Goal: Task Accomplishment & Management: Use online tool/utility

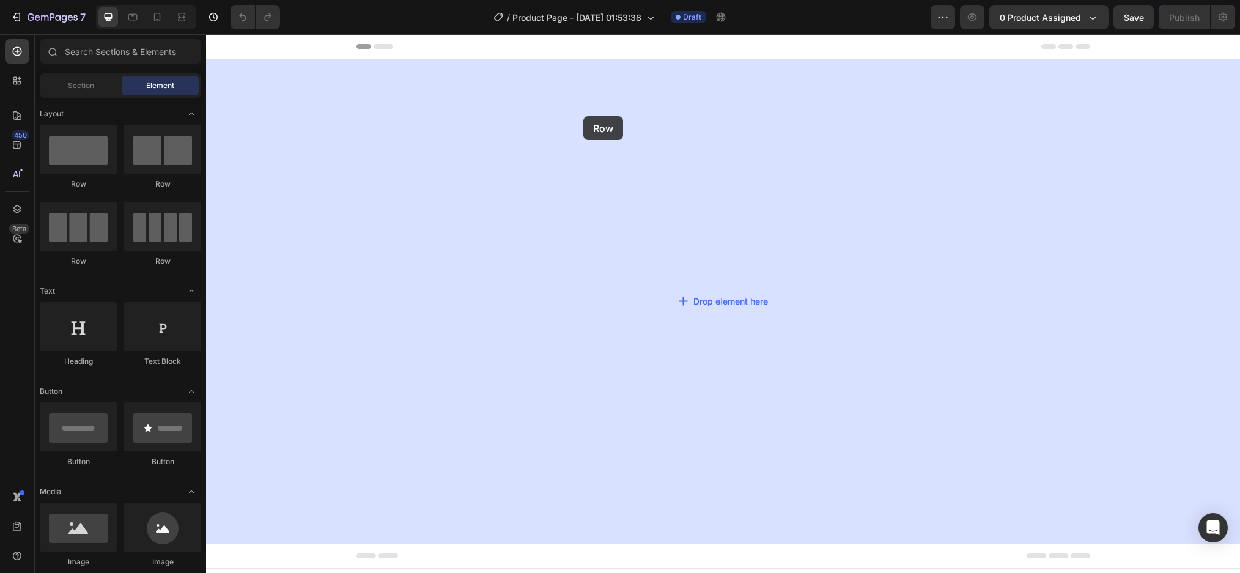
drag, startPoint x: 315, startPoint y: 174, endPoint x: 581, endPoint y: 117, distance: 271.9
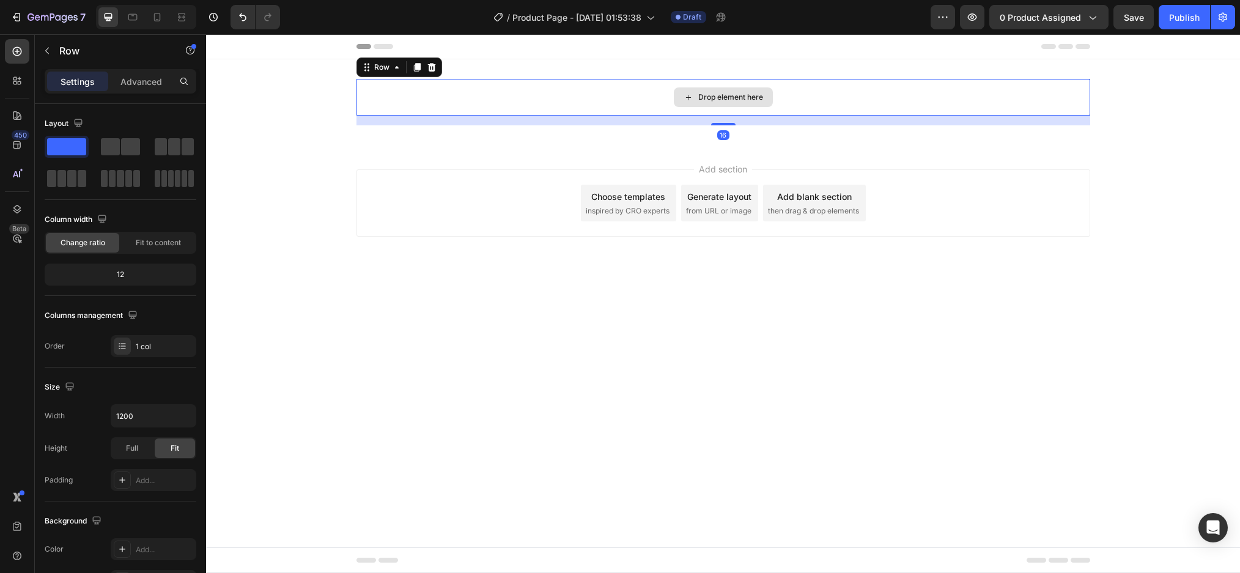
click at [546, 104] on div "Drop element here" at bounding box center [723, 97] width 734 height 37
click at [49, 56] on button "button" at bounding box center [47, 51] width 20 height 20
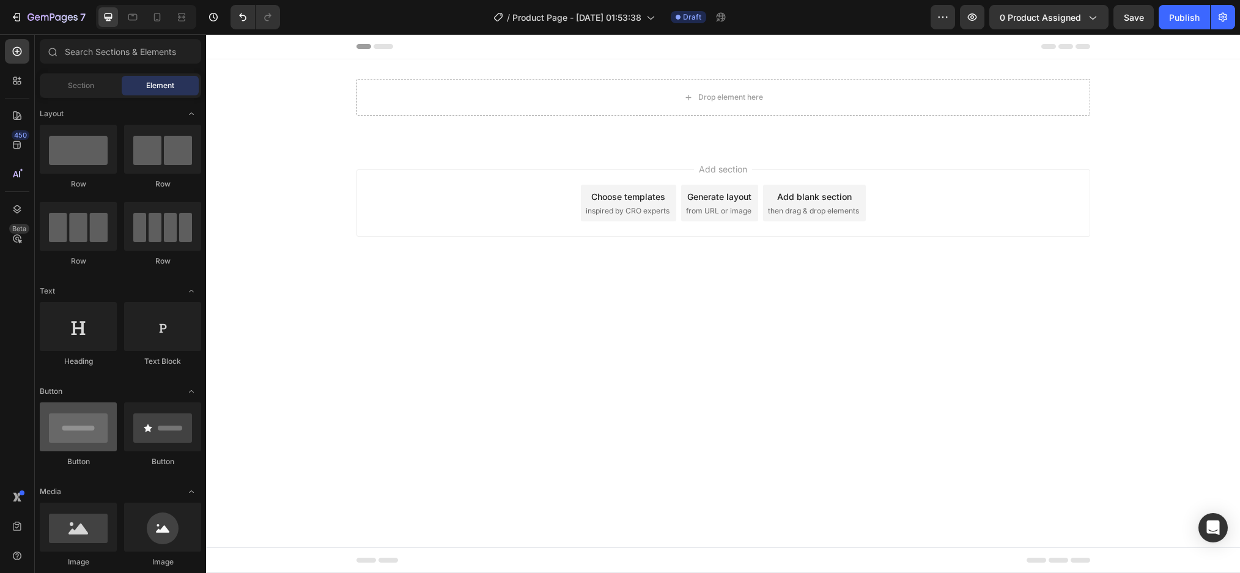
scroll to position [122, 0]
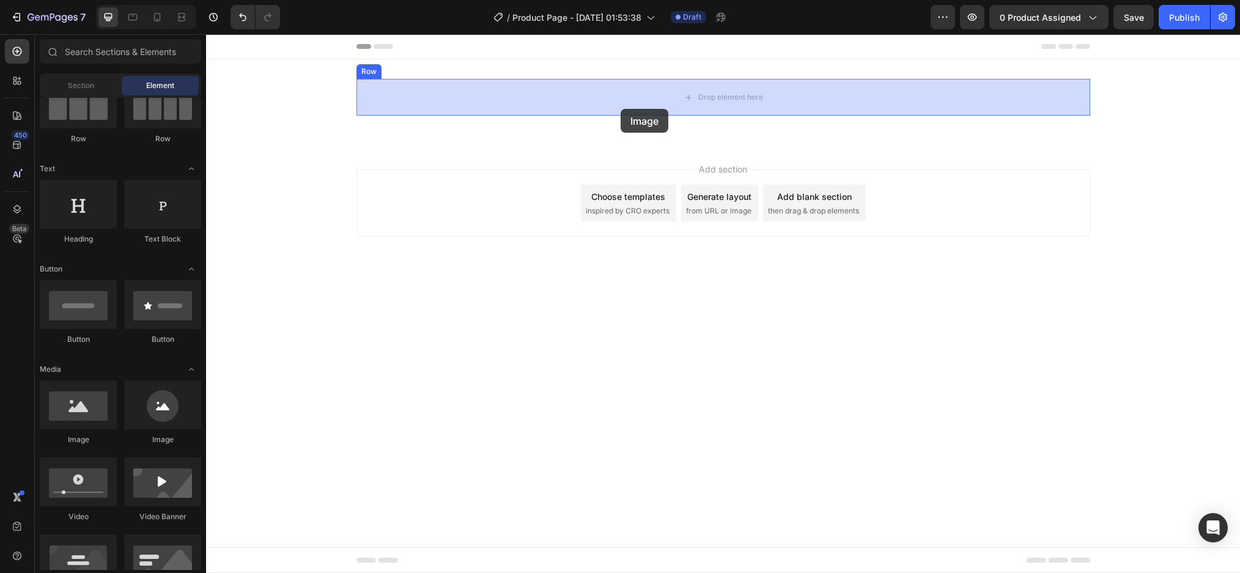
drag, startPoint x: 281, startPoint y: 455, endPoint x: 620, endPoint y: 109, distance: 485.4
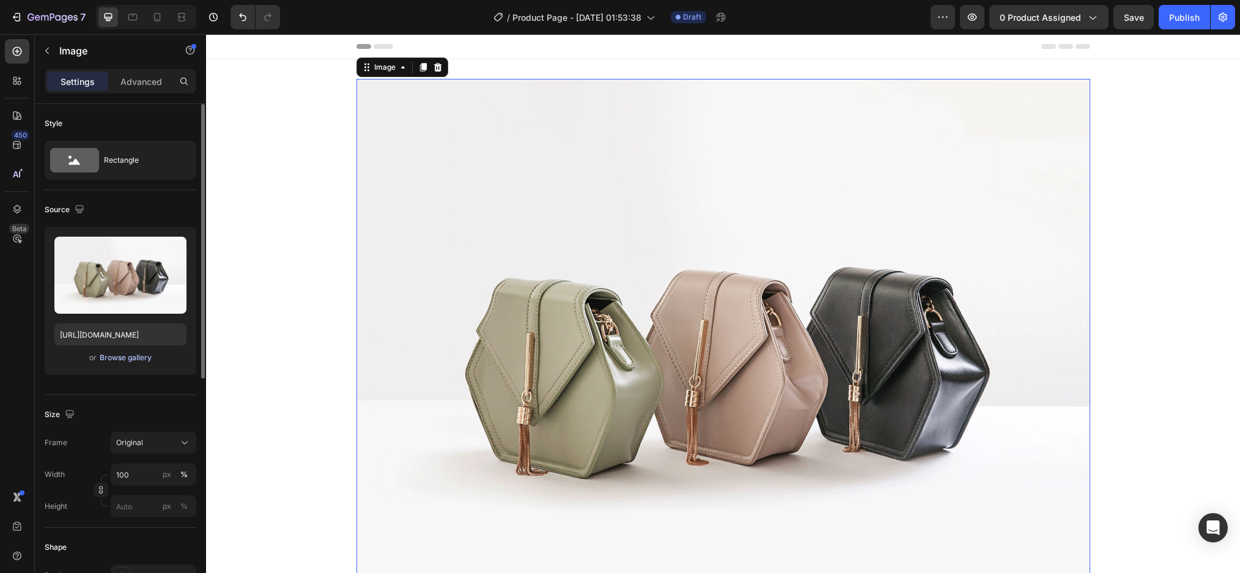
click at [114, 358] on div "Browse gallery" at bounding box center [126, 357] width 52 height 11
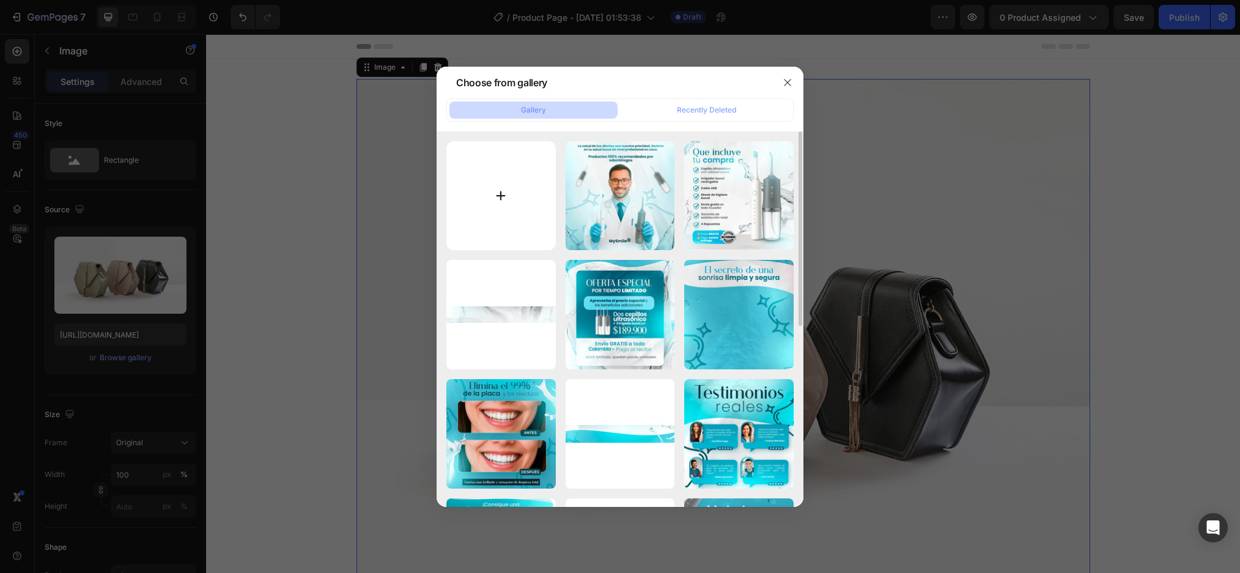
click at [488, 191] on input "file" at bounding box center [500, 195] width 109 height 109
type input "C:\fakepath\ChatGPT Image 27 ago 2025, 00_50_56 1.webp"
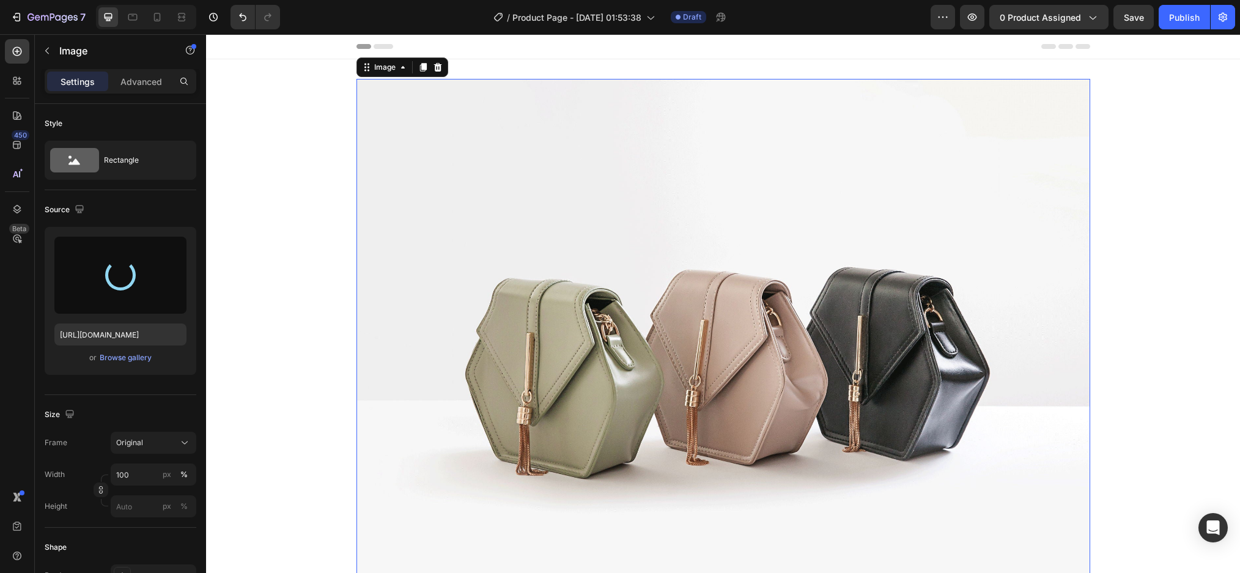
click at [146, 13] on div at bounding box center [146, 17] width 100 height 24
click at [160, 20] on icon at bounding box center [157, 17] width 7 height 9
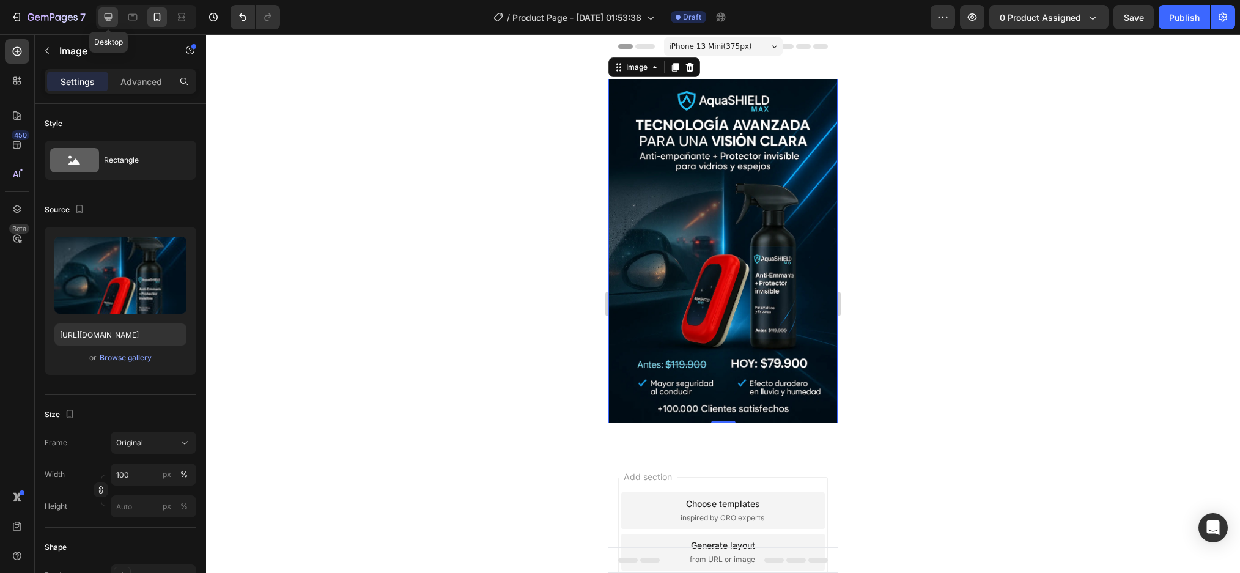
click at [114, 16] on icon at bounding box center [108, 17] width 12 height 12
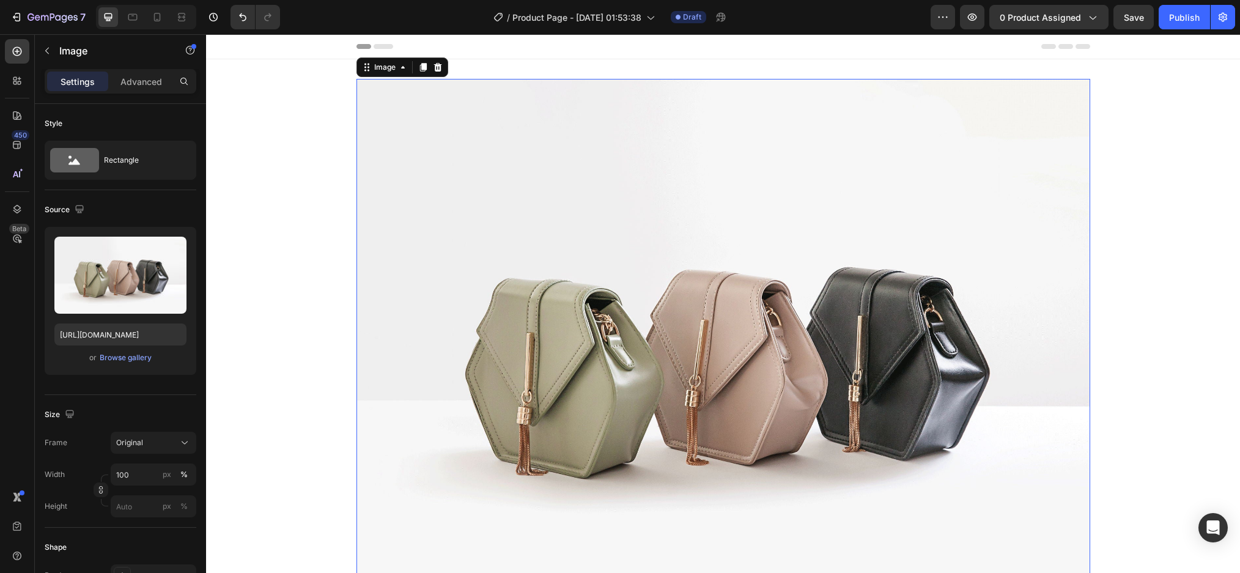
scroll to position [2, 0]
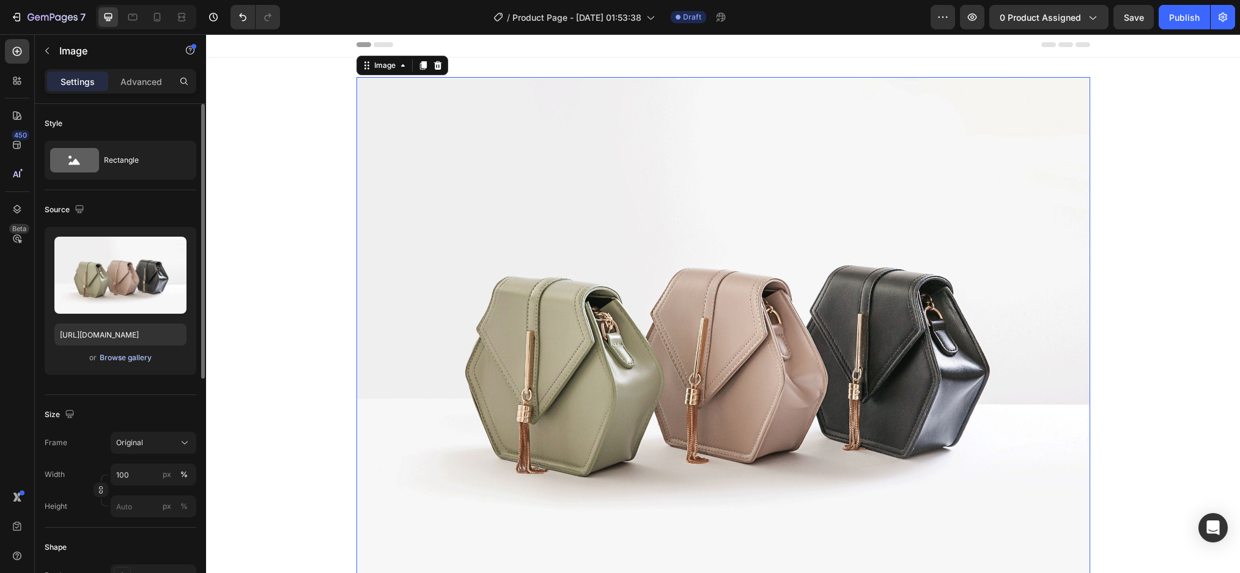
click at [130, 358] on div "Browse gallery" at bounding box center [126, 357] width 52 height 11
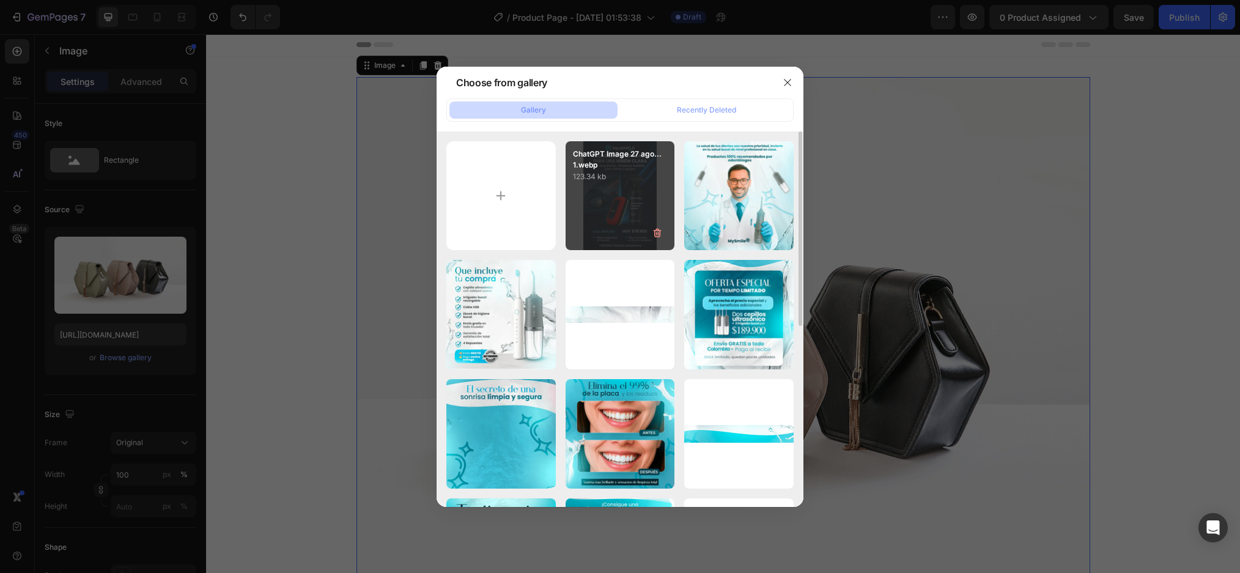
click at [627, 205] on div "ChatGPT Image 27 ago... 1.webp 123.34 kb" at bounding box center [619, 195] width 109 height 109
type input "https://cdn.shopify.com/s/files/1/0952/0096/8995/files/gempages_581611324178432…"
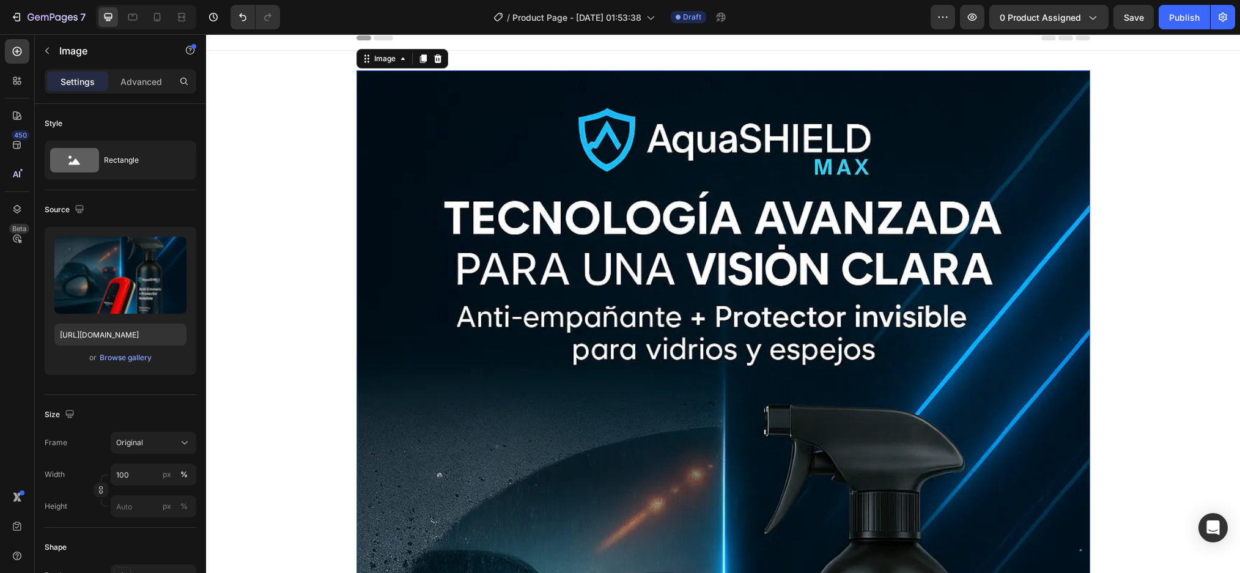
scroll to position [0, 0]
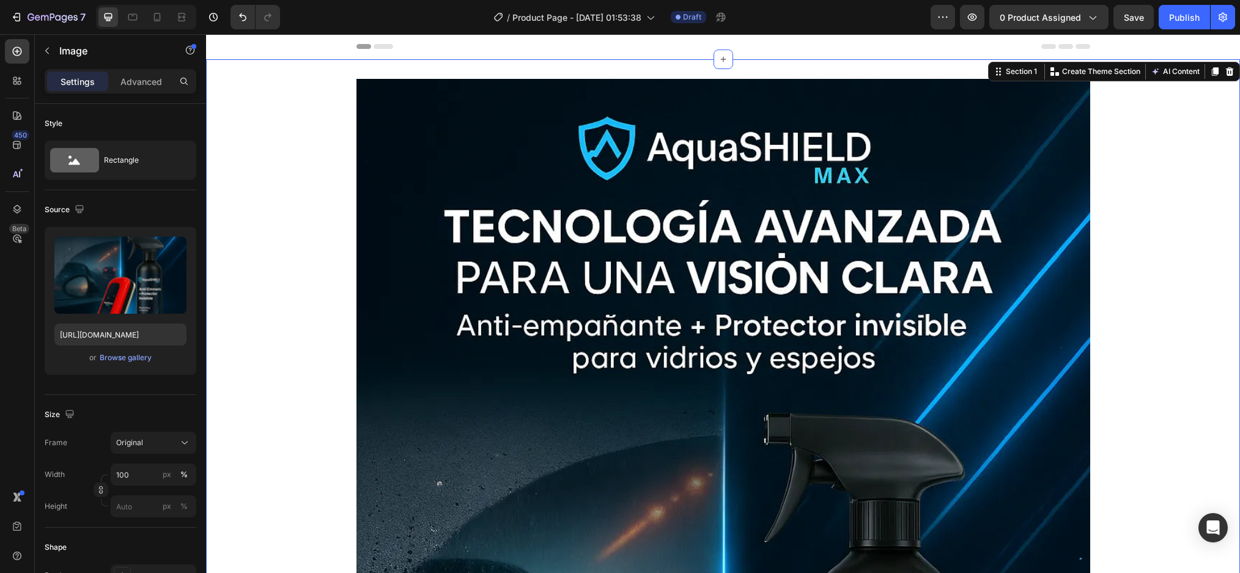
drag, startPoint x: 306, startPoint y: 78, endPoint x: 384, endPoint y: 106, distance: 83.1
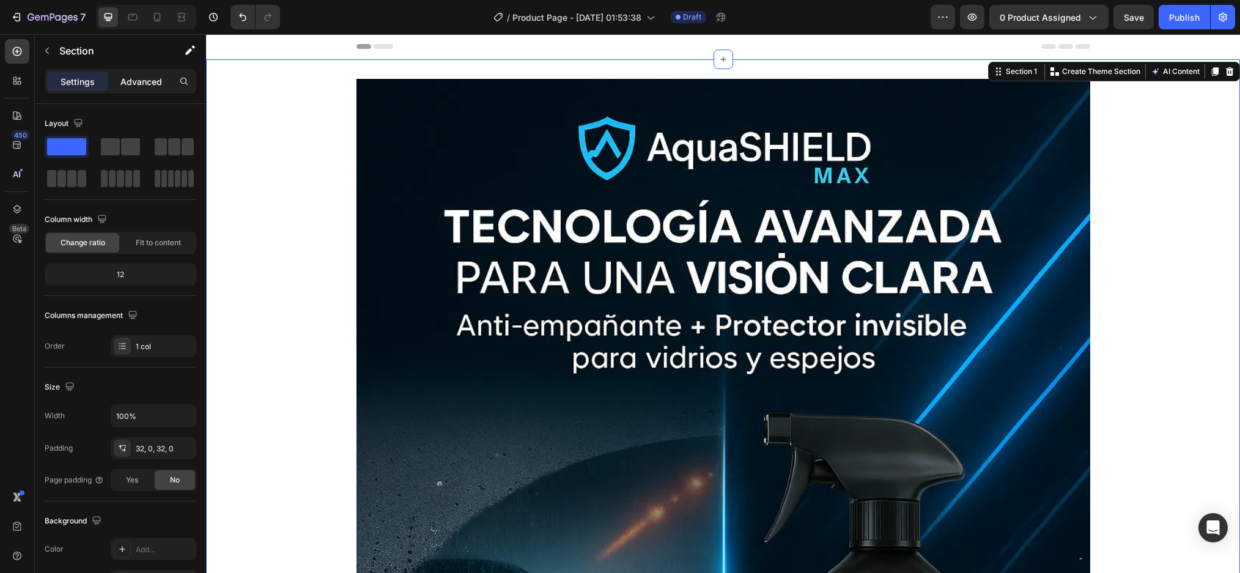
click at [160, 82] on p "Advanced" at bounding box center [141, 81] width 42 height 13
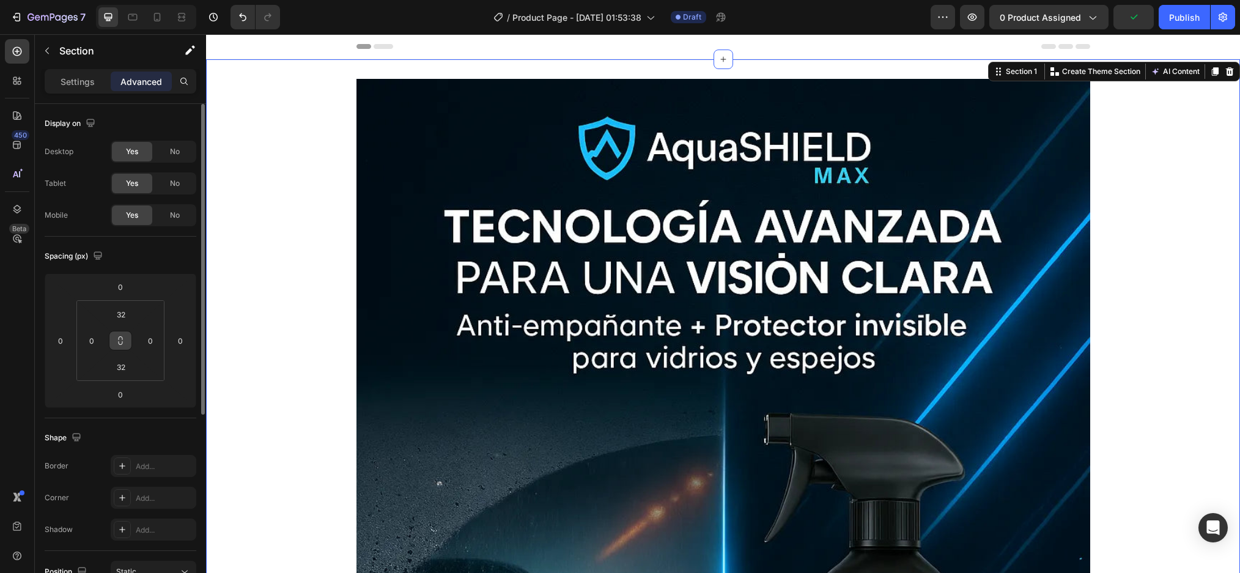
click at [111, 339] on button at bounding box center [120, 341] width 23 height 20
click at [124, 318] on input "32" at bounding box center [121, 314] width 24 height 18
type input "0"
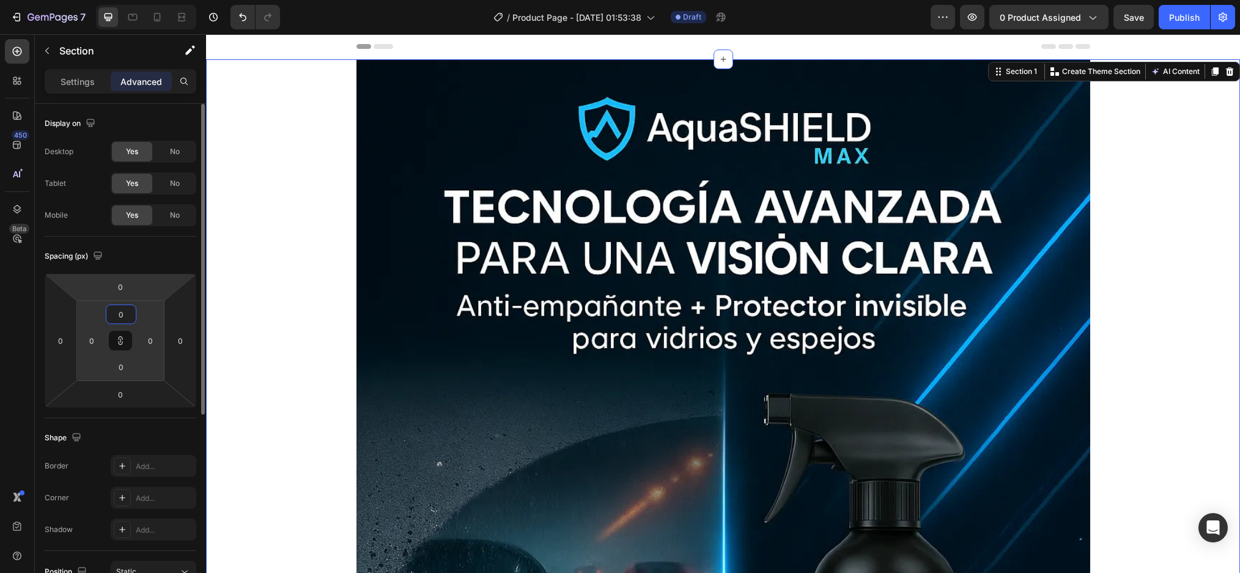
type input "0"
click at [0, 0] on div "Spacing (px) 0 0 0 0 0 0 0 0" at bounding box center [0, 0] width 0 height 0
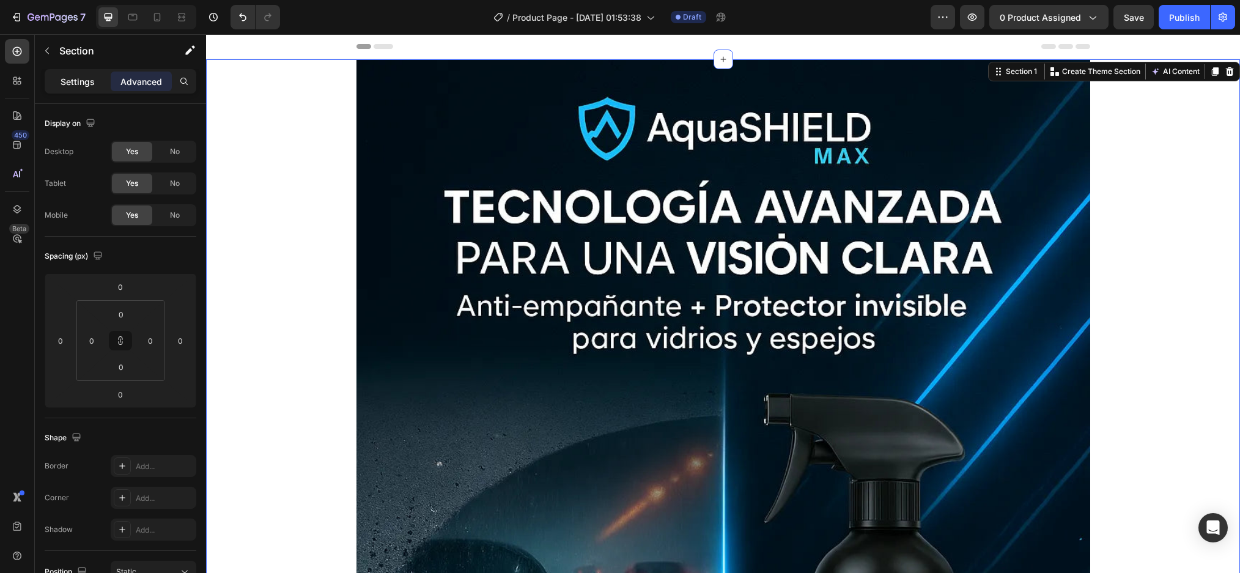
click at [84, 81] on p "Settings" at bounding box center [78, 81] width 34 height 13
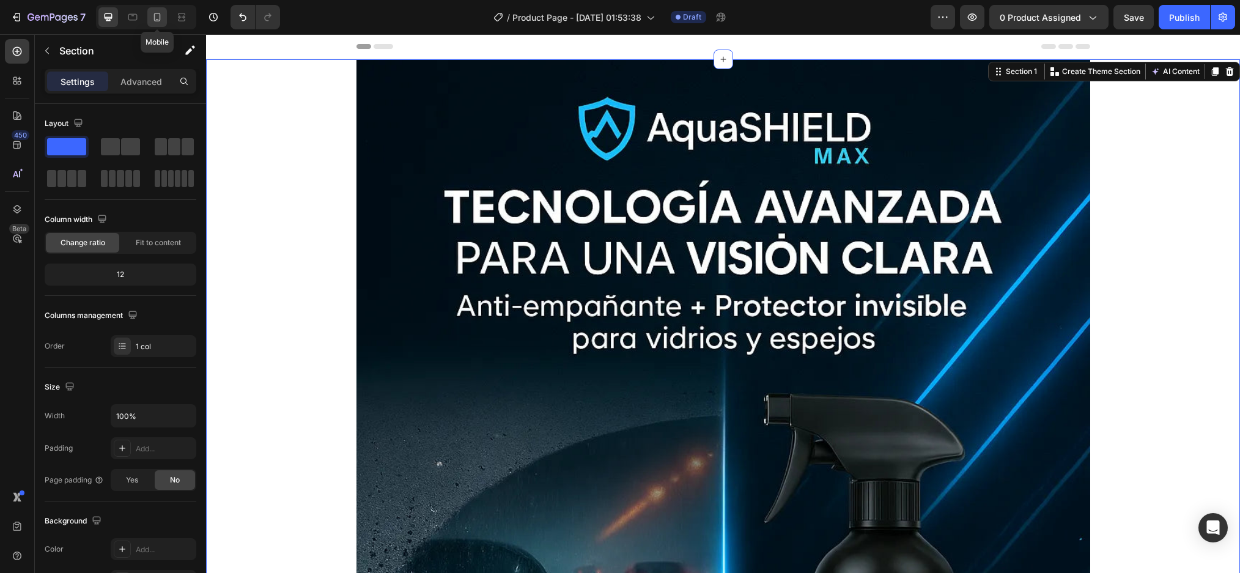
click at [155, 18] on icon at bounding box center [157, 17] width 7 height 9
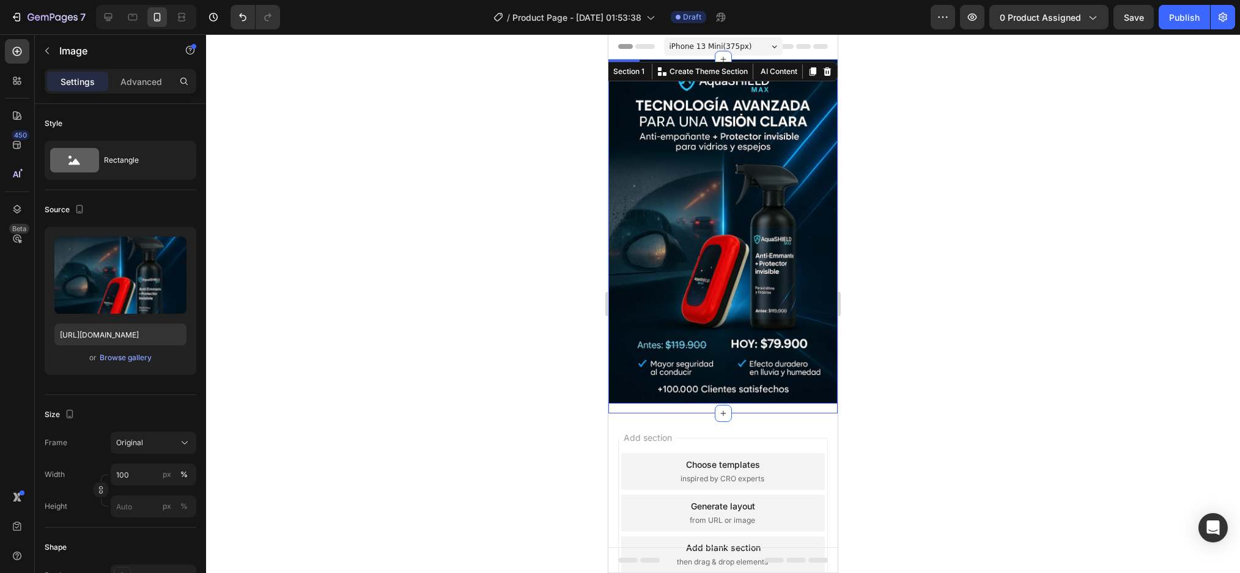
click at [727, 306] on img at bounding box center [722, 231] width 229 height 344
click at [760, 387] on img at bounding box center [722, 231] width 229 height 344
click at [762, 392] on div "Image 0 Row" at bounding box center [722, 236] width 229 height 354
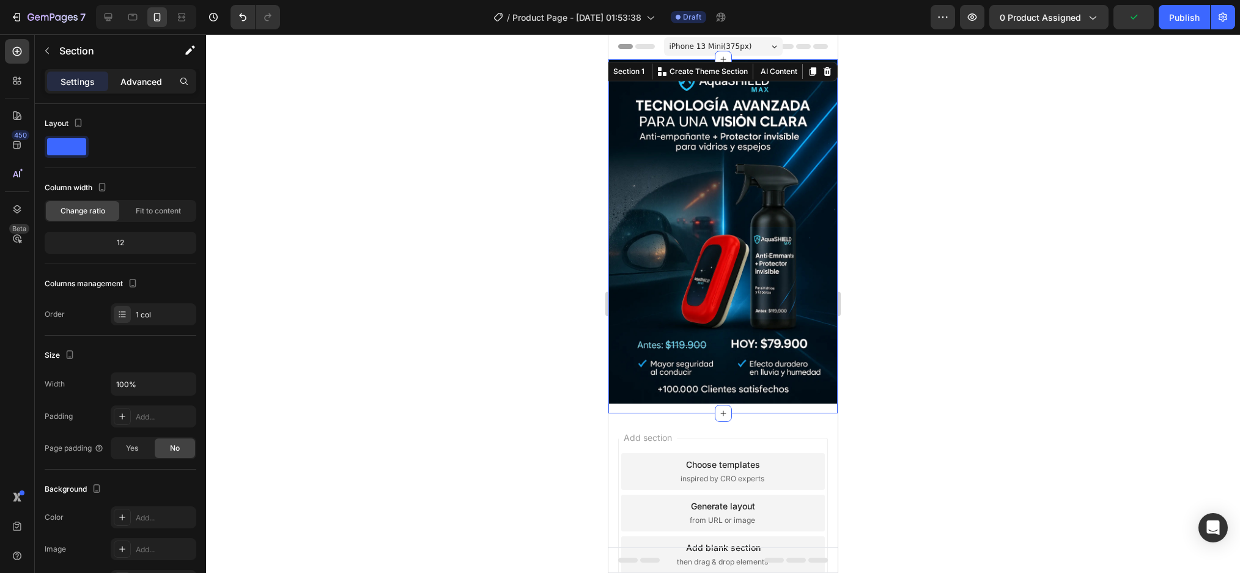
click at [144, 76] on p "Advanced" at bounding box center [141, 81] width 42 height 13
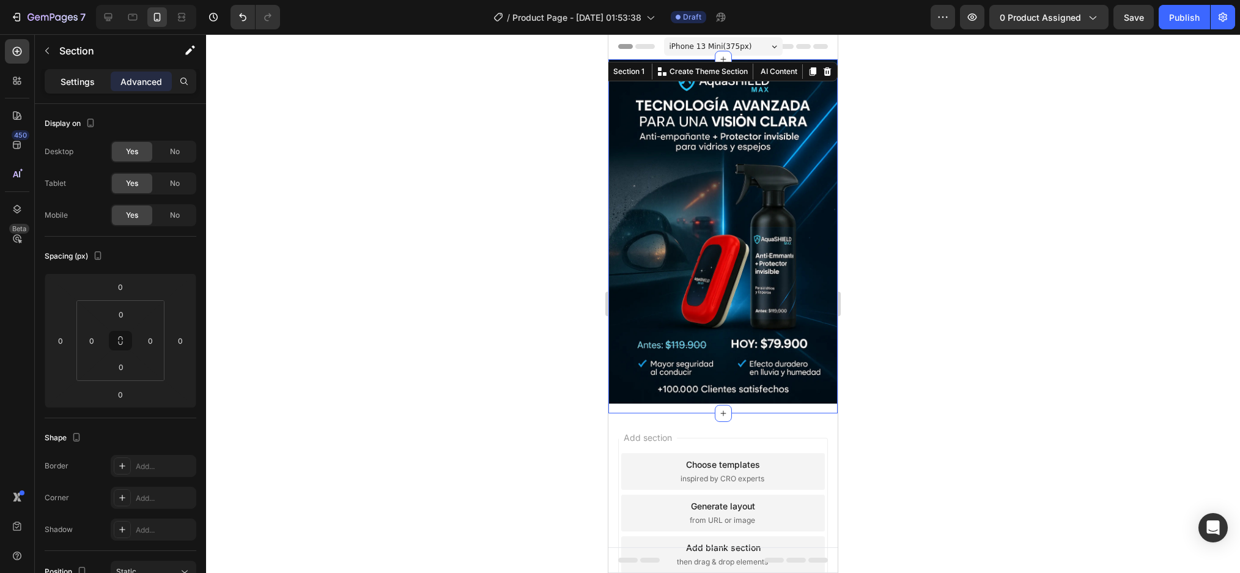
click at [92, 87] on p "Settings" at bounding box center [78, 81] width 34 height 13
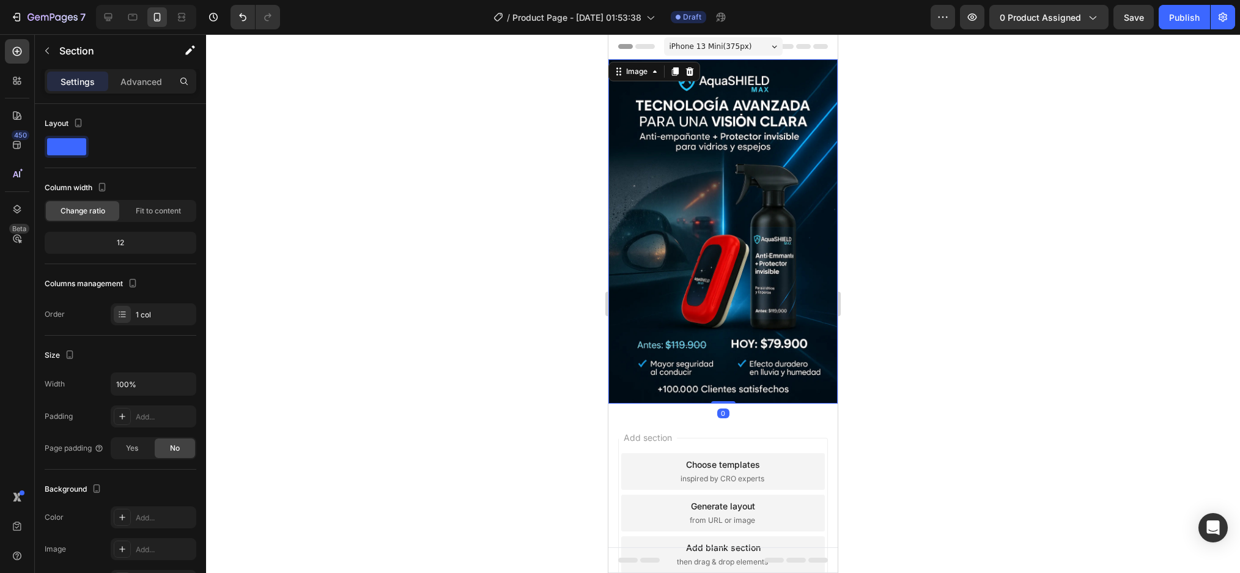
drag, startPoint x: 730, startPoint y: 238, endPoint x: 812, endPoint y: 127, distance: 138.5
click at [730, 238] on img at bounding box center [722, 231] width 229 height 344
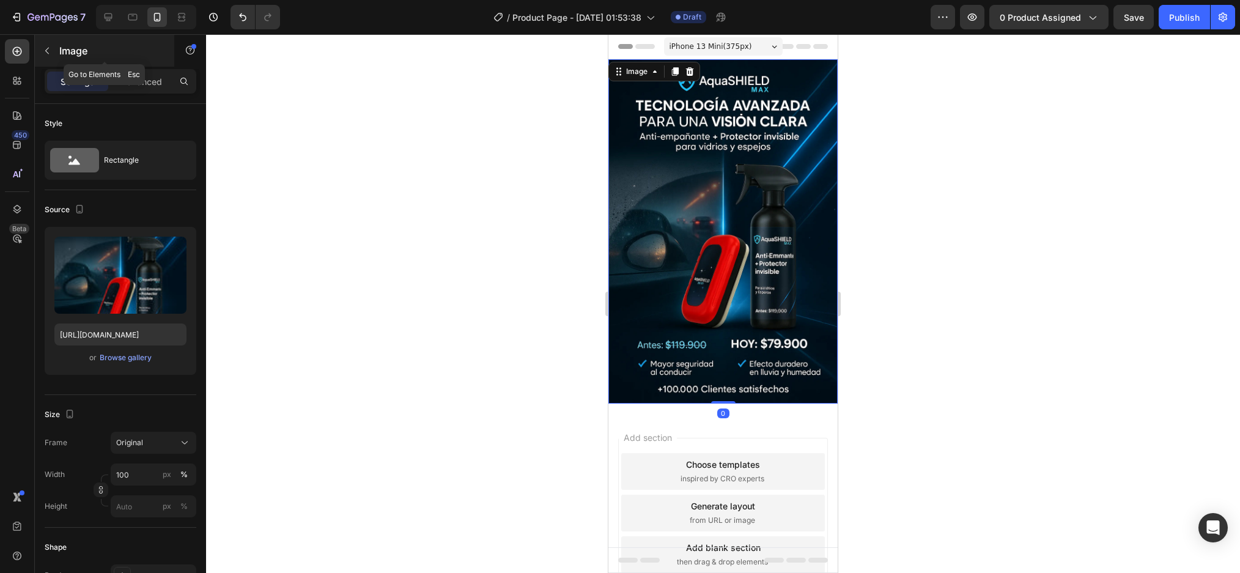
click at [45, 56] on button "button" at bounding box center [47, 51] width 20 height 20
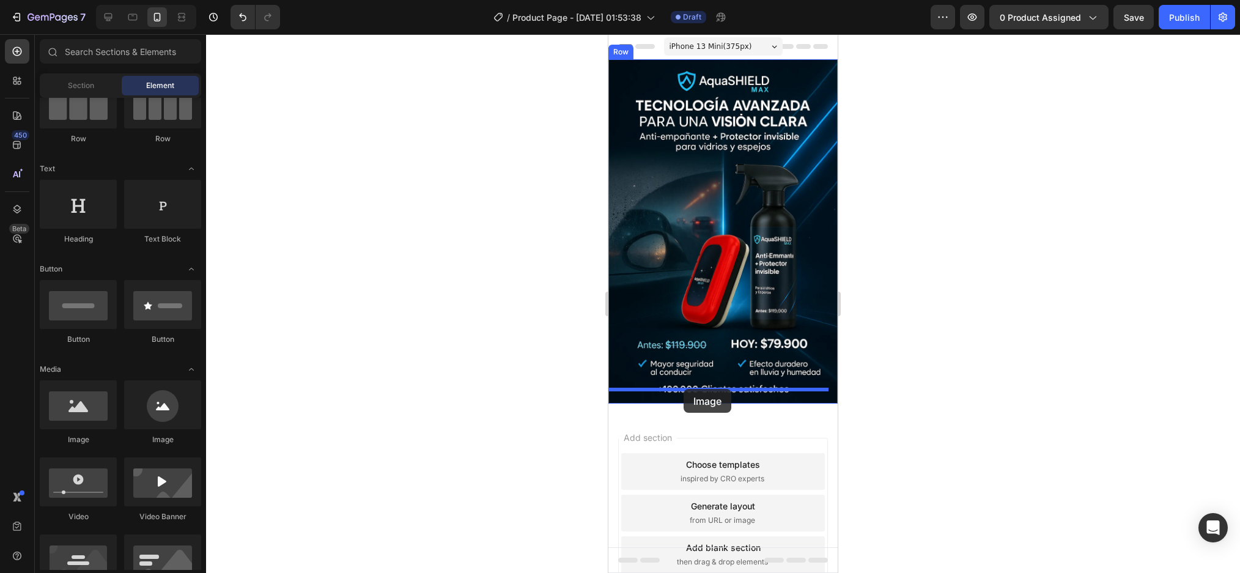
drag, startPoint x: 678, startPoint y: 460, endPoint x: 683, endPoint y: 389, distance: 71.7
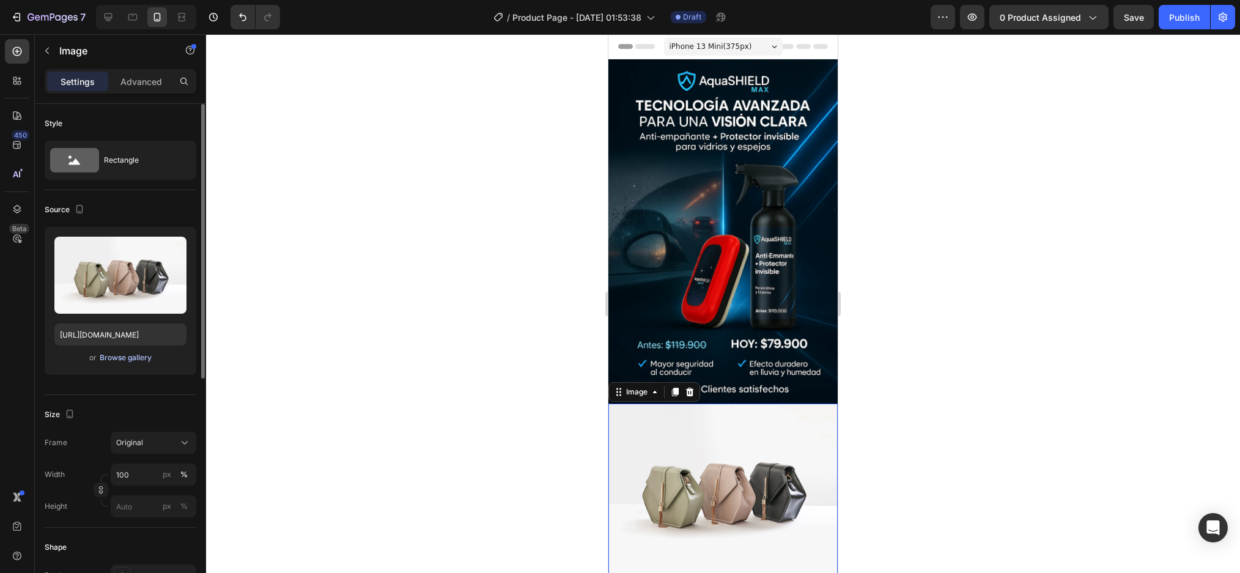
click at [117, 362] on div "Browse gallery" at bounding box center [126, 357] width 52 height 11
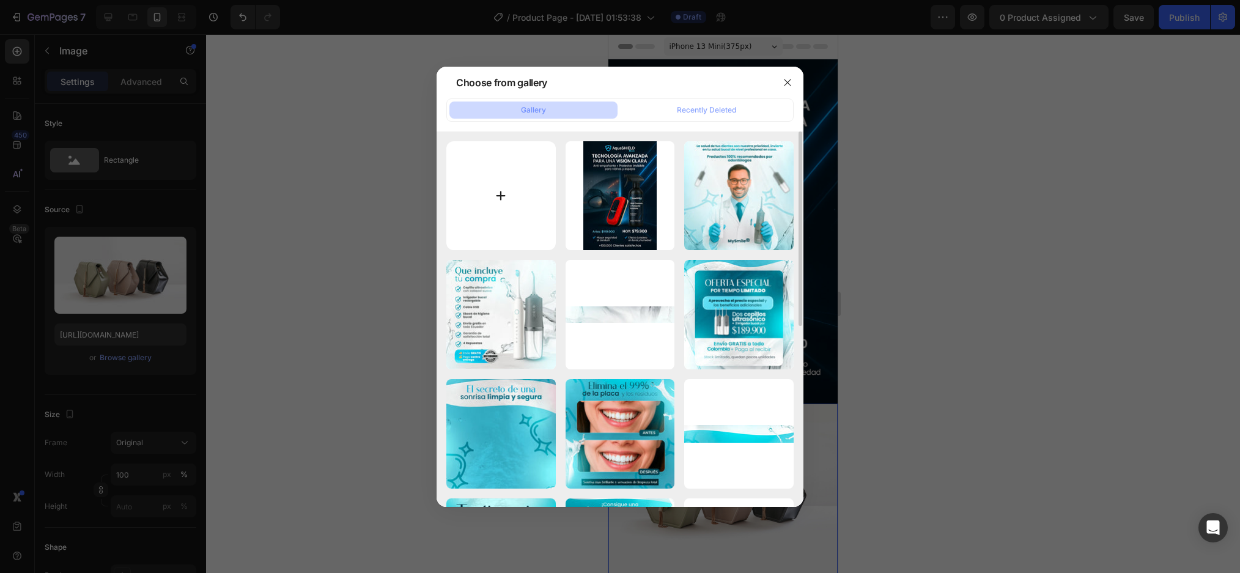
click at [476, 162] on input "file" at bounding box center [500, 195] width 109 height 109
type input "C:\fakepath\ChatGPT Image 27 ago 2025, 00_55_12 1.webp"
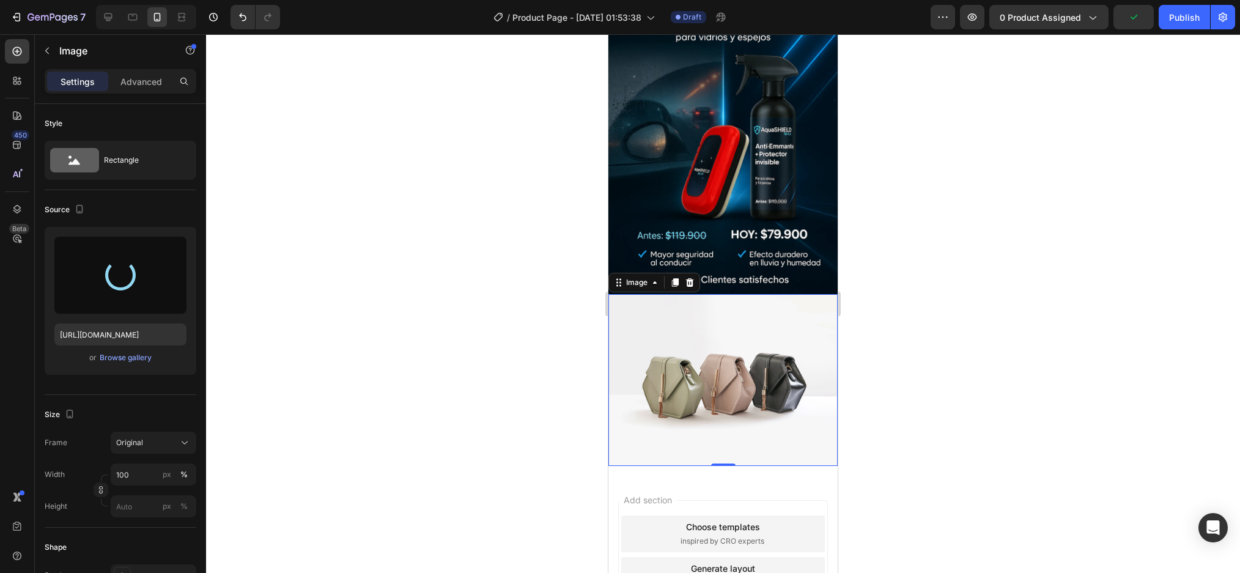
scroll to position [122, 0]
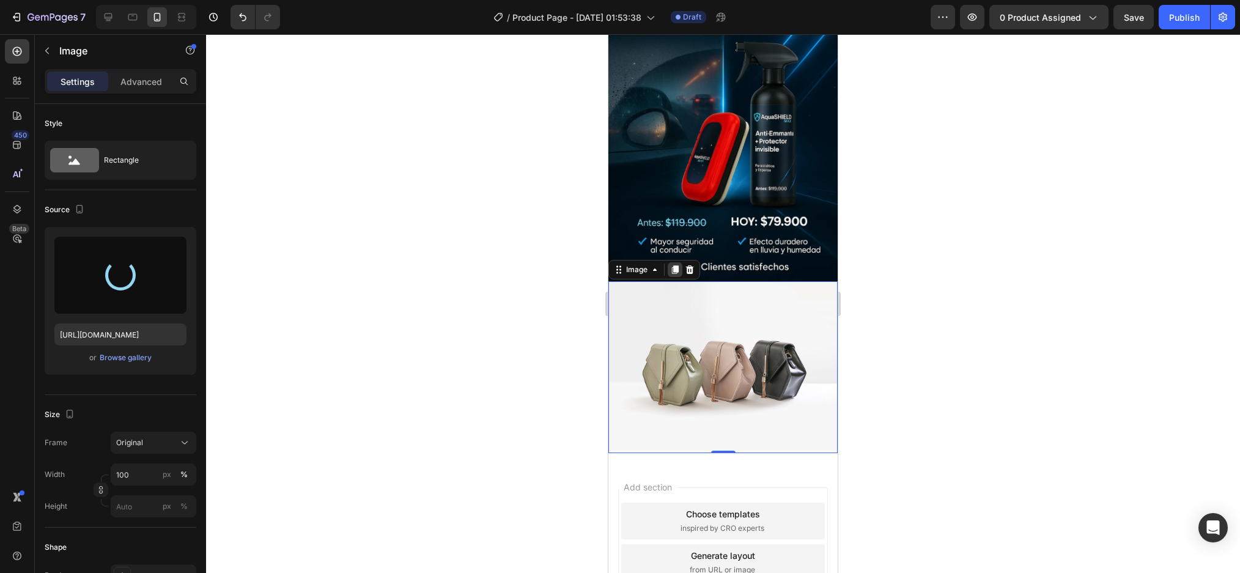
type input "https://cdn.shopify.com/s/files/1/0952/0096/8995/files/gempages_581611324178432…"
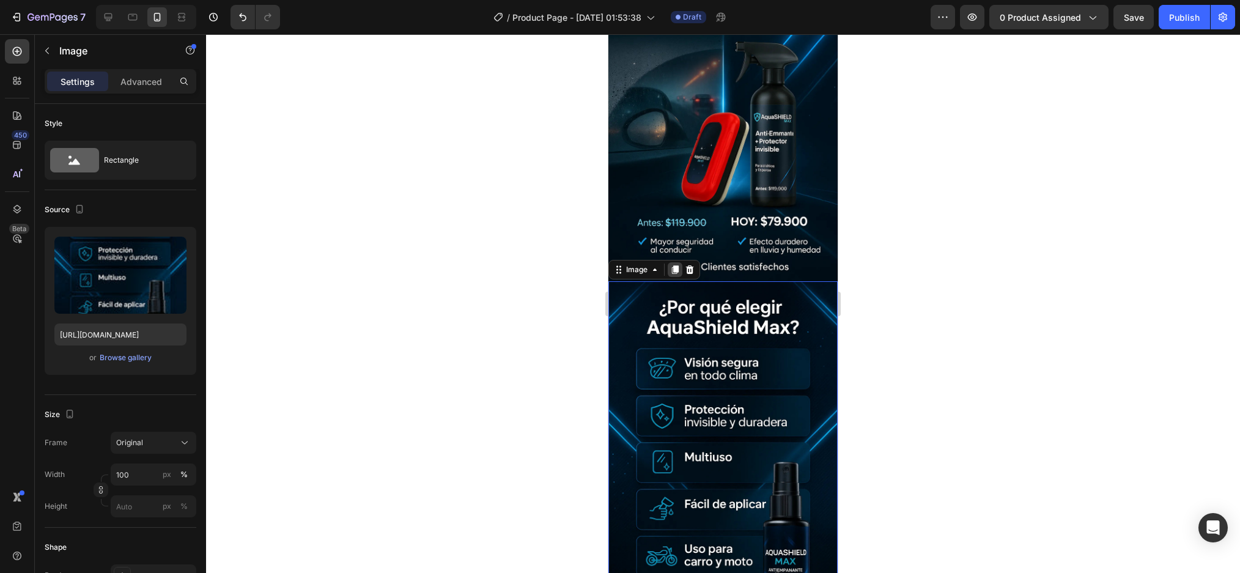
click at [678, 265] on icon at bounding box center [675, 269] width 7 height 9
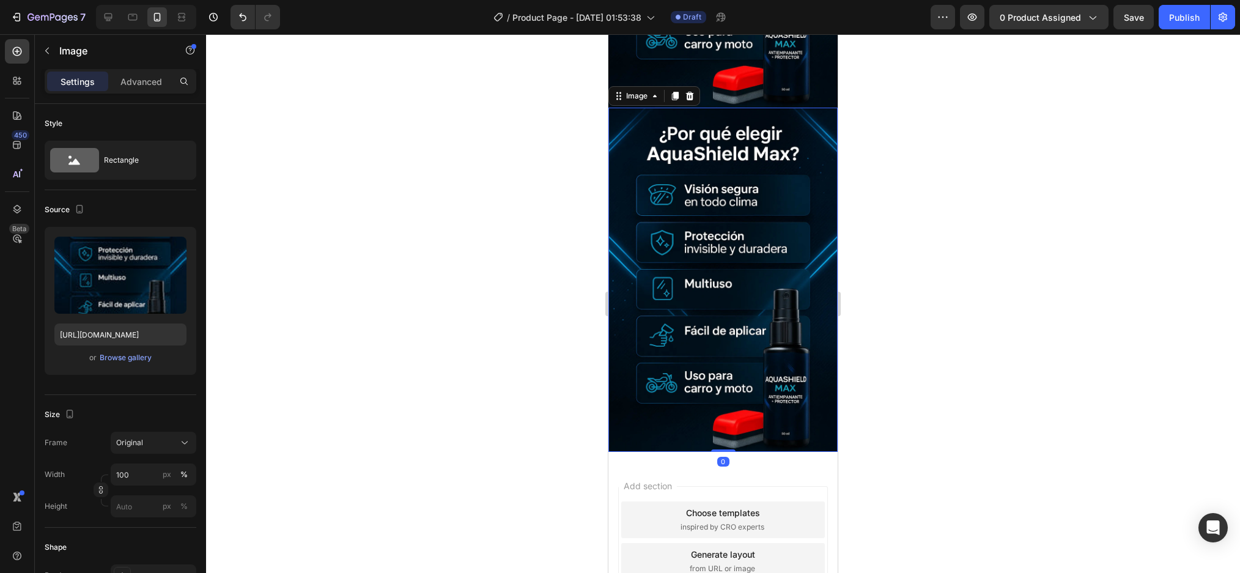
scroll to position [642, 0]
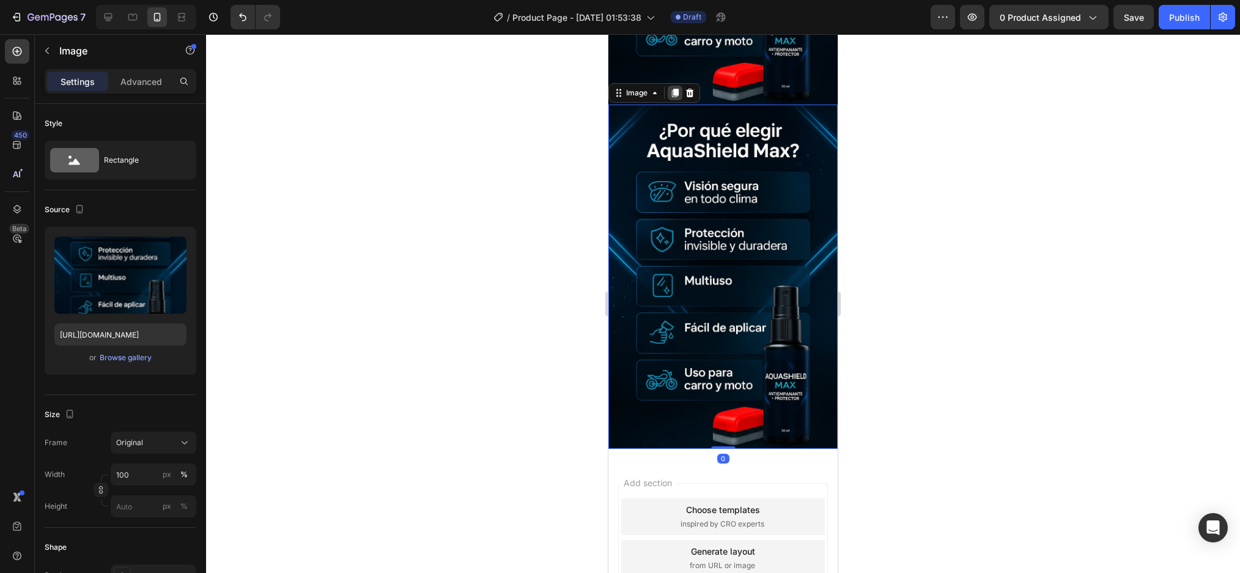
click at [676, 86] on div at bounding box center [675, 93] width 15 height 15
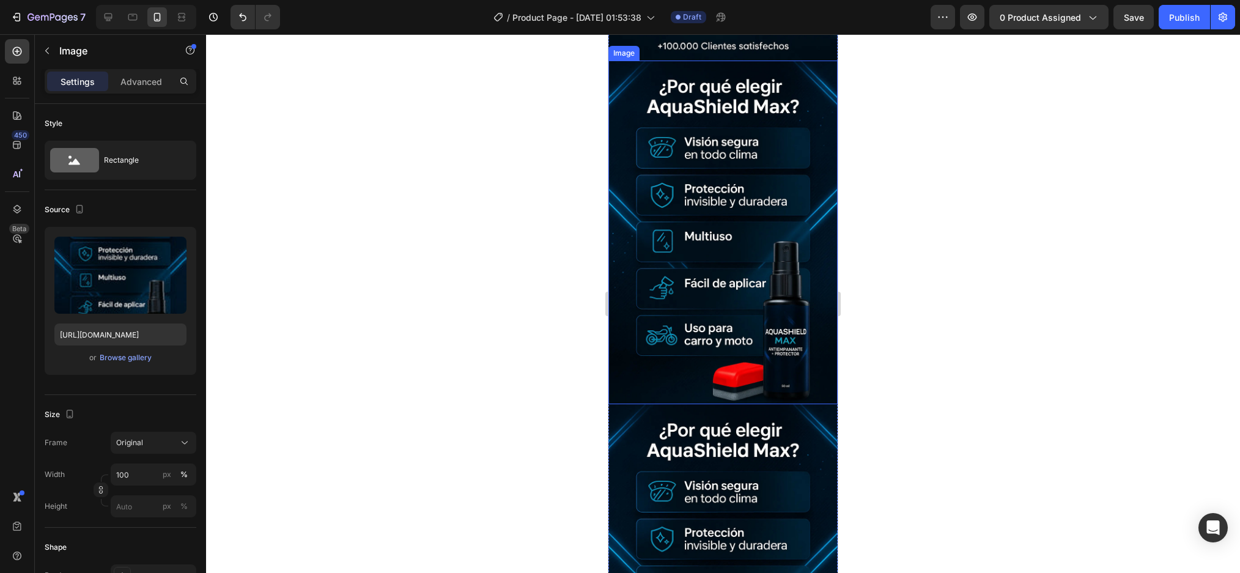
scroll to position [422, 0]
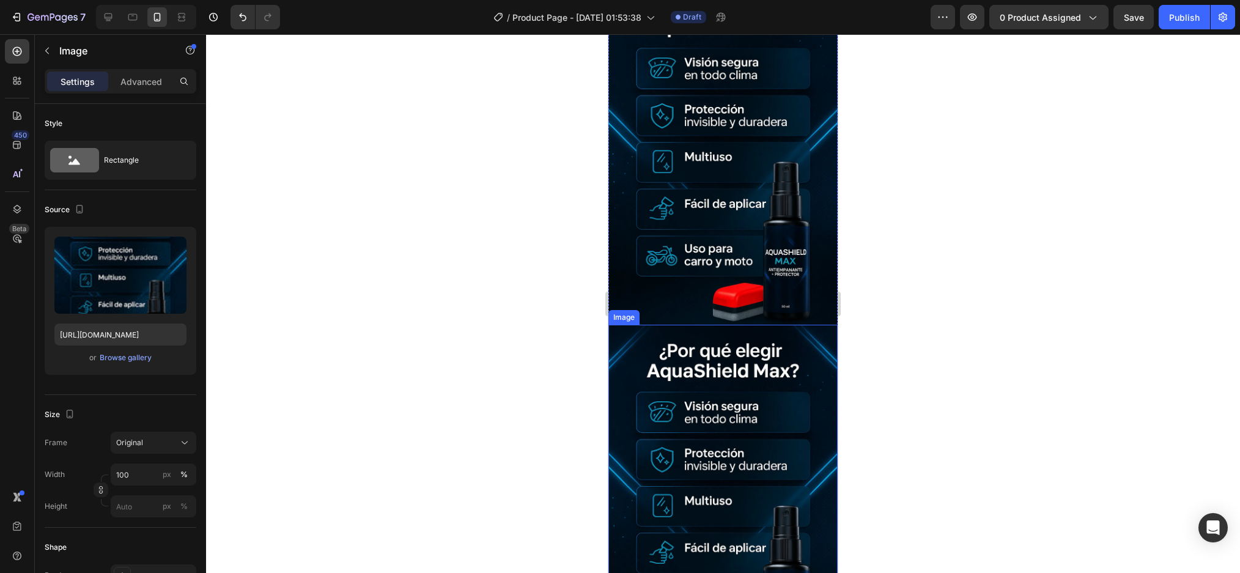
click at [713, 356] on img at bounding box center [722, 497] width 229 height 344
click at [118, 359] on div "Browse gallery" at bounding box center [126, 357] width 52 height 11
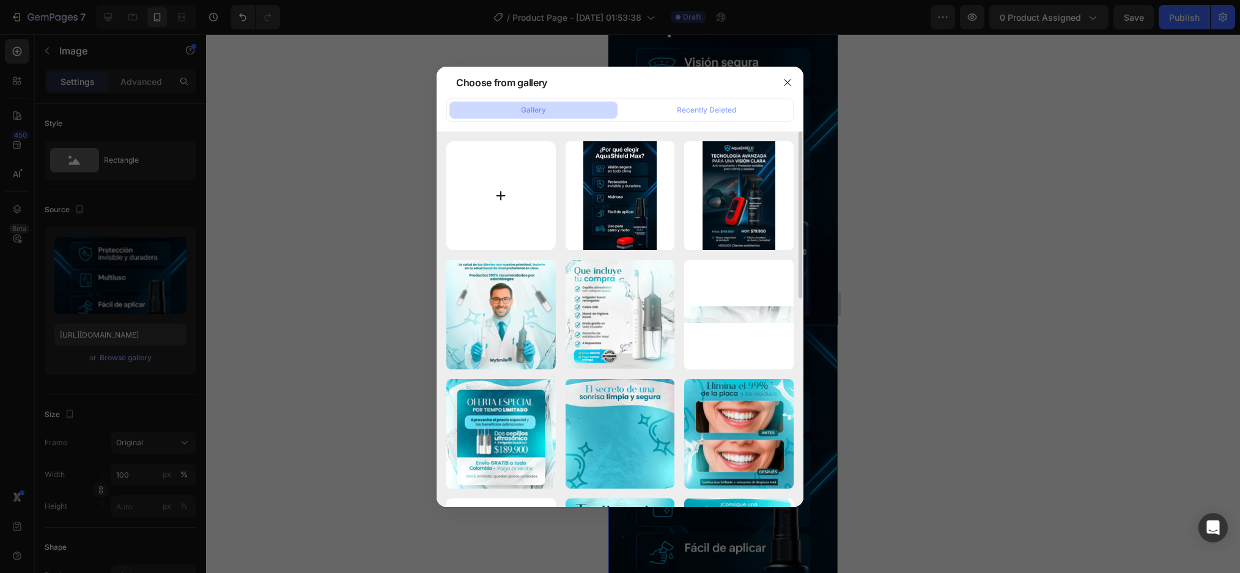
click at [495, 189] on input "file" at bounding box center [500, 195] width 109 height 109
type input "C:\fakepath\Group 14.webp"
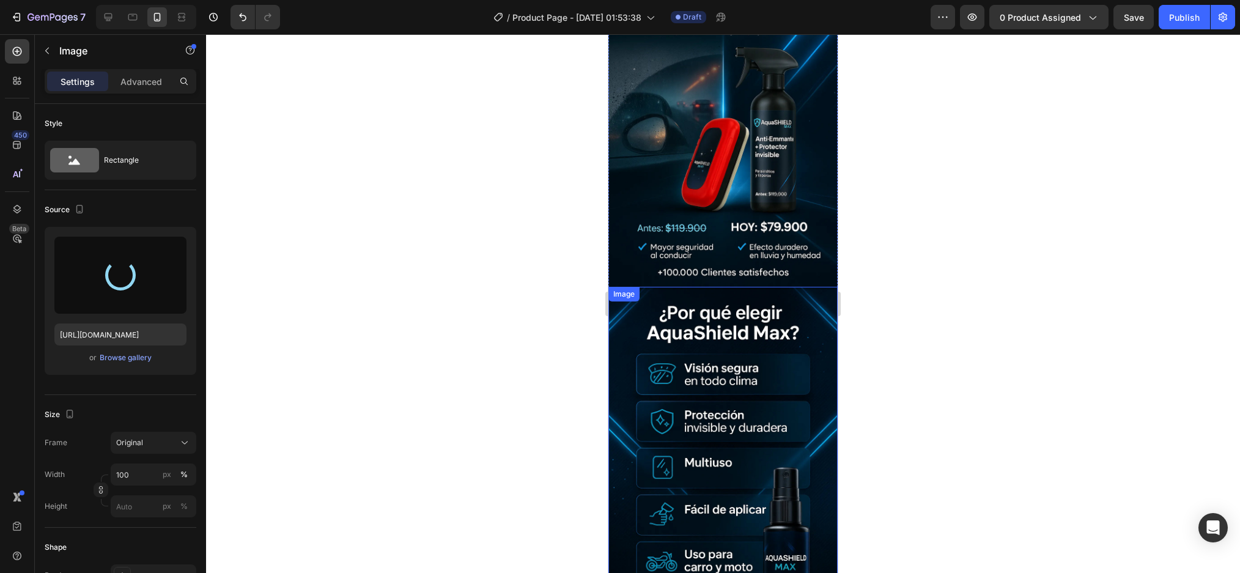
type input "https://cdn.shopify.com/s/files/1/0952/0096/8995/files/gempages_581611324178432…"
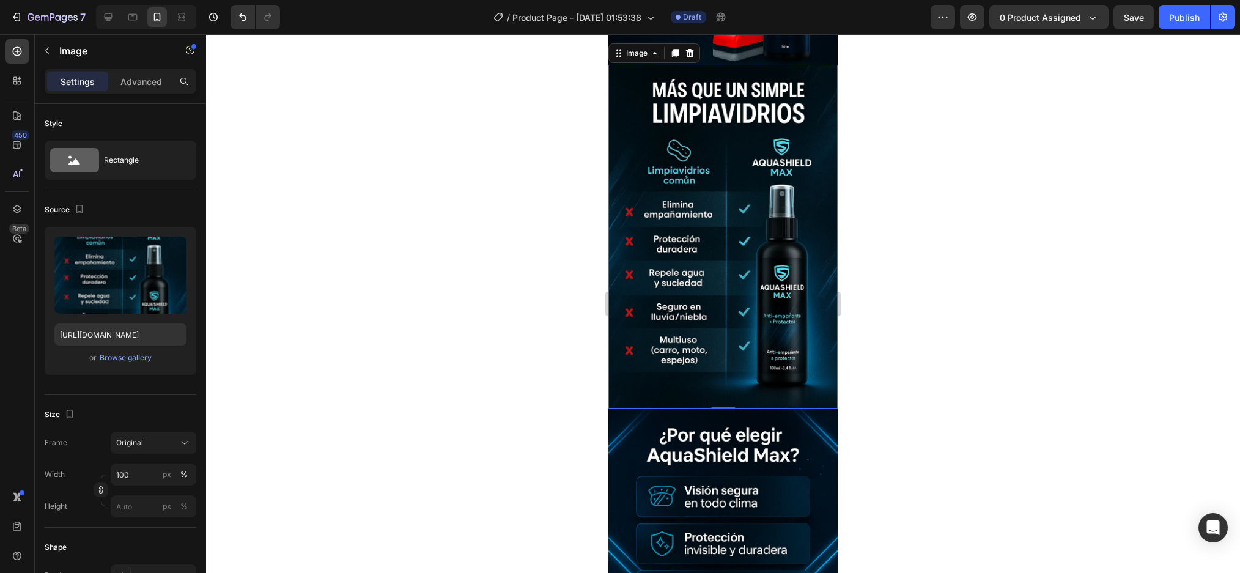
scroll to position [648, 0]
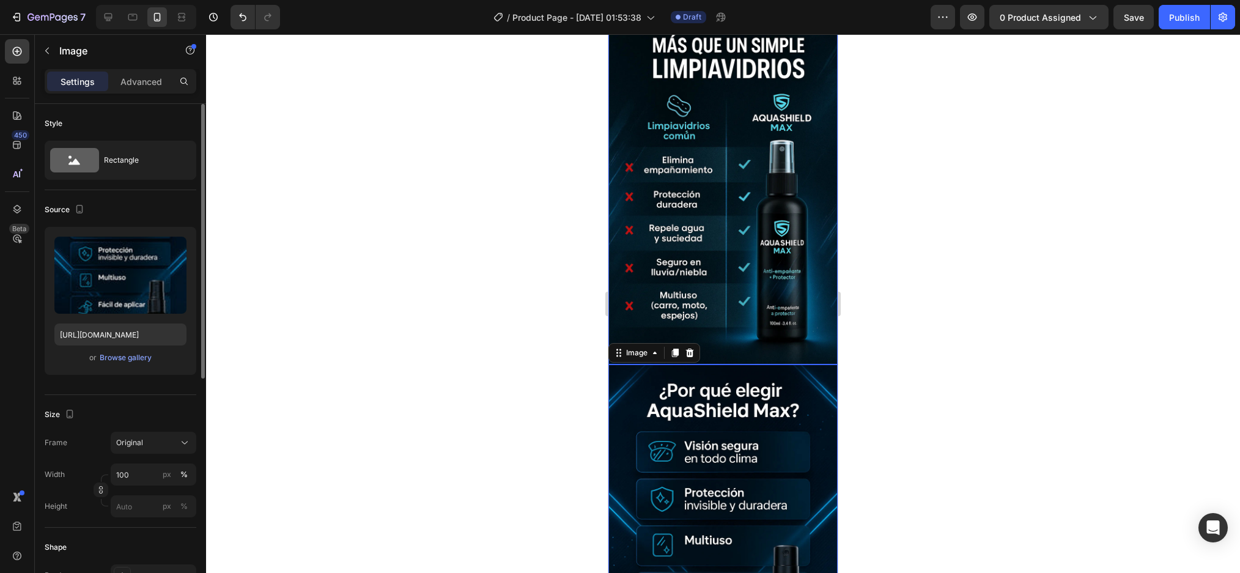
scroll to position [770, 0]
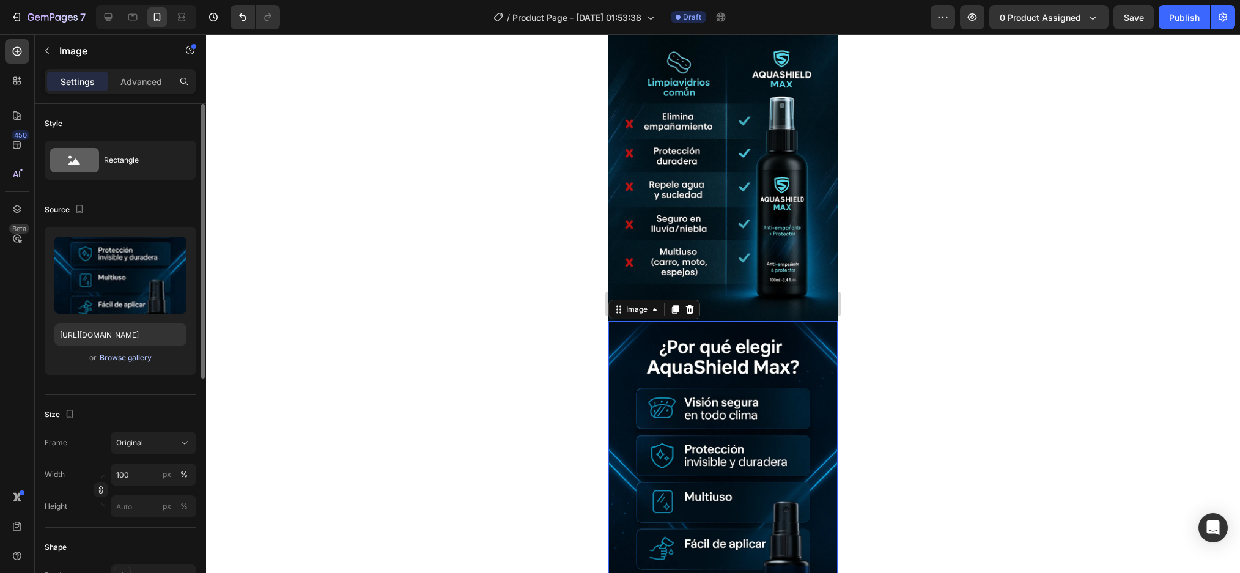
click at [123, 359] on div "Browse gallery" at bounding box center [126, 357] width 52 height 11
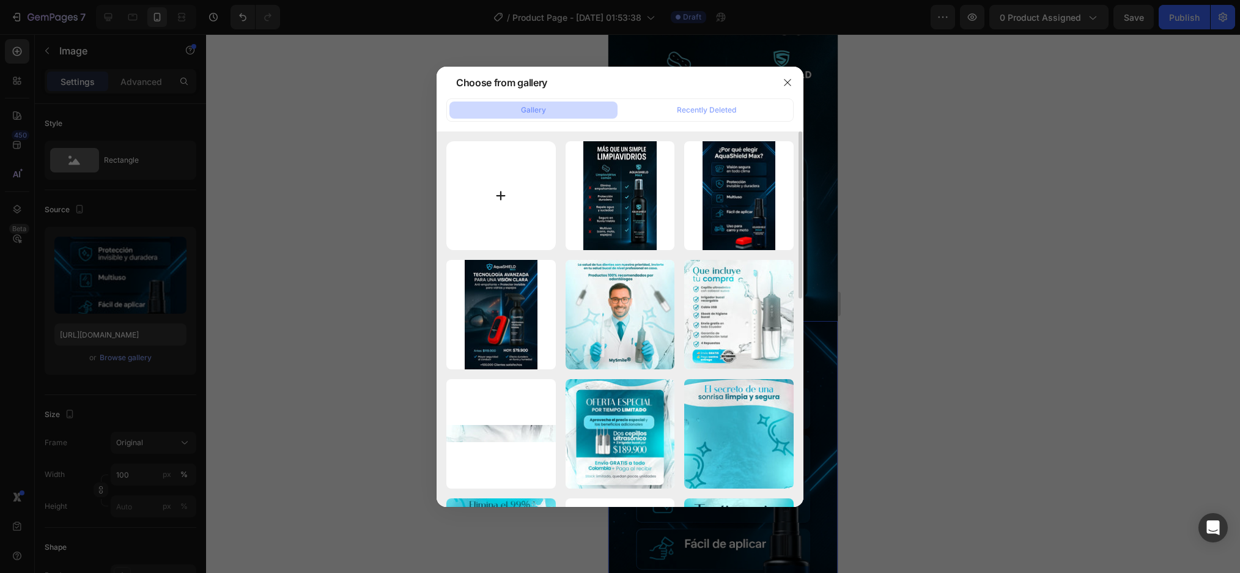
click at [537, 160] on input "file" at bounding box center [500, 195] width 109 height 109
type input "C:\fakepath\Group 15.webp"
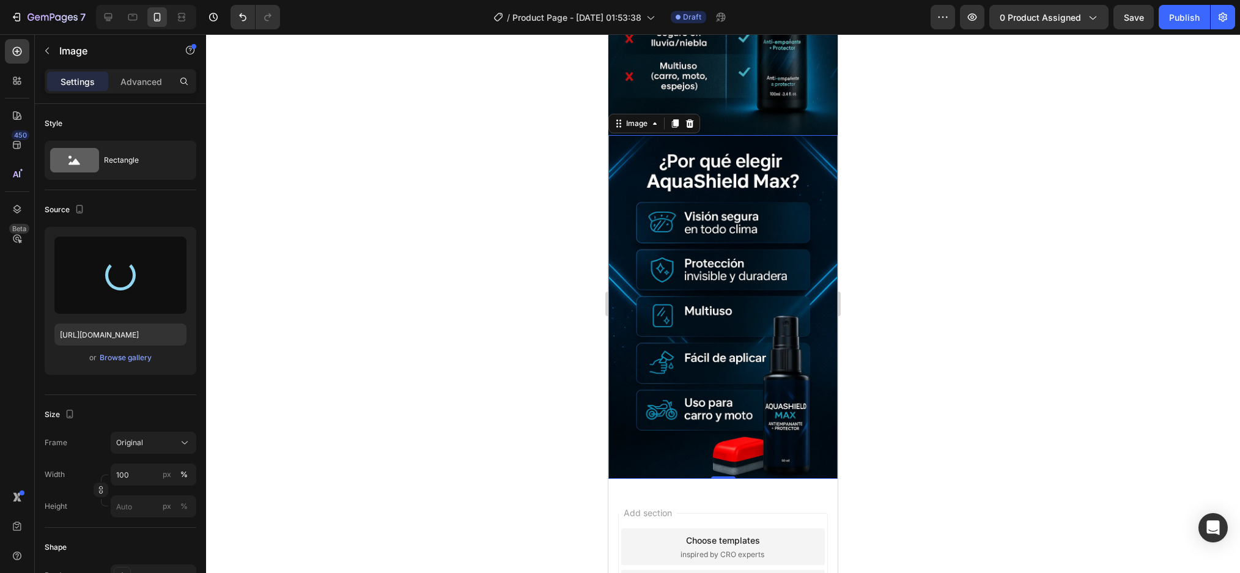
scroll to position [954, 0]
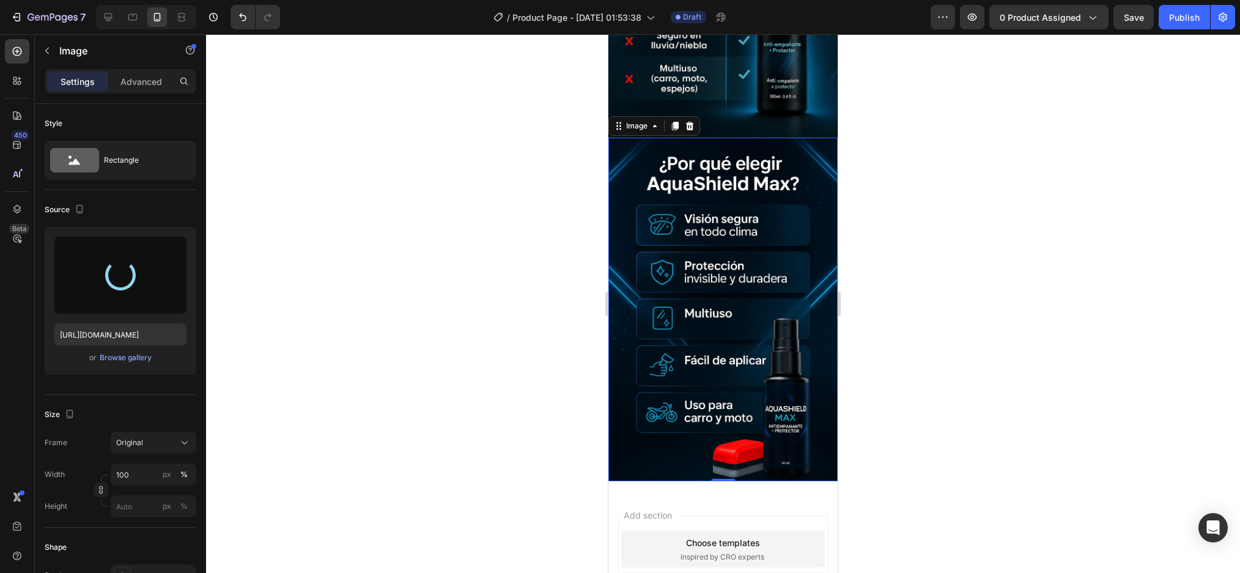
type input "https://cdn.shopify.com/s/files/1/0952/0096/8995/files/gempages_581611324178432…"
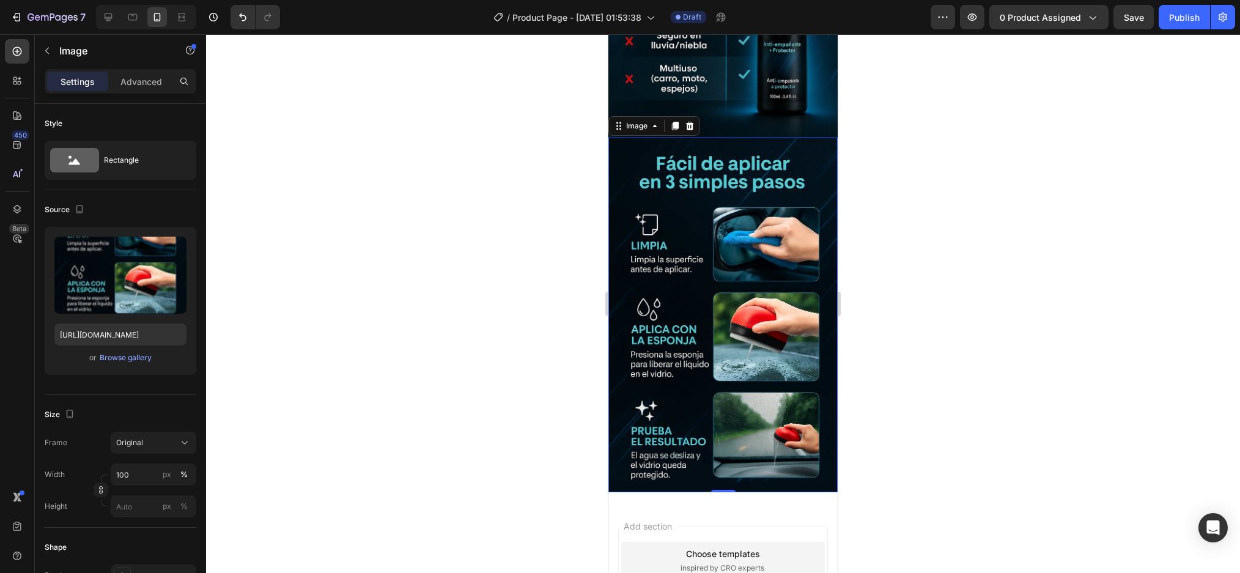
click at [707, 300] on img at bounding box center [722, 315] width 229 height 355
click at [673, 121] on icon at bounding box center [675, 126] width 10 height 10
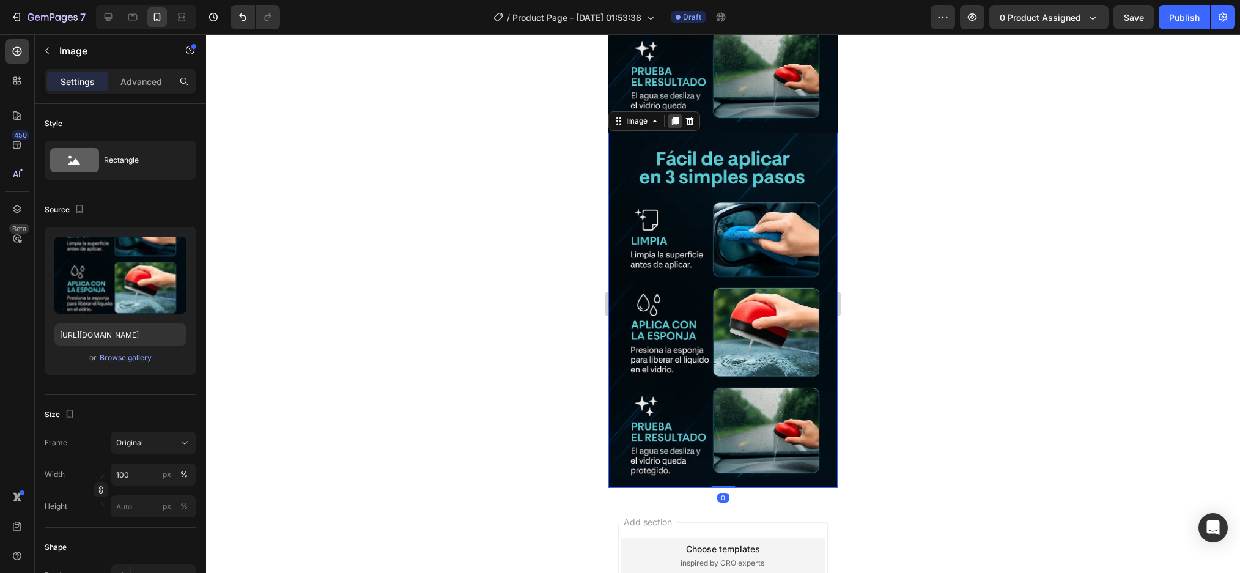
click at [680, 114] on div at bounding box center [675, 121] width 15 height 15
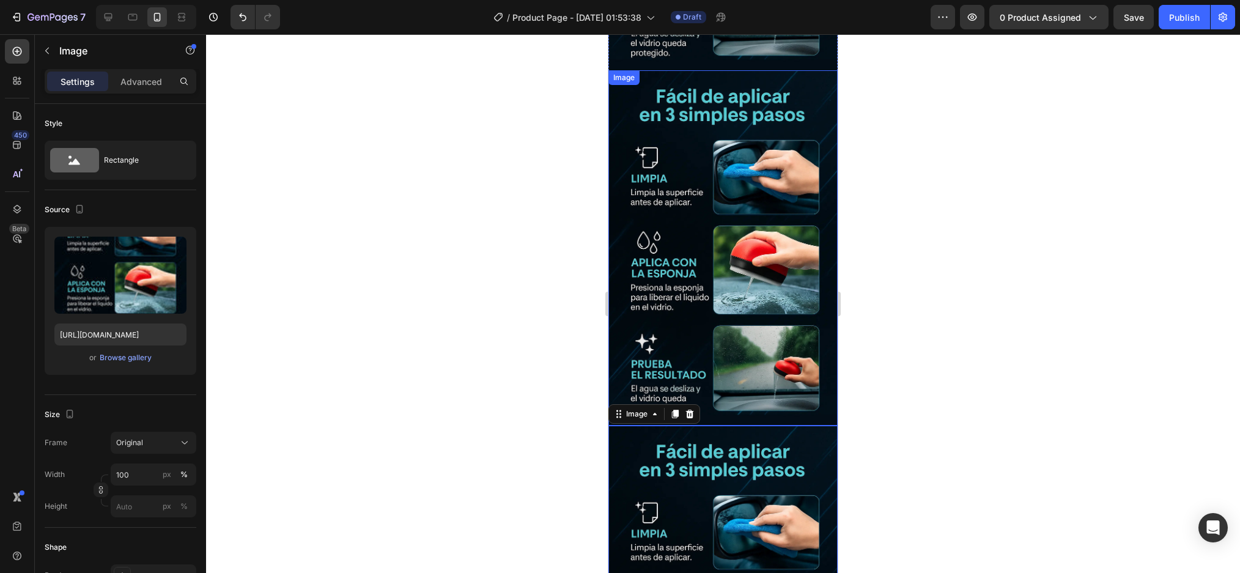
scroll to position [1348, 0]
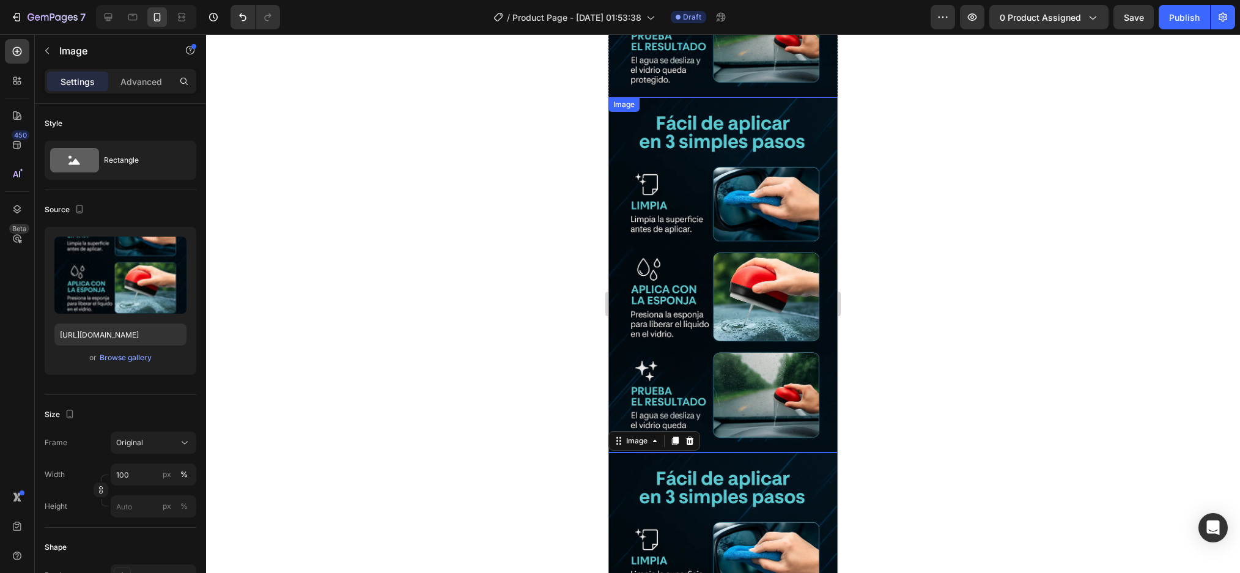
click at [735, 241] on img at bounding box center [722, 274] width 229 height 355
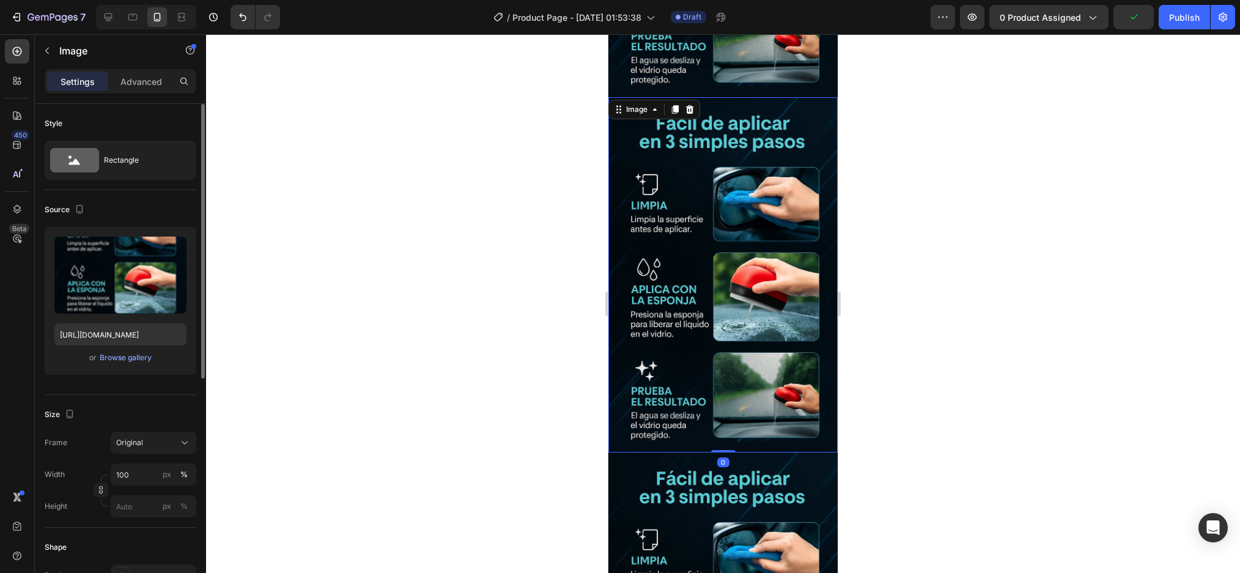
click at [128, 349] on div "Upload Image https://cdn.shopify.com/s/files/1/0952/0096/8995/files/gempages_58…" at bounding box center [121, 301] width 152 height 148
click at [133, 357] on div "Browse gallery" at bounding box center [126, 357] width 52 height 11
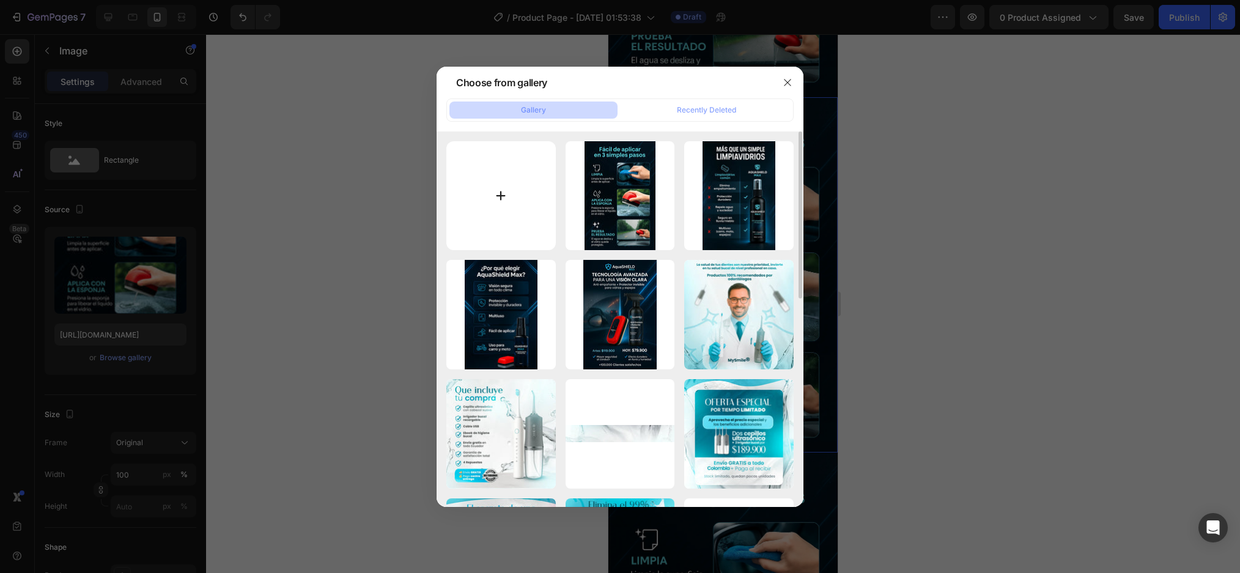
click at [484, 199] on input "file" at bounding box center [500, 195] width 109 height 109
type input "C:\fakepath\Group 14.webp"
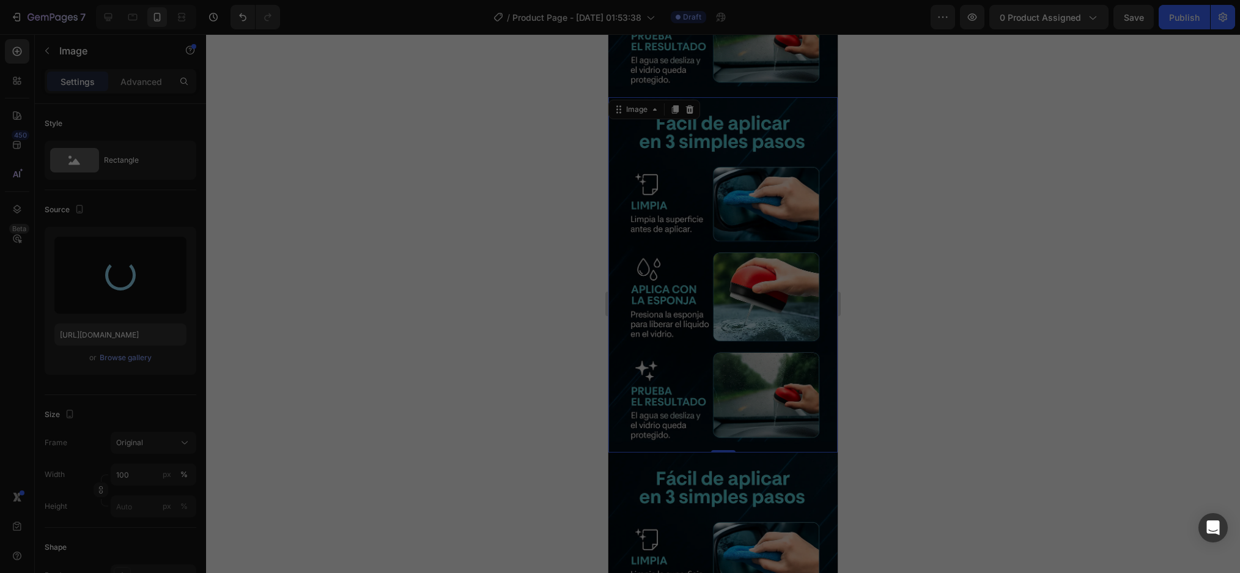
type input "https://cdn.shopify.com/s/files/1/0952/0096/8995/files/gempages_581611324178432…"
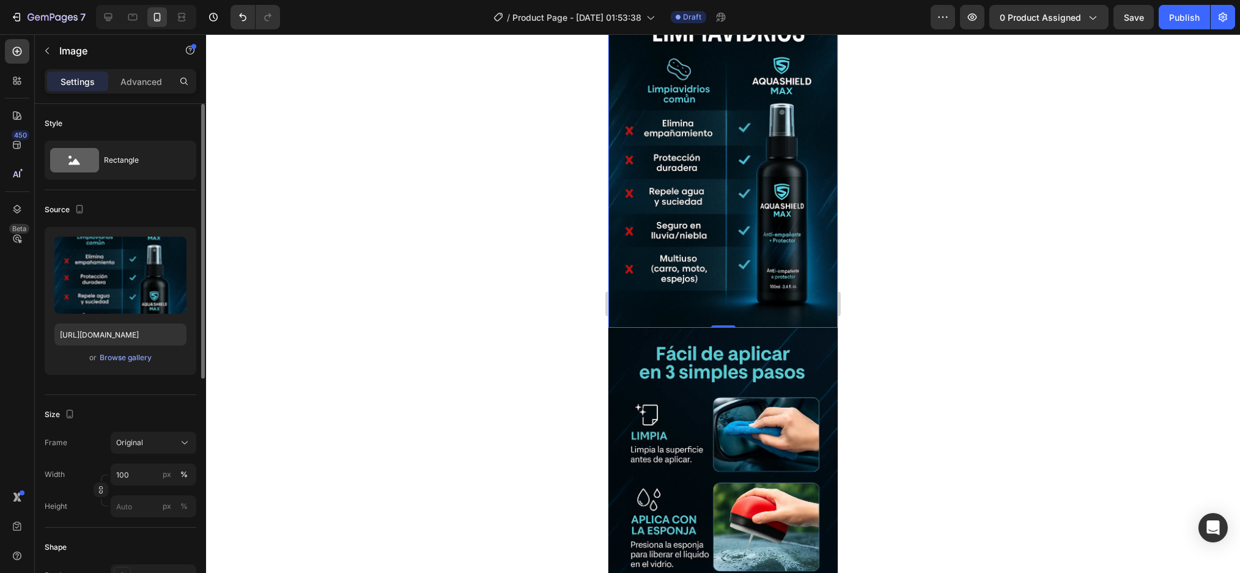
scroll to position [1471, 0]
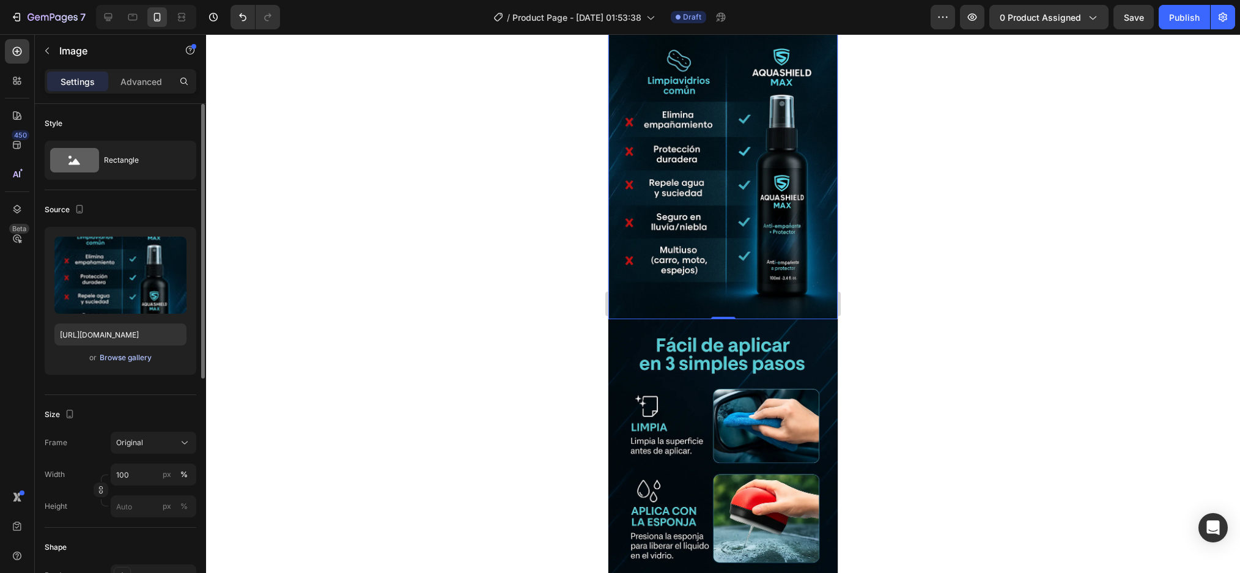
click at [145, 358] on div "Browse gallery" at bounding box center [126, 357] width 52 height 11
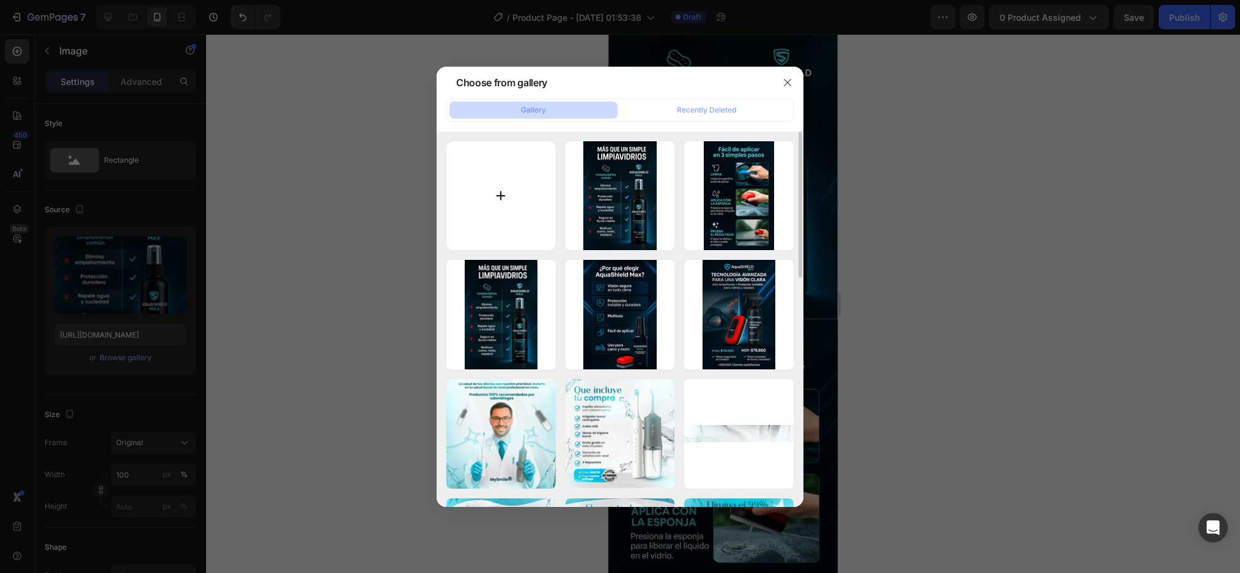
click at [509, 201] on input "file" at bounding box center [500, 195] width 109 height 109
type input "C:\fakepath\ChatGPT Image 27 ago 2025, 01_22_29 1.webp"
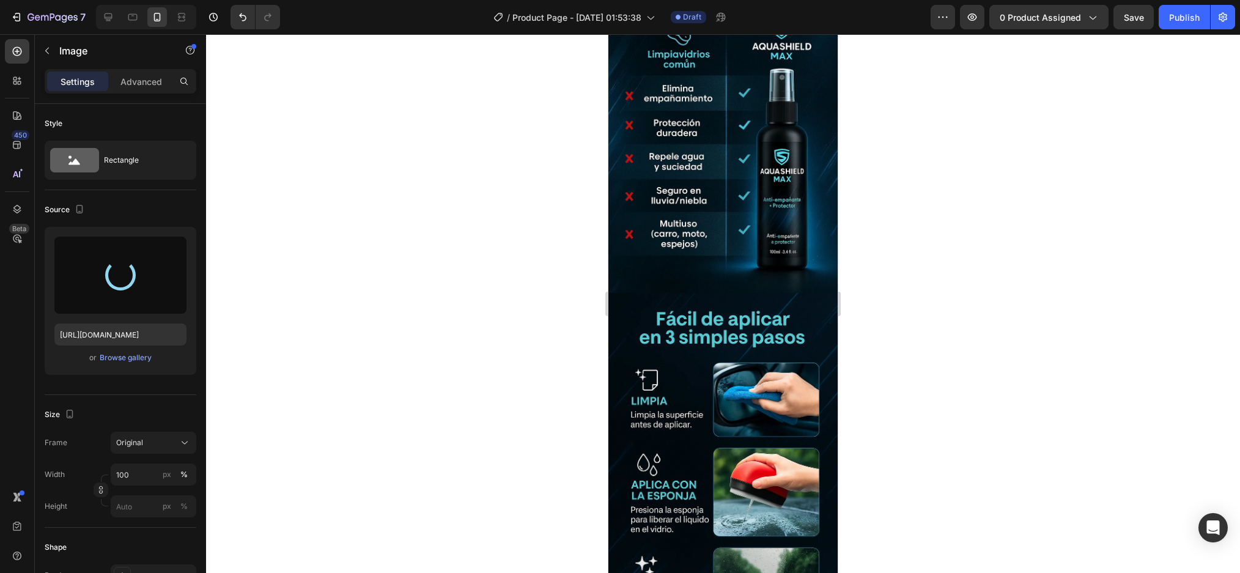
type input "https://cdn.shopify.com/s/files/1/0952/0096/8995/files/gempages_581611324178432…"
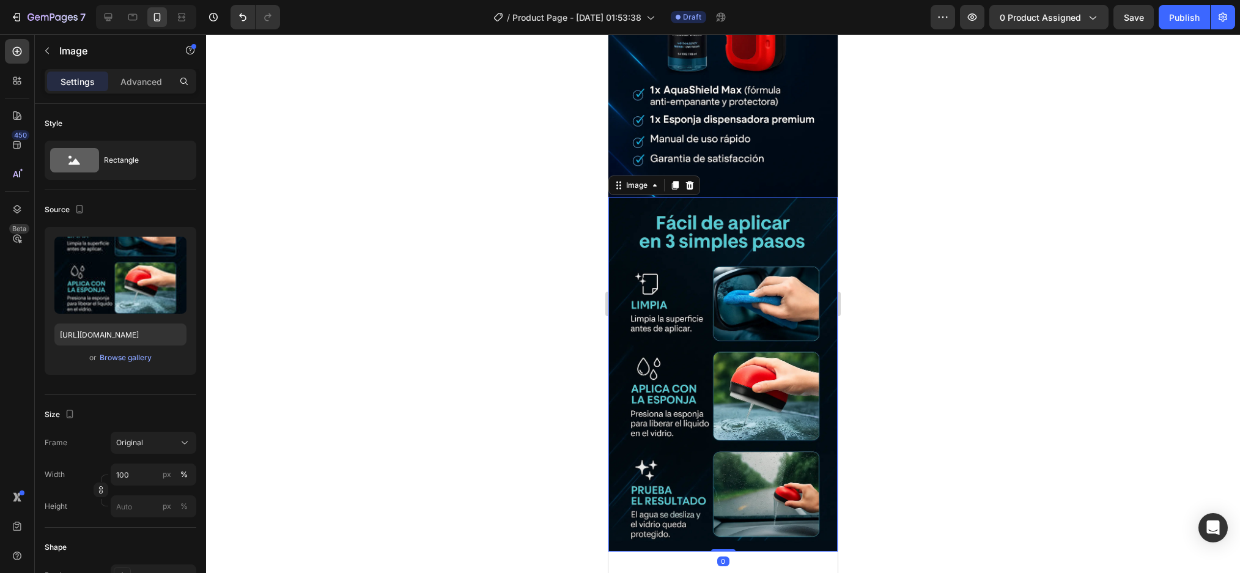
click at [749, 275] on img at bounding box center [722, 374] width 229 height 355
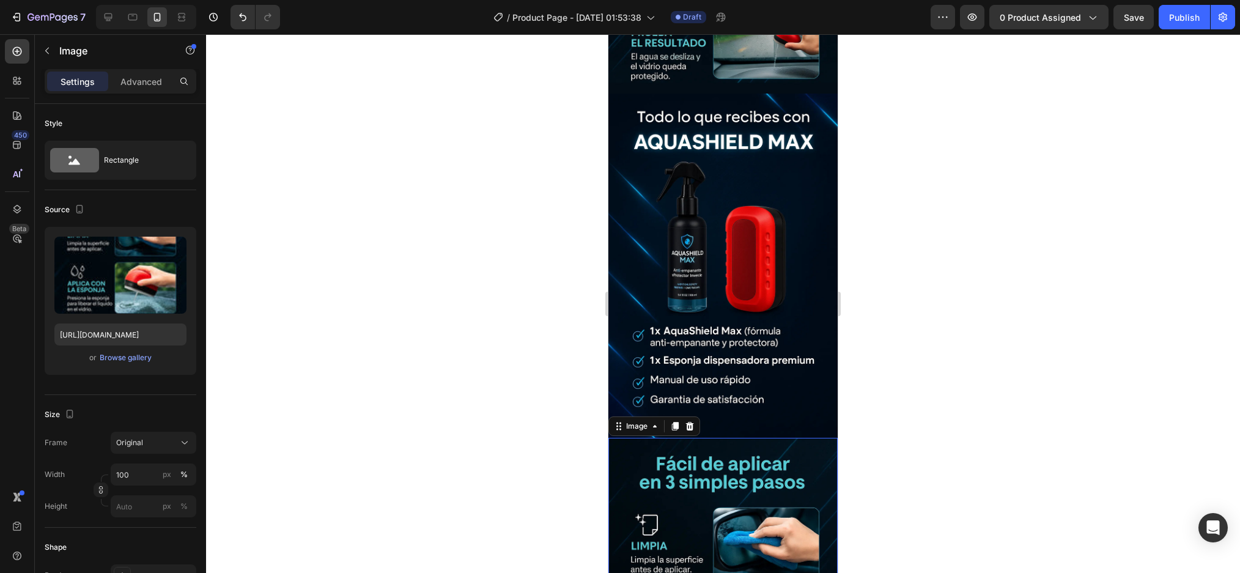
scroll to position [1348, 0]
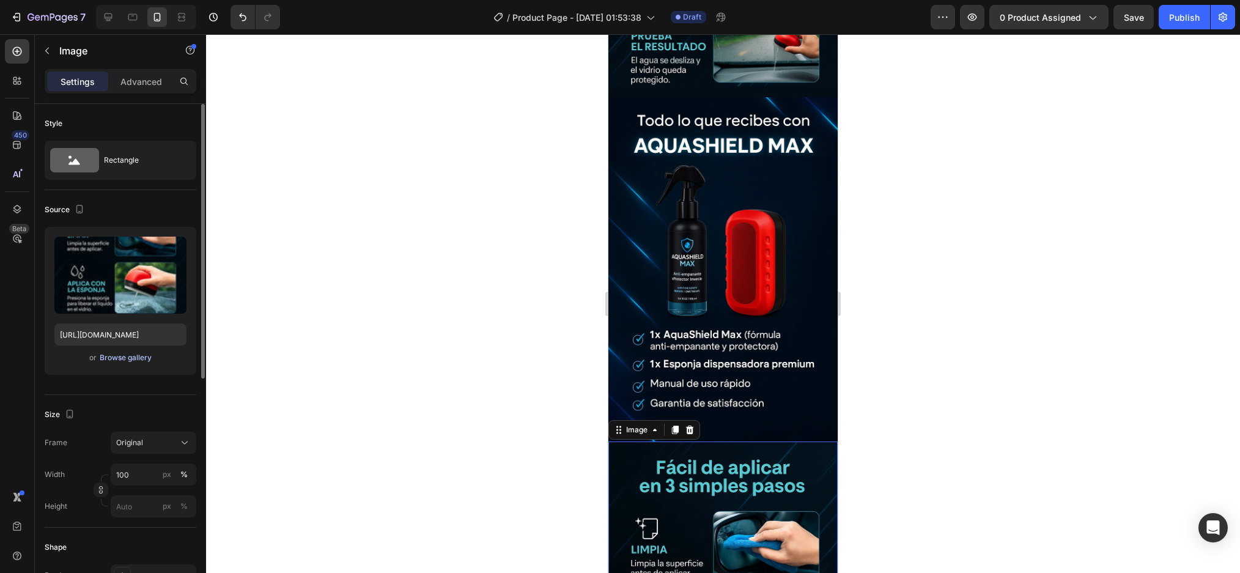
click at [125, 355] on div "Browse gallery" at bounding box center [126, 357] width 52 height 11
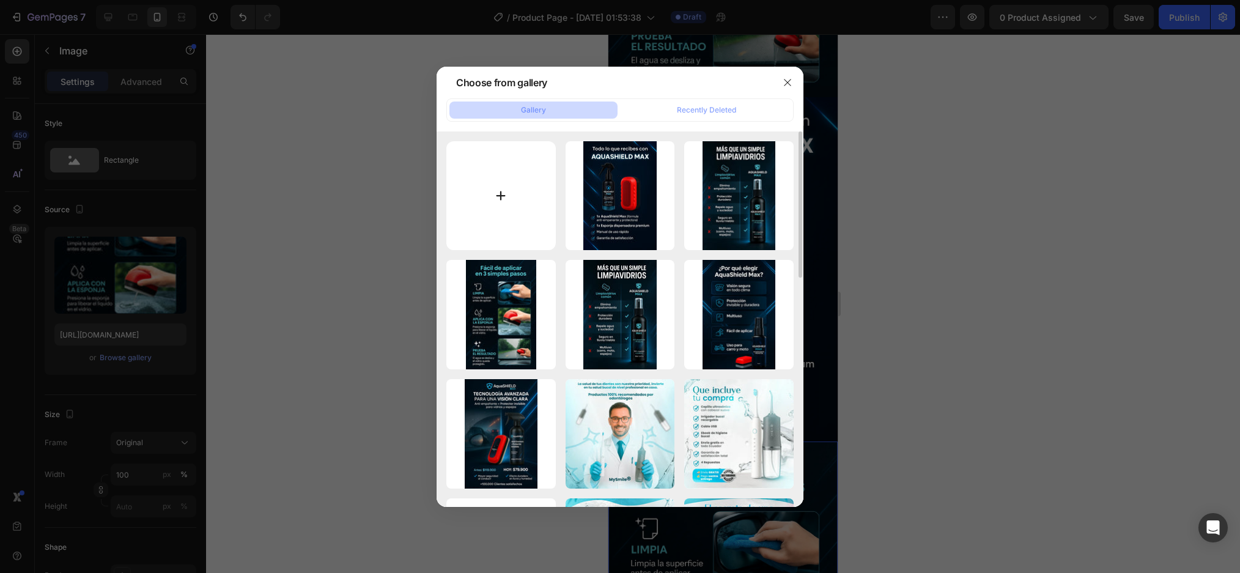
click at [485, 165] on input "file" at bounding box center [500, 195] width 109 height 109
type input "C:\fakepath\Group 14.webp"
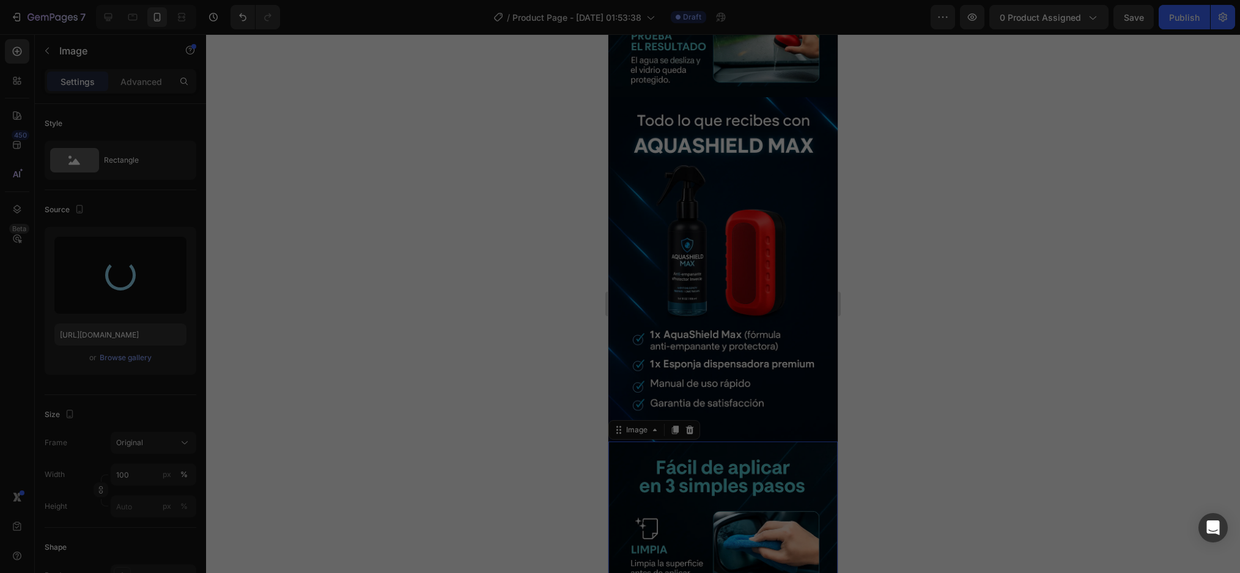
type input "https://cdn.shopify.com/s/files/1/0952/0096/8995/files/gempages_581611324178432…"
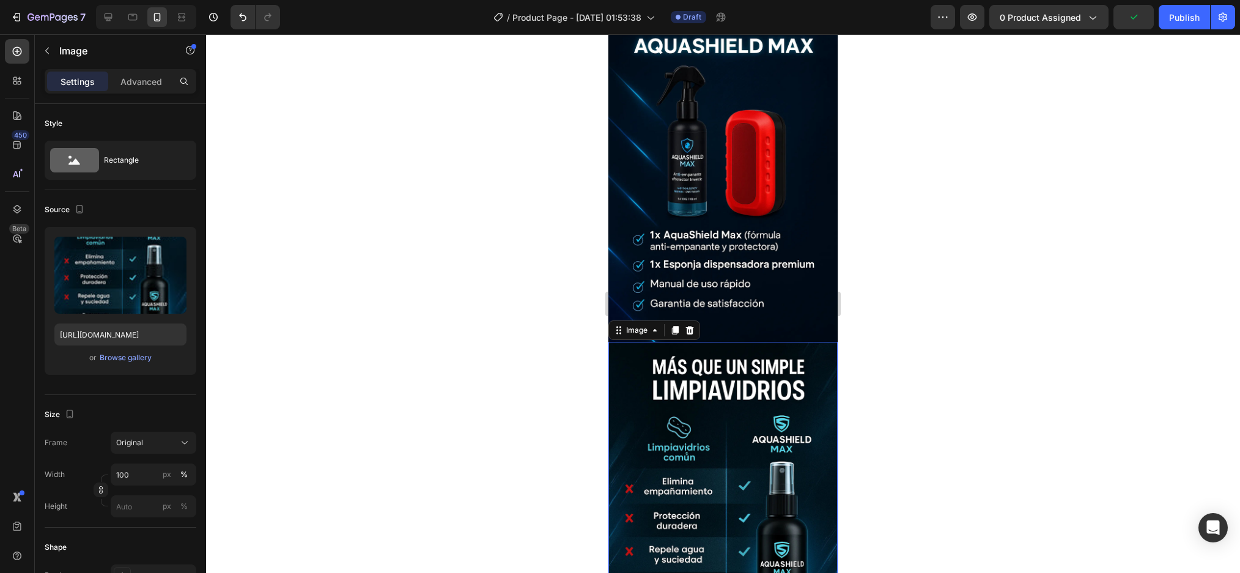
scroll to position [1410, 0]
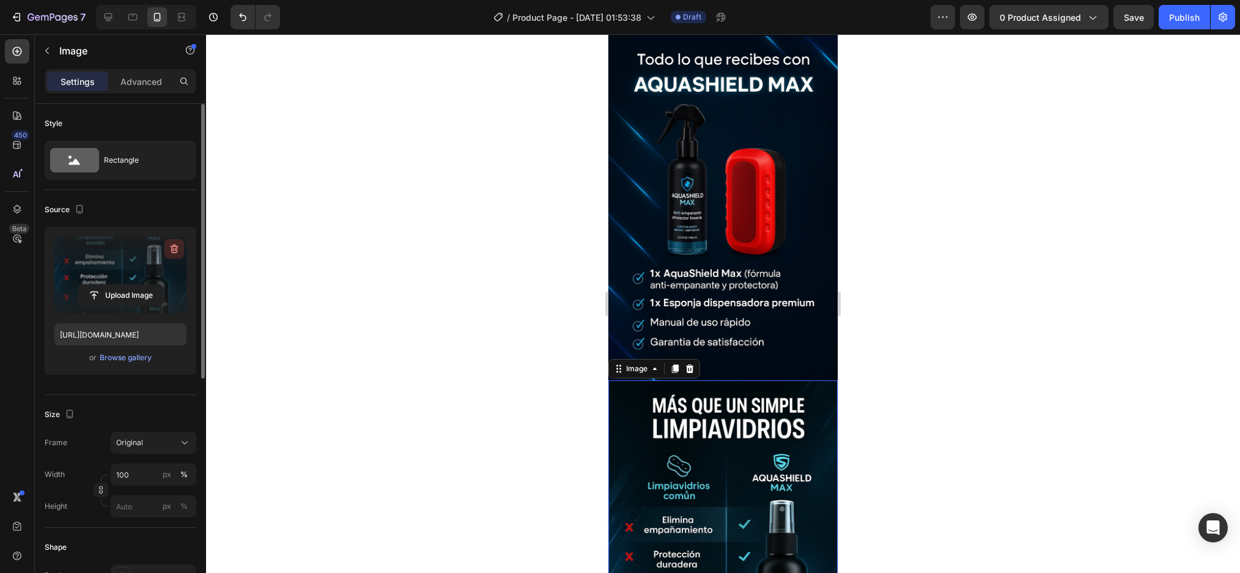
click at [174, 249] on icon "button" at bounding box center [174, 249] width 12 height 12
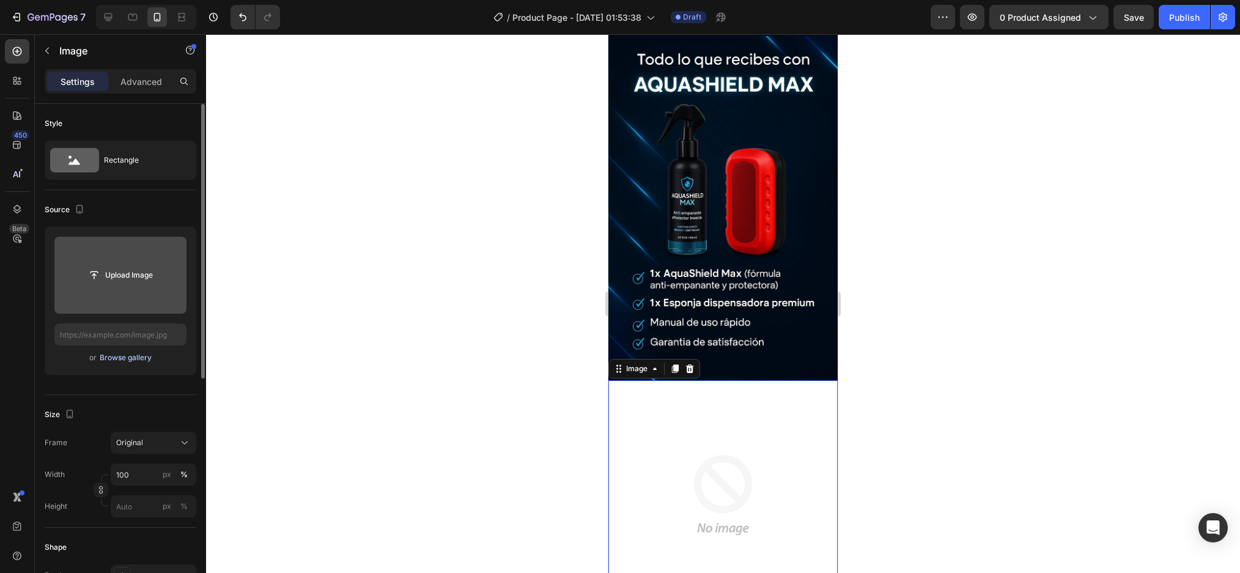
click at [125, 351] on button "Browse gallery" at bounding box center [125, 357] width 53 height 12
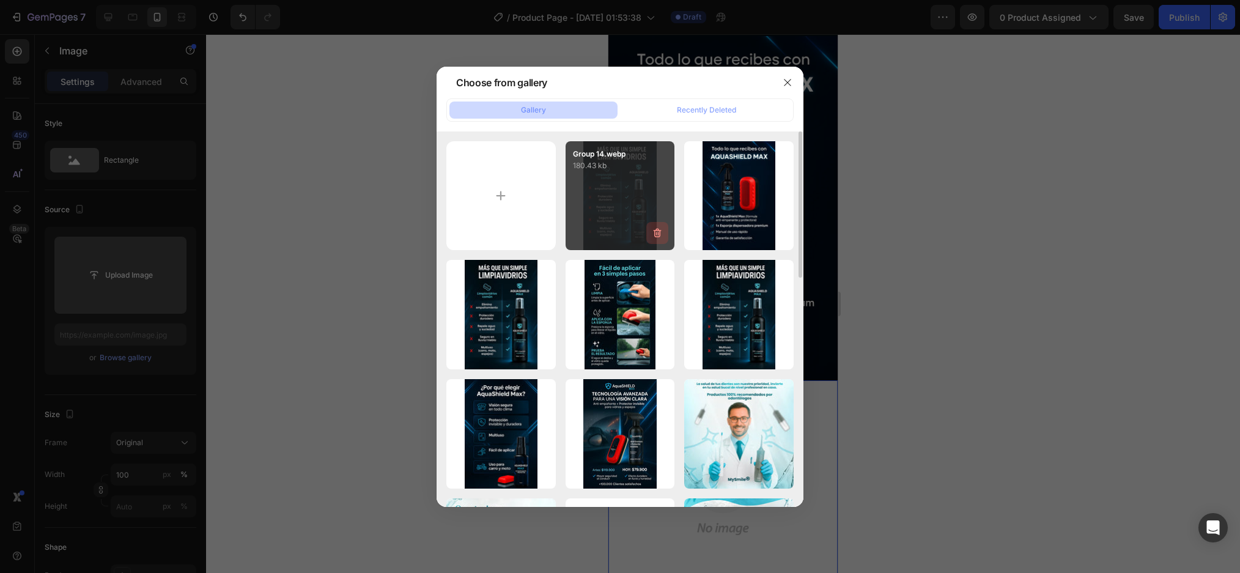
click at [658, 233] on icon "button" at bounding box center [657, 233] width 12 height 12
click at [641, 233] on div "Delete" at bounding box center [650, 235] width 23 height 11
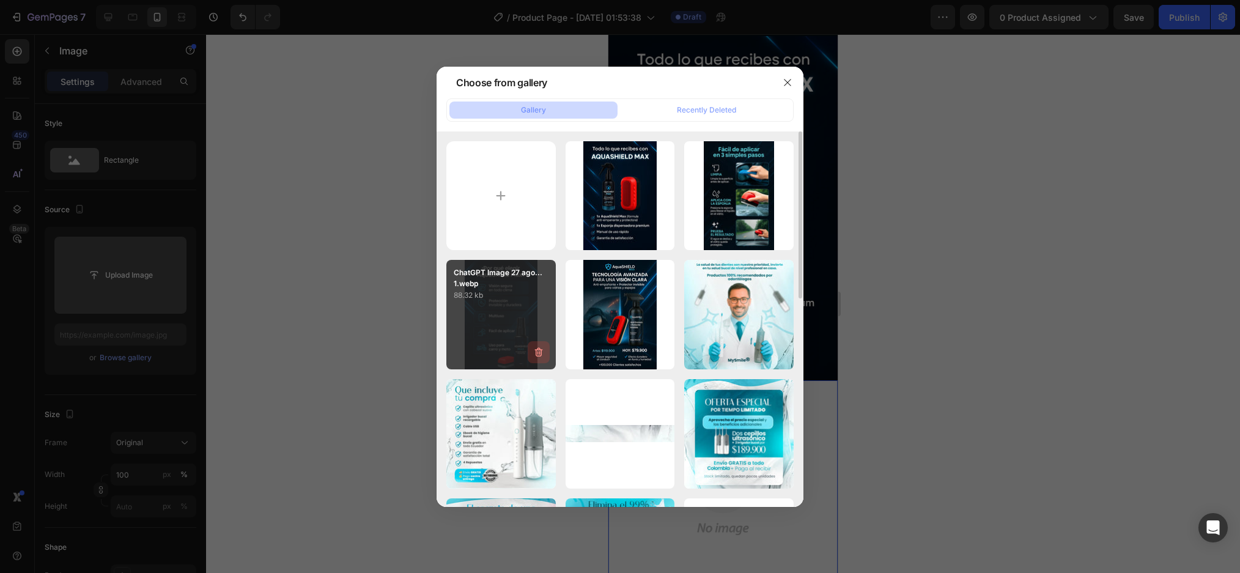
click at [537, 348] on icon "button" at bounding box center [538, 352] width 12 height 12
click at [998, 193] on div at bounding box center [620, 286] width 1240 height 573
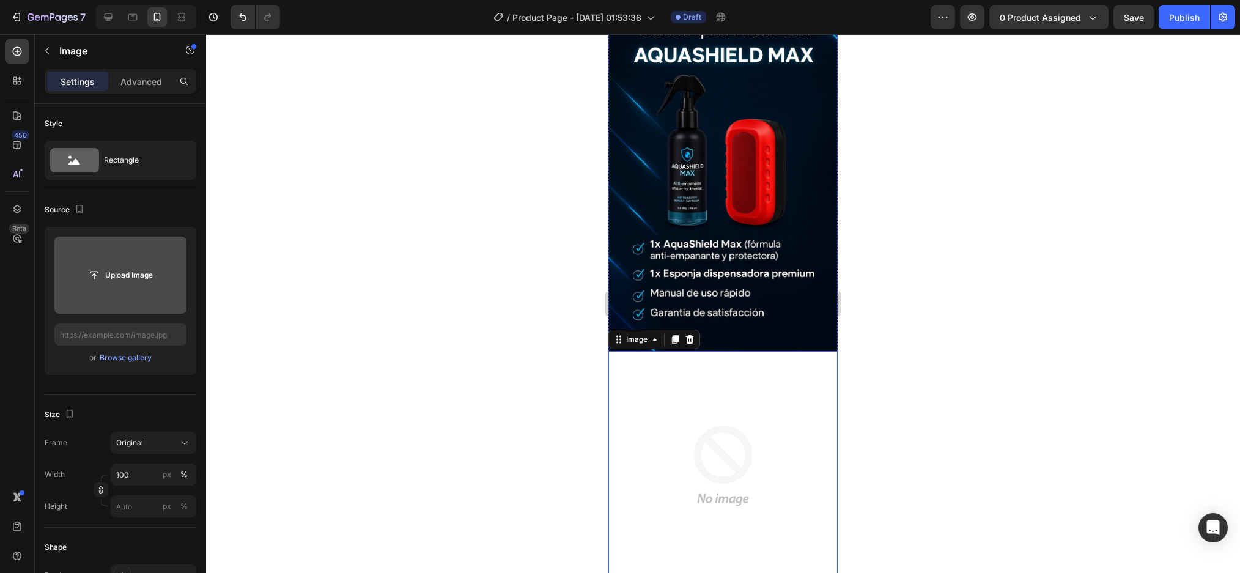
scroll to position [1467, 0]
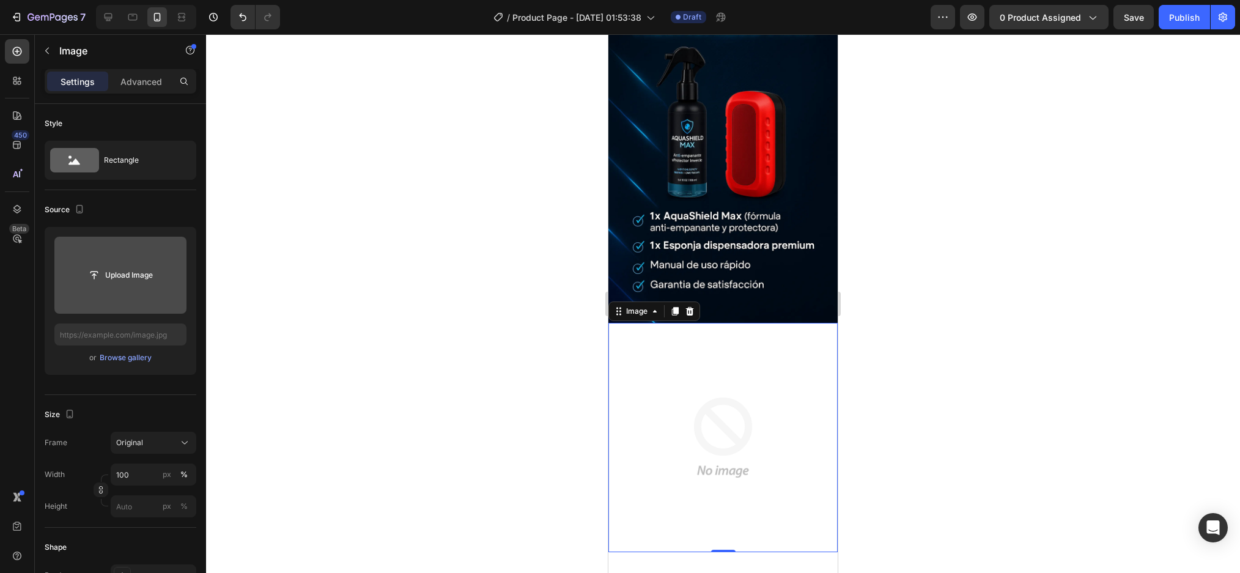
click at [693, 323] on img at bounding box center [722, 437] width 229 height 229
click at [134, 355] on div "Browse gallery" at bounding box center [126, 357] width 52 height 11
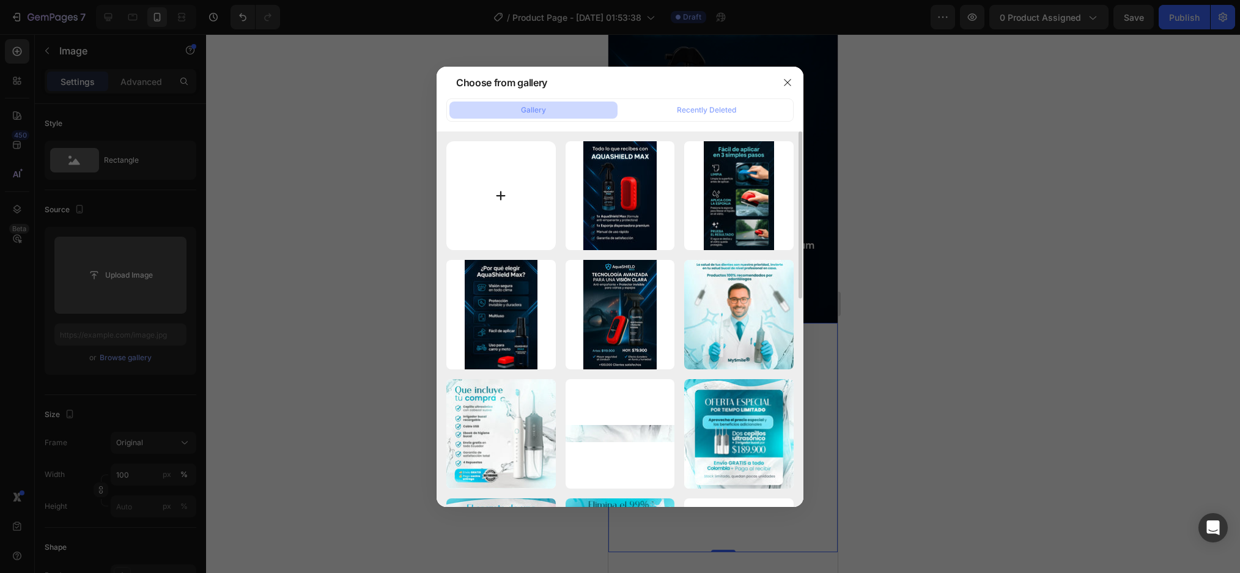
click at [499, 172] on input "file" at bounding box center [500, 195] width 109 height 109
type input "C:\fakepath\Group 16.webp"
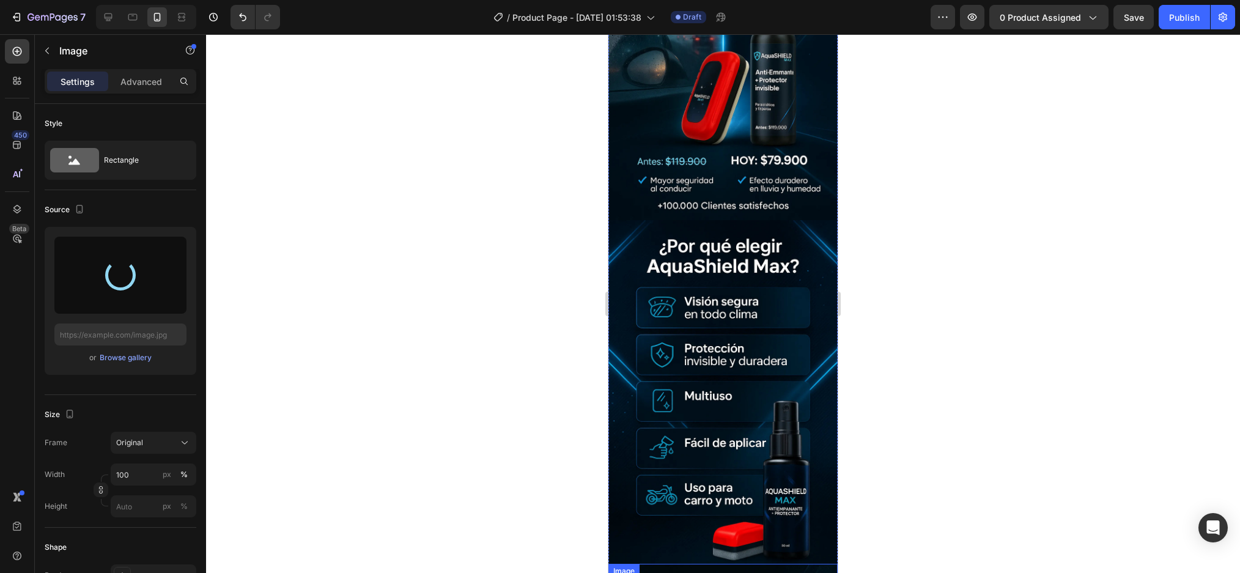
scroll to position [0, 0]
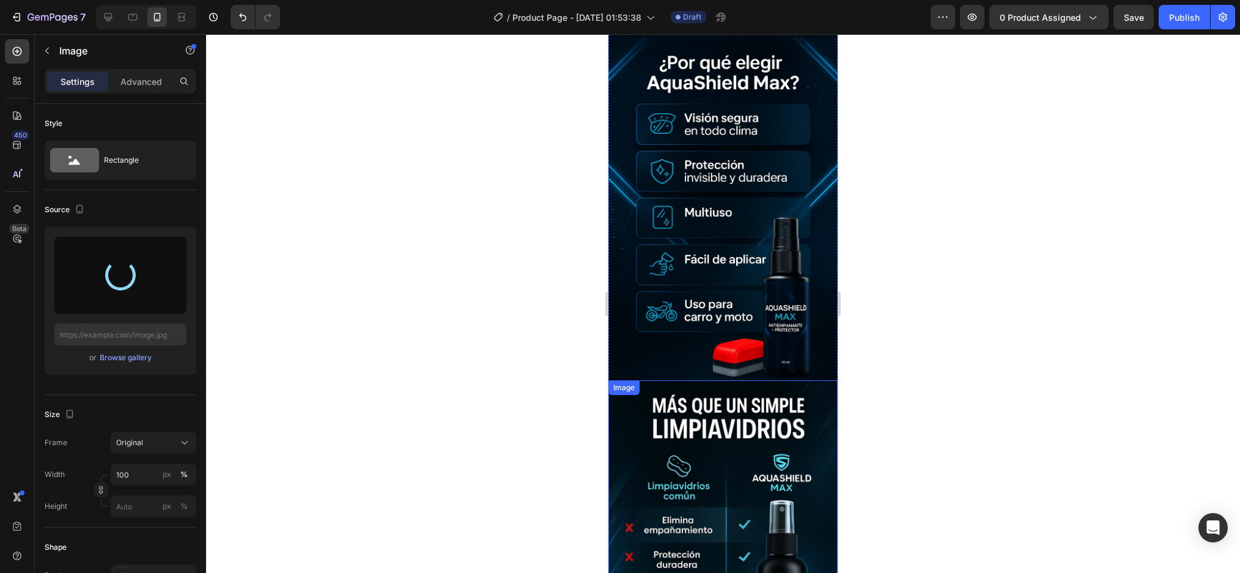
type input "https://cdn.shopify.com/s/files/1/0952/0096/8995/files/gempages_581611324178432…"
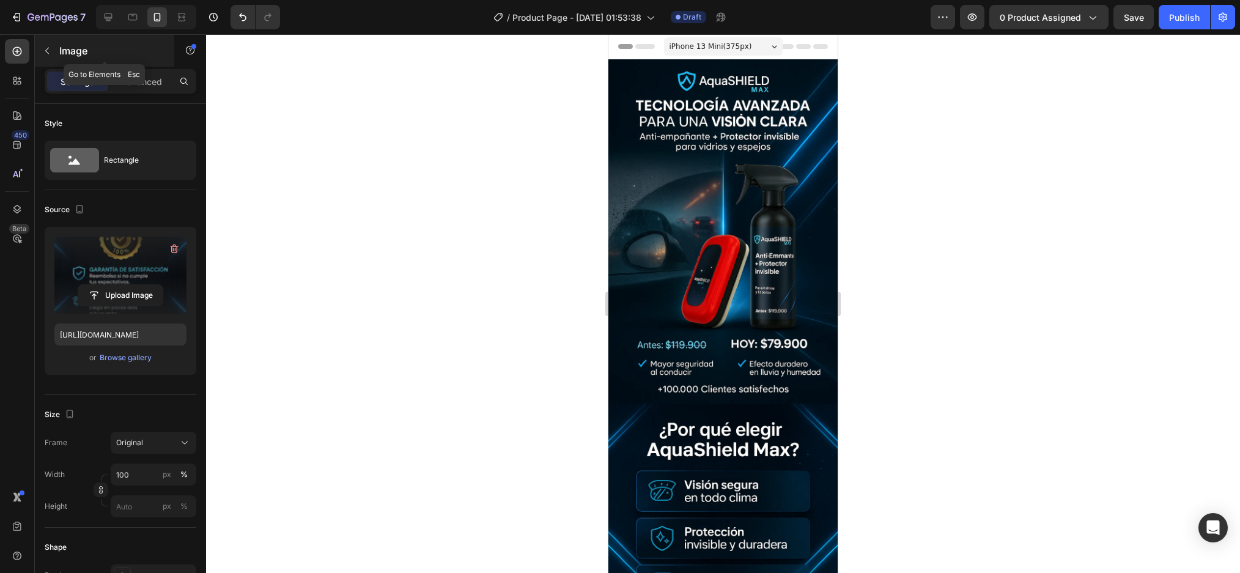
click at [45, 53] on icon "button" at bounding box center [47, 51] width 10 height 10
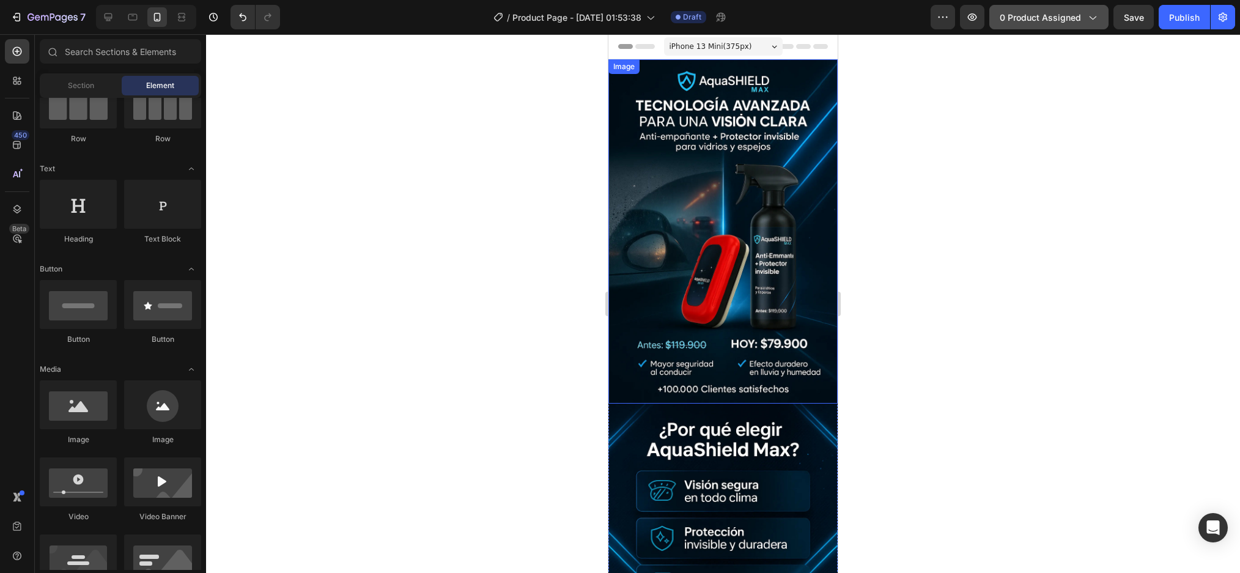
click at [1058, 24] on button "0 product assigned" at bounding box center [1048, 17] width 119 height 24
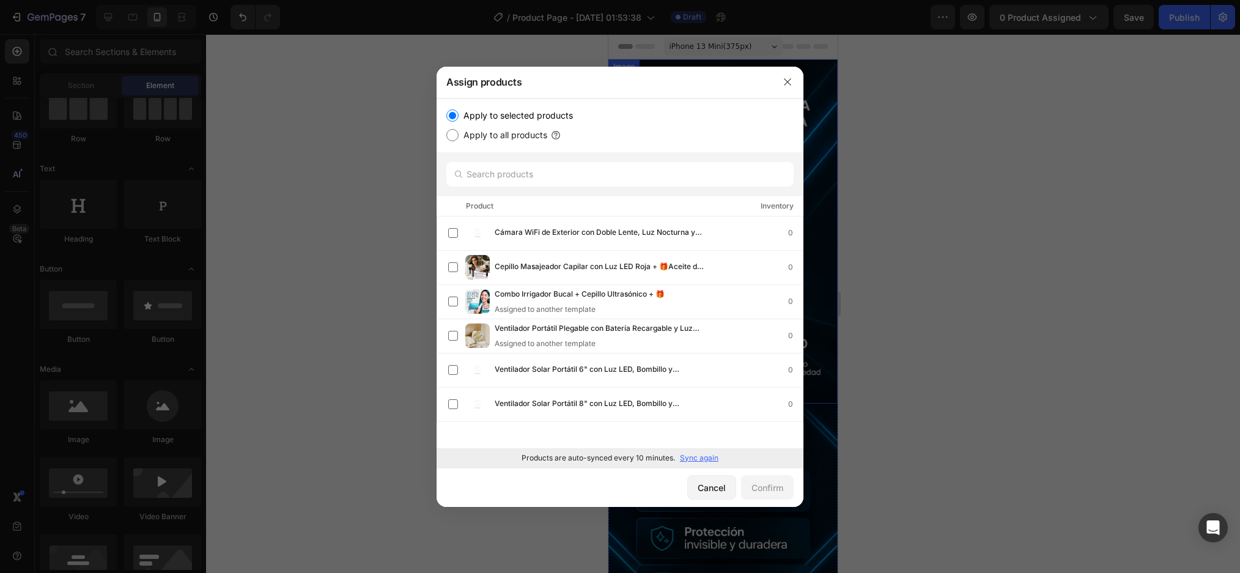
click at [690, 452] on p "Sync again" at bounding box center [699, 457] width 39 height 11
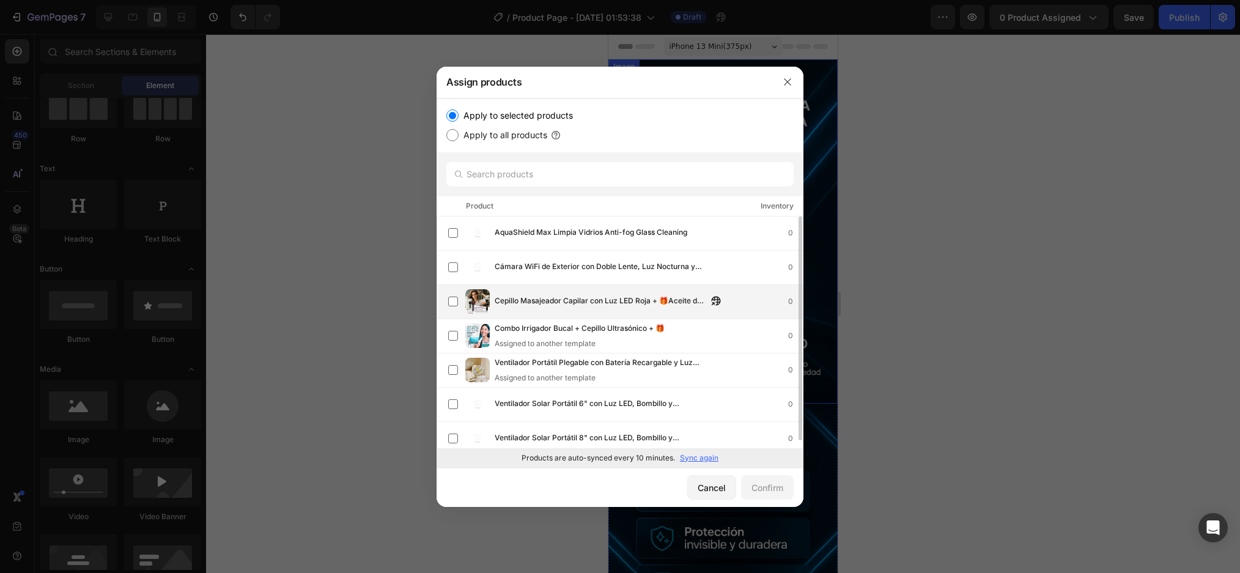
scroll to position [8, 0]
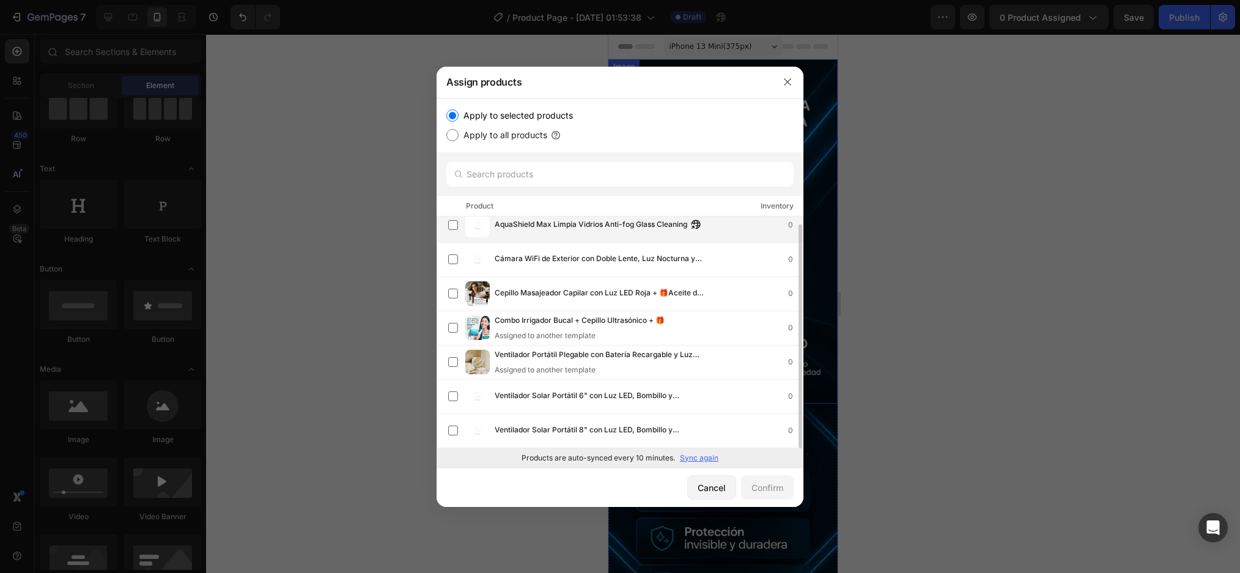
click at [600, 224] on span "AquaShield Max Limpia Vidrios Anti-fog Glass Cleaning" at bounding box center [591, 224] width 193 height 13
click at [754, 490] on div "Confirm" at bounding box center [767, 487] width 32 height 13
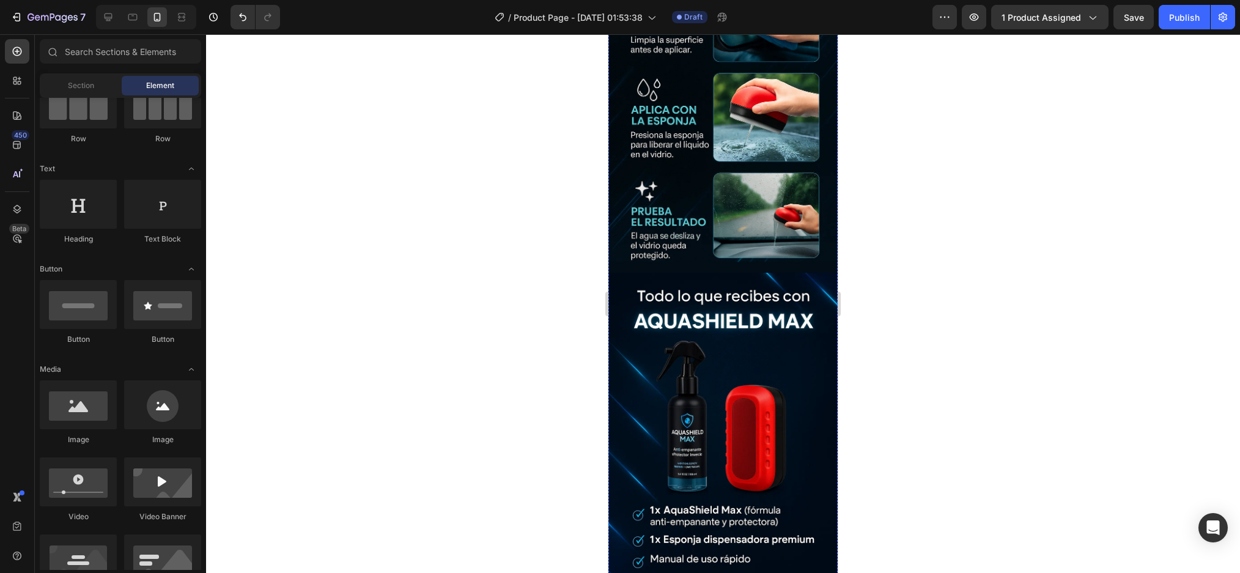
scroll to position [1161, 0]
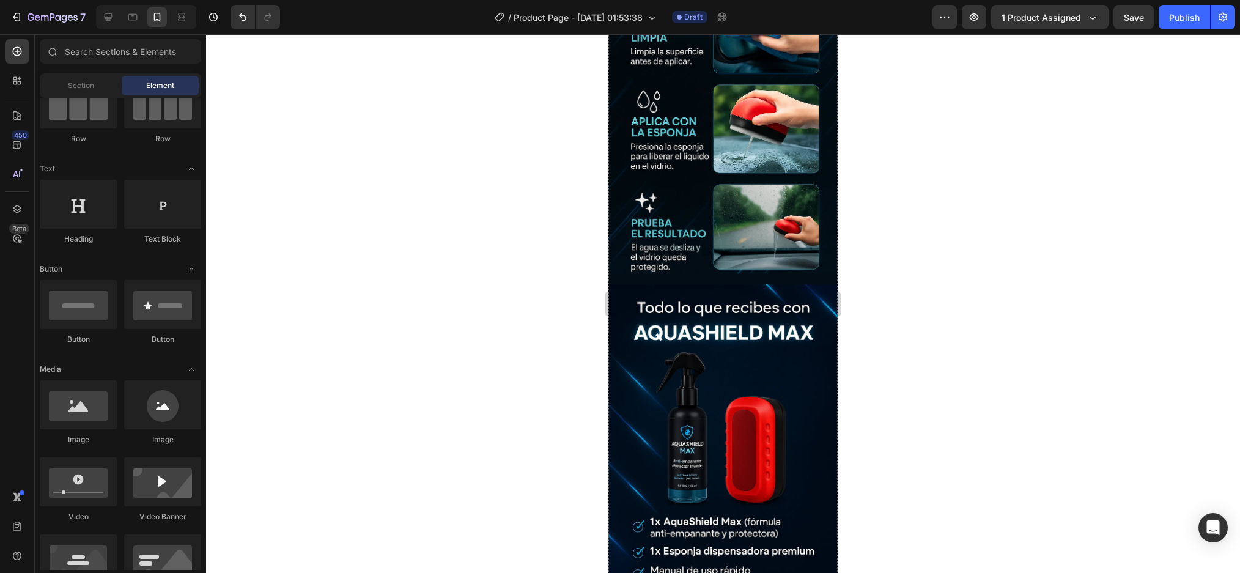
click at [728, 284] on img at bounding box center [722, 456] width 229 height 344
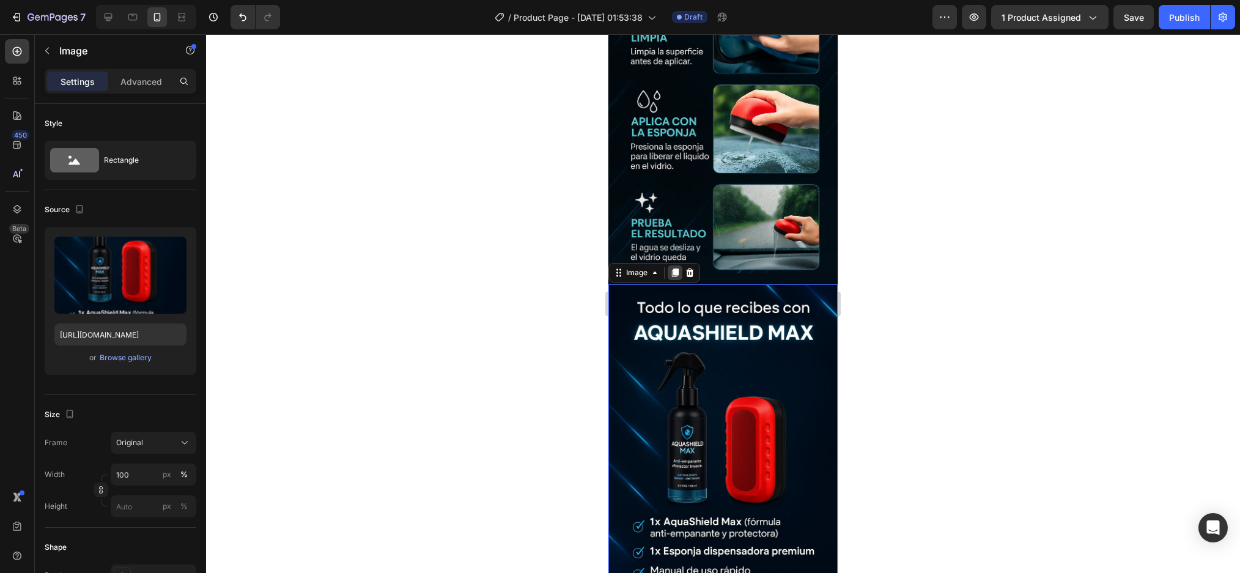
click at [668, 265] on div at bounding box center [675, 272] width 15 height 15
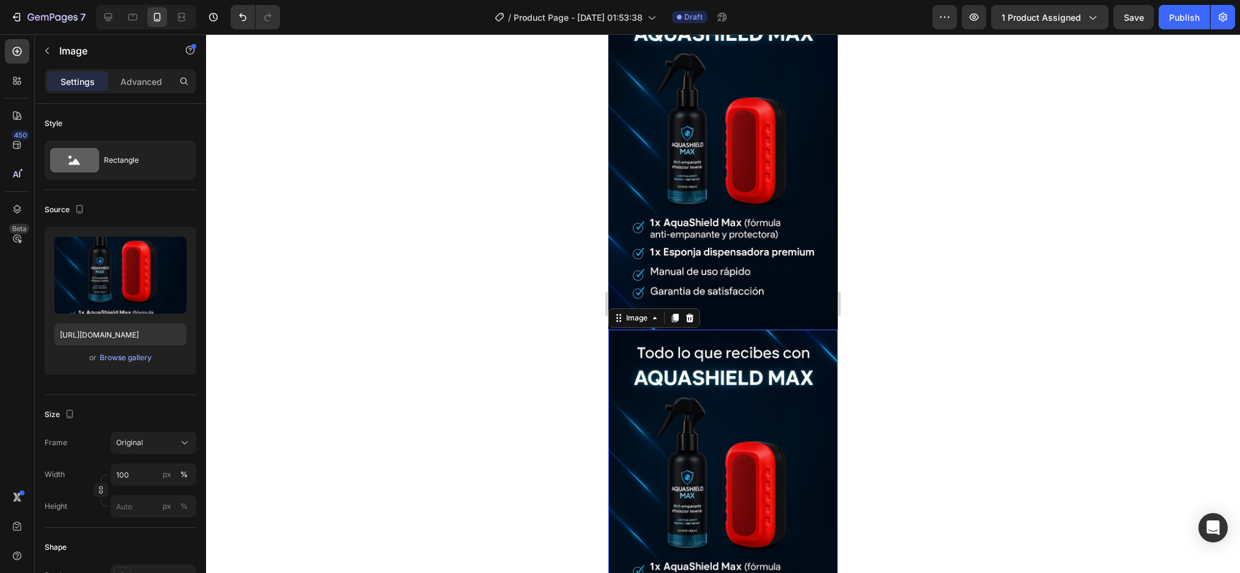
scroll to position [1467, 0]
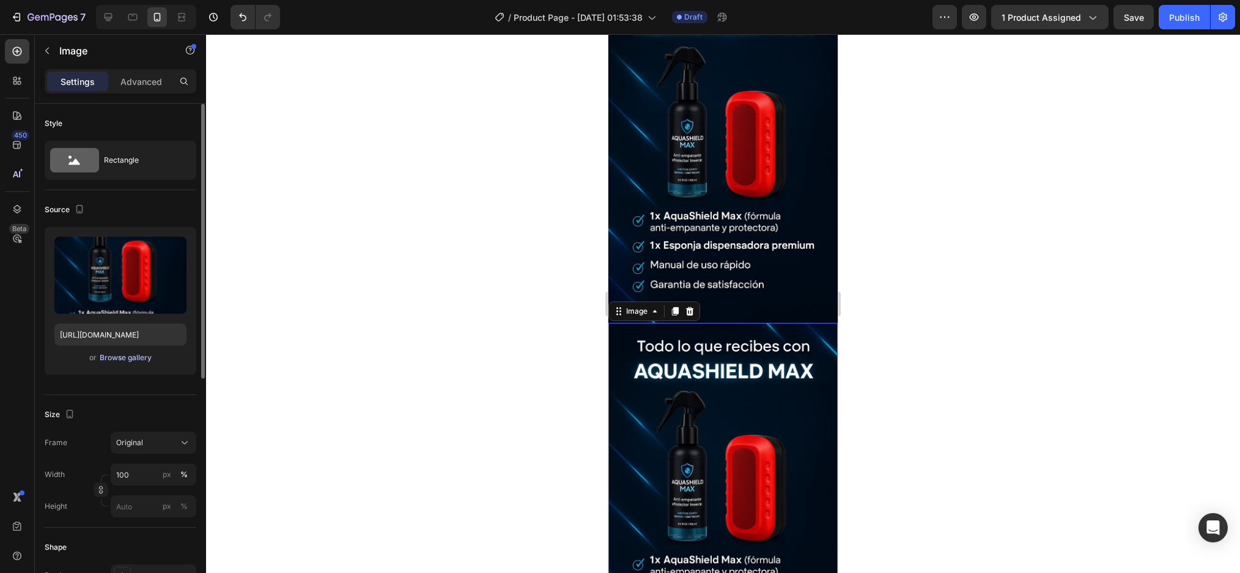
click at [119, 362] on div "Browse gallery" at bounding box center [126, 357] width 52 height 11
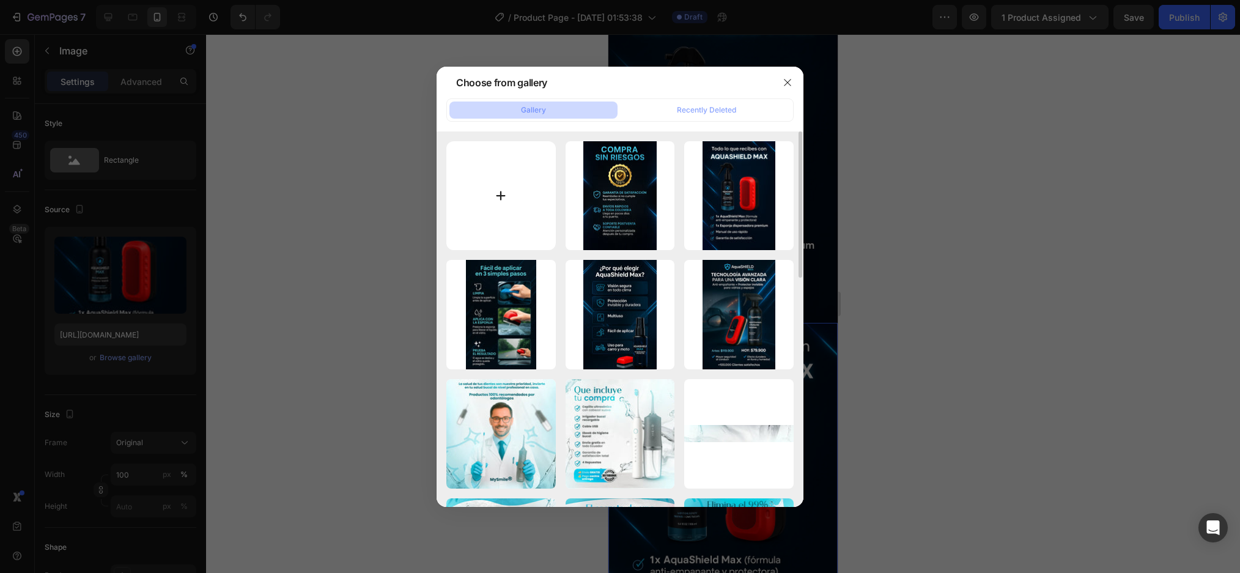
click at [507, 197] on input "file" at bounding box center [500, 195] width 109 height 109
type input "C:\fakepath\ChatGPT Image 27 ago 2025, 02_05_50 1.webp"
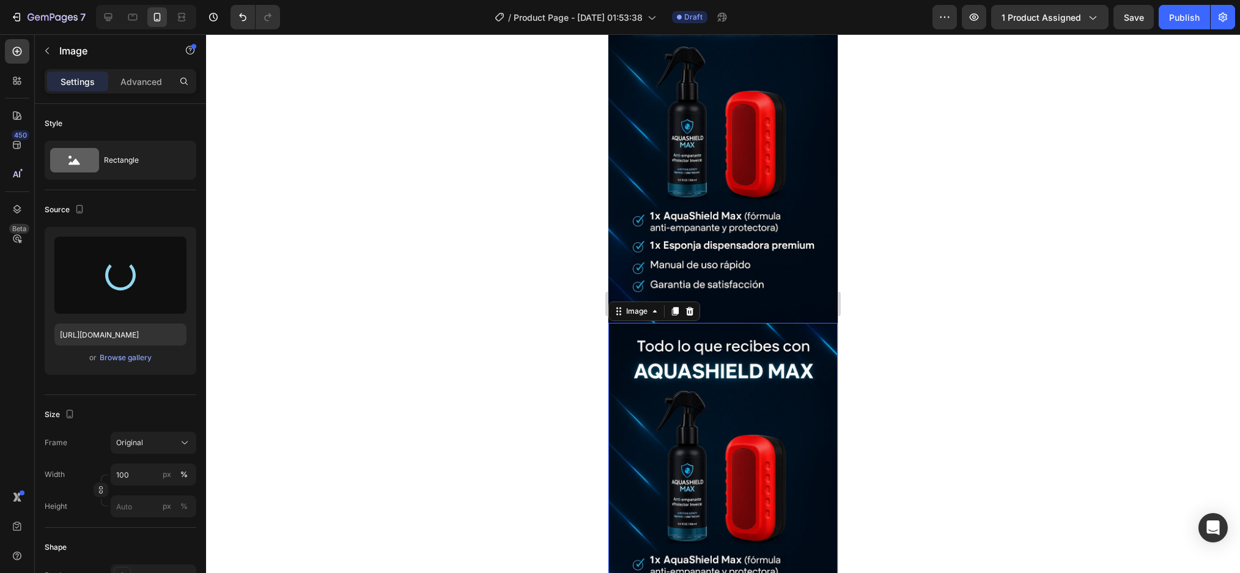
type input "https://cdn.shopify.com/s/files/1/0952/0096/8995/files/gempages_581611324178432…"
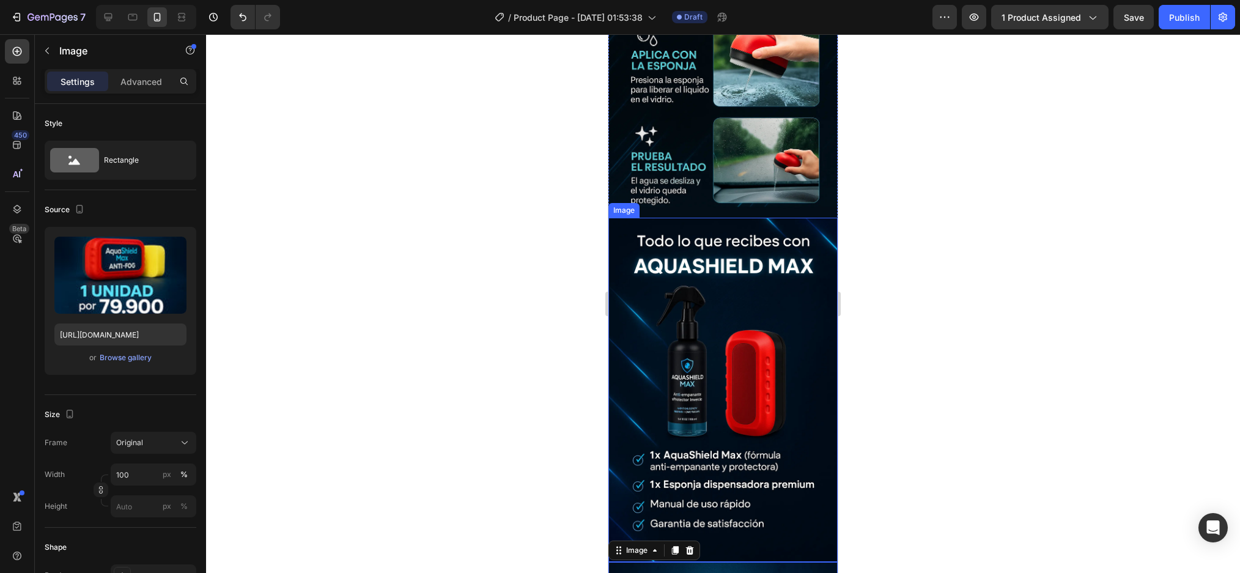
scroll to position [1223, 0]
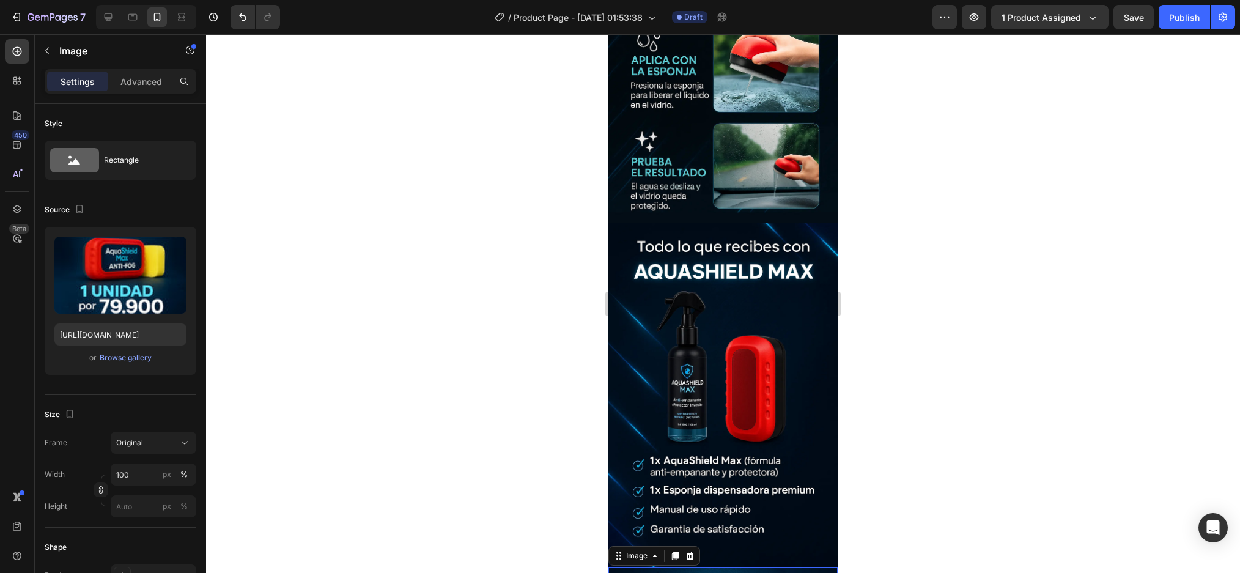
click at [933, 269] on div at bounding box center [723, 303] width 1034 height 539
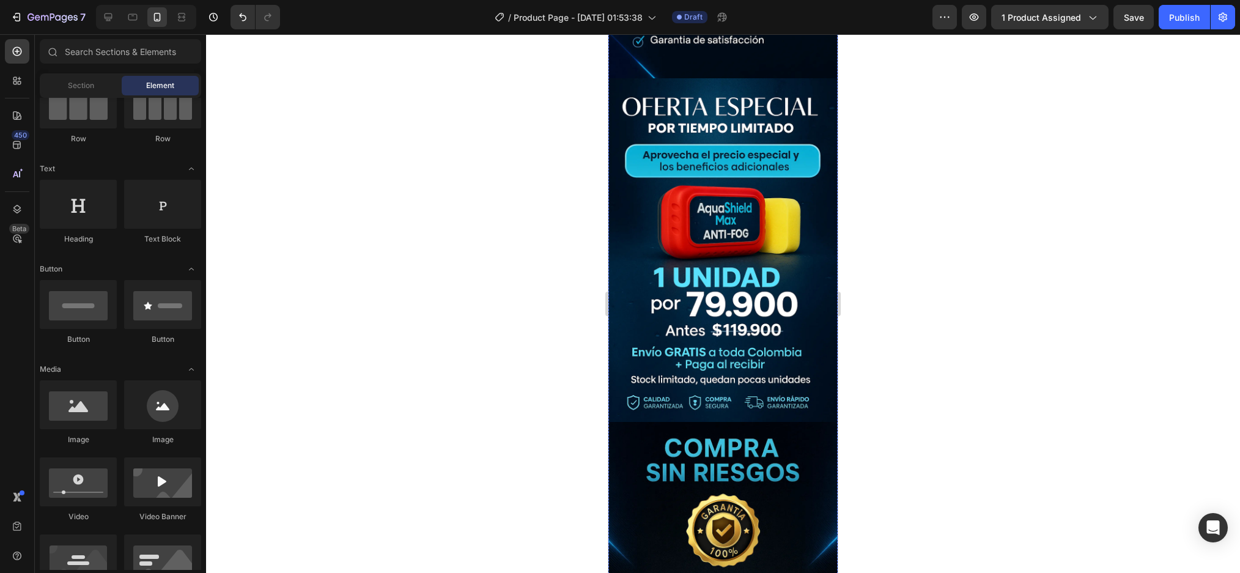
scroll to position [2077, 0]
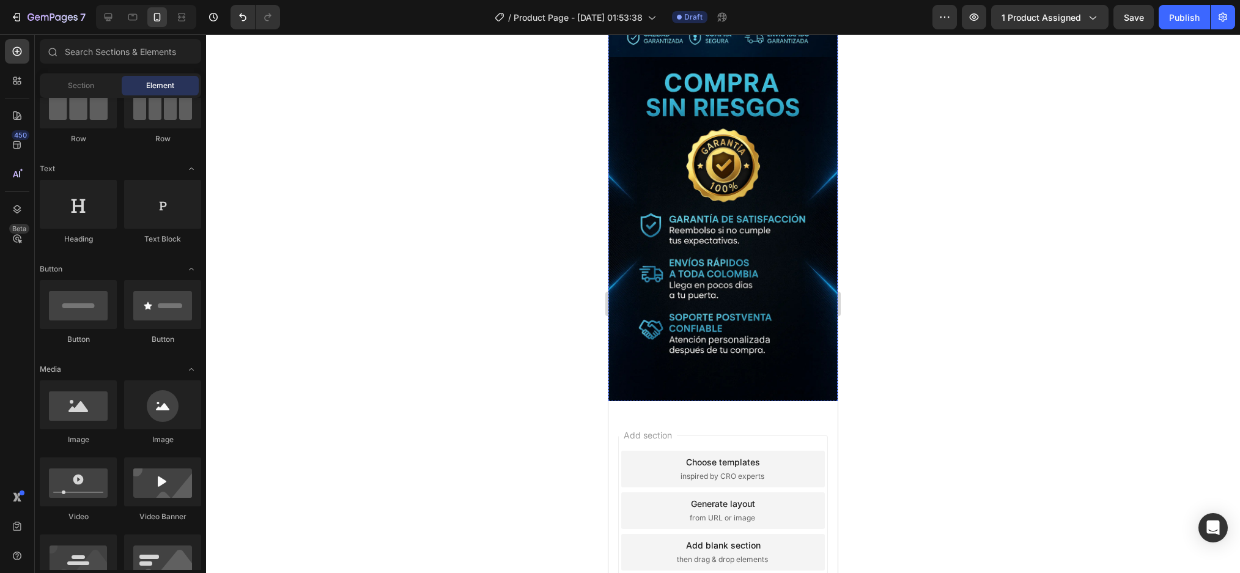
click at [732, 287] on img at bounding box center [722, 229] width 229 height 344
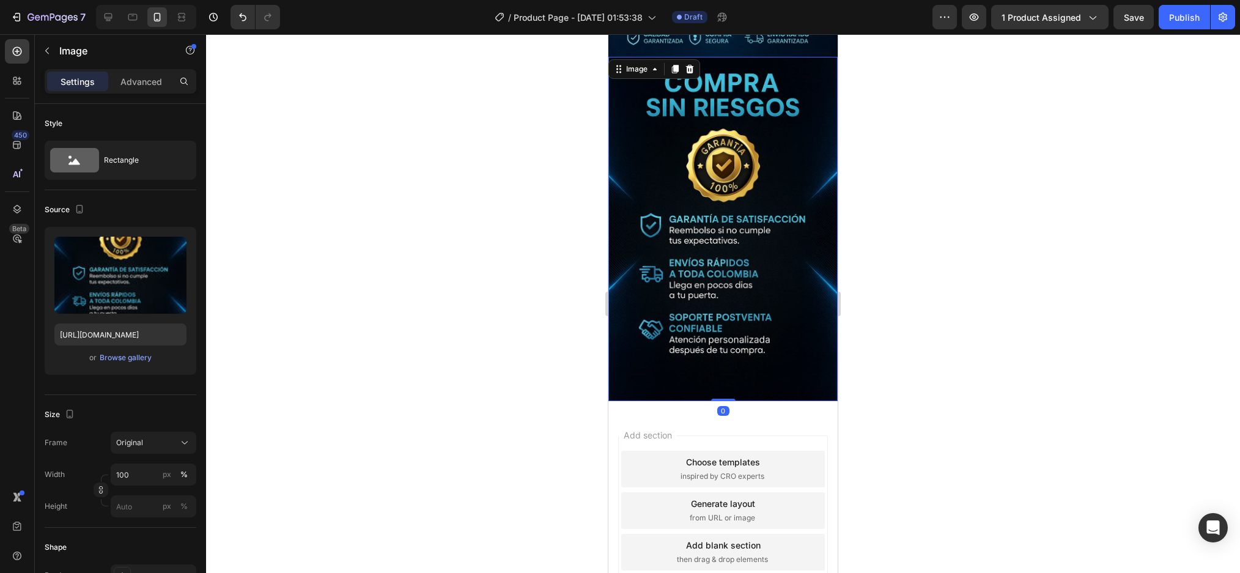
scroll to position [1832, 0]
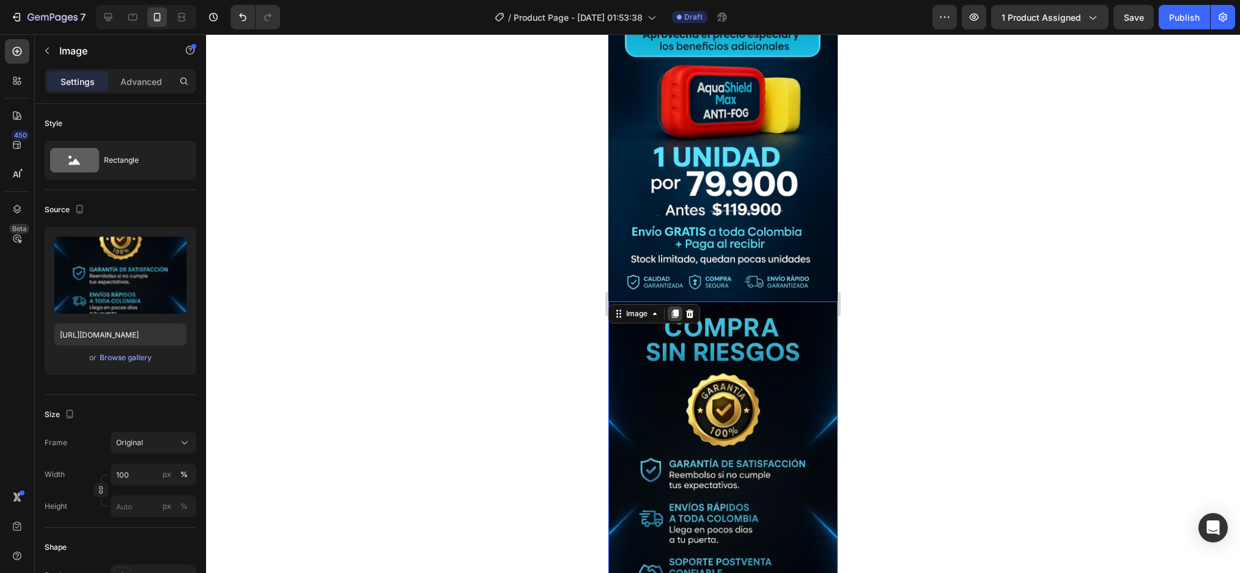
click at [678, 309] on icon at bounding box center [675, 313] width 7 height 9
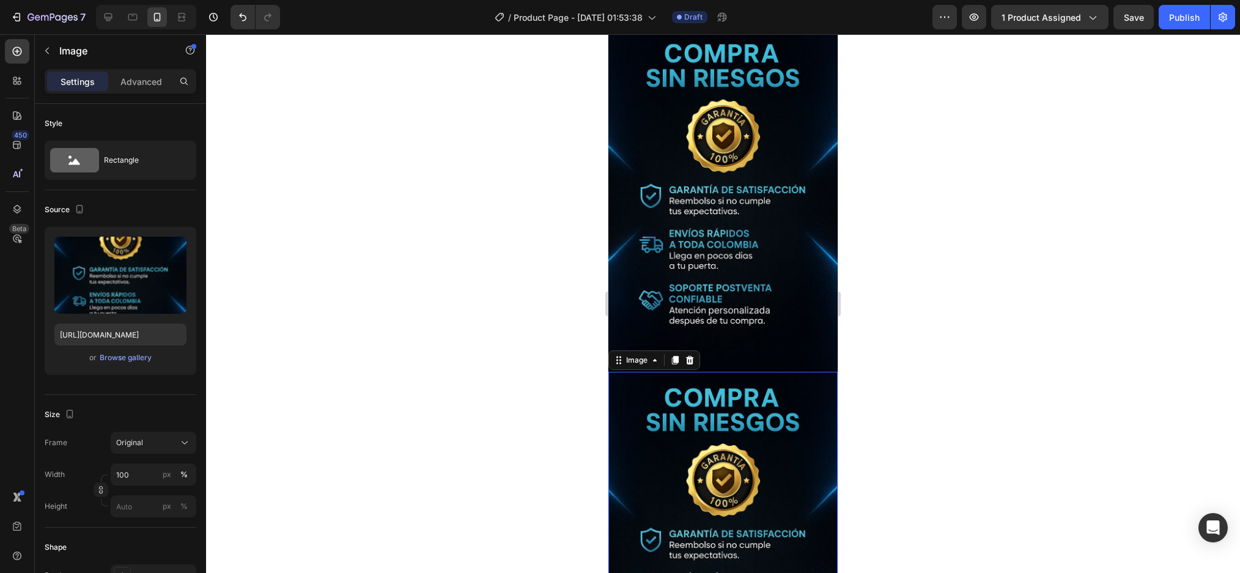
scroll to position [2138, 0]
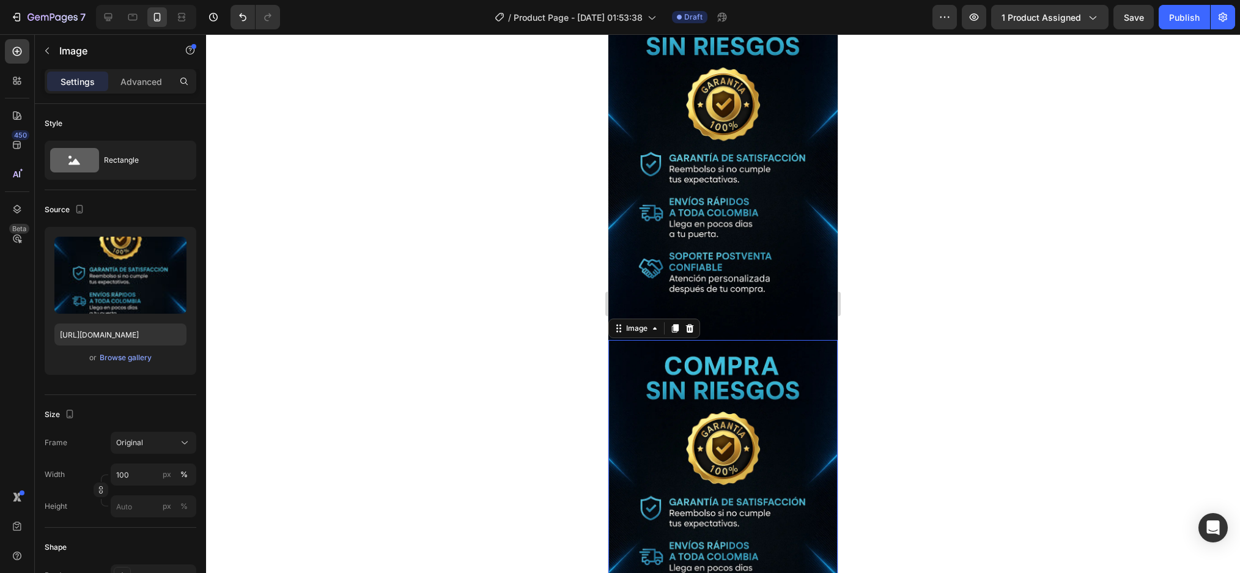
click at [740, 438] on img at bounding box center [722, 512] width 229 height 344
click at [114, 363] on button "Browse gallery" at bounding box center [125, 357] width 53 height 12
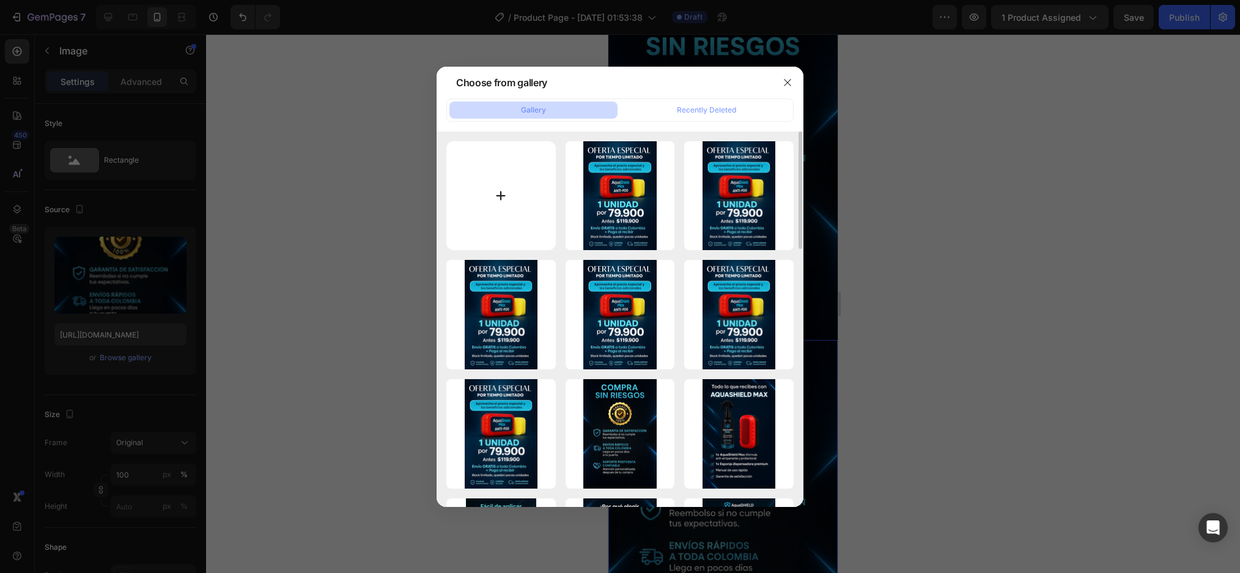
click at [530, 196] on input "file" at bounding box center [500, 195] width 109 height 109
type input "C:\fakepath\ChatGPT Image 27 ago 2025, 02_13_46 1.webp"
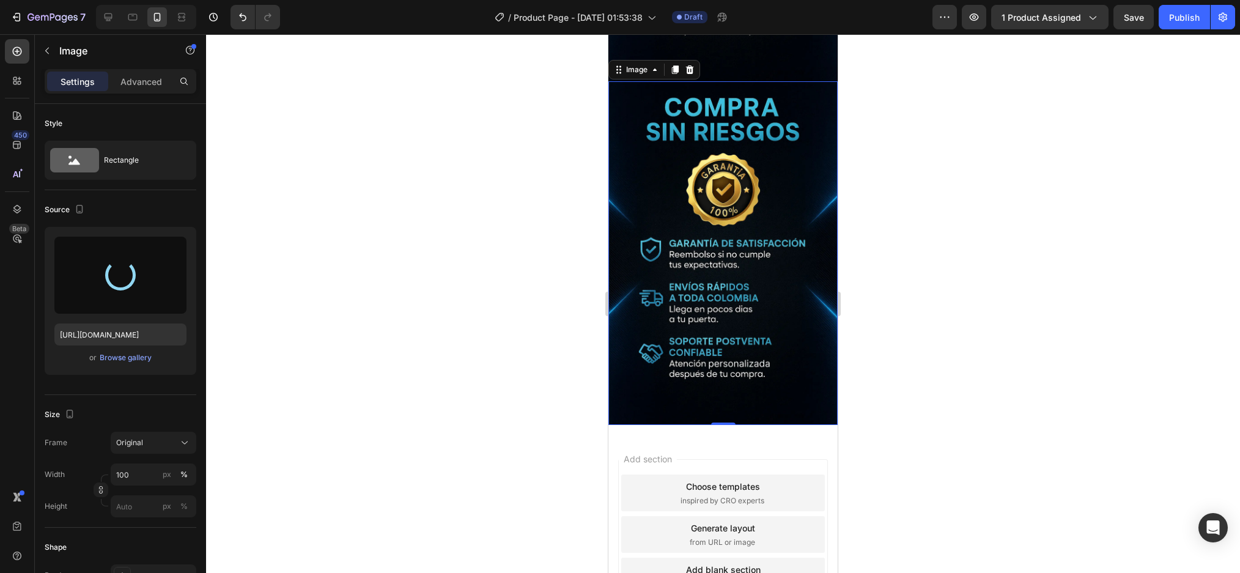
scroll to position [2407, 0]
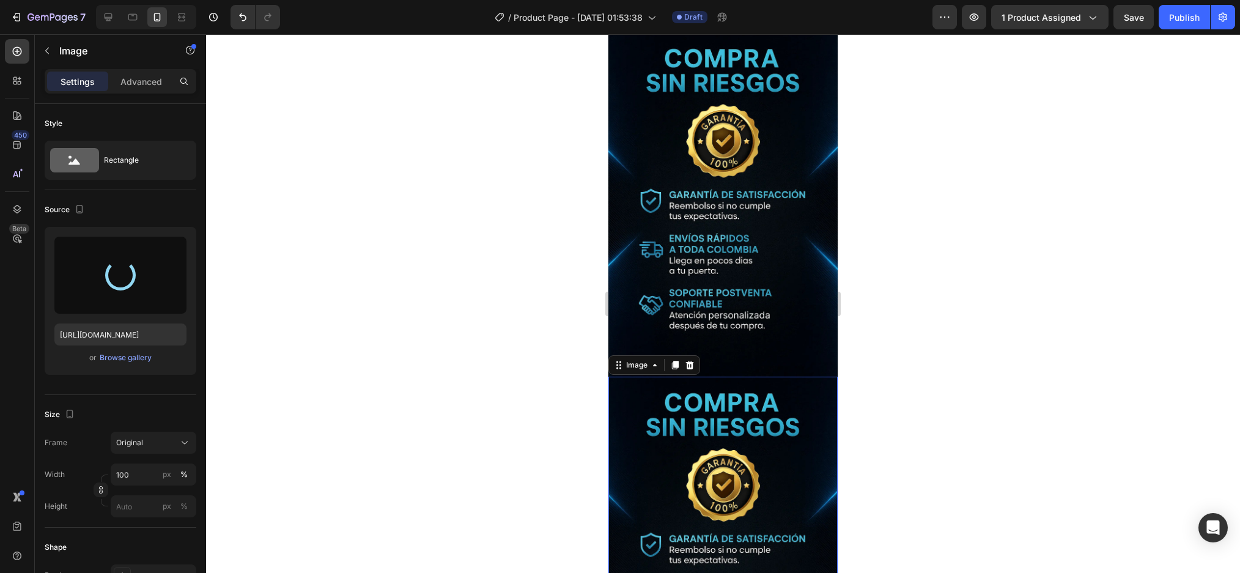
type input "https://cdn.shopify.com/s/files/1/0952/0096/8995/files/gempages_581611324178432…"
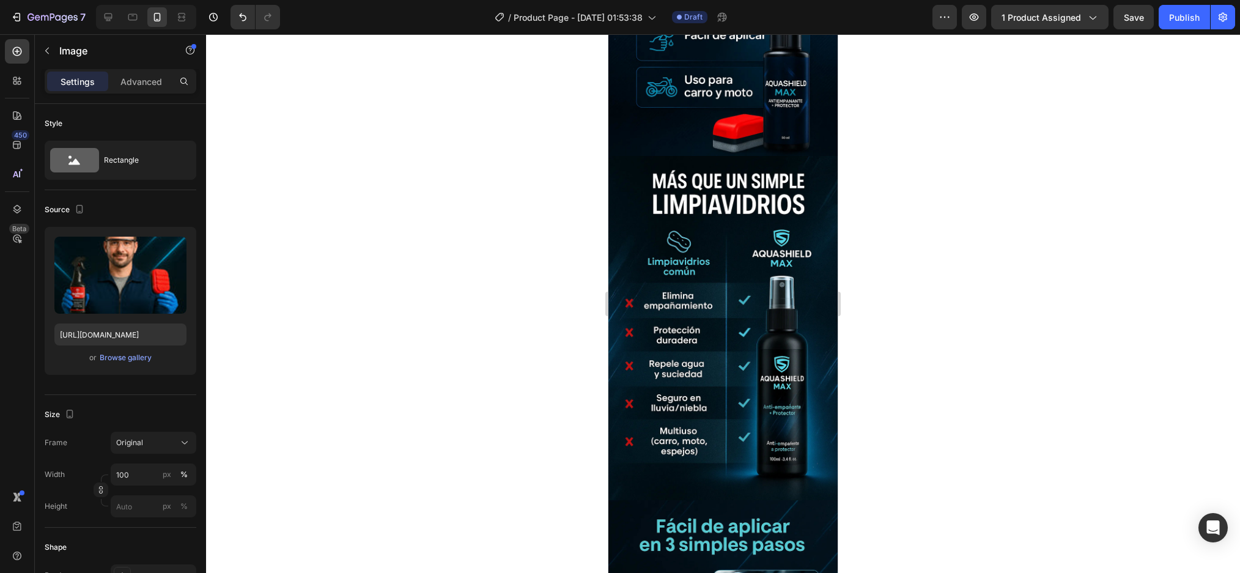
scroll to position [573, 0]
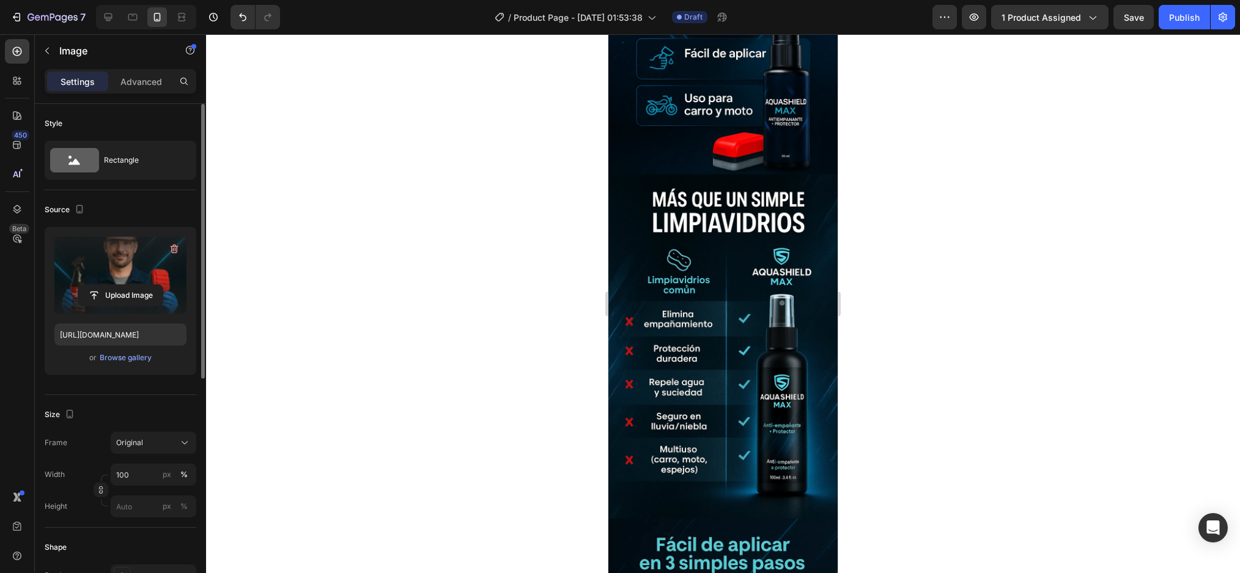
click at [116, 282] on label at bounding box center [120, 275] width 132 height 77
click at [116, 285] on input "file" at bounding box center [120, 295] width 84 height 21
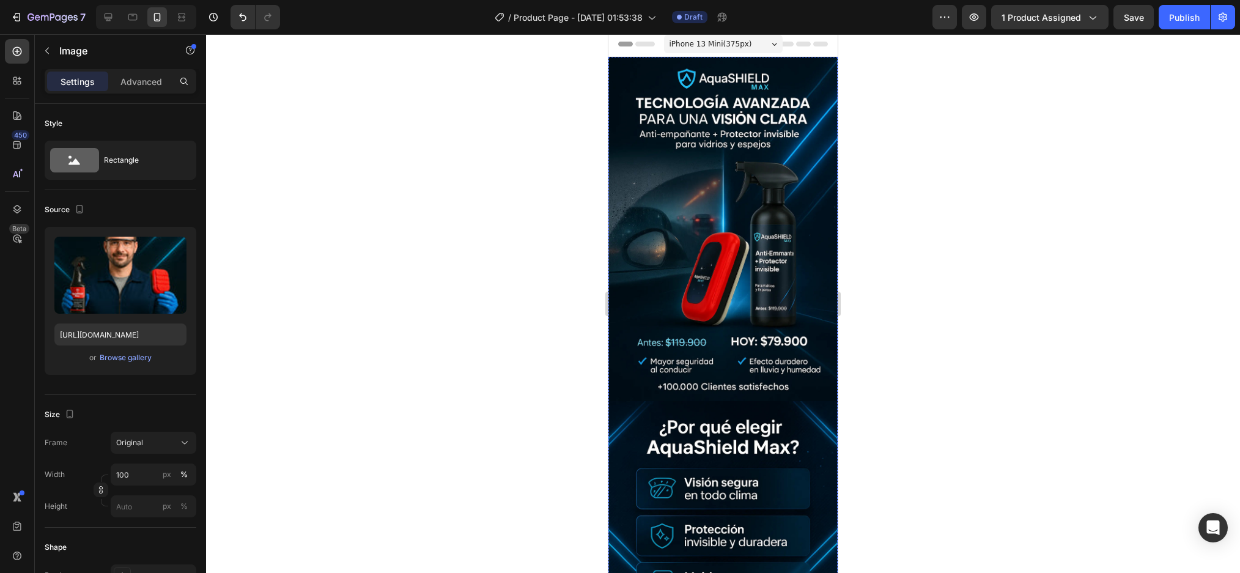
scroll to position [0, 0]
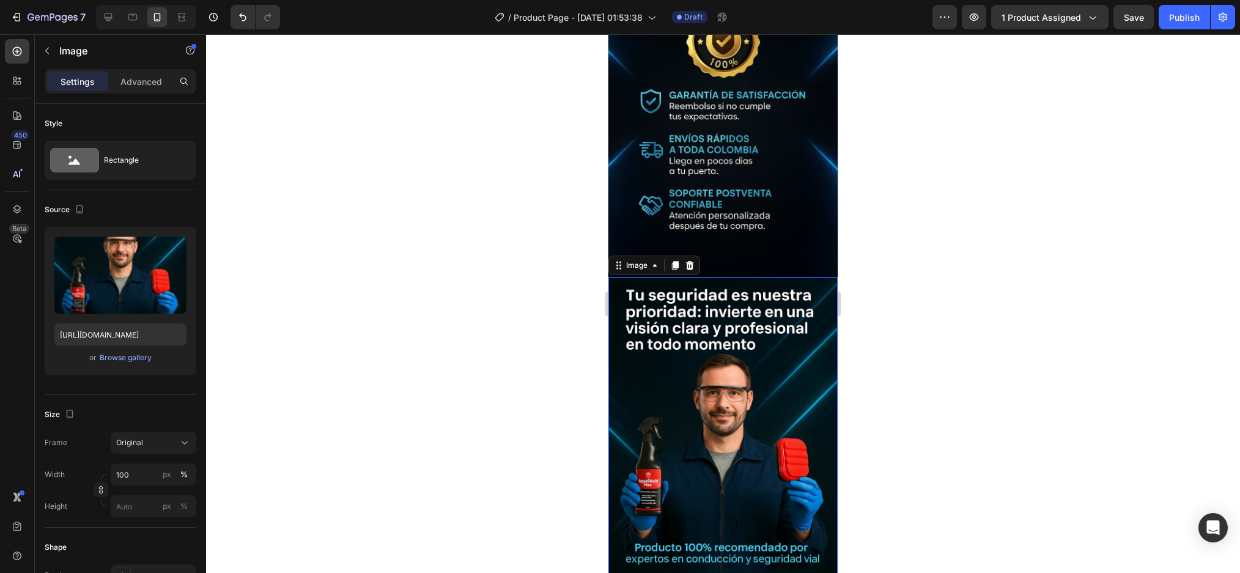
click at [1032, 180] on div at bounding box center [723, 303] width 1034 height 539
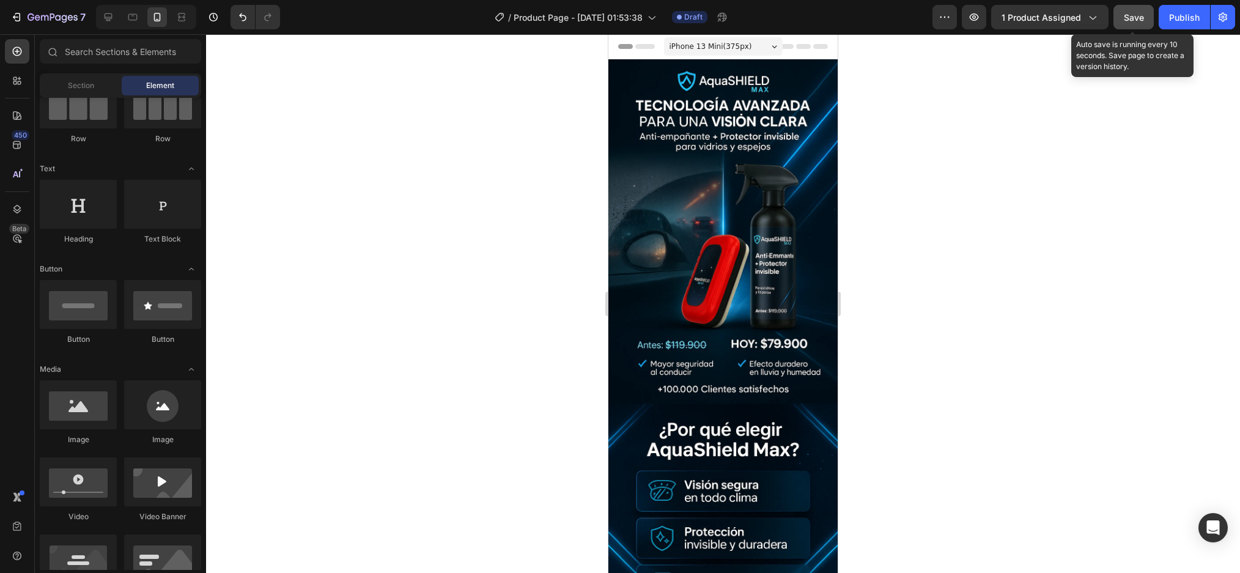
click at [1143, 21] on span "Save" at bounding box center [1134, 17] width 20 height 10
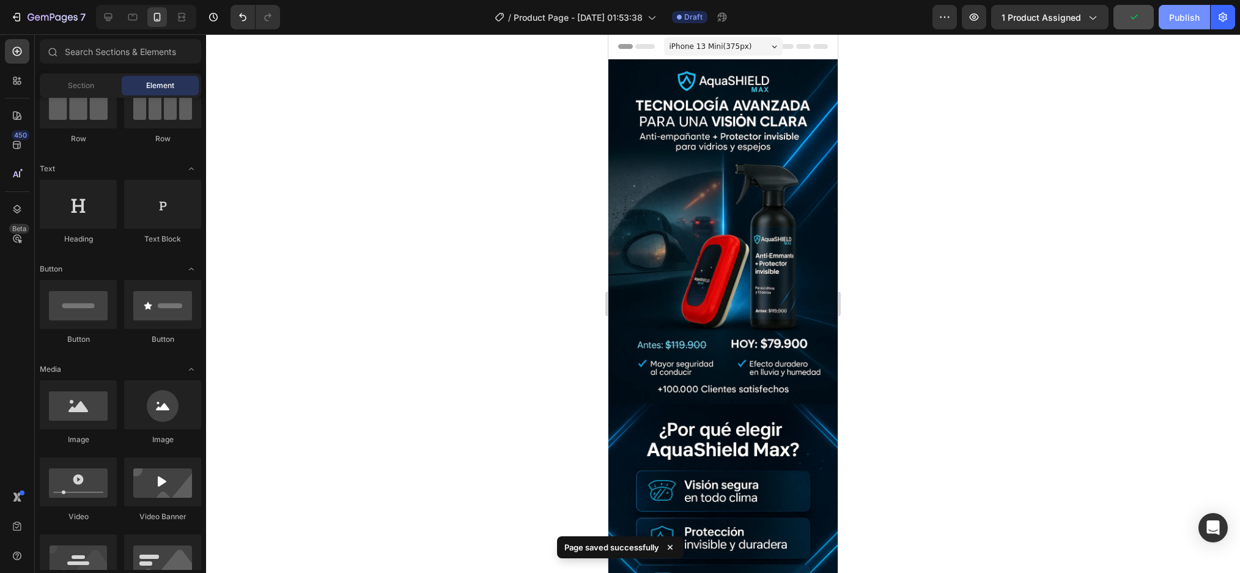
click at [1194, 20] on div "Publish" at bounding box center [1184, 17] width 31 height 13
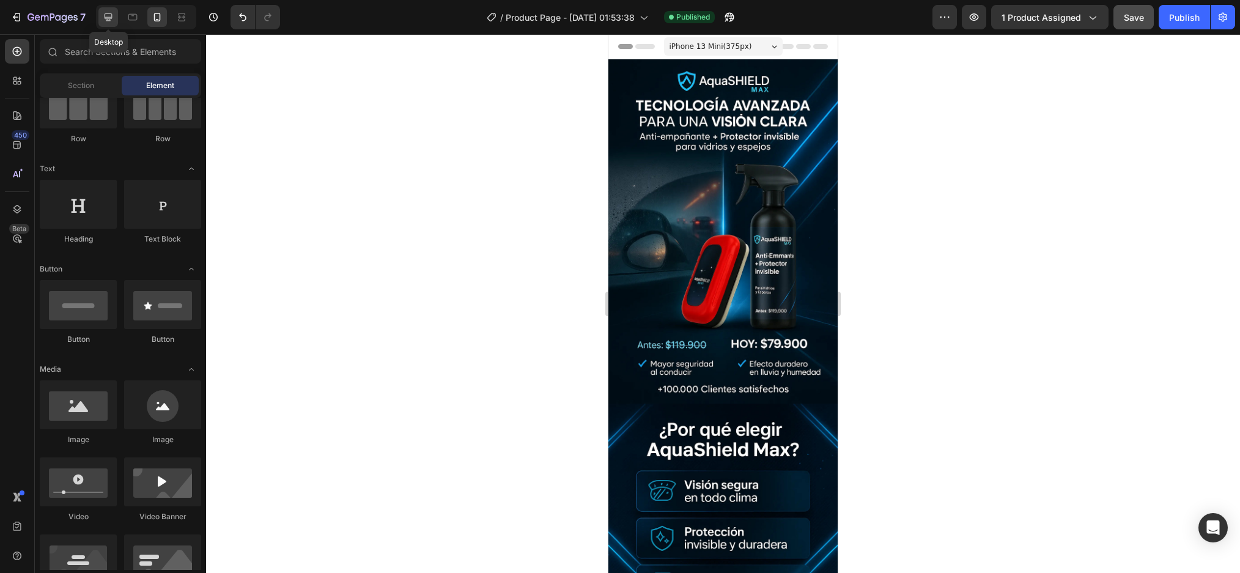
click at [107, 20] on icon at bounding box center [109, 17] width 8 height 8
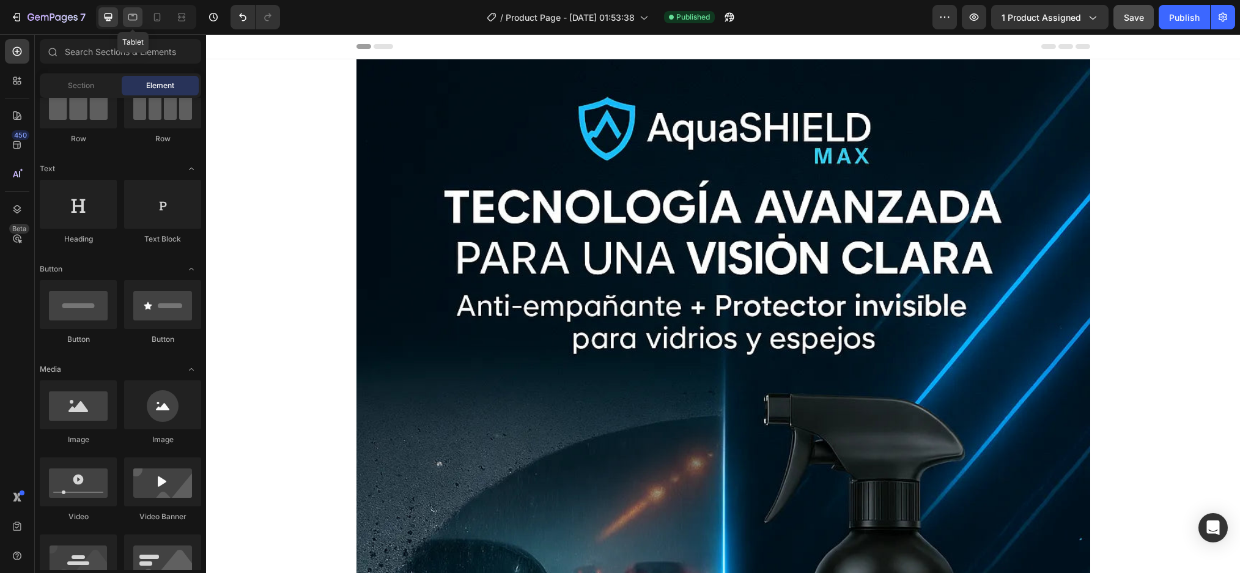
click at [136, 9] on div at bounding box center [133, 17] width 20 height 20
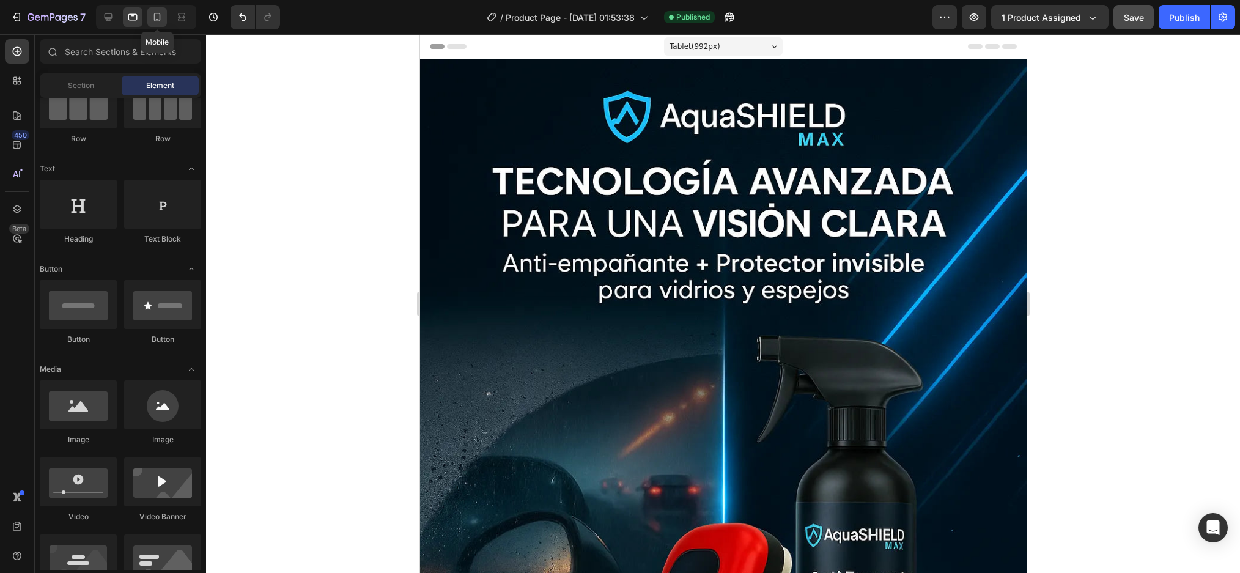
click at [157, 21] on icon at bounding box center [157, 17] width 7 height 9
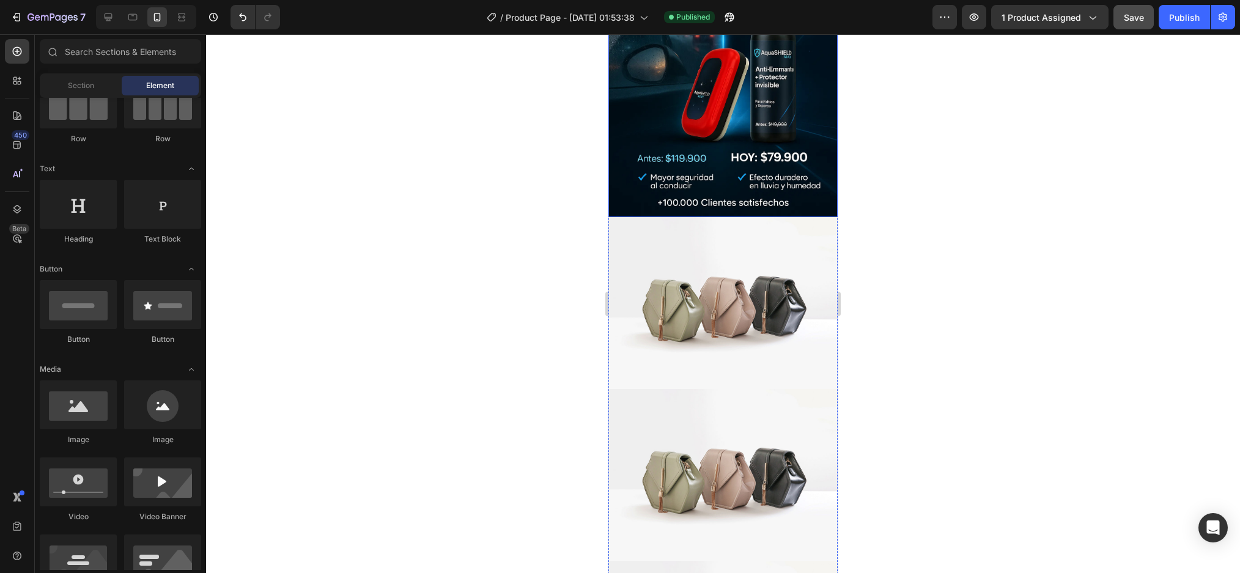
scroll to position [245, 0]
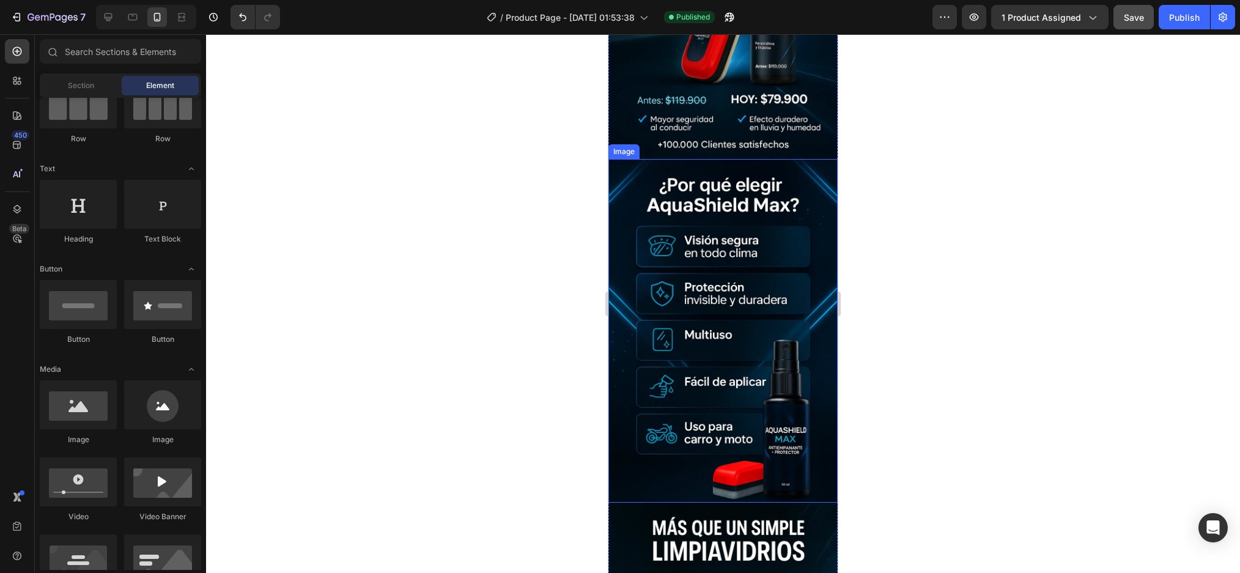
click at [740, 292] on img at bounding box center [722, 331] width 229 height 344
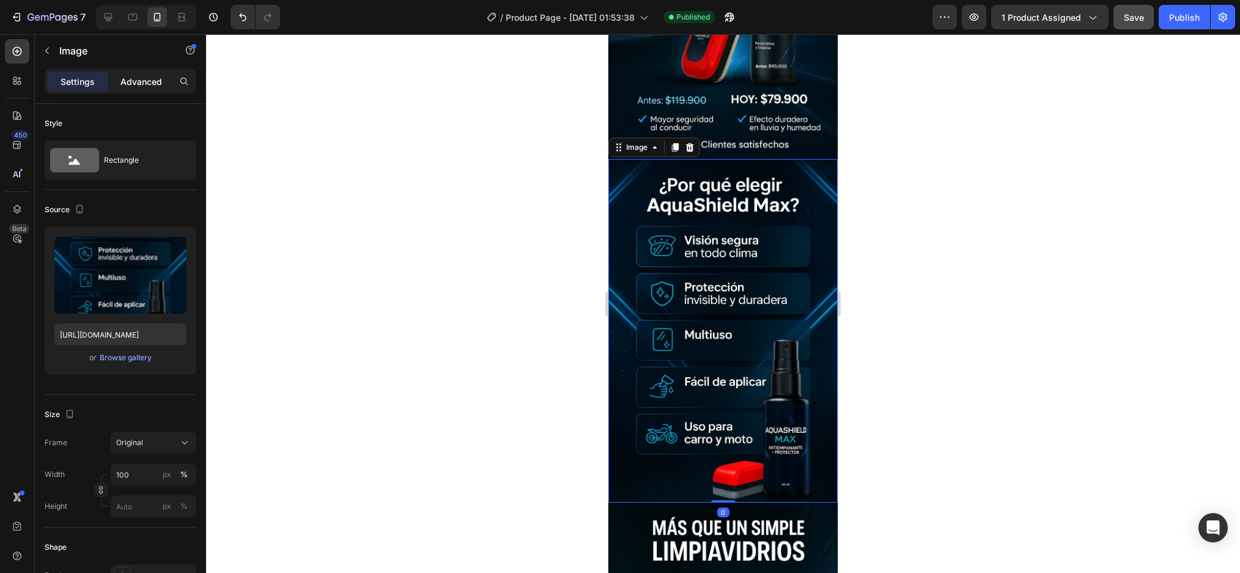
click at [153, 79] on p "Advanced" at bounding box center [141, 81] width 42 height 13
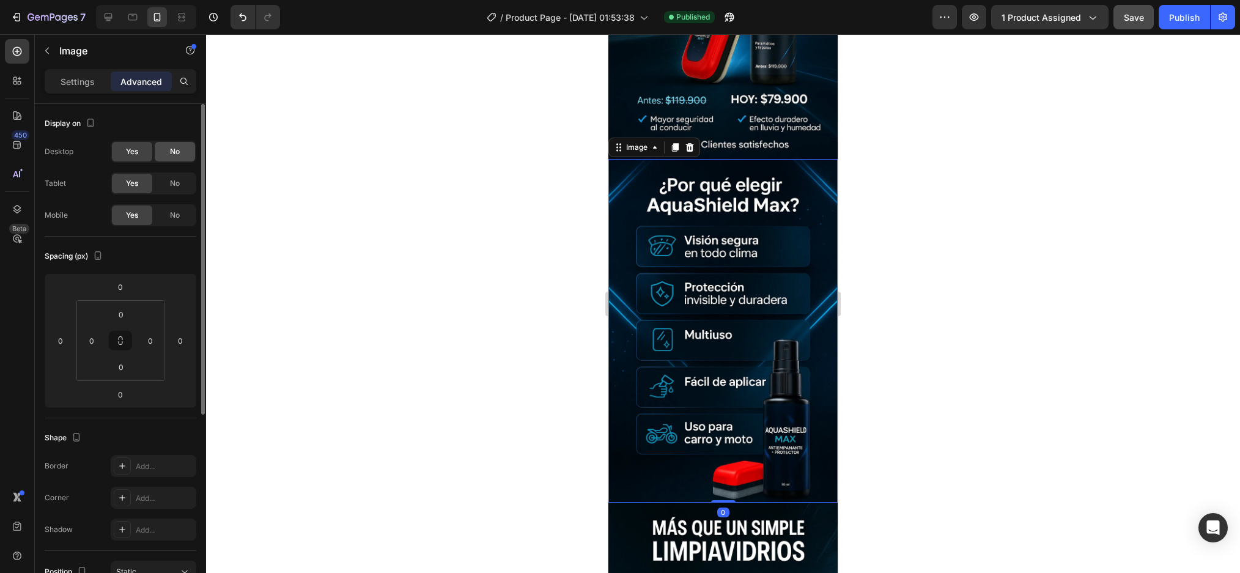
click at [161, 153] on div "No" at bounding box center [175, 152] width 40 height 20
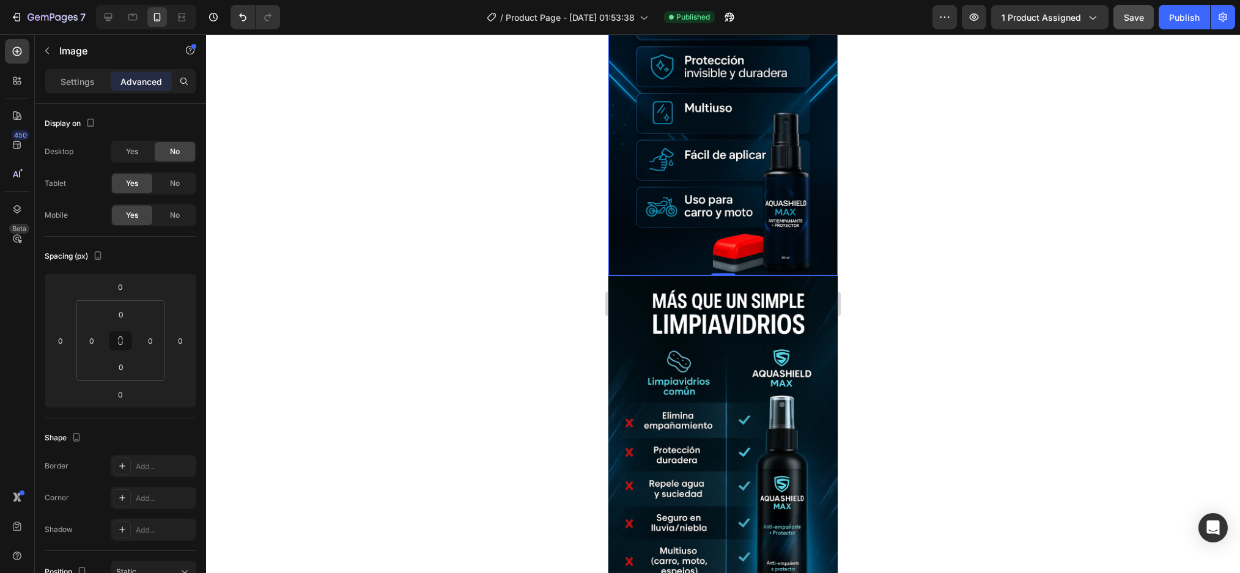
scroll to position [489, 0]
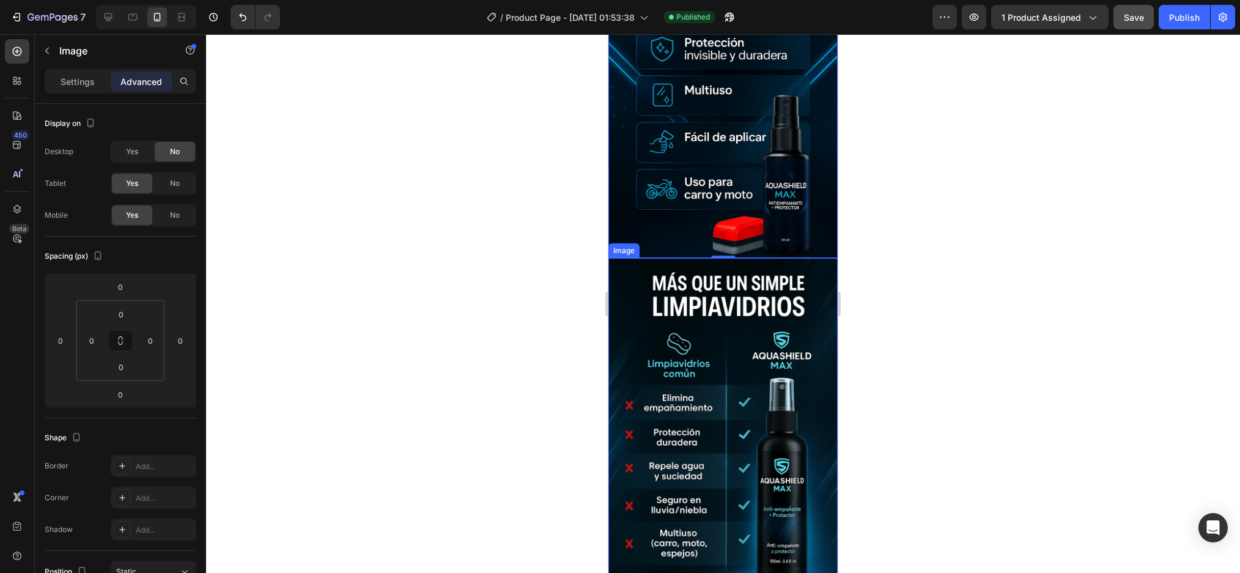
click at [720, 312] on img at bounding box center [722, 430] width 229 height 344
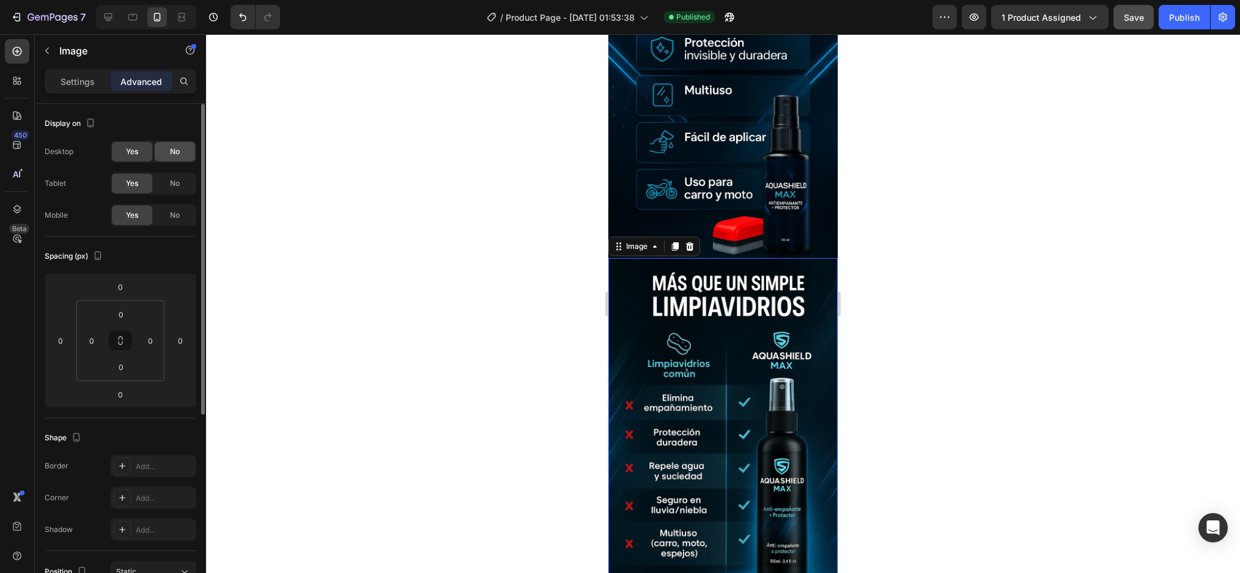
click at [171, 147] on span "No" at bounding box center [175, 151] width 10 height 11
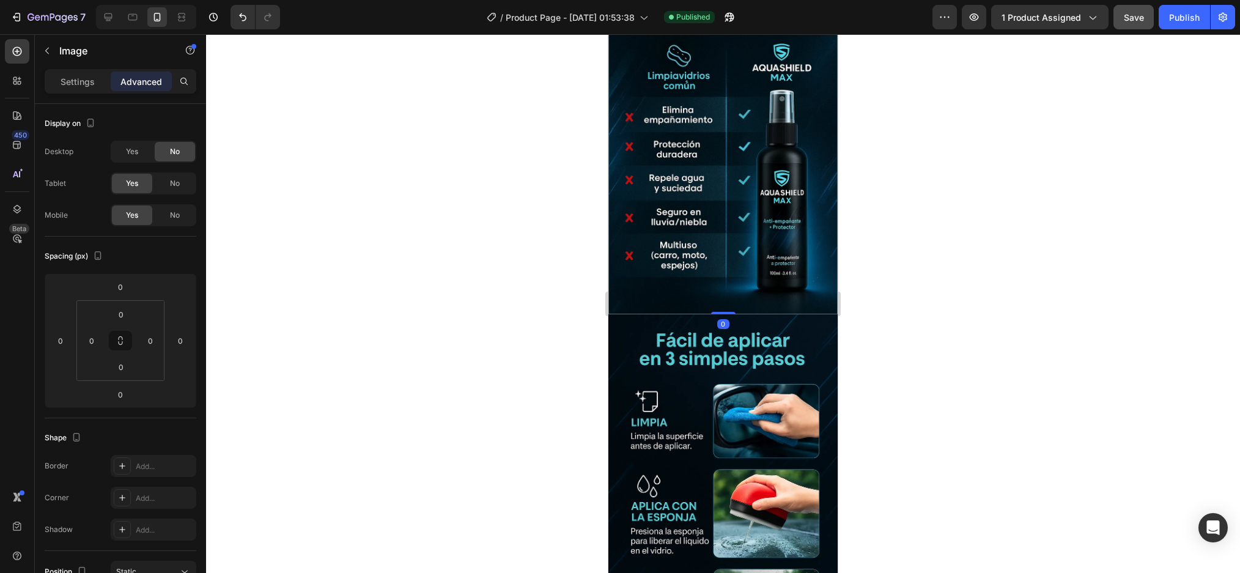
scroll to position [795, 0]
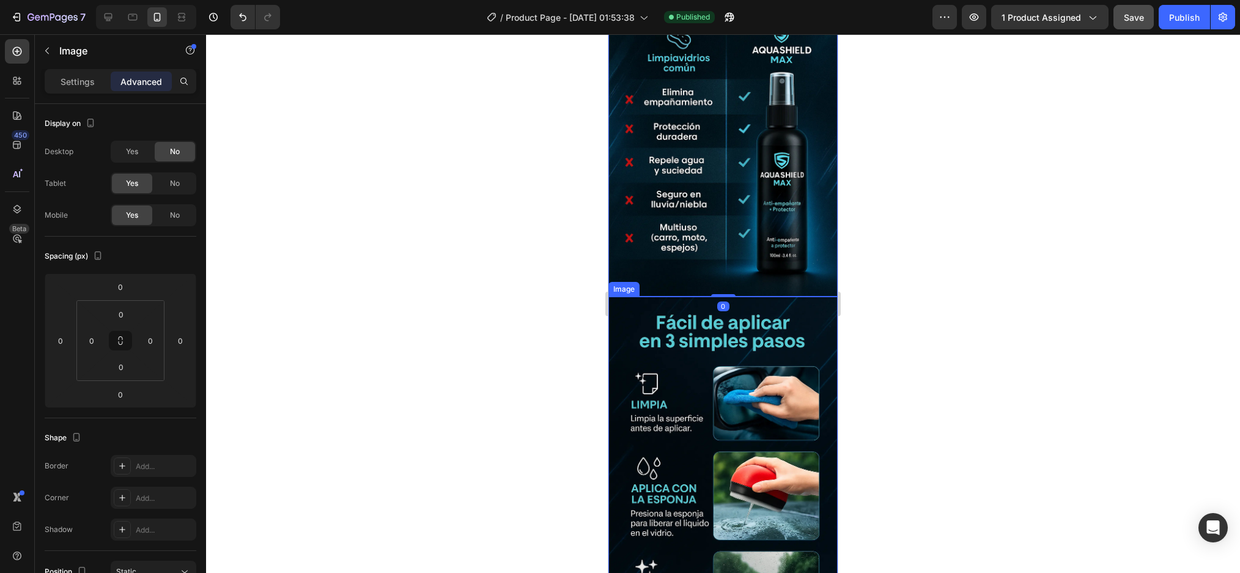
click at [715, 334] on img at bounding box center [722, 473] width 229 height 355
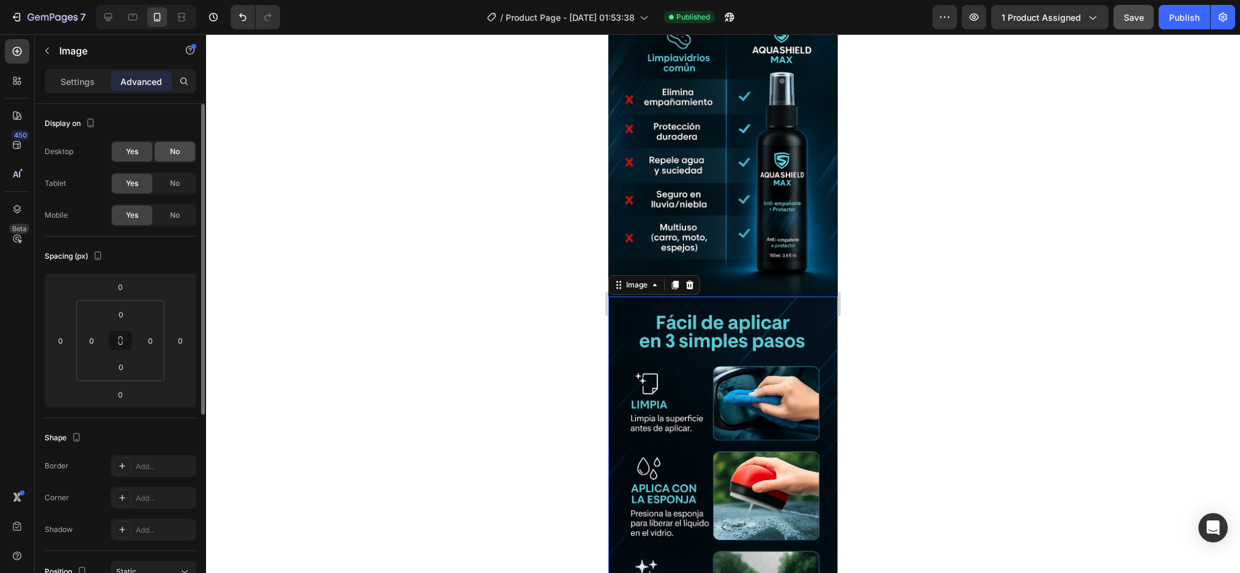
click at [160, 152] on div "No" at bounding box center [175, 152] width 40 height 20
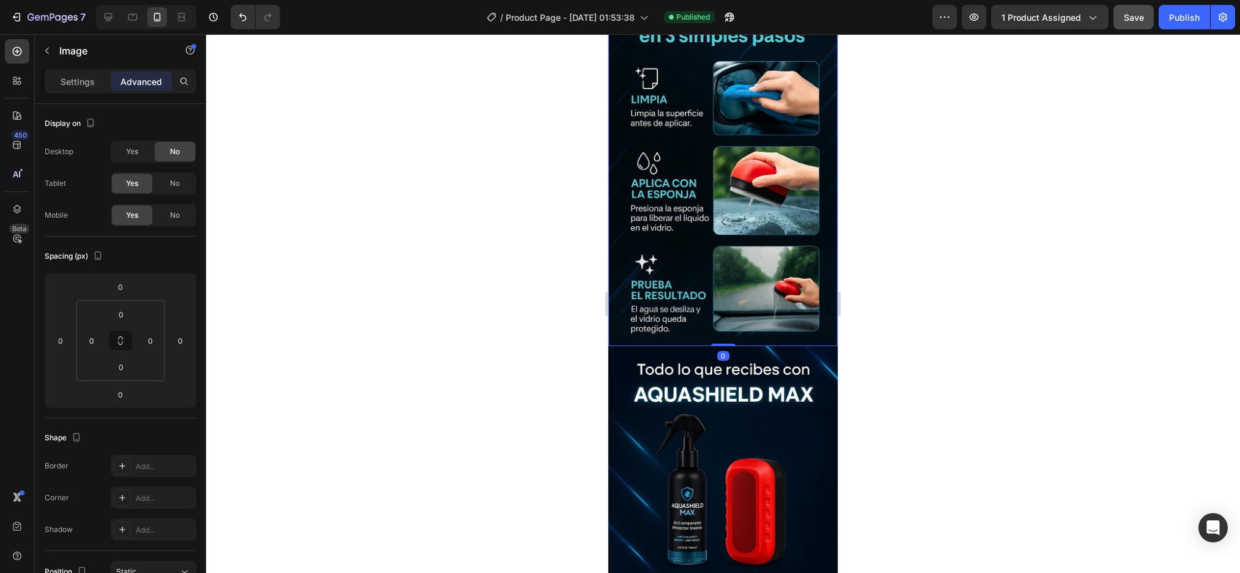
scroll to position [1100, 0]
click at [711, 345] on img at bounding box center [722, 517] width 229 height 344
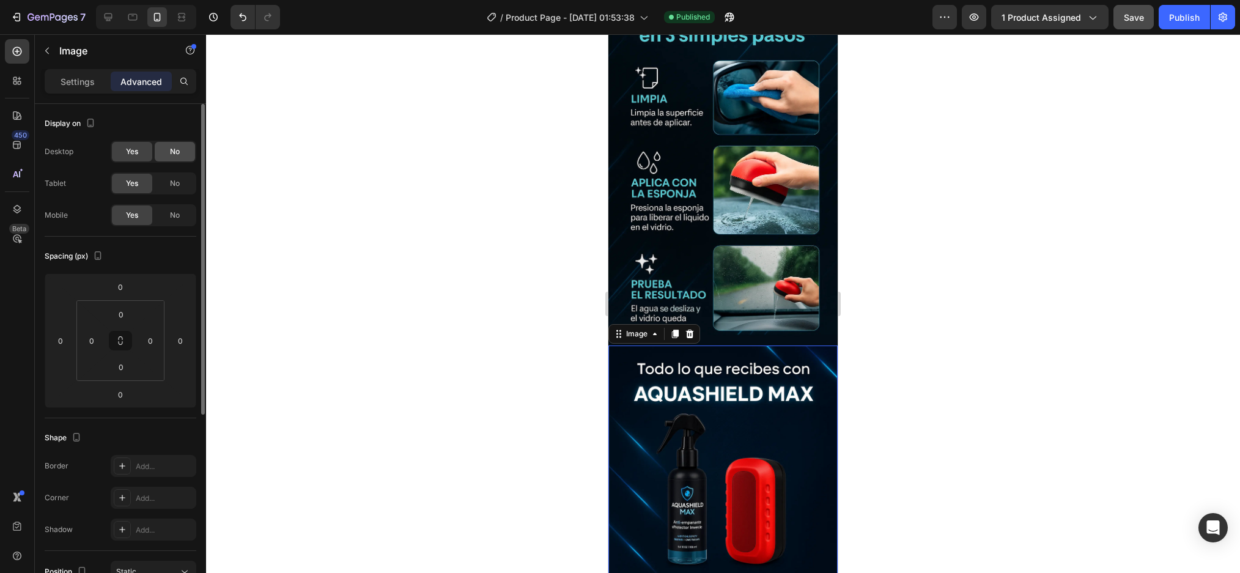
click at [175, 152] on span "No" at bounding box center [175, 151] width 10 height 11
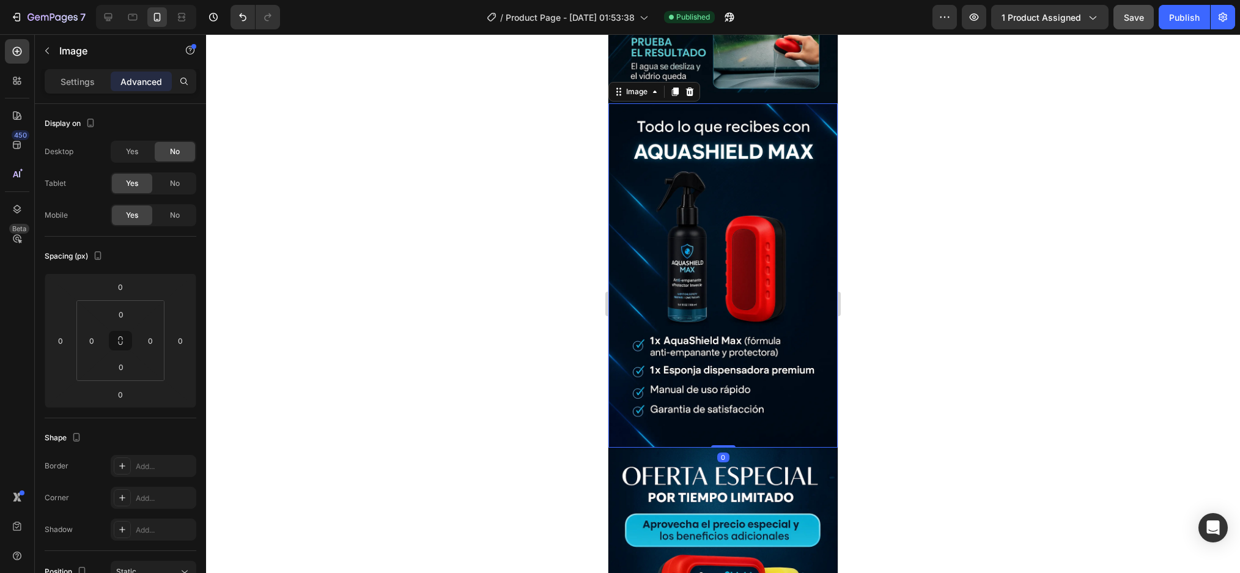
scroll to position [1345, 0]
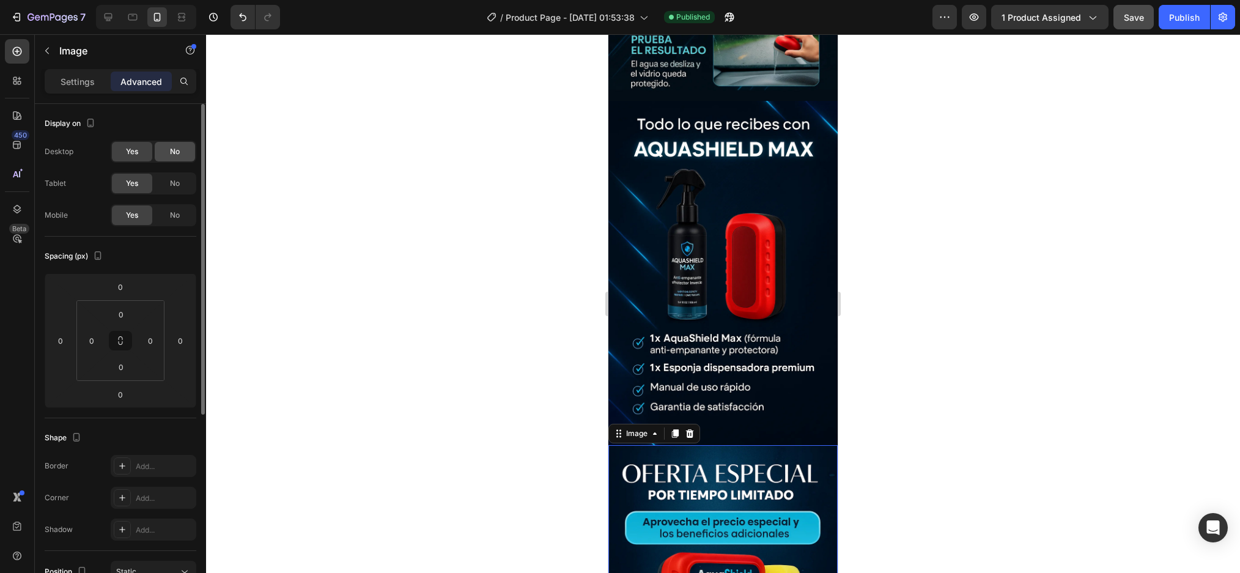
click at [182, 153] on div "No" at bounding box center [175, 152] width 40 height 20
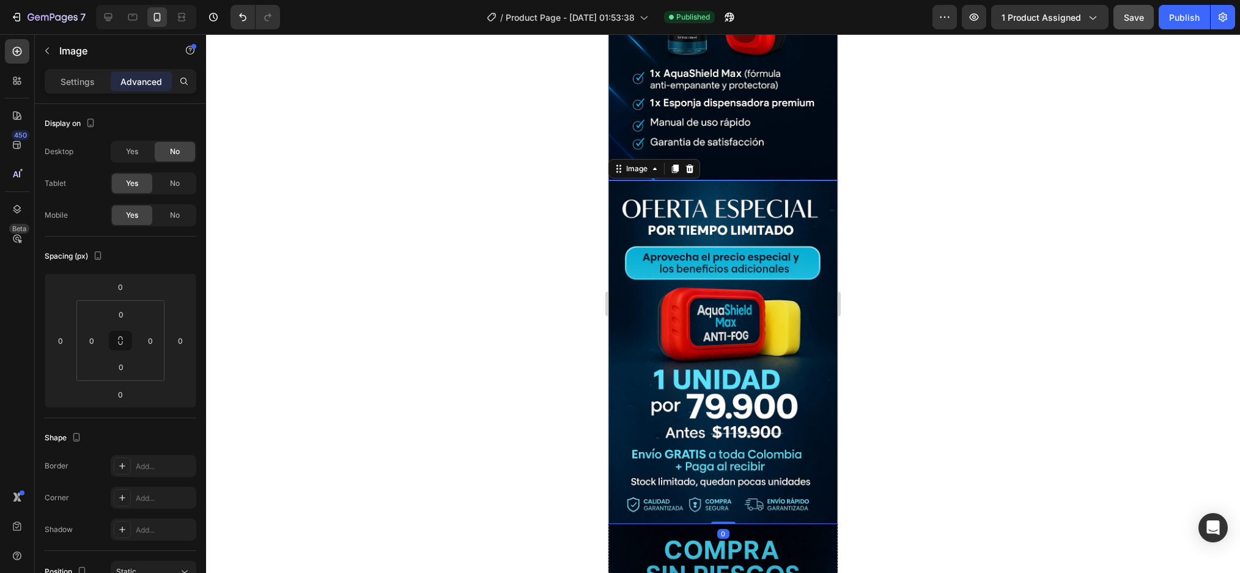
scroll to position [1712, 0]
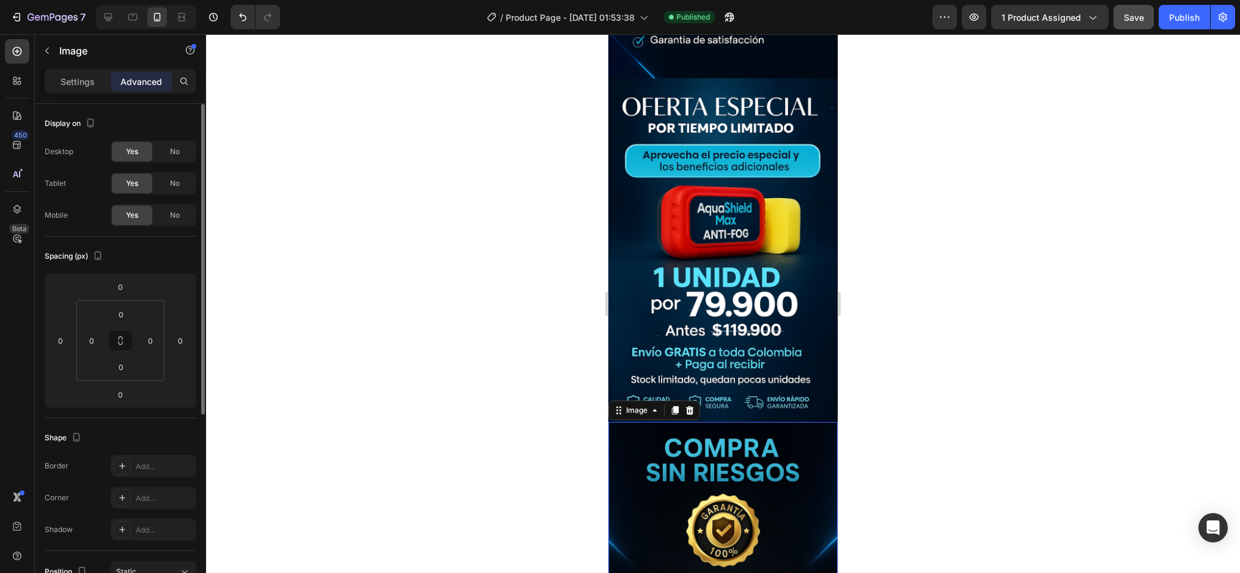
click at [182, 418] on div "Display on Desktop Yes No Tablet Yes No Mobile Yes No" at bounding box center [121, 484] width 152 height 133
click at [168, 157] on div "No" at bounding box center [175, 152] width 40 height 20
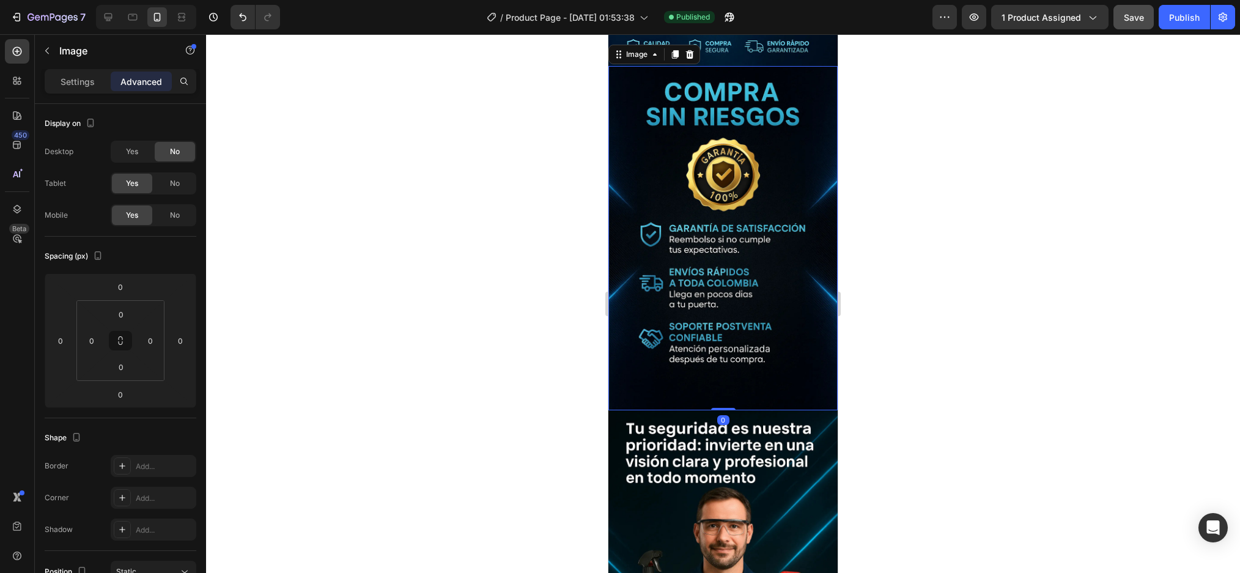
scroll to position [2078, 0]
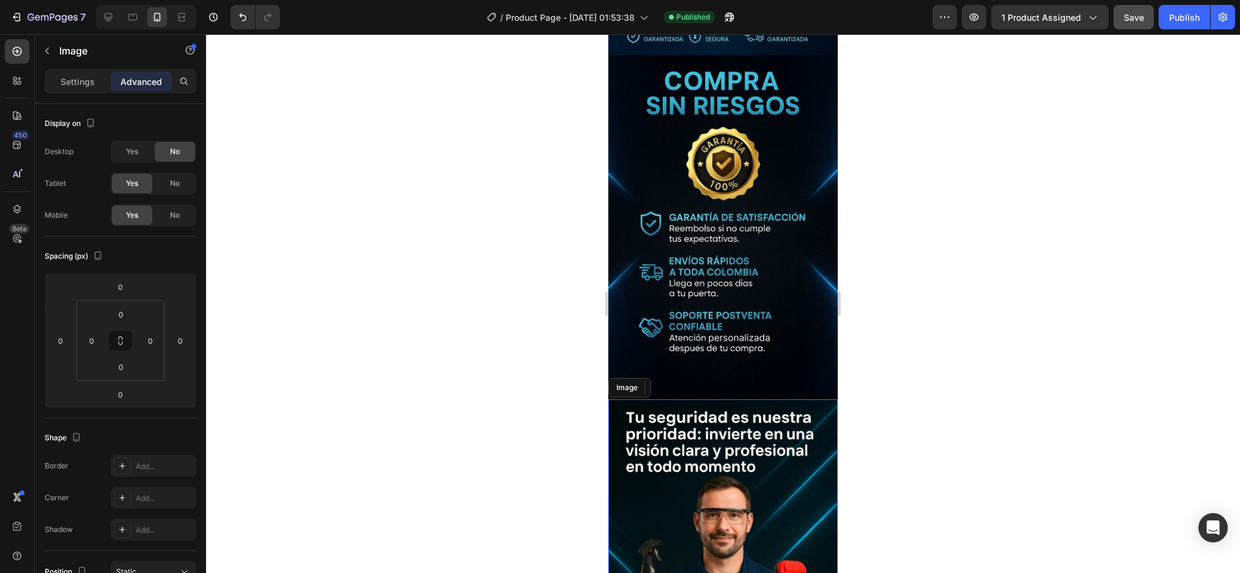
click at [725, 441] on img at bounding box center [722, 571] width 229 height 344
click at [183, 151] on div "No" at bounding box center [175, 152] width 40 height 20
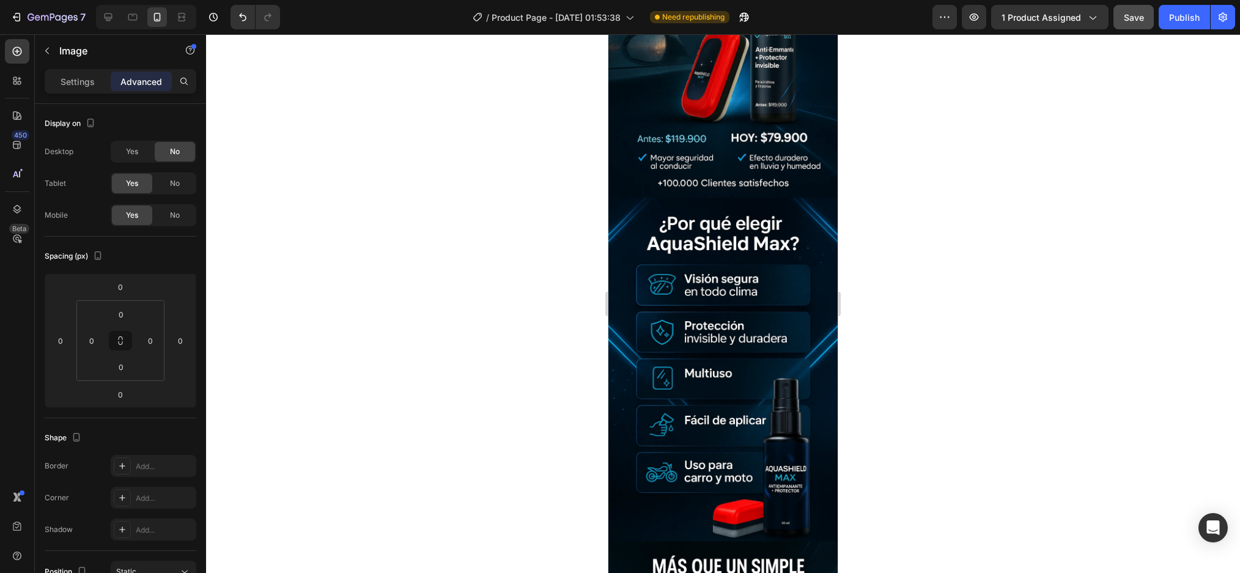
scroll to position [0, 0]
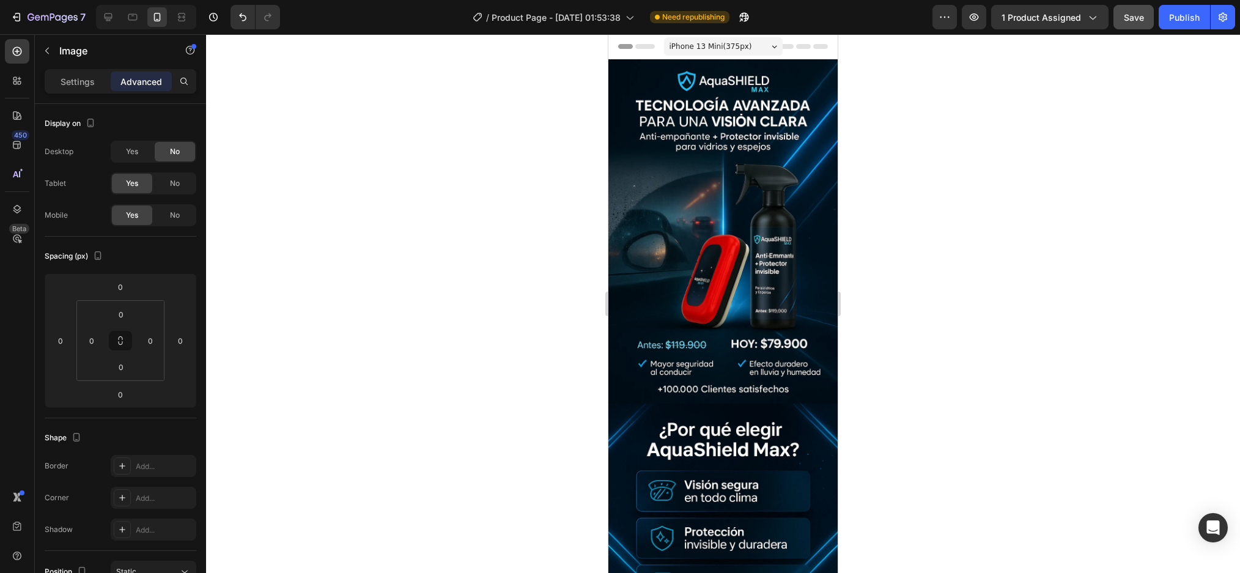
click at [1028, 136] on div at bounding box center [723, 303] width 1034 height 539
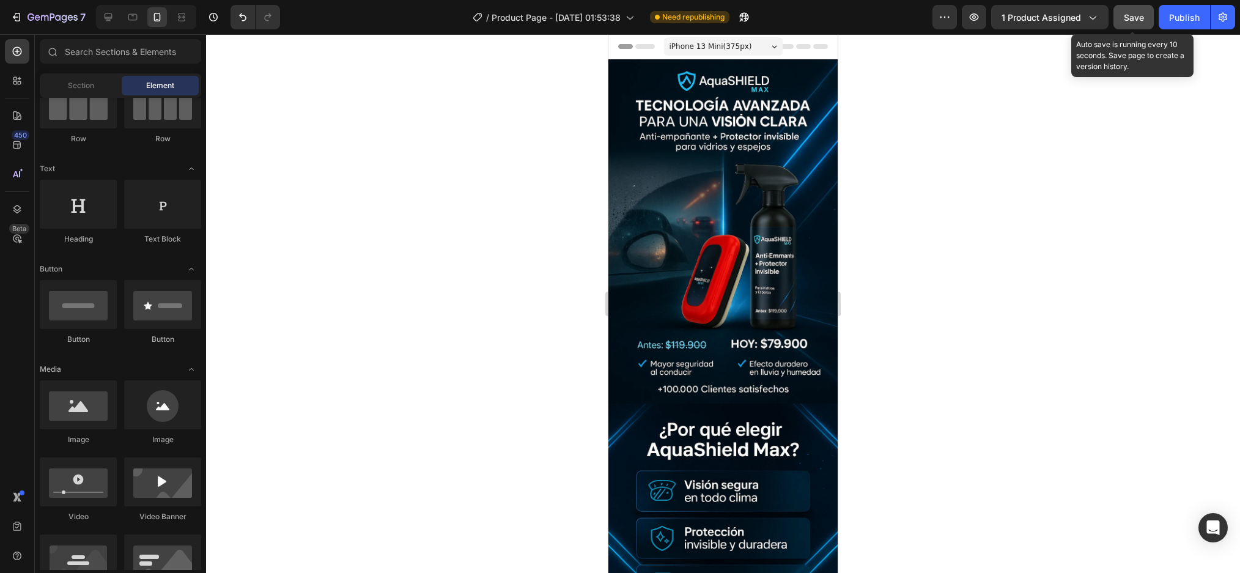
click at [1140, 17] on span "Save" at bounding box center [1134, 17] width 20 height 10
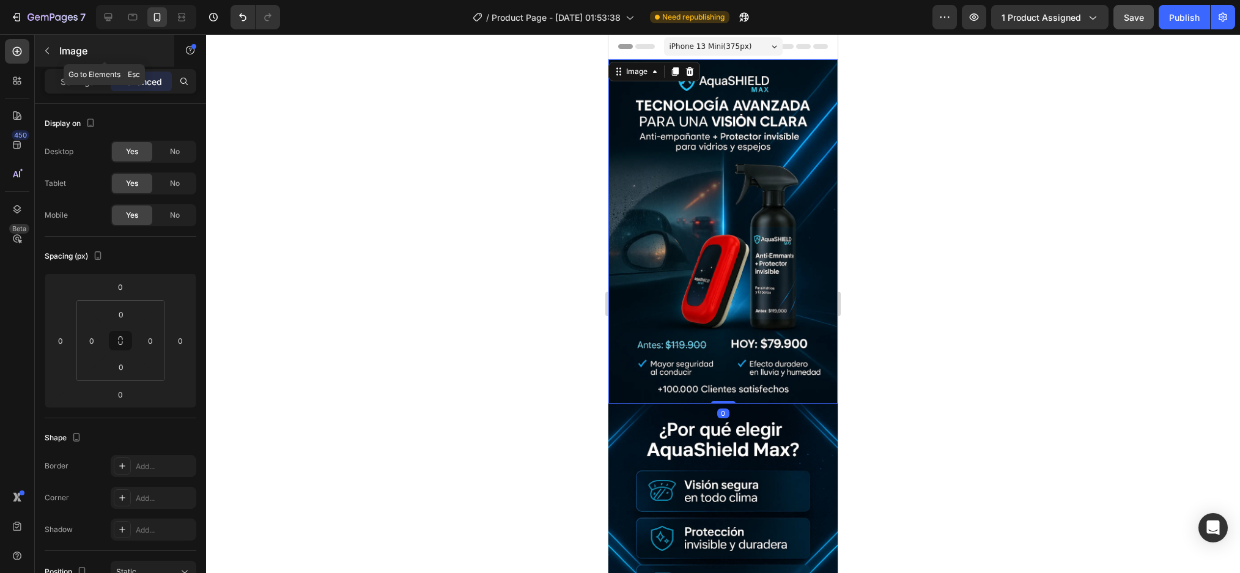
click at [42, 49] on icon "button" at bounding box center [47, 51] width 10 height 10
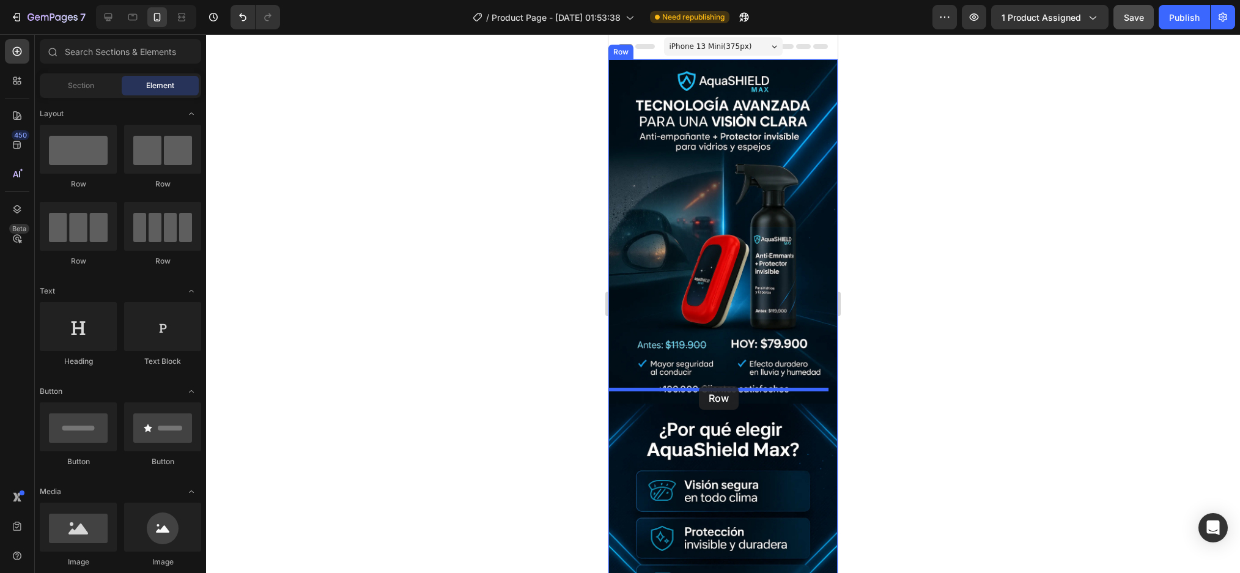
drag, startPoint x: 699, startPoint y: 200, endPoint x: 699, endPoint y: 386, distance: 185.8
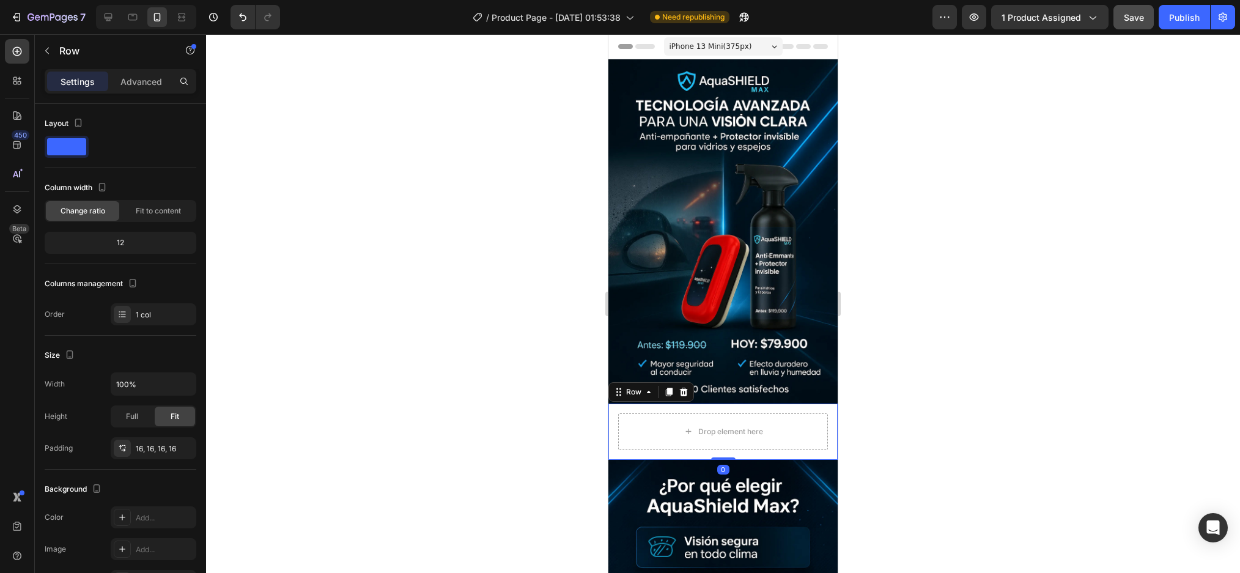
click at [613, 403] on div "Drop element here Row 0" at bounding box center [722, 431] width 229 height 56
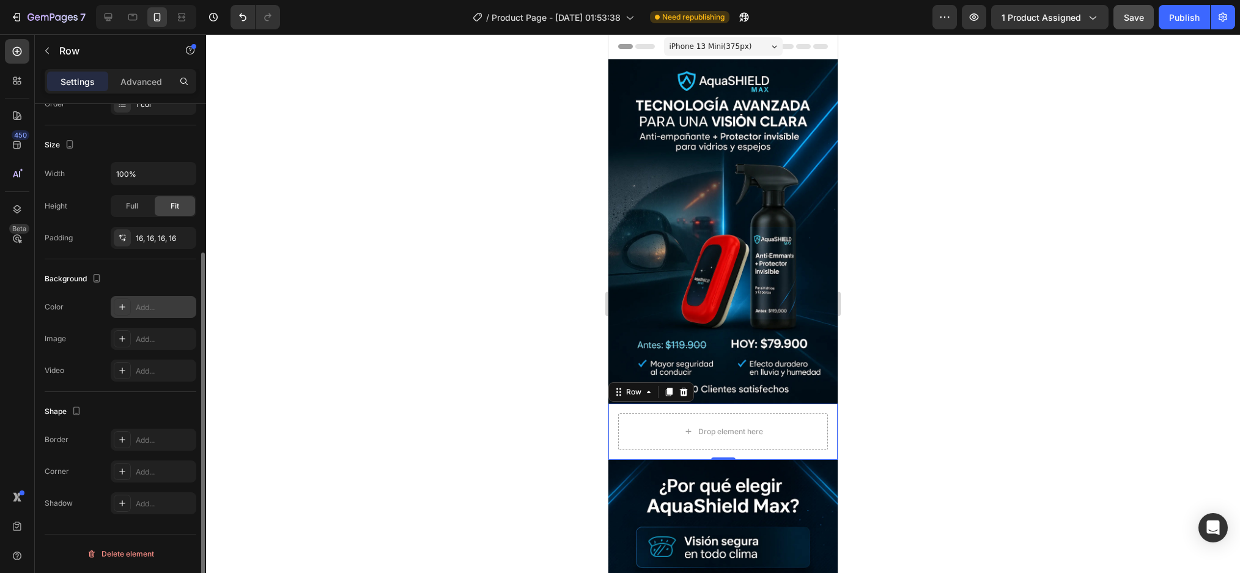
click at [122, 311] on icon at bounding box center [122, 307] width 10 height 10
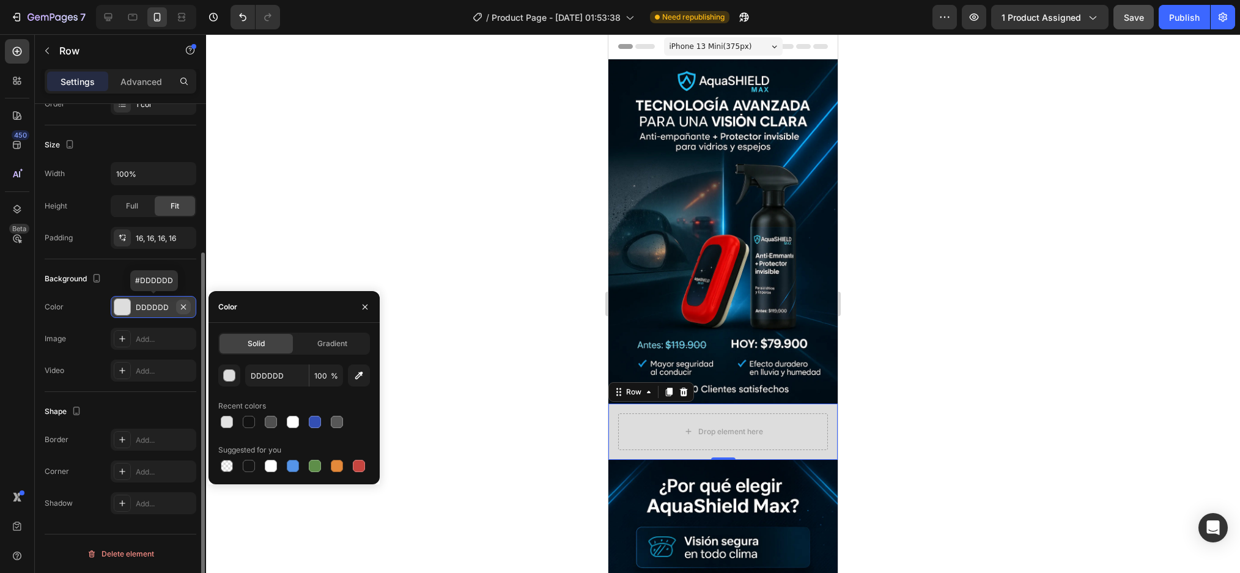
click at [188, 309] on button "button" at bounding box center [183, 307] width 15 height 15
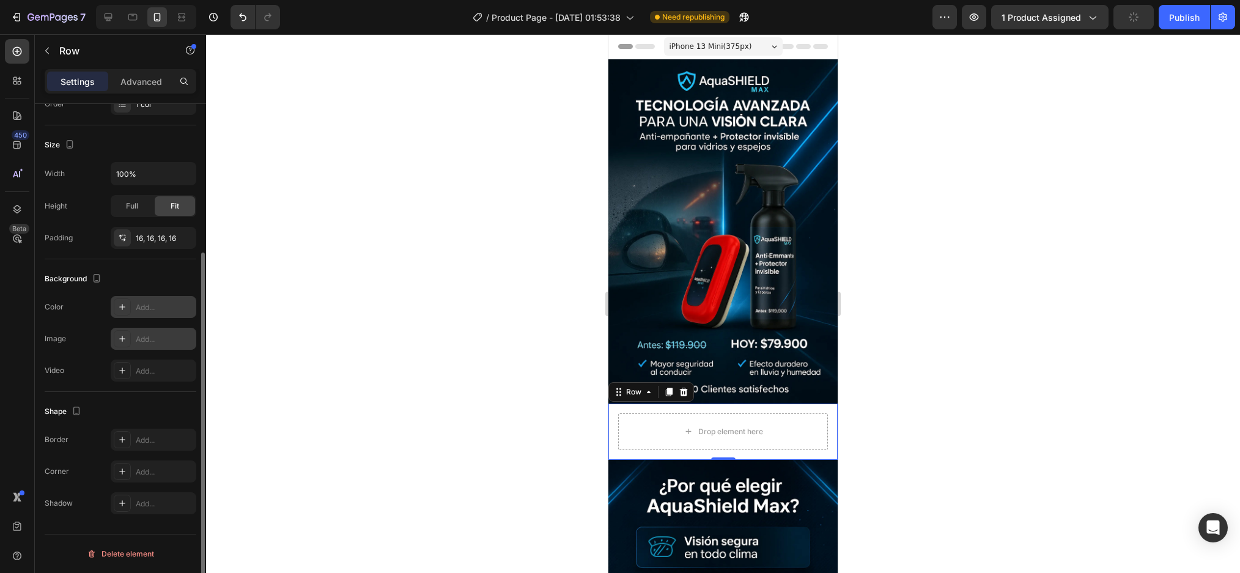
click at [114, 339] on div at bounding box center [122, 338] width 17 height 17
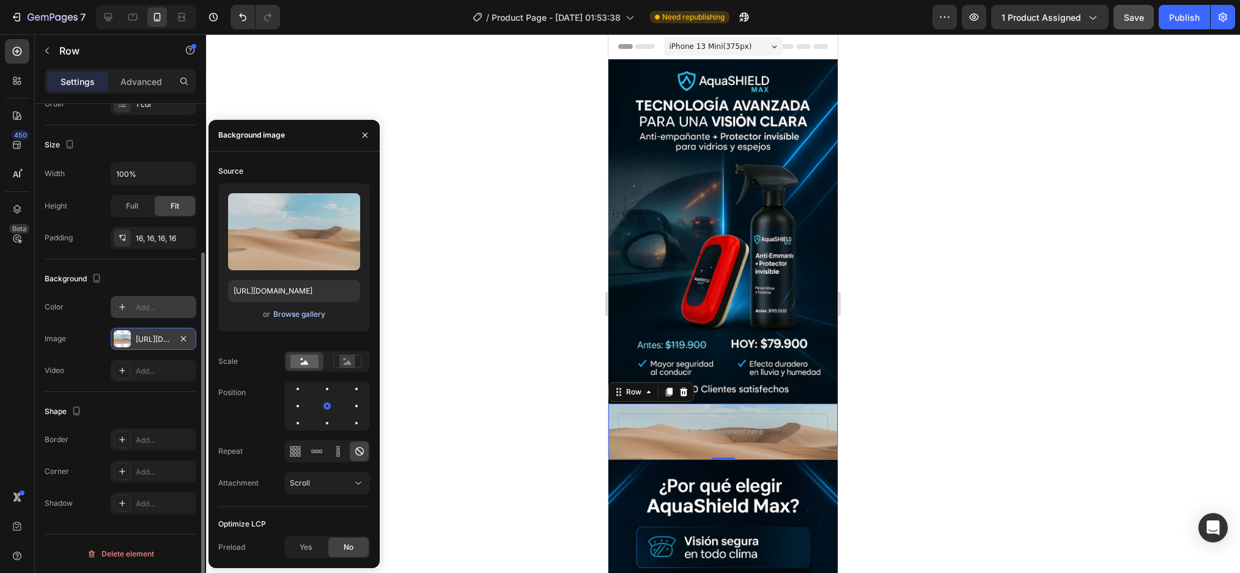
click at [290, 311] on div "Browse gallery" at bounding box center [299, 314] width 52 height 11
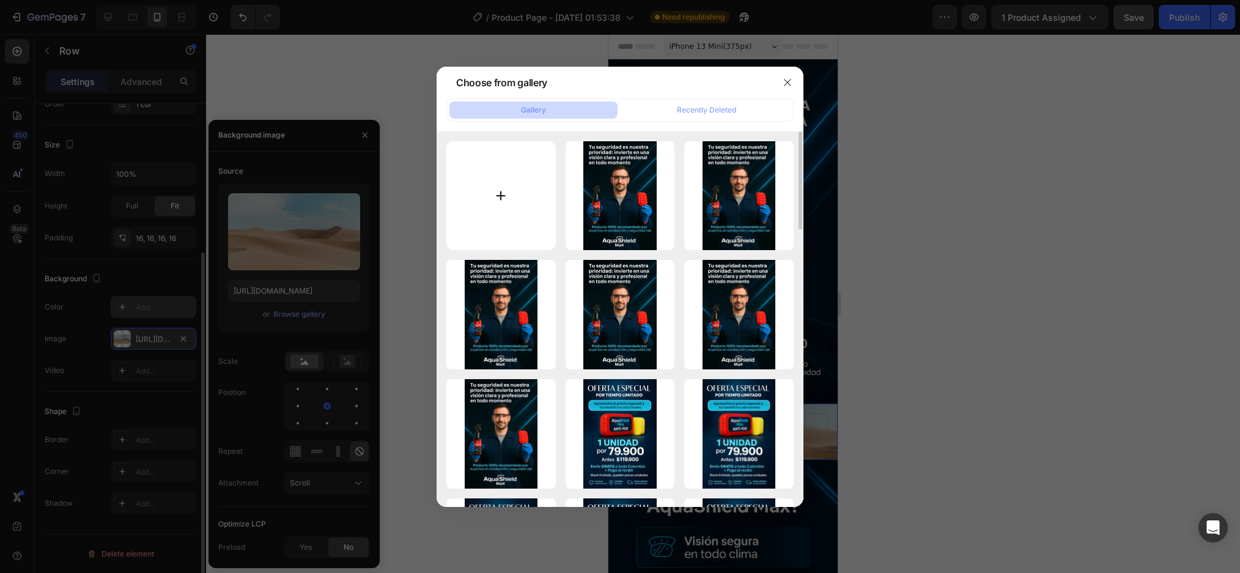
click at [495, 180] on input "file" at bounding box center [500, 195] width 109 height 109
type input "C:\fakepath\ChatGPT Image 27 ago 2025, 02_19_44 1.webp"
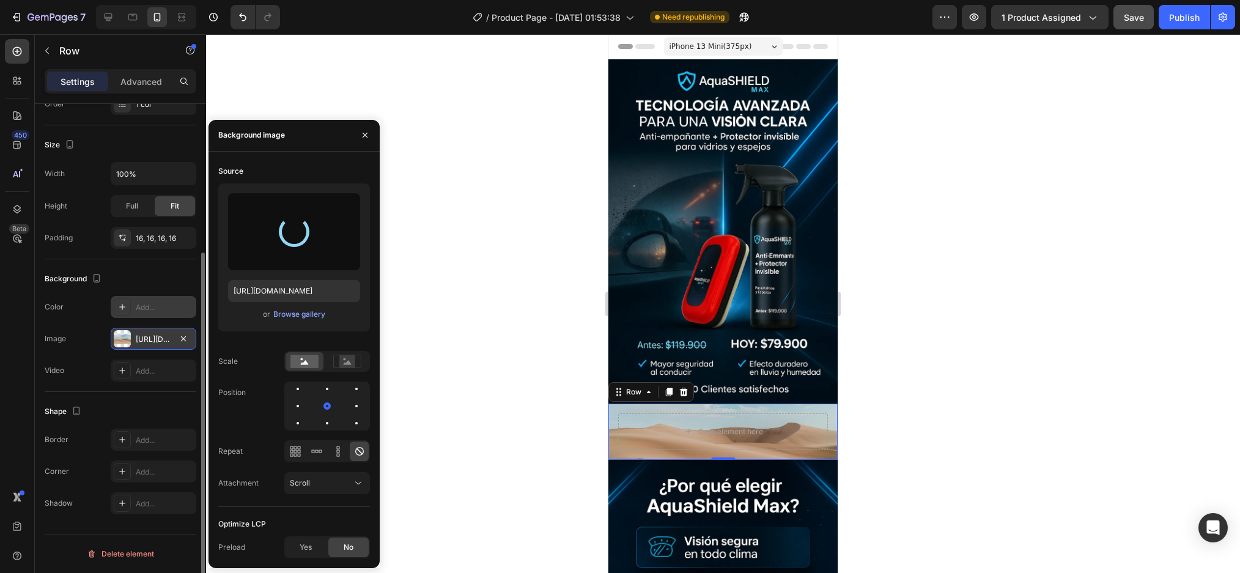
type input "https://cdn.shopify.com/s/files/1/0952/0096/8995/files/gempages_581611324178432…"
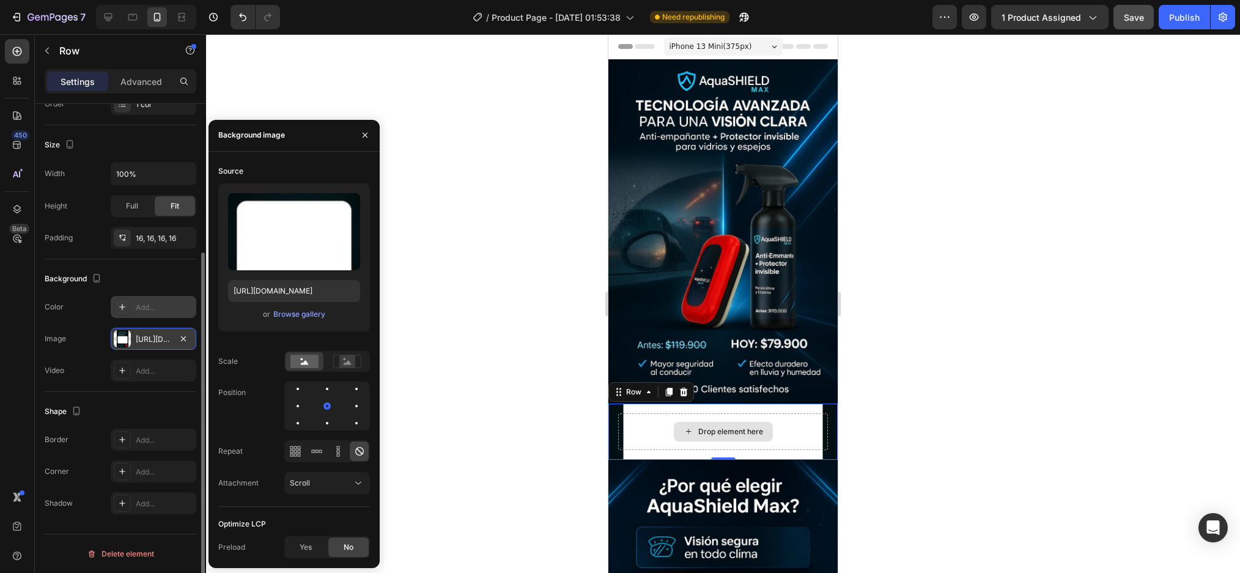
click at [702, 427] on div "Drop element here" at bounding box center [730, 432] width 65 height 10
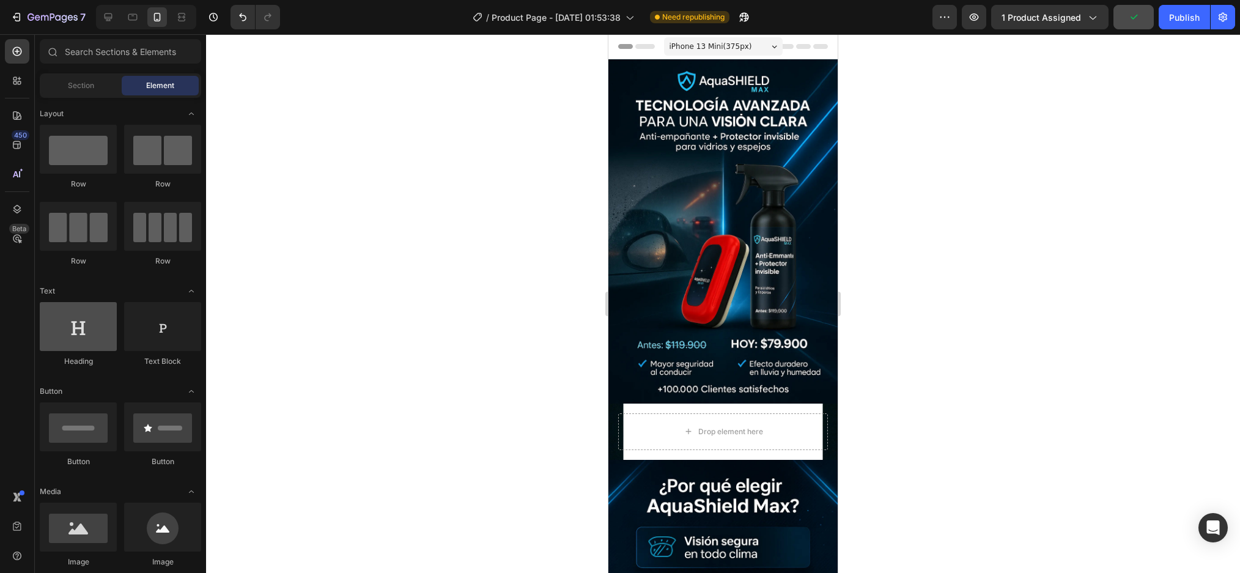
scroll to position [122, 0]
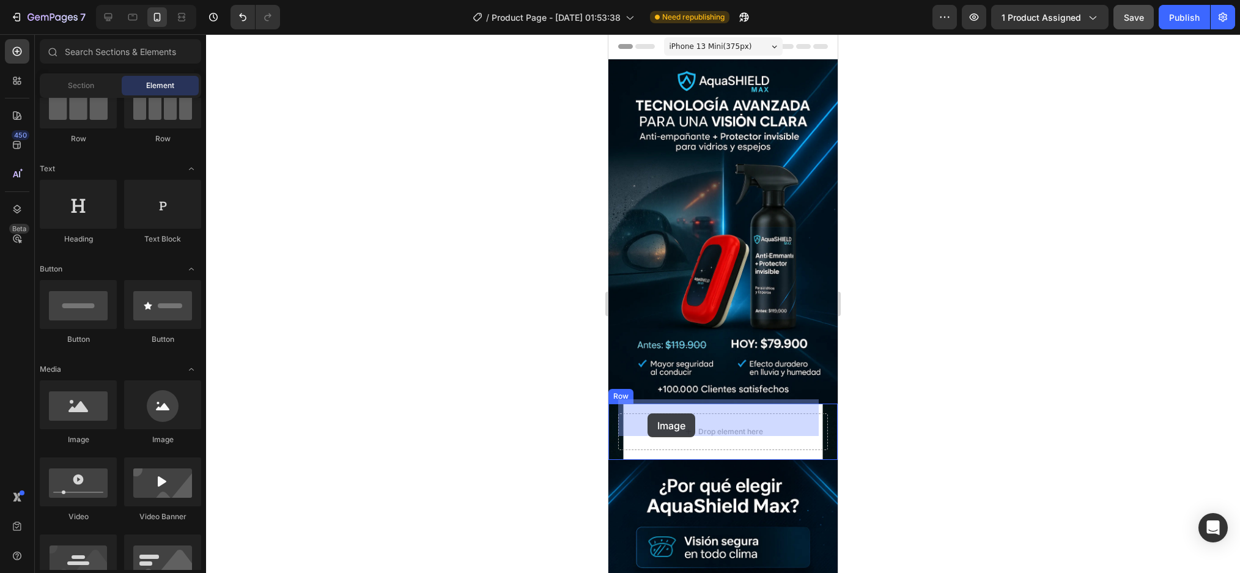
drag, startPoint x: 682, startPoint y: 448, endPoint x: 647, endPoint y: 413, distance: 49.3
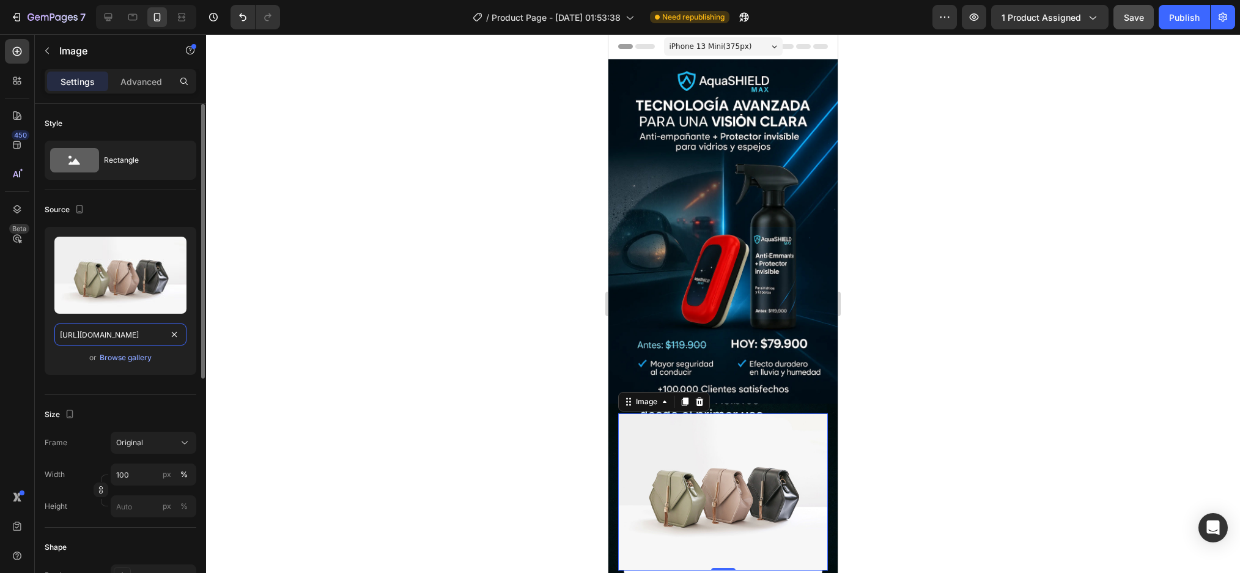
click at [138, 329] on input "https://cdn.shopify.com/s/files/1/2005/9307/files/image_demo.jpg" at bounding box center [120, 334] width 132 height 22
click at [163, 332] on input "https://cdn.shopify.com/s/files/1/2005/9307/files/image_demo.jpg" at bounding box center [120, 334] width 132 height 22
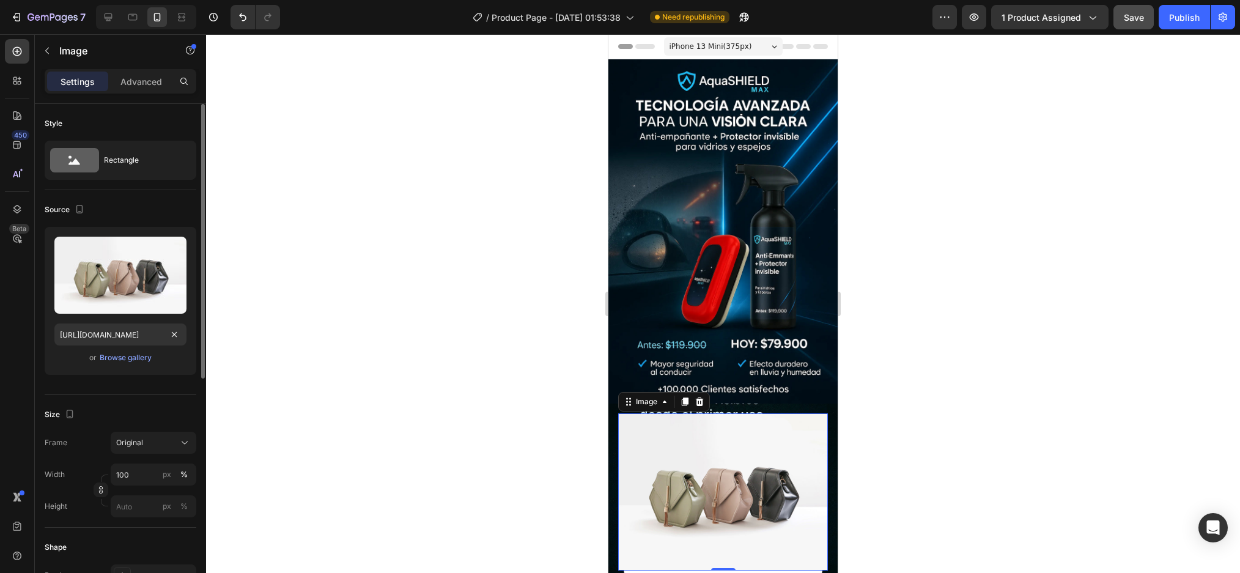
scroll to position [0, 0]
click at [171, 208] on div "Source" at bounding box center [121, 210] width 152 height 20
click at [160, 324] on input "https://cdn.shopify.com/s/files/1/2005/9307/files/image_demo.jpg" at bounding box center [120, 334] width 132 height 22
click at [156, 325] on input "https://cdn.shopify.com/s/files/1/2005/9307/files/image_demo.jpg" at bounding box center [120, 334] width 132 height 22
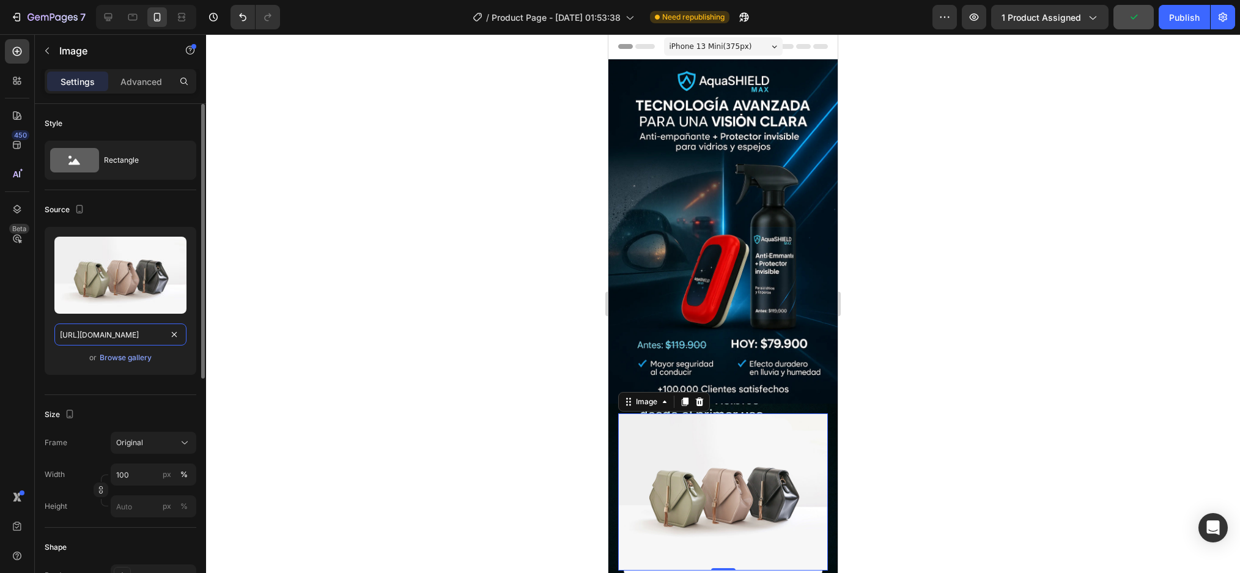
click at [156, 325] on input "https://cdn.shopify.com/s/files/1/2005/9307/files/image_demo.jpg" at bounding box center [120, 334] width 132 height 22
paste input "media0.giphy.com/media/v1.Y2lkPTc5MGI3NjExbm5pb2FvaTljMmM1eHBoeTQ2Y2FmemU5cWNjN…"
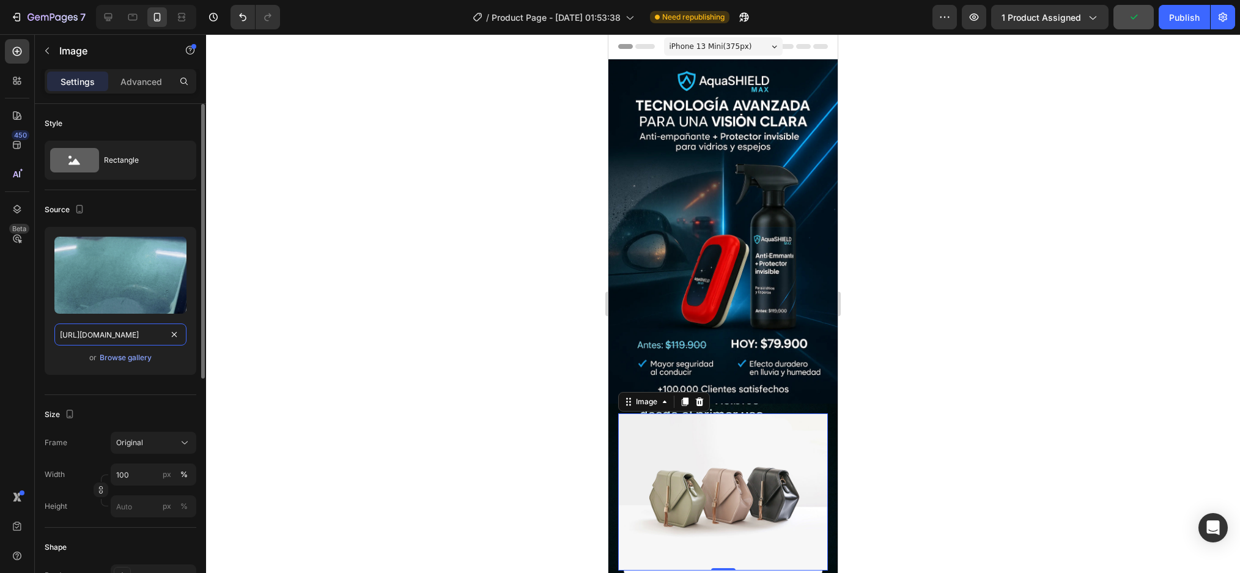
type input "https://media0.giphy.com/media/v1.Y2lkPTc5MGI3NjExbm5pb2FvaTljMmM1eHBoeTQ2Y2Fme…"
click at [170, 382] on div "Upload Image https://media0.giphy.com/media/v1.Y2lkPTc5MGI3NjExbm5pb2FvaTljMmM1…" at bounding box center [121, 306] width 152 height 158
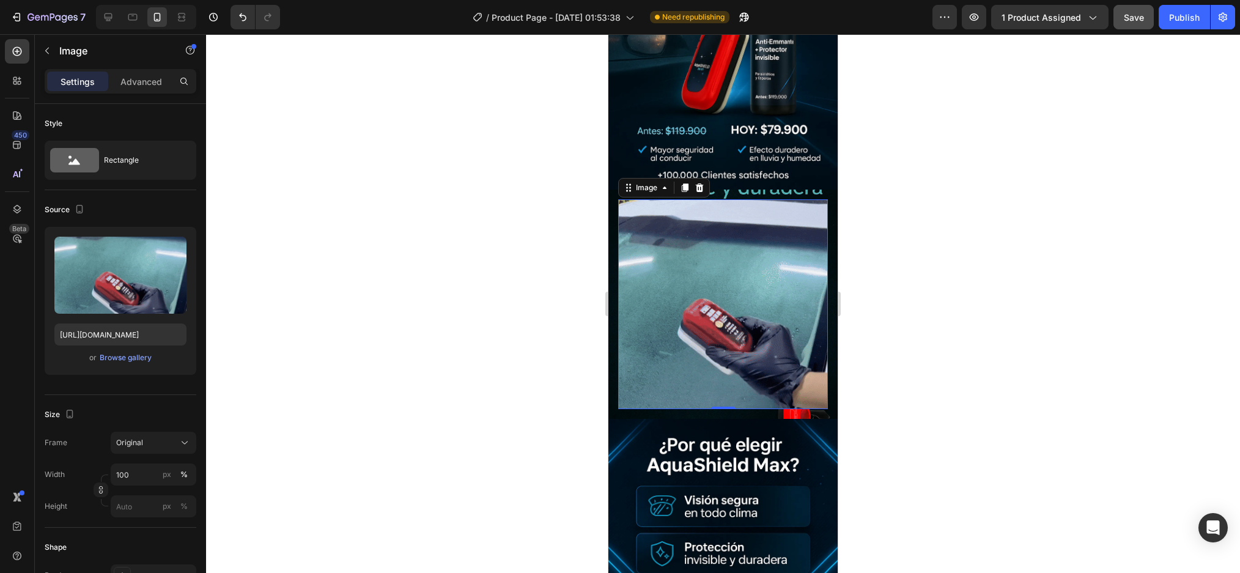
scroll to position [183, 0]
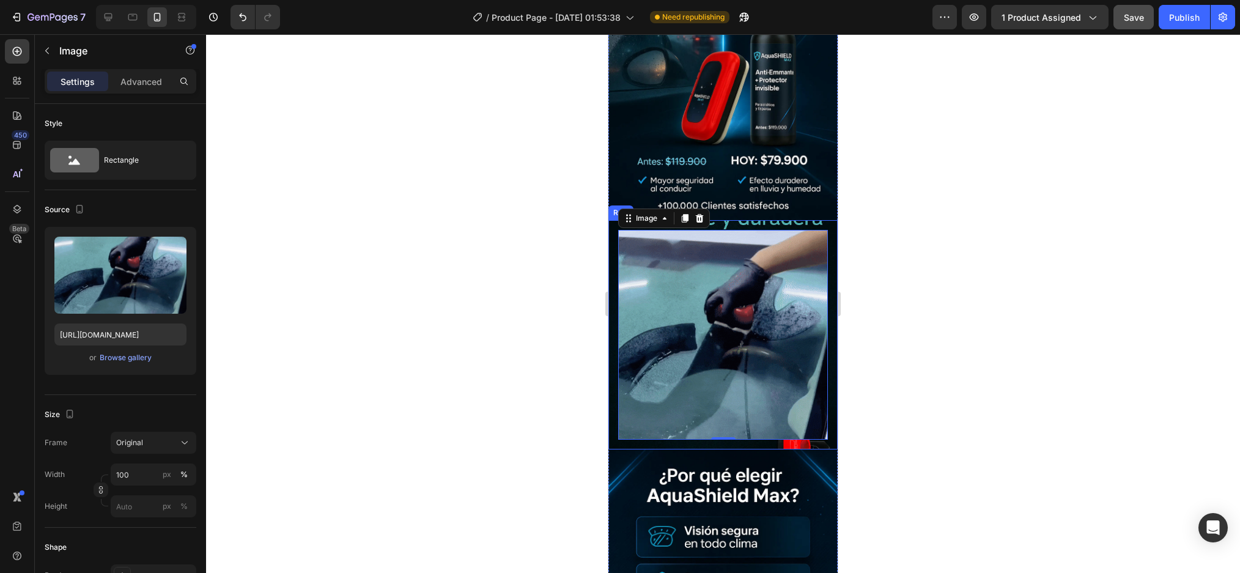
click at [611, 380] on div "Image 0 Row" at bounding box center [722, 334] width 229 height 229
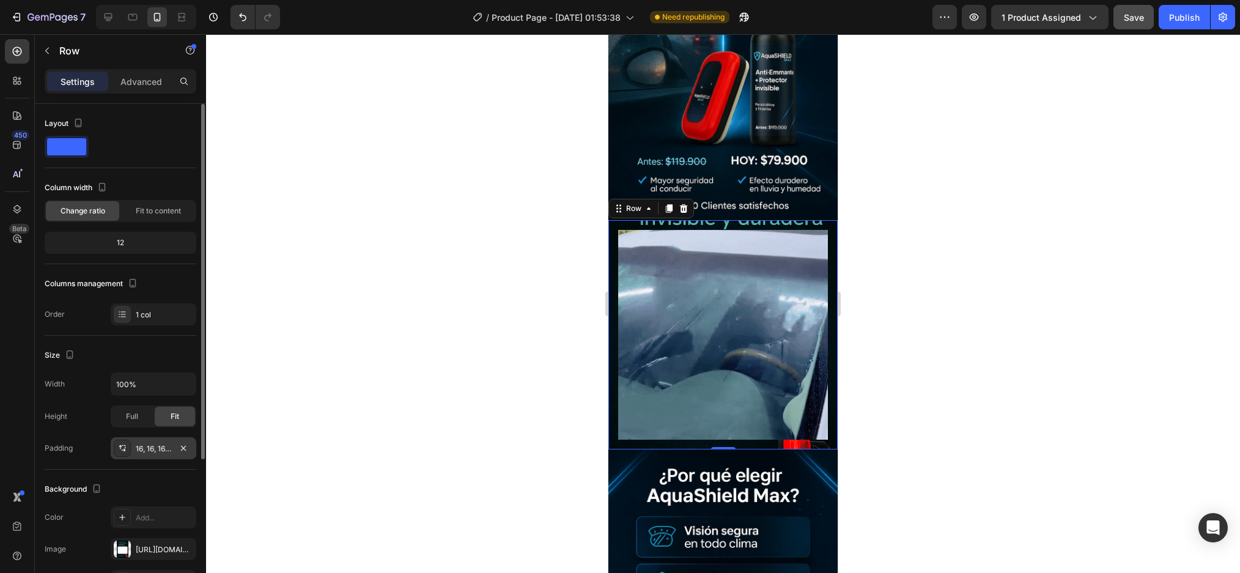
click at [154, 448] on div "16, 16, 16, 16" at bounding box center [153, 448] width 35 height 11
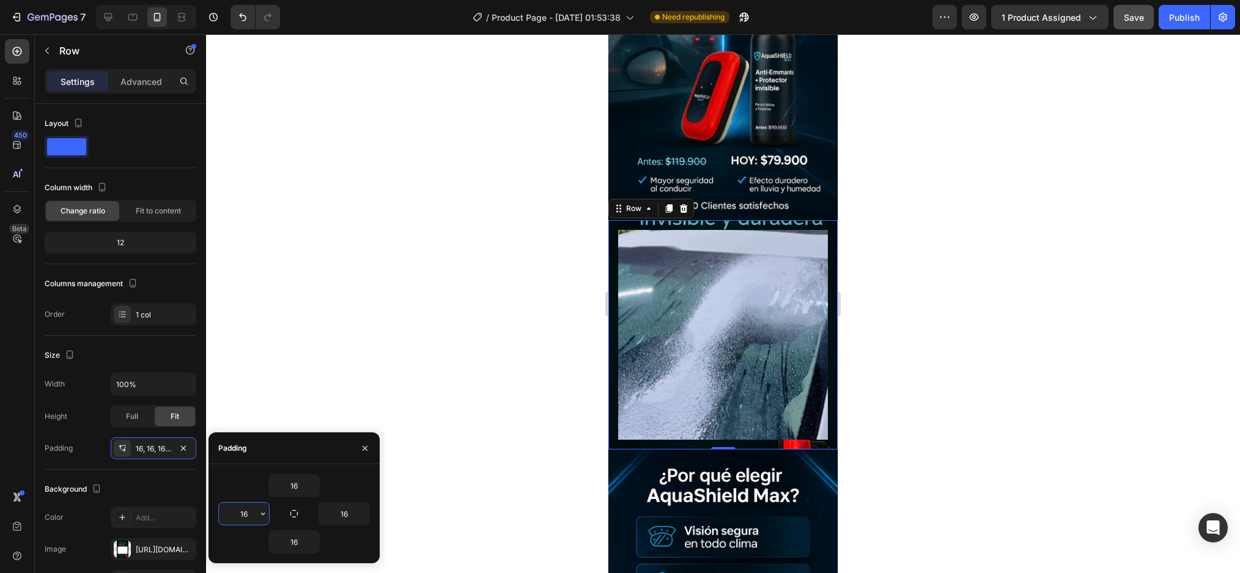
click at [256, 520] on input "16" at bounding box center [244, 513] width 50 height 22
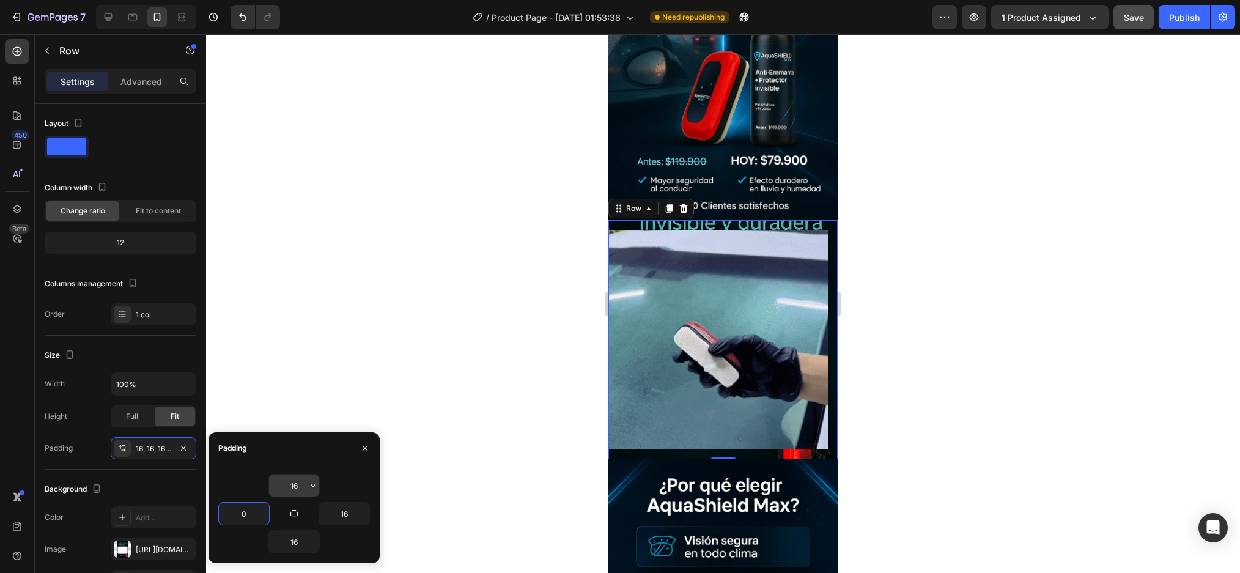
type input "16"
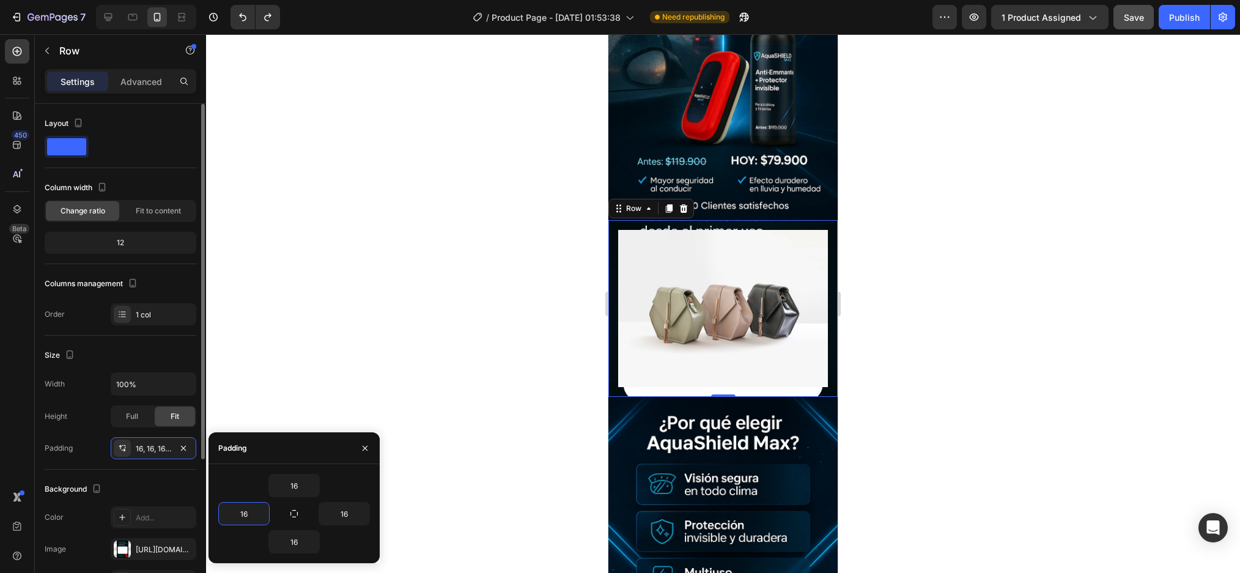
click at [131, 157] on div at bounding box center [121, 147] width 152 height 22
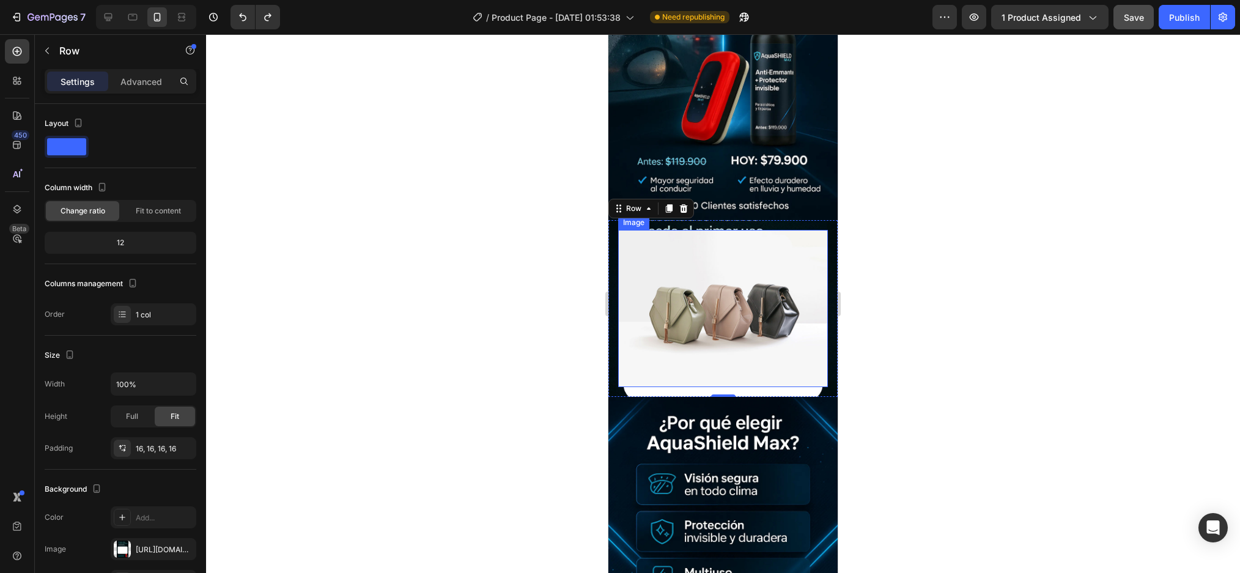
click at [655, 273] on img at bounding box center [723, 308] width 210 height 157
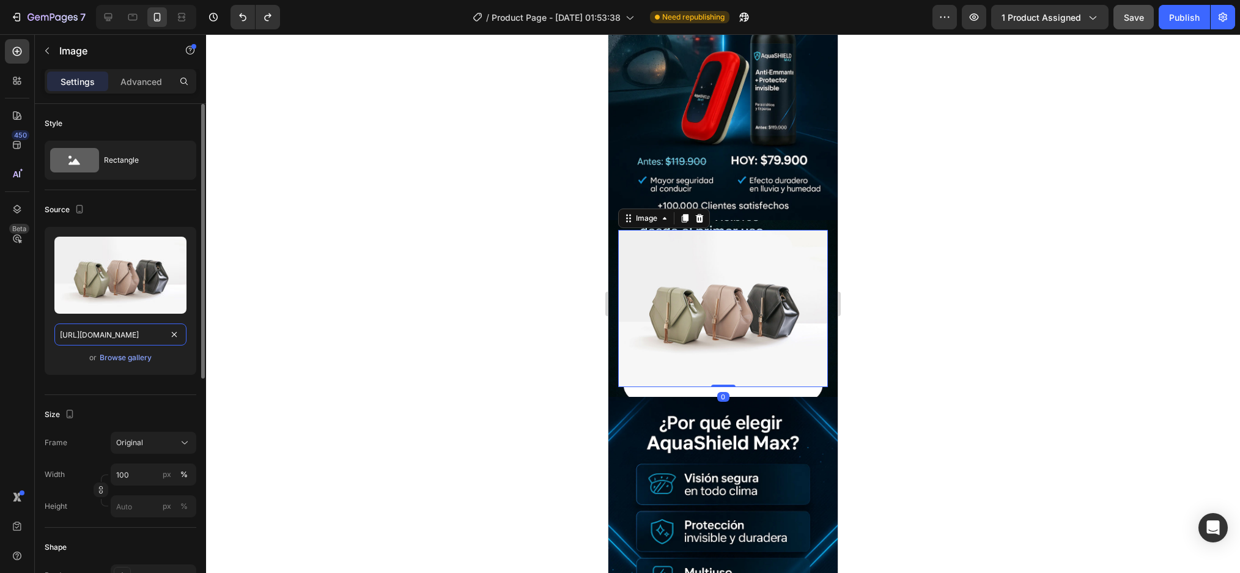
click at [124, 331] on input "https://cdn.shopify.com/s/files/1/2005/9307/files/image_demo.jpg" at bounding box center [120, 334] width 132 height 22
paste input "media0.giphy.com/media/v1.Y2lkPTc5MGI3NjExbm5pb2FvaTljMmM1eHBoeTQ2Y2FmemU5cWNjN…"
type input "https://media0.giphy.com/media/v1.Y2lkPTc5MGI3NjExbm5pb2FvaTljMmM1eHBoeTQ2Y2Fme…"
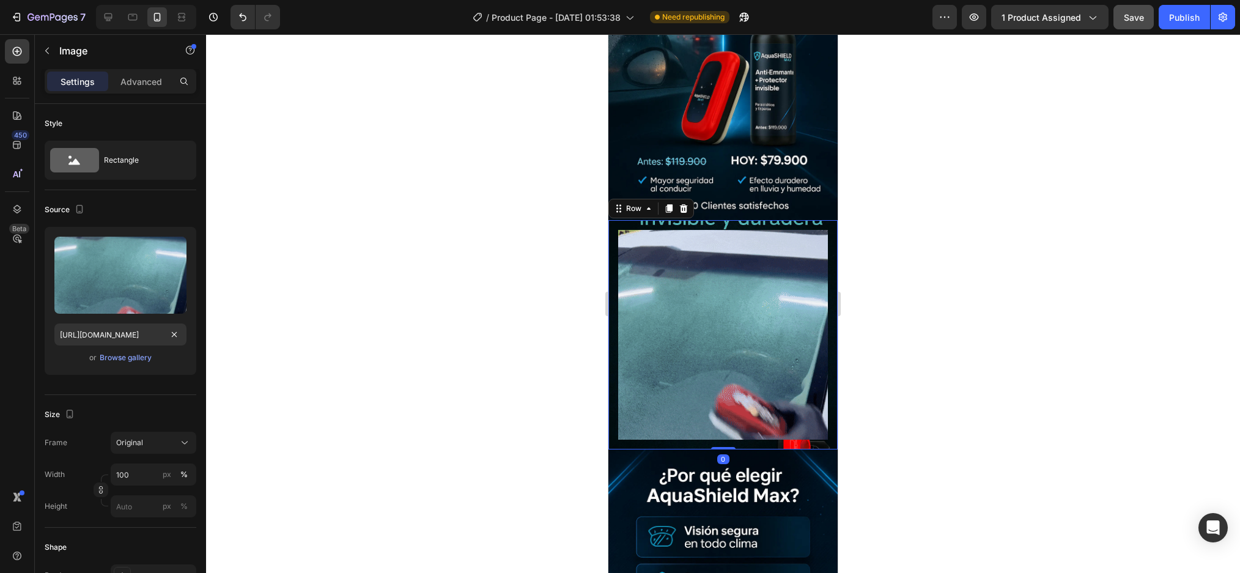
click at [803, 220] on div "Image Row 0" at bounding box center [722, 334] width 229 height 229
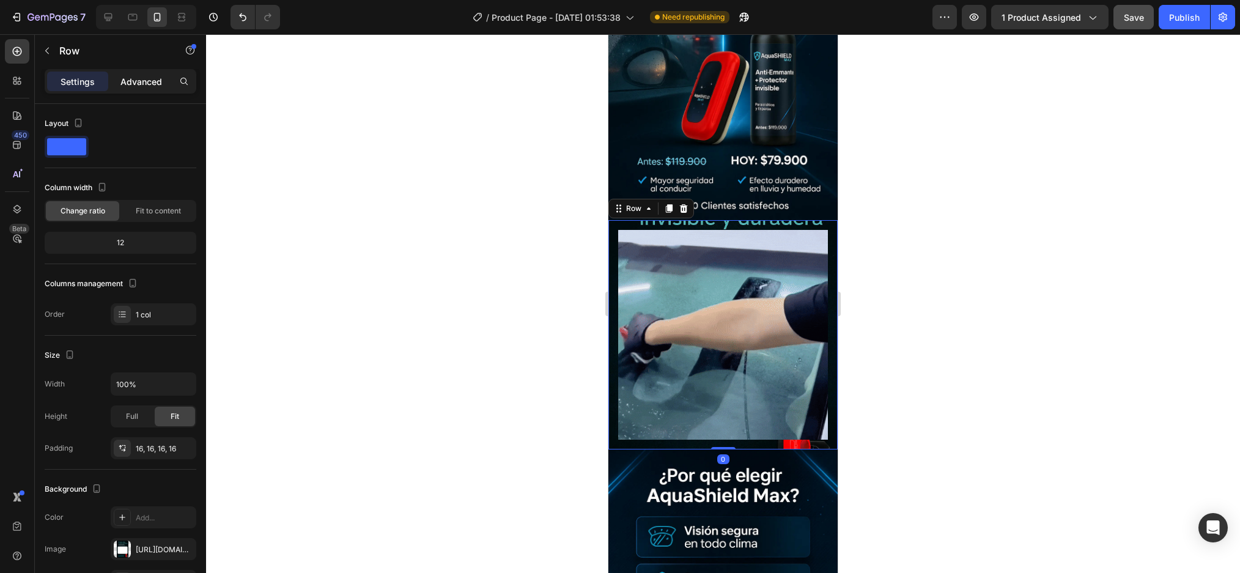
click at [131, 79] on p "Advanced" at bounding box center [141, 81] width 42 height 13
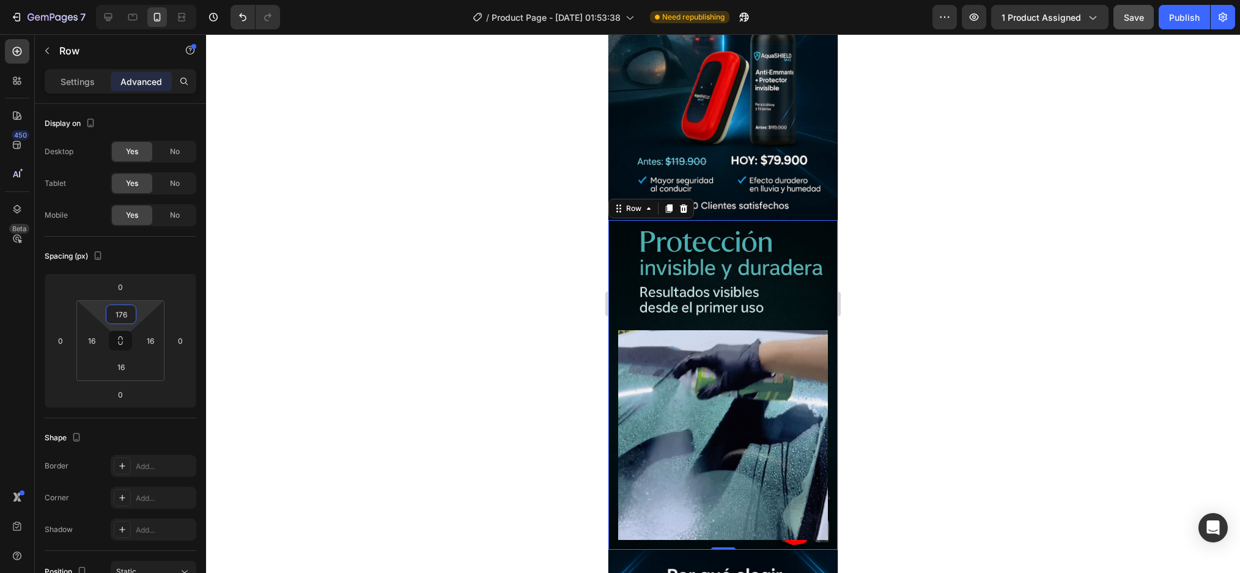
type input "174"
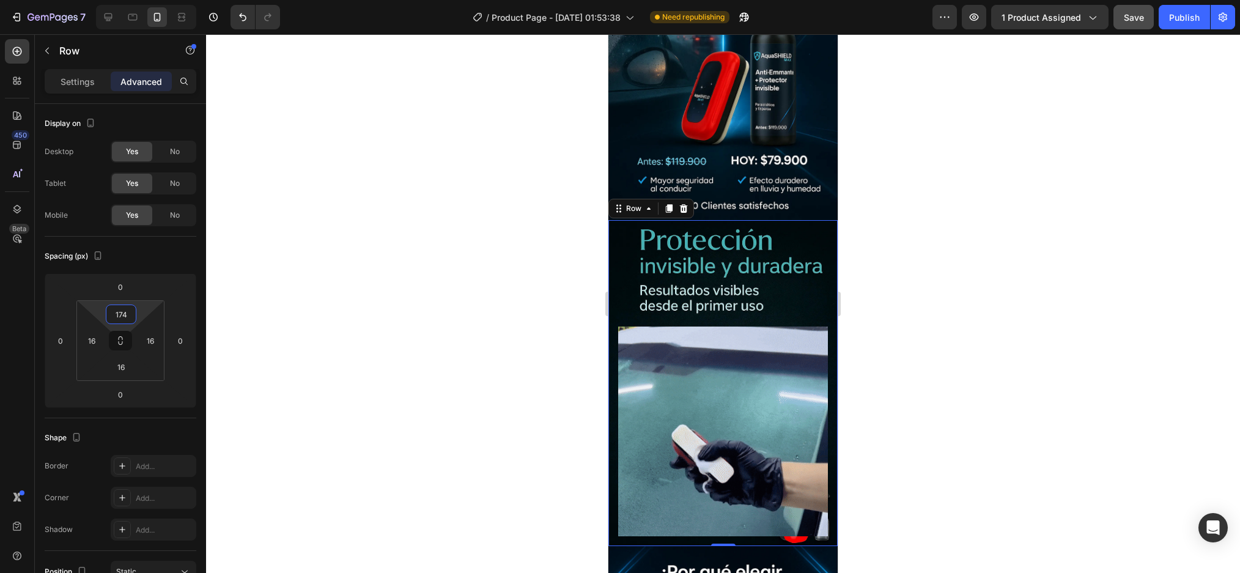
drag, startPoint x: 121, startPoint y: 303, endPoint x: 128, endPoint y: 255, distance: 48.8
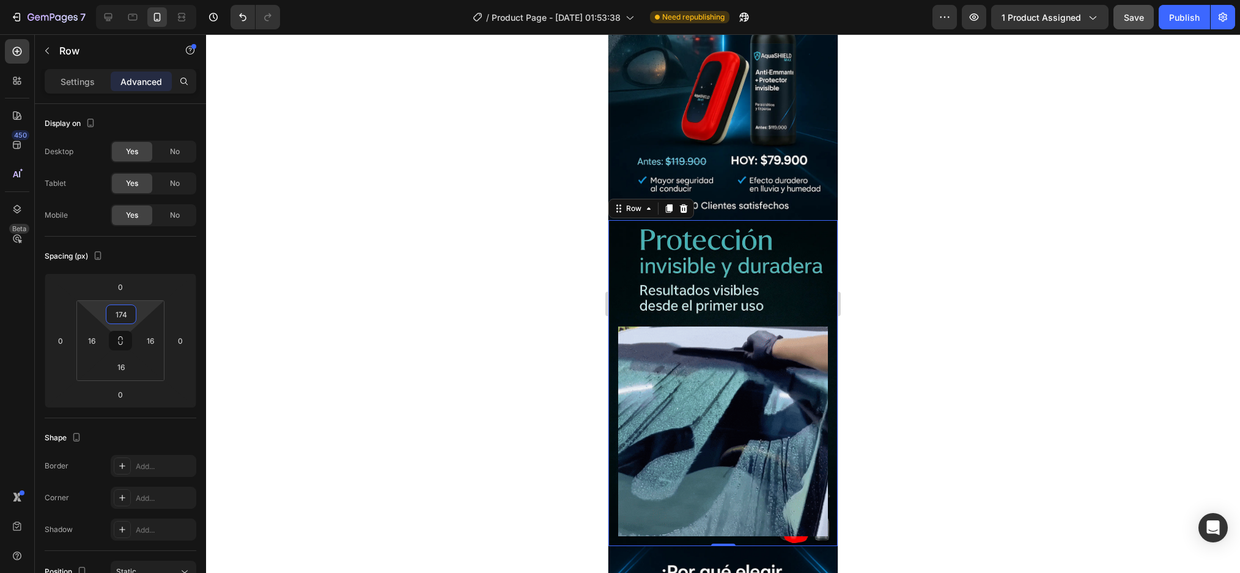
click at [128, 0] on html "7 Version history / Product Page - Aug 27, 01:53:38 Need republishing Preview 1…" at bounding box center [620, 0] width 1240 height 0
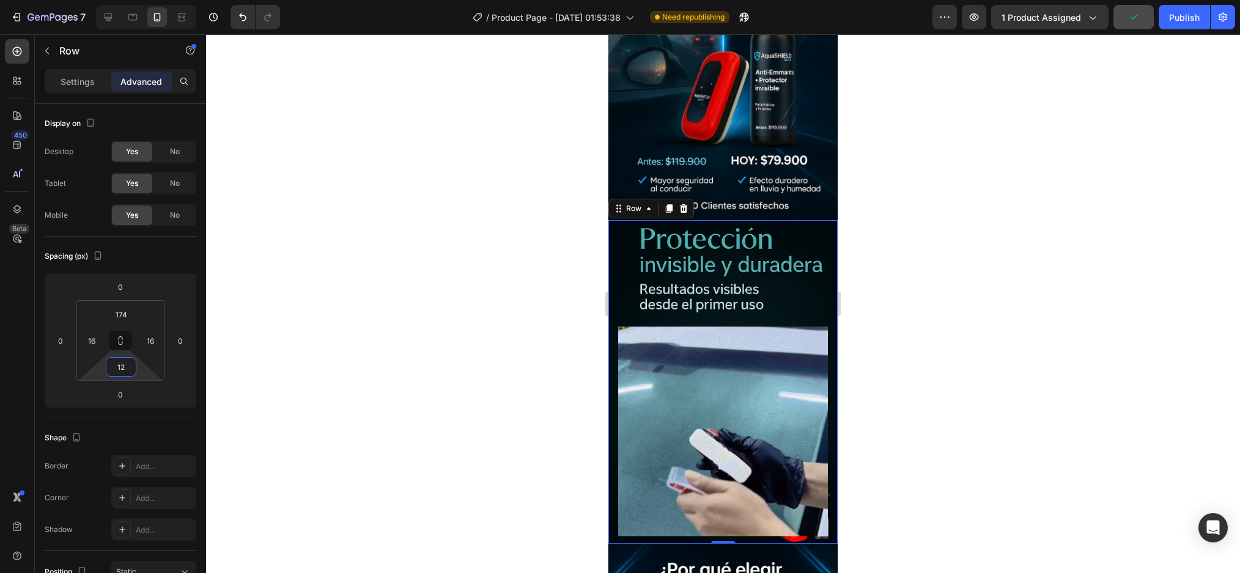
type input "16"
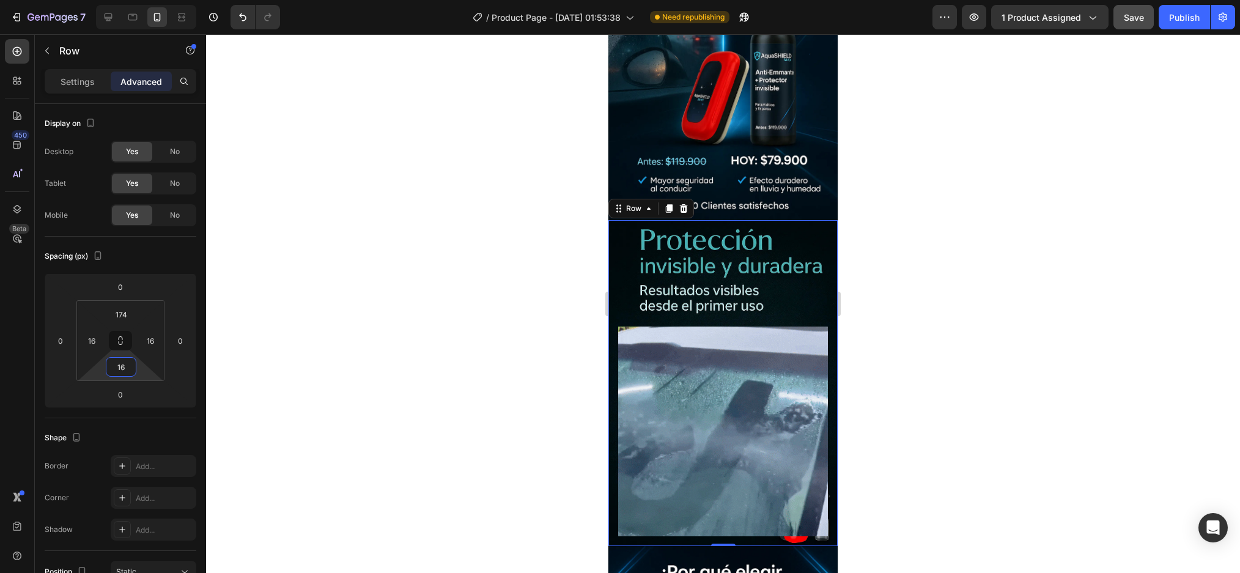
click at [117, 0] on html "7 Version history / Product Page - Aug 27, 01:53:38 Need republishing Preview 1…" at bounding box center [620, 0] width 1240 height 0
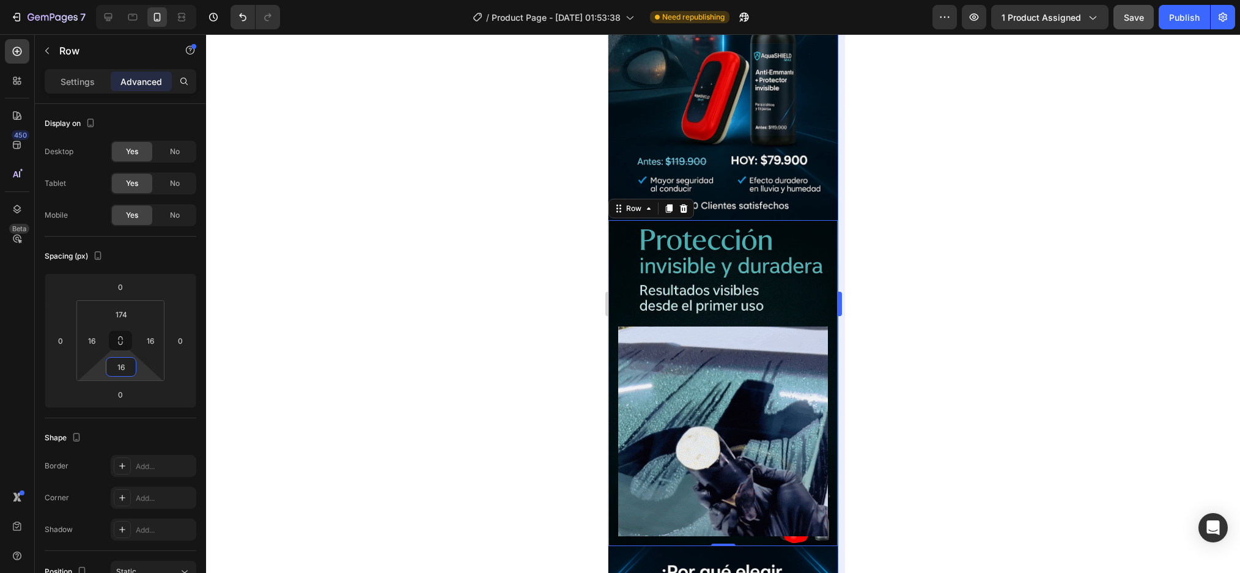
click at [850, 276] on div at bounding box center [723, 303] width 1034 height 539
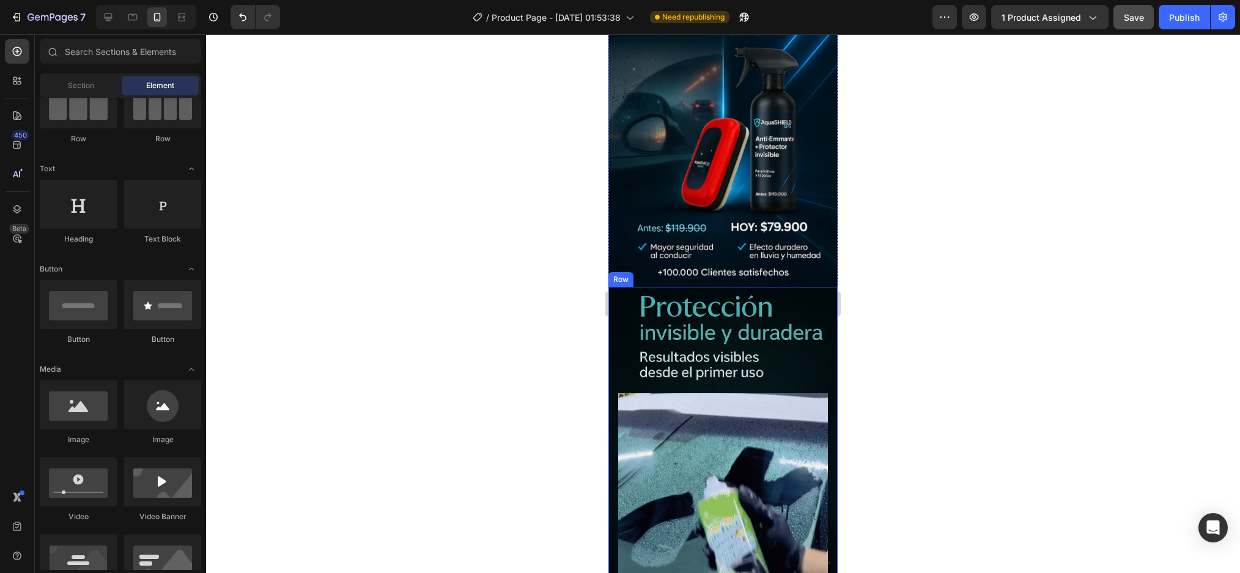
scroll to position [122, 0]
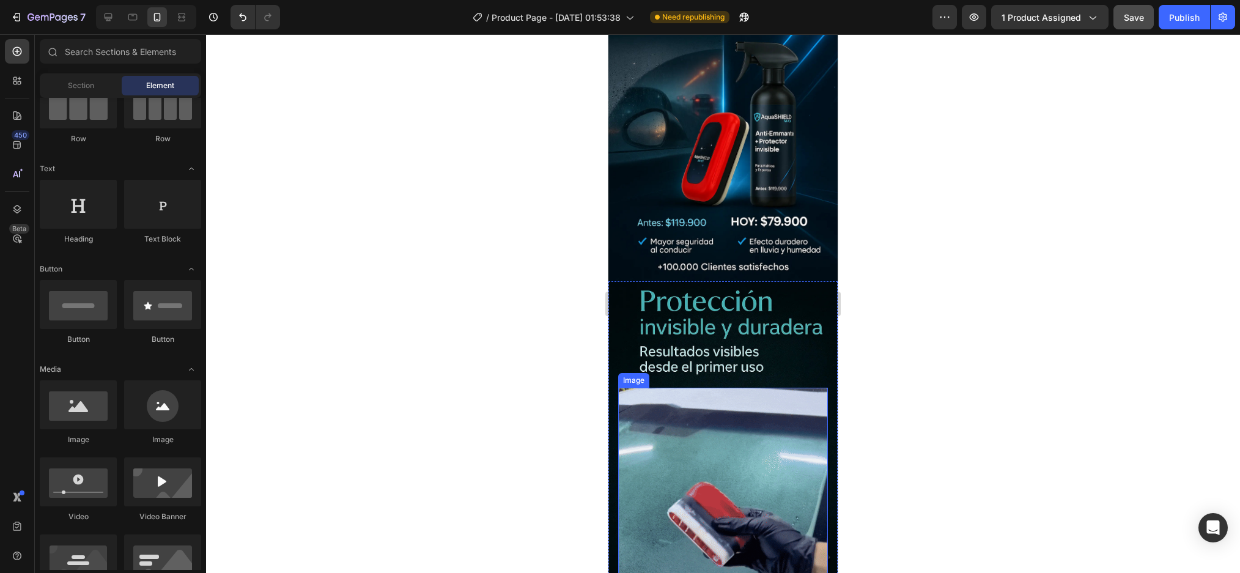
click at [702, 314] on div "Image Row" at bounding box center [722, 444] width 229 height 326
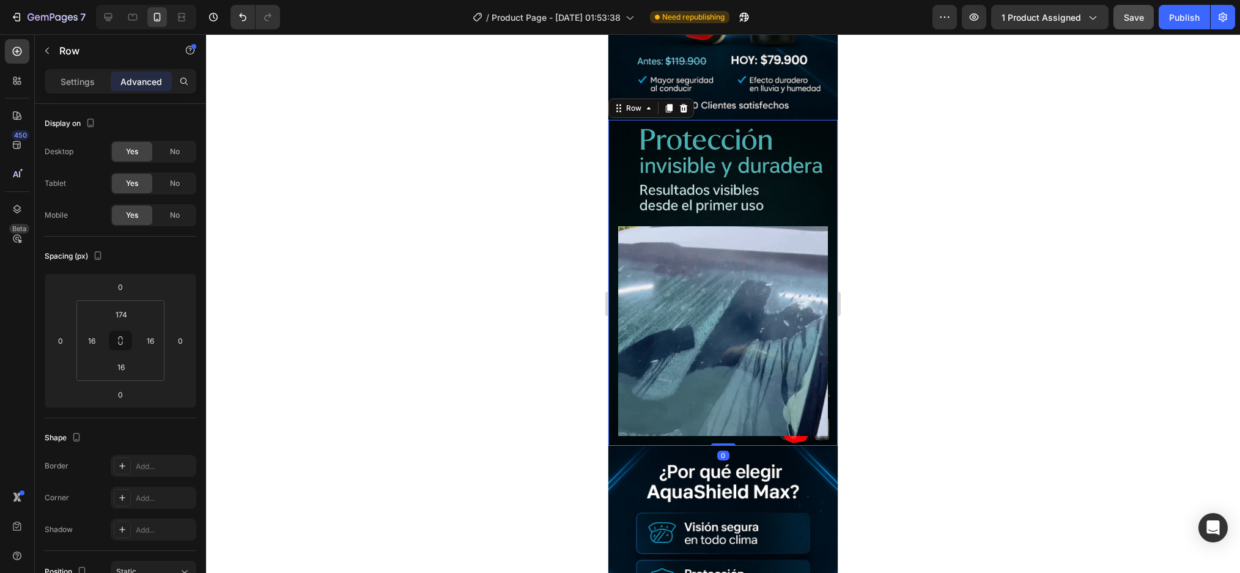
scroll to position [367, 0]
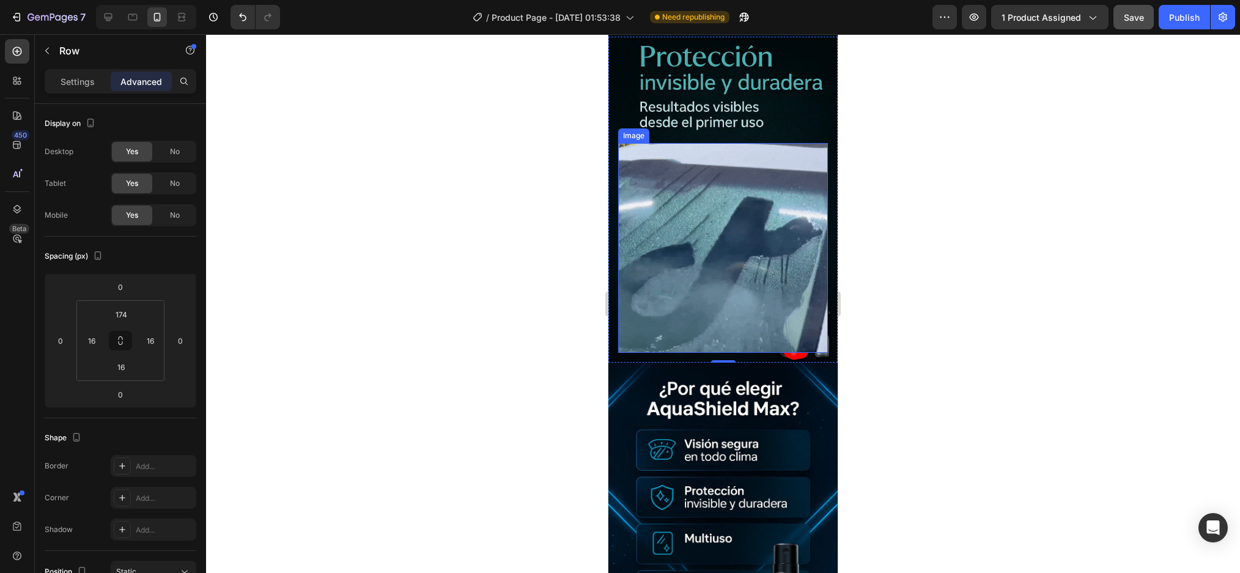
click at [697, 297] on img at bounding box center [723, 248] width 210 height 210
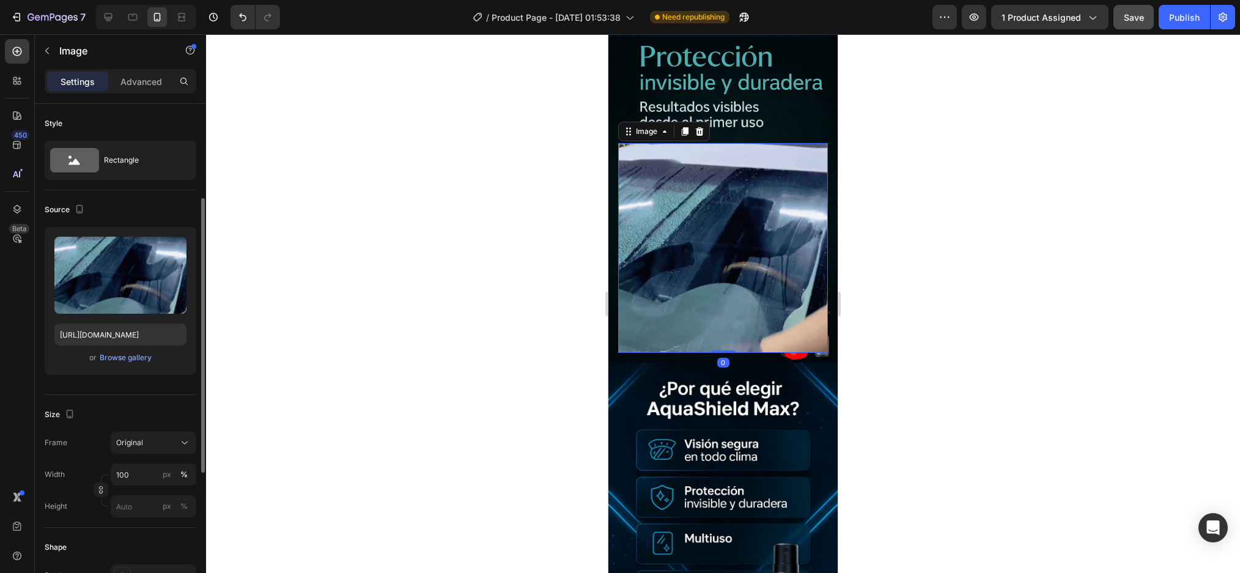
scroll to position [183, 0]
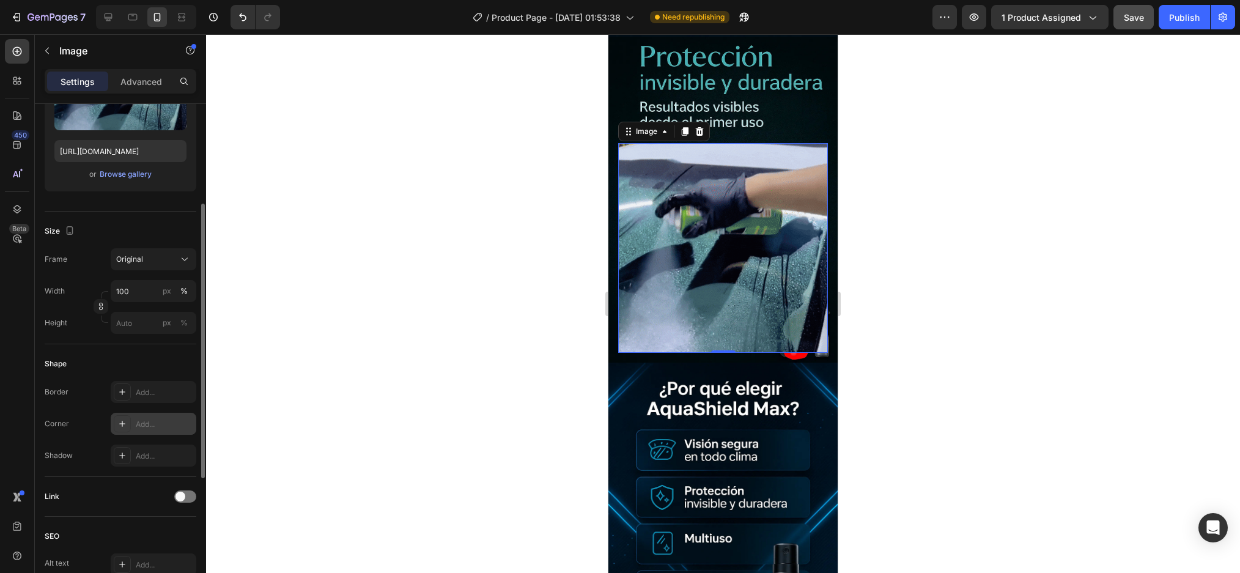
click at [117, 423] on div at bounding box center [122, 423] width 17 height 17
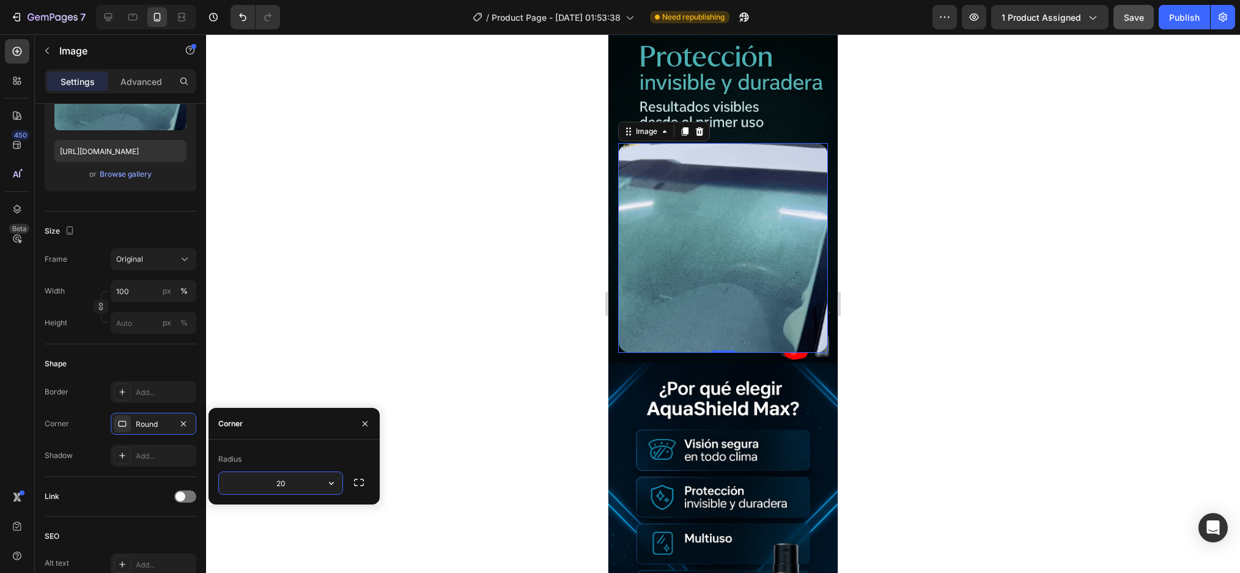
type input "20"
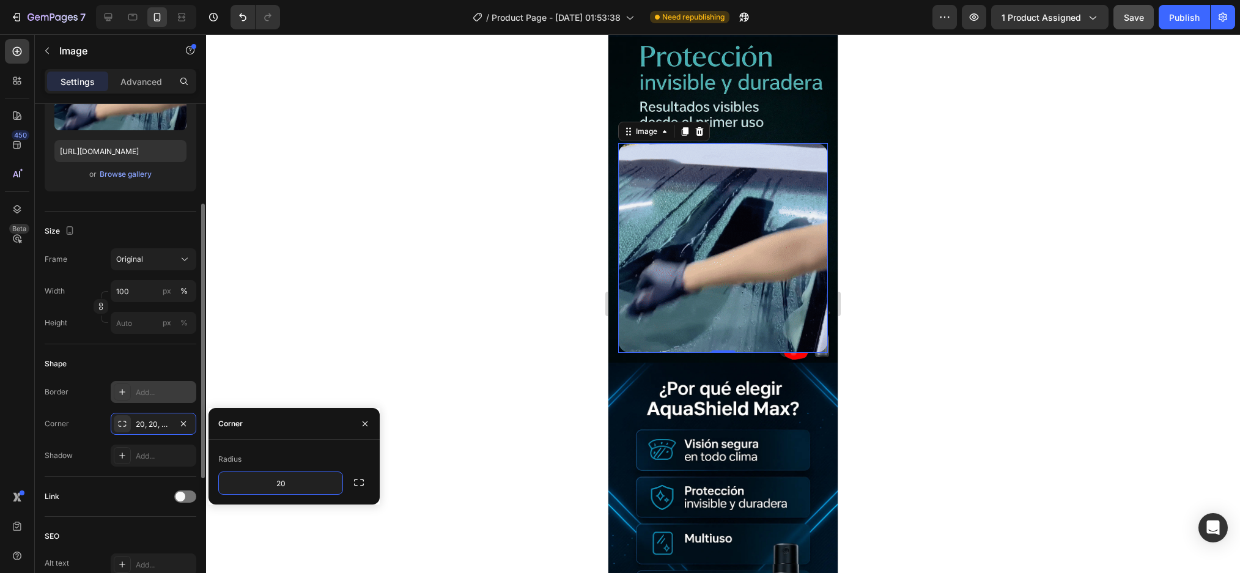
click at [152, 388] on div "Add..." at bounding box center [164, 392] width 57 height 11
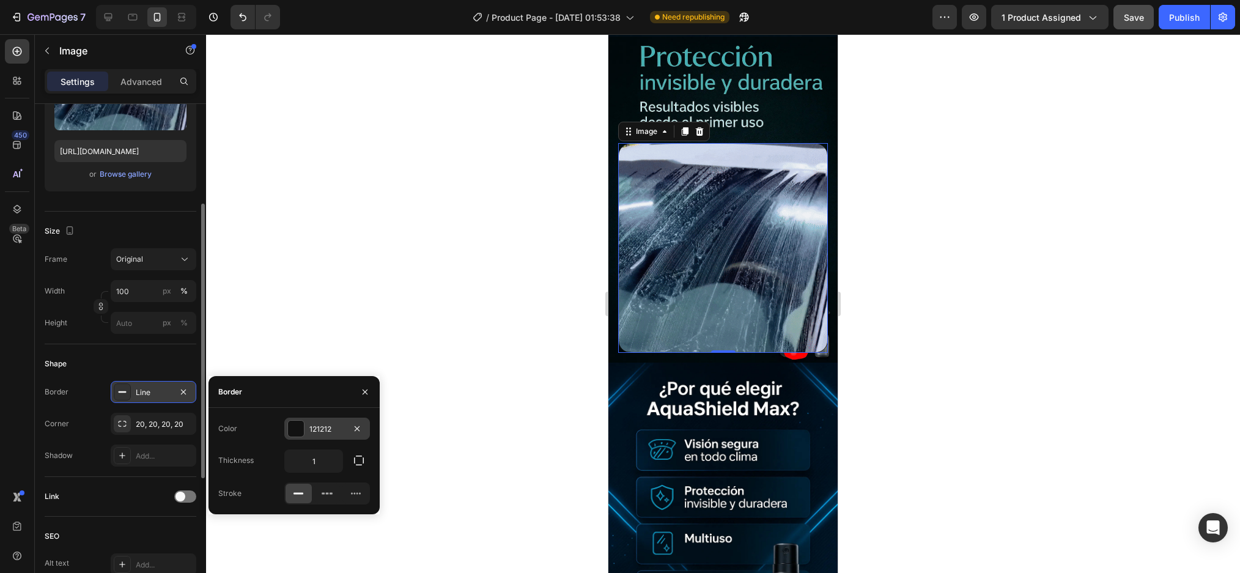
click at [302, 429] on div at bounding box center [296, 429] width 16 height 16
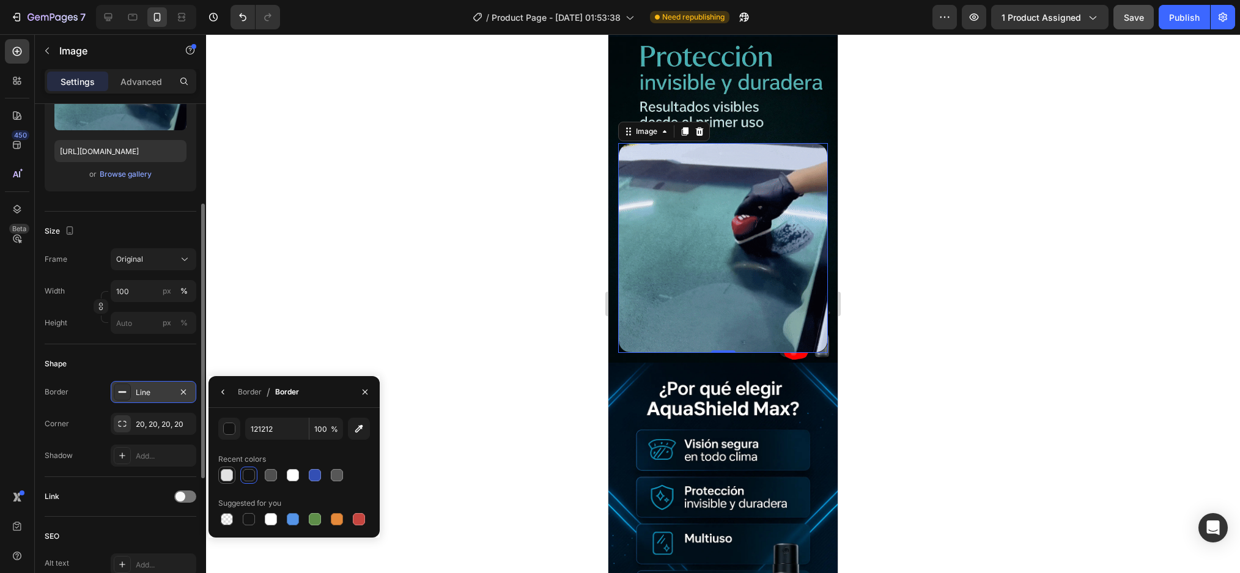
click at [229, 475] on div at bounding box center [227, 475] width 12 height 12
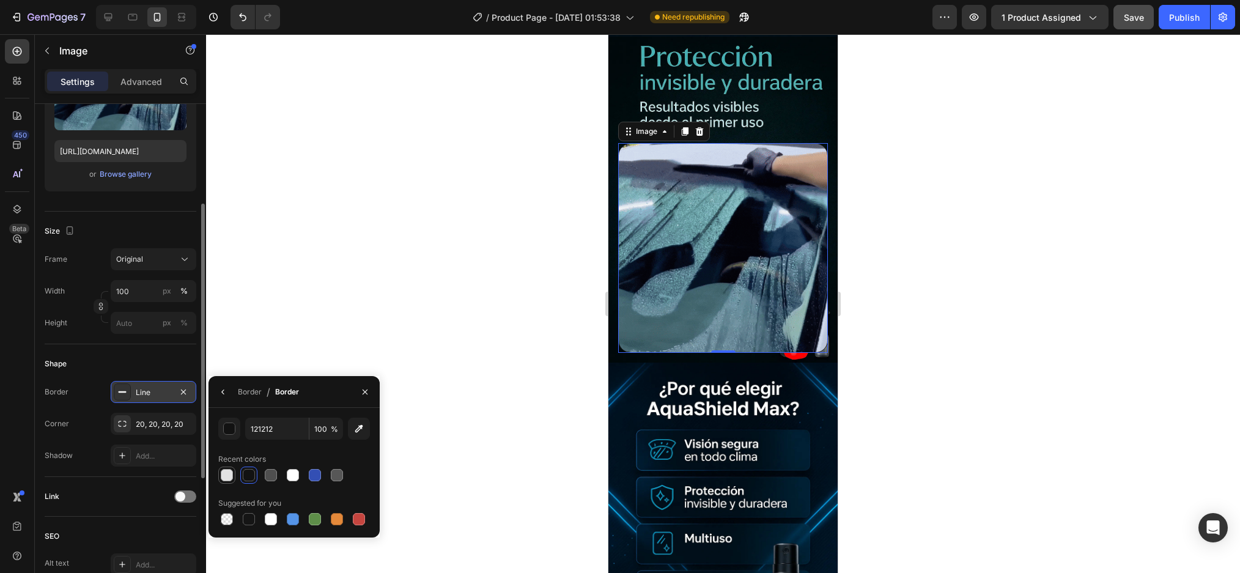
type input "E2E2E2"
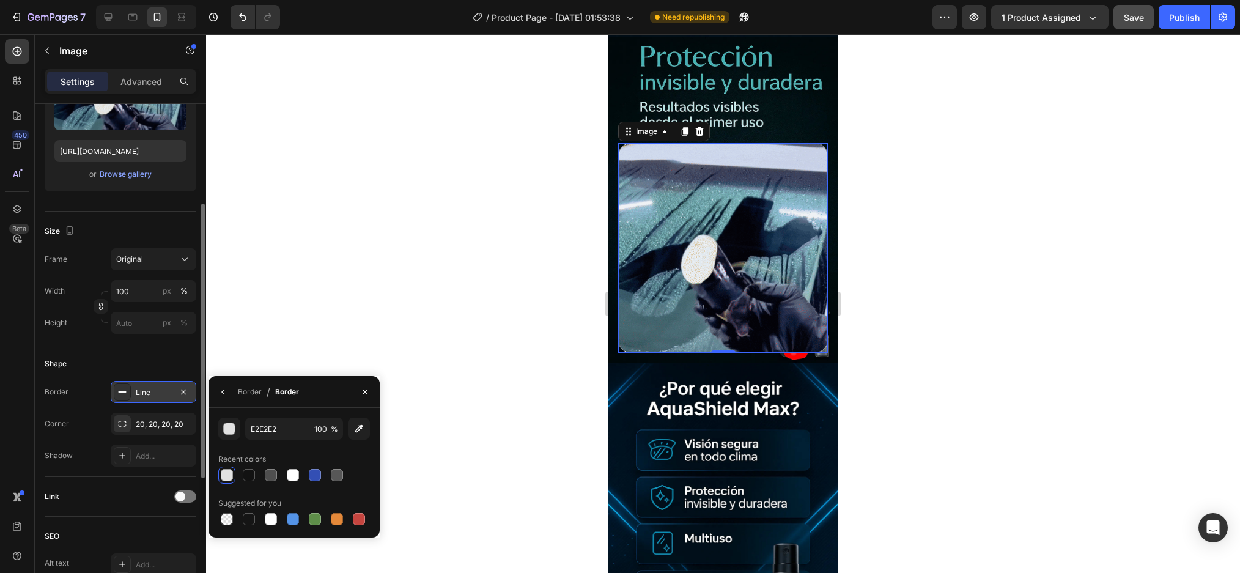
click at [161, 377] on div "Shape Border Line Corner 20, 20, 20, 20 Shadow Add..." at bounding box center [121, 410] width 152 height 133
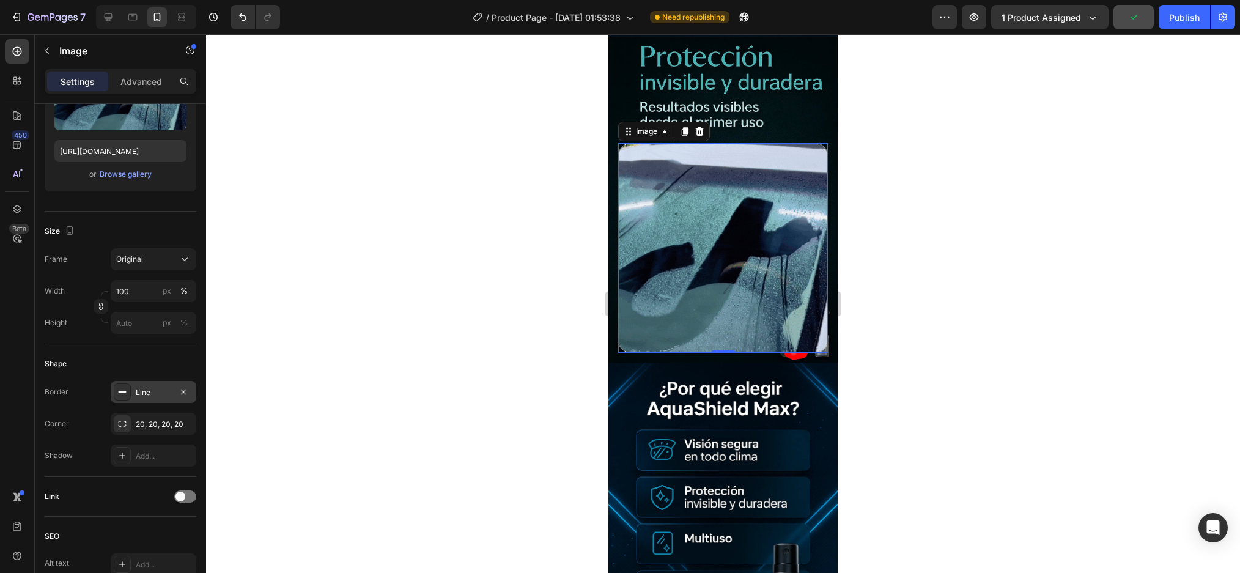
click at [141, 390] on div "Line" at bounding box center [153, 392] width 35 height 11
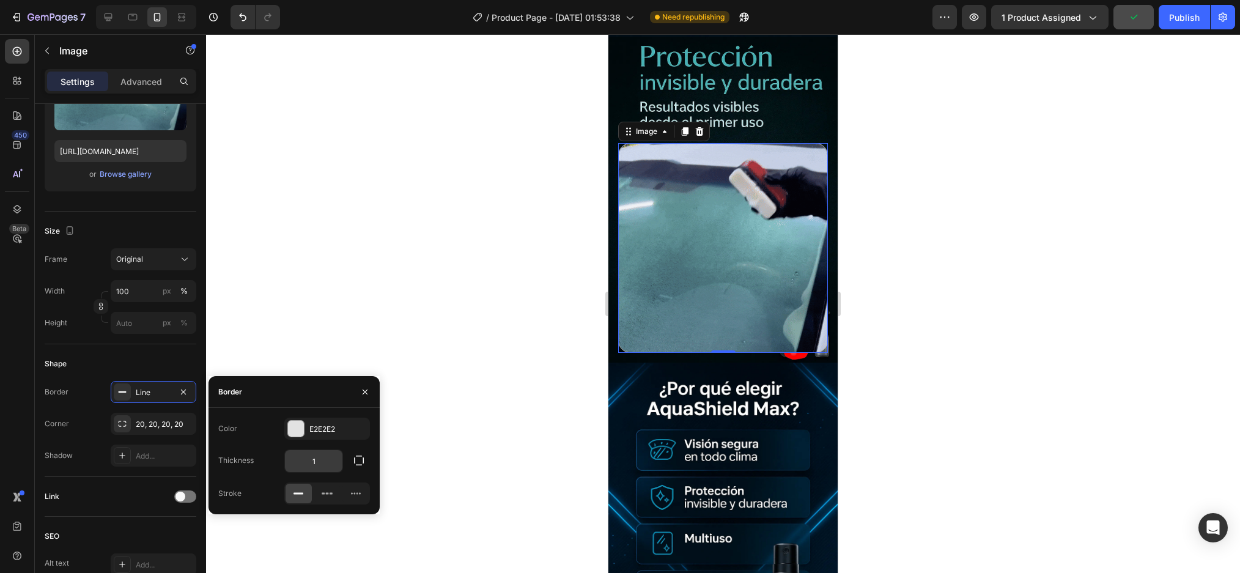
click at [307, 463] on input "1" at bounding box center [313, 461] width 57 height 22
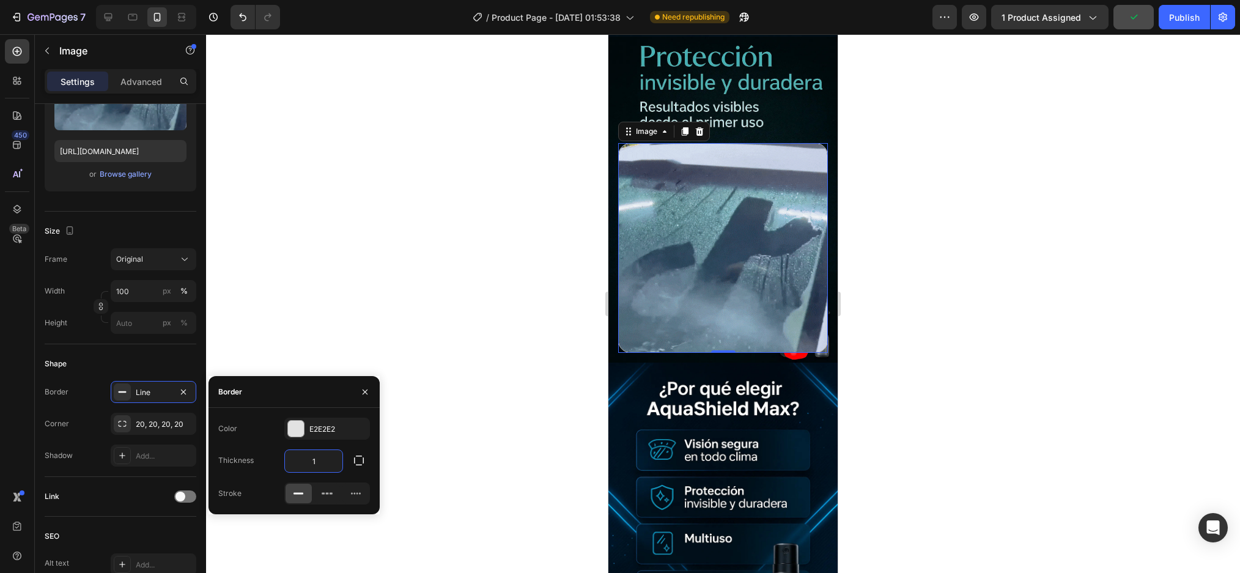
type input "5"
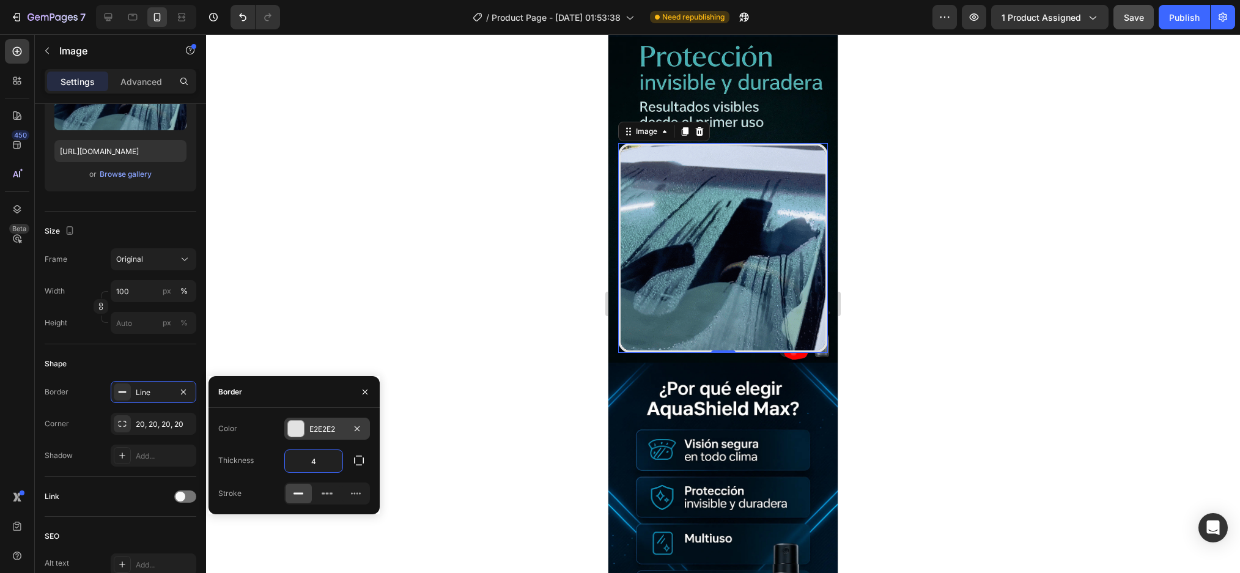
type input "4"
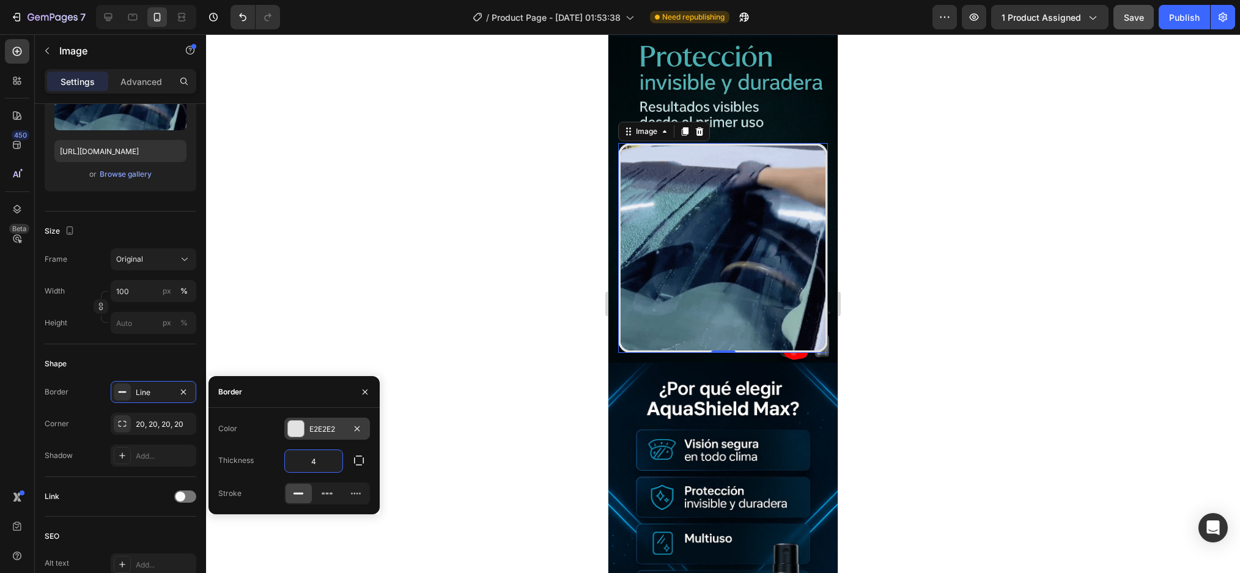
click at [296, 430] on div at bounding box center [296, 429] width 16 height 16
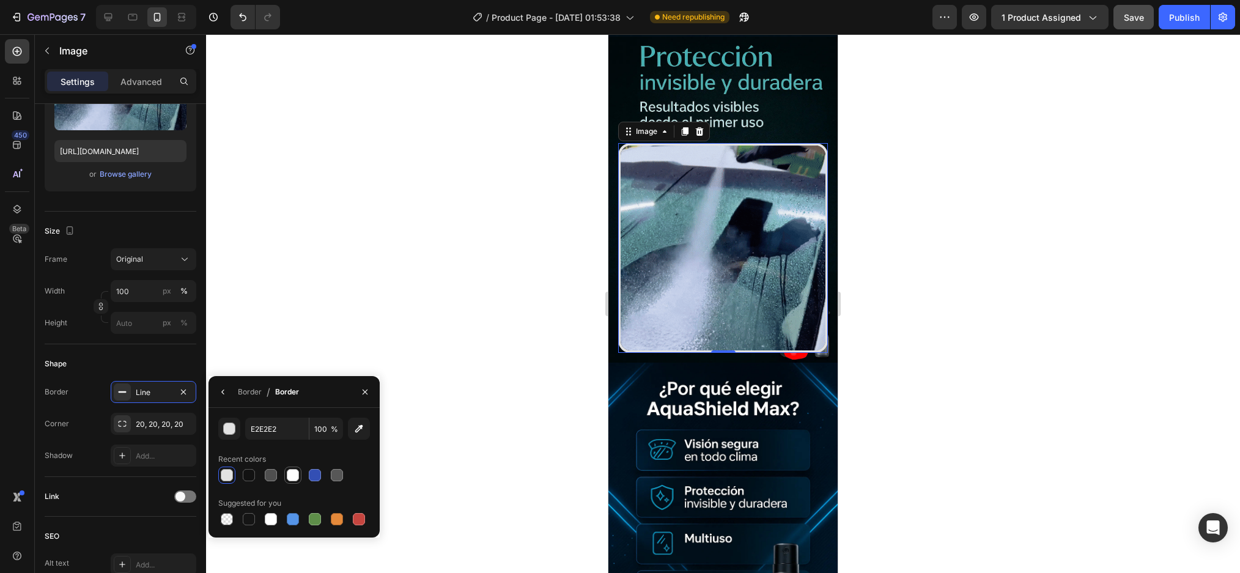
click at [295, 476] on div at bounding box center [293, 475] width 12 height 12
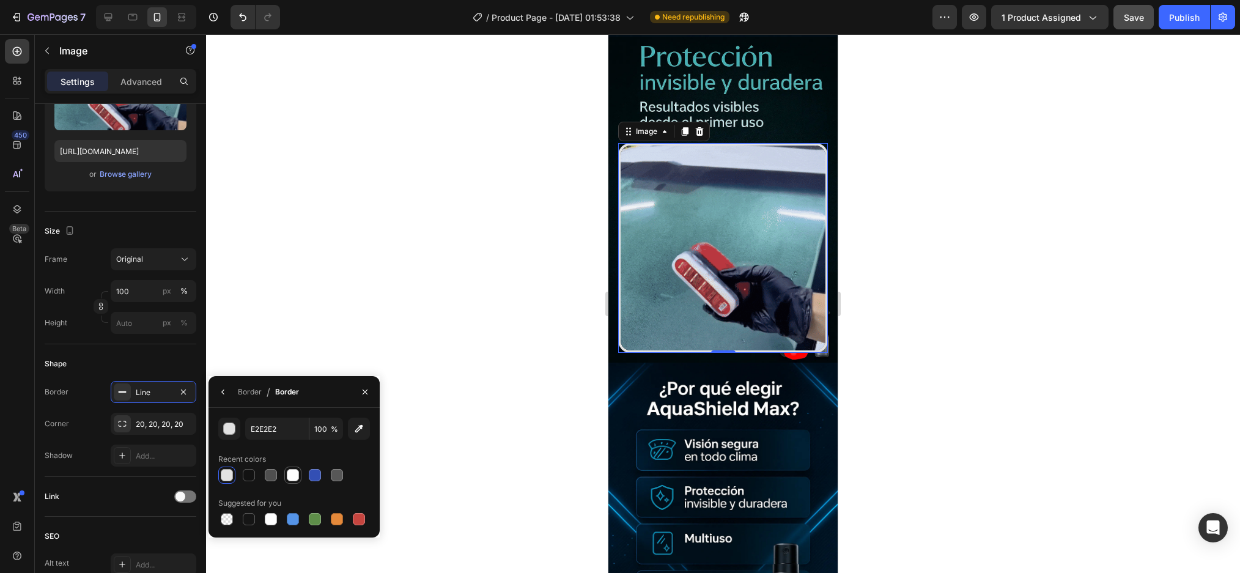
type input "FFFFFF"
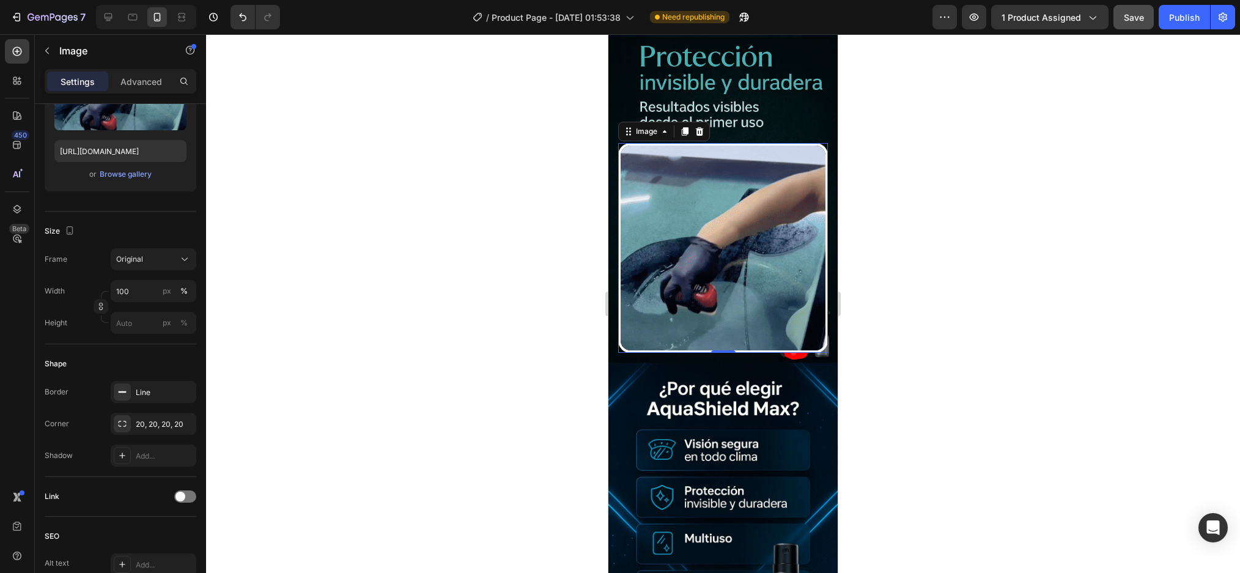
click at [984, 310] on div at bounding box center [723, 303] width 1034 height 539
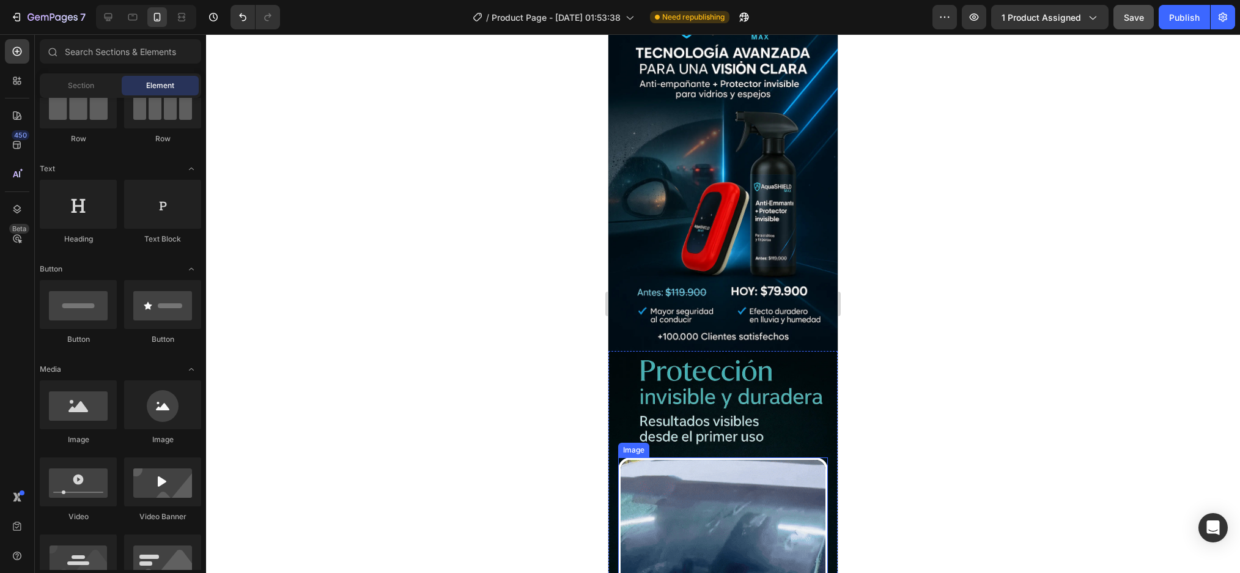
scroll to position [0, 0]
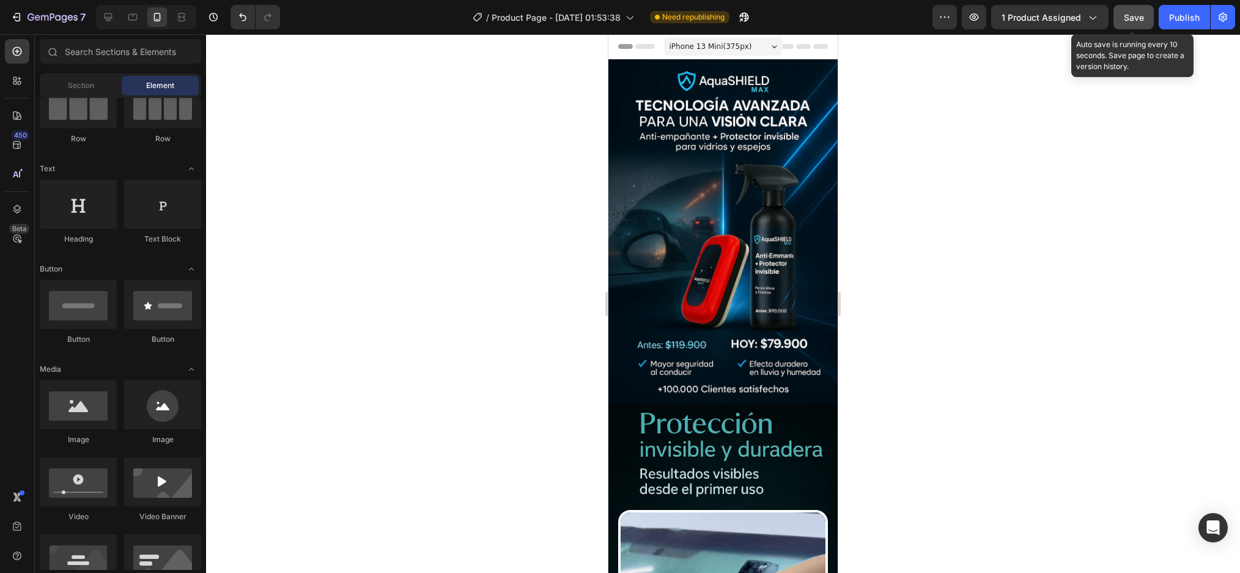
click at [1141, 22] on span "Save" at bounding box center [1134, 17] width 20 height 10
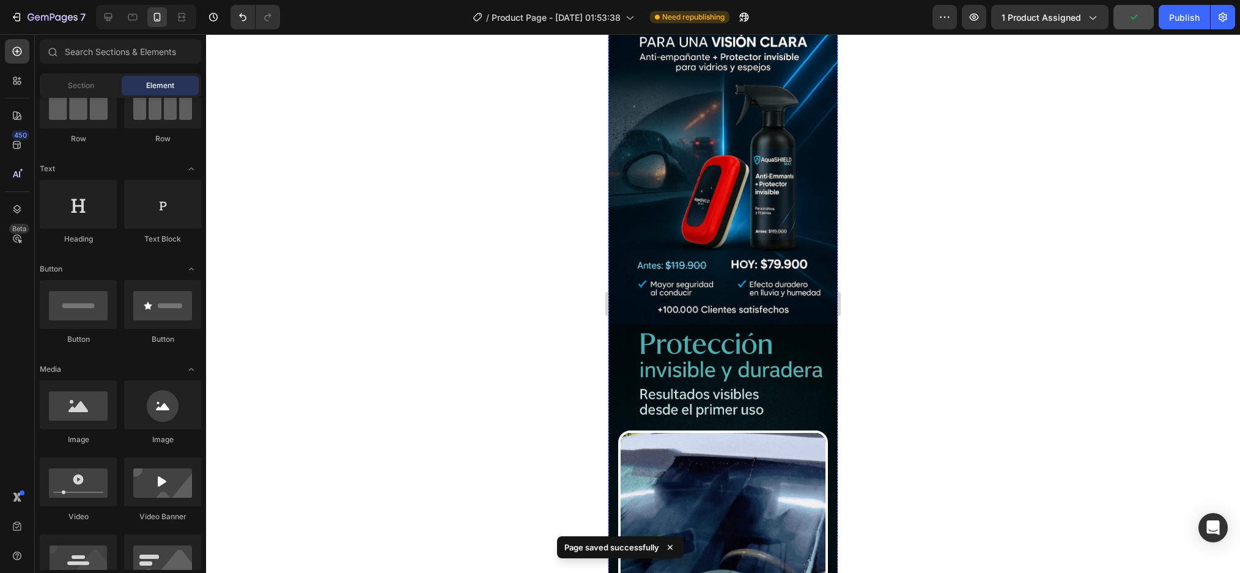
scroll to position [61, 0]
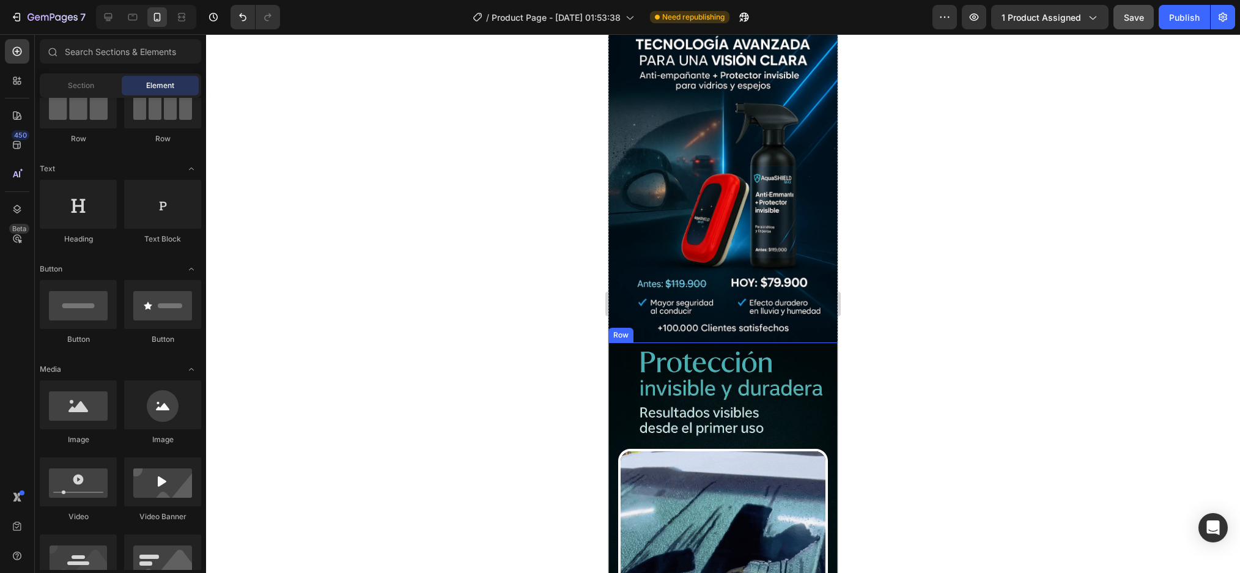
click at [754, 380] on div "Image Row" at bounding box center [722, 505] width 229 height 326
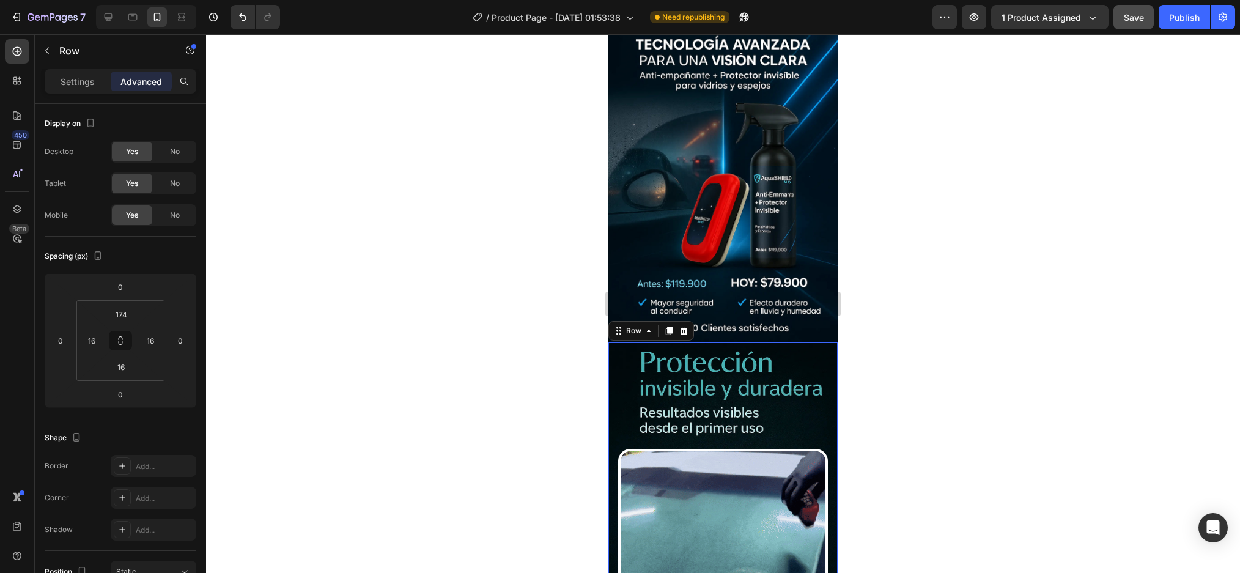
click at [754, 380] on div "Image Row 0" at bounding box center [722, 505] width 229 height 326
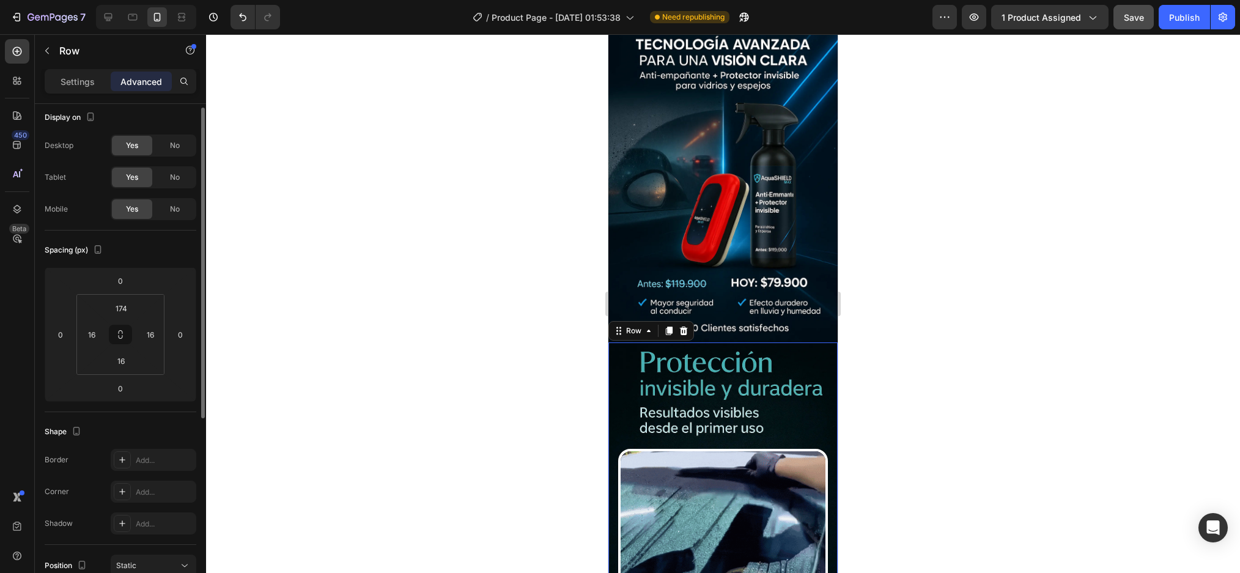
scroll to position [0, 0]
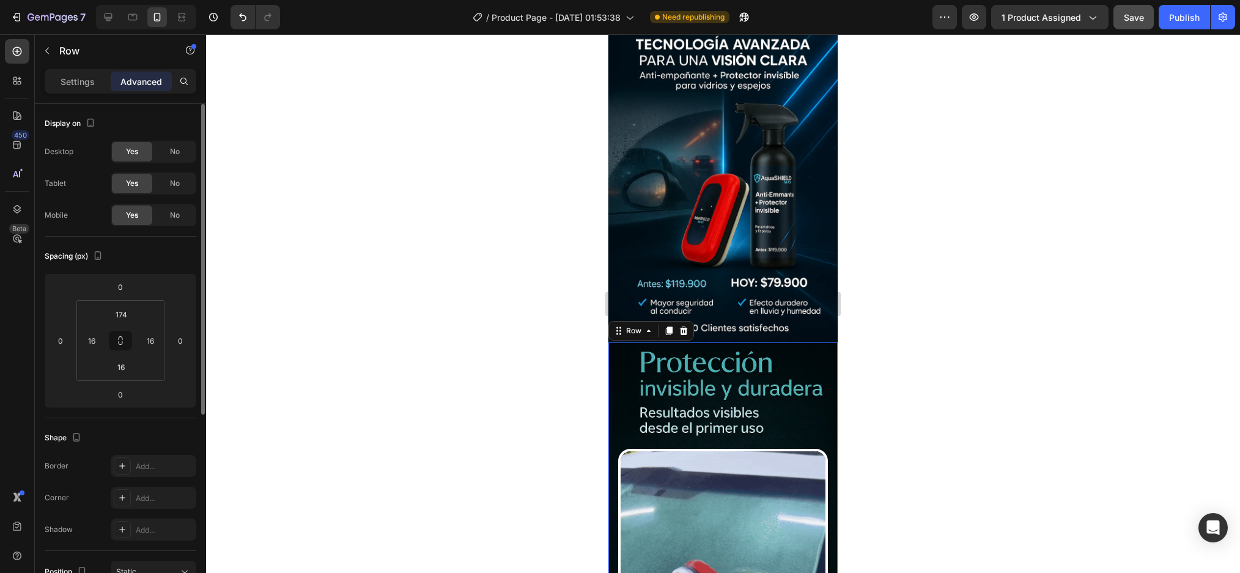
click at [70, 94] on div "Settings Advanced" at bounding box center [120, 86] width 171 height 35
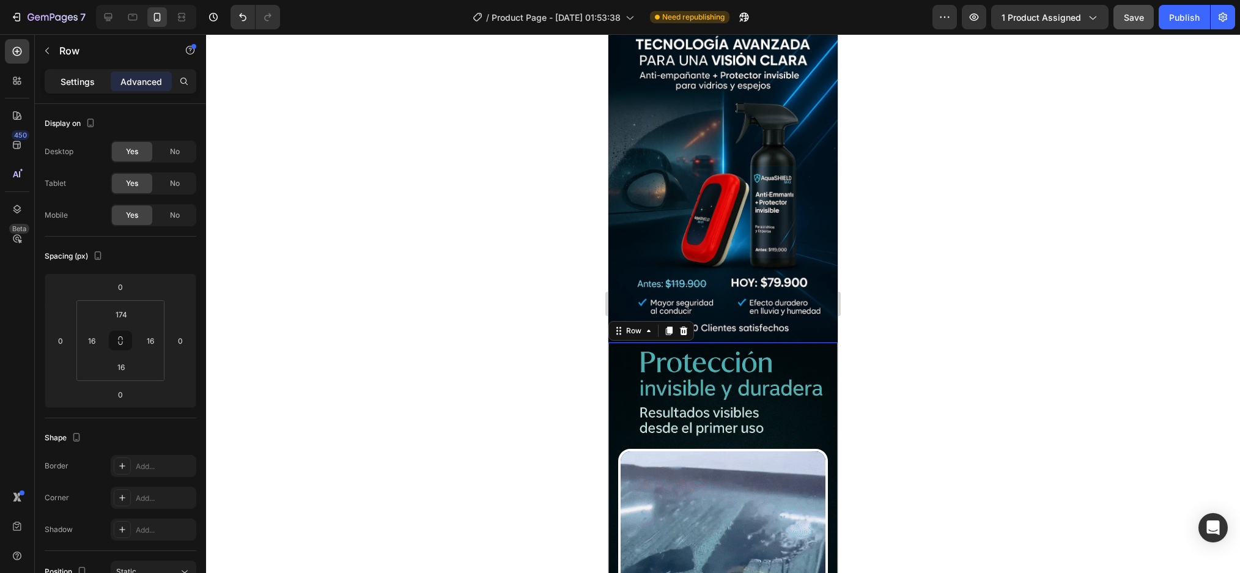
click at [72, 84] on p "Settings" at bounding box center [78, 81] width 34 height 13
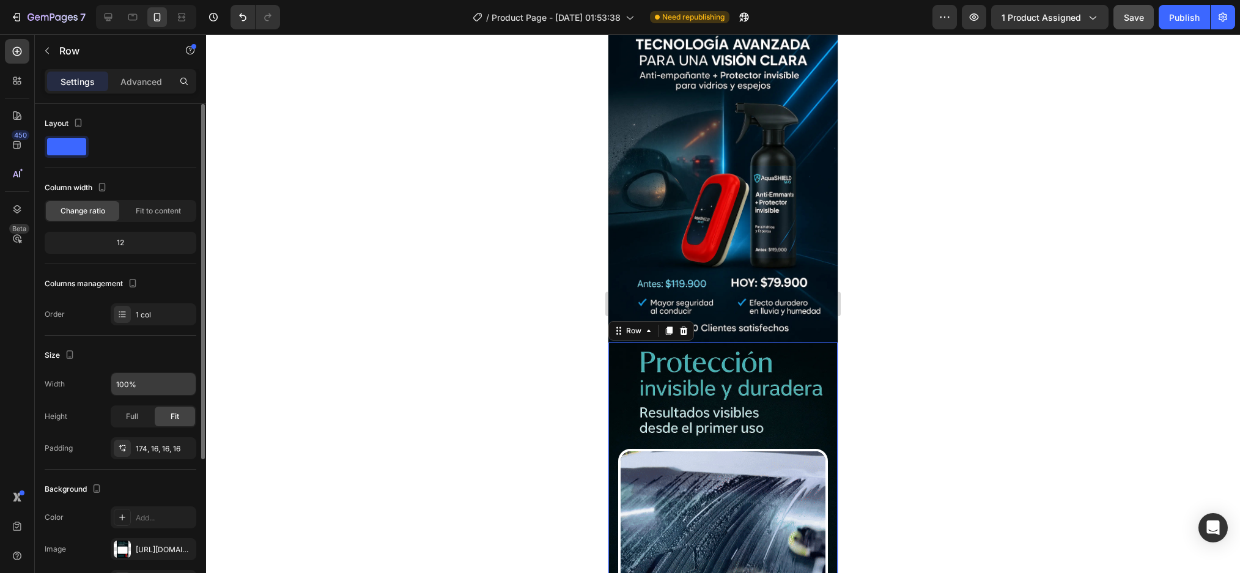
scroll to position [210, 0]
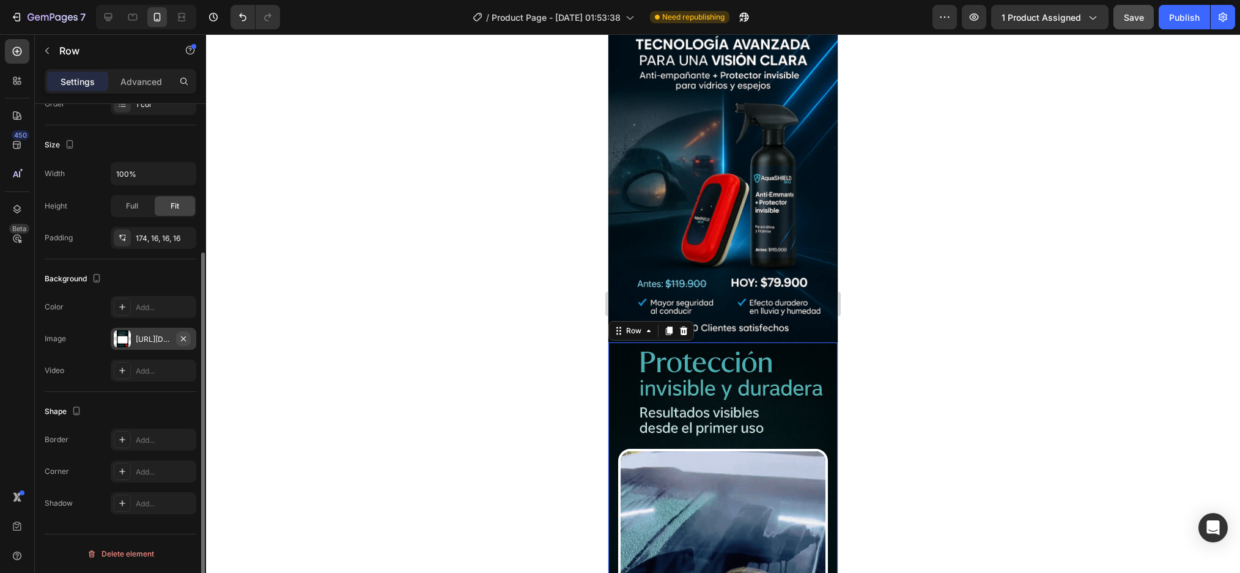
click at [187, 340] on icon "button" at bounding box center [183, 339] width 10 height 10
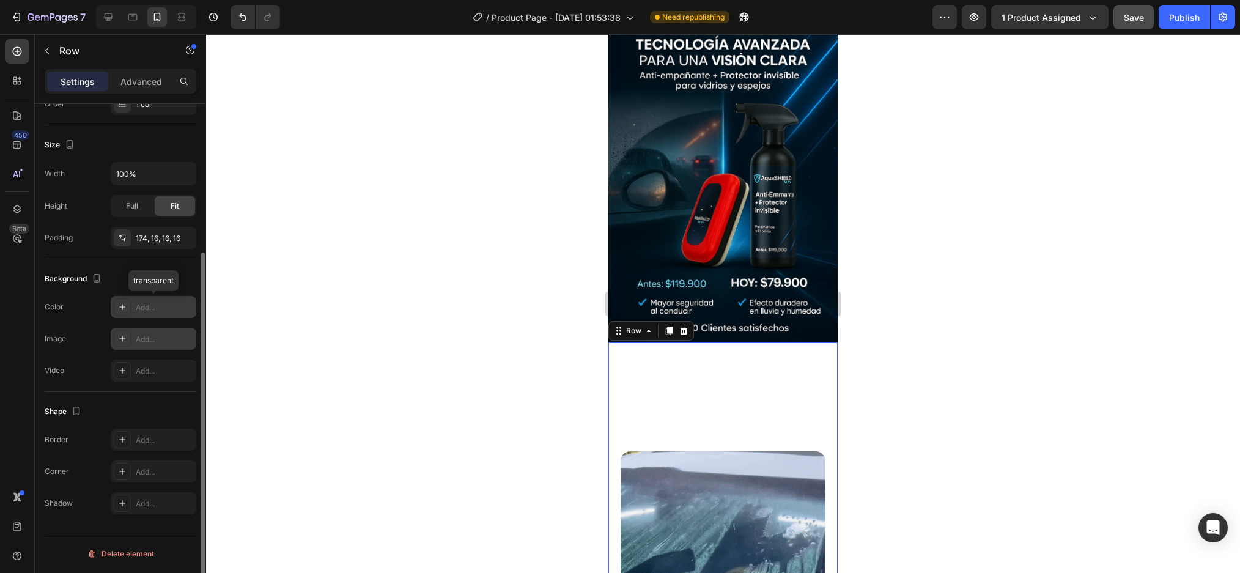
click at [153, 303] on div "Add..." at bounding box center [164, 307] width 57 height 11
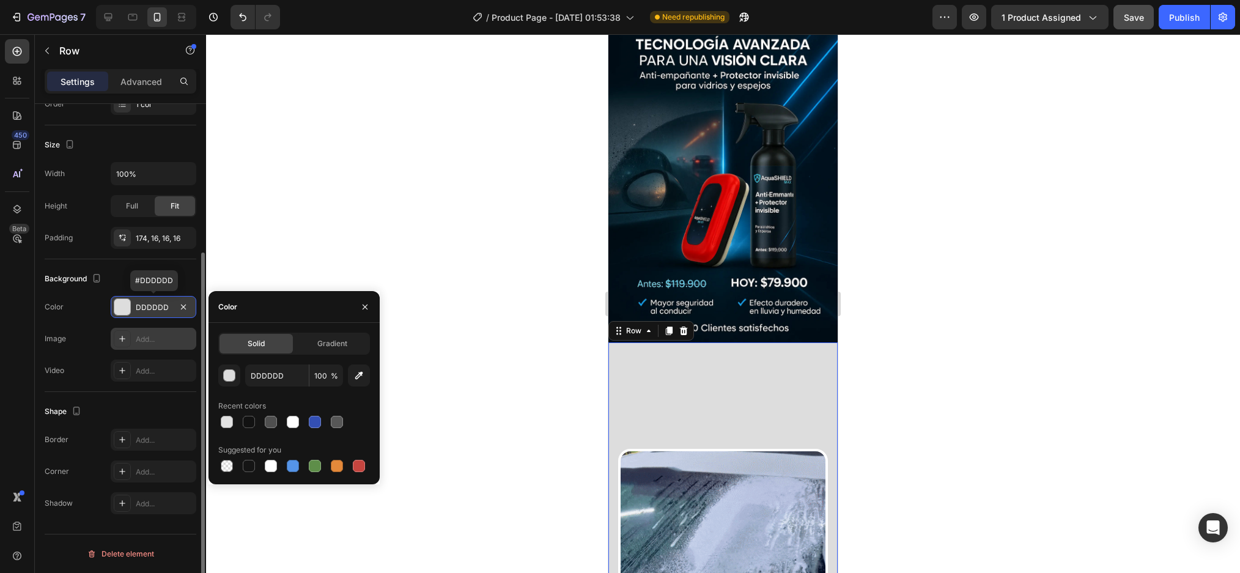
click at [123, 307] on div at bounding box center [122, 307] width 16 height 16
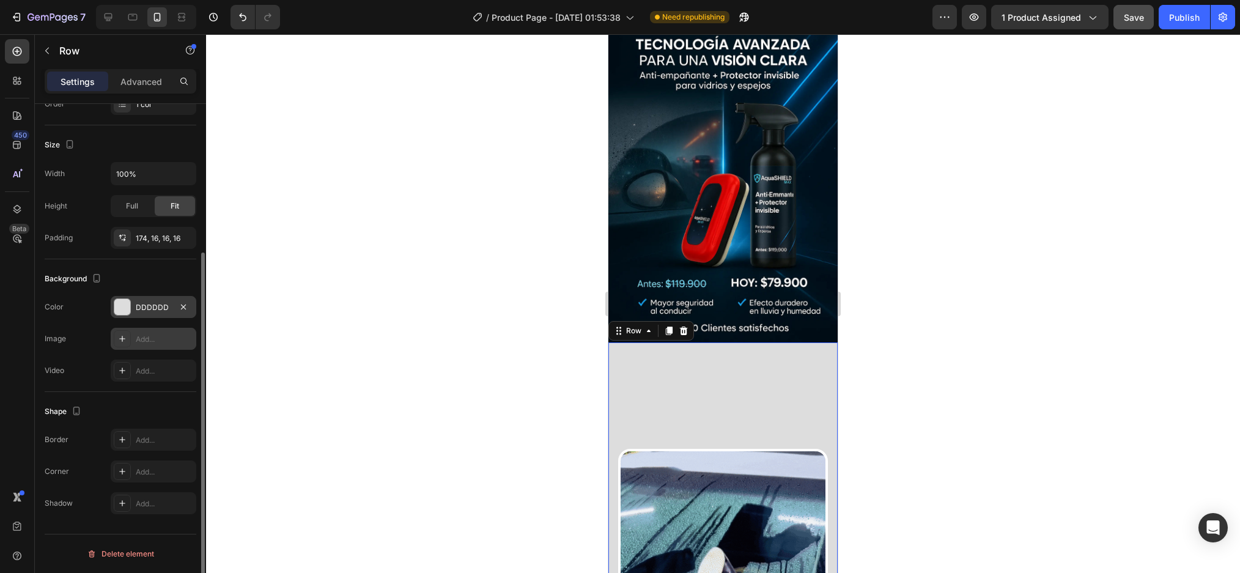
click at [121, 310] on div at bounding box center [122, 307] width 16 height 16
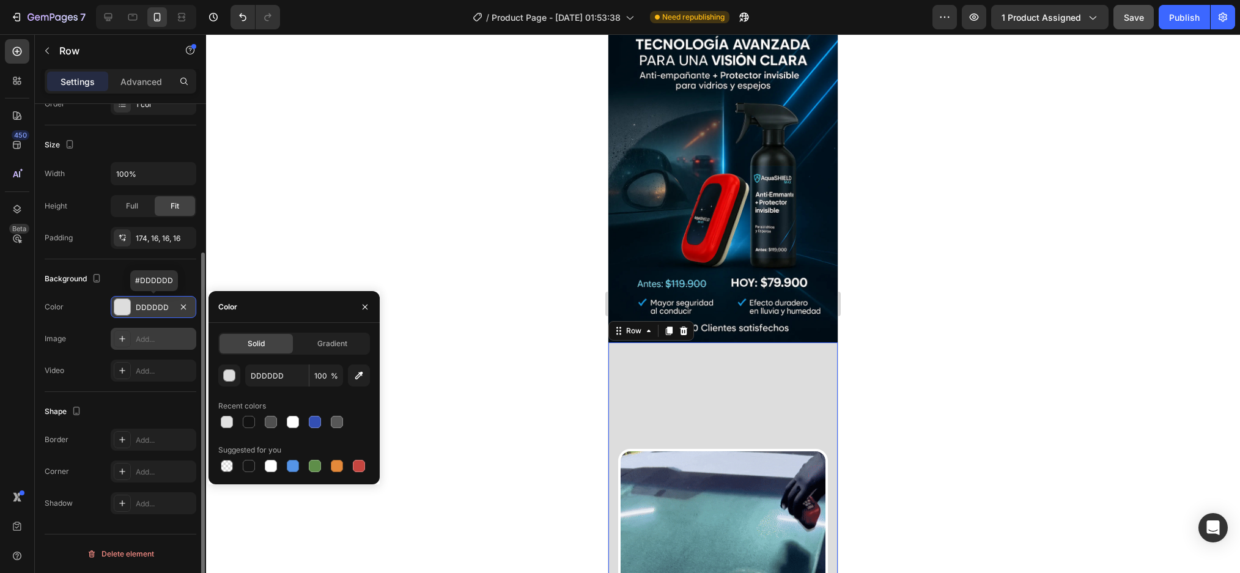
click at [141, 313] on div "DDDDDD" at bounding box center [154, 307] width 86 height 22
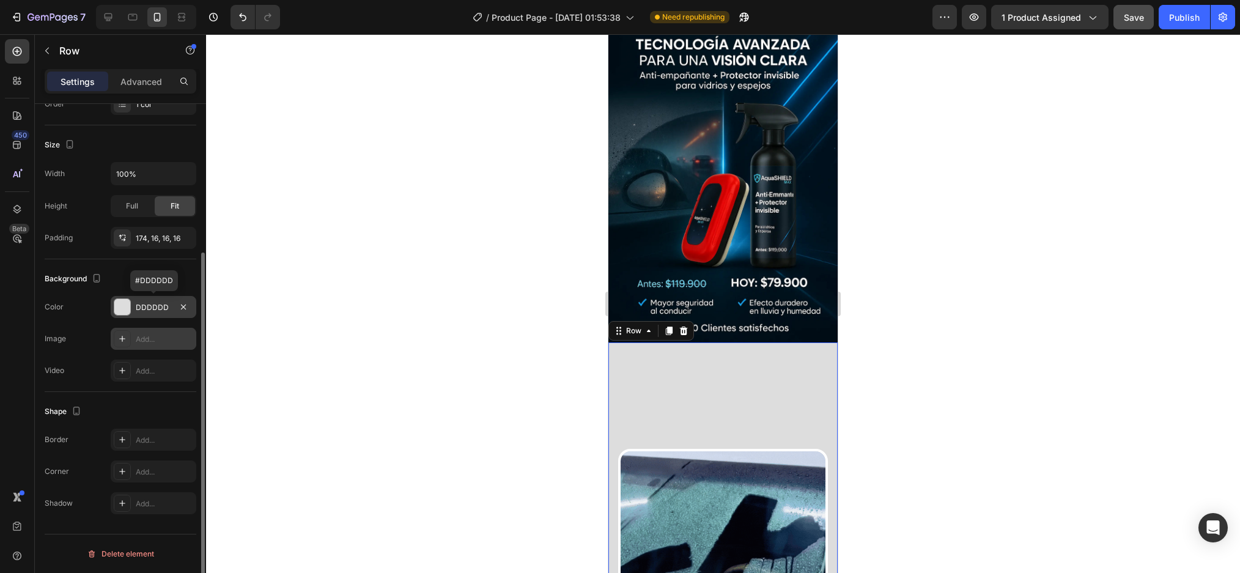
click at [155, 305] on div "DDDDDD" at bounding box center [153, 307] width 35 height 11
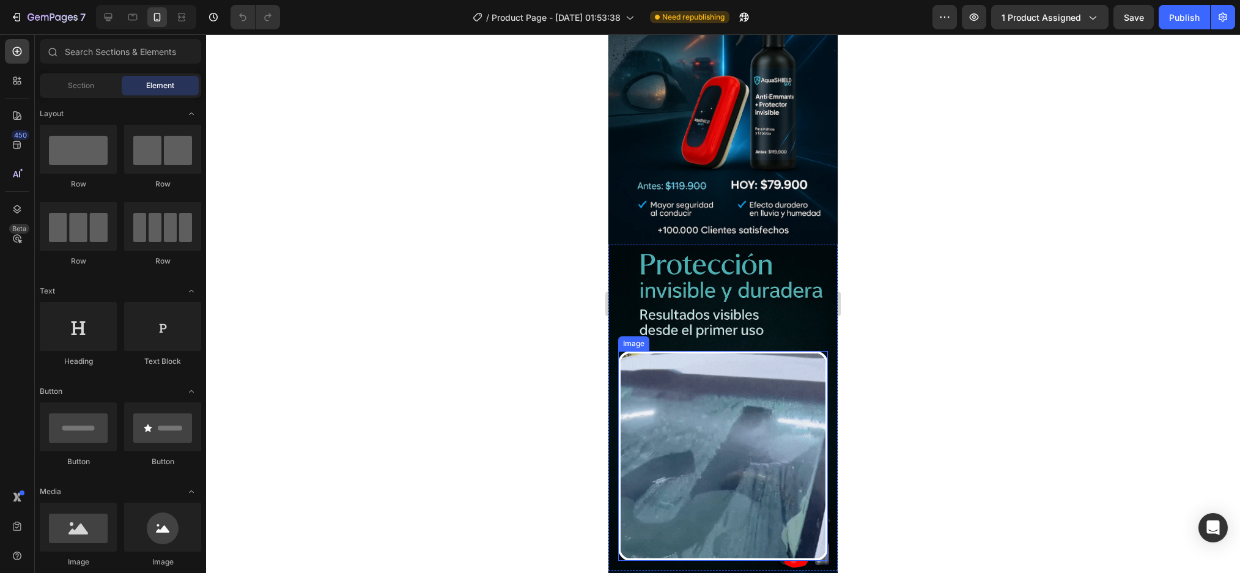
scroll to position [183, 0]
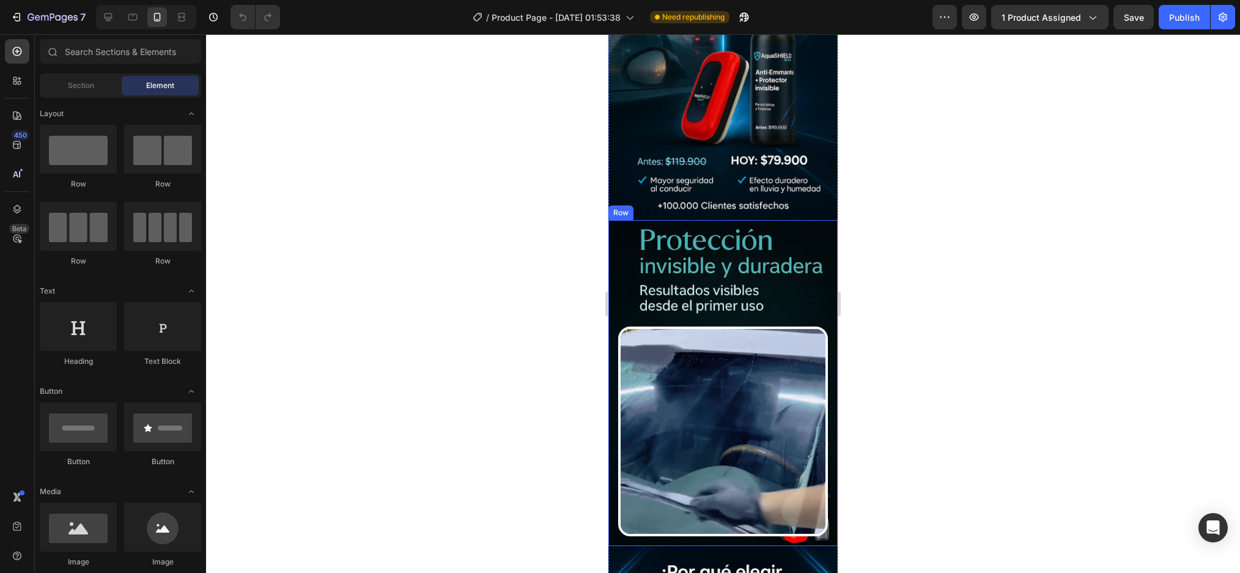
click at [805, 220] on div "Image Row" at bounding box center [722, 383] width 229 height 326
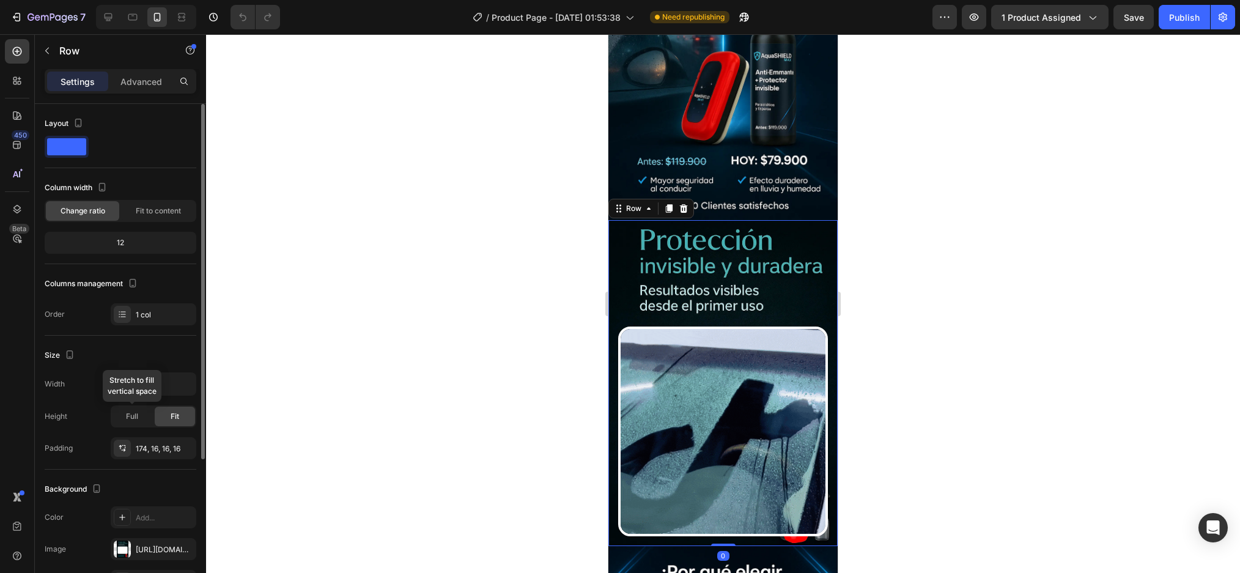
scroll to position [210, 0]
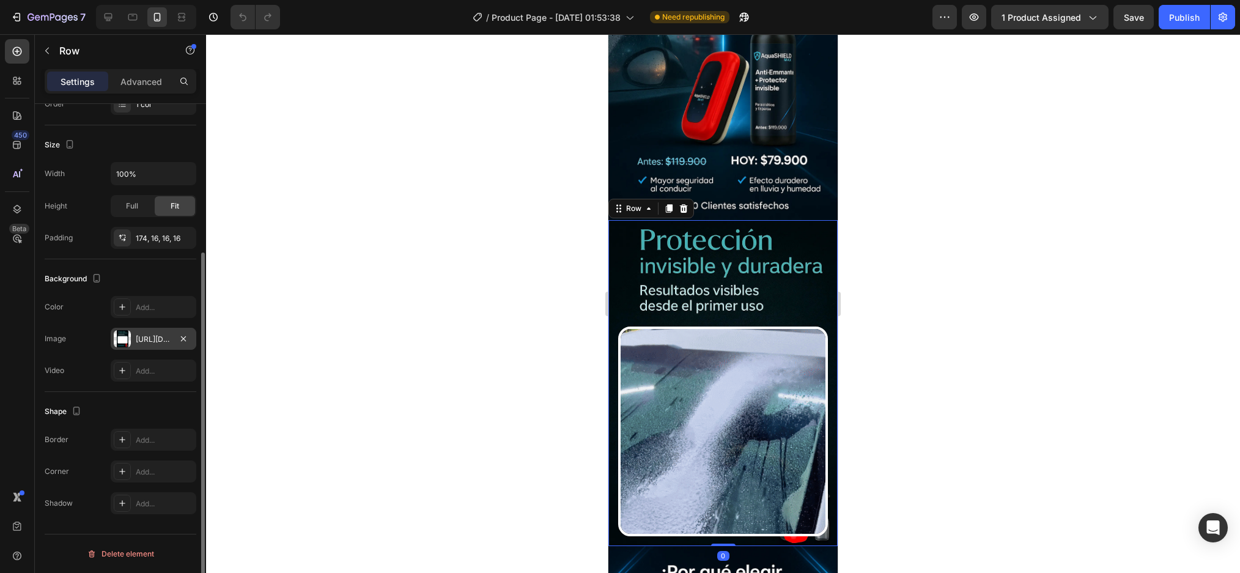
click at [156, 340] on div "https://cdn.shopify.com/s/files/1/0952/0096/8995/files/gempages_581611324178432…" at bounding box center [153, 339] width 35 height 11
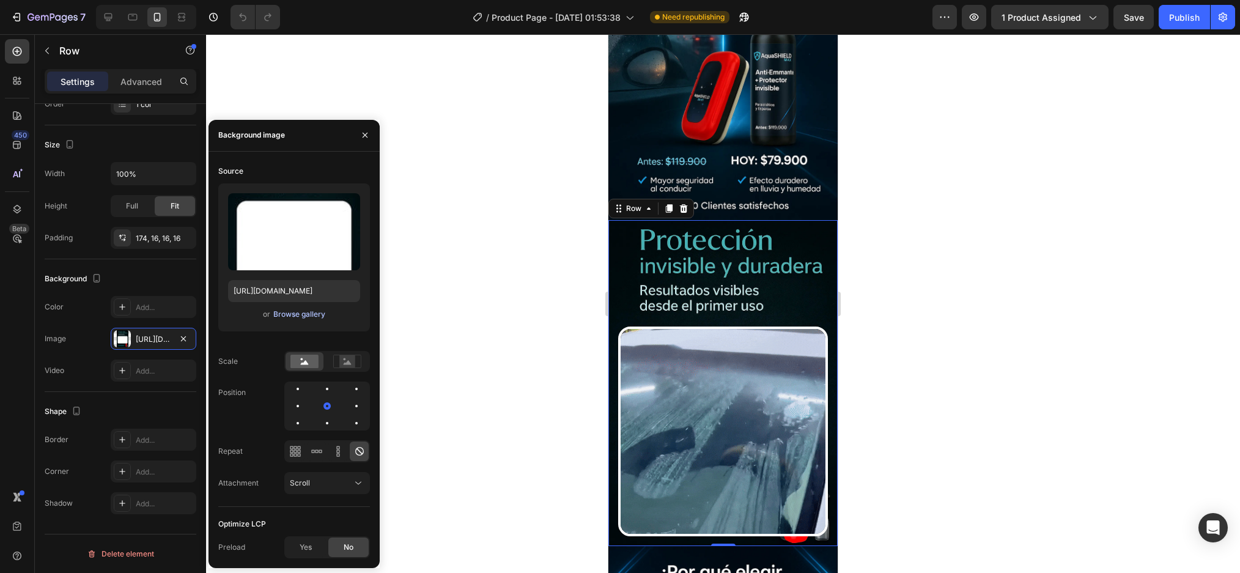
click at [279, 317] on div "Browse gallery" at bounding box center [299, 314] width 52 height 11
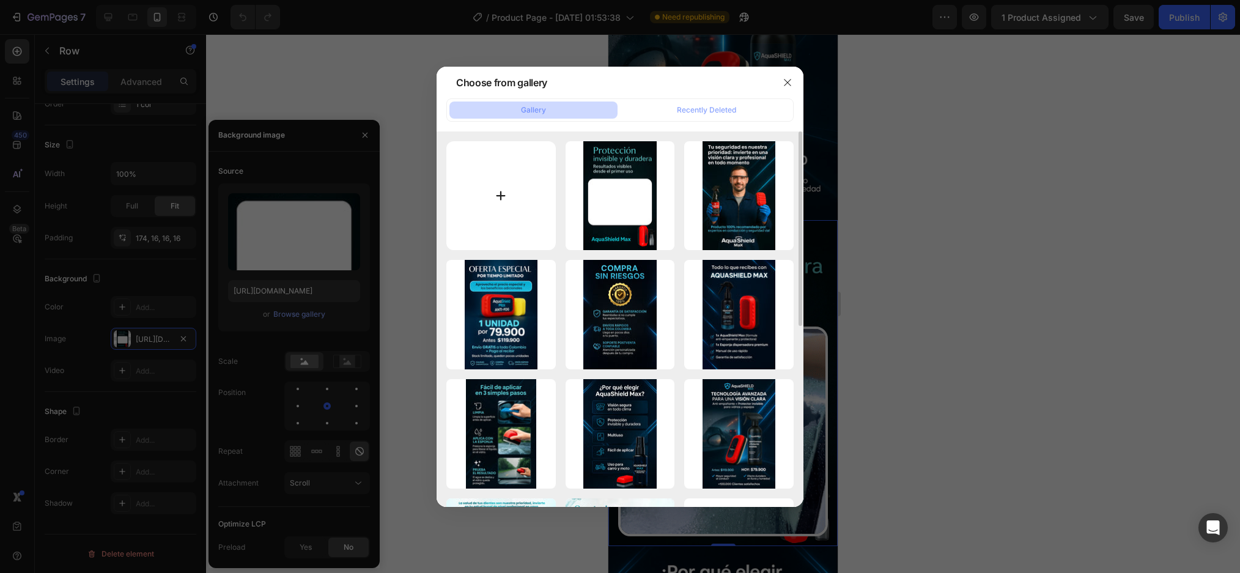
click at [490, 199] on input "file" at bounding box center [500, 195] width 109 height 109
type input "C:\fakepath\ChatGPT Image 27 ago 2025, 02_29_07 1.webp"
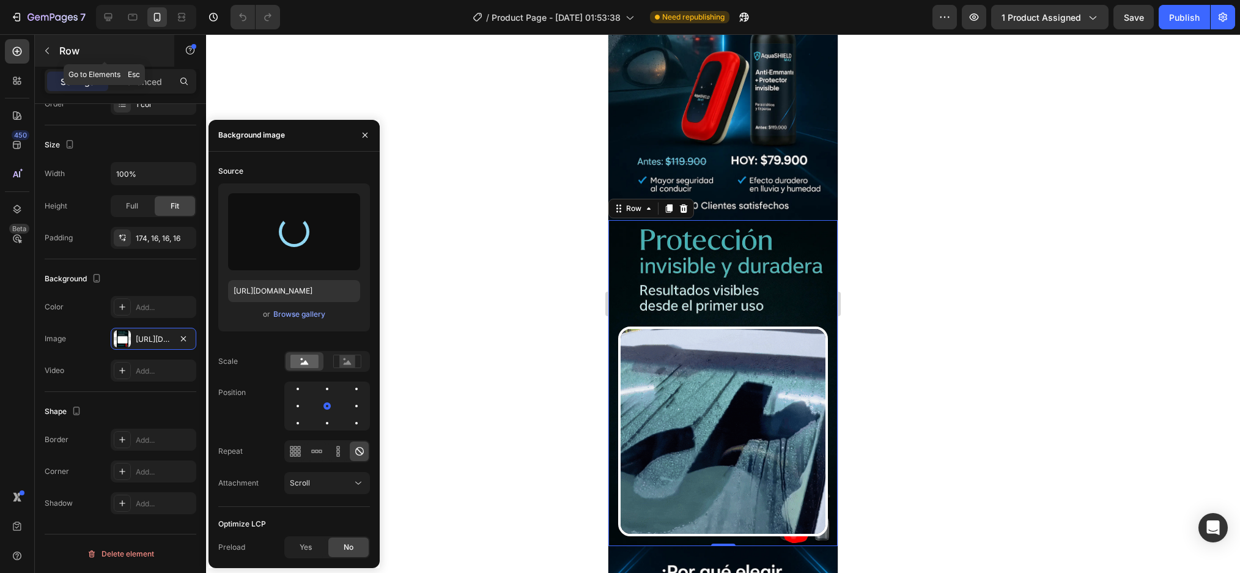
type input "https://cdn.shopify.com/s/files/1/0952/0096/8995/files/gempages_581611324178432…"
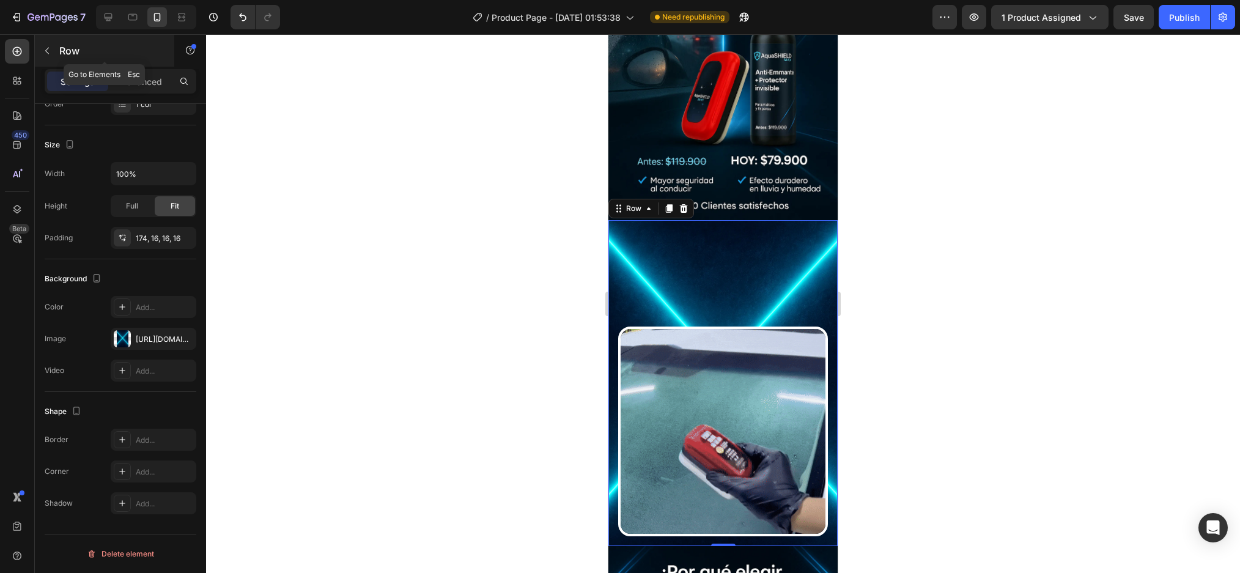
click at [47, 51] on icon "button" at bounding box center [47, 51] width 10 height 10
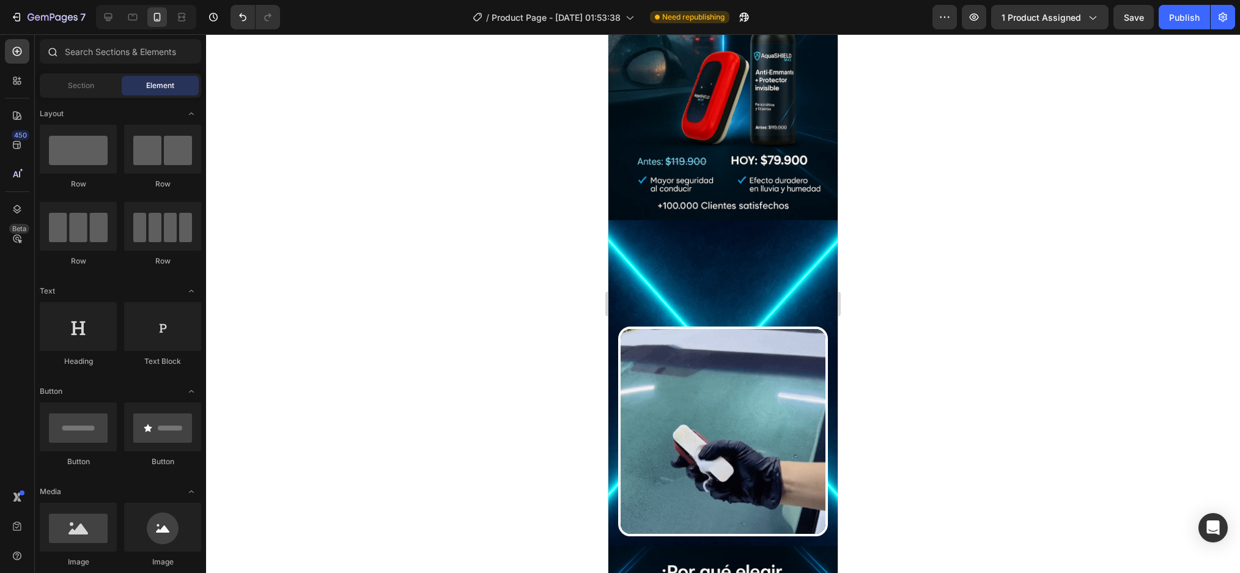
click at [57, 54] on div at bounding box center [52, 51] width 24 height 24
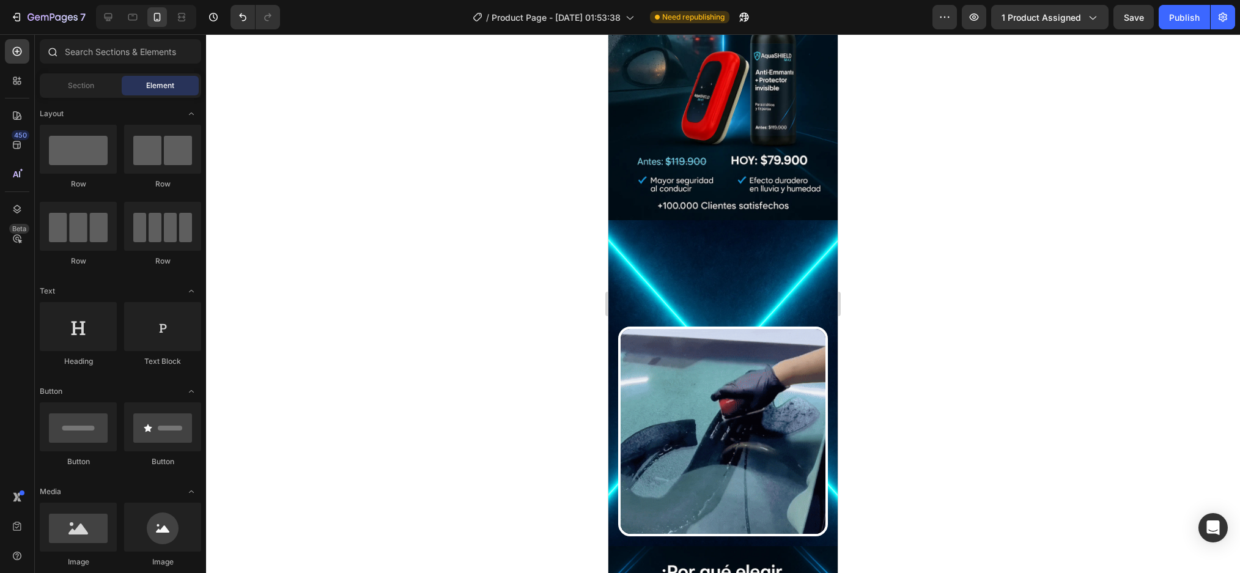
click at [48, 48] on icon at bounding box center [52, 51] width 10 height 10
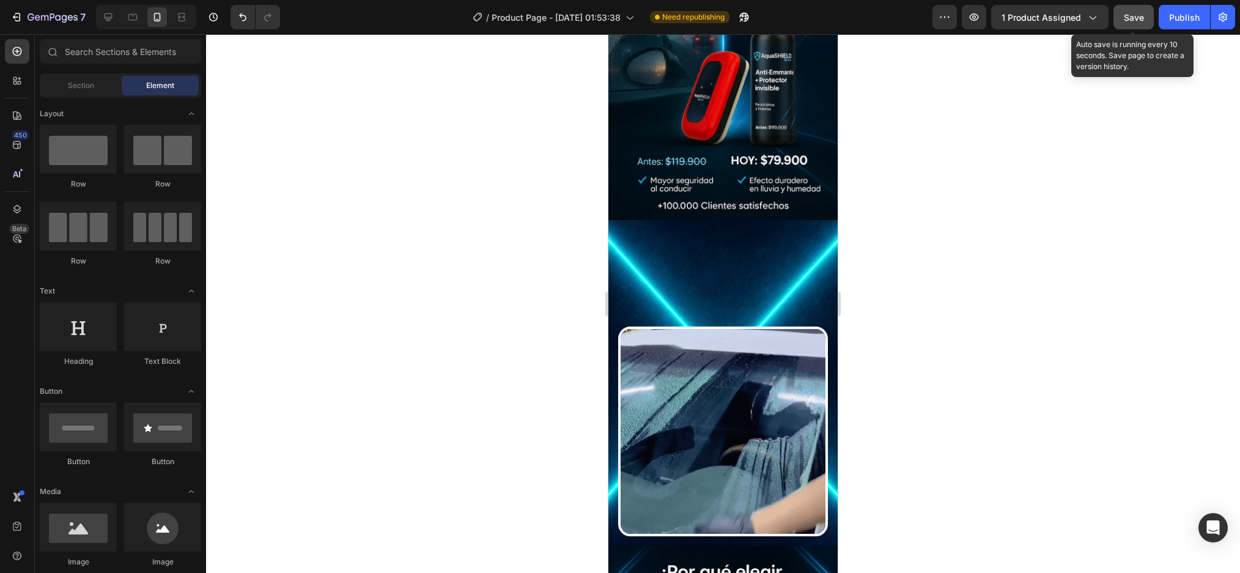
click at [1127, 24] on button "Save" at bounding box center [1133, 17] width 40 height 24
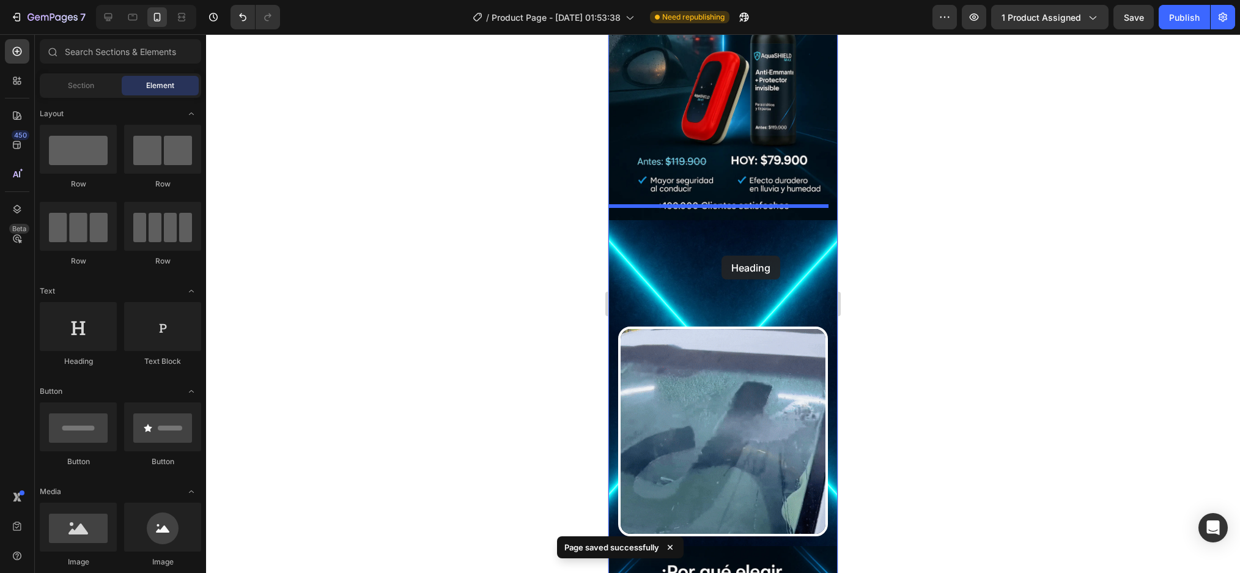
drag, startPoint x: 693, startPoint y: 377, endPoint x: 719, endPoint y: 252, distance: 127.4
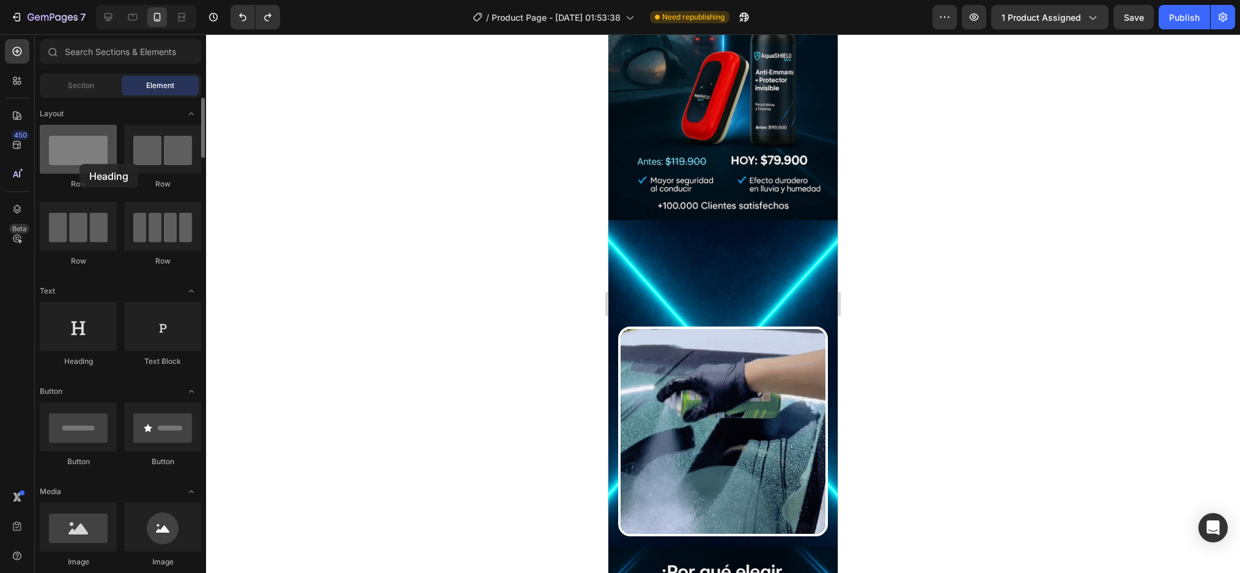
drag, startPoint x: 130, startPoint y: 330, endPoint x: 79, endPoint y: 164, distance: 173.7
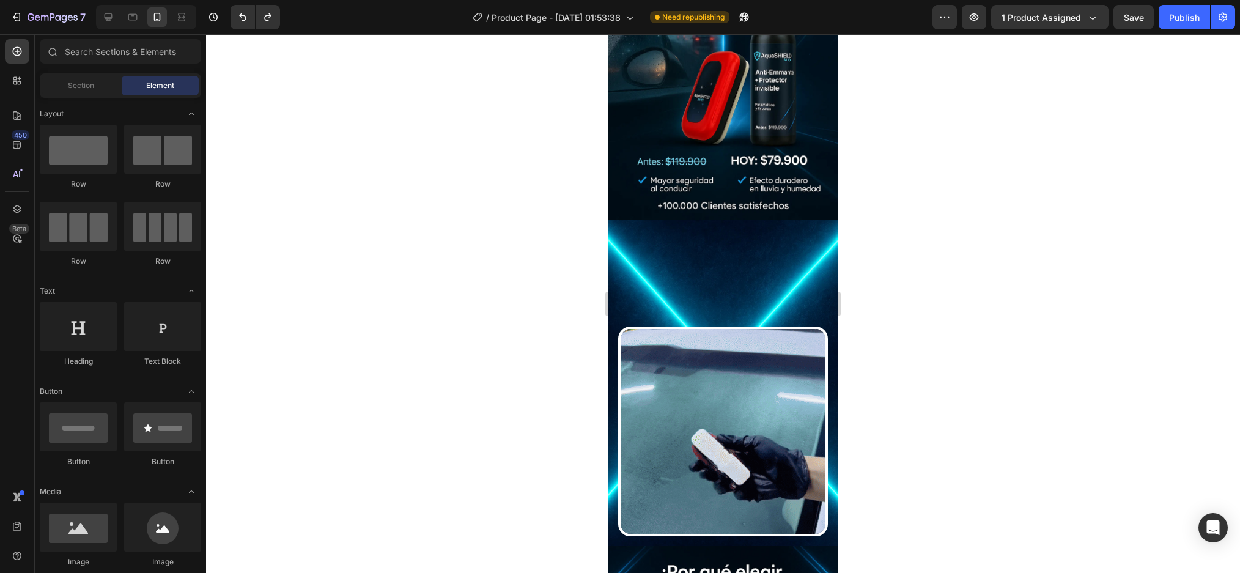
click at [693, 326] on img at bounding box center [723, 431] width 210 height 210
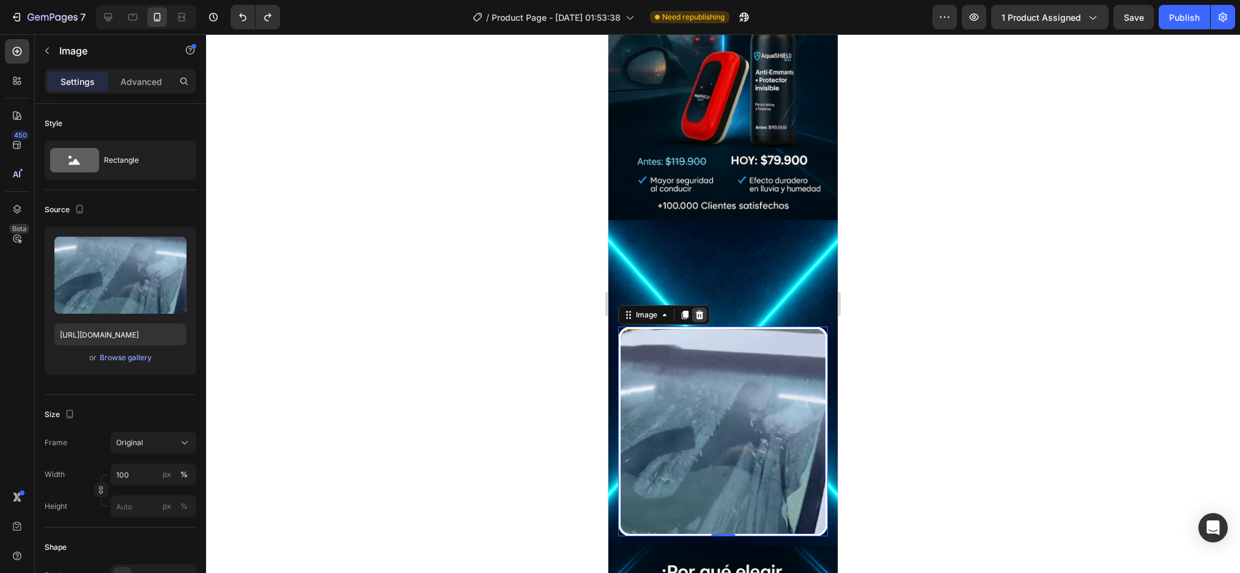
click at [697, 310] on icon at bounding box center [700, 314] width 8 height 9
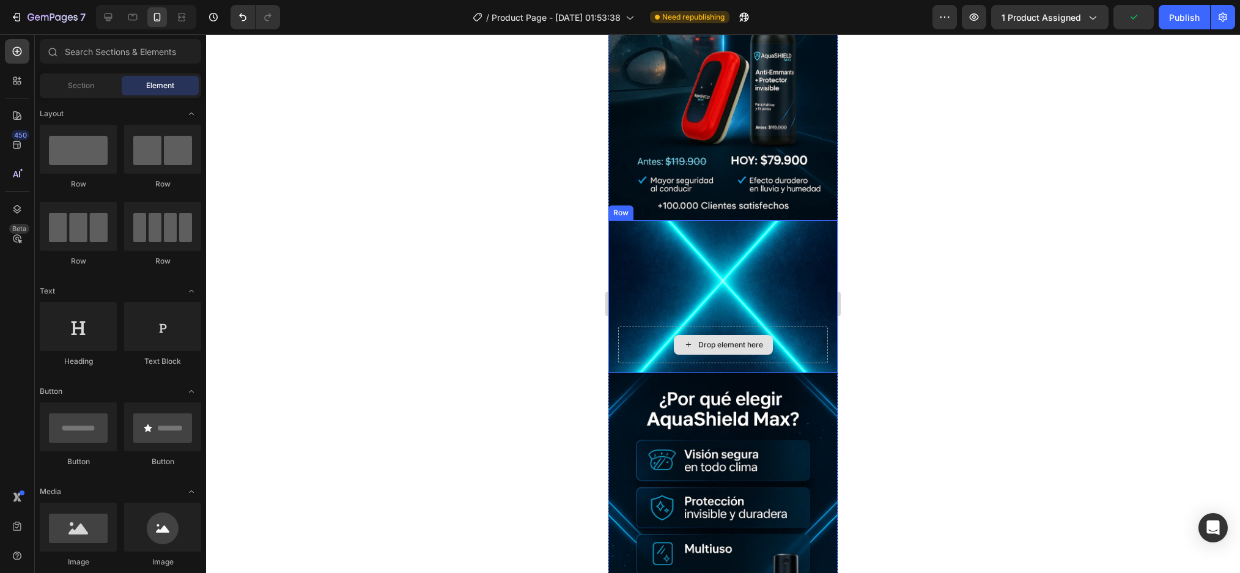
click at [727, 326] on div "Drop element here" at bounding box center [723, 344] width 210 height 37
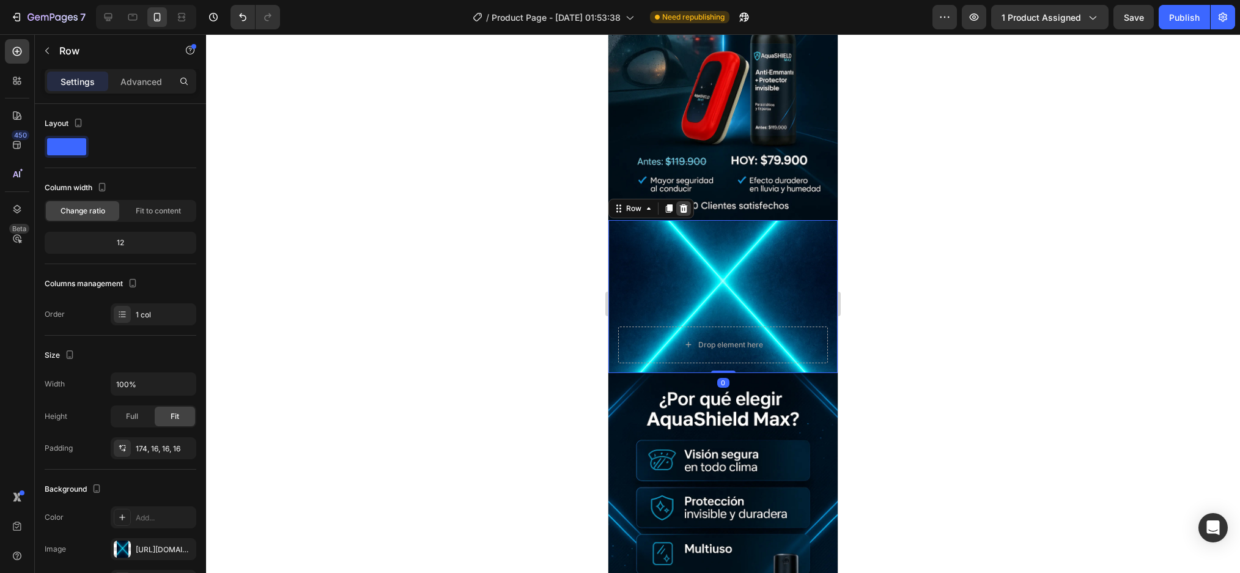
click at [686, 204] on icon at bounding box center [684, 208] width 8 height 9
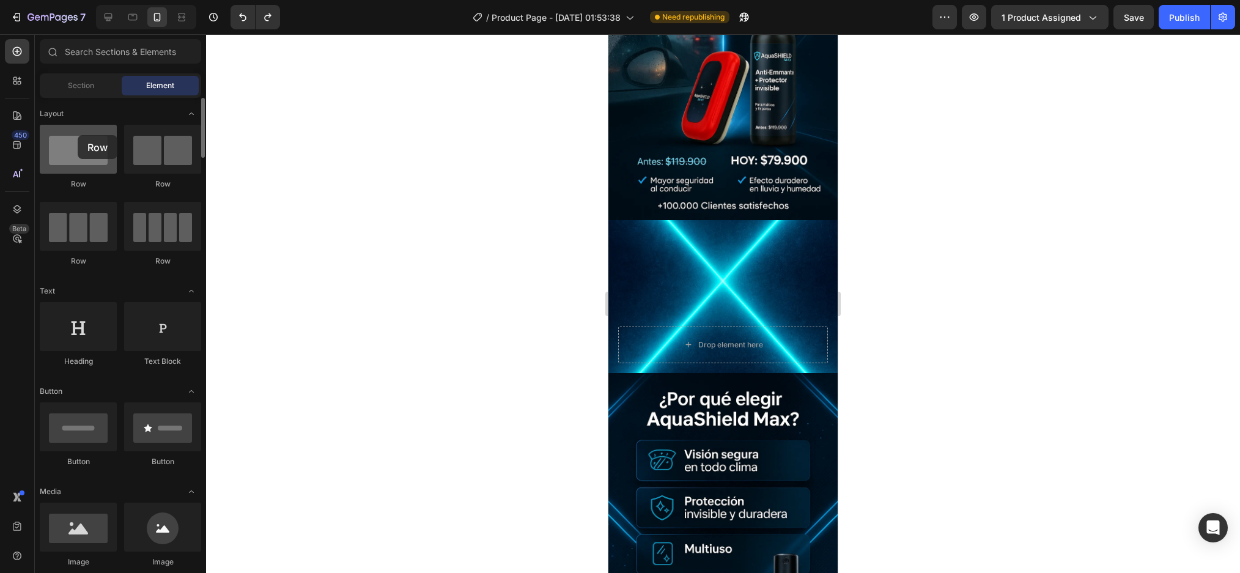
click at [78, 135] on div at bounding box center [78, 149] width 77 height 49
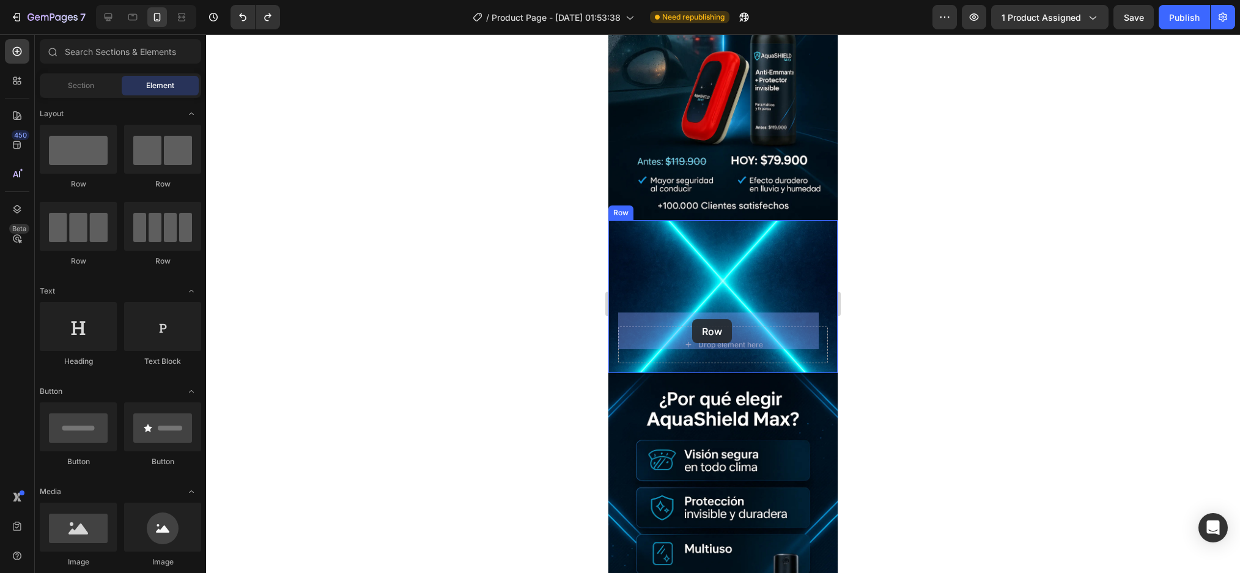
drag, startPoint x: 674, startPoint y: 194, endPoint x: 692, endPoint y: 321, distance: 127.8
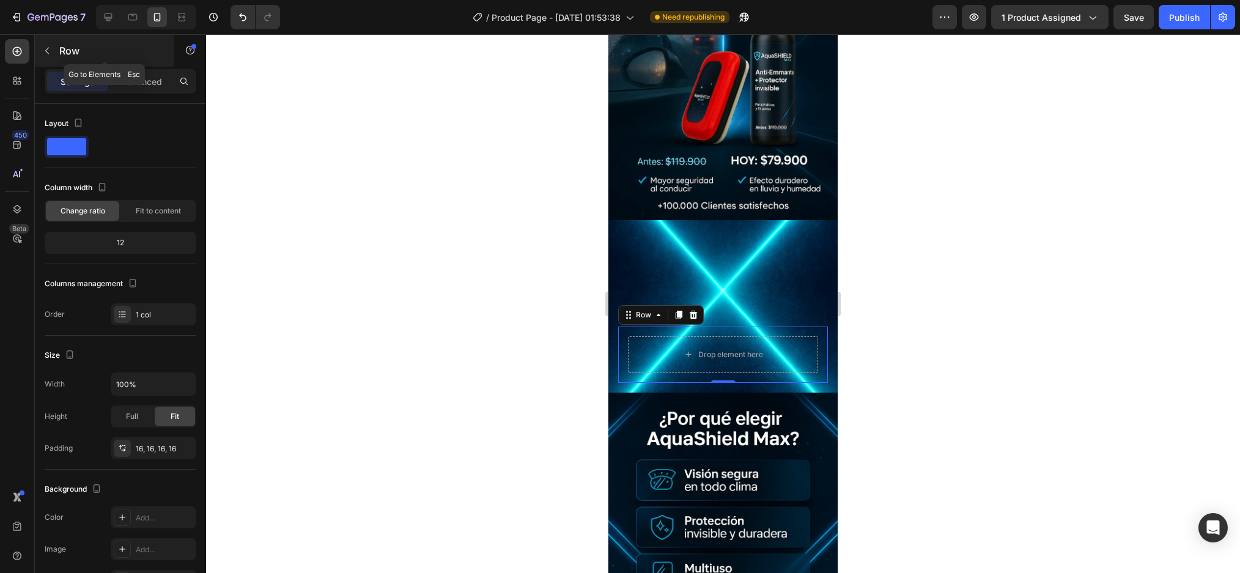
click at [46, 54] on icon "button" at bounding box center [47, 51] width 10 height 10
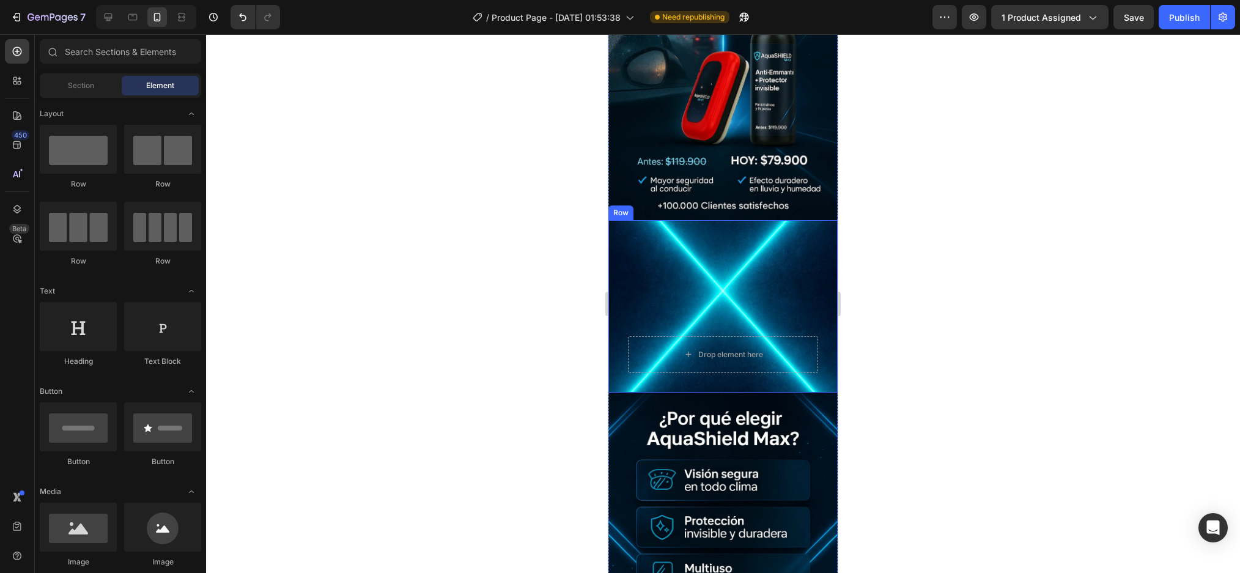
click at [768, 252] on div "Drop element here Row Row" at bounding box center [722, 306] width 229 height 172
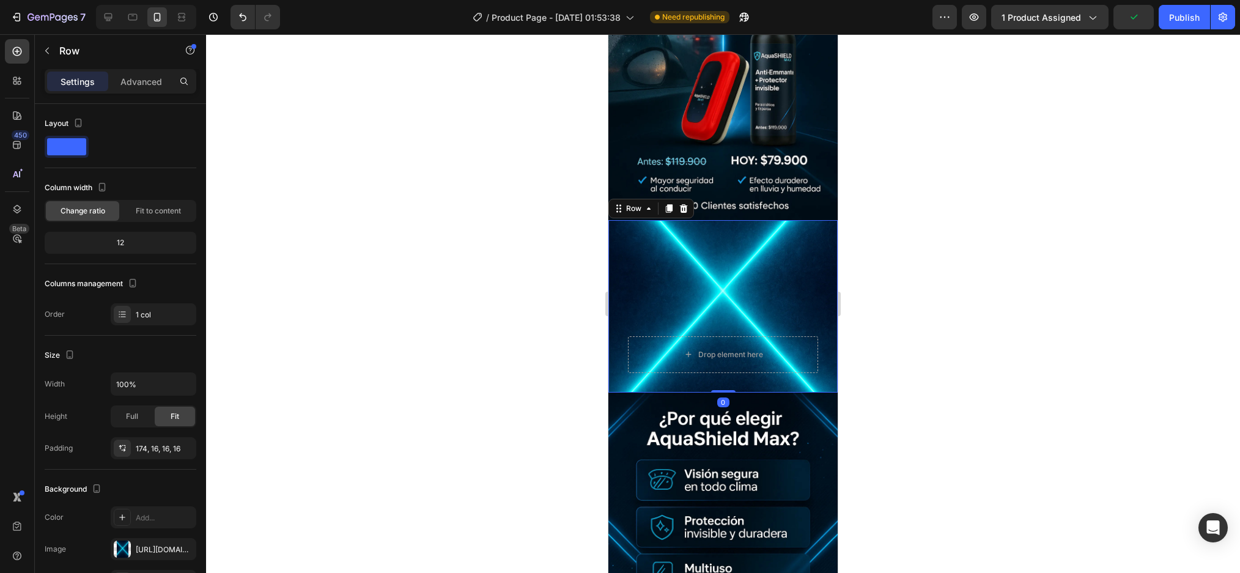
click at [687, 299] on div "Drop element here Row Row 0" at bounding box center [722, 306] width 229 height 172
click at [680, 204] on icon at bounding box center [684, 208] width 8 height 9
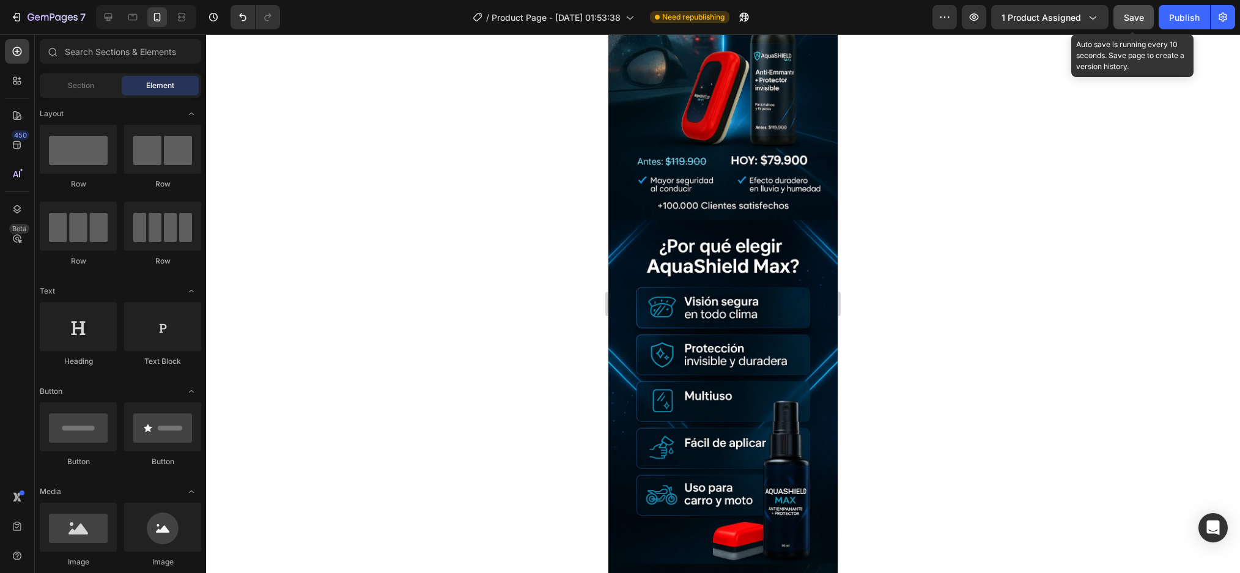
click at [1143, 18] on span "Save" at bounding box center [1134, 17] width 20 height 10
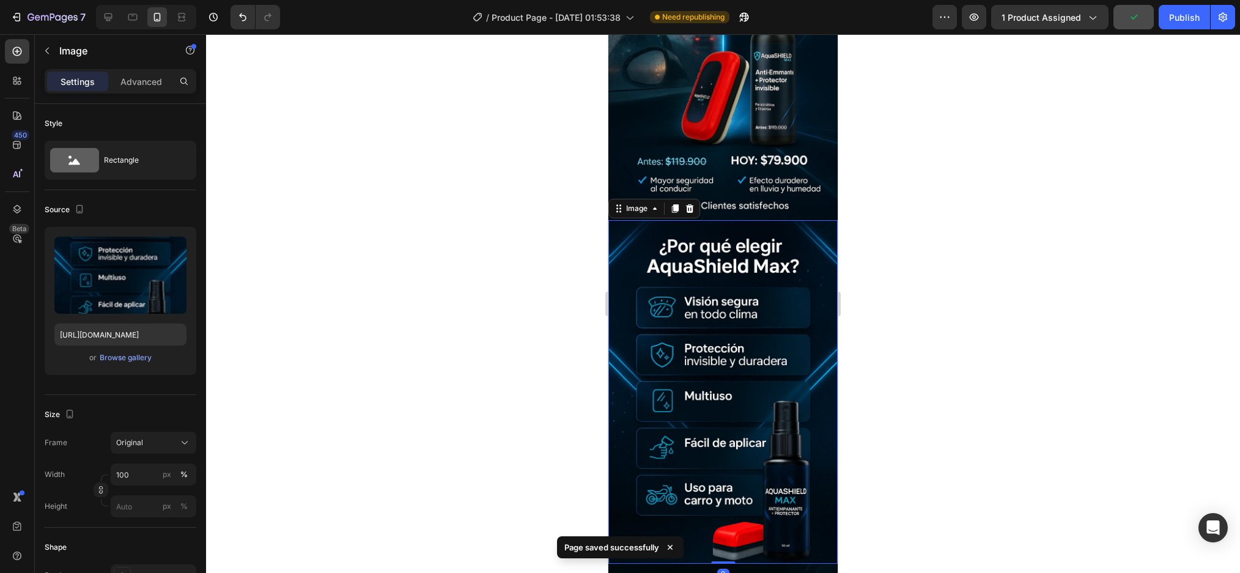
click at [718, 220] on img at bounding box center [722, 392] width 229 height 344
click at [40, 44] on button "button" at bounding box center [47, 51] width 20 height 20
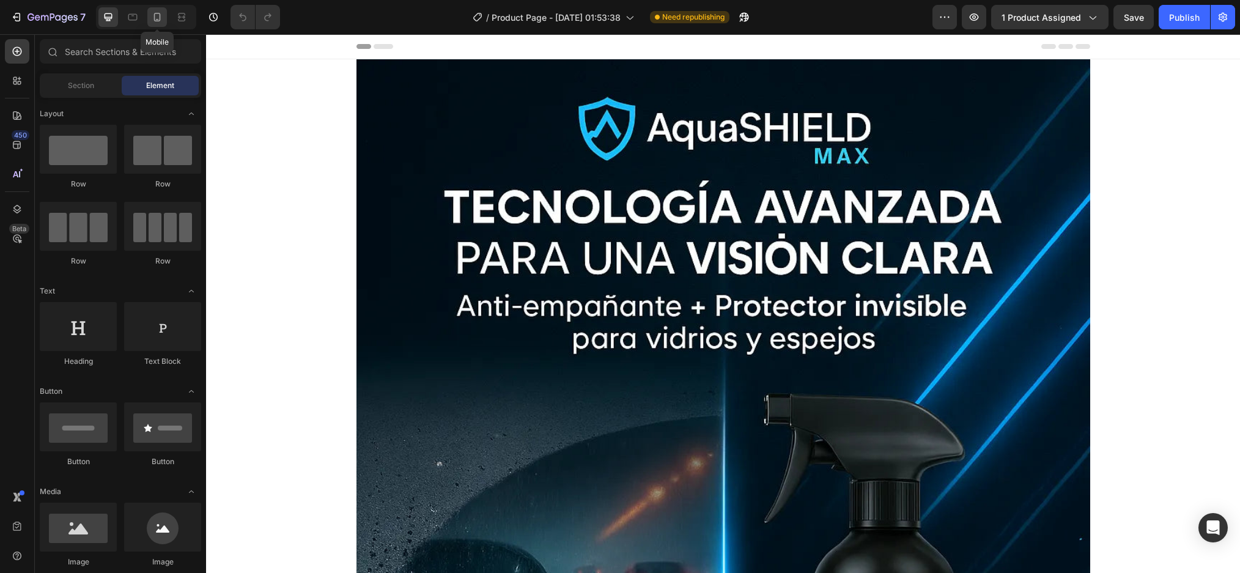
click at [159, 21] on icon at bounding box center [157, 17] width 7 height 9
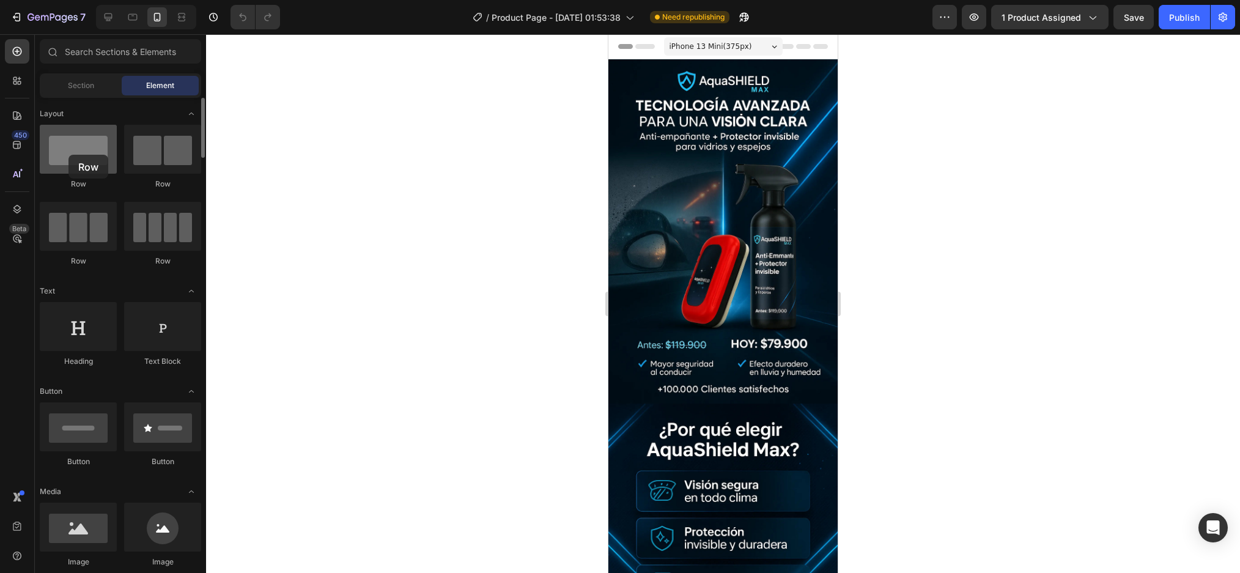
click at [68, 155] on div at bounding box center [78, 149] width 77 height 49
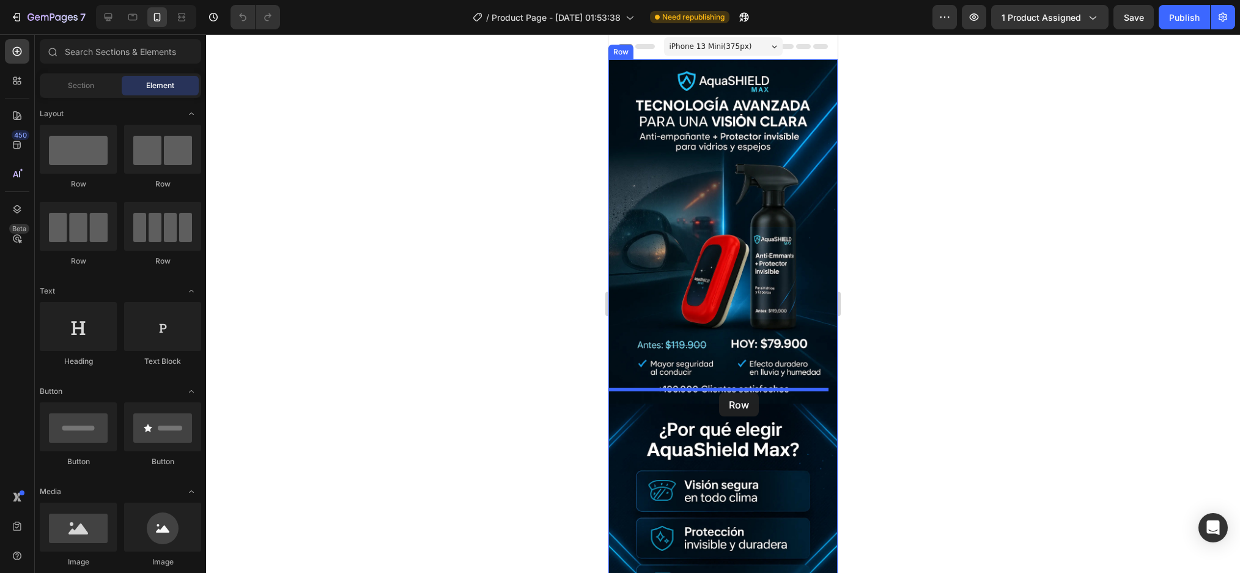
drag, startPoint x: 765, startPoint y: 190, endPoint x: 719, endPoint y: 392, distance: 207.6
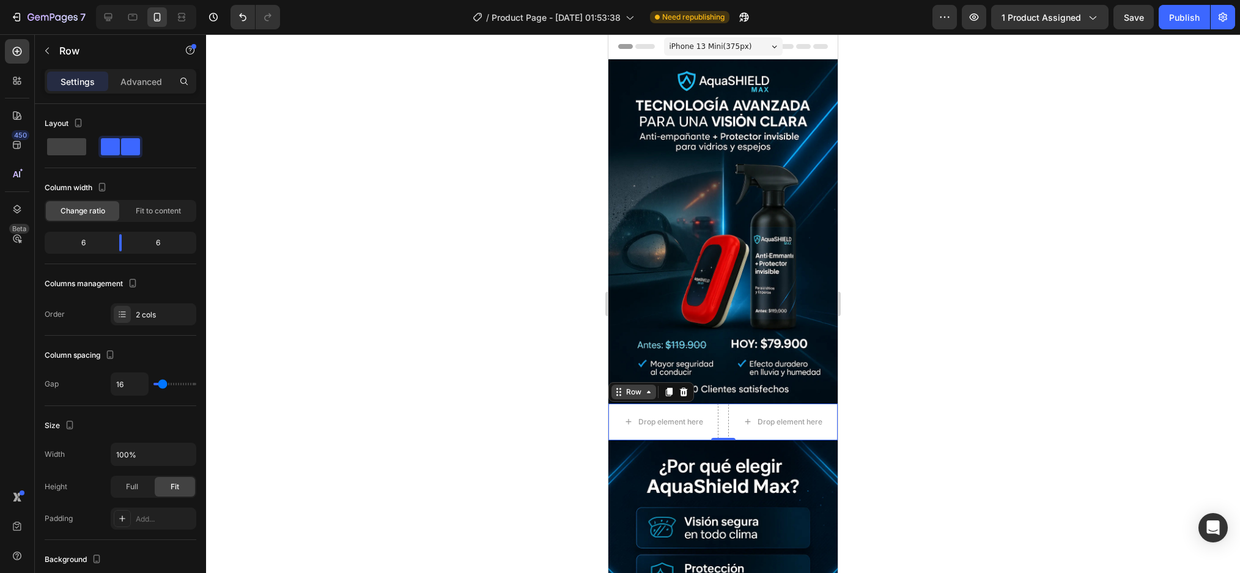
click at [647, 387] on icon at bounding box center [649, 392] width 10 height 10
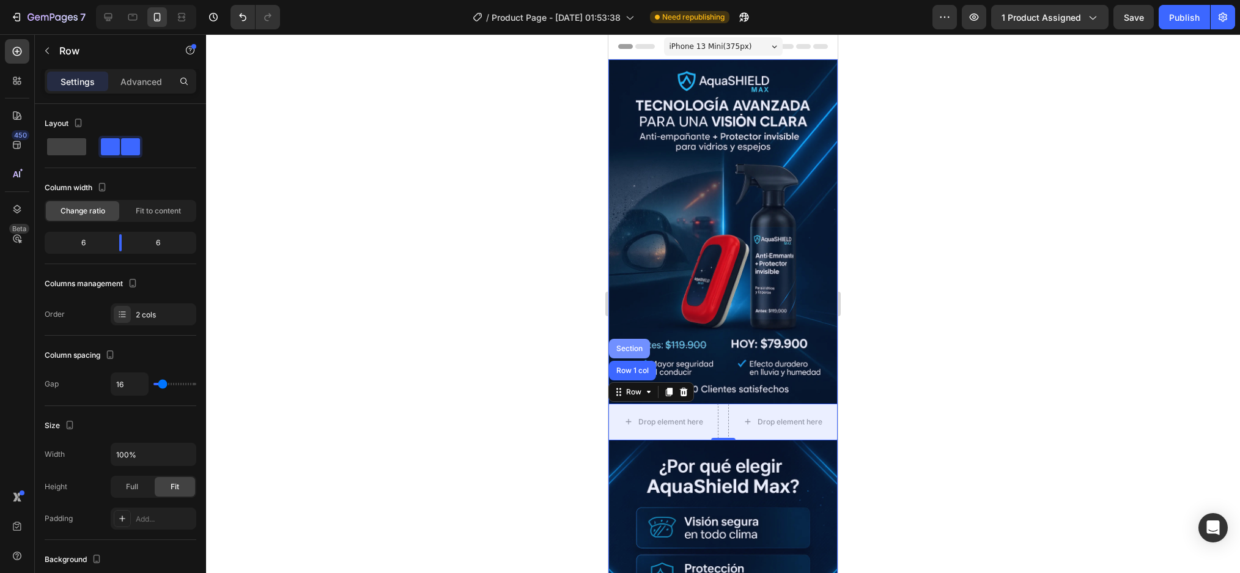
click at [627, 345] on div "Section" at bounding box center [629, 348] width 31 height 7
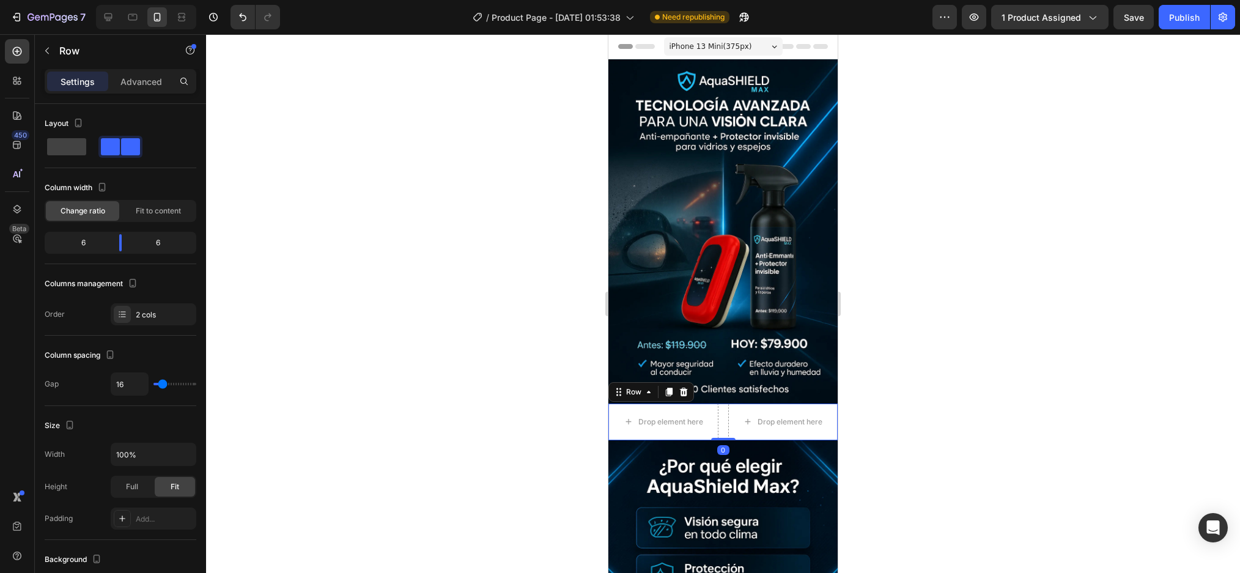
click at [719, 403] on div "Drop element here Drop element here Row 0" at bounding box center [722, 421] width 229 height 37
click at [132, 310] on div "2 cols" at bounding box center [154, 314] width 86 height 22
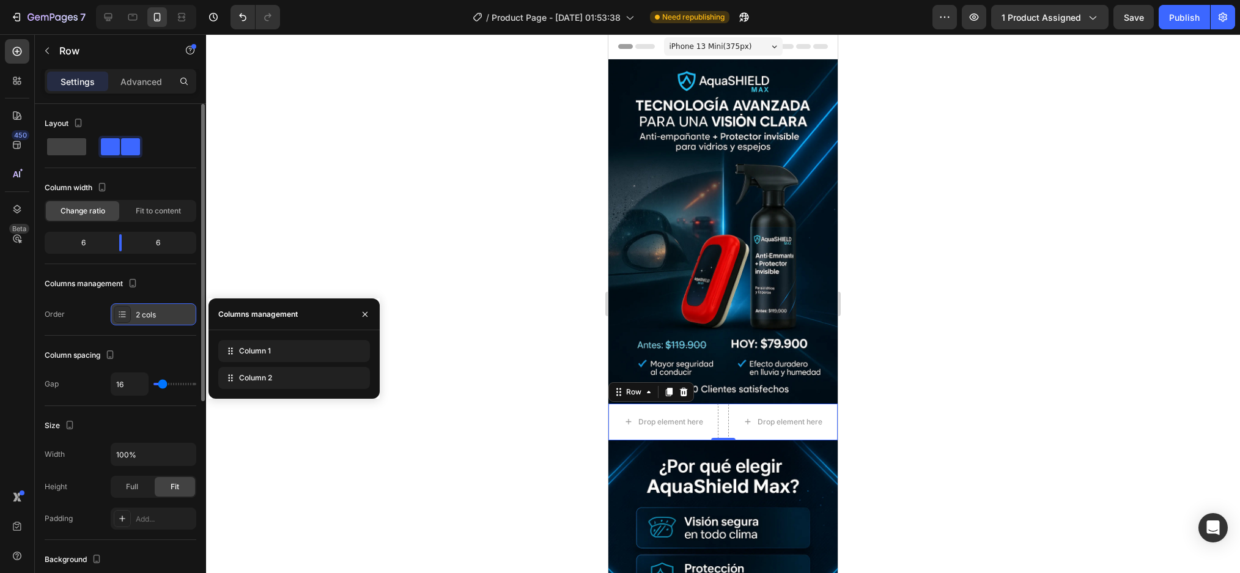
click at [141, 313] on div "2 cols" at bounding box center [164, 314] width 57 height 11
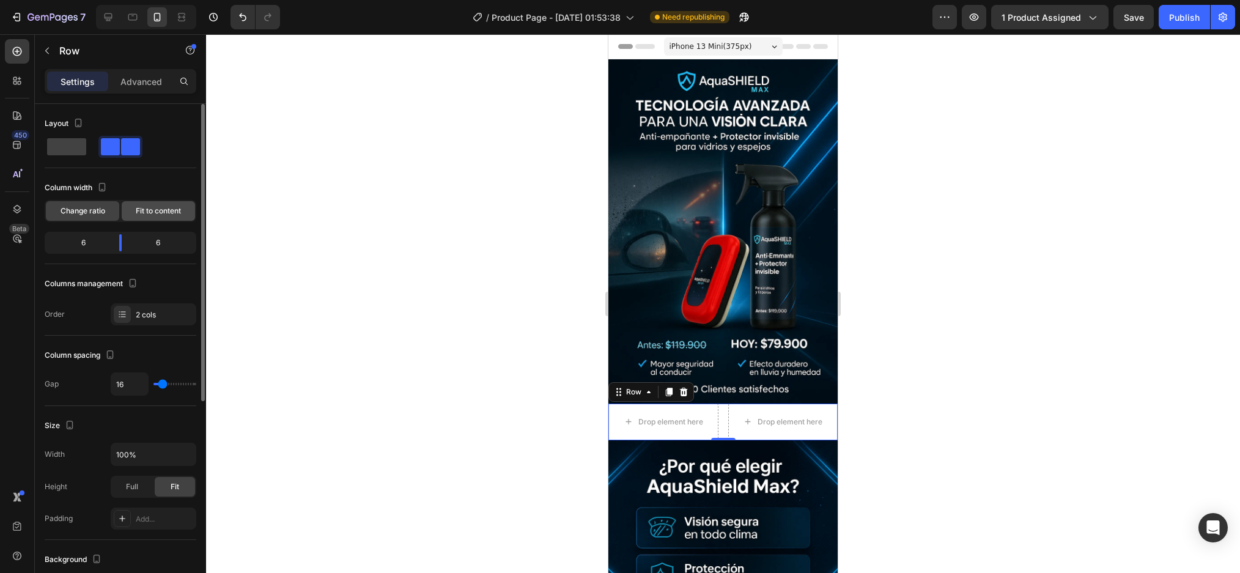
click at [153, 211] on span "Fit to content" at bounding box center [158, 210] width 45 height 11
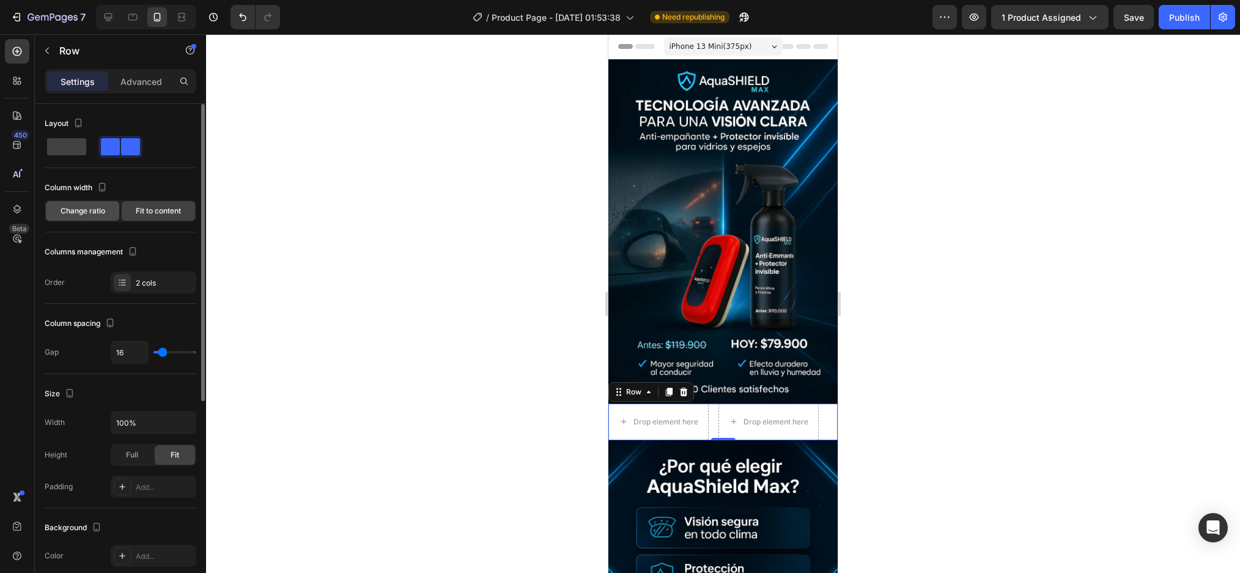
click at [92, 206] on span "Change ratio" at bounding box center [83, 210] width 45 height 11
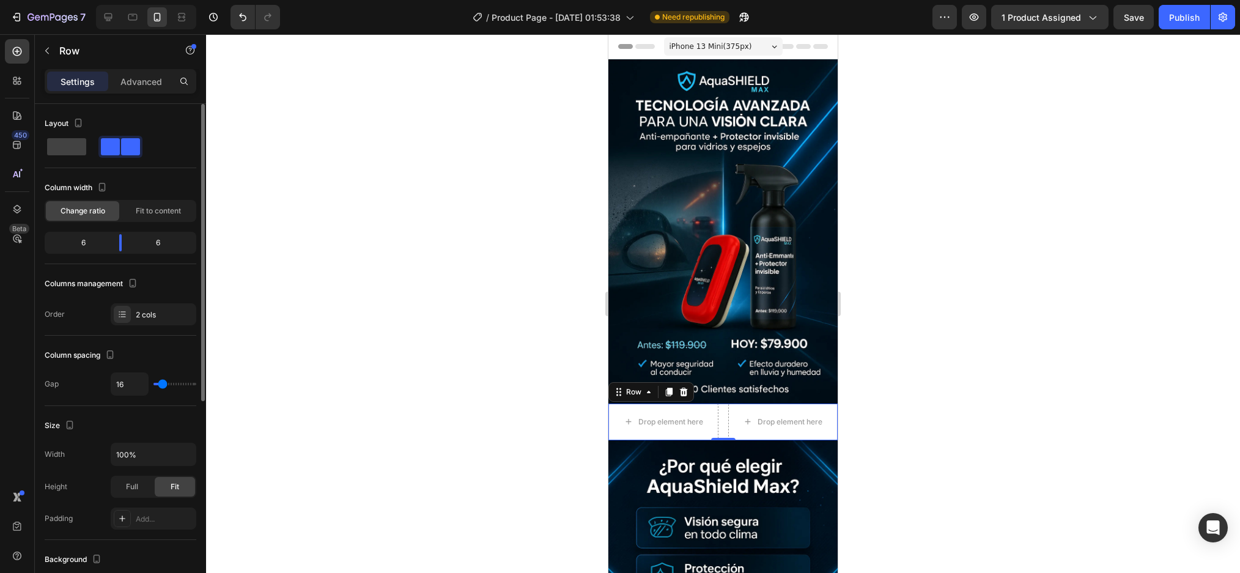
click at [146, 241] on div "6" at bounding box center [162, 242] width 62 height 17
click at [90, 237] on div "6" at bounding box center [78, 242] width 62 height 17
drag, startPoint x: 117, startPoint y: 245, endPoint x: 148, endPoint y: 252, distance: 31.4
click at [148, 0] on body "7 Version history / Product Page - Aug 27, 01:53:38 Need republishing Preview 1…" at bounding box center [620, 0] width 1240 height 0
click at [75, 143] on span at bounding box center [66, 146] width 39 height 17
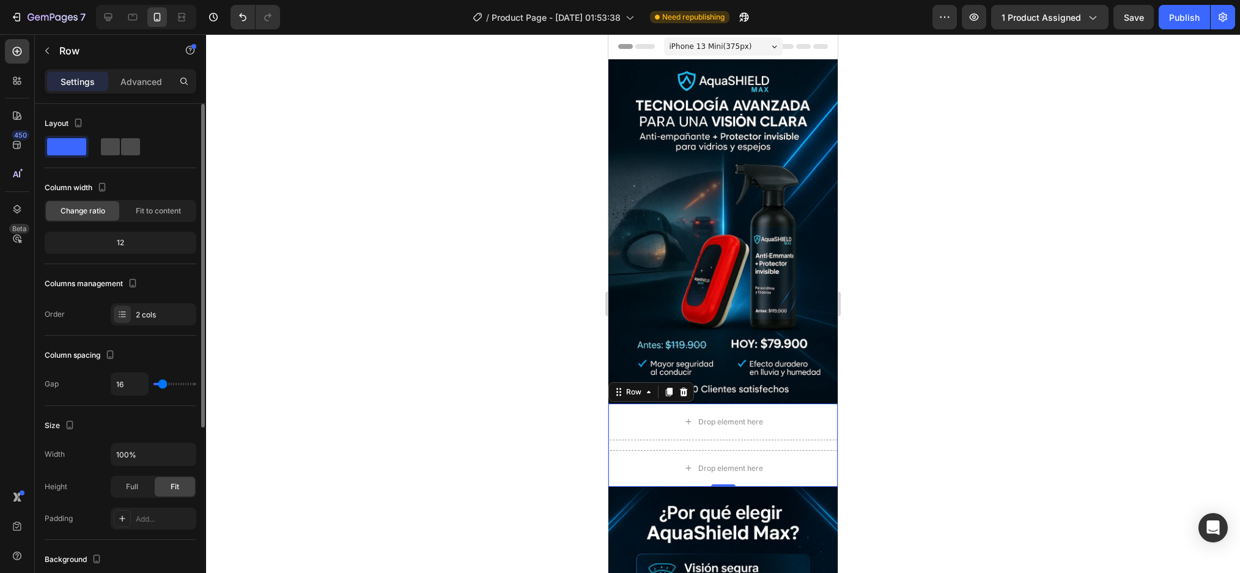
click at [132, 141] on span at bounding box center [130, 146] width 19 height 17
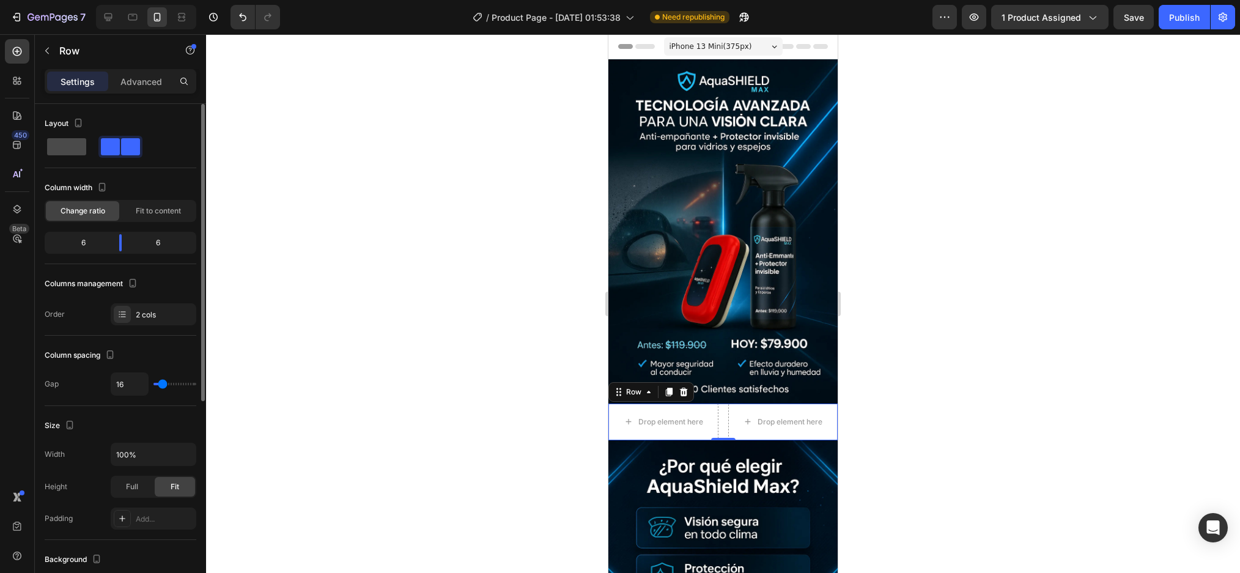
click at [98, 136] on div at bounding box center [120, 147] width 44 height 22
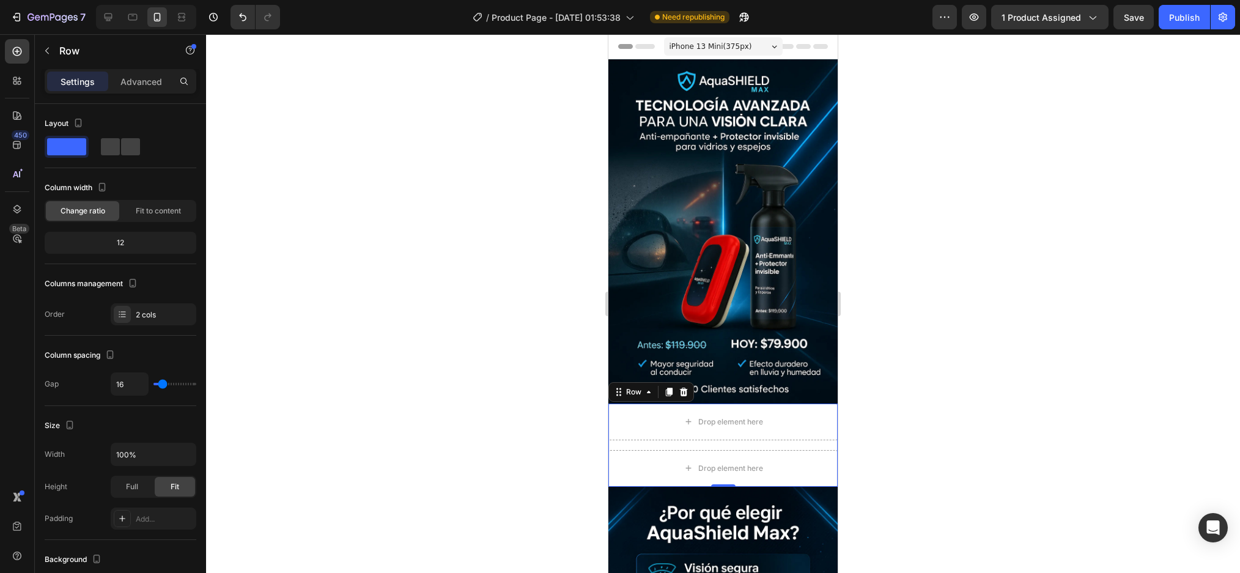
click at [796, 430] on div "Drop element here Drop element here Row 0" at bounding box center [722, 444] width 229 height 83
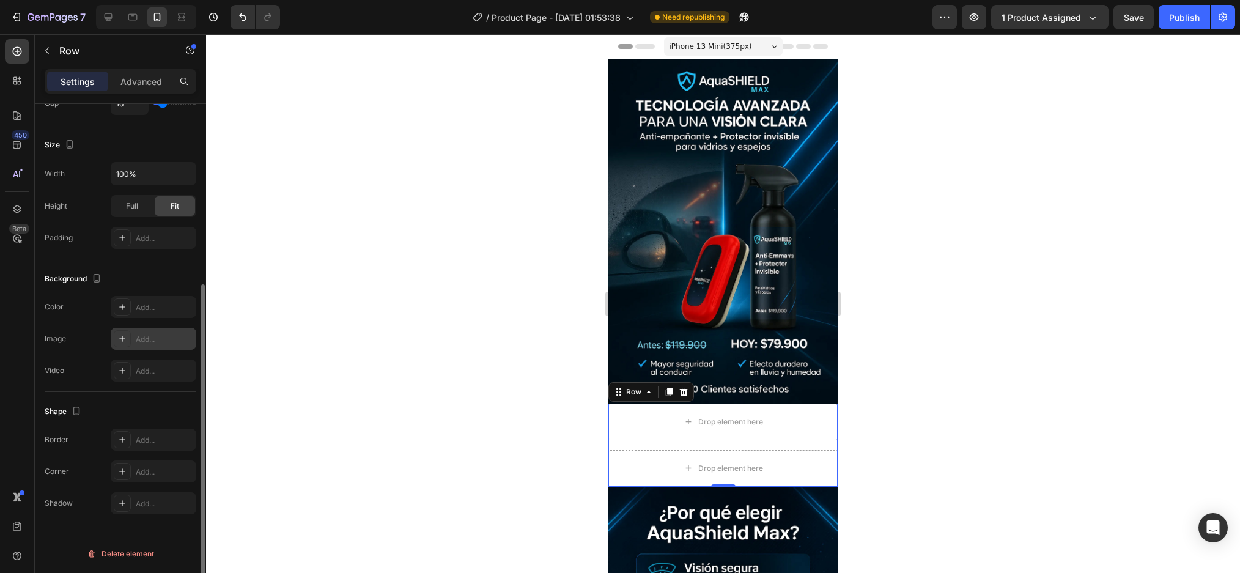
click at [126, 332] on div at bounding box center [122, 338] width 17 height 17
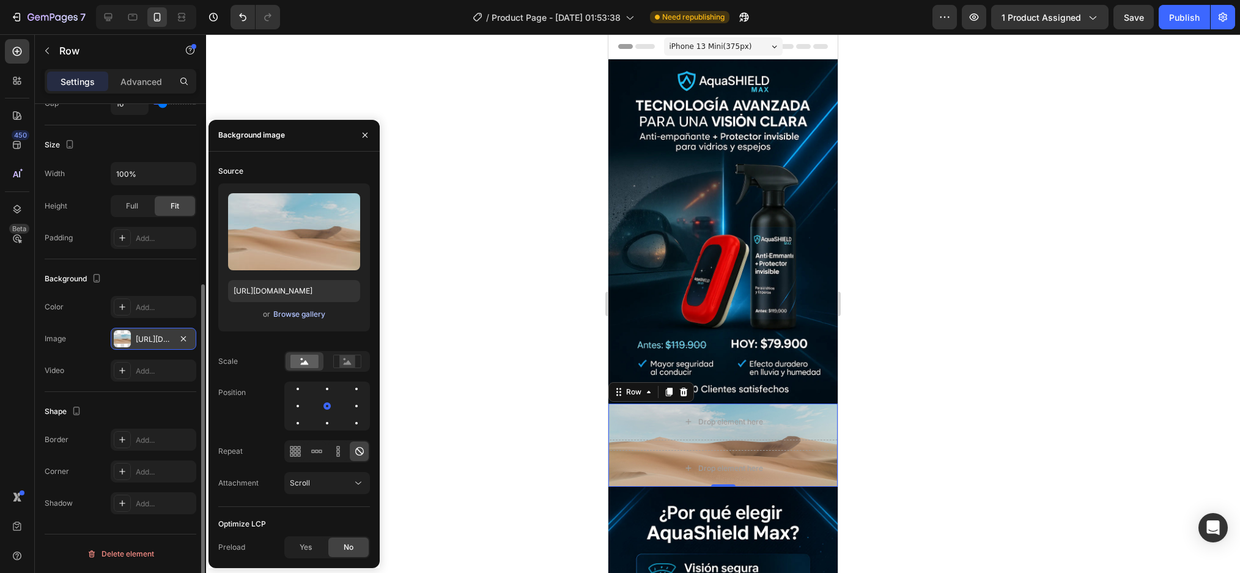
click at [306, 315] on div "Browse gallery" at bounding box center [299, 314] width 52 height 11
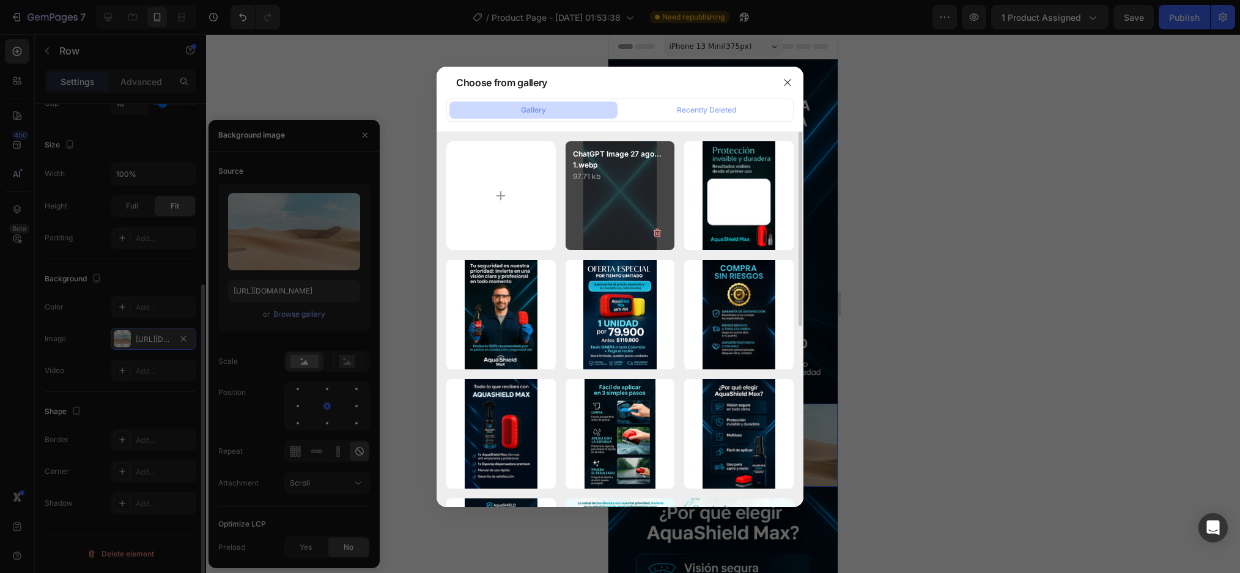
click at [595, 205] on div "ChatGPT Image 27 ago... 1.webp 97.71 kb" at bounding box center [619, 195] width 109 height 109
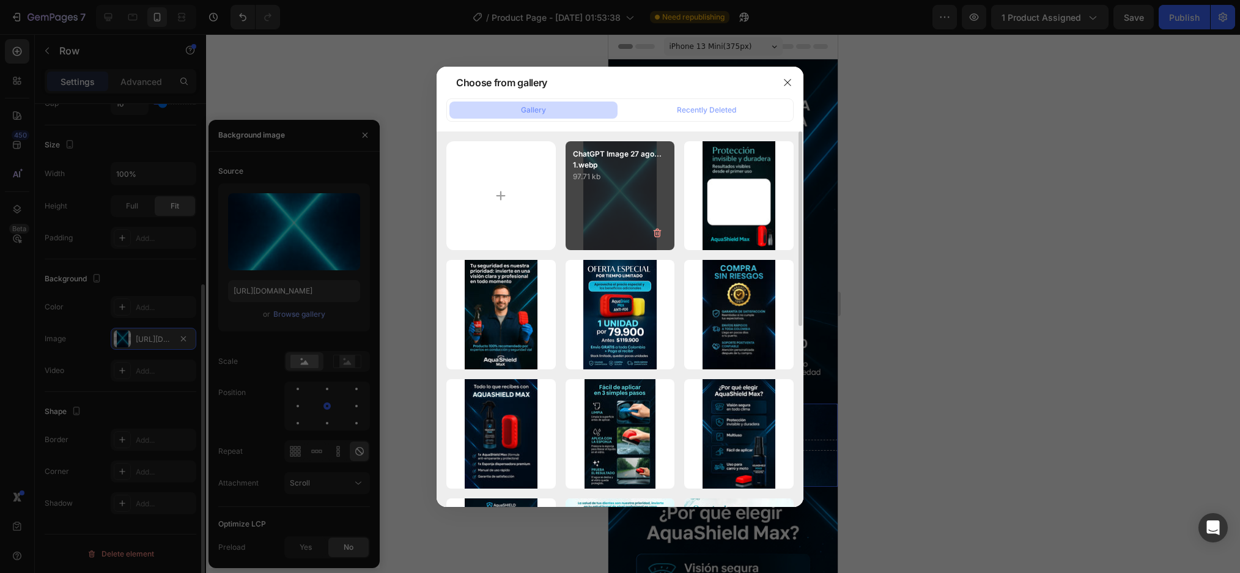
type input "https://cdn.shopify.com/s/files/1/0952/0096/8995/files/gempages_581611324178432…"
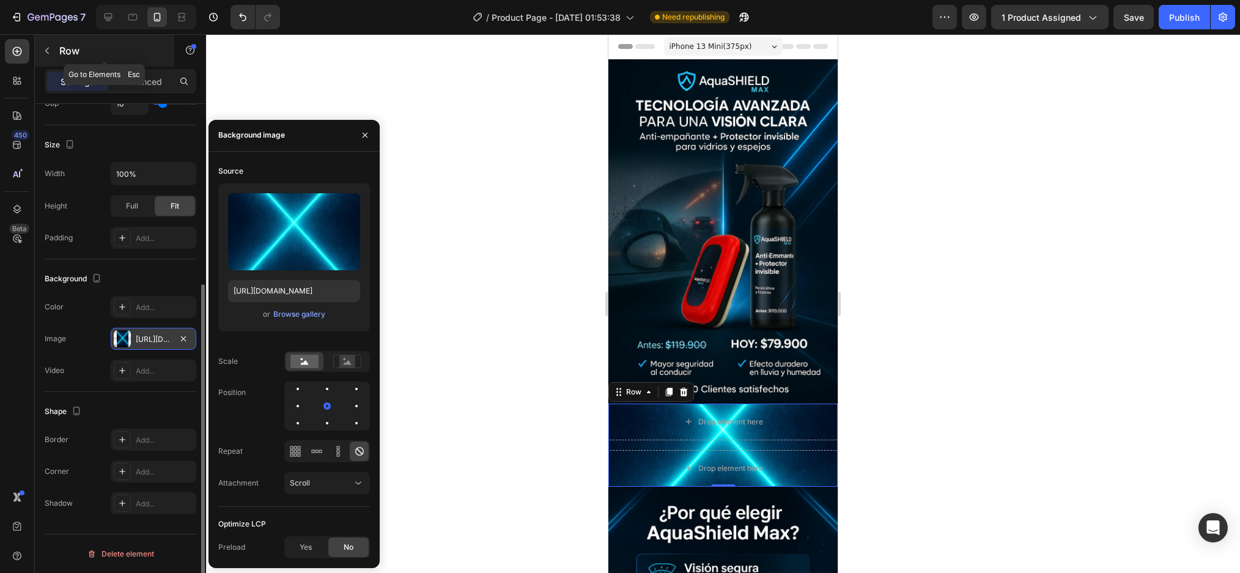
click at [45, 56] on button "button" at bounding box center [47, 51] width 20 height 20
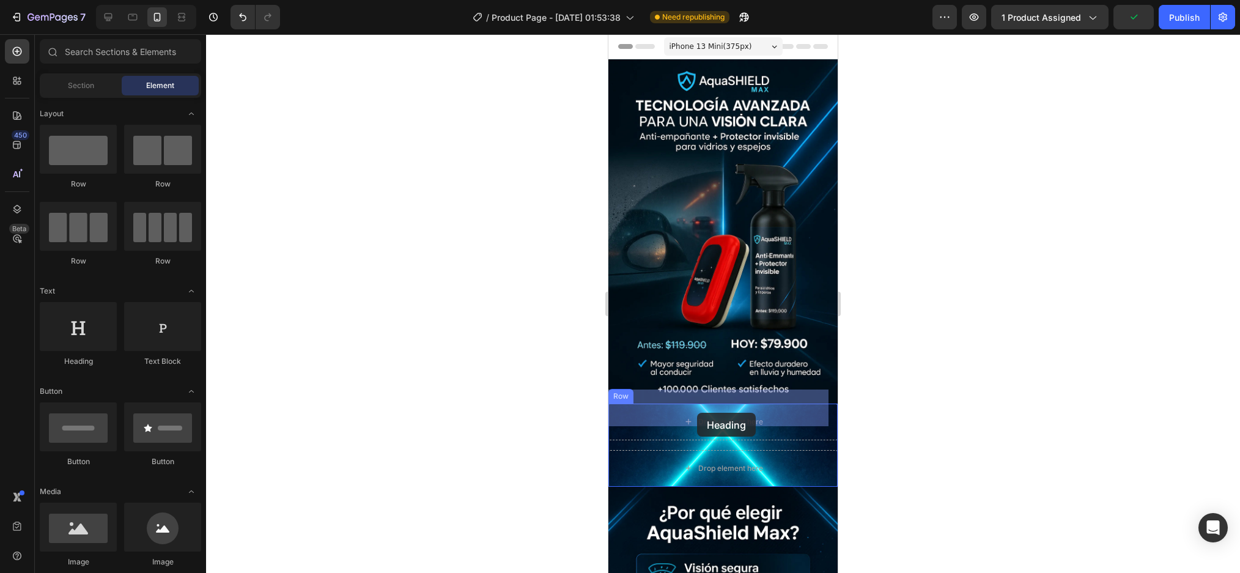
drag, startPoint x: 682, startPoint y: 377, endPoint x: 697, endPoint y: 413, distance: 39.2
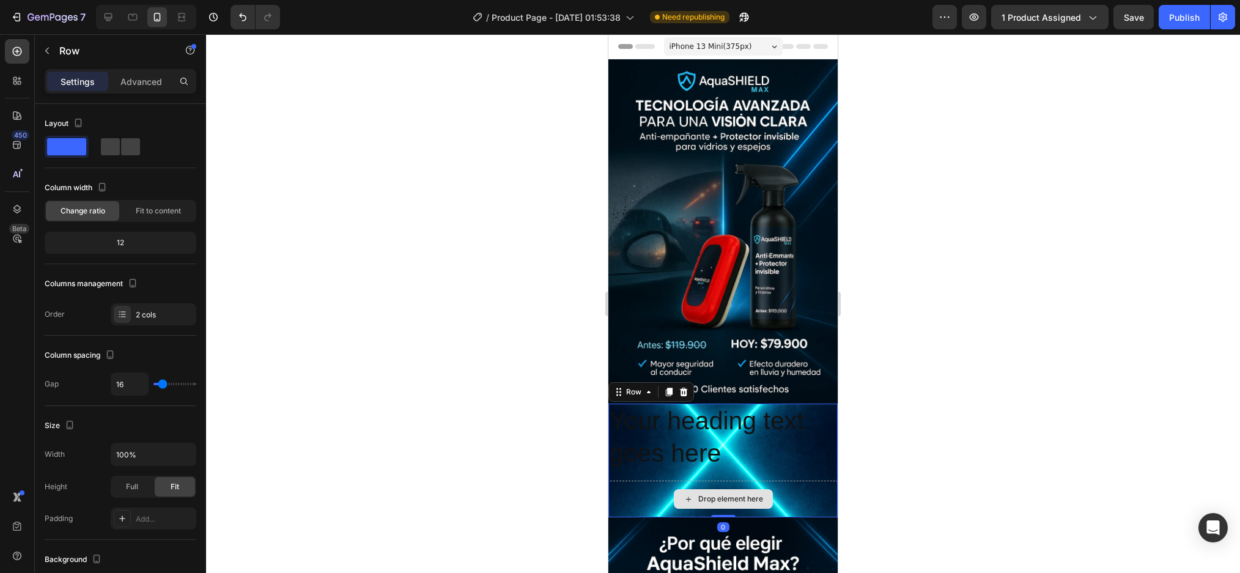
click at [655, 480] on div "Drop element here" at bounding box center [722, 498] width 229 height 37
click at [43, 55] on icon "button" at bounding box center [47, 51] width 10 height 10
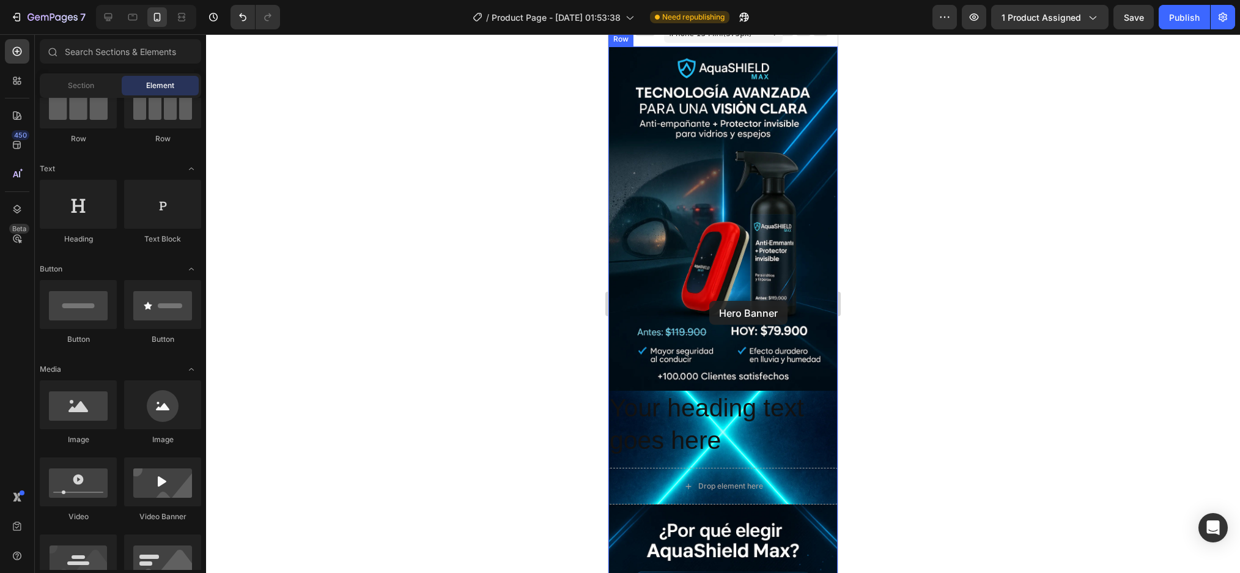
scroll to position [0, 0]
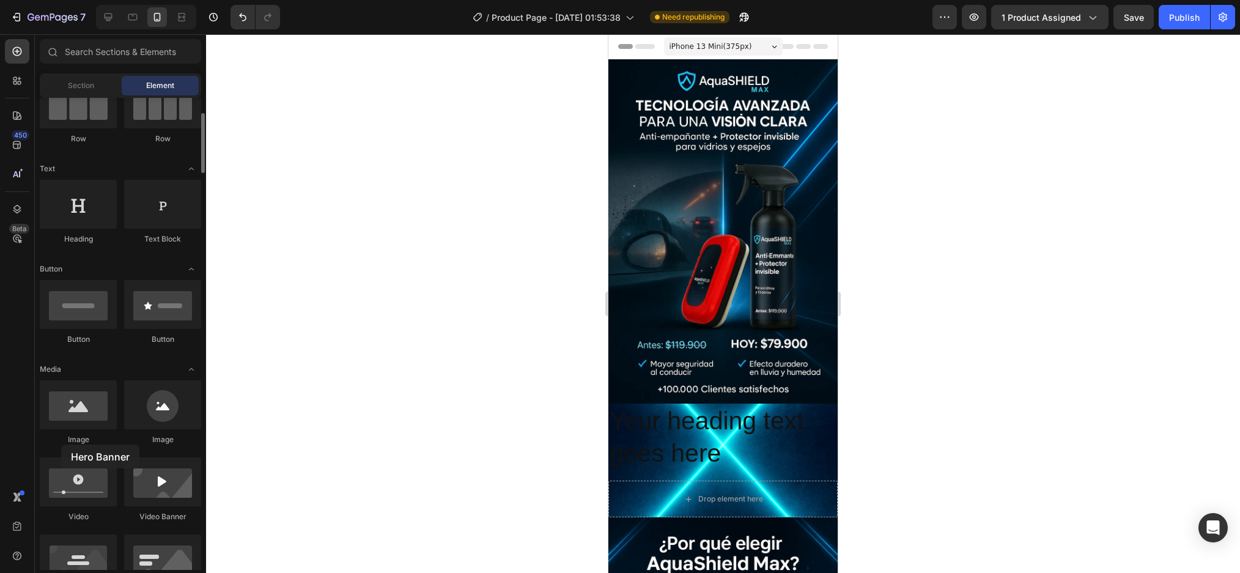
drag, startPoint x: 62, startPoint y: 539, endPoint x: 61, endPoint y: 444, distance: 94.1
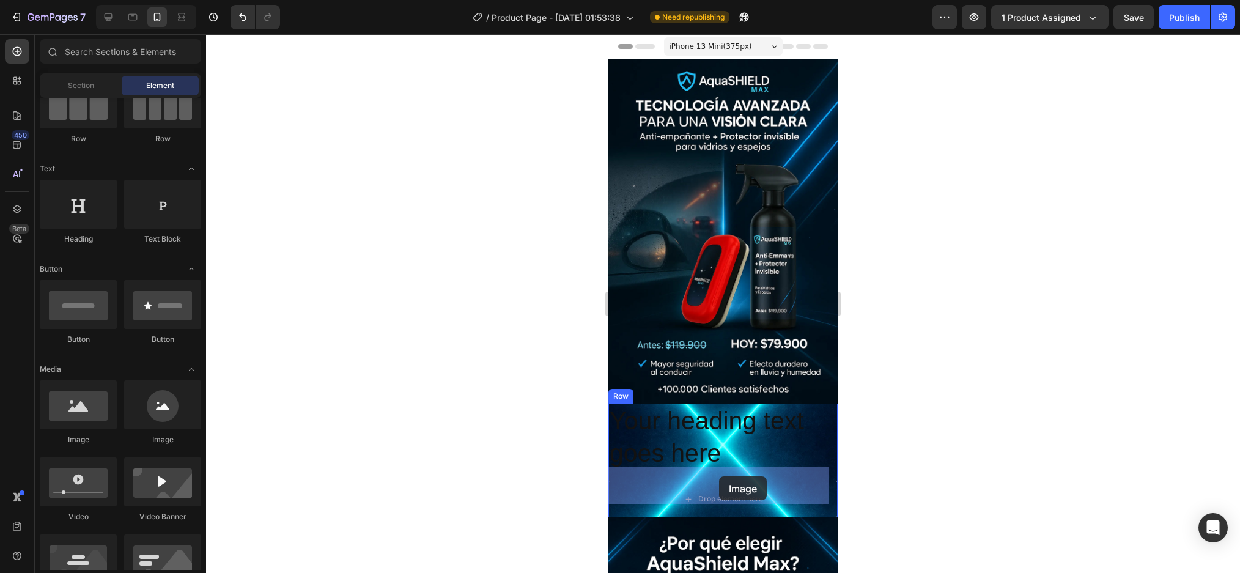
drag, startPoint x: 682, startPoint y: 445, endPoint x: 719, endPoint y: 476, distance: 48.6
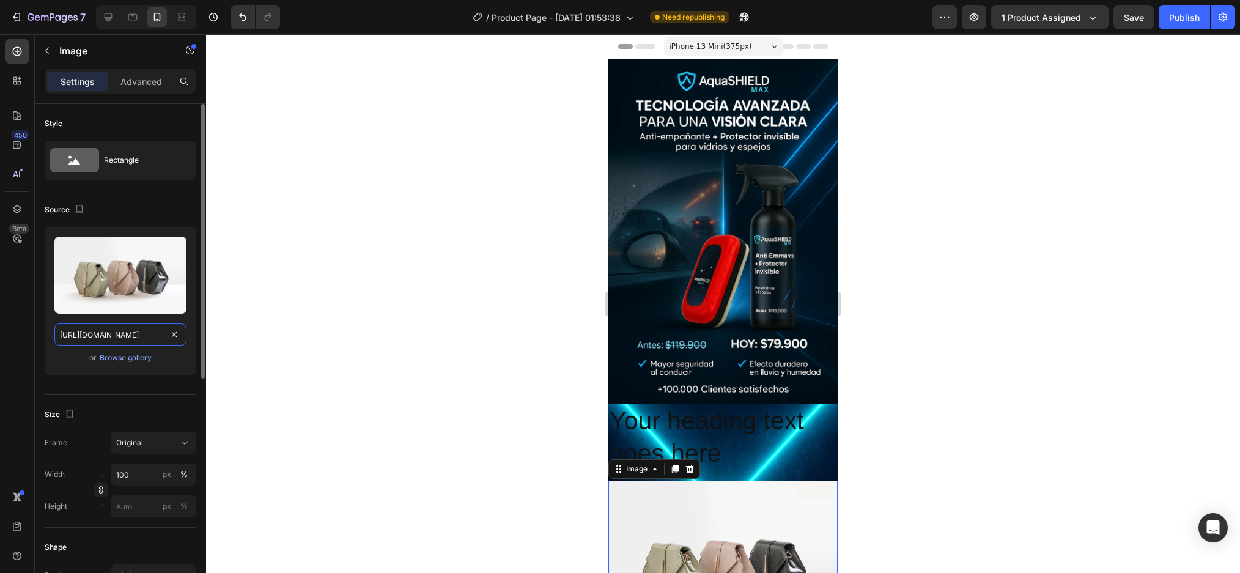
click at [105, 334] on input "https://cdn.shopify.com/s/files/1/2005/9307/files/image_demo.jpg" at bounding box center [120, 334] width 132 height 22
paste input "media0.giphy.com/media/v1.Y2lkPTc5MGI3NjExbm5pb2FvaTljMmM1eHBoeTQ2Y2FmemU5cWNjN…"
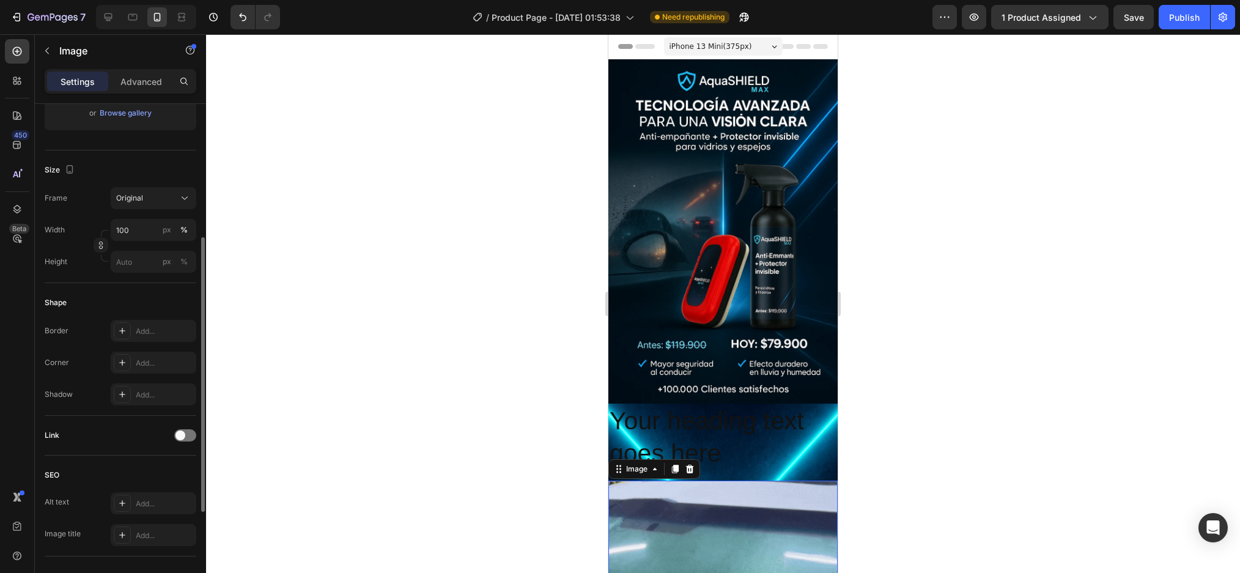
scroll to position [419, 0]
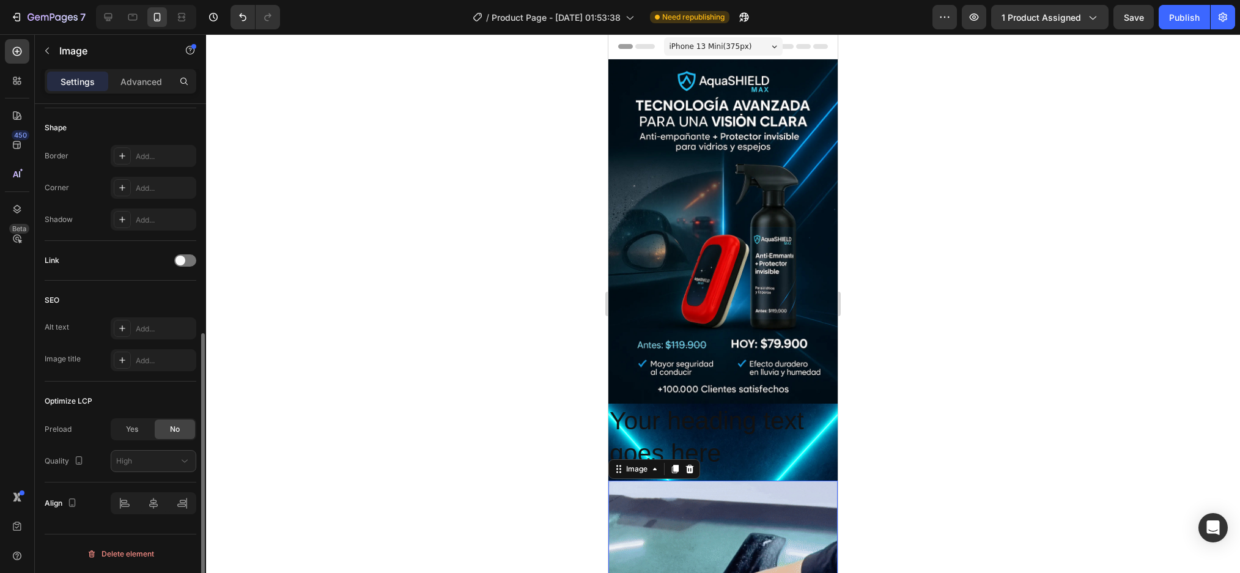
type input "https://media0.giphy.com/media/v1.Y2lkPTc5MGI3NjExbm5pb2FvaTljMmM1eHBoeTQ2Y2Fme…"
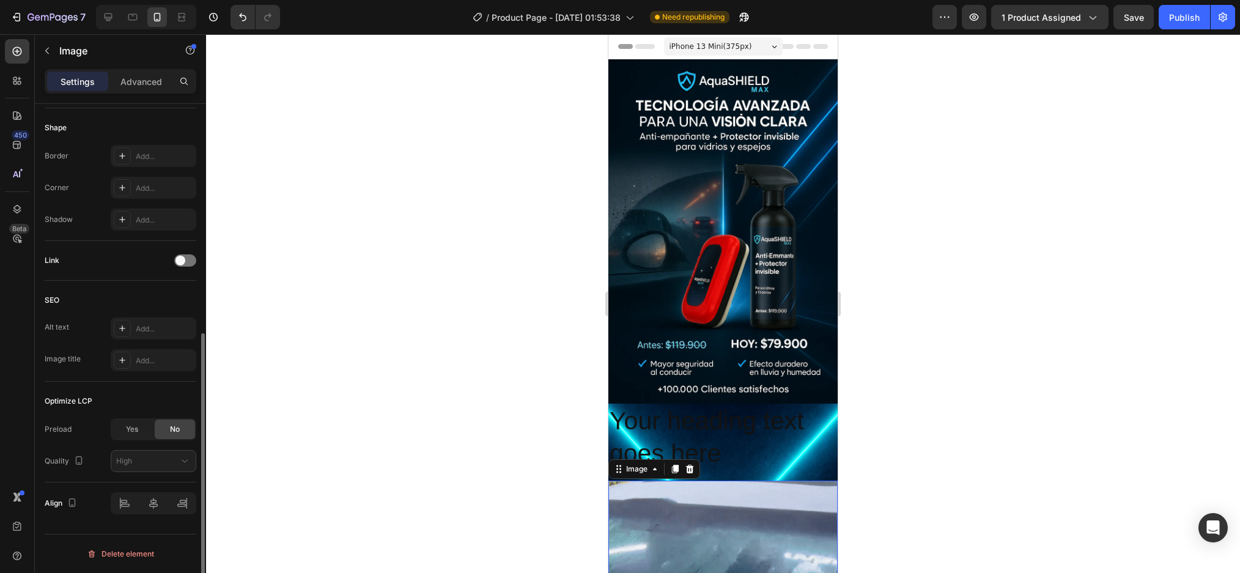
scroll to position [0, 0]
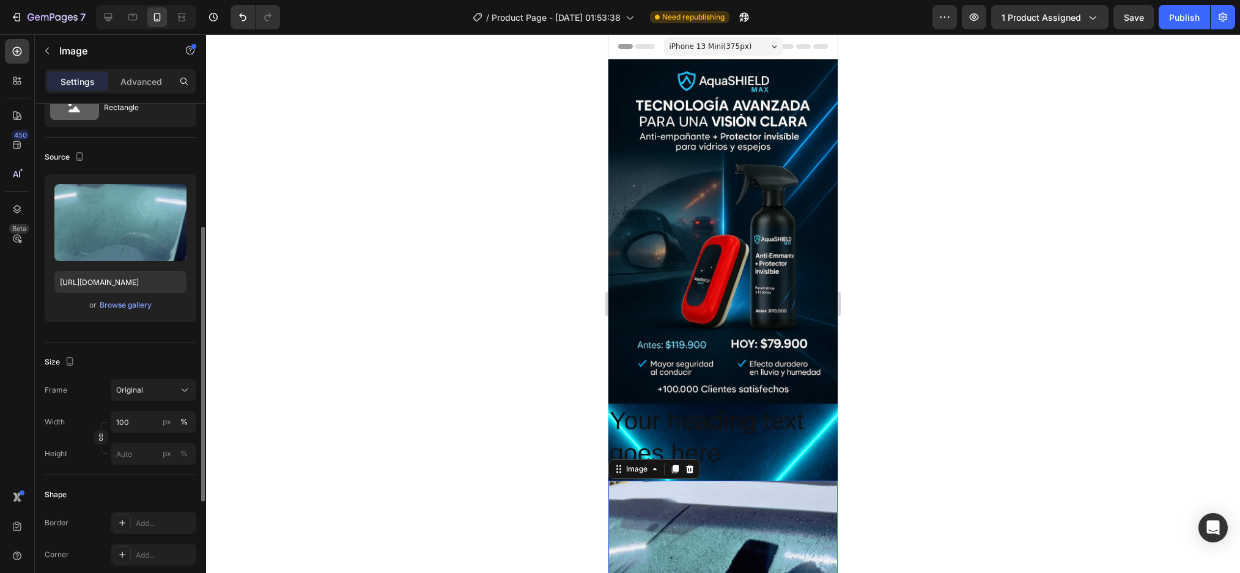
scroll to position [114, 0]
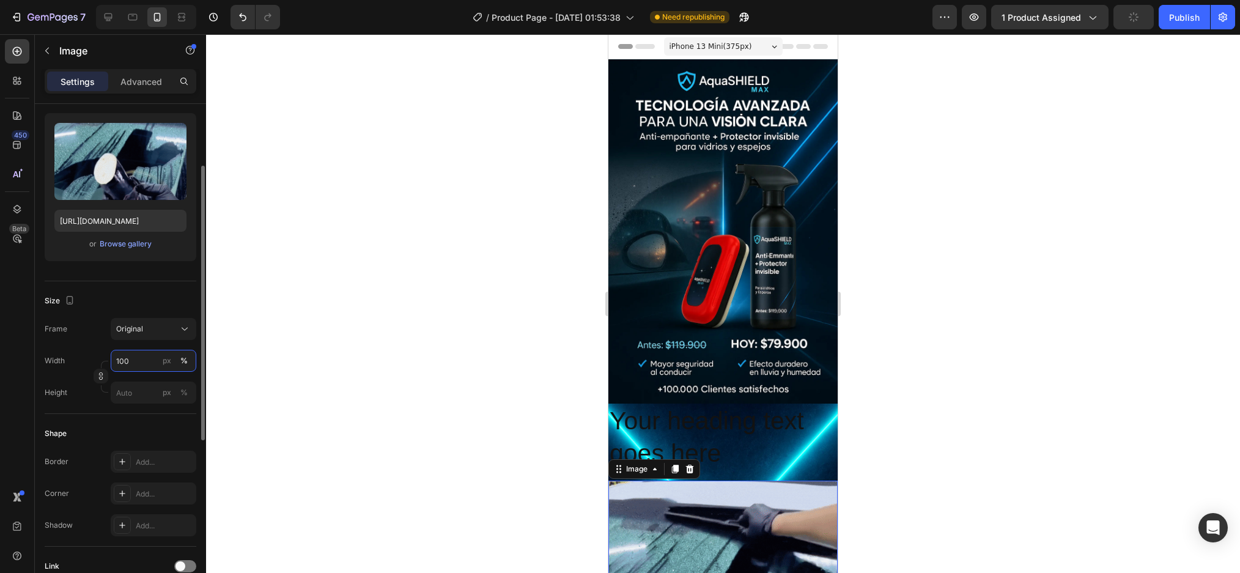
click at [138, 362] on input "100" at bounding box center [154, 361] width 86 height 22
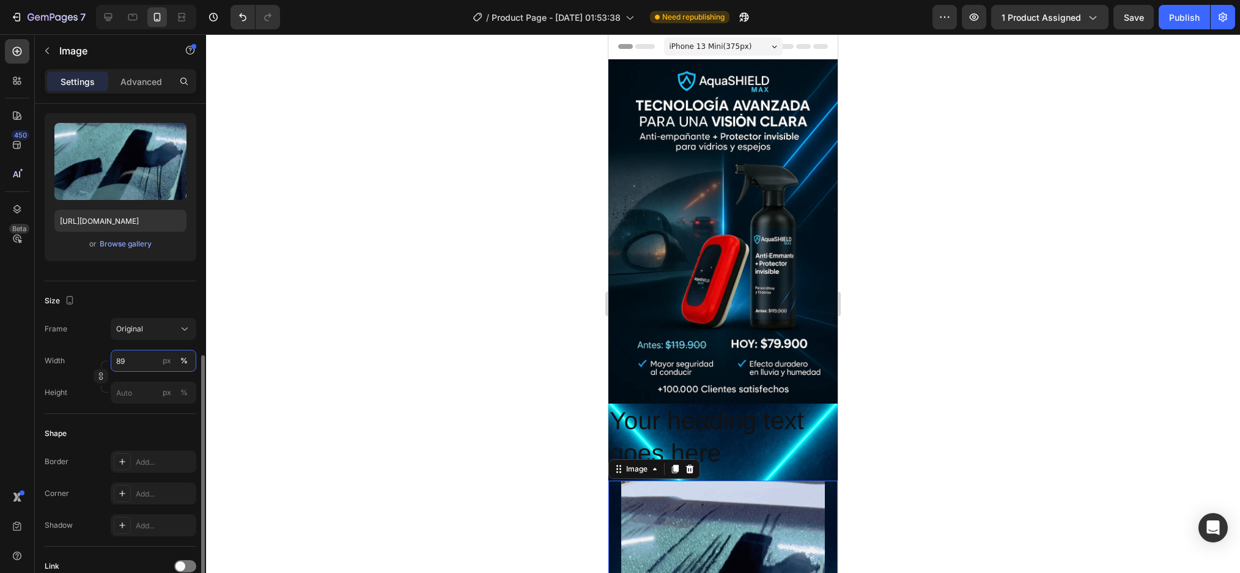
scroll to position [297, 0]
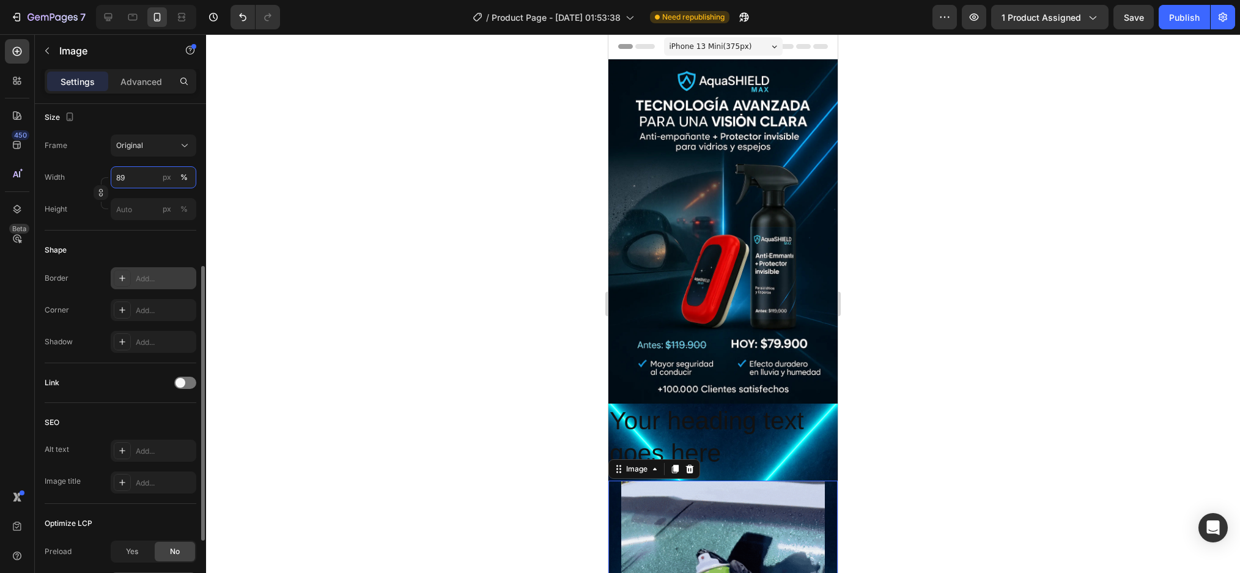
type input "89"
click at [125, 284] on div at bounding box center [122, 278] width 17 height 17
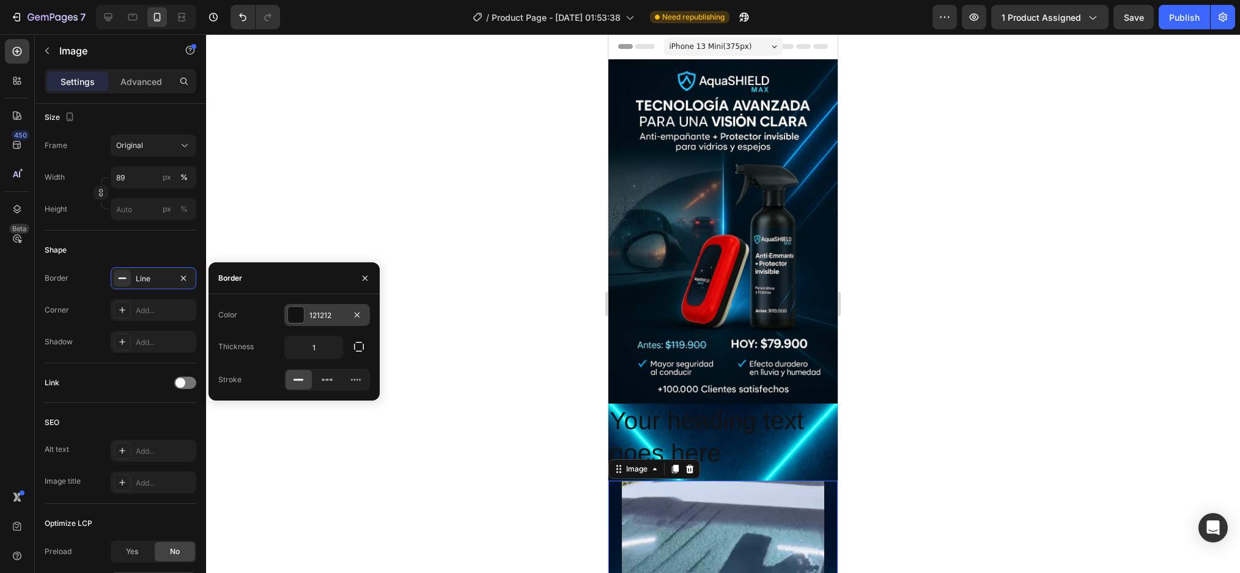
click at [292, 314] on div at bounding box center [296, 315] width 16 height 16
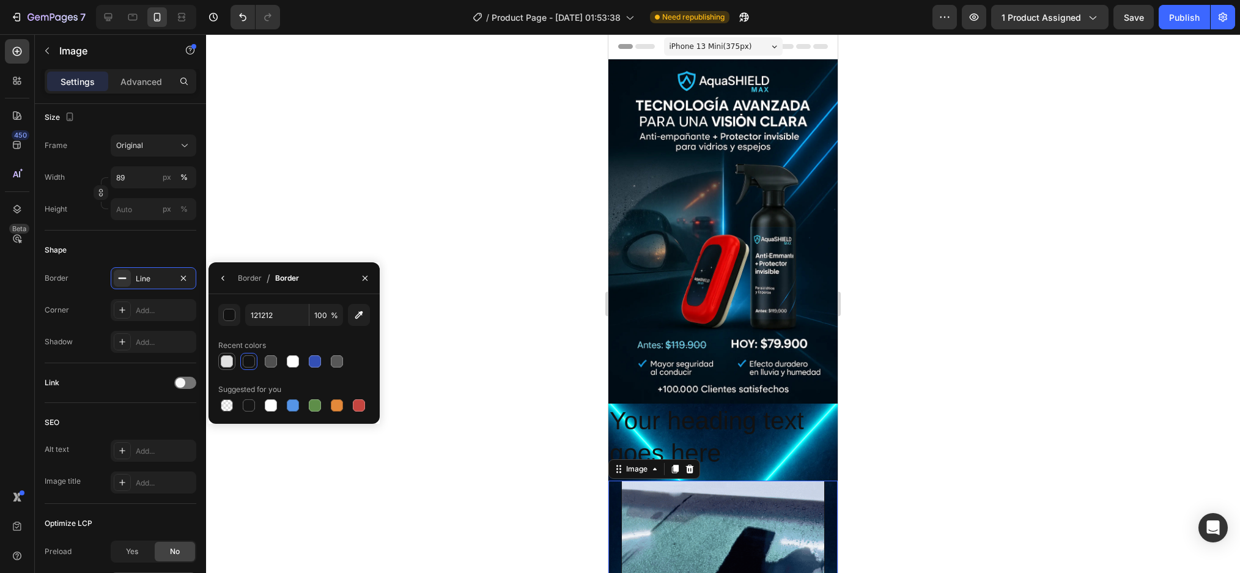
click at [226, 362] on div at bounding box center [227, 361] width 12 height 12
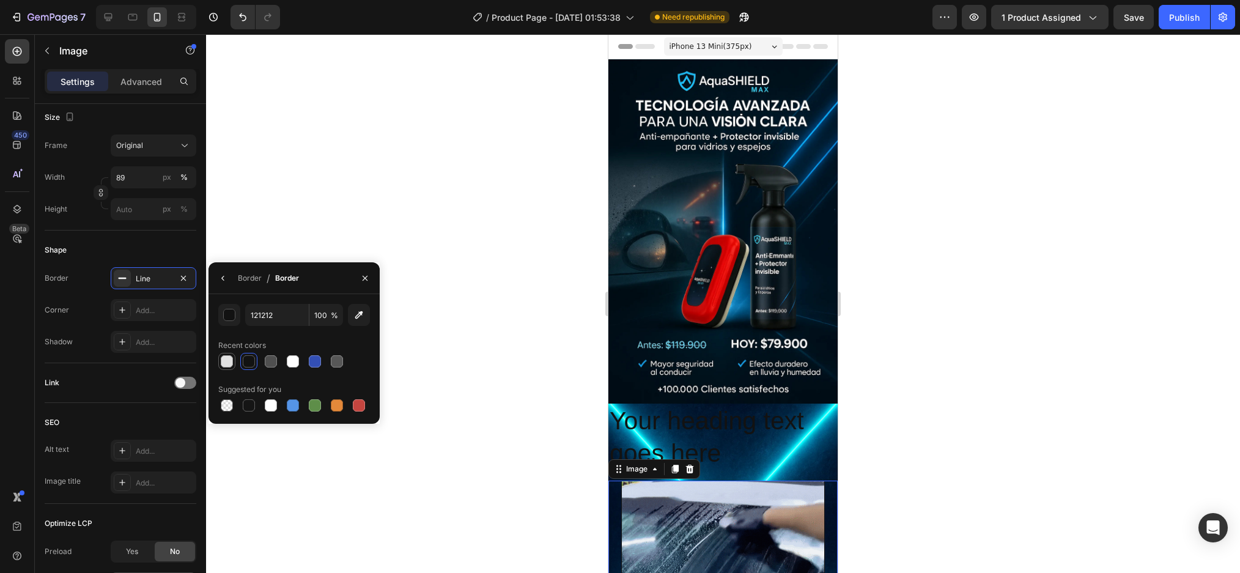
type input "E2E2E2"
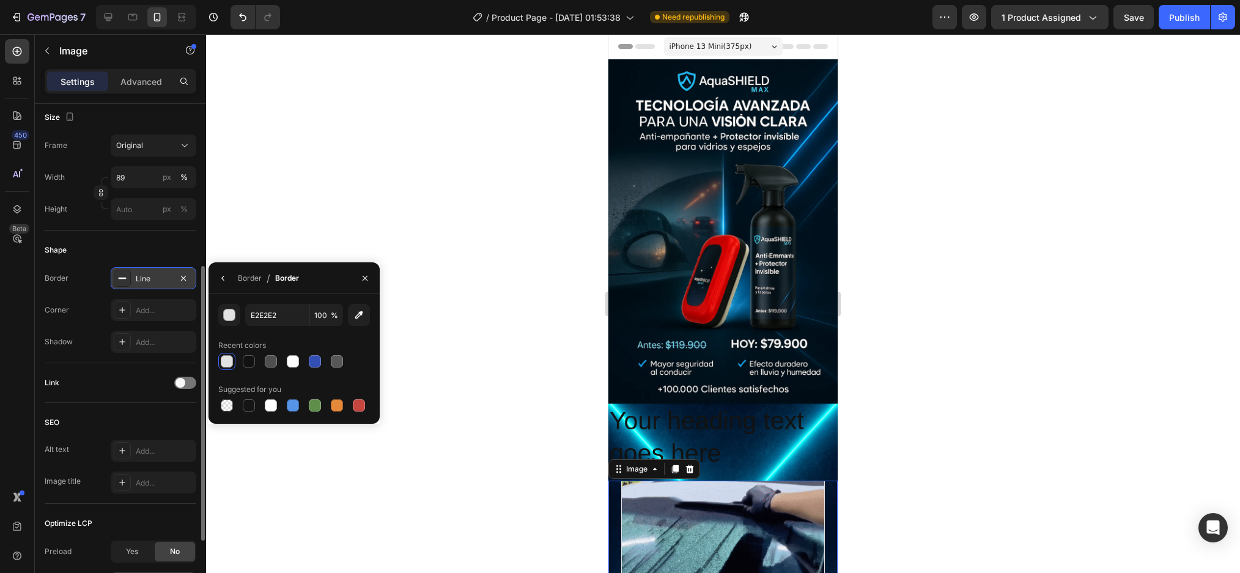
click at [122, 281] on icon at bounding box center [122, 278] width 10 height 10
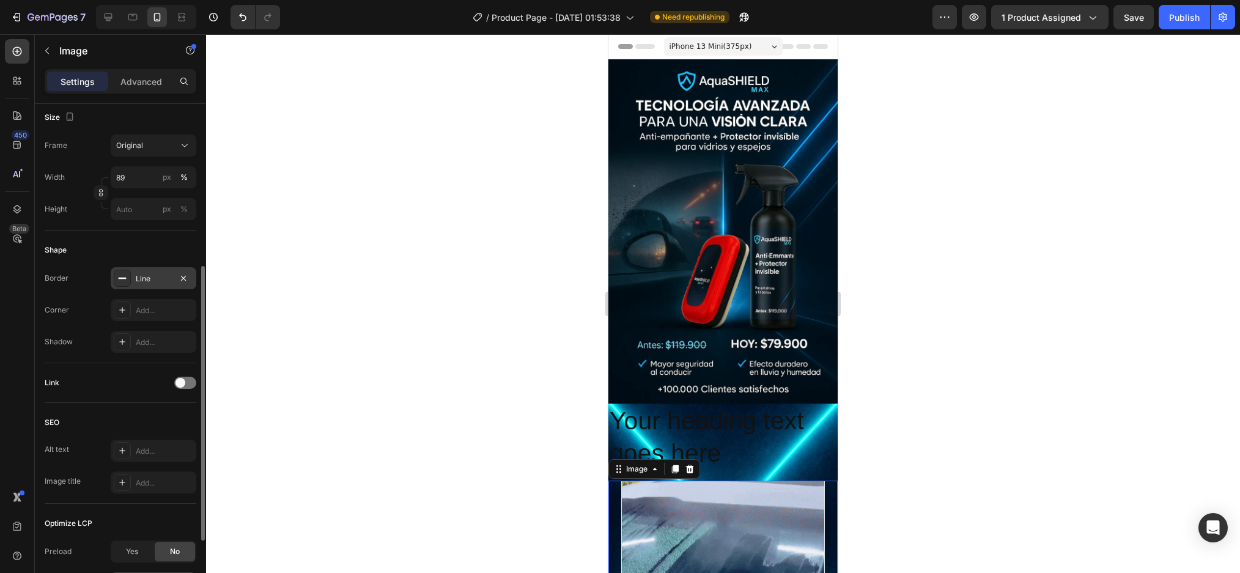
click at [119, 276] on icon at bounding box center [122, 278] width 10 height 10
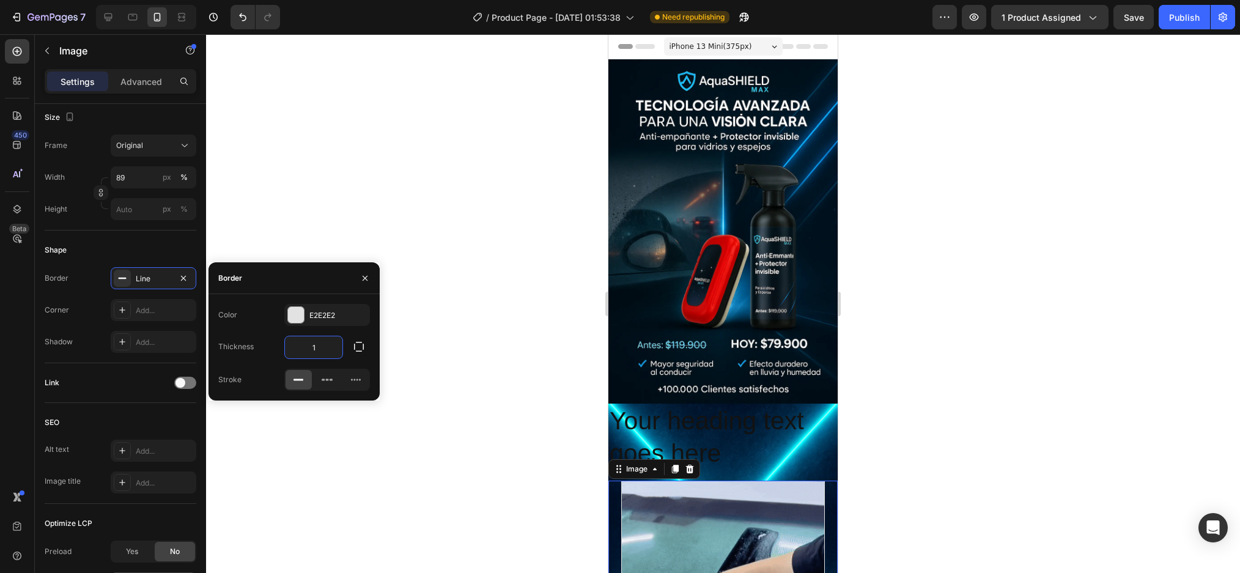
click at [331, 340] on input "1" at bounding box center [313, 347] width 57 height 22
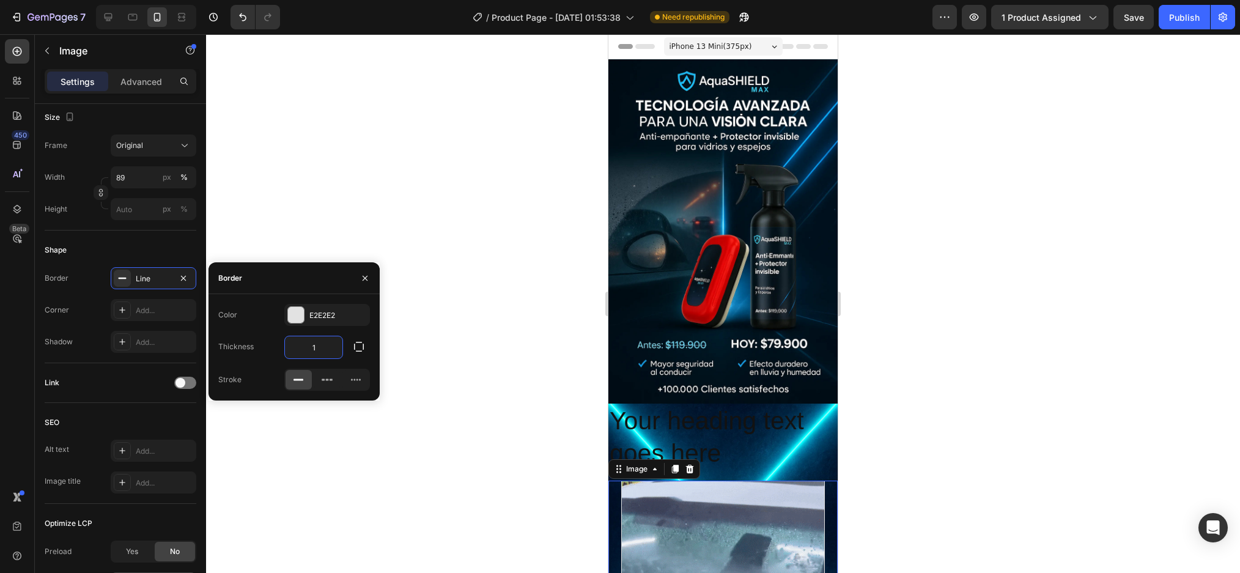
type input "4"
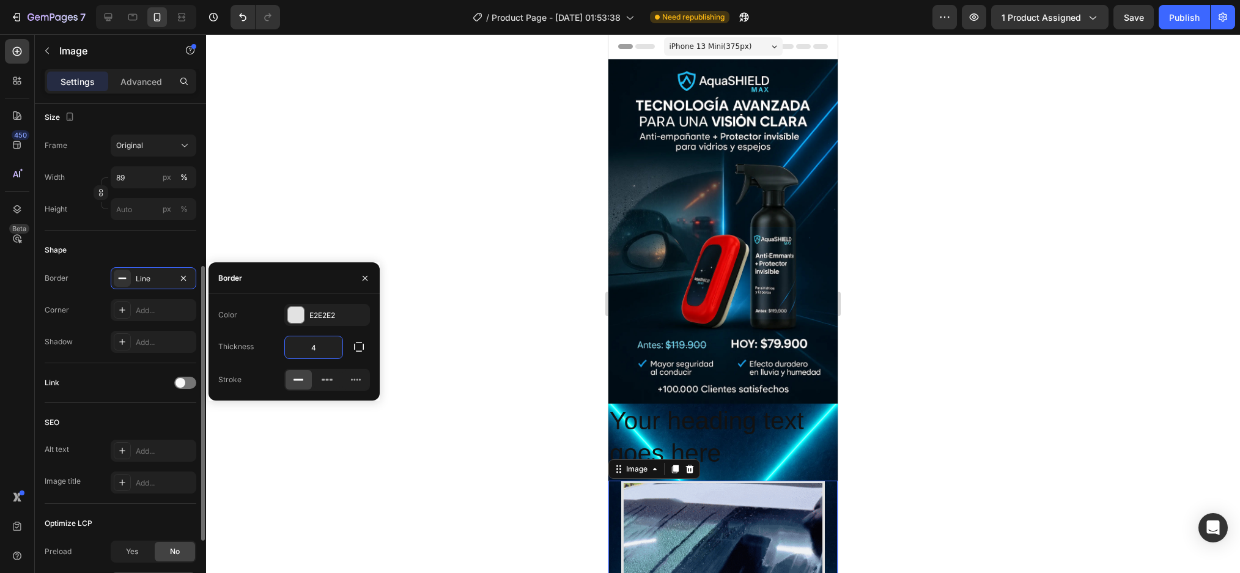
click at [152, 298] on div "Border Line Corner Add... Shadow Add..." at bounding box center [121, 310] width 152 height 86
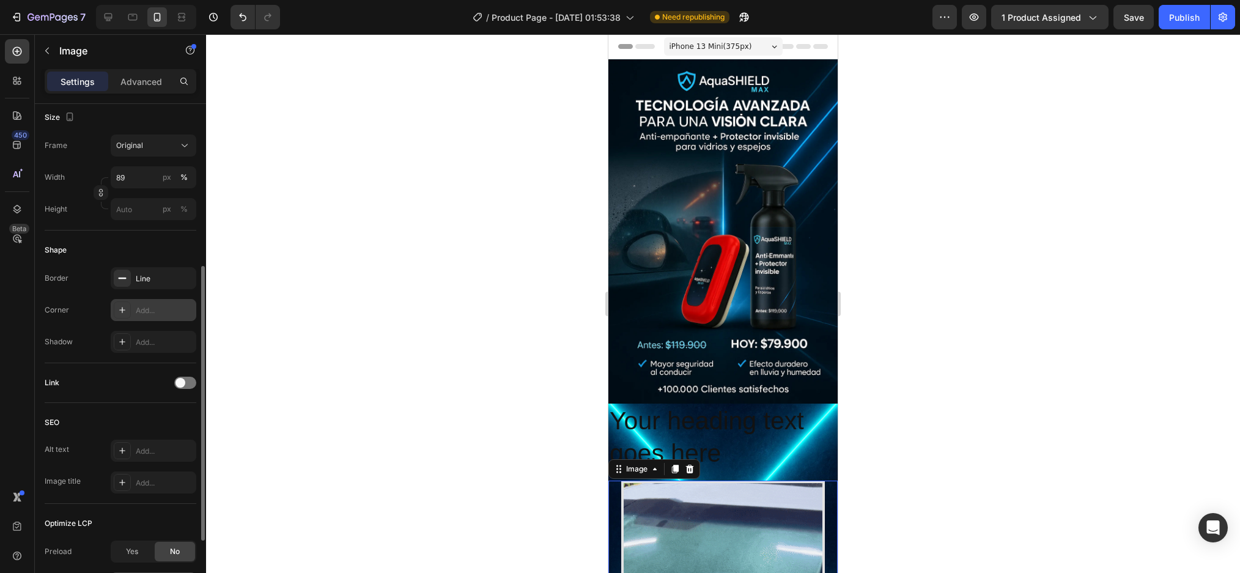
click at [152, 311] on div "Add..." at bounding box center [164, 310] width 57 height 11
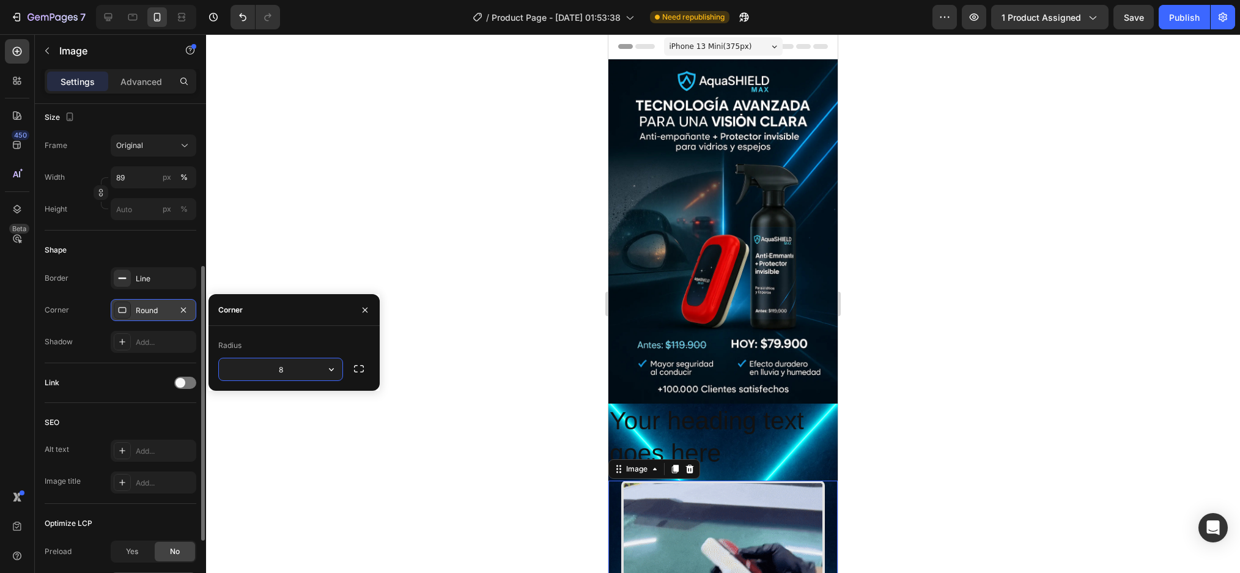
click at [122, 310] on icon at bounding box center [122, 310] width 10 height 10
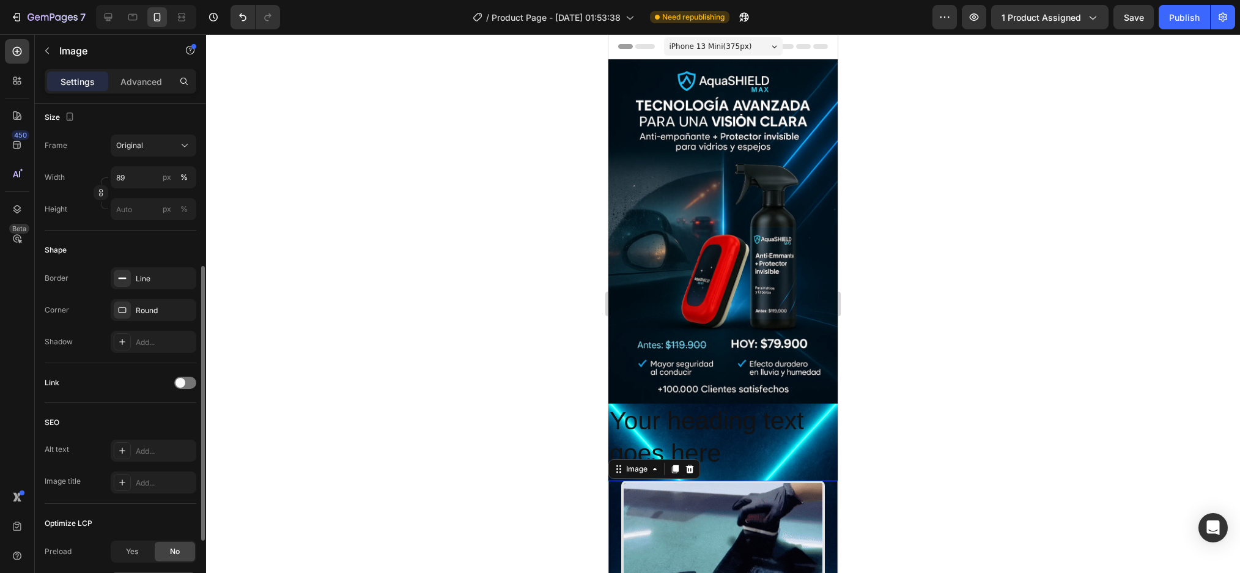
click at [182, 245] on div "Shape" at bounding box center [121, 250] width 152 height 20
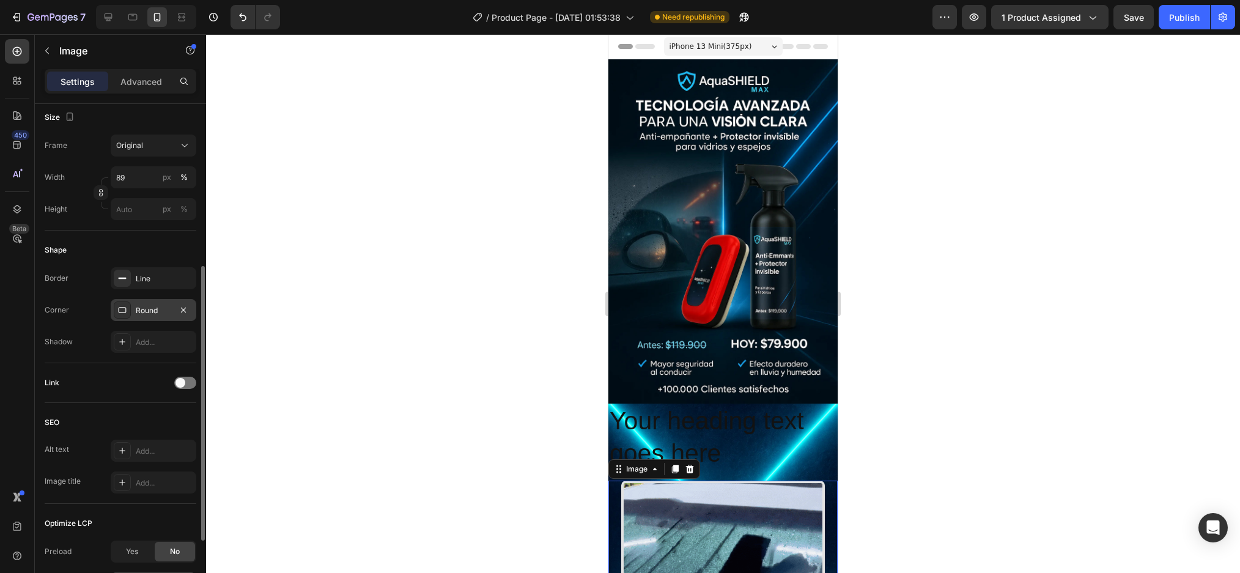
click at [120, 311] on icon at bounding box center [122, 310] width 10 height 10
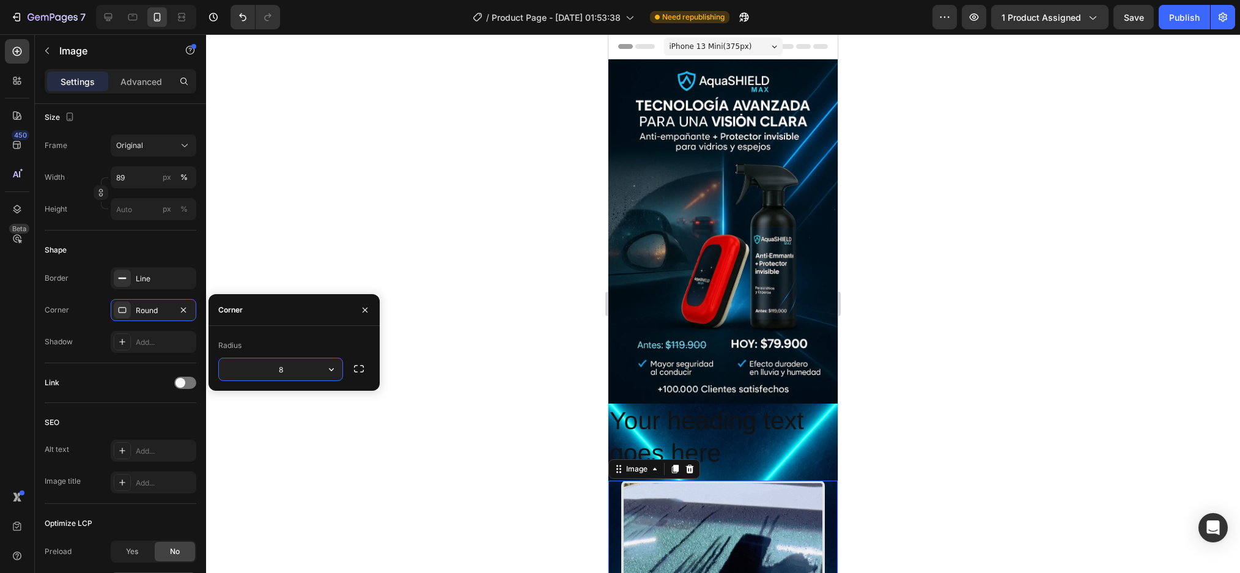
click at [285, 374] on input "8" at bounding box center [280, 369] width 123 height 22
type input "20"
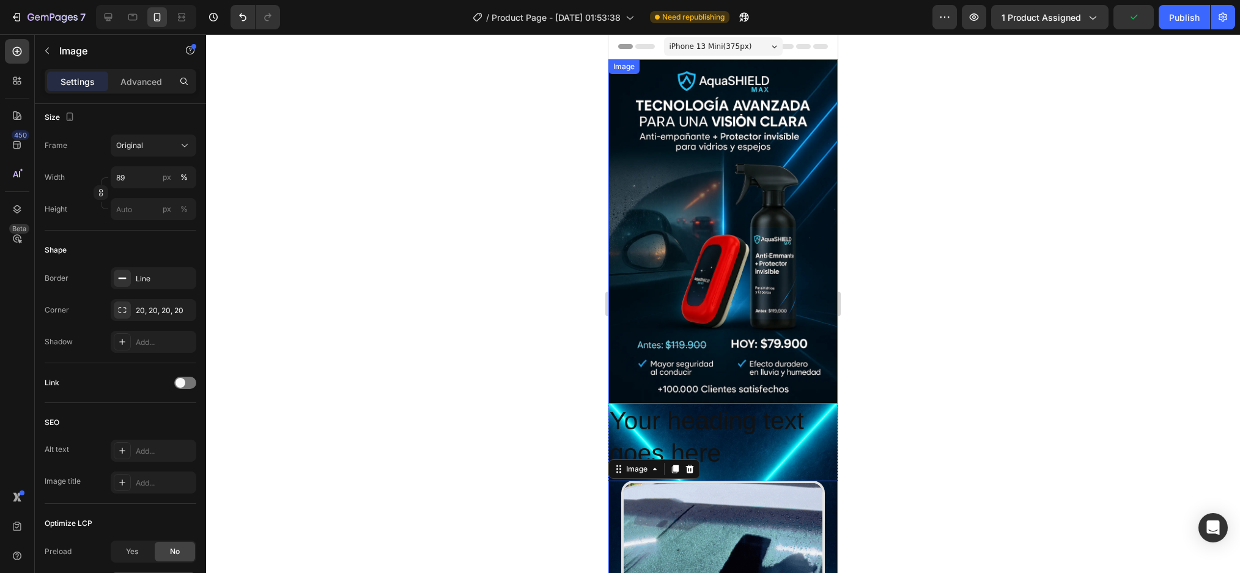
click at [941, 399] on div at bounding box center [723, 303] width 1034 height 539
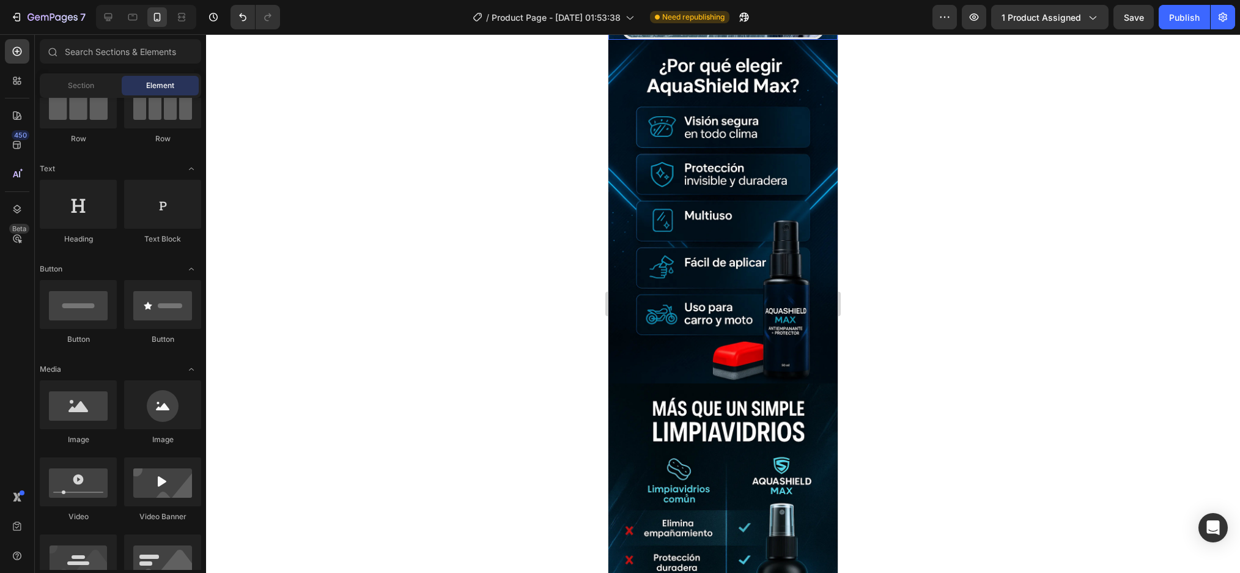
scroll to position [795, 0]
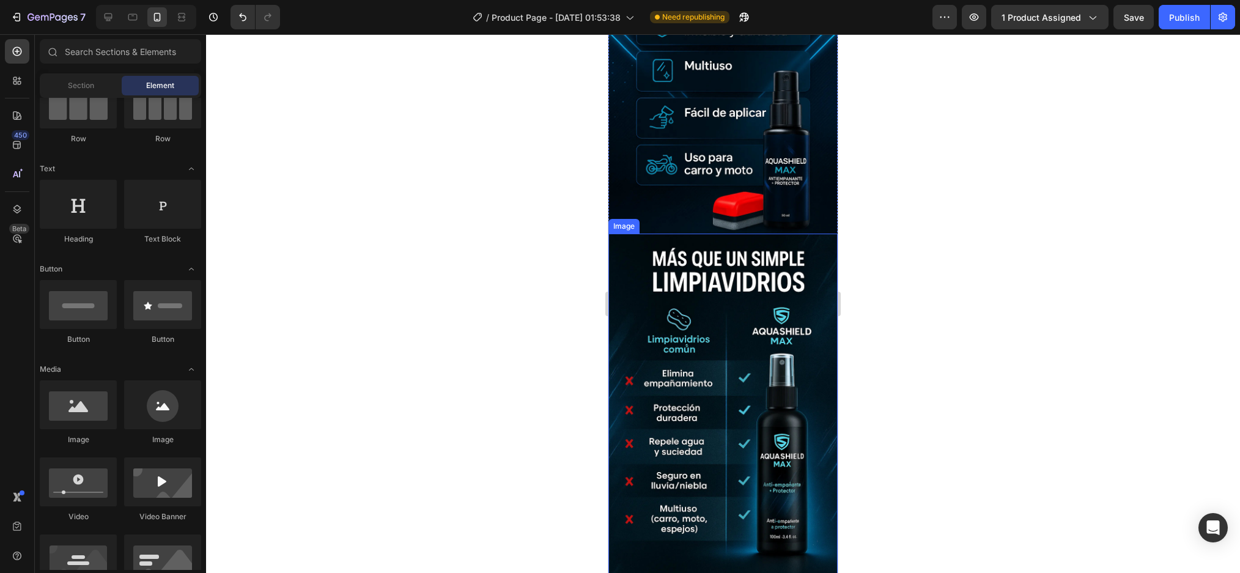
click at [824, 428] on img at bounding box center [722, 406] width 229 height 344
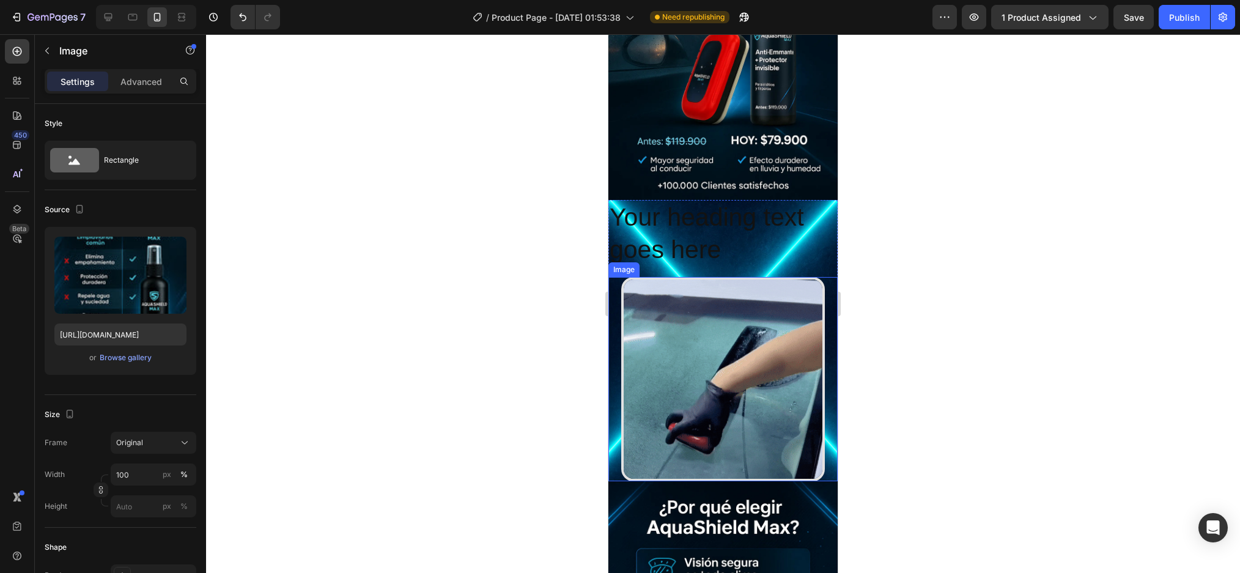
scroll to position [183, 0]
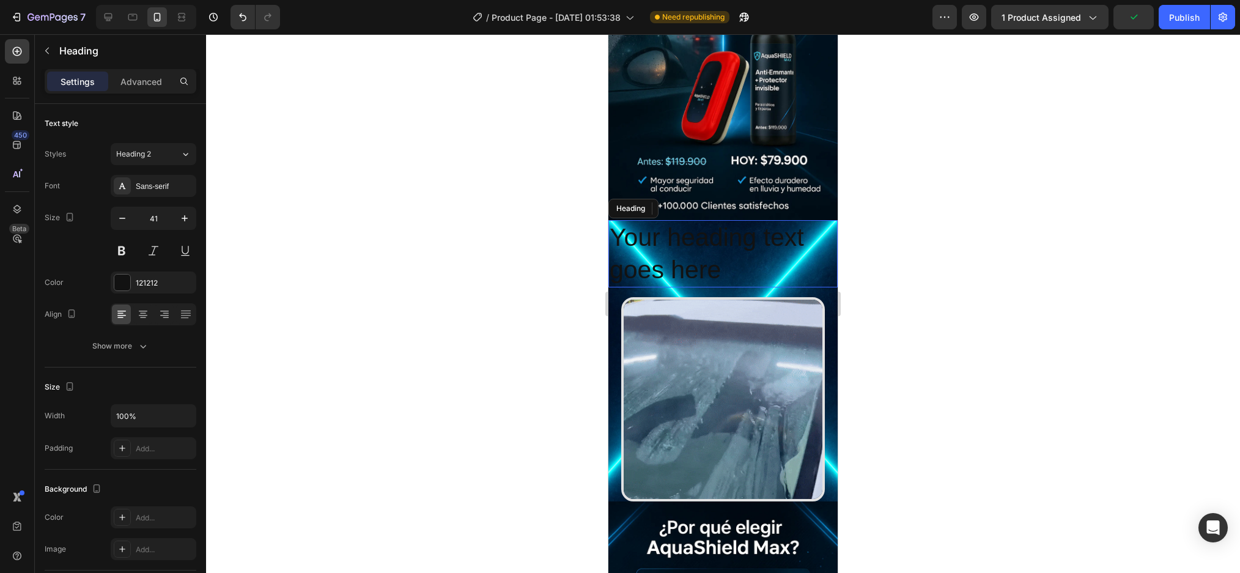
click at [781, 256] on h2 "Your heading text goes here" at bounding box center [722, 254] width 229 height 68
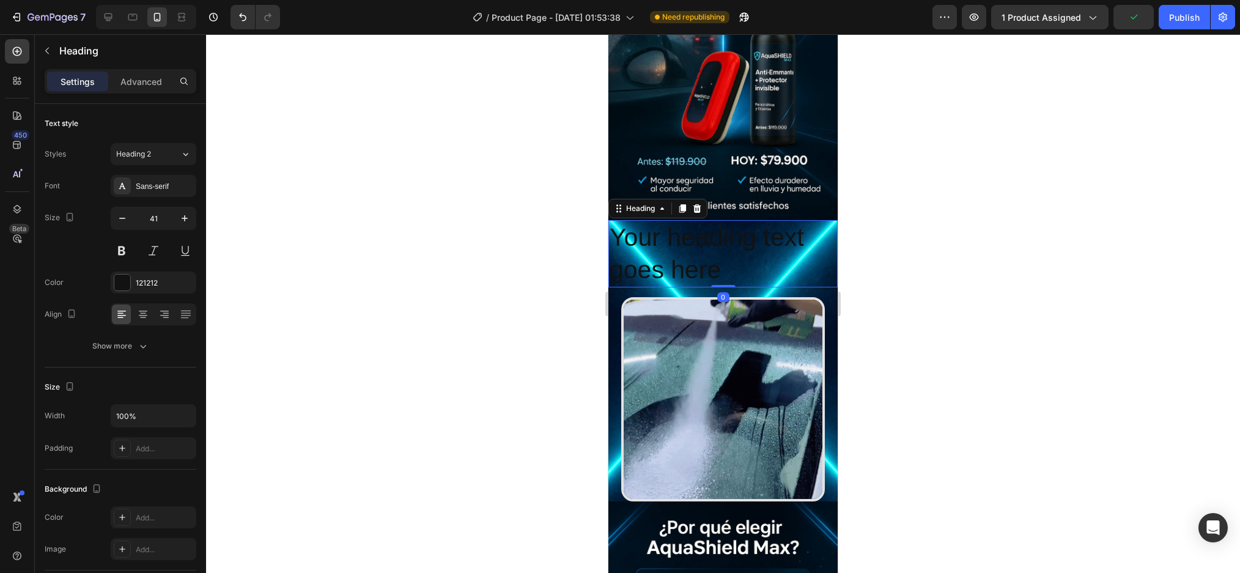
click at [781, 256] on h2 "Your heading text goes here" at bounding box center [722, 254] width 229 height 68
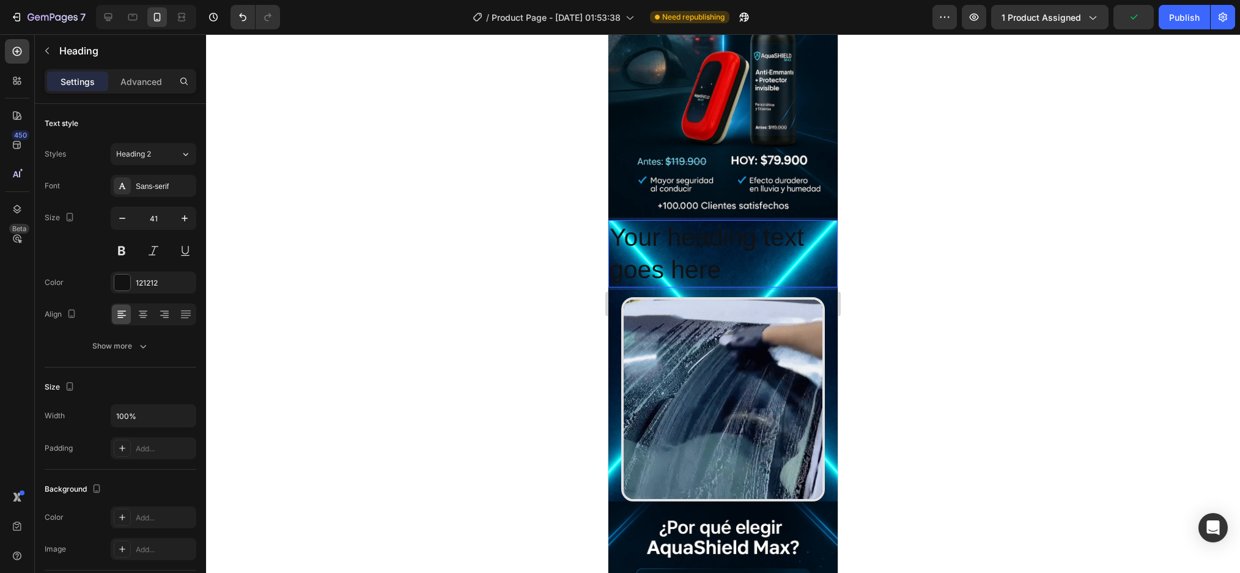
click at [781, 256] on p "Your heading text goes here" at bounding box center [722, 253] width 227 height 65
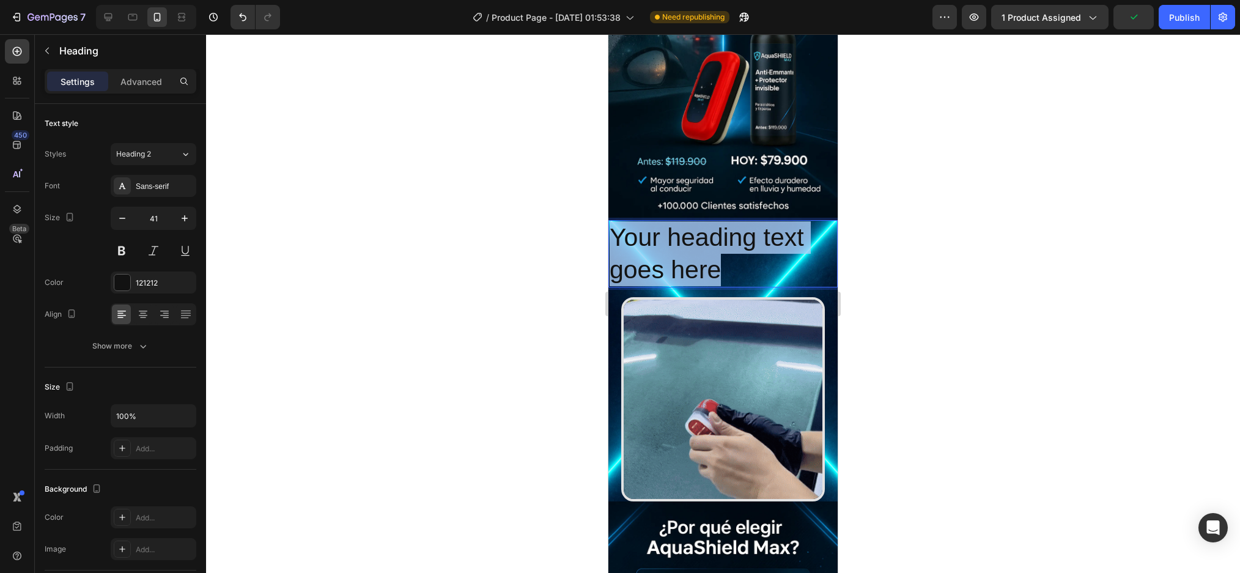
click at [781, 256] on p "Your heading text goes here" at bounding box center [722, 253] width 227 height 65
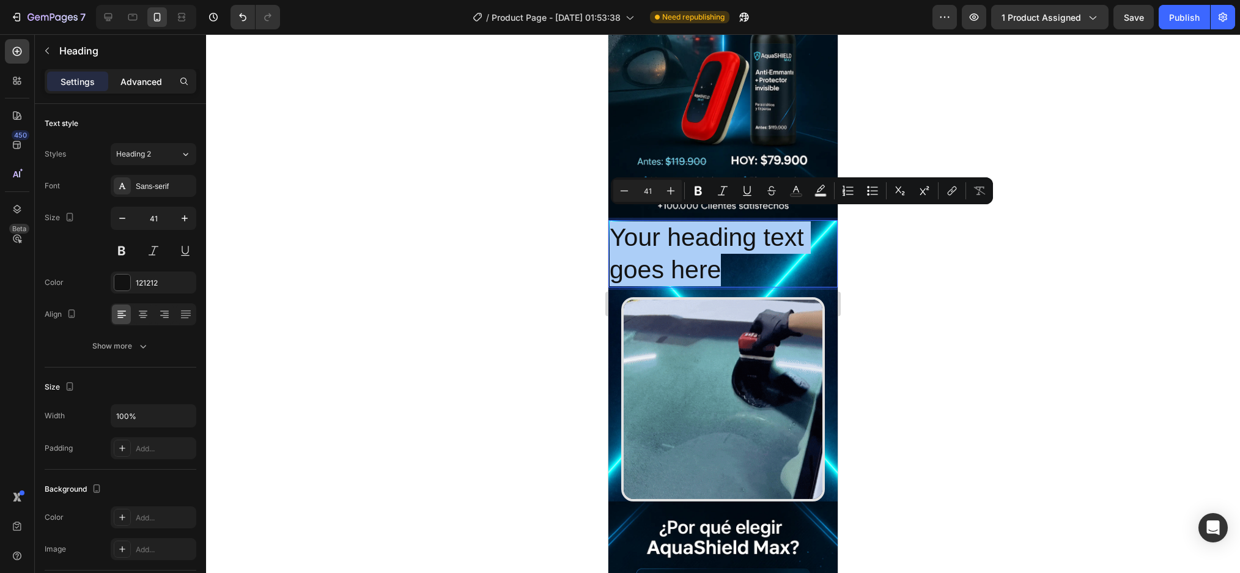
click at [143, 83] on p "Advanced" at bounding box center [141, 81] width 42 height 13
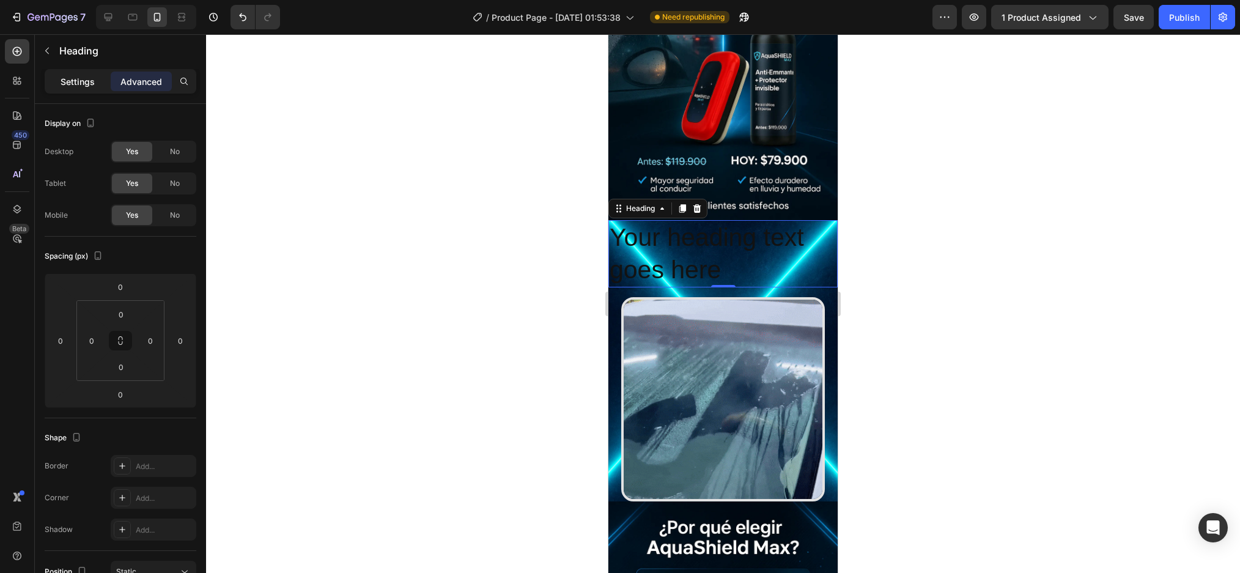
click at [59, 83] on div "Settings" at bounding box center [77, 82] width 61 height 20
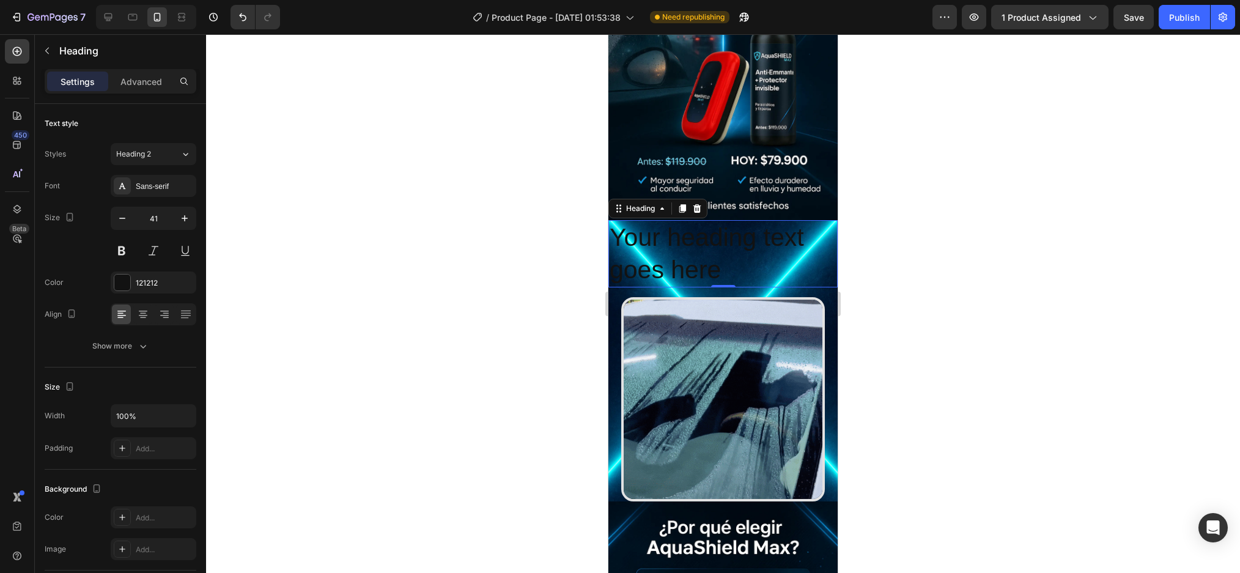
drag, startPoint x: 686, startPoint y: 240, endPoint x: 809, endPoint y: 225, distance: 123.7
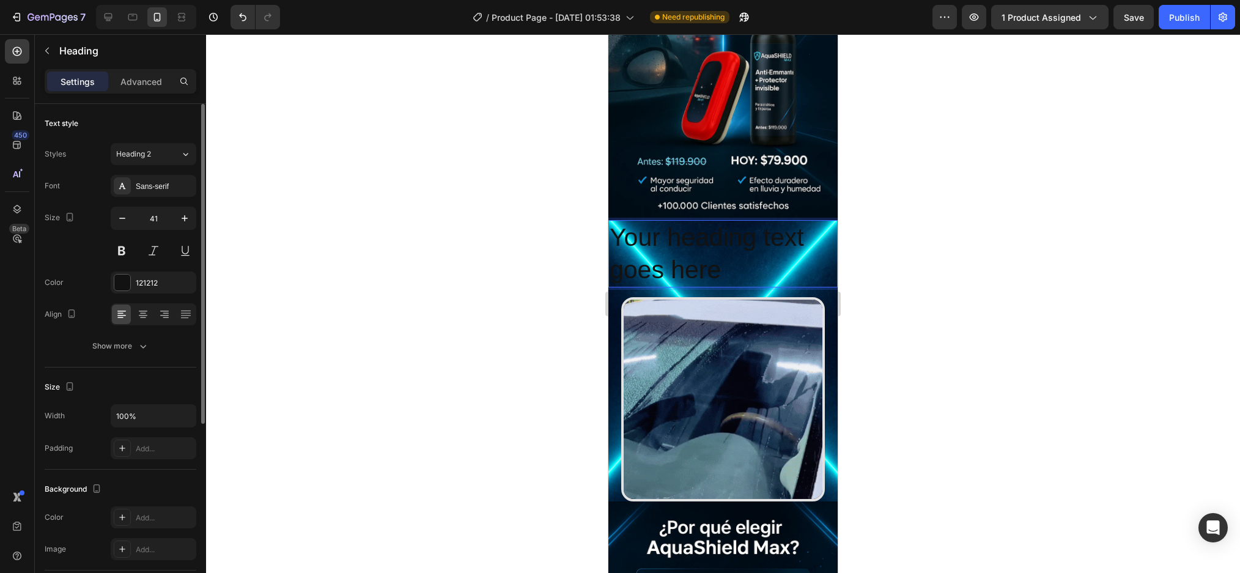
click at [136, 197] on div "Font Sans-serif Size 41 Color 121212 Align Show more" at bounding box center [121, 266] width 152 height 182
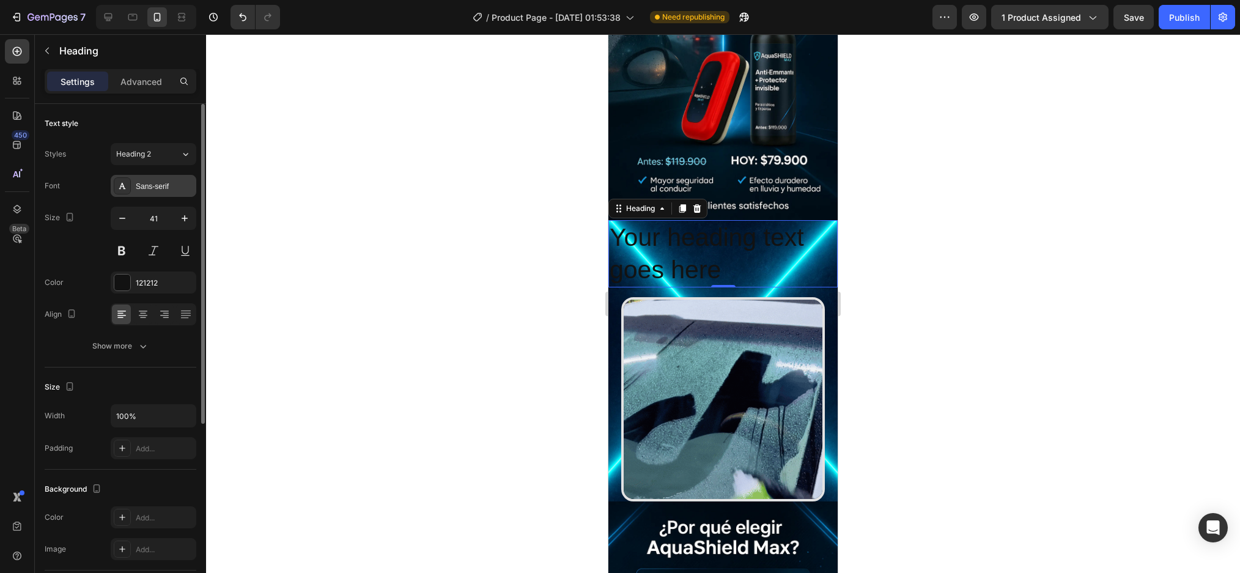
click at [139, 191] on div "Sans-serif" at bounding box center [164, 186] width 57 height 11
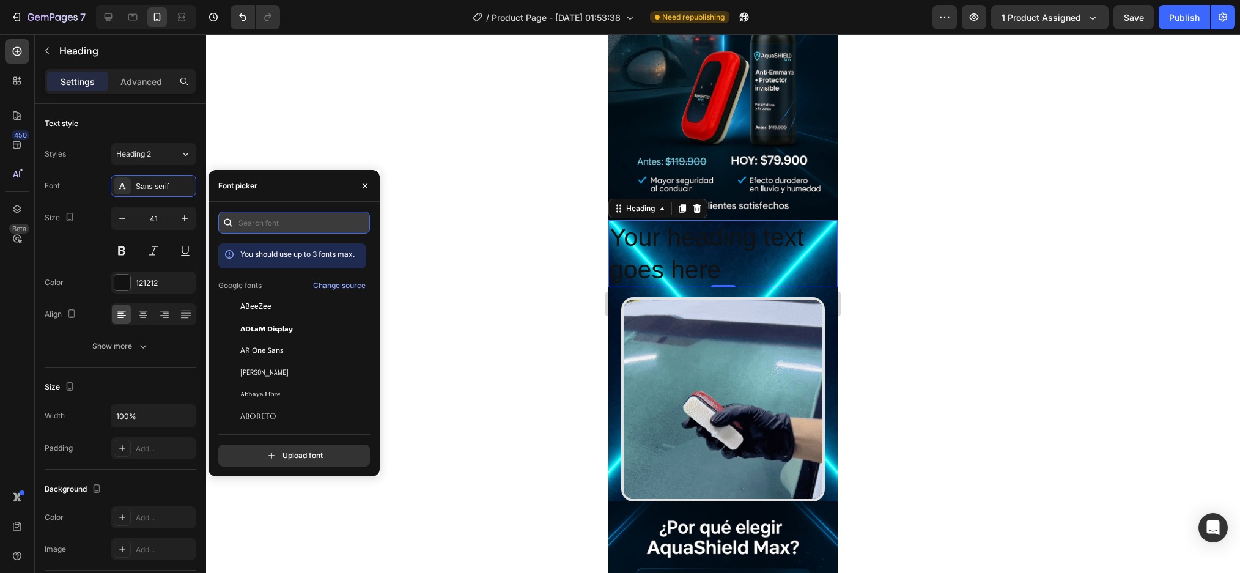
click at [245, 214] on input "text" at bounding box center [294, 223] width 152 height 22
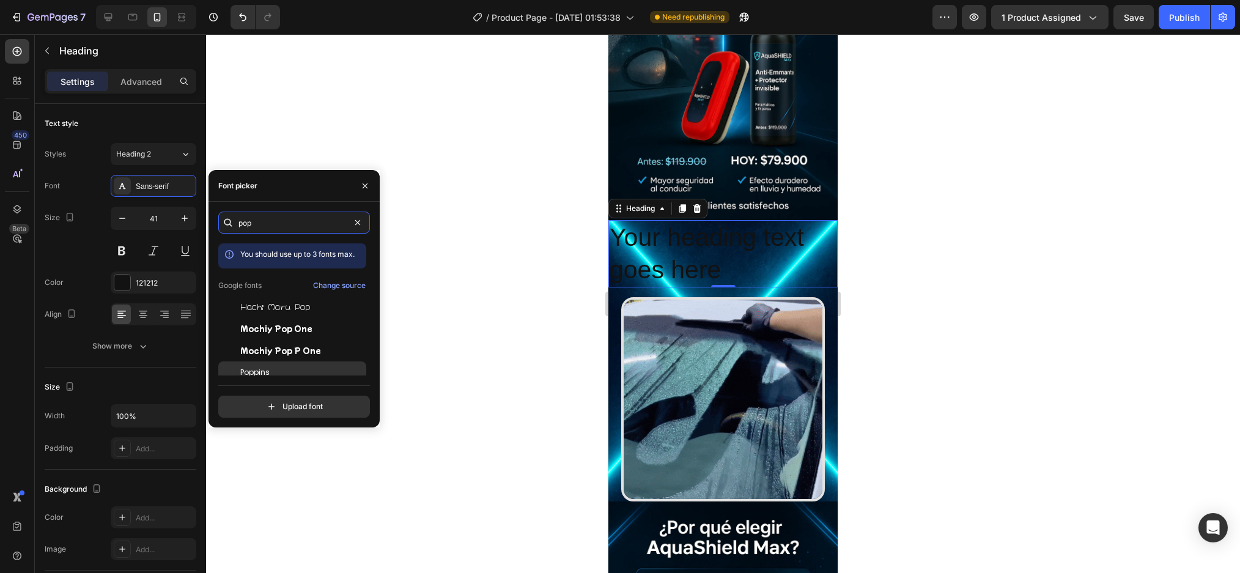
type input "pop"
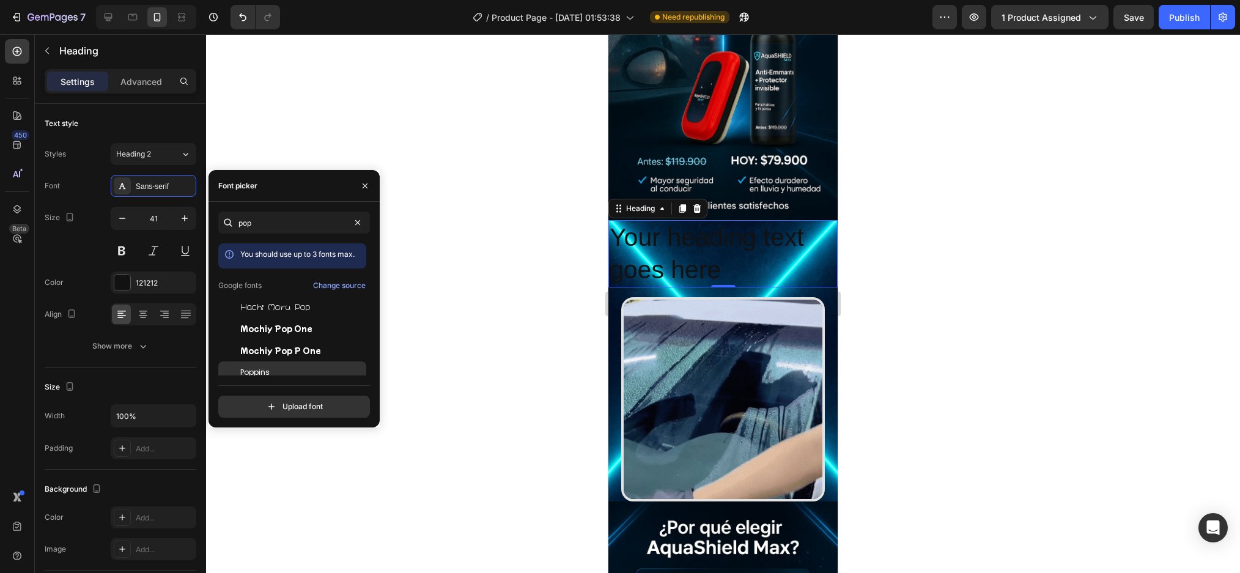
click at [265, 371] on span "Poppins" at bounding box center [254, 372] width 29 height 11
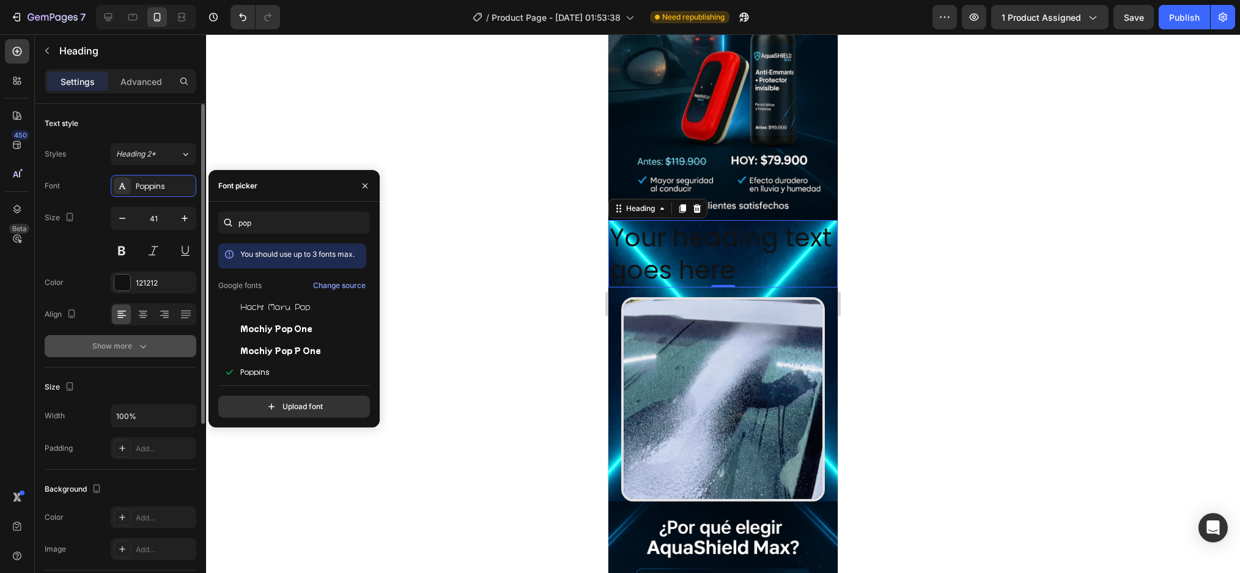
click at [121, 342] on div "Show more" at bounding box center [120, 346] width 57 height 12
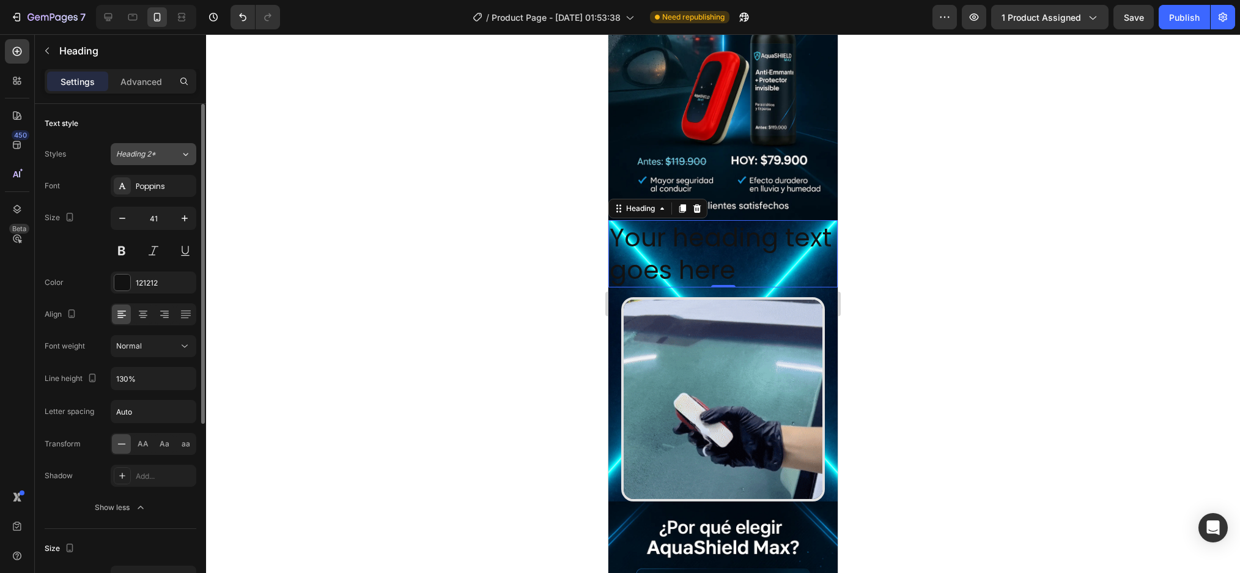
click at [150, 150] on span "Heading 2*" at bounding box center [136, 154] width 40 height 11
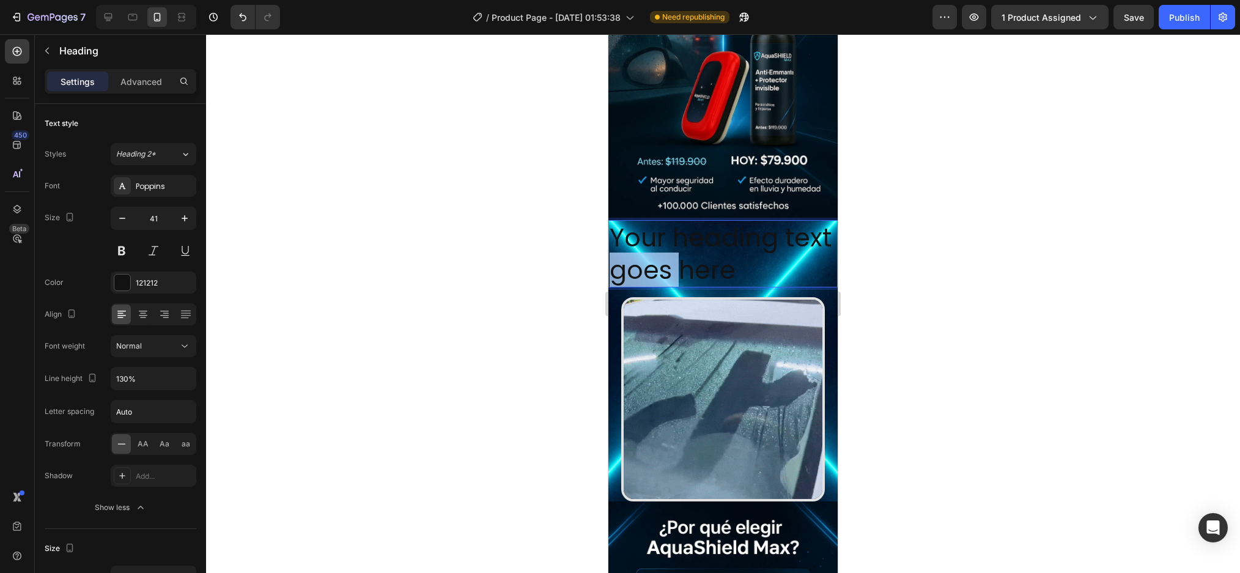
click at [715, 252] on p "Your heading text goes here" at bounding box center [722, 253] width 227 height 65
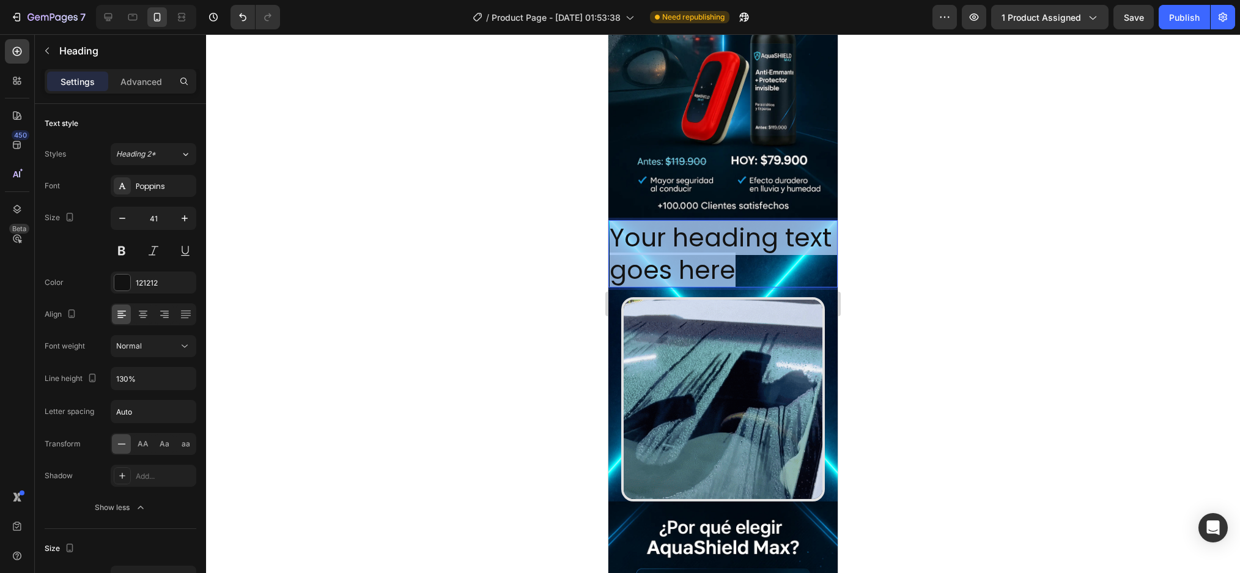
click at [715, 252] on p "Your heading text goes here" at bounding box center [722, 253] width 227 height 65
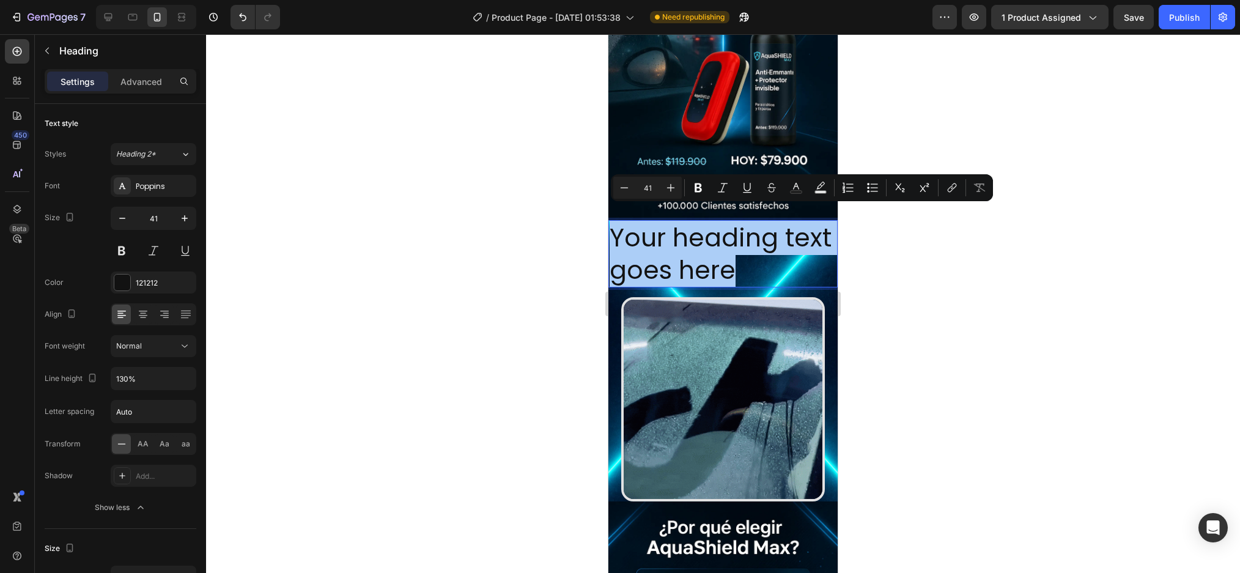
click at [935, 329] on div at bounding box center [723, 303] width 1034 height 539
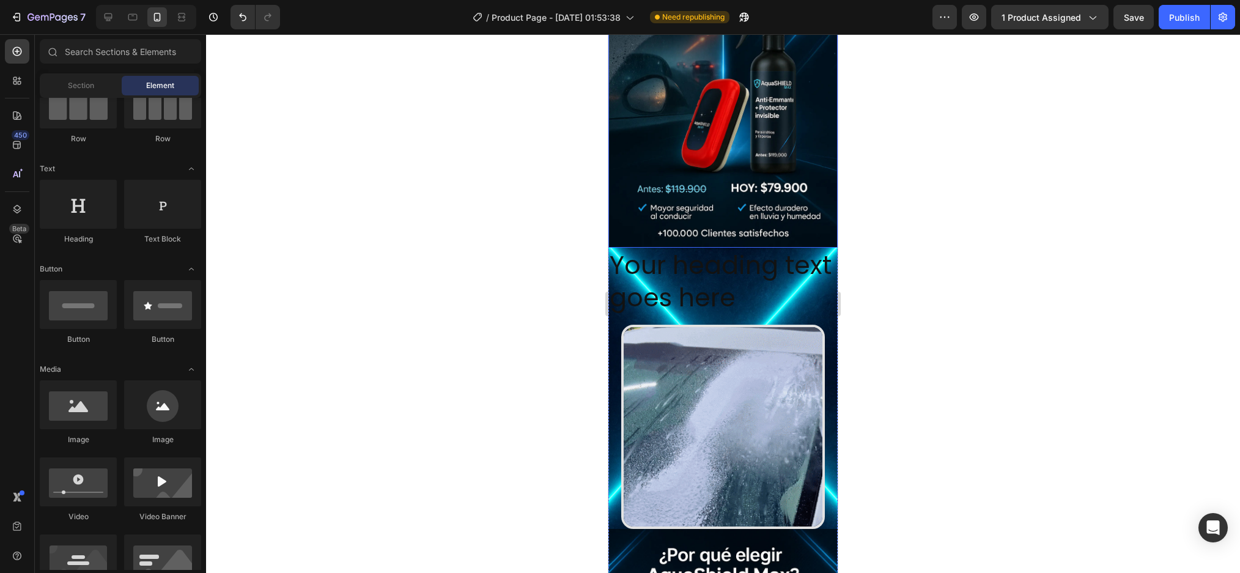
scroll to position [0, 0]
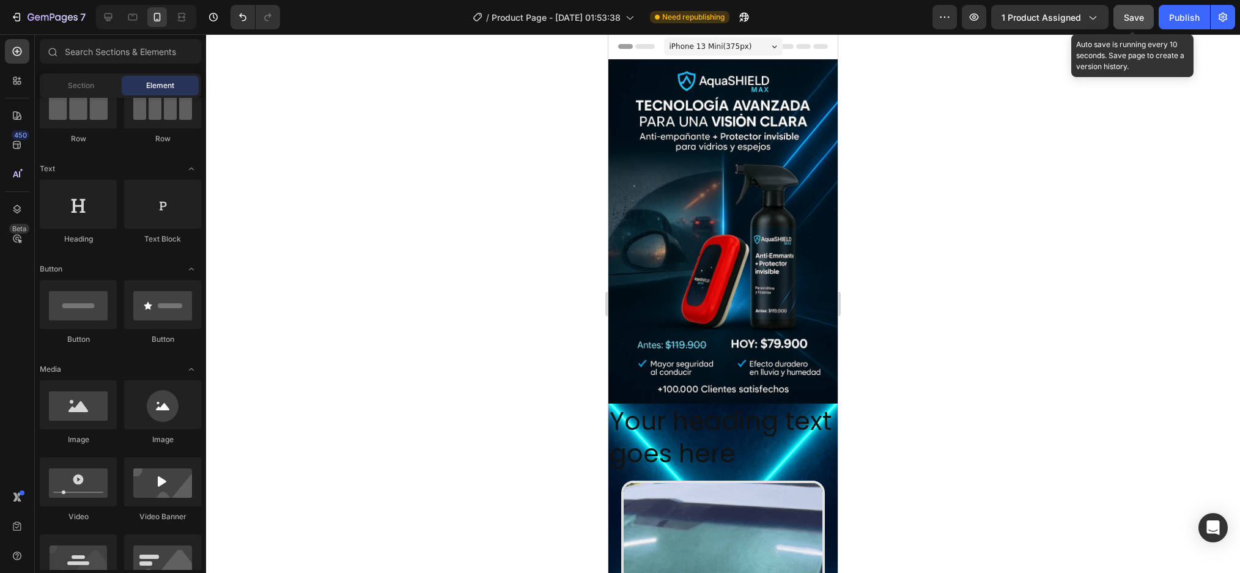
click at [1138, 18] on span "Save" at bounding box center [1134, 17] width 20 height 10
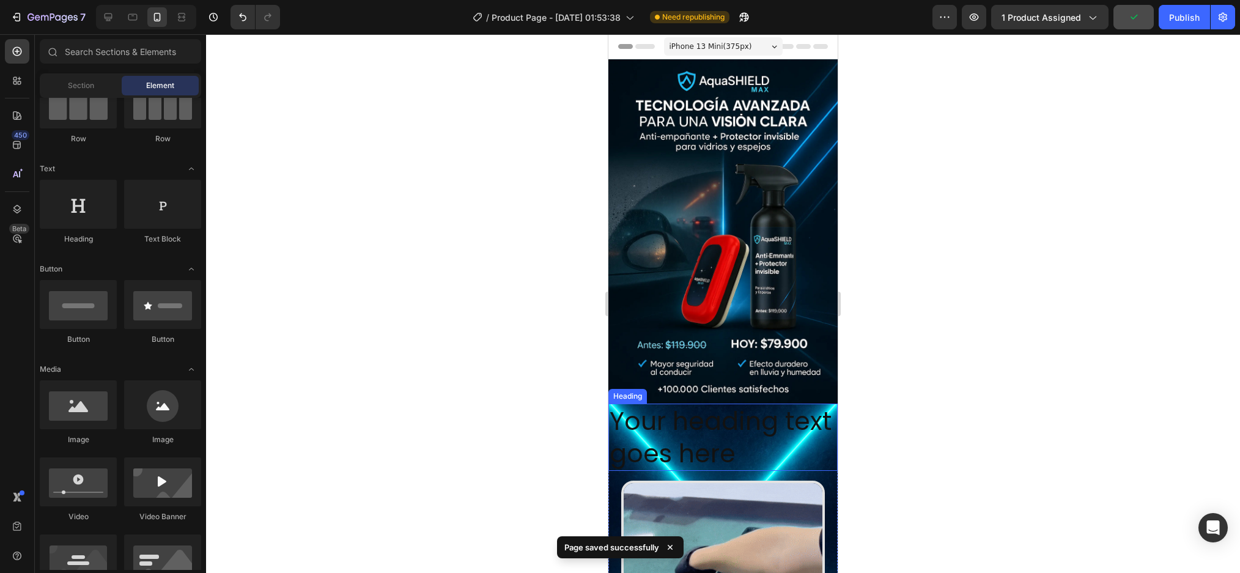
click at [738, 421] on p "Your heading text goes here" at bounding box center [722, 437] width 227 height 65
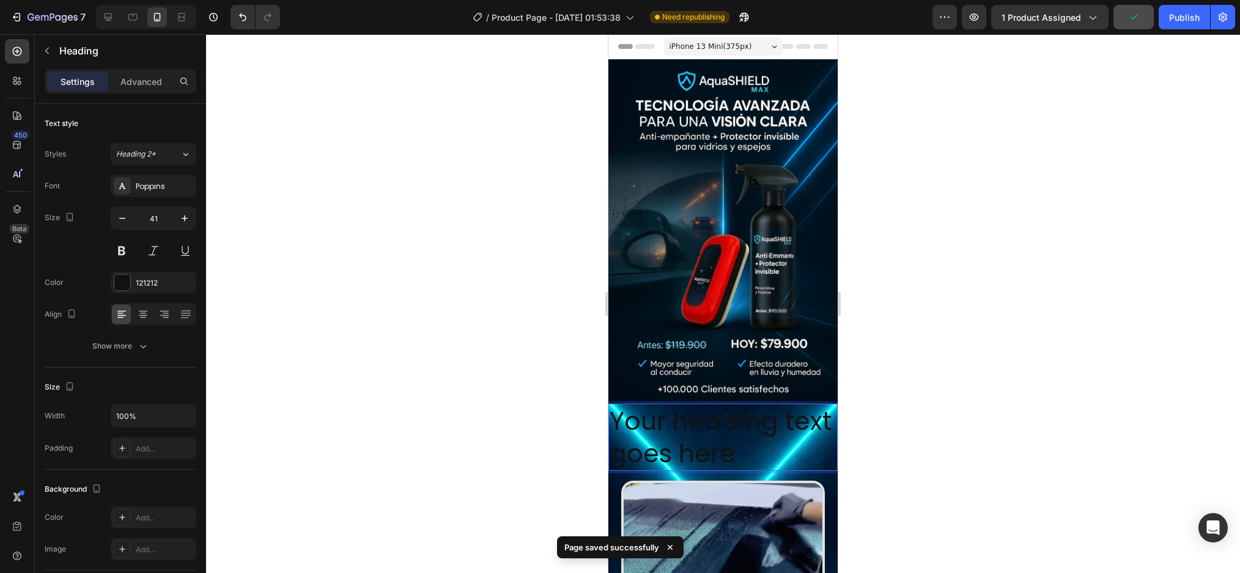
click at [738, 421] on p "Your heading text goes here" at bounding box center [722, 437] width 227 height 65
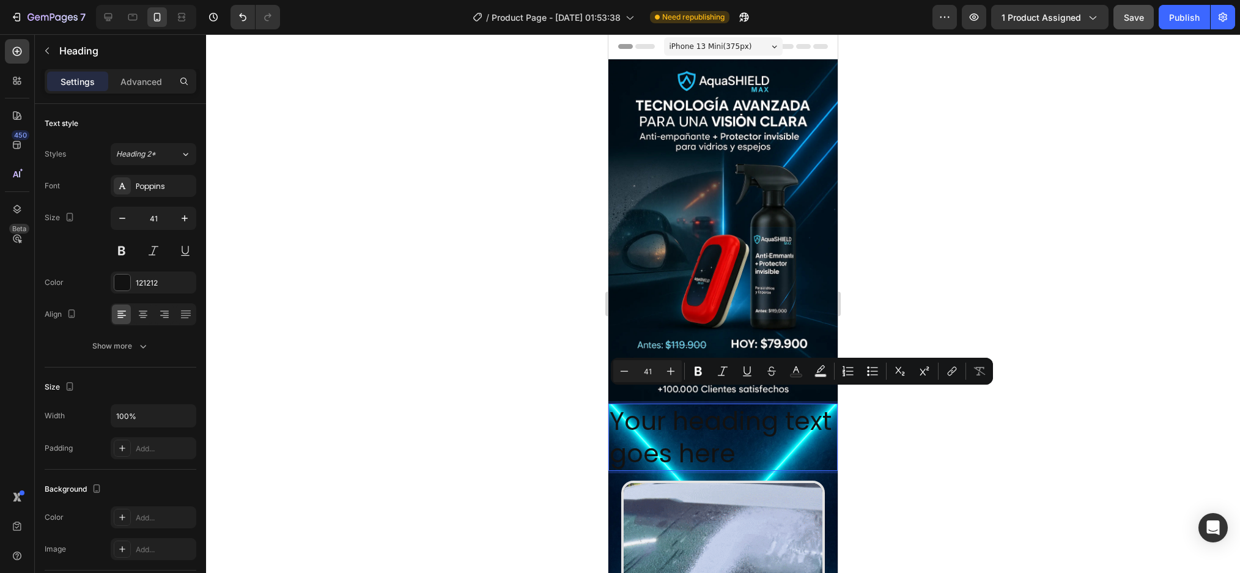
click at [724, 447] on p "Your heading text goes here" at bounding box center [722, 437] width 227 height 65
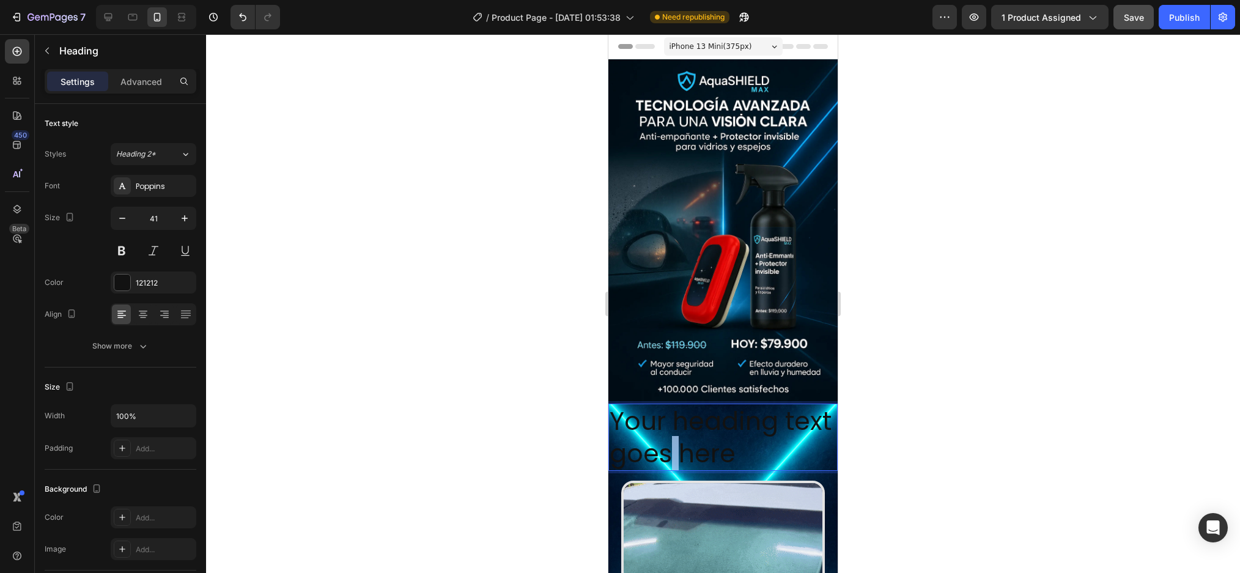
click at [724, 447] on p "Your heading text goes here" at bounding box center [722, 437] width 227 height 65
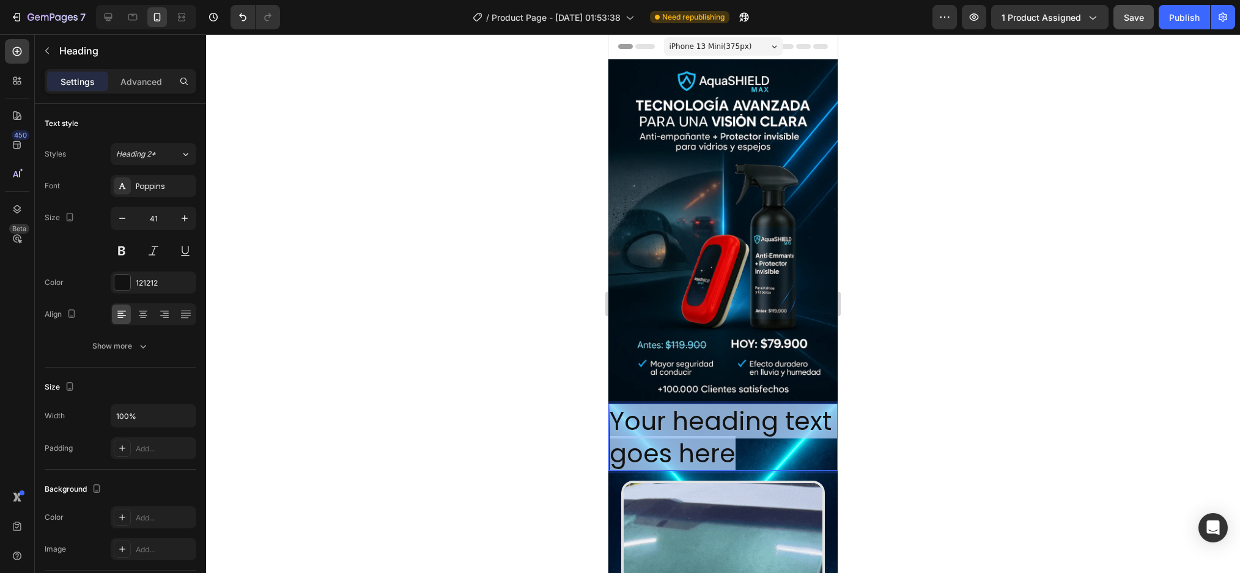
click at [724, 447] on p "Your heading text goes here" at bounding box center [722, 437] width 227 height 65
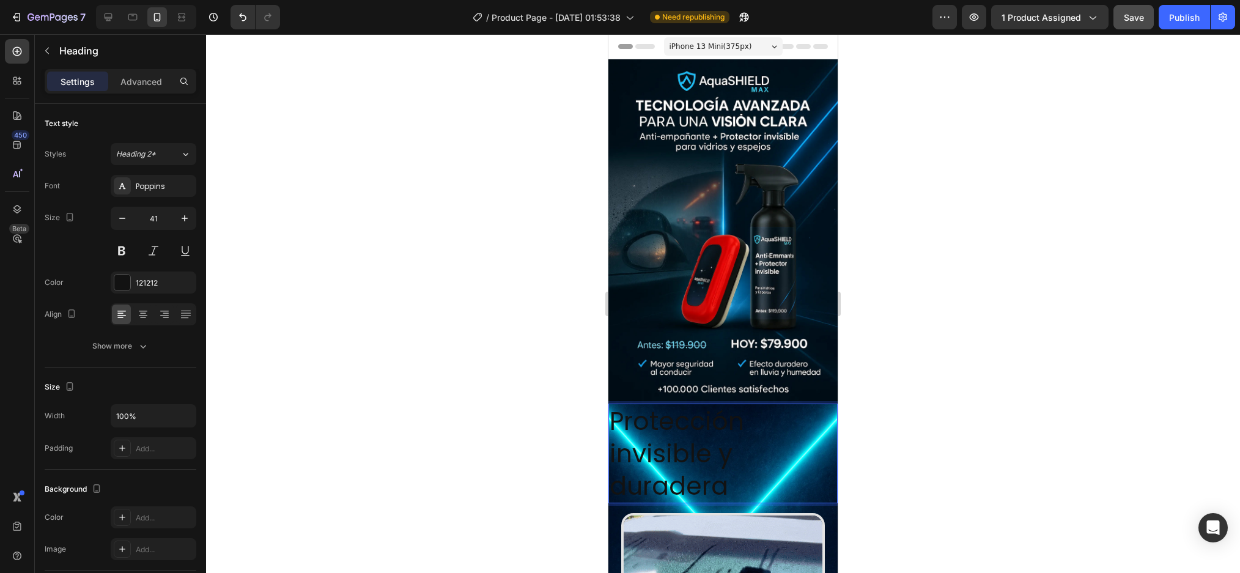
click at [724, 447] on p "Protección invisible y duradera" at bounding box center [722, 454] width 227 height 98
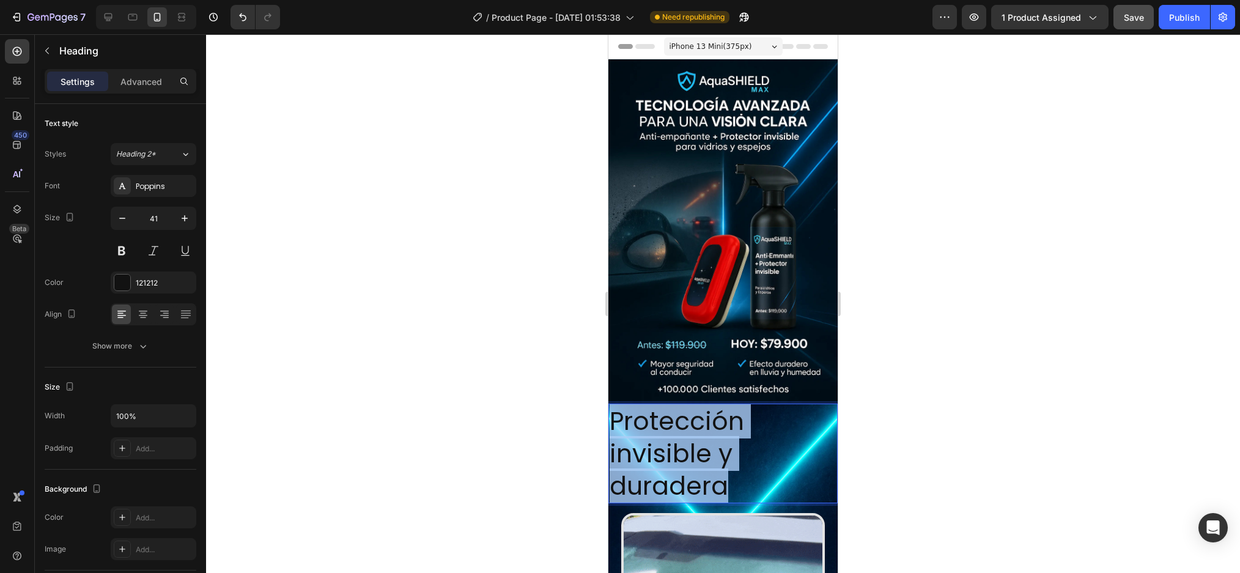
click at [724, 447] on p "Protección invisible y duradera" at bounding box center [722, 454] width 227 height 98
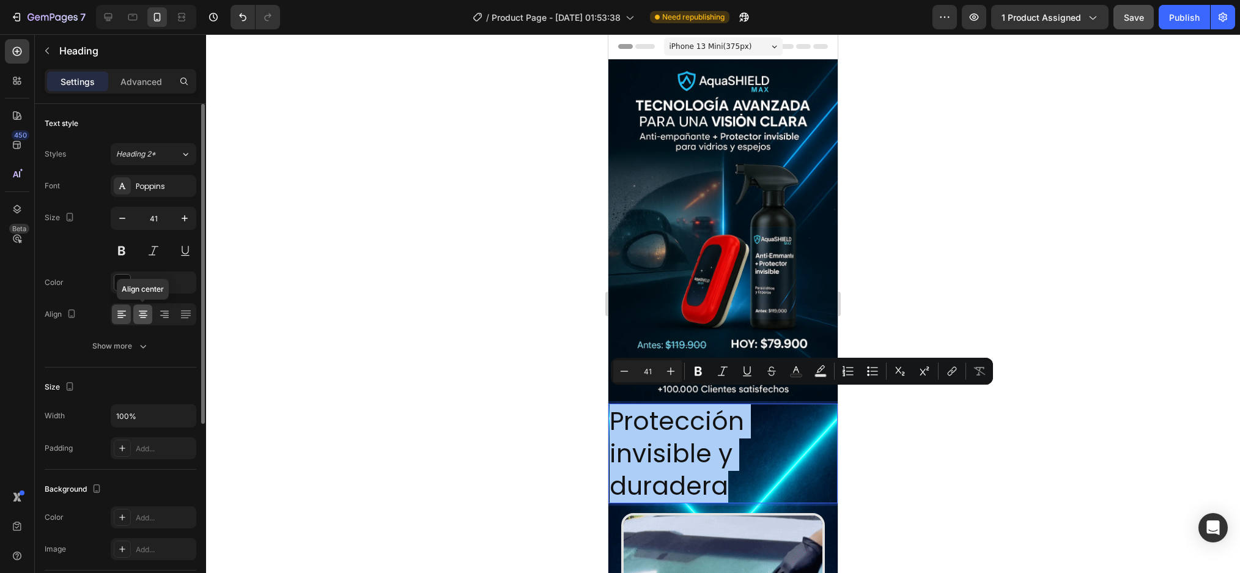
click at [144, 310] on icon at bounding box center [143, 314] width 12 height 12
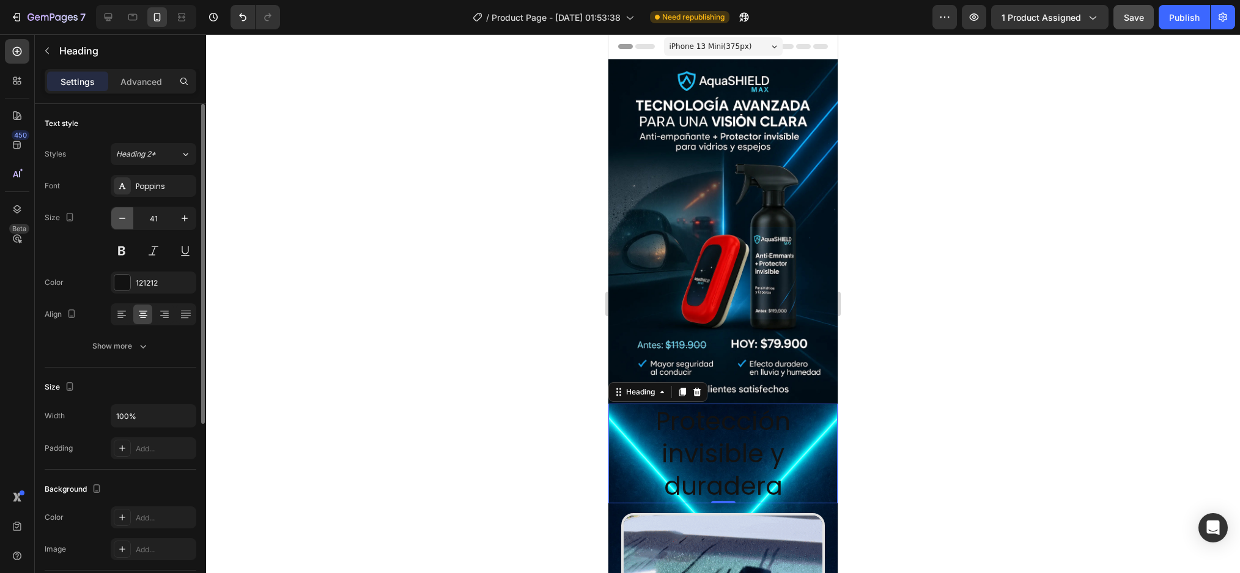
click at [125, 221] on icon "button" at bounding box center [122, 218] width 12 height 12
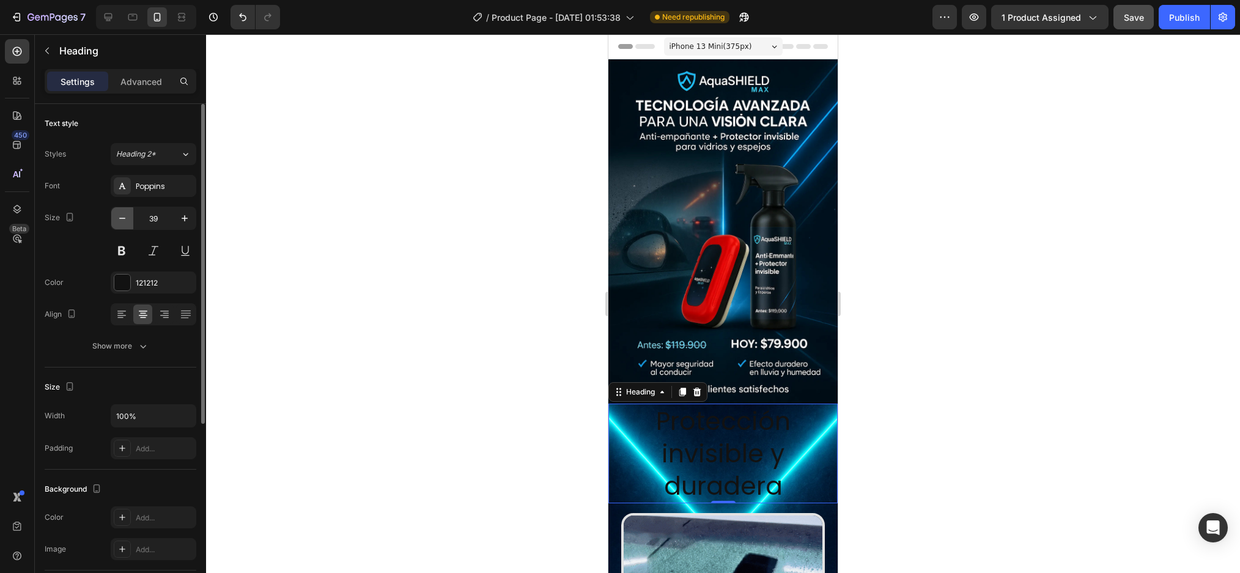
click at [125, 221] on icon "button" at bounding box center [122, 218] width 12 height 12
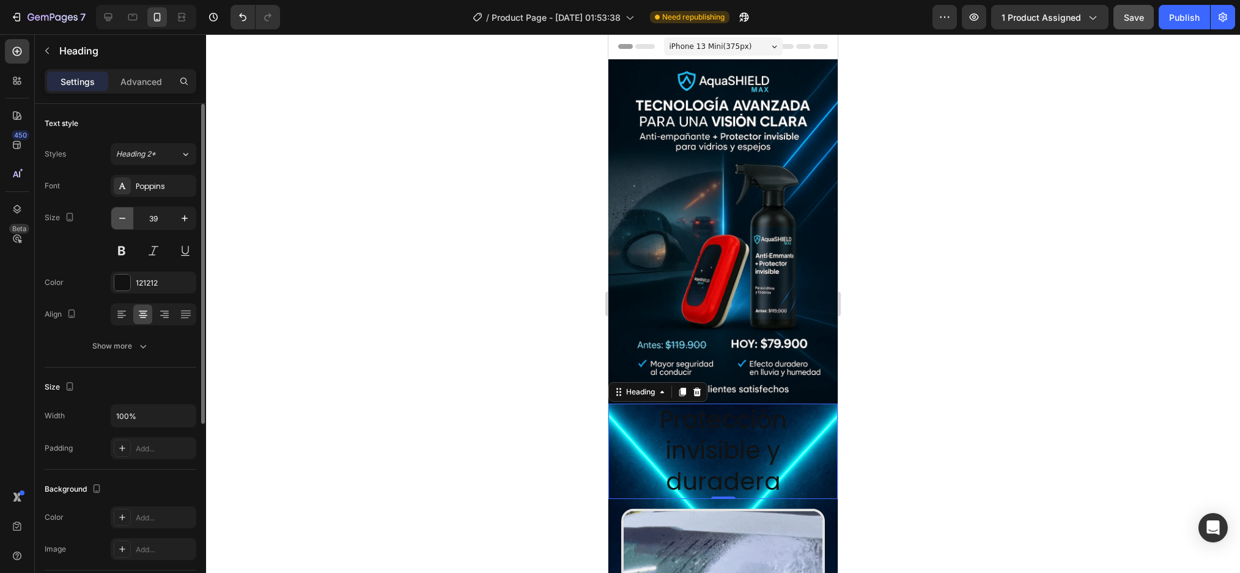
click at [125, 221] on icon "button" at bounding box center [122, 218] width 12 height 12
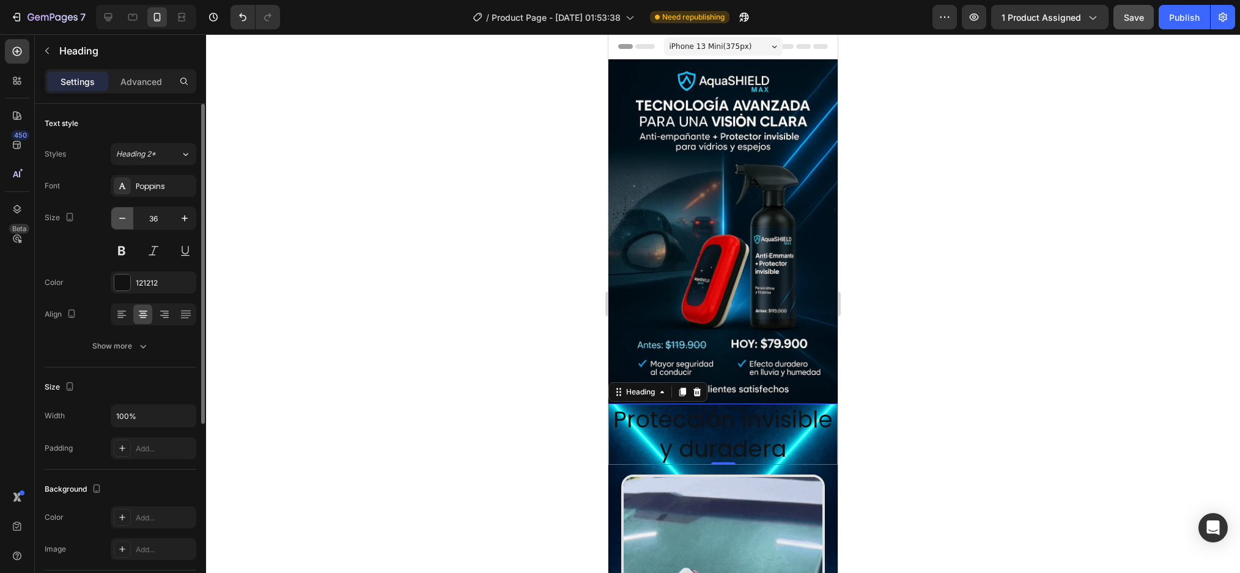
click at [125, 221] on icon "button" at bounding box center [122, 218] width 12 height 12
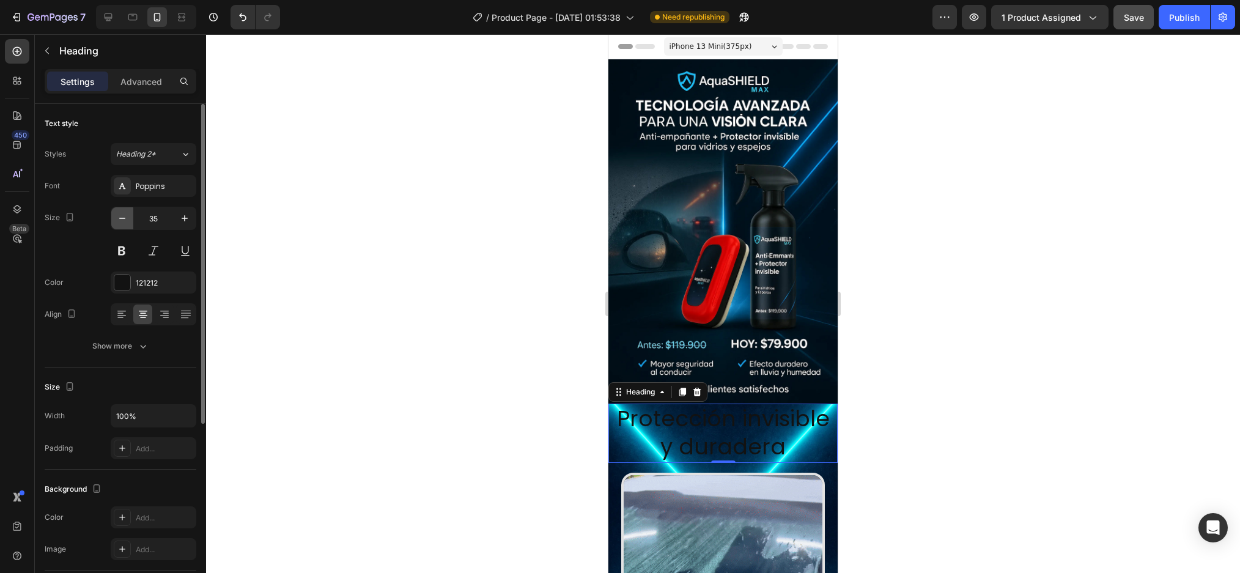
click at [125, 221] on icon "button" at bounding box center [122, 218] width 12 height 12
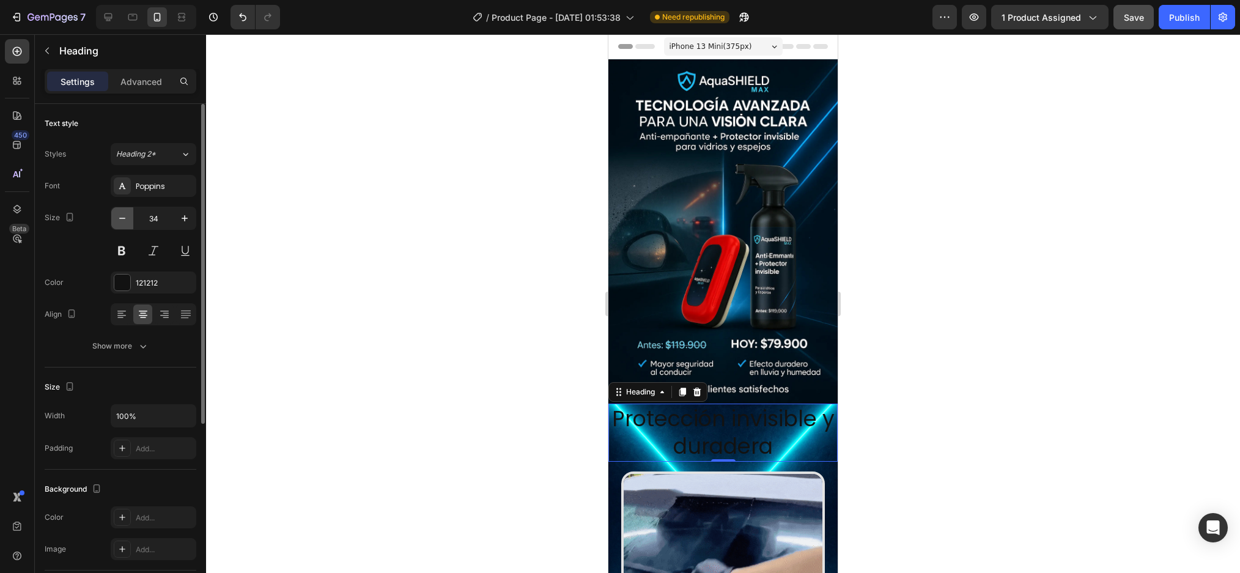
click at [125, 221] on icon "button" at bounding box center [122, 218] width 12 height 12
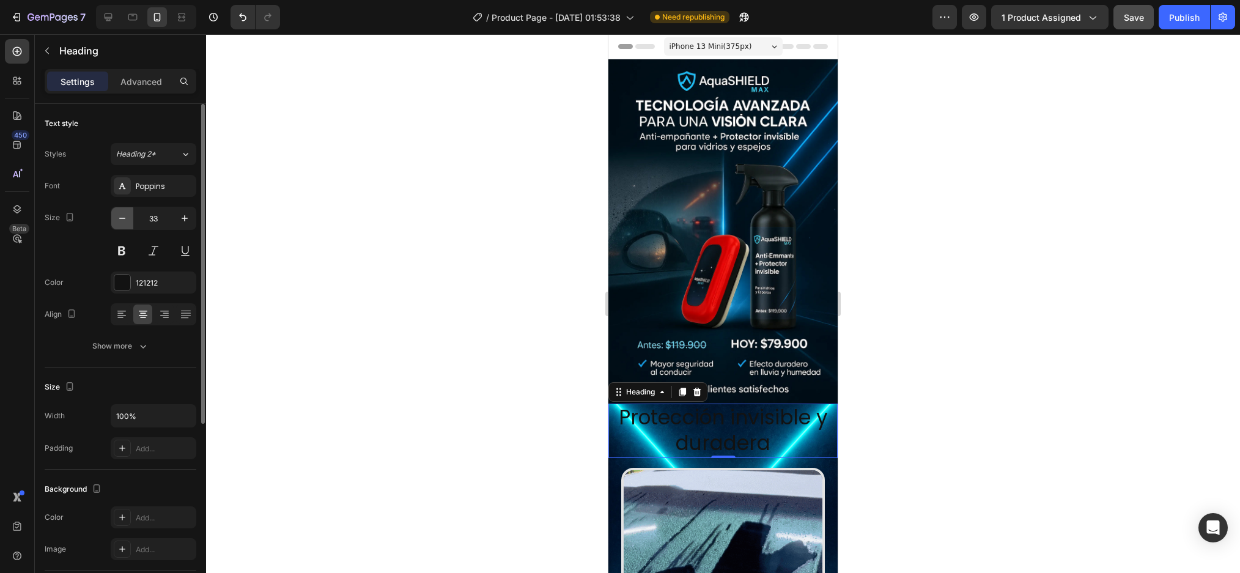
click at [125, 221] on icon "button" at bounding box center [122, 218] width 12 height 12
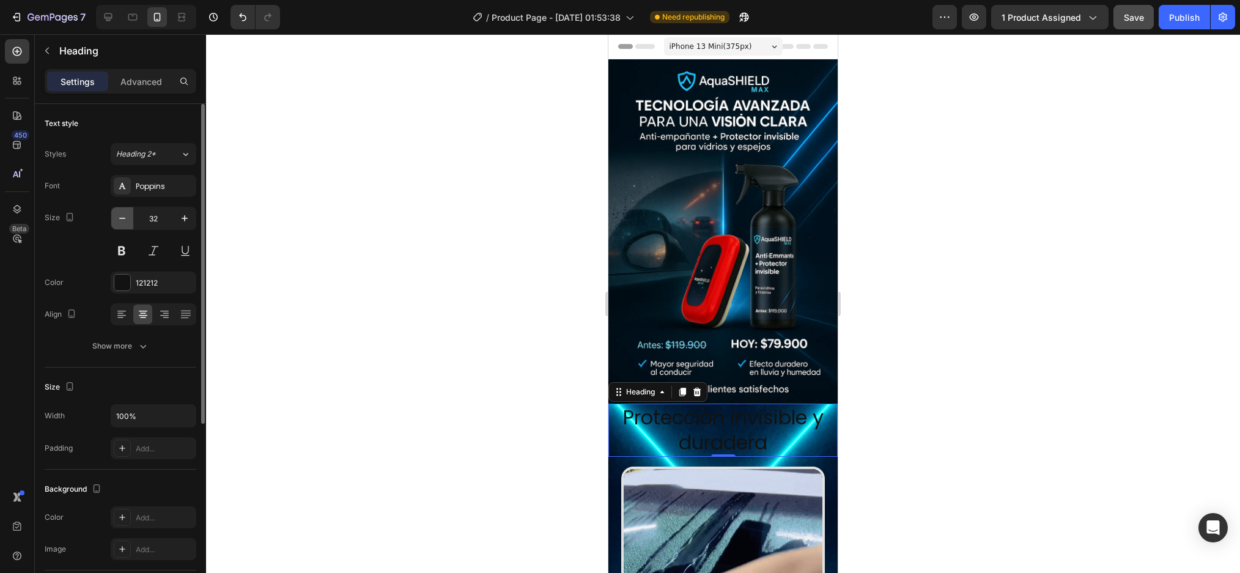
click at [125, 221] on icon "button" at bounding box center [122, 218] width 12 height 12
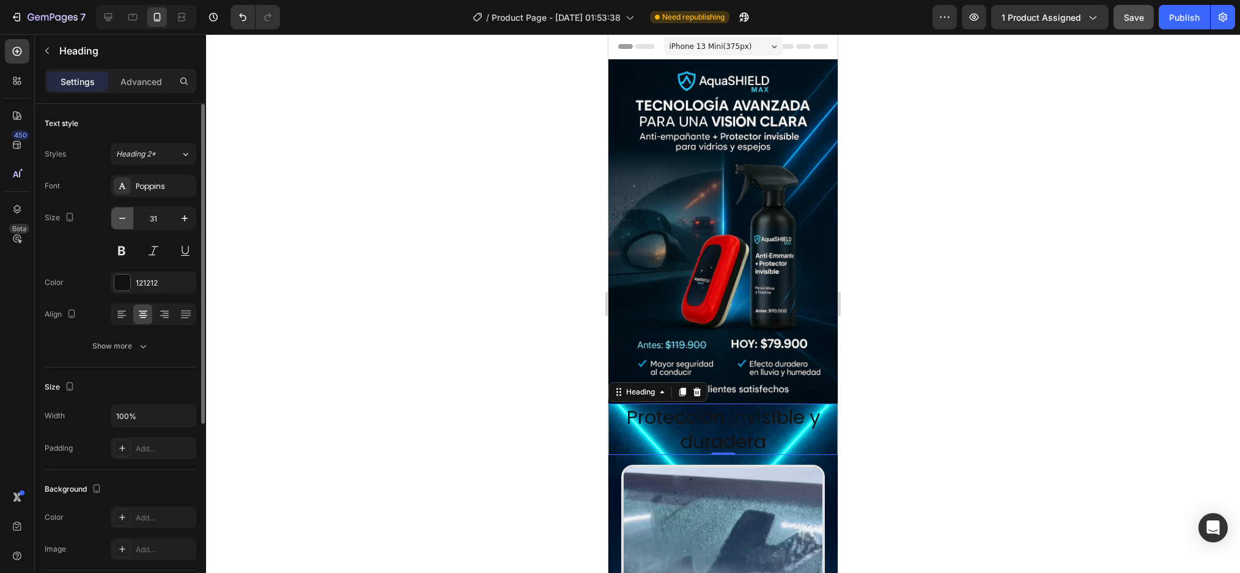
click at [125, 221] on icon "button" at bounding box center [122, 218] width 12 height 12
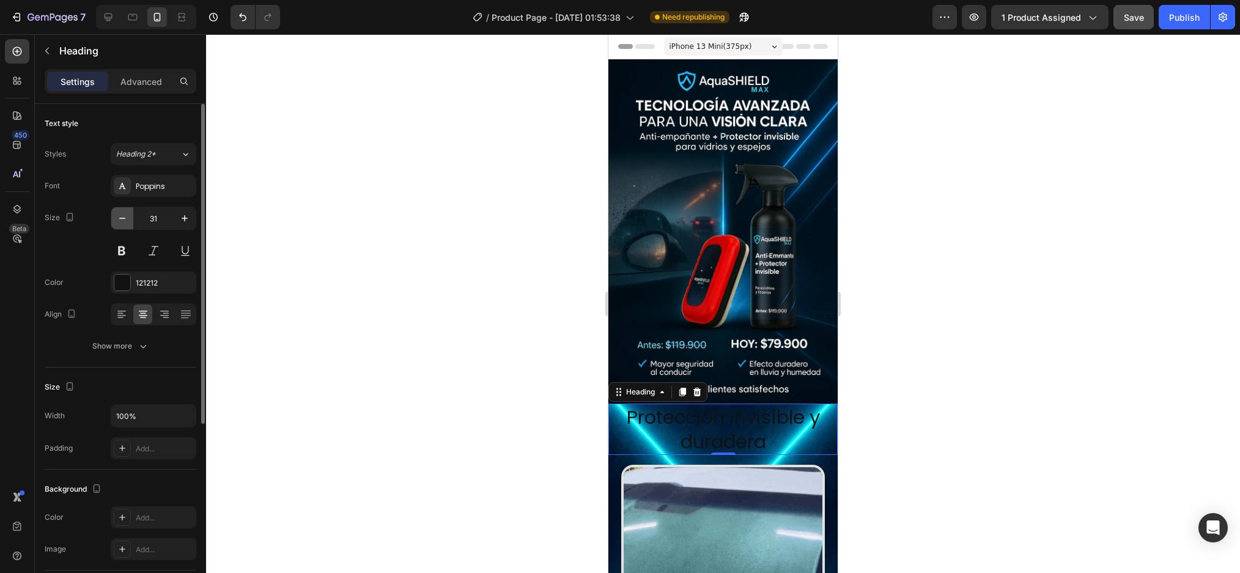
type input "30"
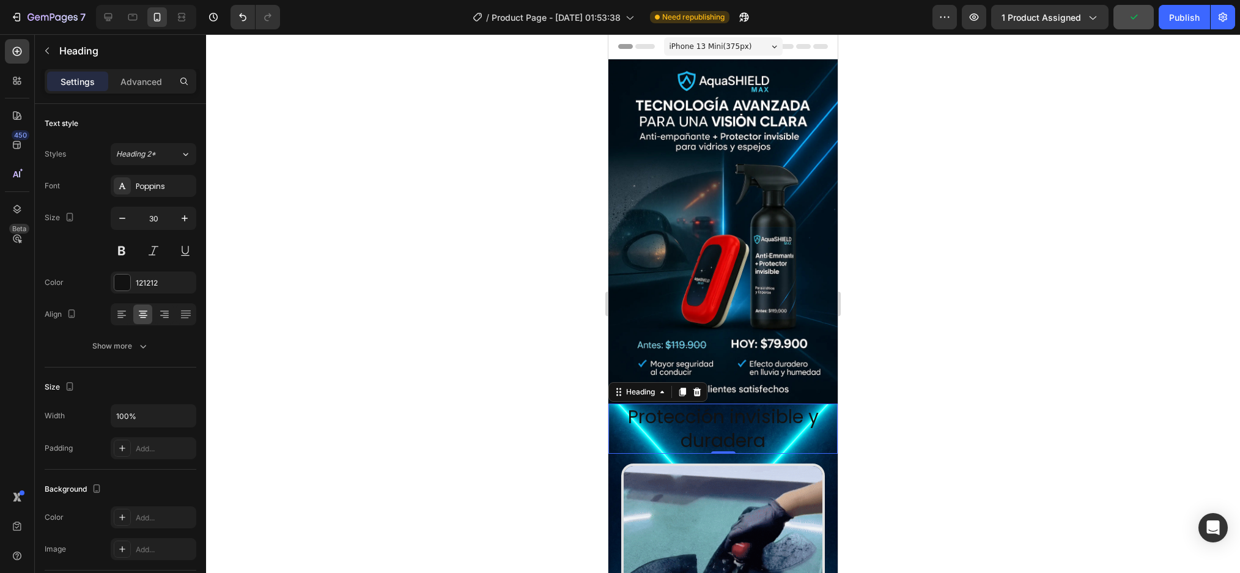
click at [749, 411] on p "Protección invisible y duradera" at bounding box center [722, 429] width 227 height 48
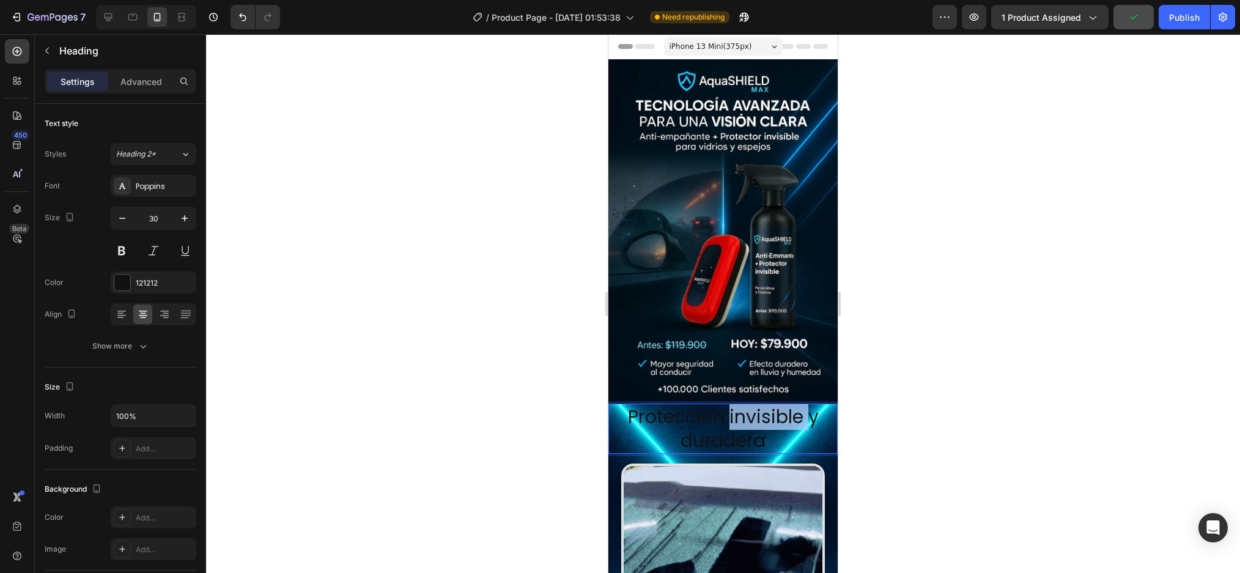
click at [749, 411] on p "Protección invisible y duradera" at bounding box center [722, 429] width 227 height 48
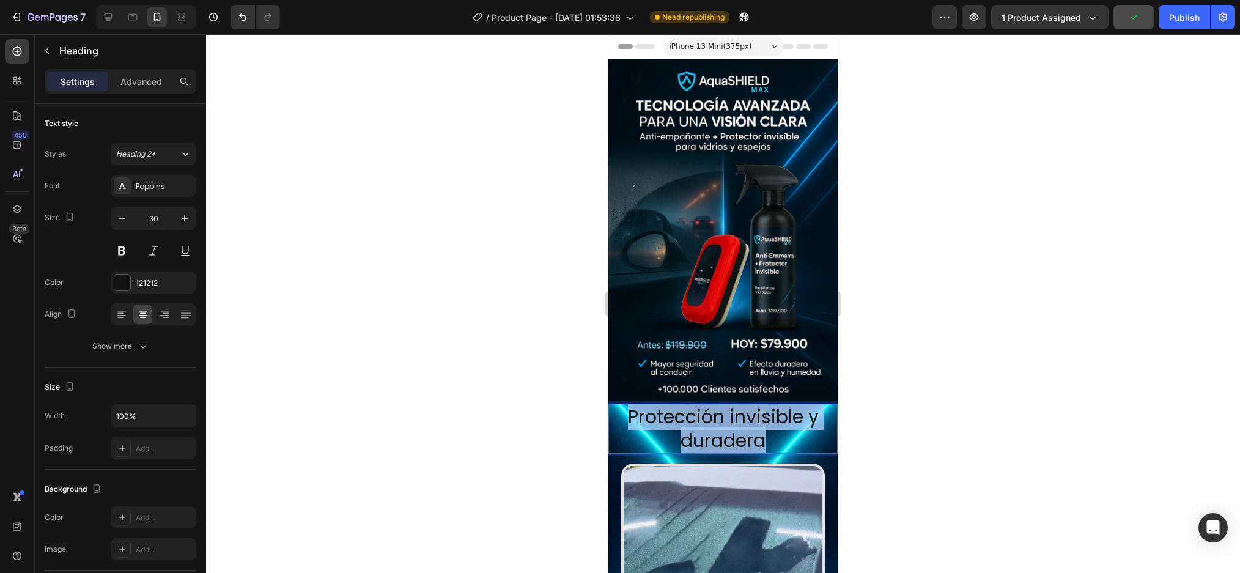
click at [749, 411] on p "Protección invisible y duradera" at bounding box center [722, 429] width 227 height 48
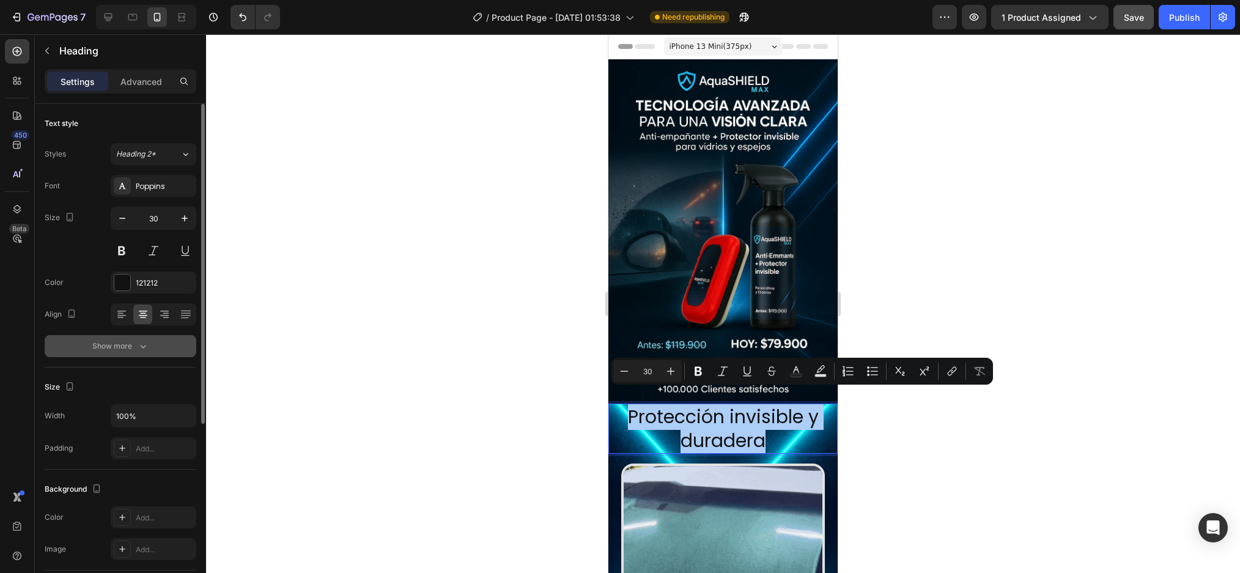
click at [143, 345] on icon "button" at bounding box center [143, 346] width 12 height 12
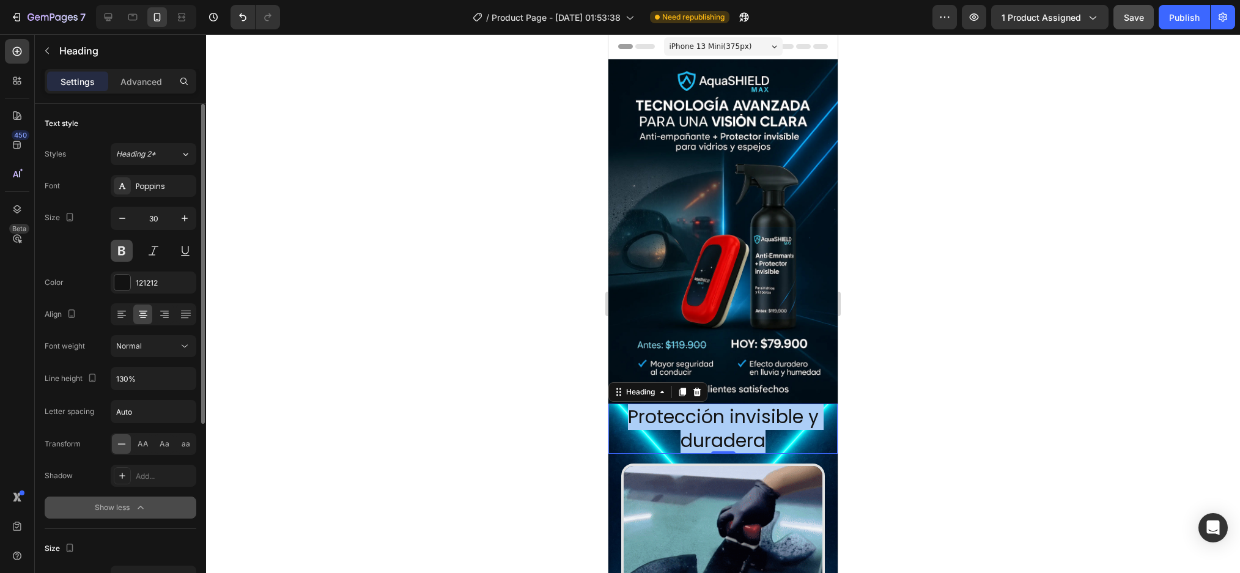
click at [121, 251] on button at bounding box center [122, 251] width 22 height 22
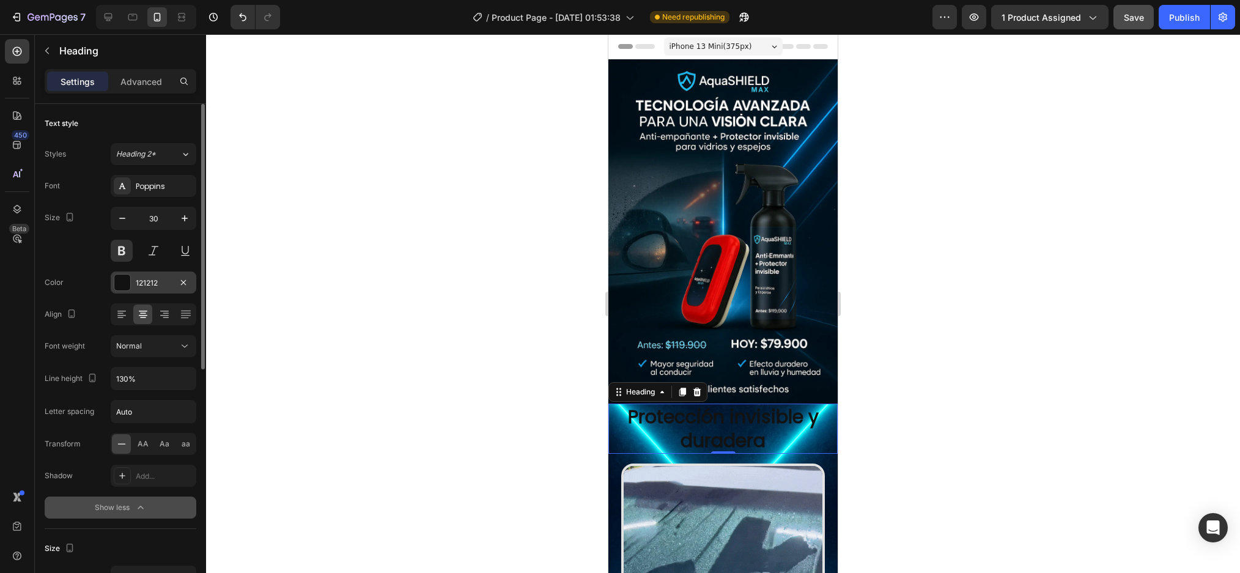
click at [120, 279] on div at bounding box center [122, 282] width 16 height 16
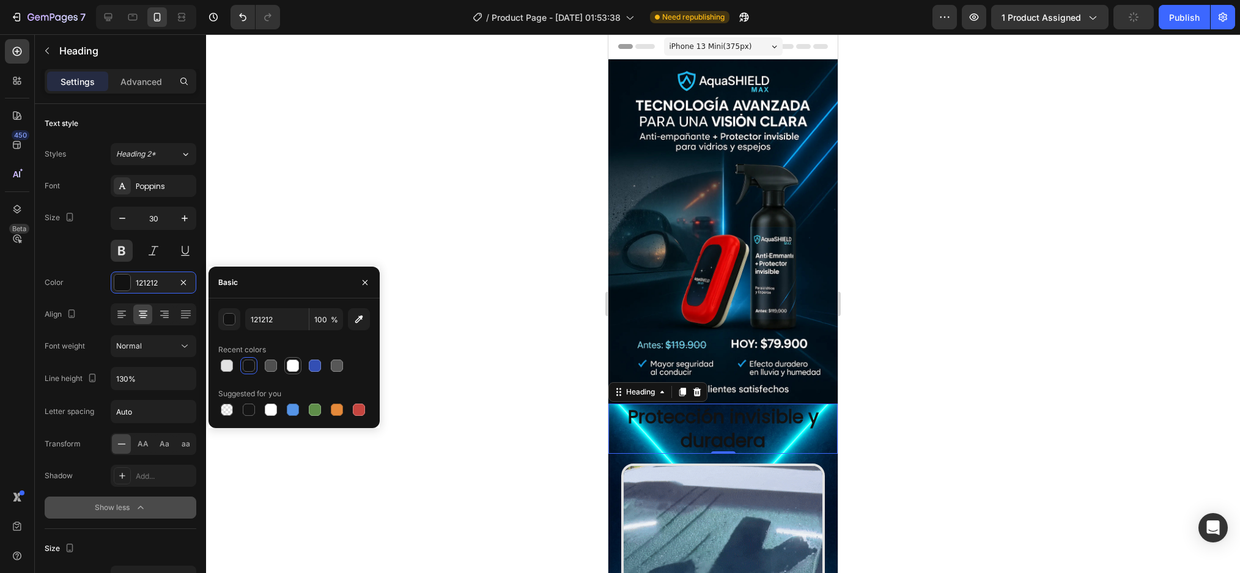
click at [287, 366] on div at bounding box center [293, 365] width 12 height 12
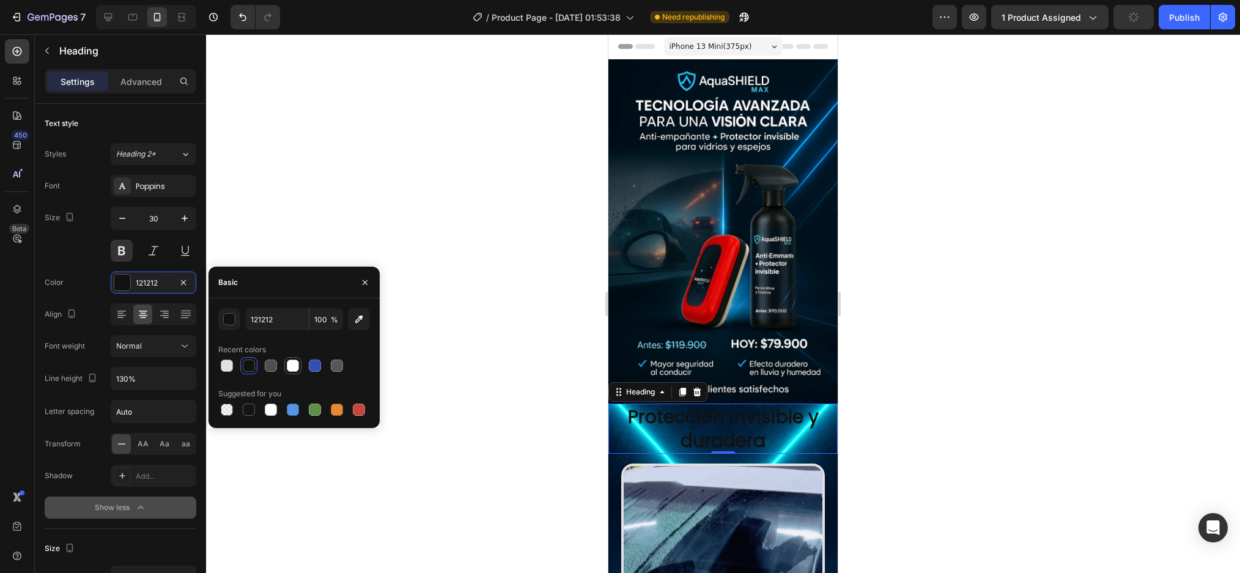
type input "FFFFFF"
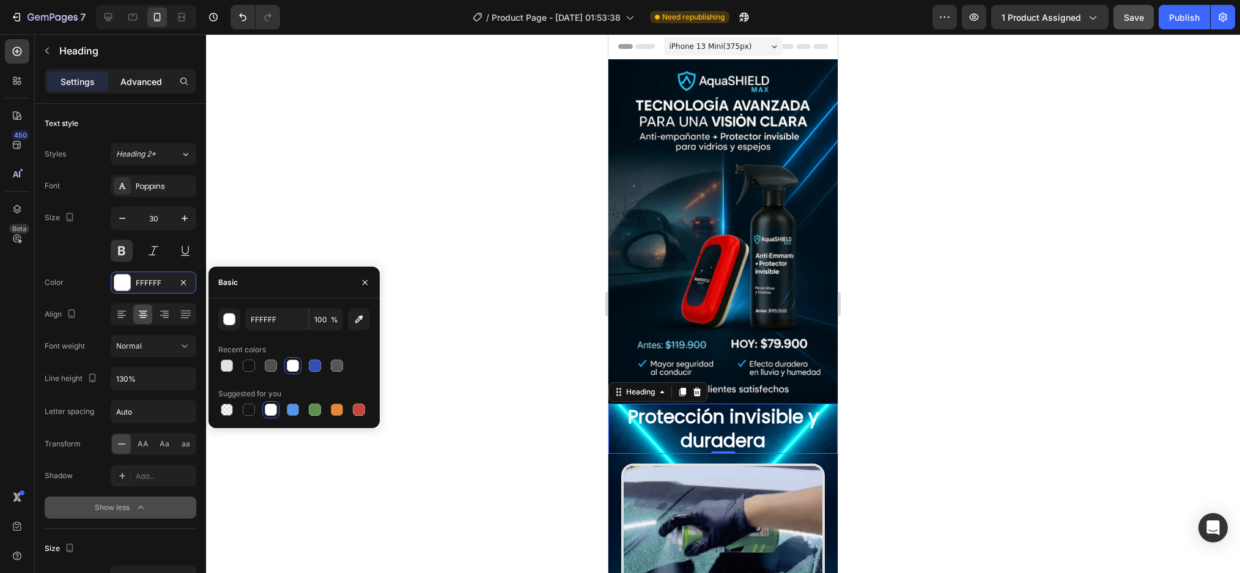
click at [146, 87] on p "Advanced" at bounding box center [141, 81] width 42 height 13
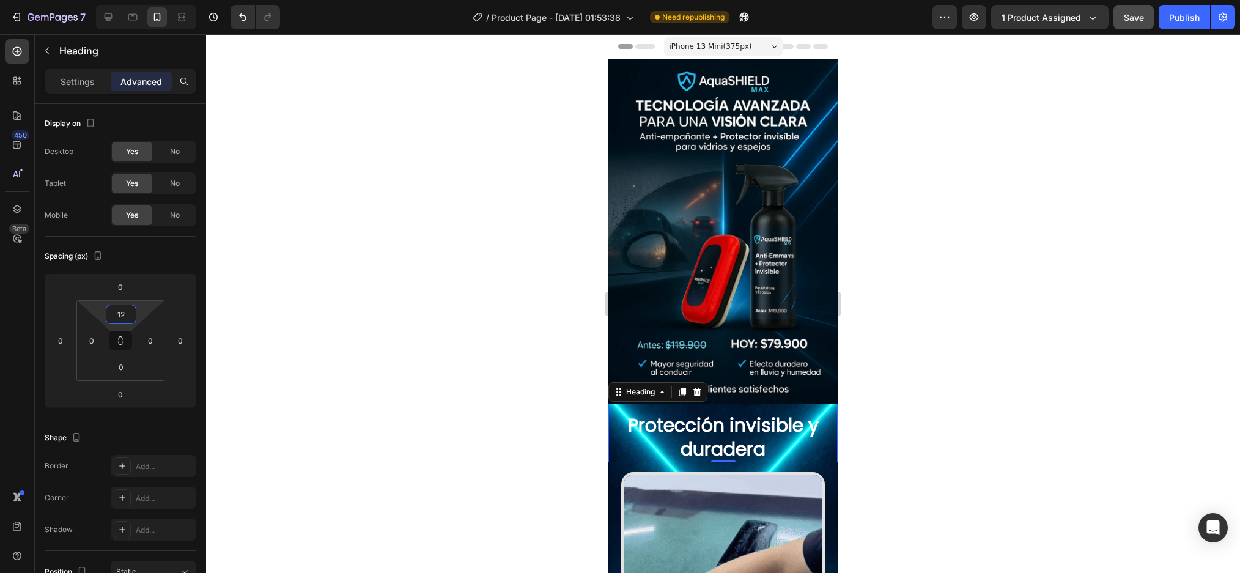
type input "8"
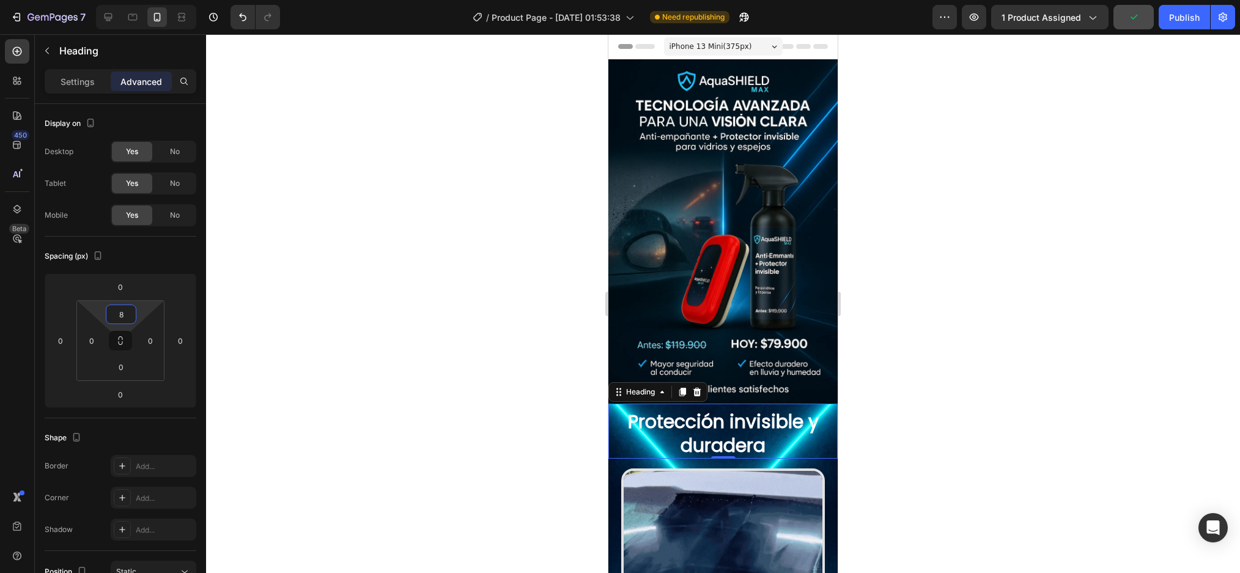
drag, startPoint x: 120, startPoint y: 302, endPoint x: 131, endPoint y: 300, distance: 11.3
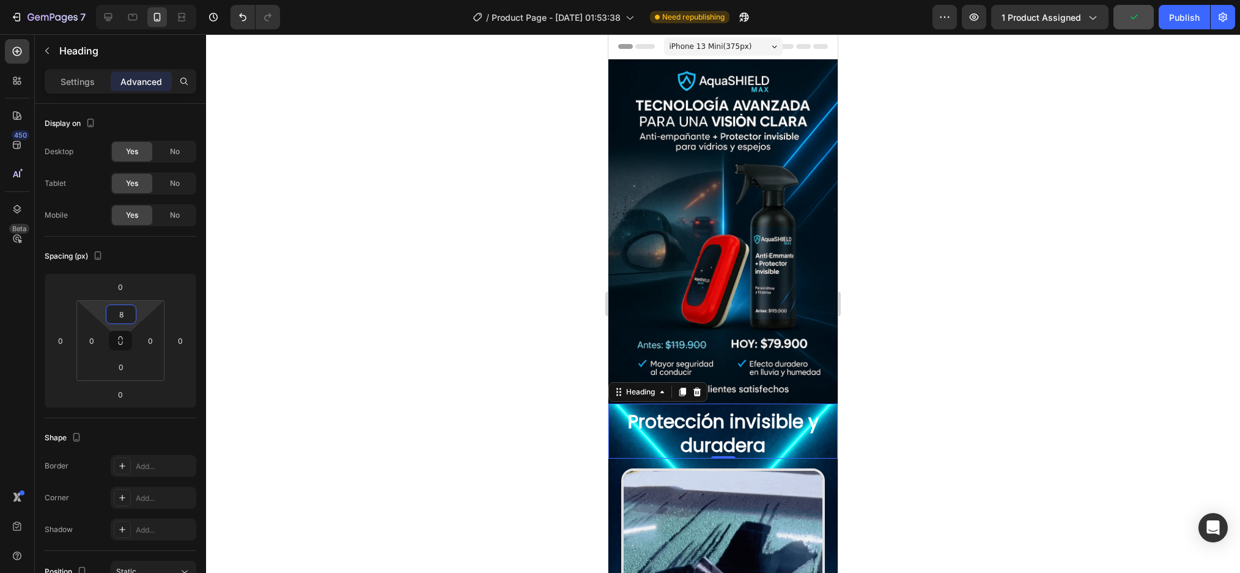
click at [131, 0] on html "7 Version history / Product Page - Aug 27, 01:53:38 Need republishing Preview 1…" at bounding box center [620, 0] width 1240 height 0
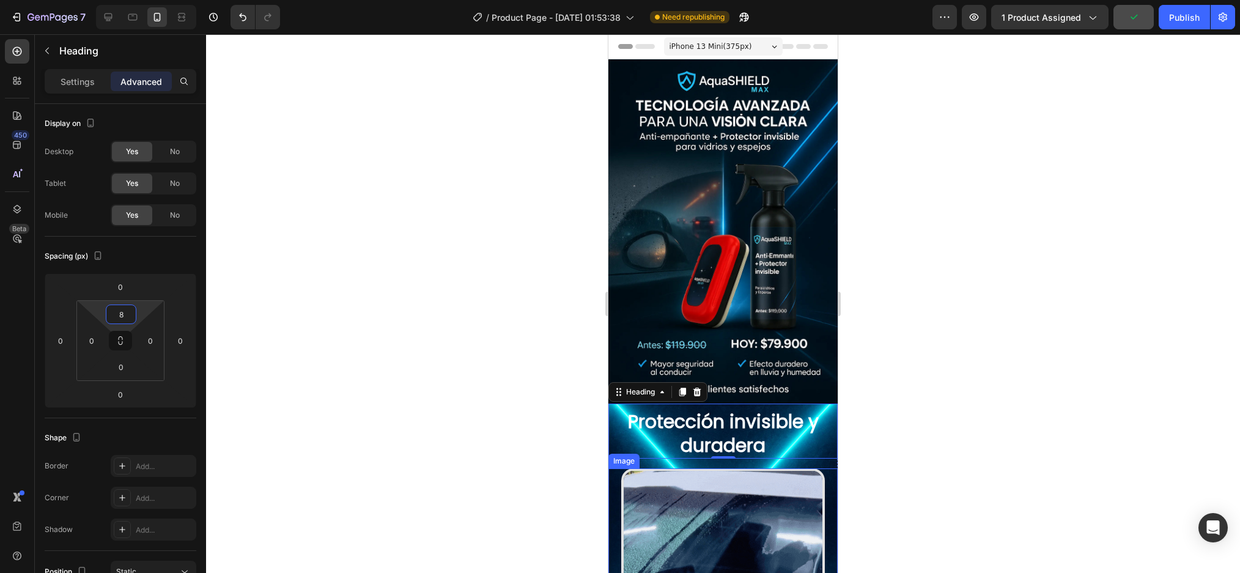
click at [616, 468] on div at bounding box center [722, 570] width 229 height 204
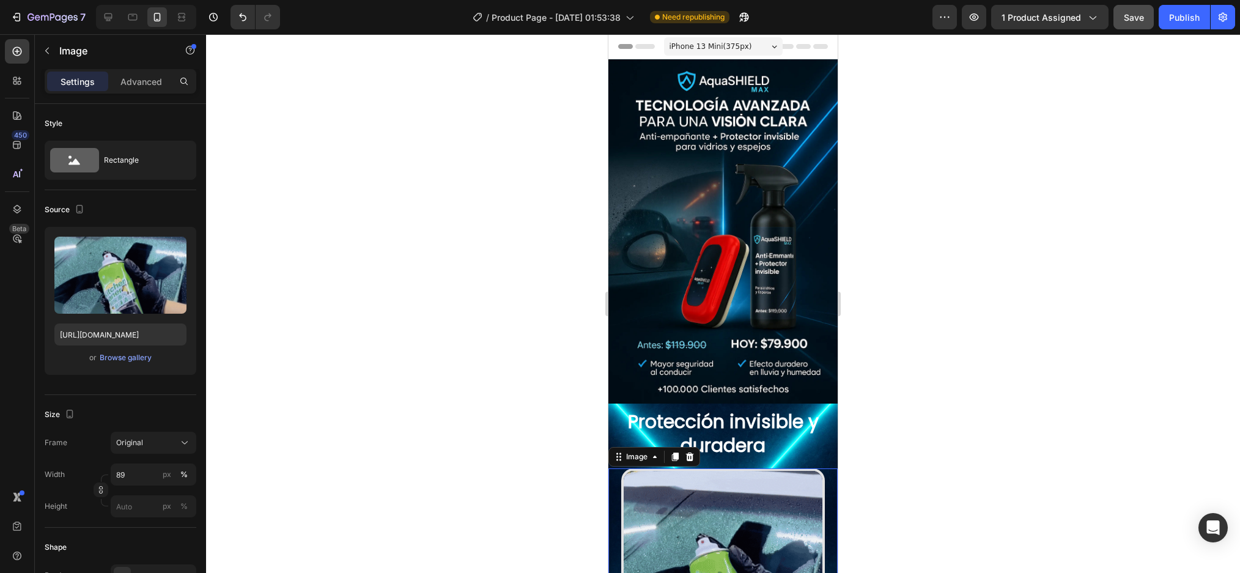
click at [821, 469] on div at bounding box center [722, 570] width 229 height 204
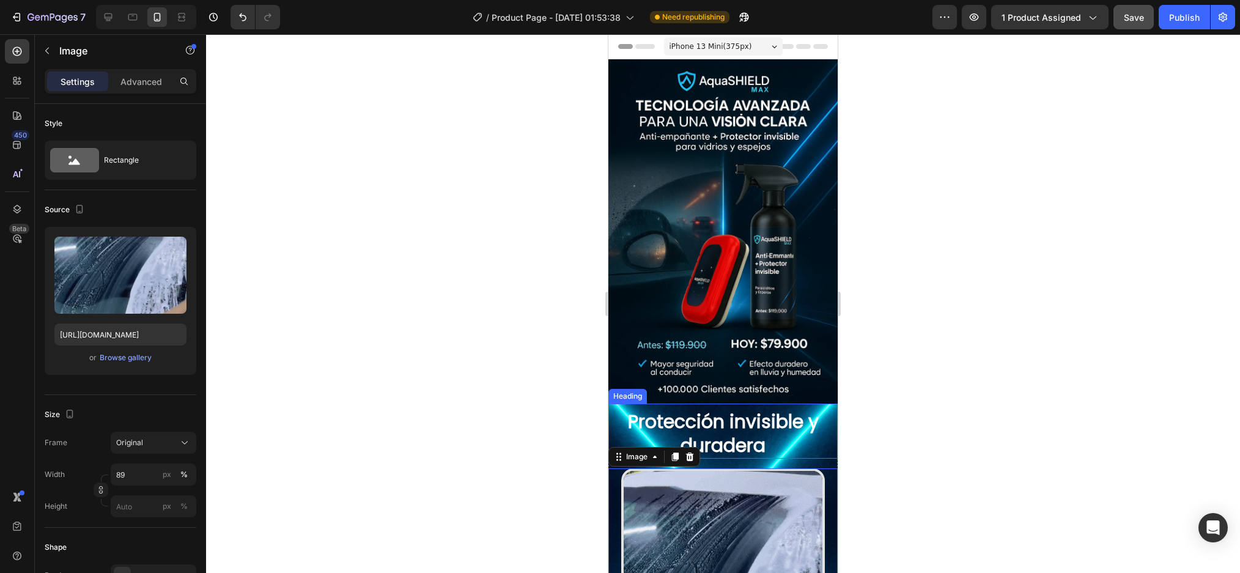
click at [824, 444] on h2 "Protección invisible y duradera" at bounding box center [722, 433] width 229 height 50
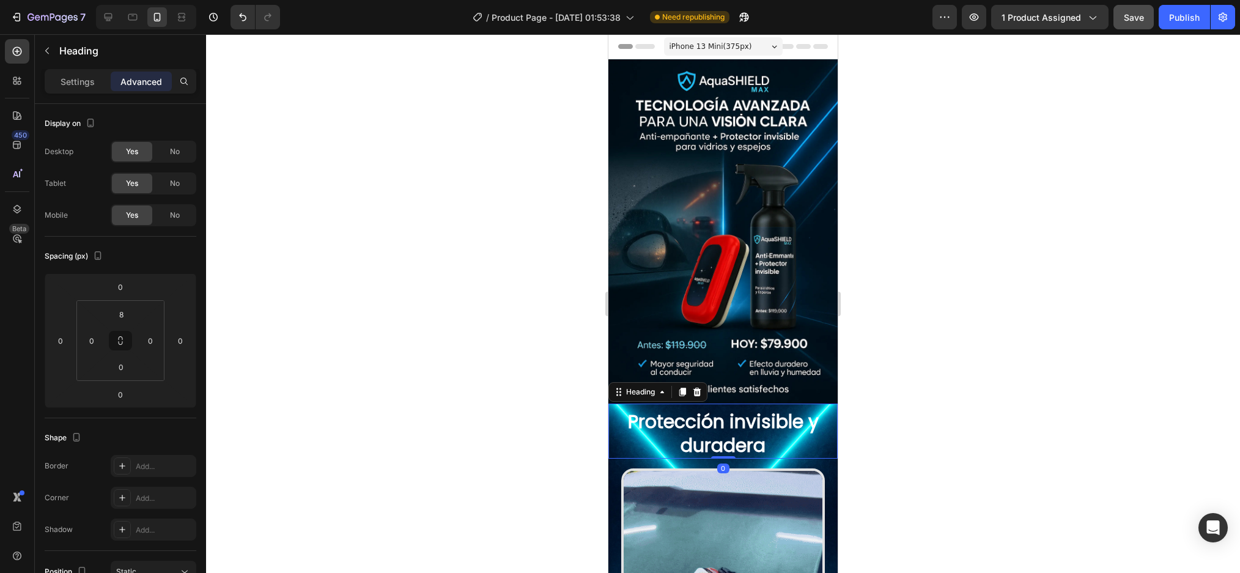
click at [929, 388] on div at bounding box center [723, 303] width 1034 height 539
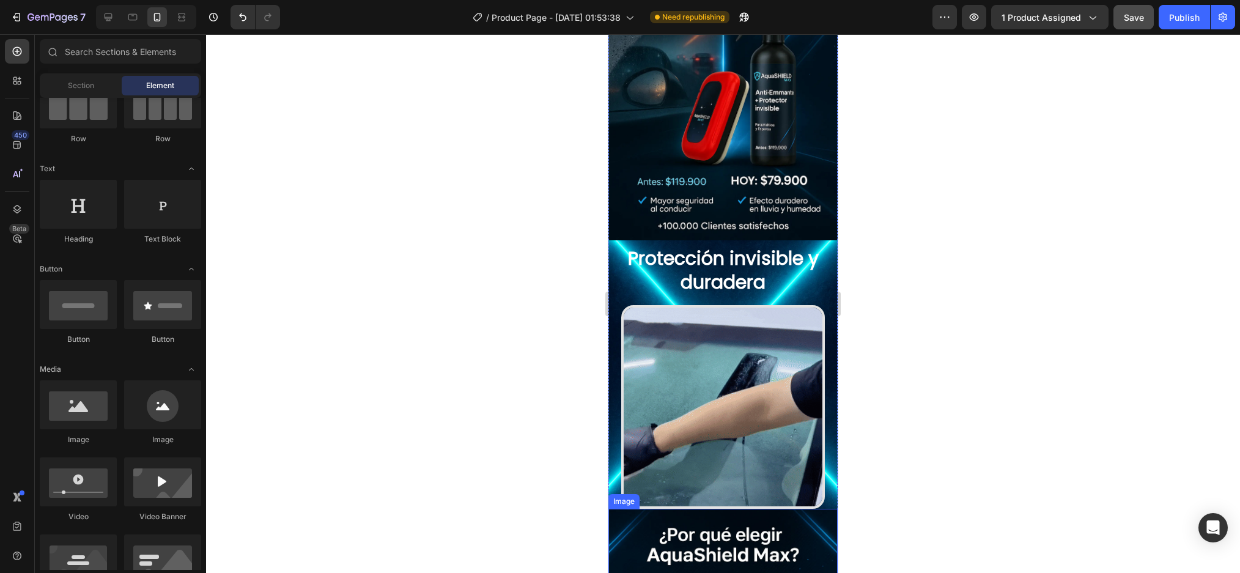
scroll to position [122, 0]
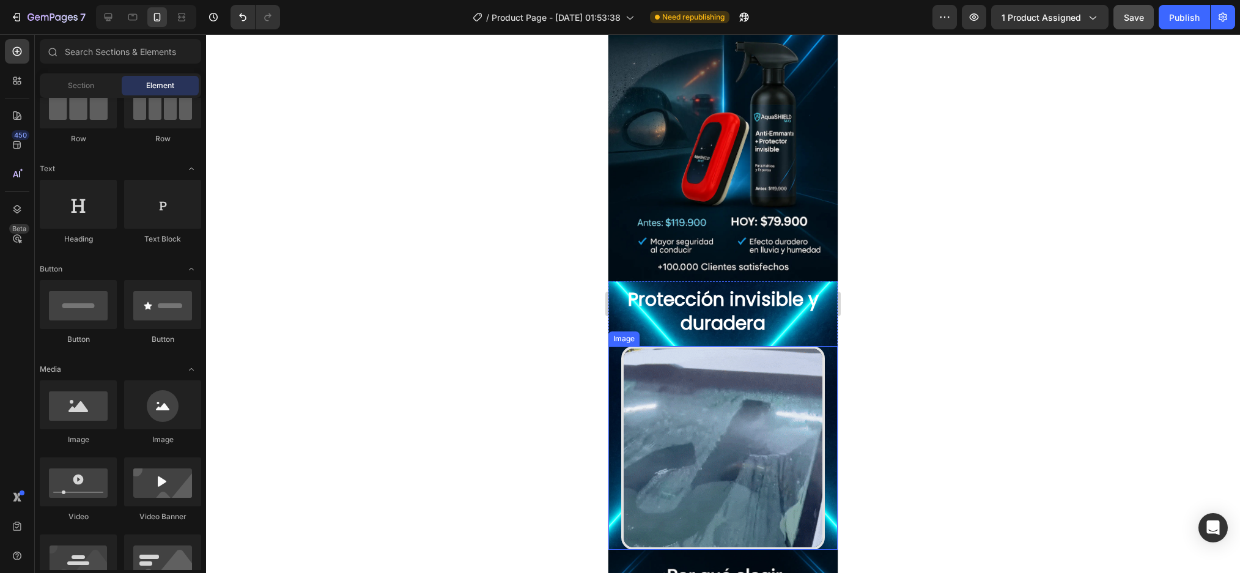
click at [725, 413] on img at bounding box center [723, 448] width 204 height 204
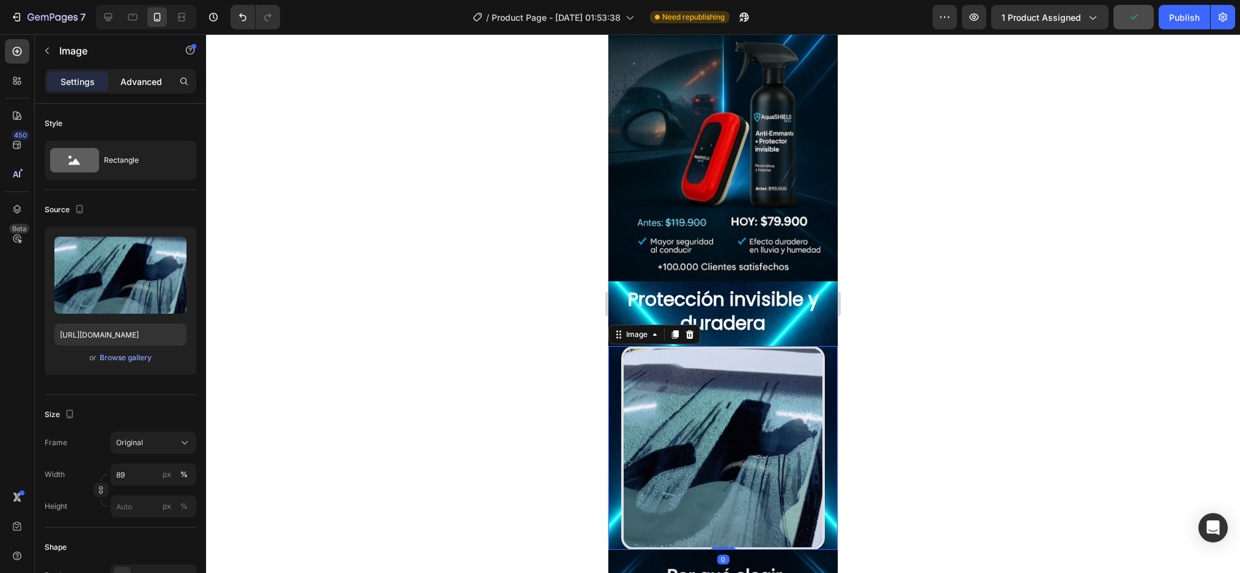
click at [149, 79] on p "Advanced" at bounding box center [141, 81] width 42 height 13
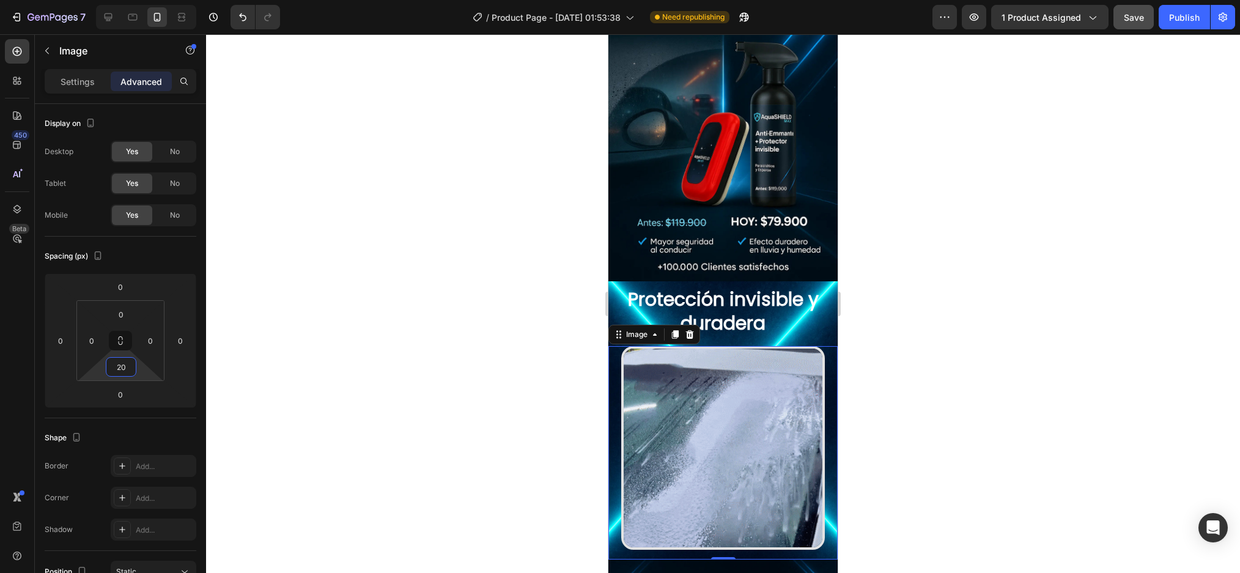
type input "22"
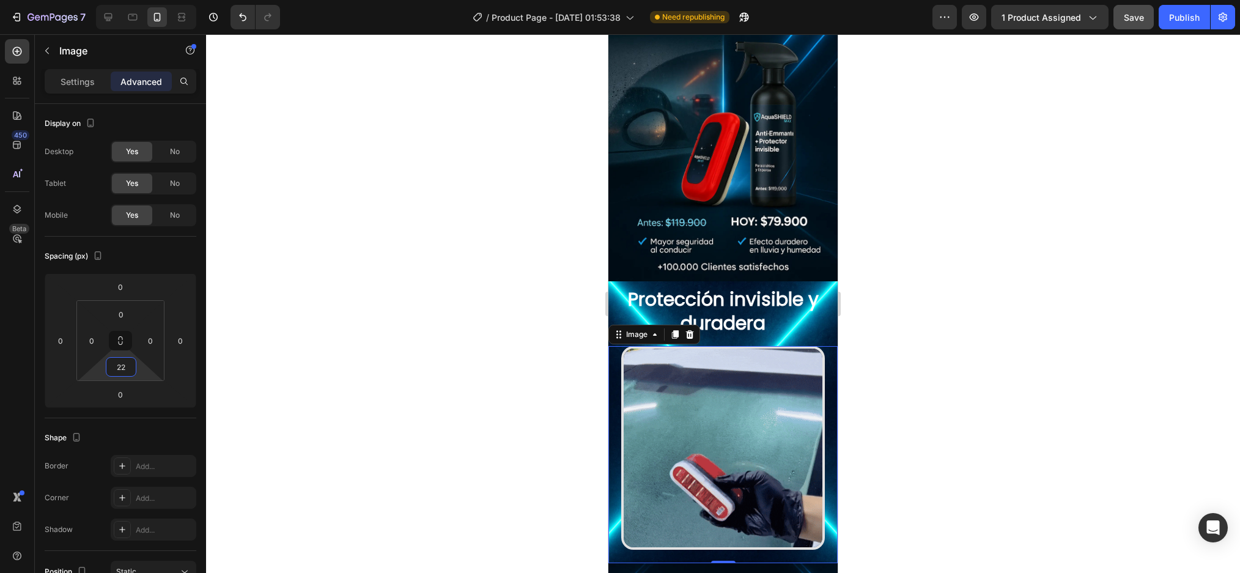
drag, startPoint x: 117, startPoint y: 354, endPoint x: 116, endPoint y: 347, distance: 6.8
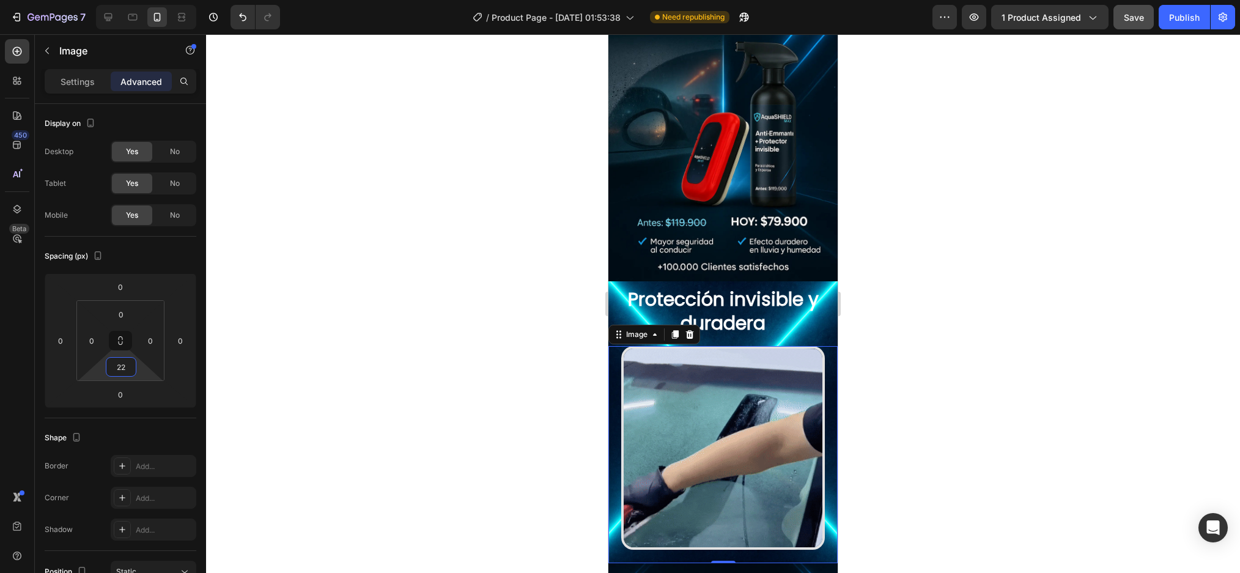
click at [116, 0] on html "7 Version history / Product Page - Aug 27, 01:53:38 Need republishing Preview 1…" at bounding box center [620, 0] width 1240 height 0
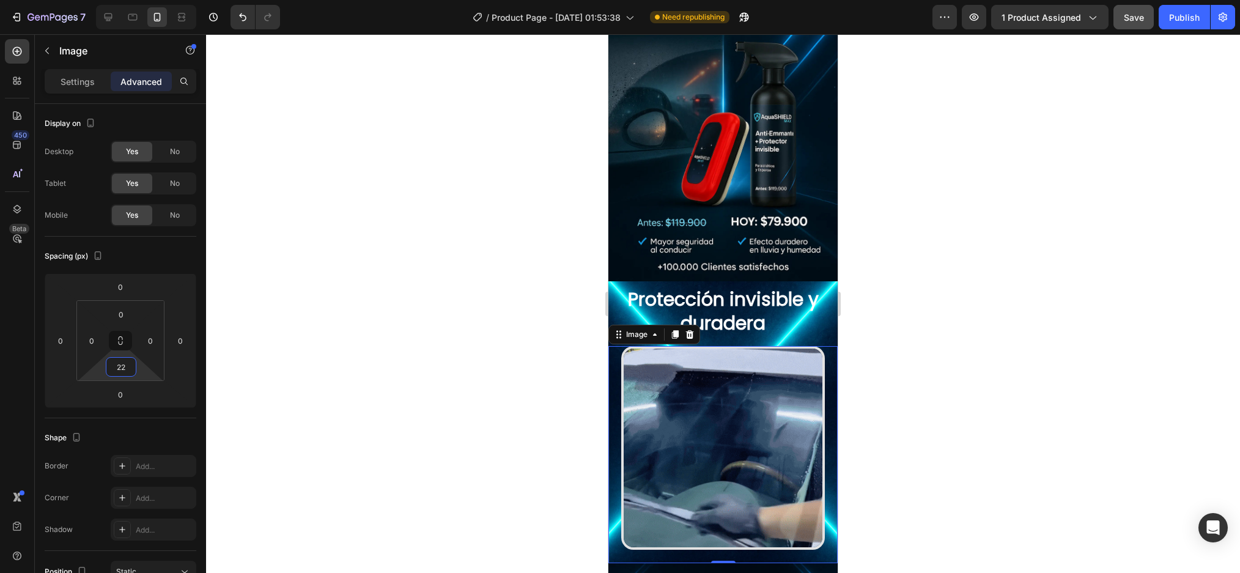
click at [944, 366] on div at bounding box center [723, 303] width 1034 height 539
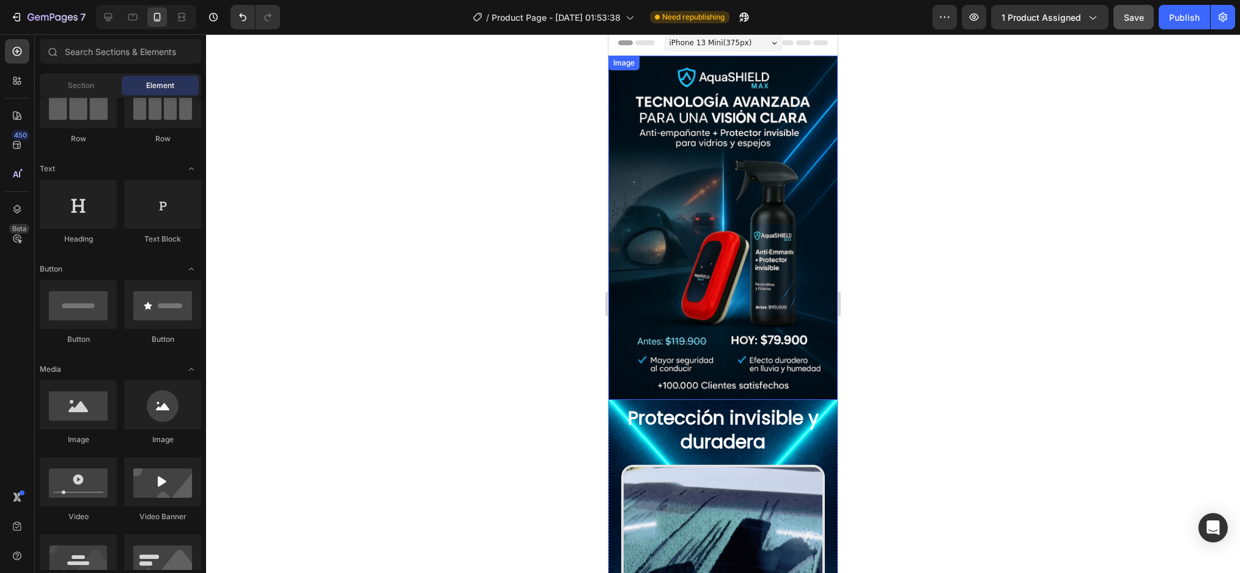
scroll to position [0, 0]
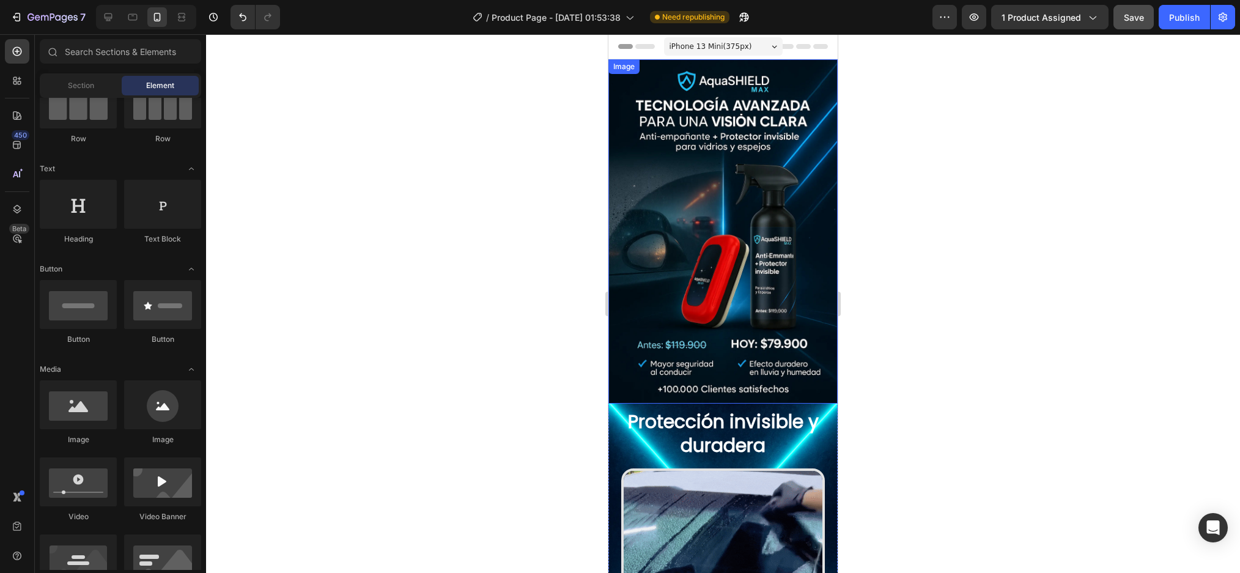
click at [632, 380] on img at bounding box center [722, 231] width 229 height 344
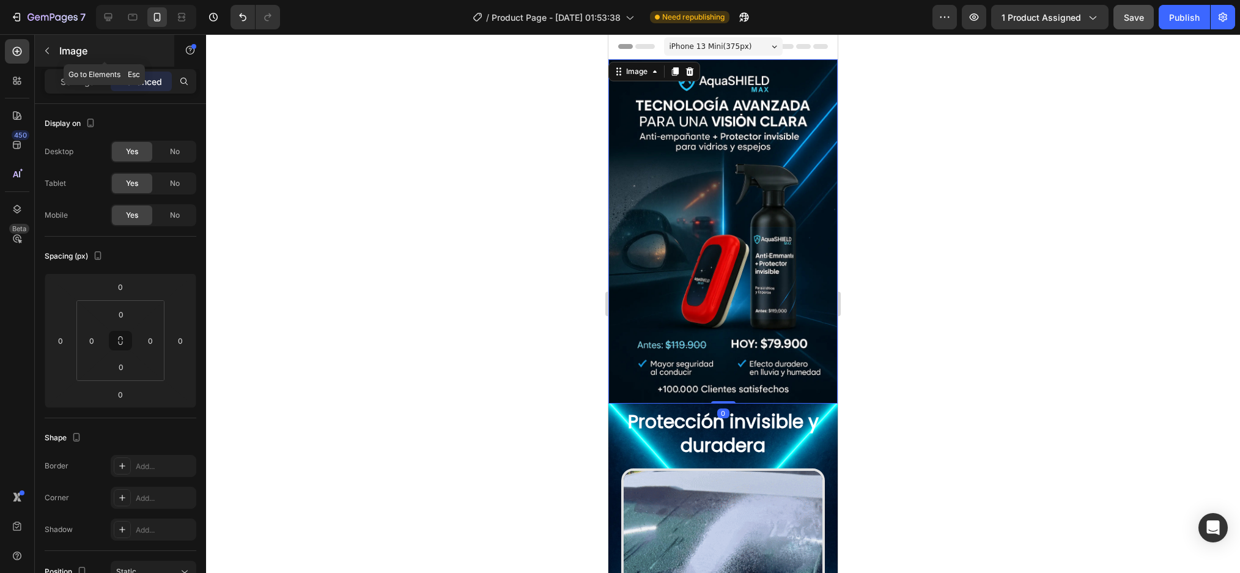
click at [45, 56] on button "button" at bounding box center [47, 51] width 20 height 20
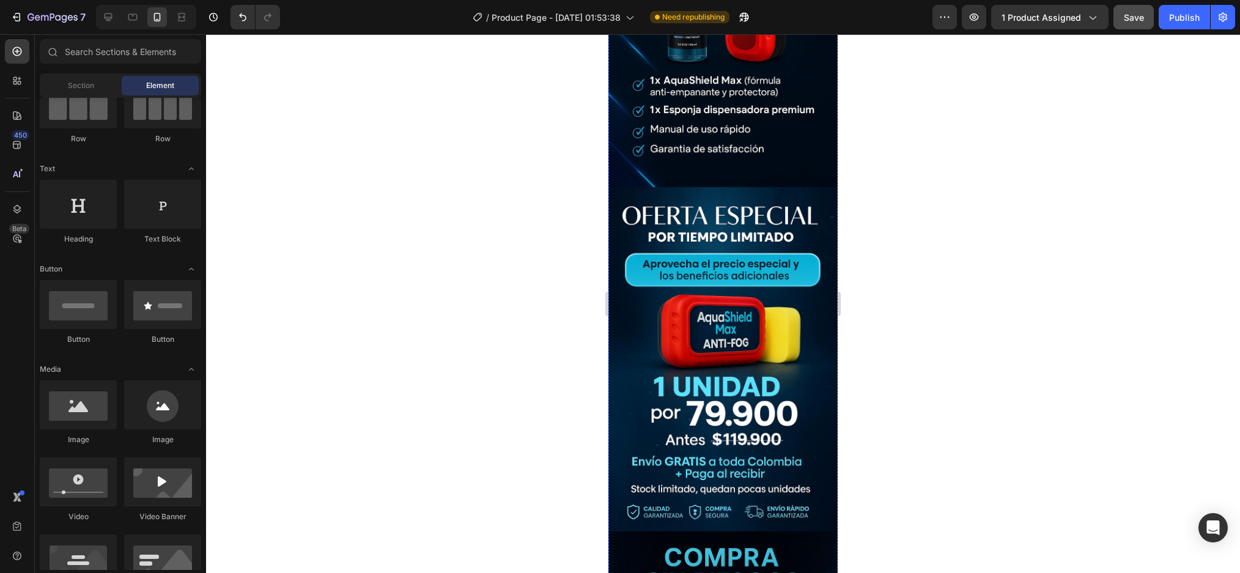
scroll to position [1406, 0]
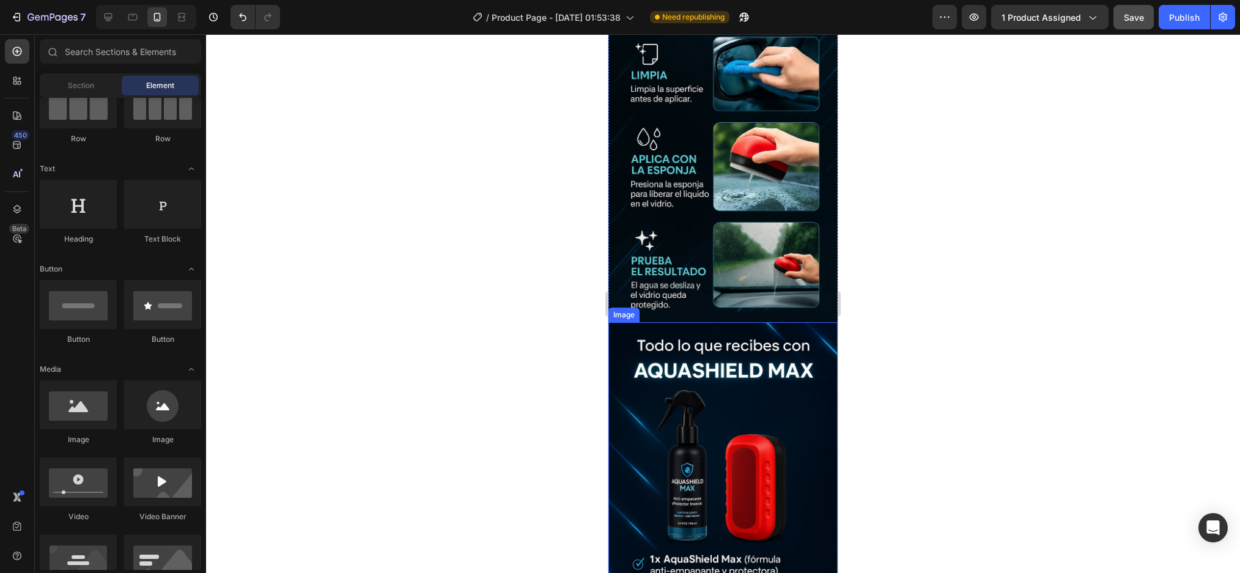
click at [749, 322] on img at bounding box center [722, 494] width 229 height 344
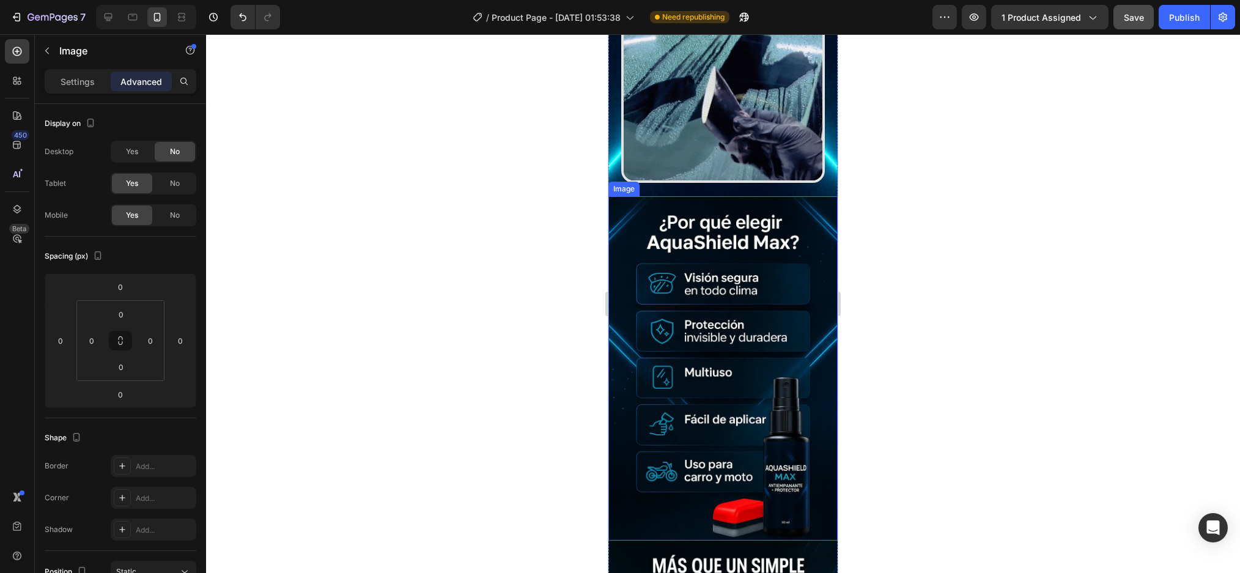
scroll to position [122, 0]
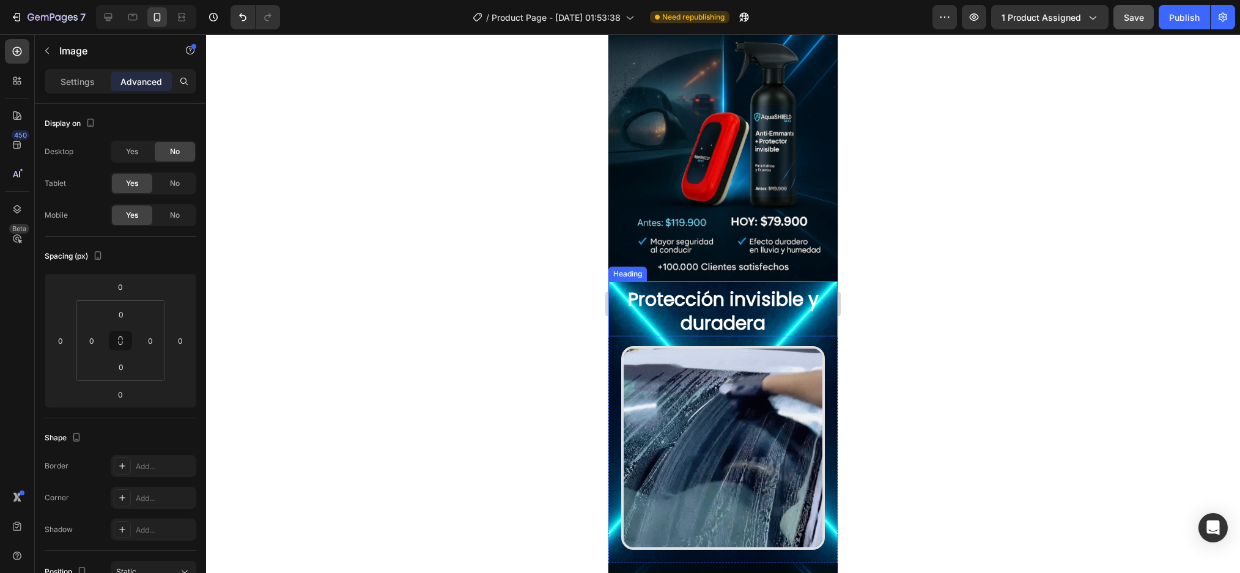
click at [621, 268] on div "Heading" at bounding box center [628, 273] width 34 height 11
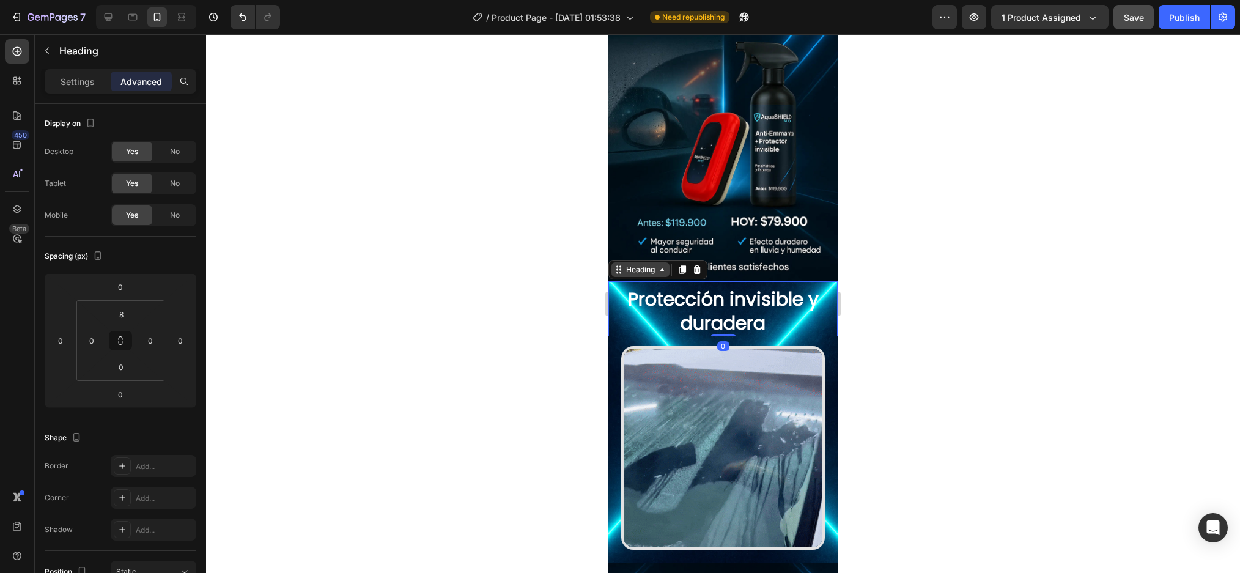
click at [642, 264] on div "Heading" at bounding box center [641, 269] width 34 height 11
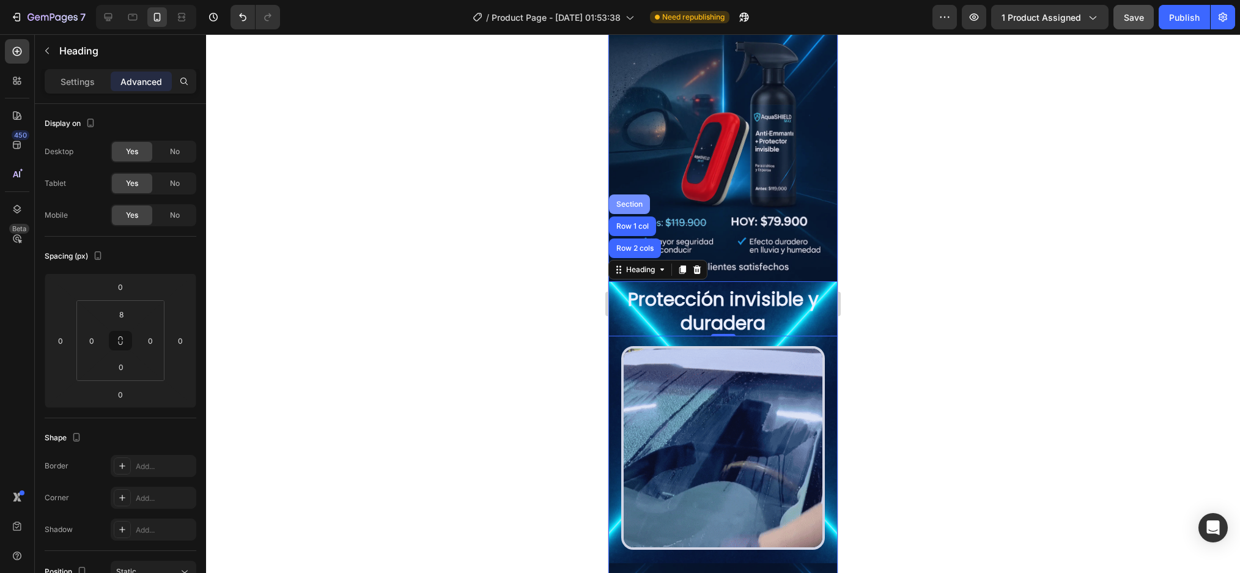
click at [625, 201] on div "Section" at bounding box center [629, 204] width 31 height 7
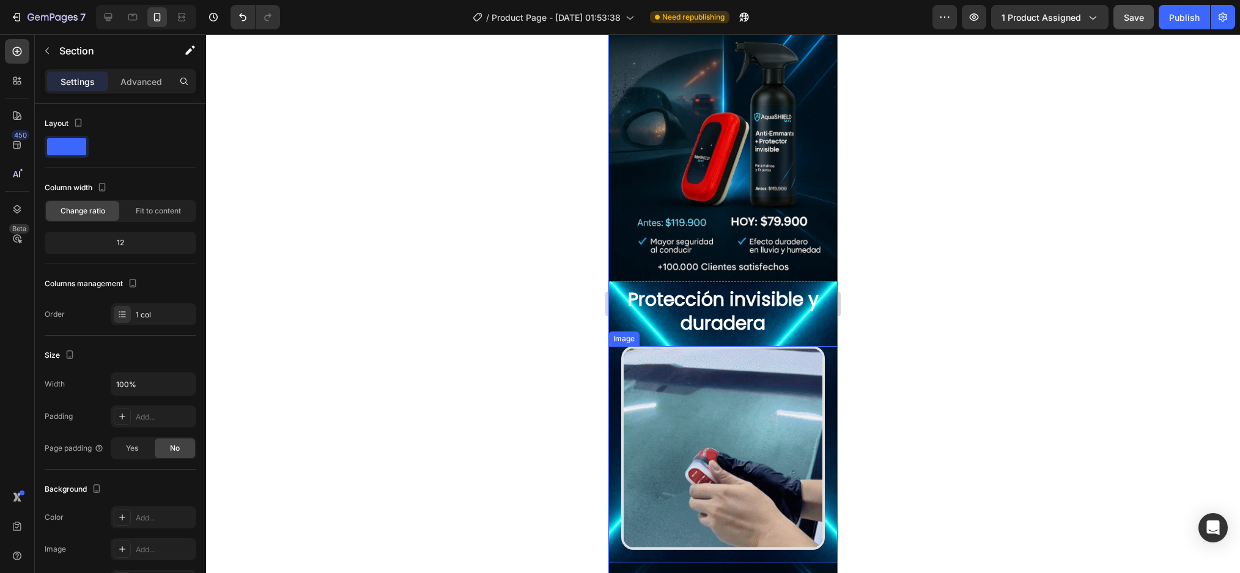
click at [609, 351] on div at bounding box center [722, 448] width 229 height 204
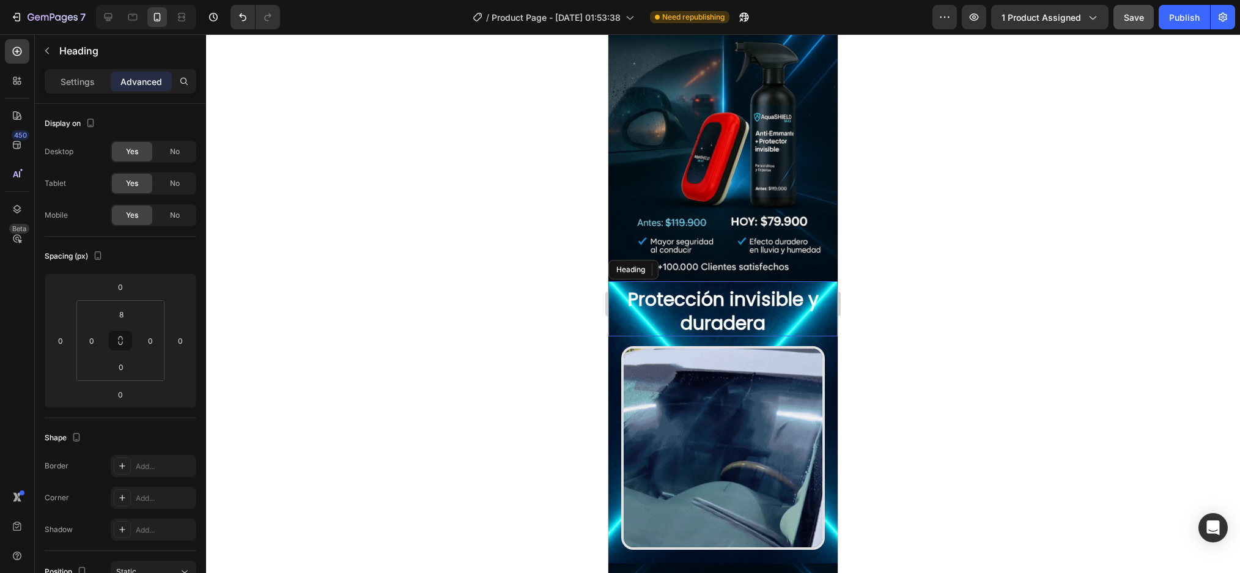
click at [815, 307] on p "Protección invisible y duradera" at bounding box center [722, 311] width 227 height 48
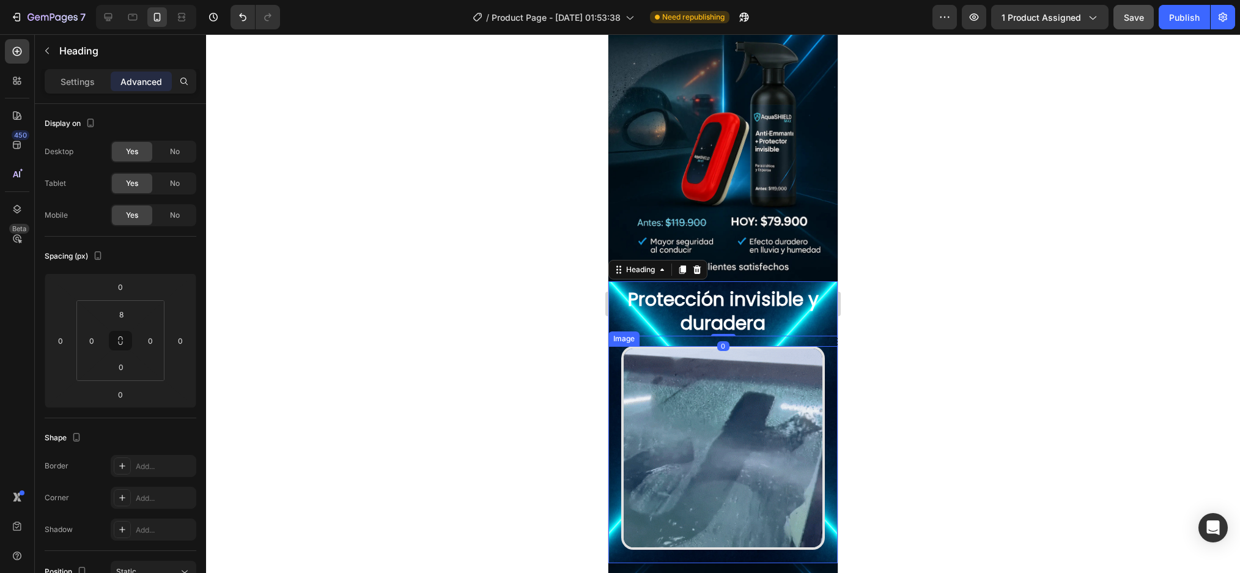
click at [825, 346] on div at bounding box center [722, 448] width 229 height 204
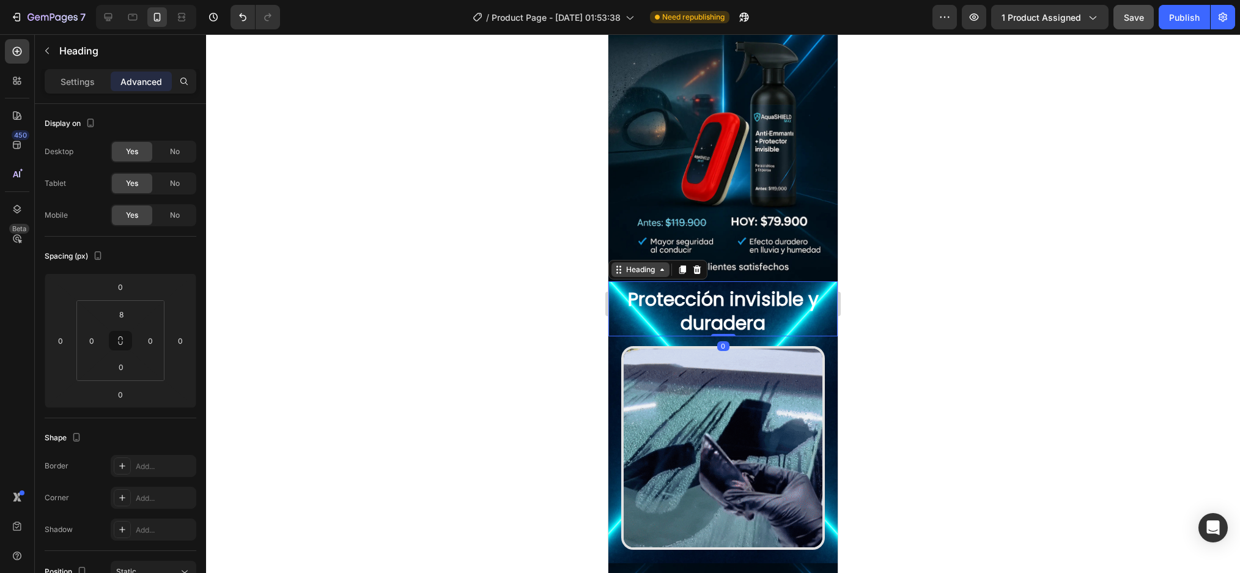
click at [638, 264] on div "Heading" at bounding box center [641, 269] width 34 height 11
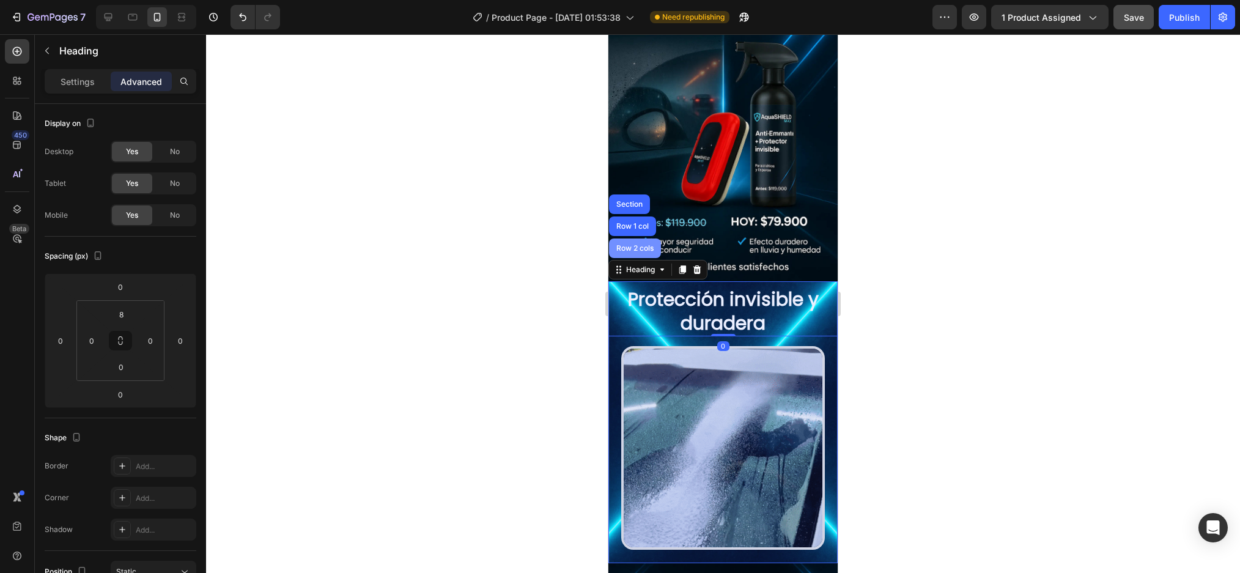
click at [633, 245] on div "Row 2 cols" at bounding box center [635, 248] width 42 height 7
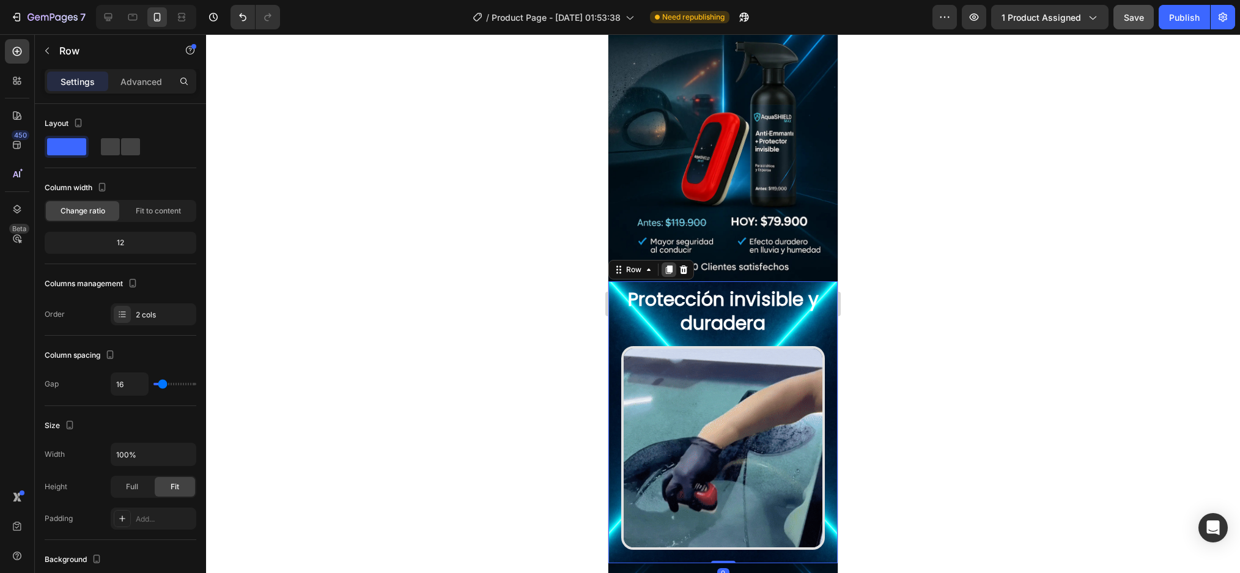
click at [666, 265] on icon at bounding box center [669, 269] width 7 height 9
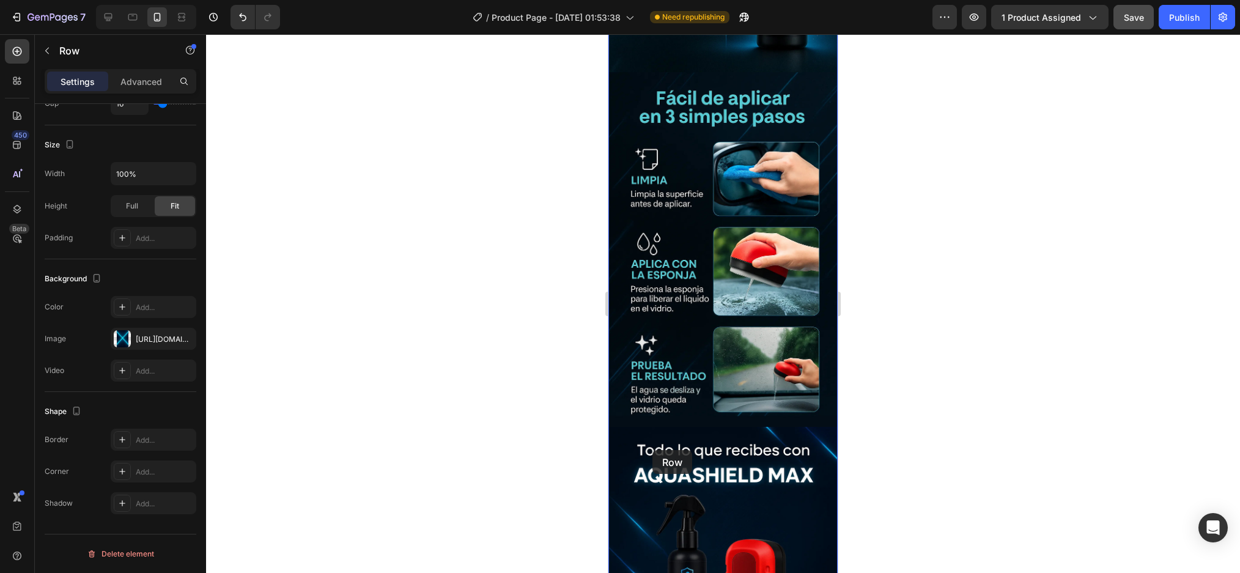
scroll to position [1625, 0]
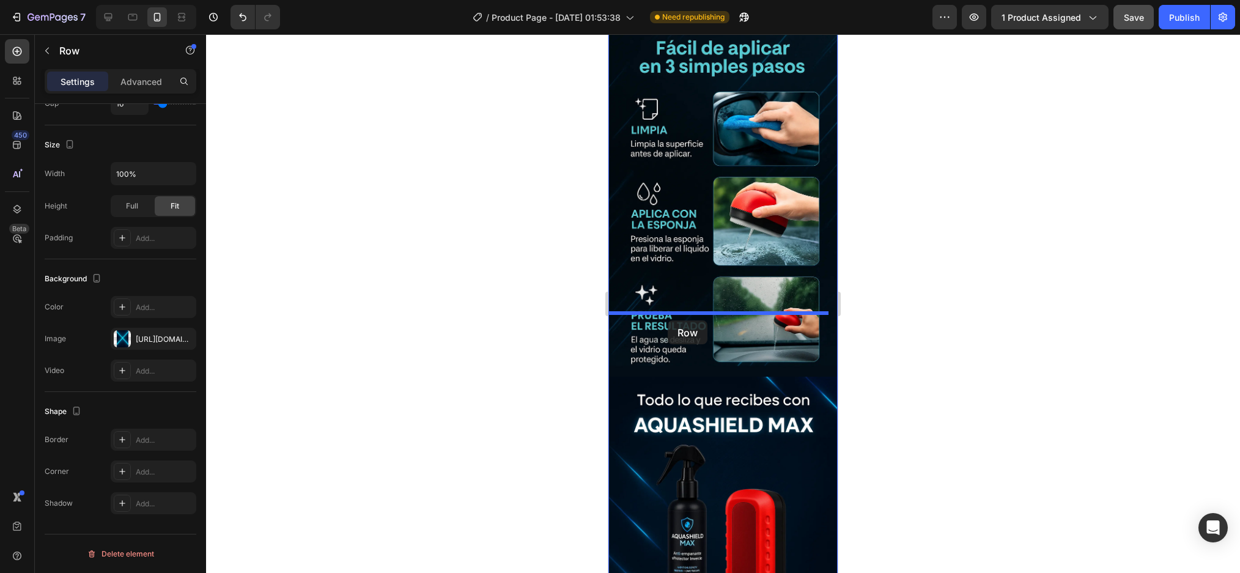
drag, startPoint x: 635, startPoint y: 65, endPoint x: 668, endPoint y: 320, distance: 257.6
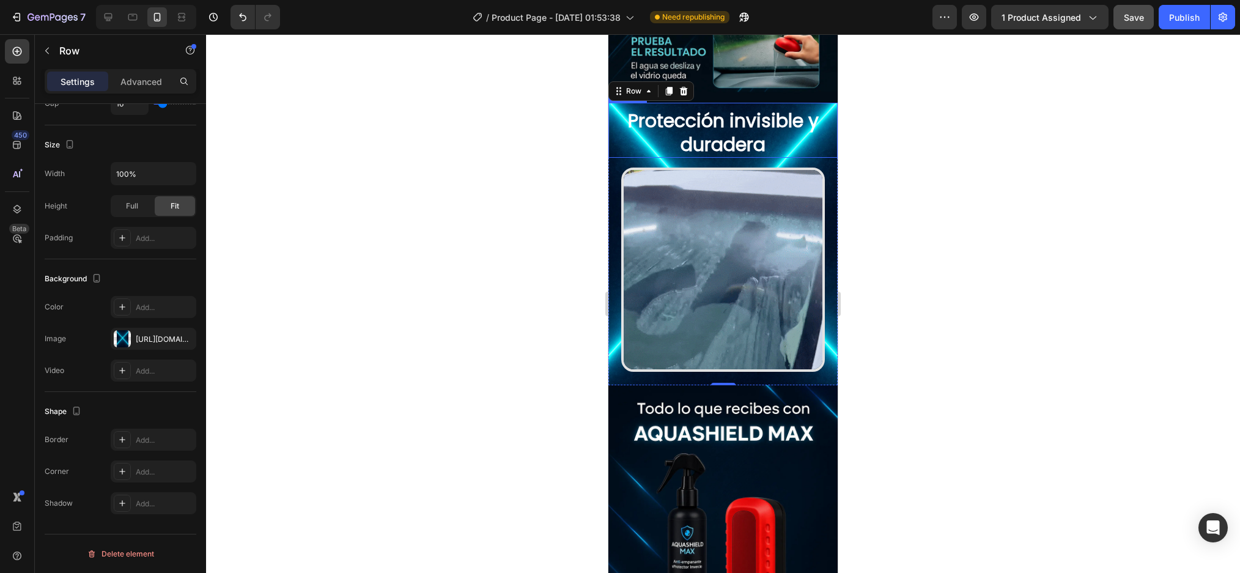
scroll to position [1351, 0]
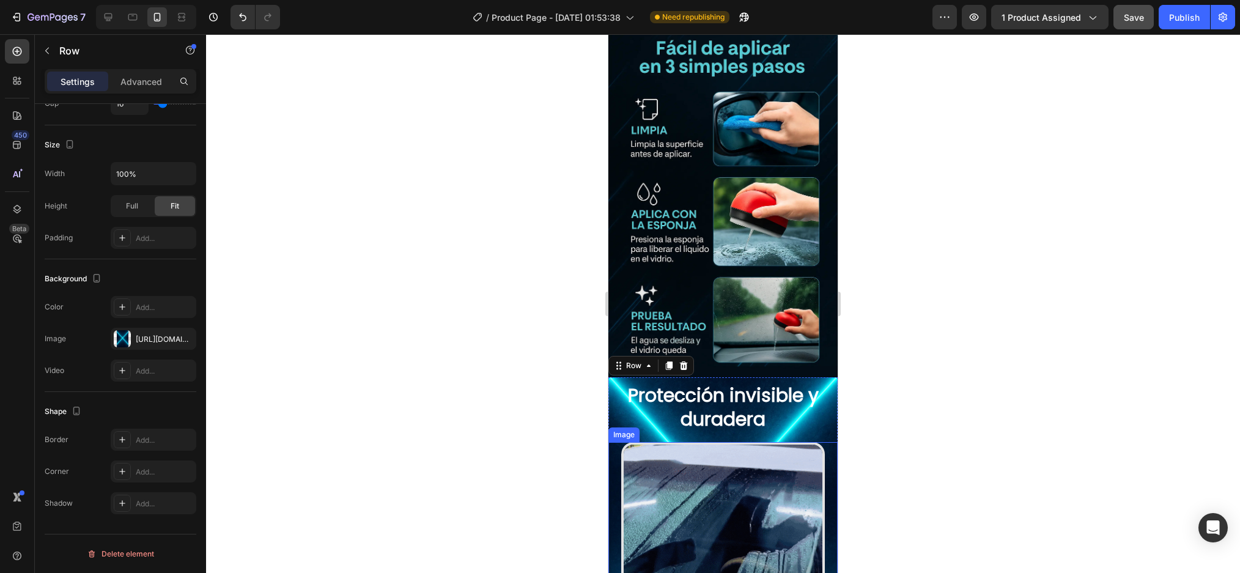
click at [751, 463] on img at bounding box center [723, 544] width 204 height 204
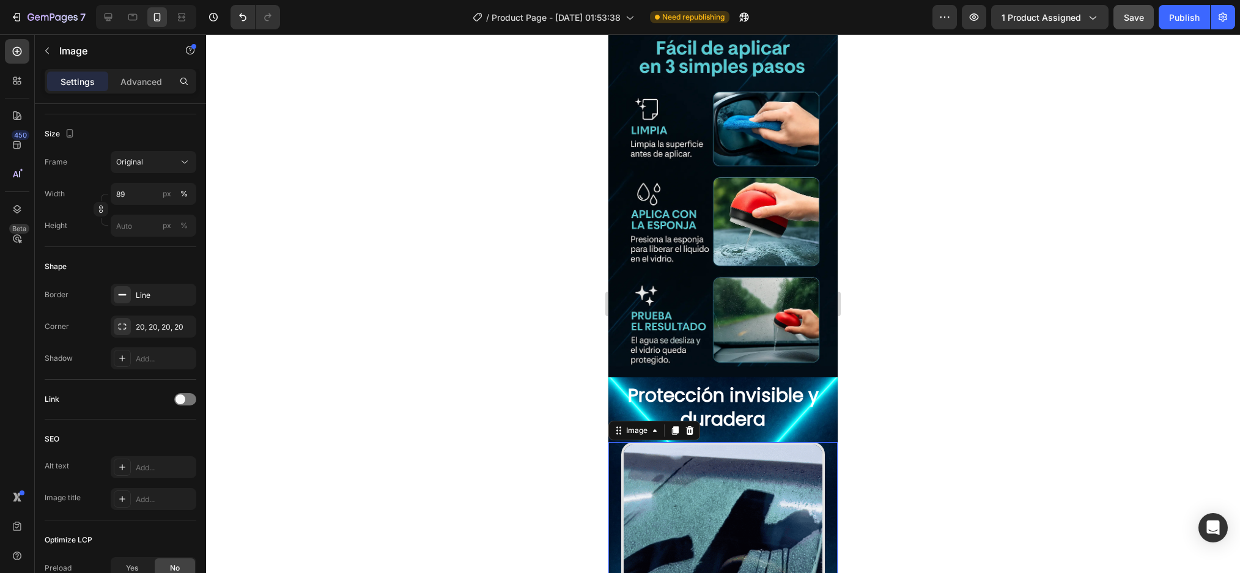
scroll to position [0, 0]
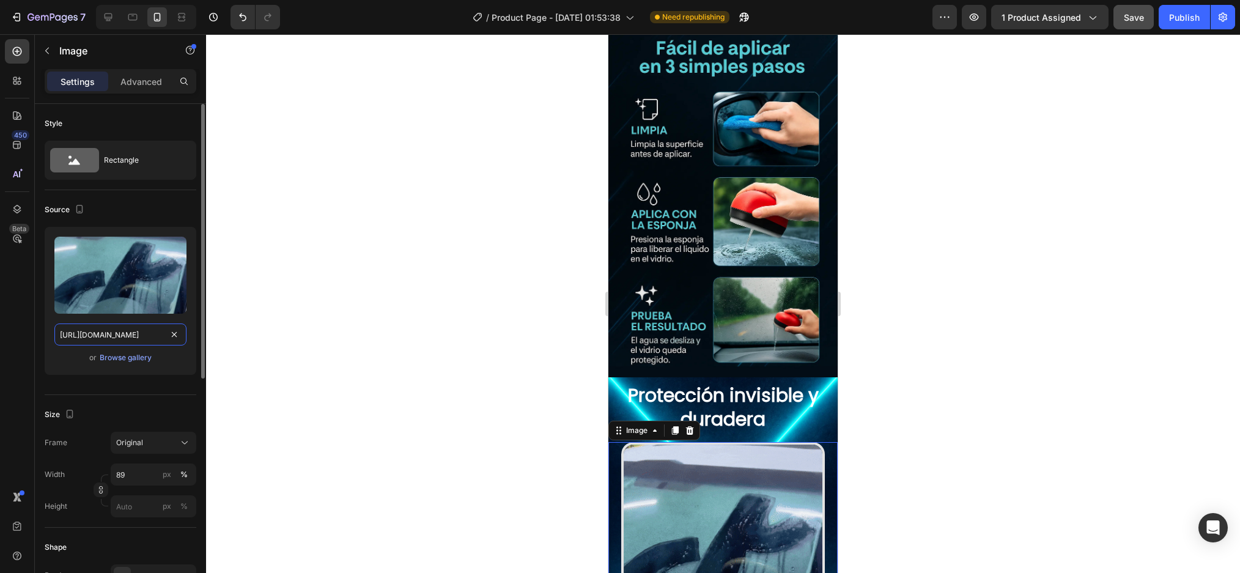
click at [164, 333] on input "https://media0.giphy.com/media/v1.Y2lkPTc5MGI3NjExbm5pb2FvaTljMmM1eHBoeTQ2Y2Fme…" at bounding box center [120, 334] width 132 height 22
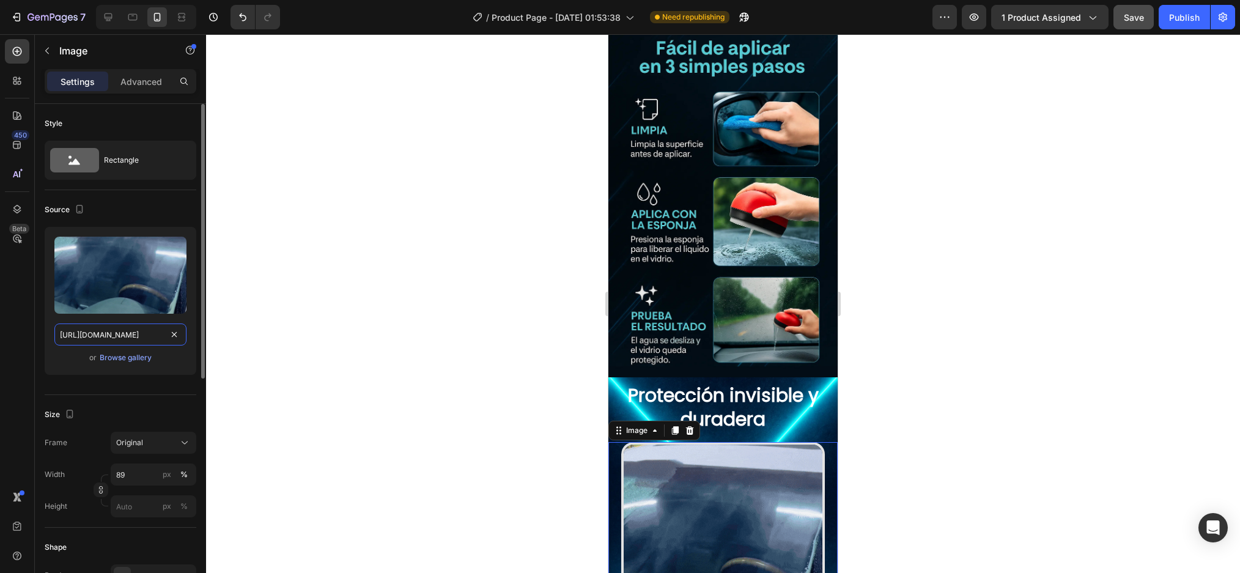
paste input "s3.ezgif.com/tmp/ezgif-34212ca86b8c7f"
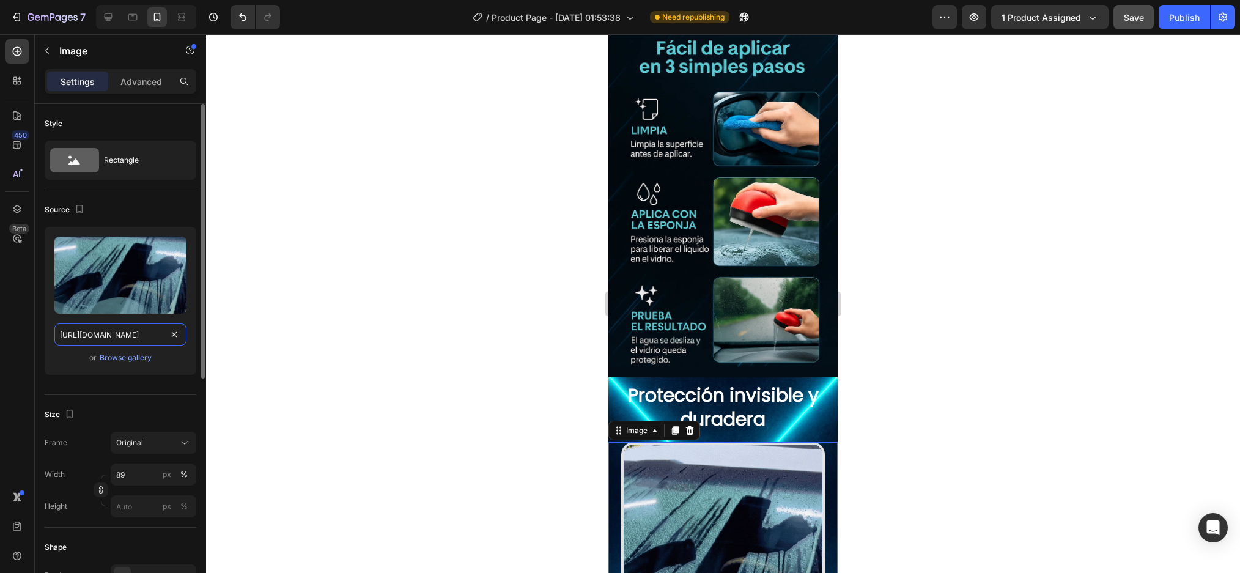
scroll to position [0, 76]
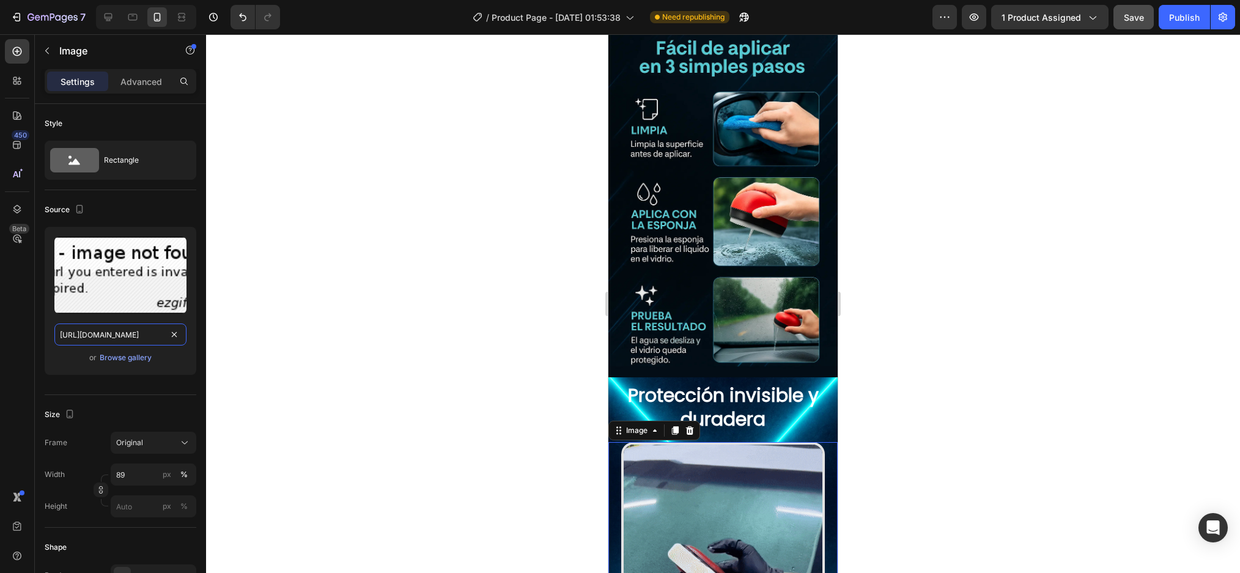
type input "https://s3.ezgif.com/tmp/ezgif-34212ca86b8c7f.gif"
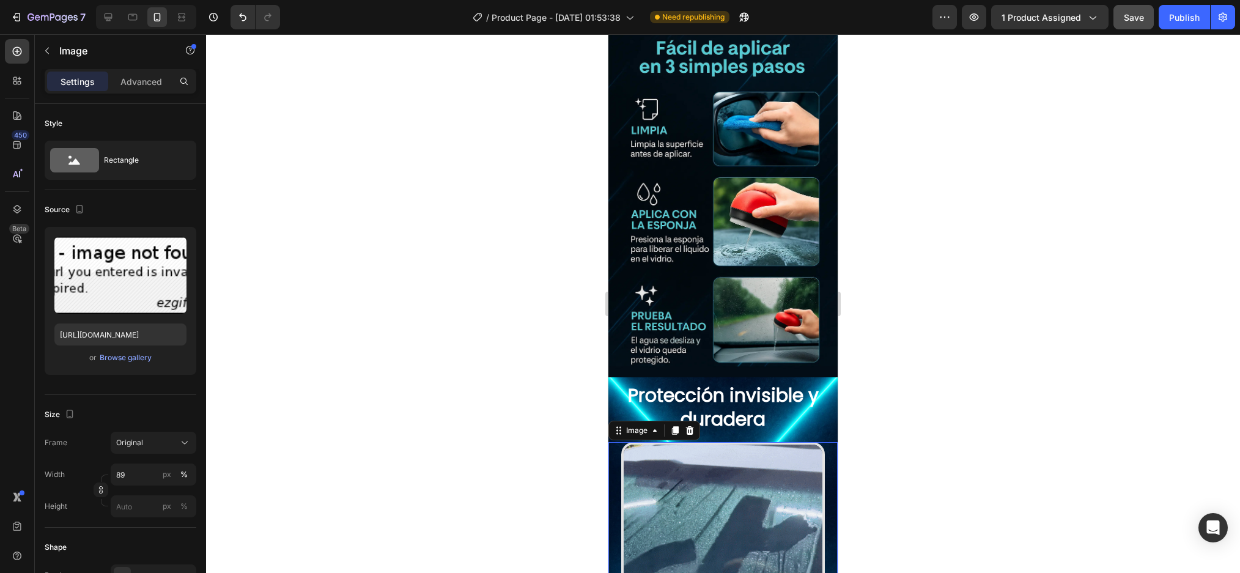
click at [267, 345] on div at bounding box center [723, 303] width 1034 height 539
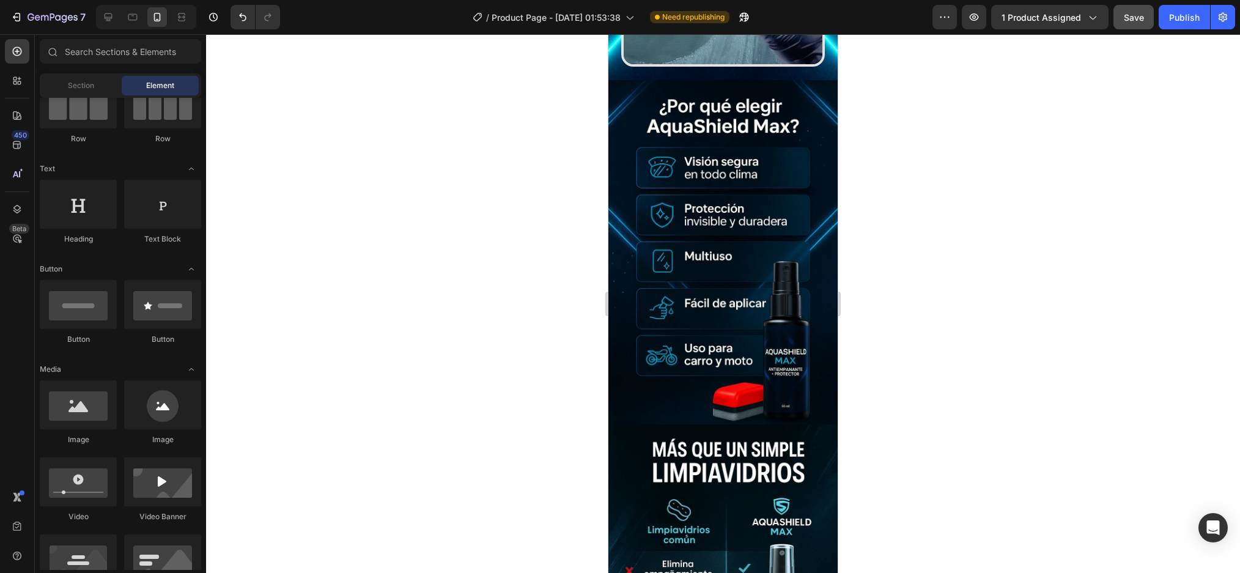
scroll to position [556, 0]
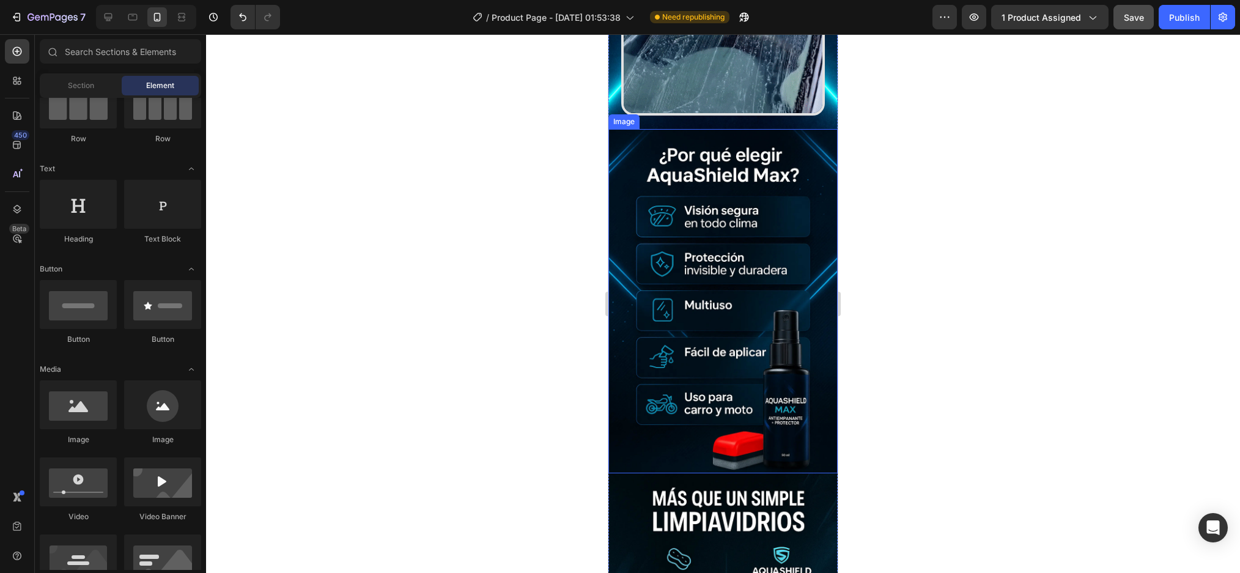
click at [992, 339] on div at bounding box center [723, 303] width 1034 height 539
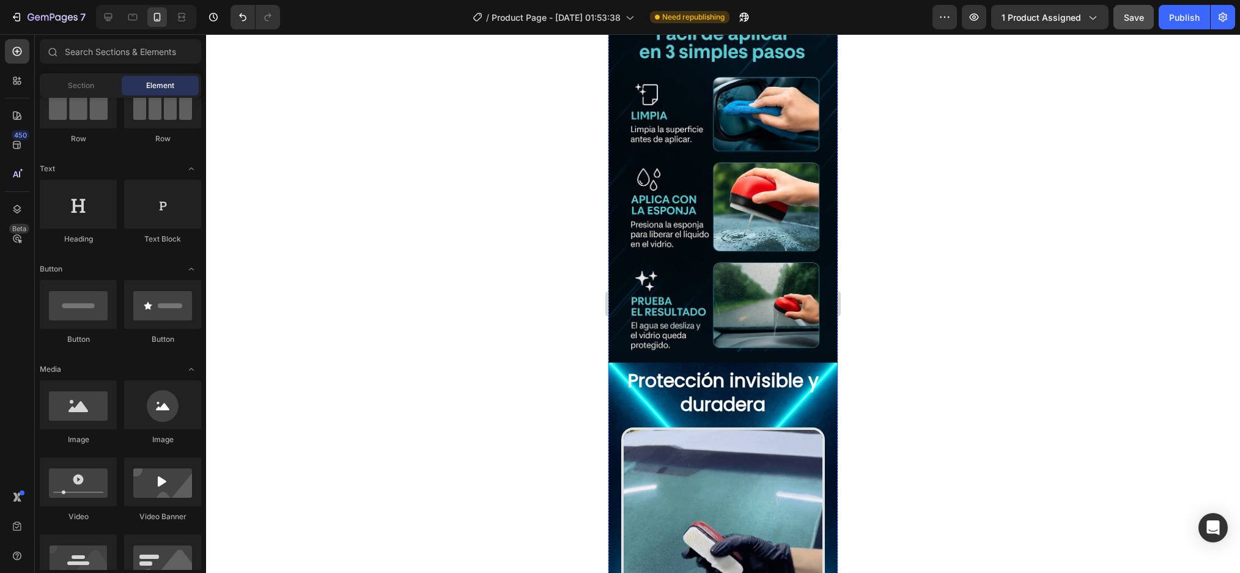
scroll to position [1595, 0]
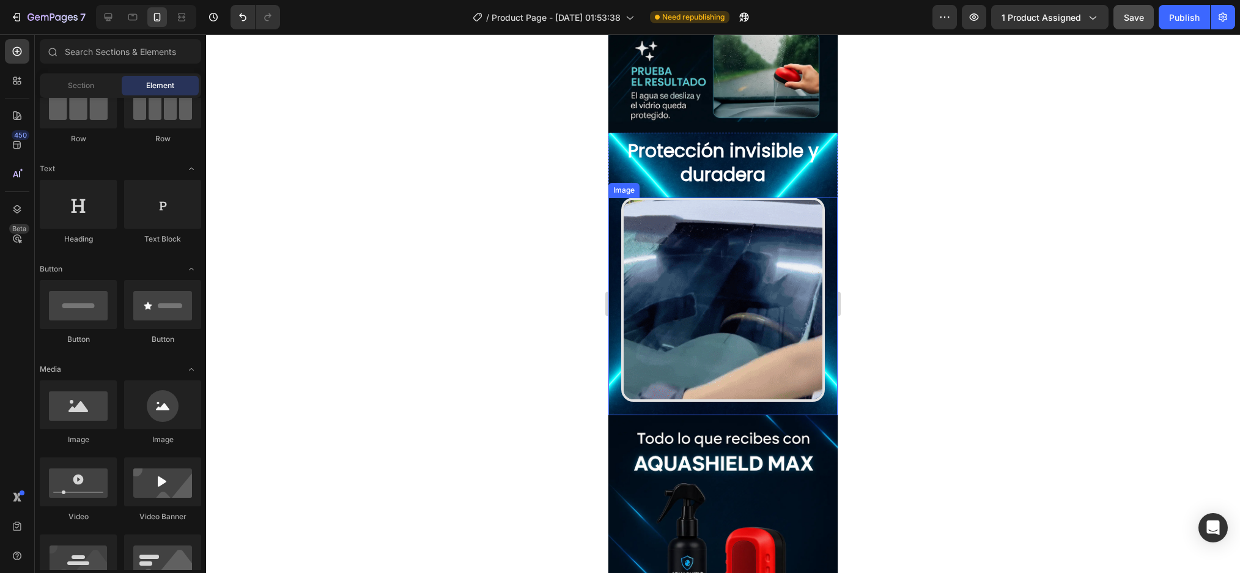
click at [713, 257] on img at bounding box center [723, 299] width 204 height 204
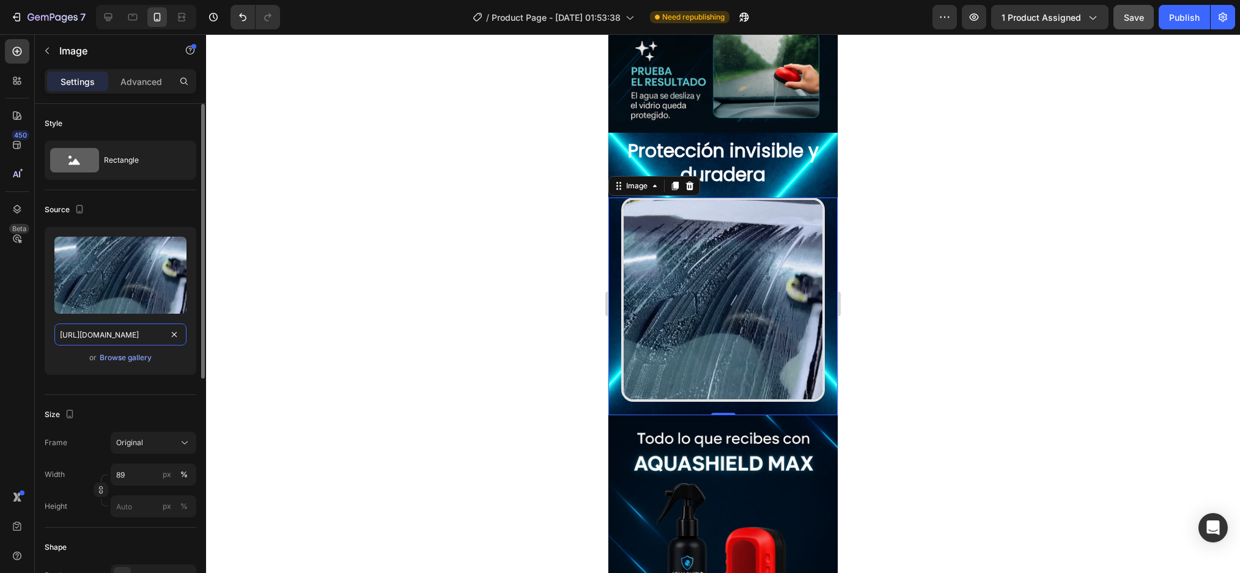
click at [119, 339] on input "https://media0.giphy.com/media/v1.Y2lkPTc5MGI3NjExbm5pb2FvaTljMmM1eHBoeTQ2Y2Fme…" at bounding box center [120, 334] width 132 height 22
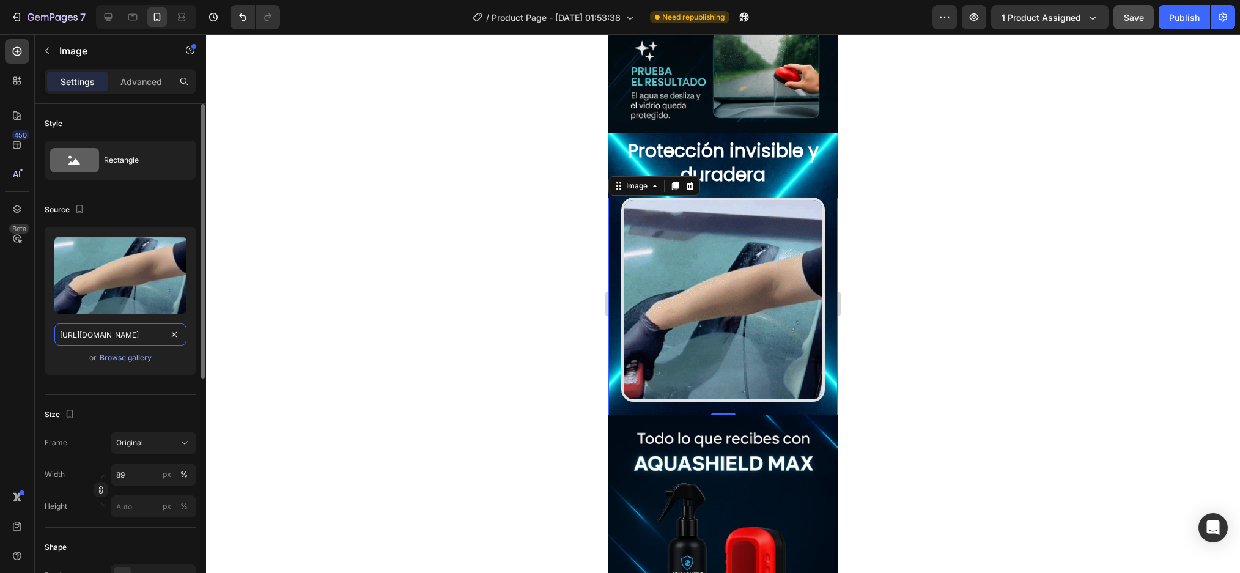
click at [119, 339] on input "https://media0.giphy.com/media/v1.Y2lkPTc5MGI3NjExbm5pb2FvaTljMmM1eHBoeTQ2Y2Fme…" at bounding box center [120, 334] width 132 height 22
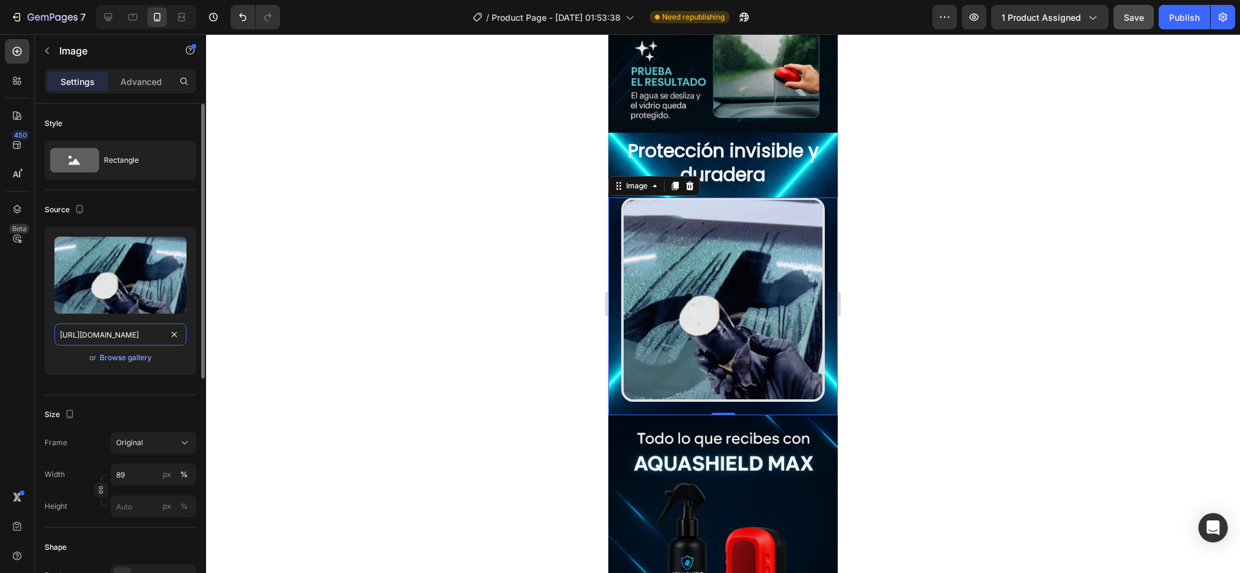
click at [119, 338] on input "https://media0.giphy.com/media/v1.Y2lkPTc5MGI3NjExbm5pb2FvaTljMmM1eHBoeTQ2Y2Fme…" at bounding box center [120, 334] width 132 height 22
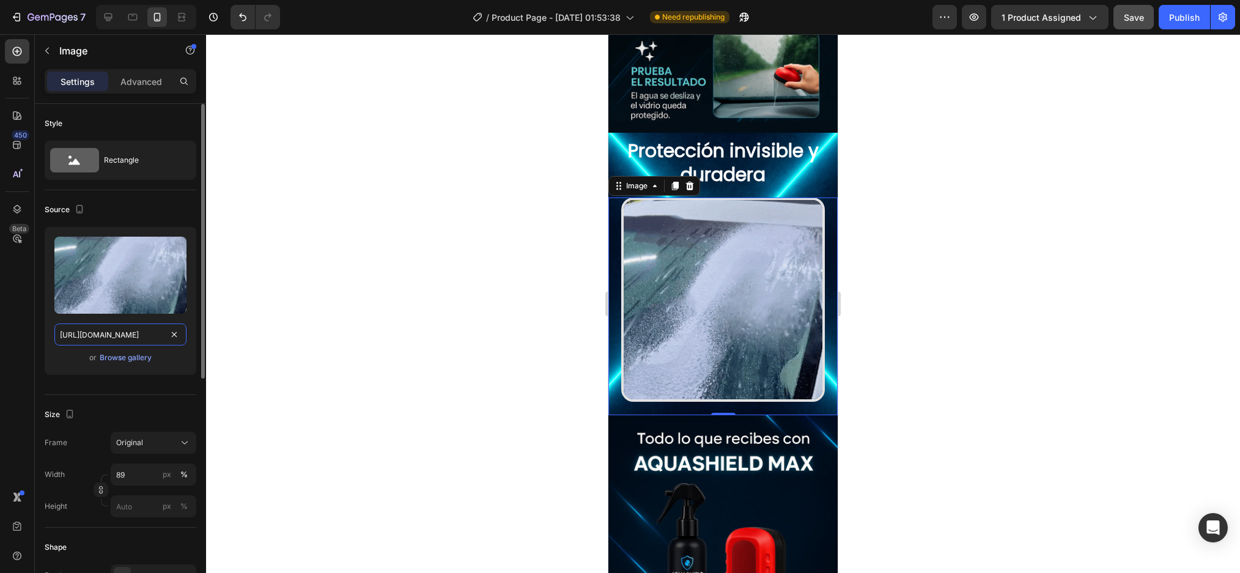
click at [119, 338] on input "https://media0.giphy.com/media/v1.Y2lkPTc5MGI3NjExbm5pb2FvaTljMmM1eHBoeTQ2Y2Fme…" at bounding box center [120, 334] width 132 height 22
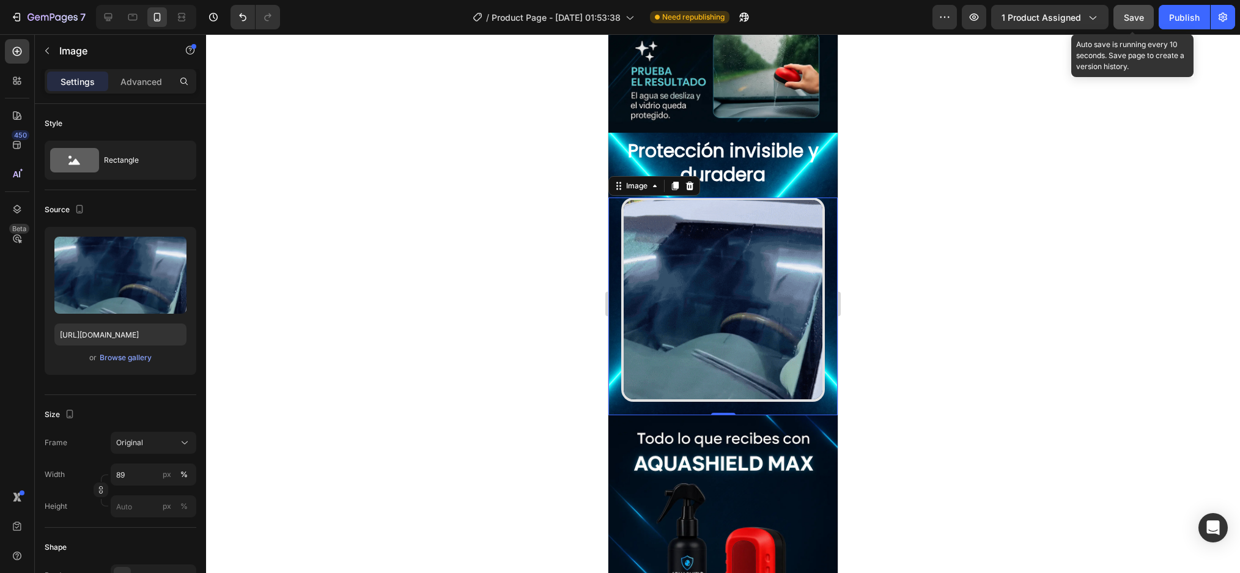
click at [1137, 26] on button "Save" at bounding box center [1133, 17] width 40 height 24
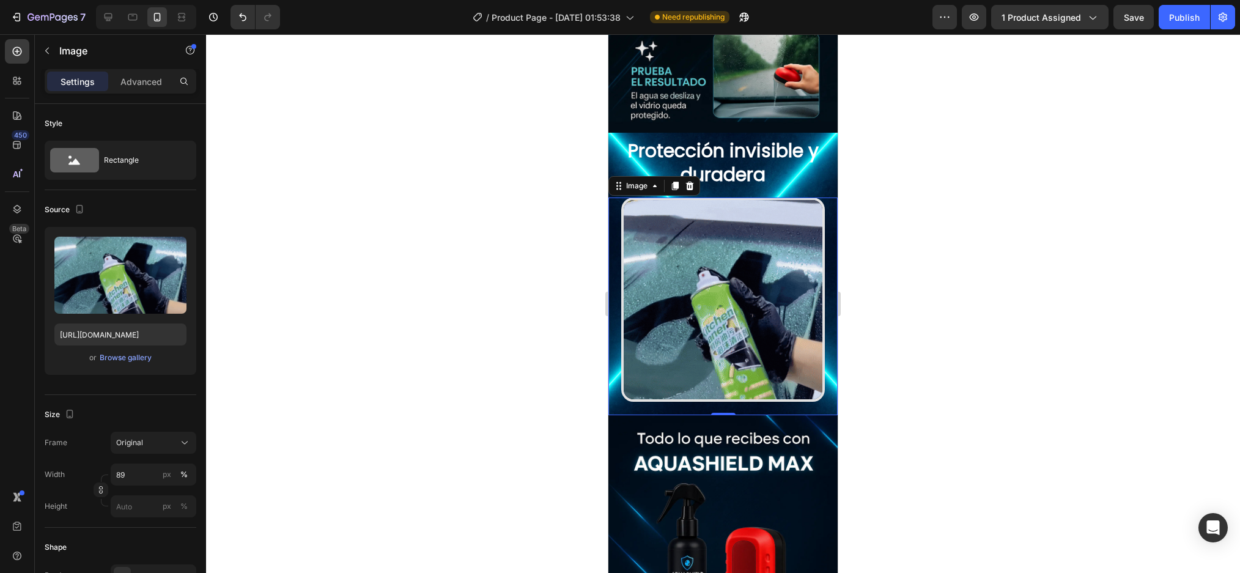
click at [1040, 251] on div at bounding box center [723, 303] width 1034 height 539
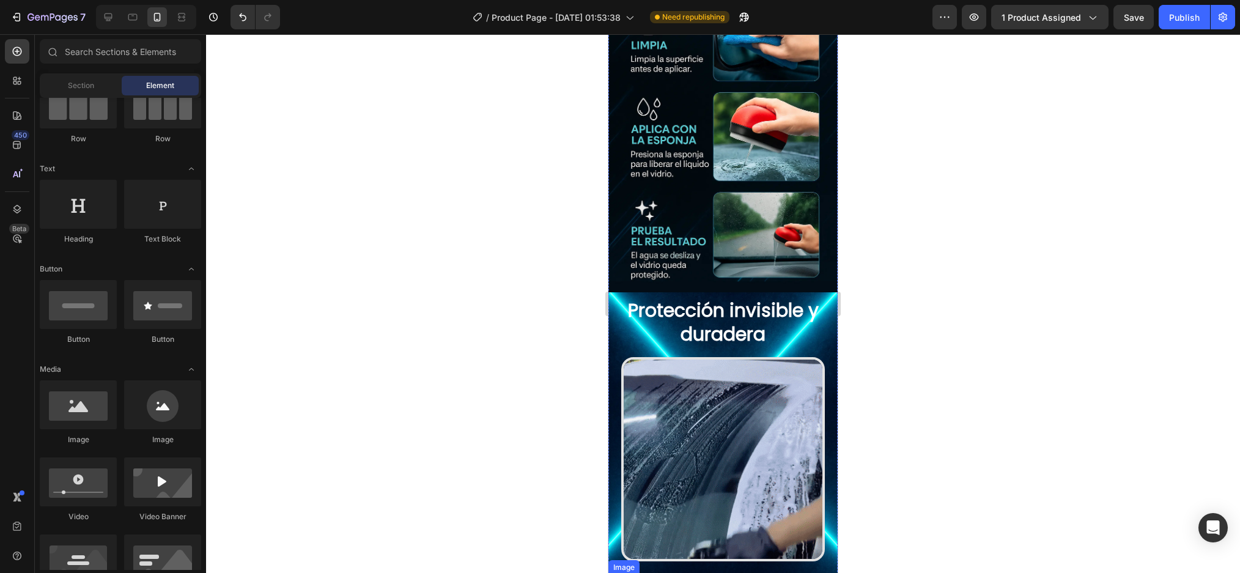
scroll to position [1657, 0]
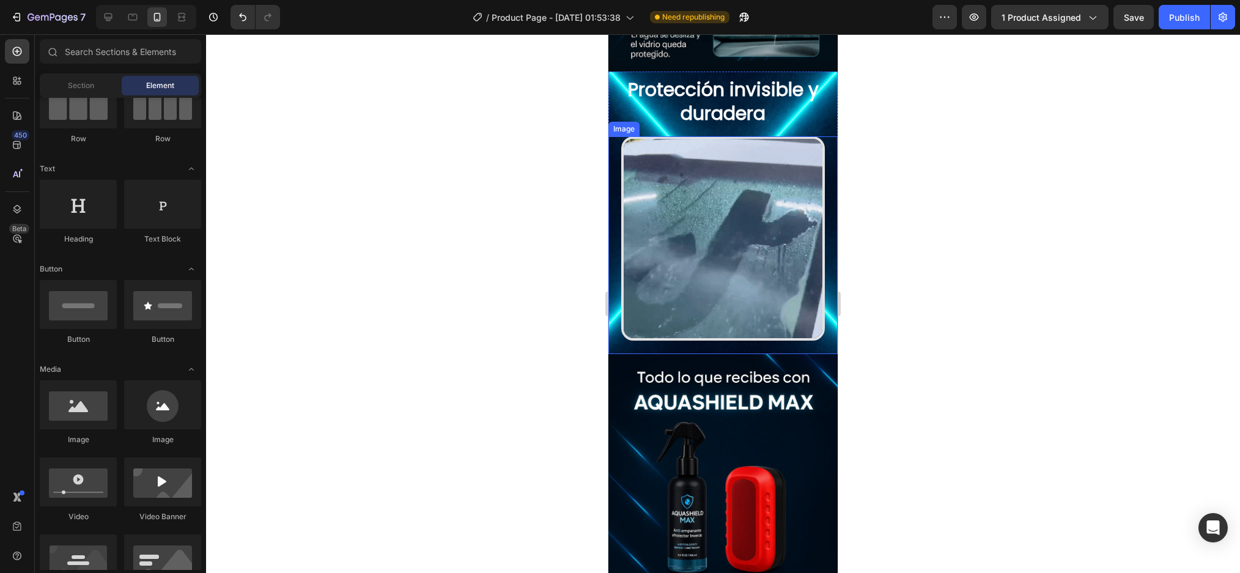
click at [720, 226] on img at bounding box center [723, 238] width 204 height 204
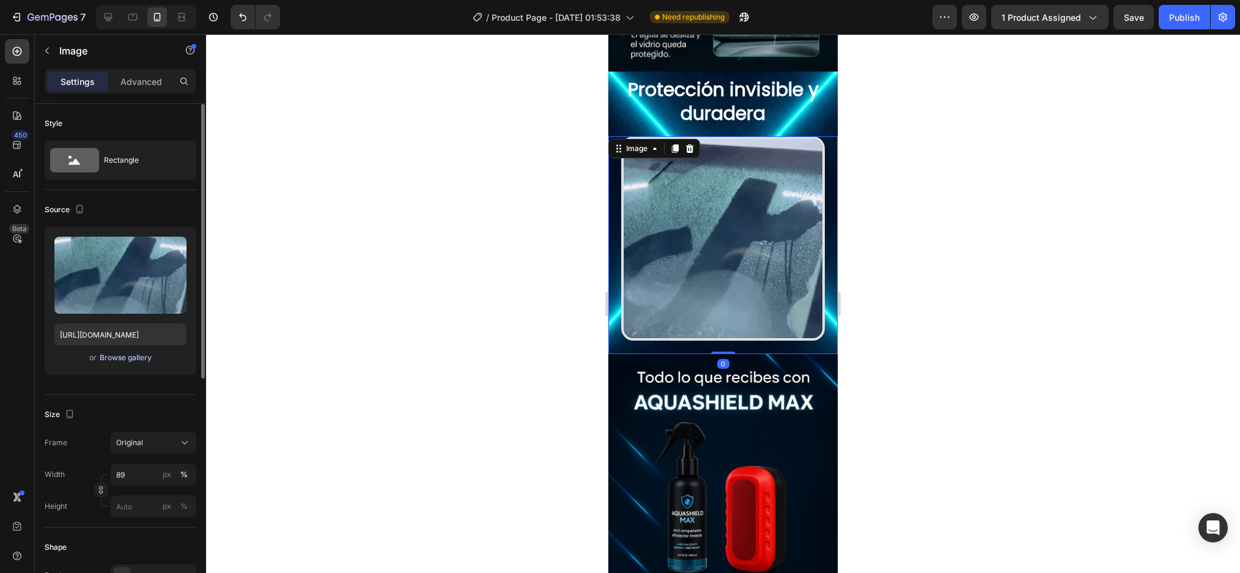
click at [138, 357] on div "Browse gallery" at bounding box center [126, 357] width 52 height 11
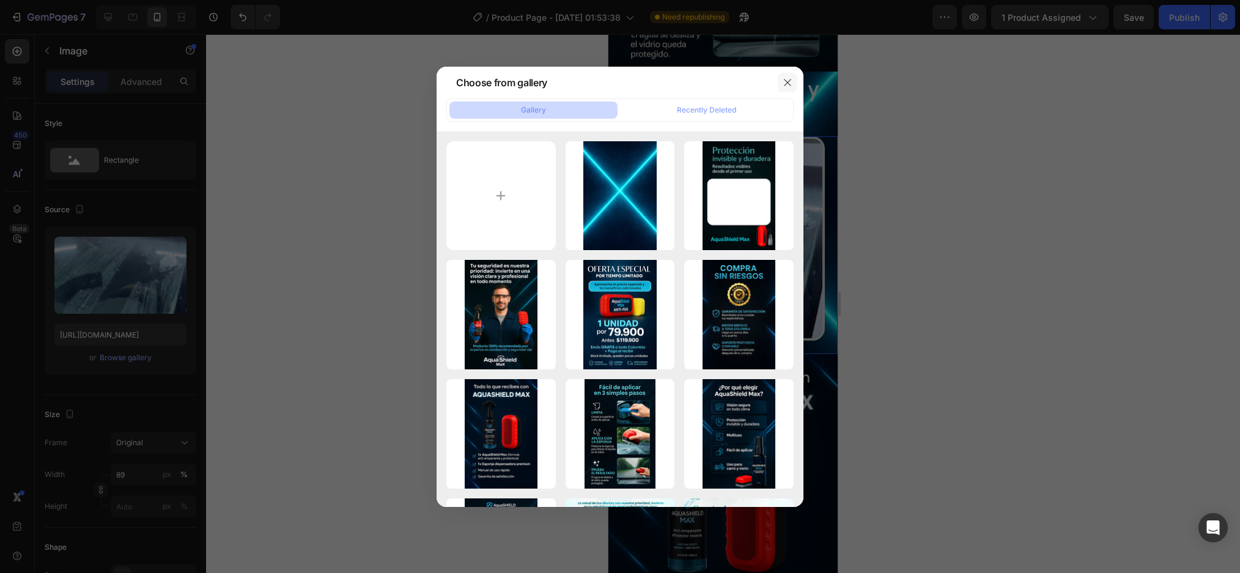
click at [796, 75] on button "button" at bounding box center [788, 83] width 20 height 20
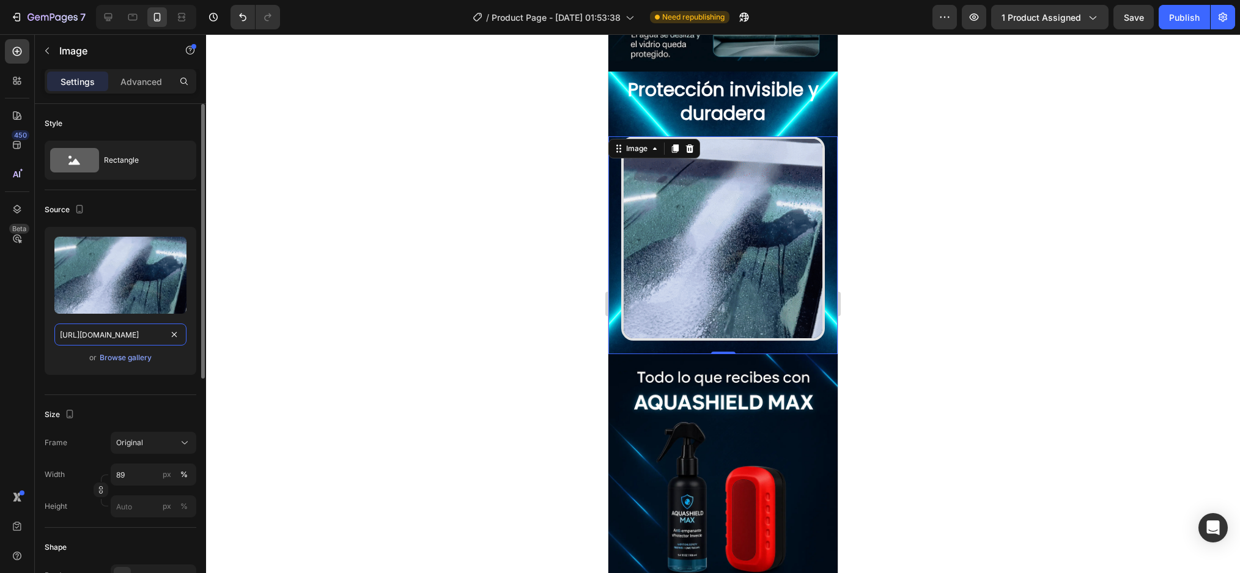
click at [124, 338] on input "https://media0.giphy.com/media/v1.Y2lkPTc5MGI3NjExbm5pb2FvaTljMmM1eHBoeTQ2Y2Fme…" at bounding box center [120, 334] width 132 height 22
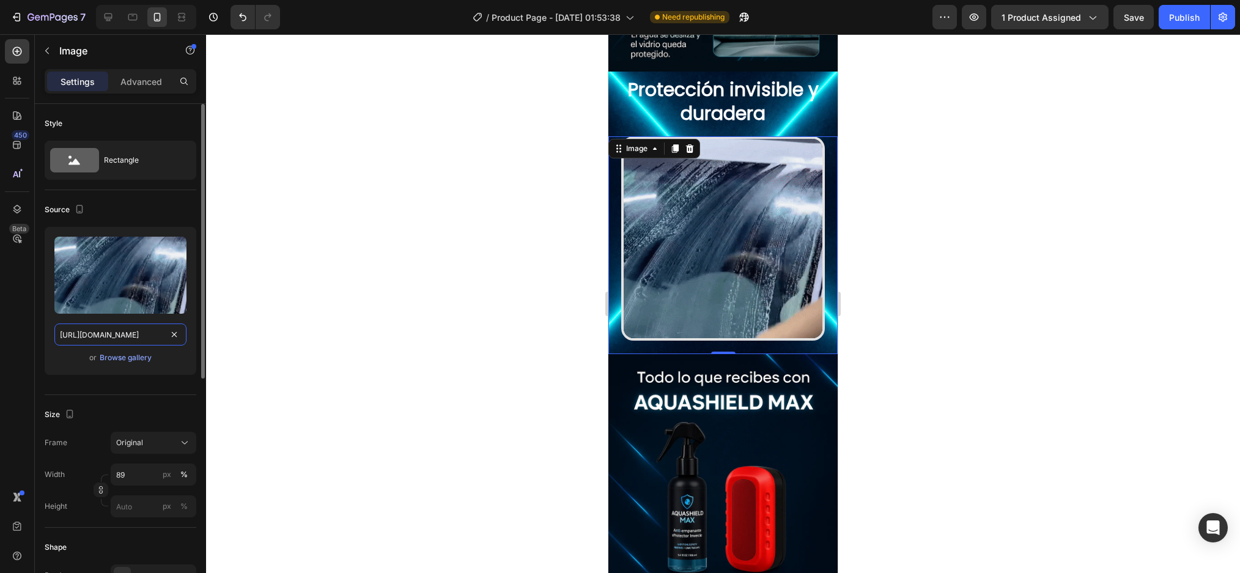
paste input "s3.ezgif.com/tmp/ezgif-34212ca86b8c7f"
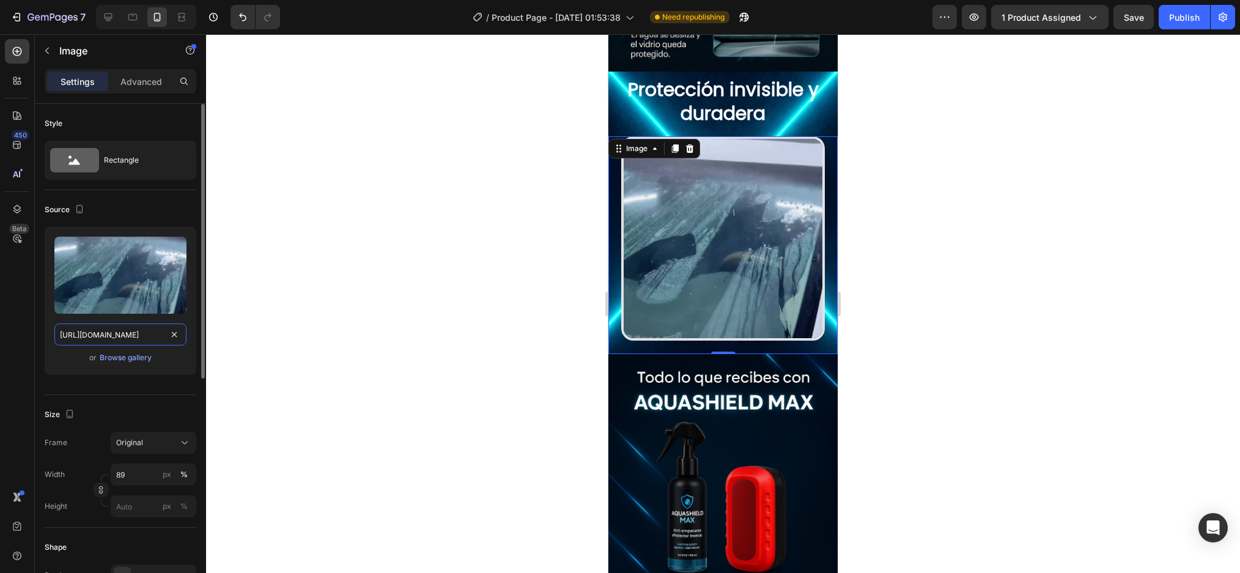
scroll to position [0, 76]
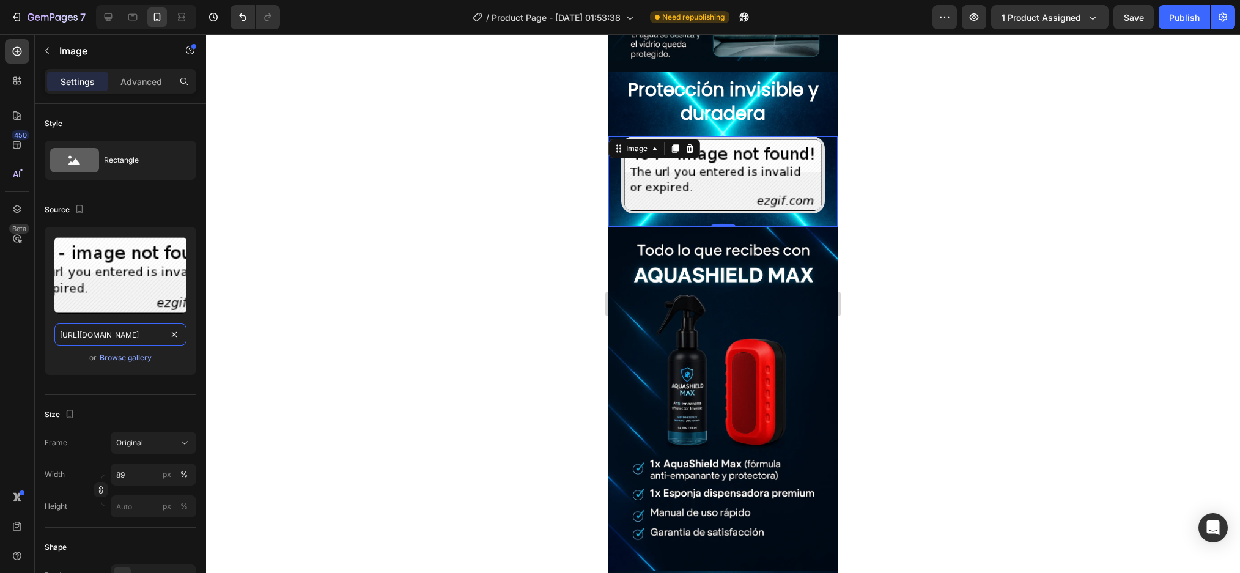
type input "https://s3.ezgif.com/tmp/ezgif-34212ca86b8c7f.gif"
click at [322, 358] on div at bounding box center [723, 303] width 1034 height 539
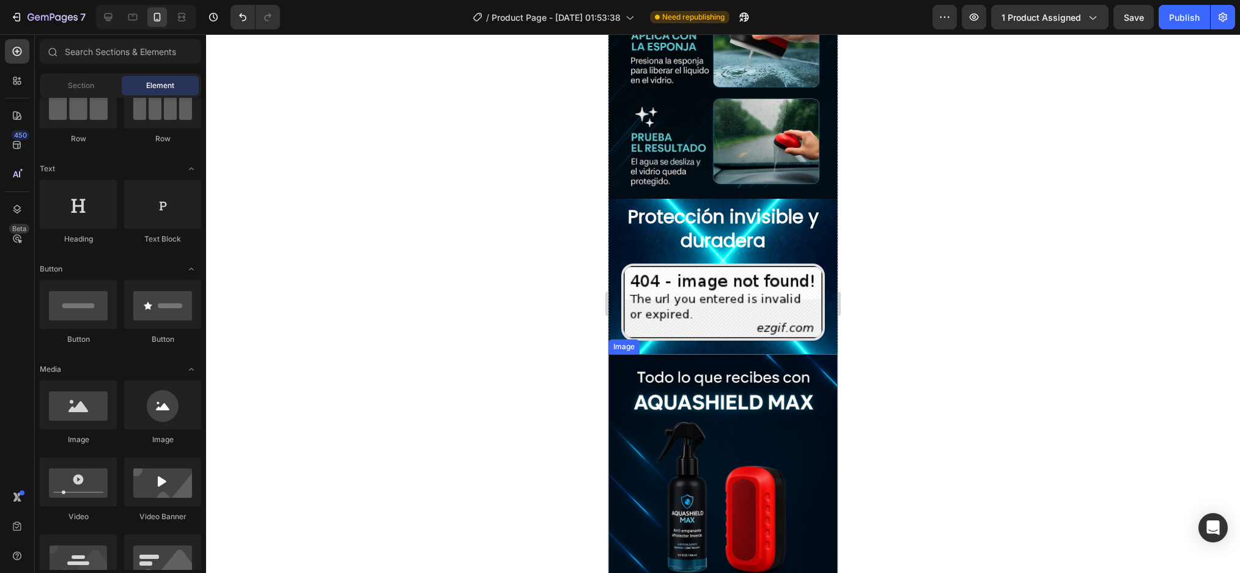
scroll to position [1473, 0]
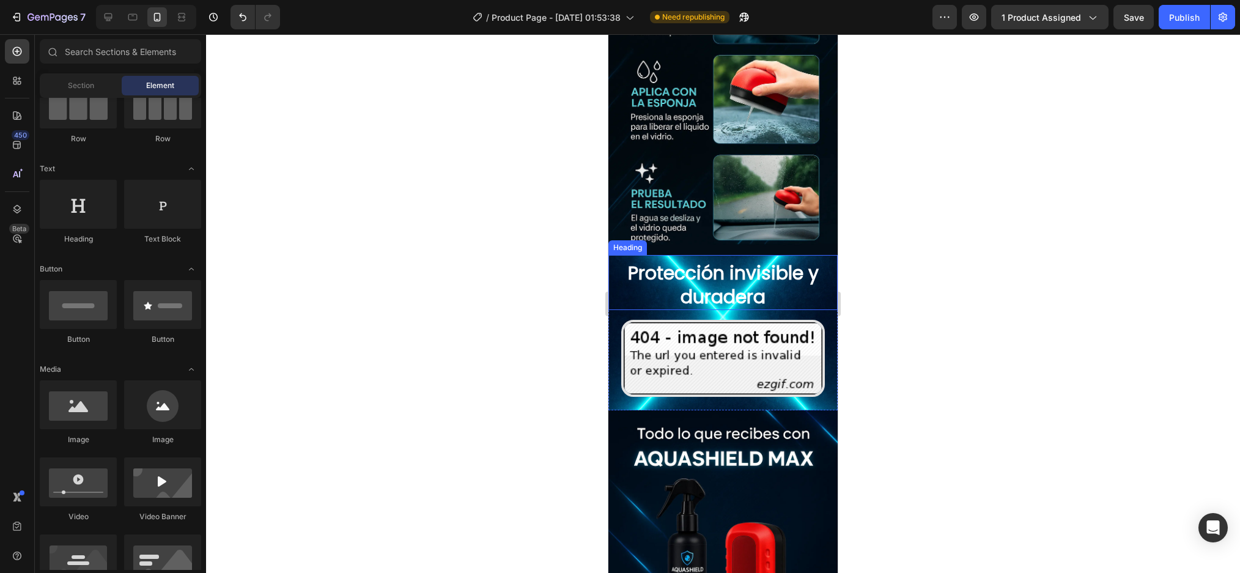
click at [740, 260] on h2 "Protección invisible y duradera" at bounding box center [722, 285] width 229 height 50
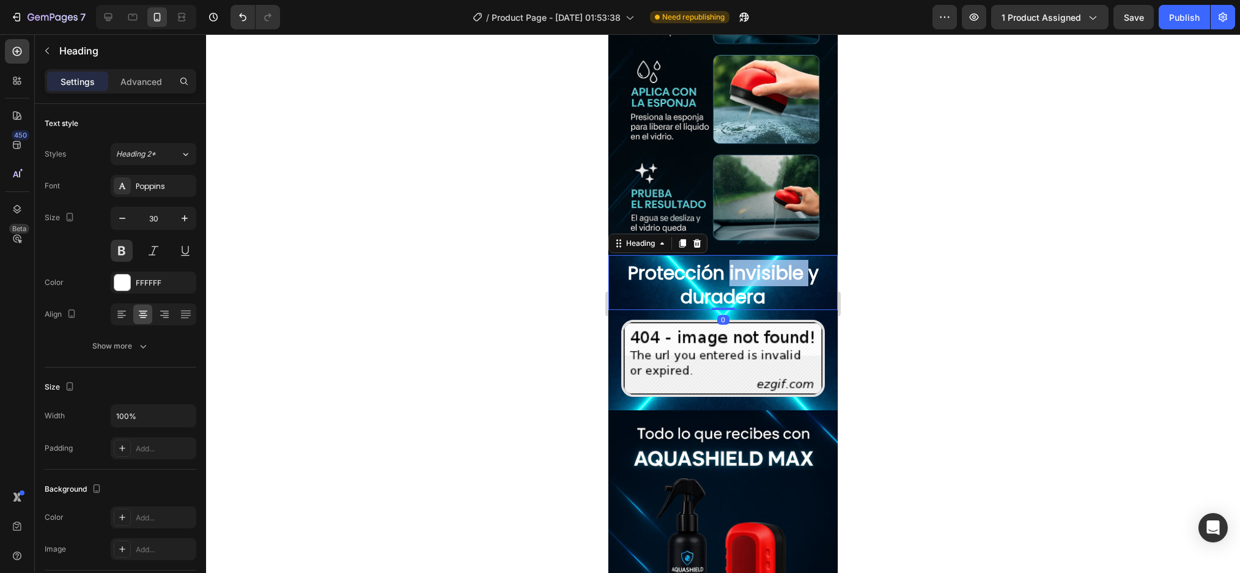
click at [740, 260] on h2 "Protección invisible y duradera" at bounding box center [722, 285] width 229 height 50
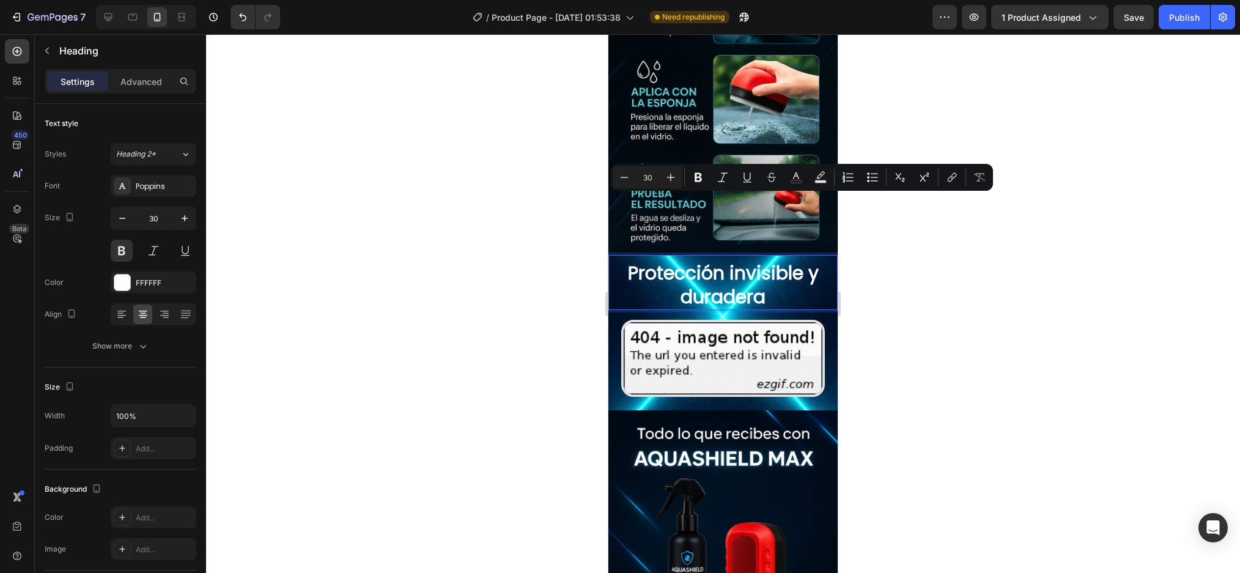
click at [747, 261] on p "Protección invisible y duradera" at bounding box center [722, 285] width 227 height 48
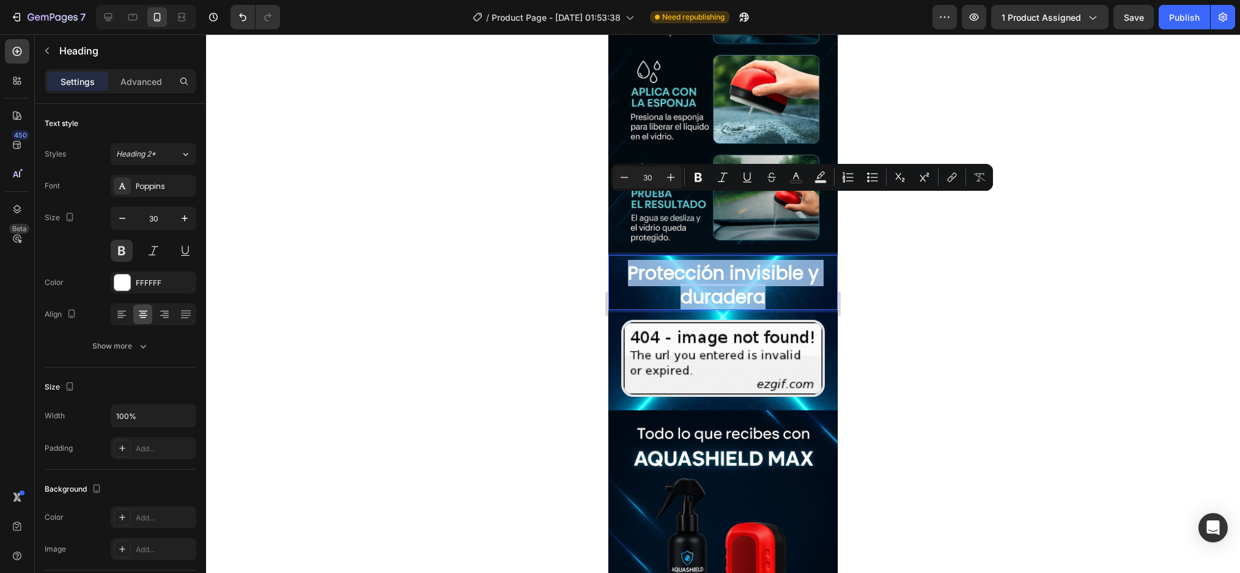
drag, startPoint x: 777, startPoint y: 234, endPoint x: 627, endPoint y: 208, distance: 152.7
click at [627, 261] on p "Protección invisible y duradera" at bounding box center [722, 285] width 227 height 48
click at [756, 261] on p "Protección invisible y duradera" at bounding box center [722, 285] width 227 height 48
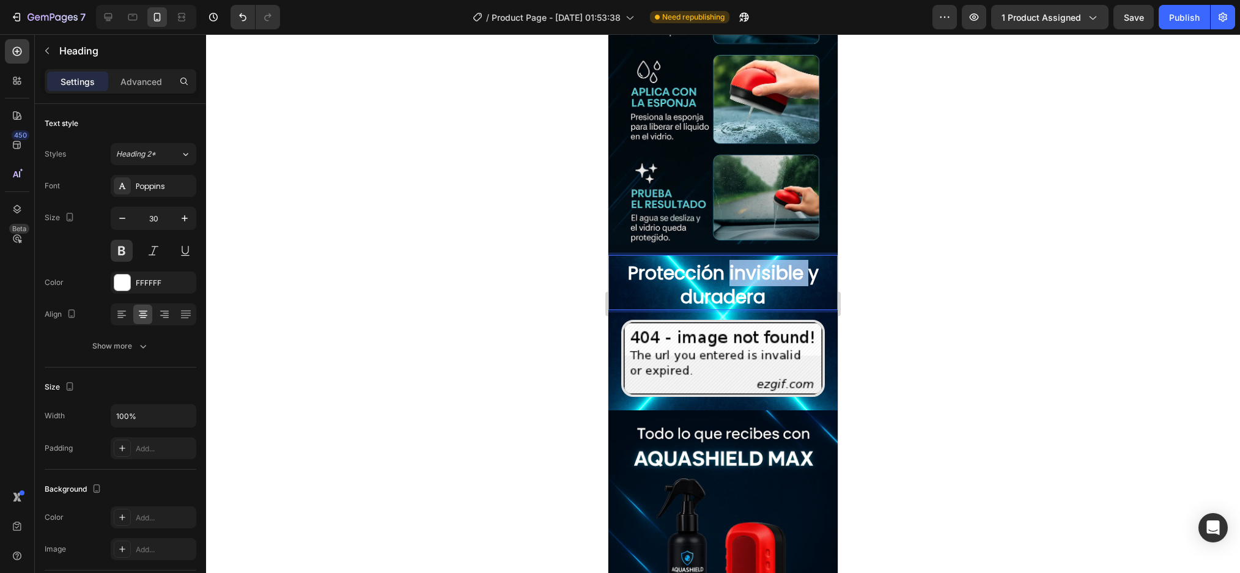
click at [756, 261] on p "Protección invisible y duradera" at bounding box center [722, 285] width 227 height 48
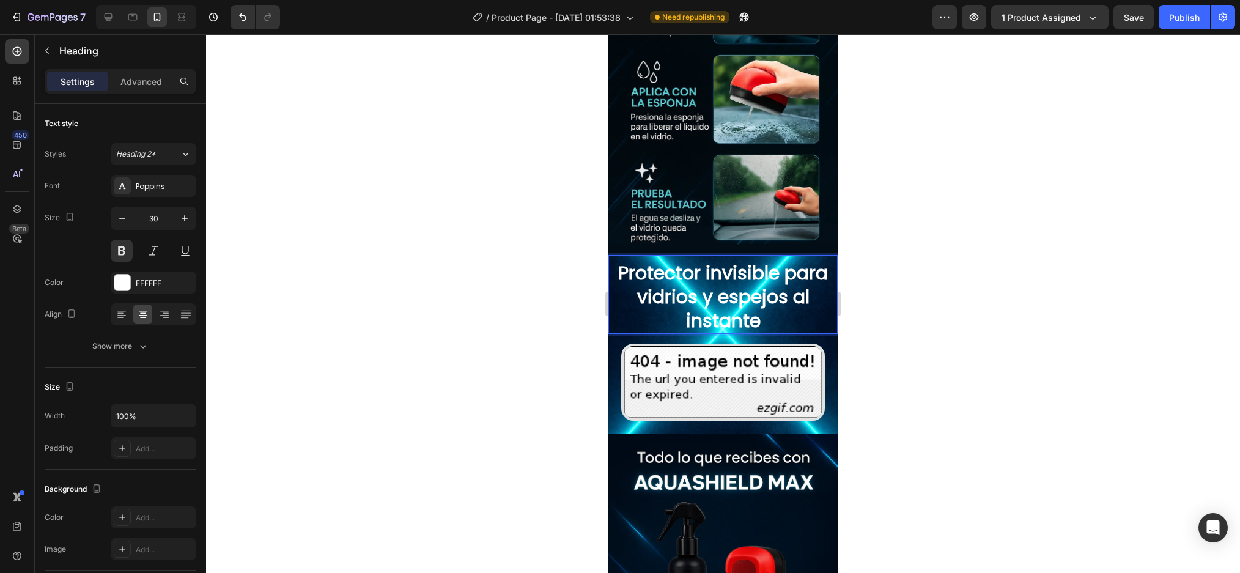
click at [996, 249] on div at bounding box center [723, 303] width 1034 height 539
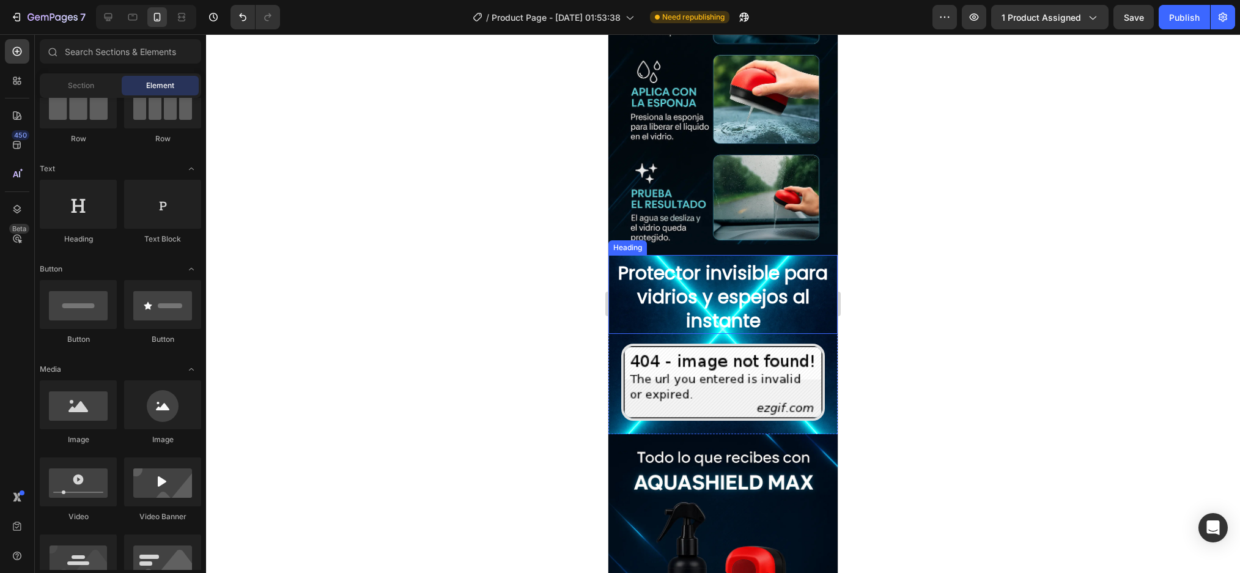
click at [748, 261] on p "Protector invisible para vidrios y espejos al instante" at bounding box center [722, 297] width 227 height 72
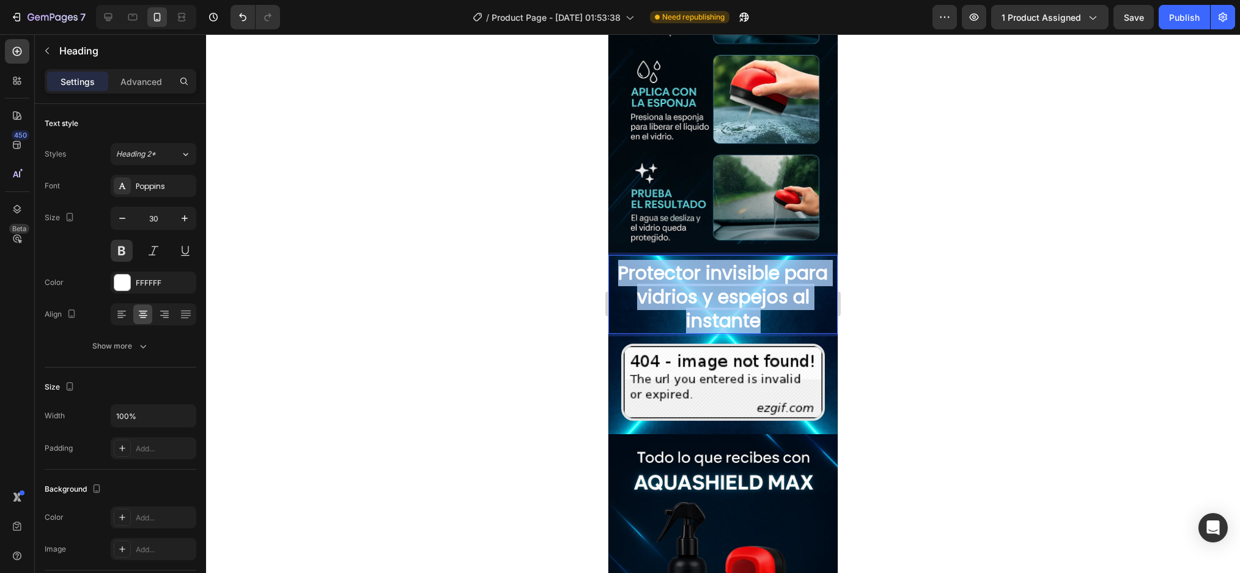
click at [748, 261] on p "Protector invisible para vidrios y espejos al instante" at bounding box center [722, 297] width 227 height 72
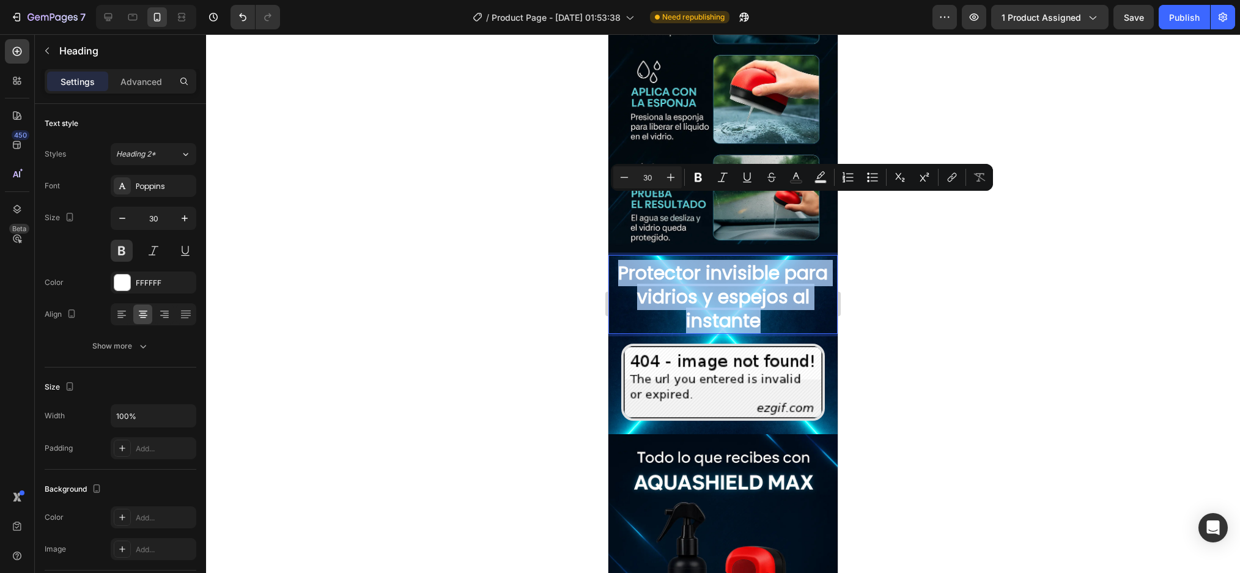
click at [737, 261] on p "Protector invisible para vidrios y espejos al instante" at bounding box center [722, 297] width 227 height 72
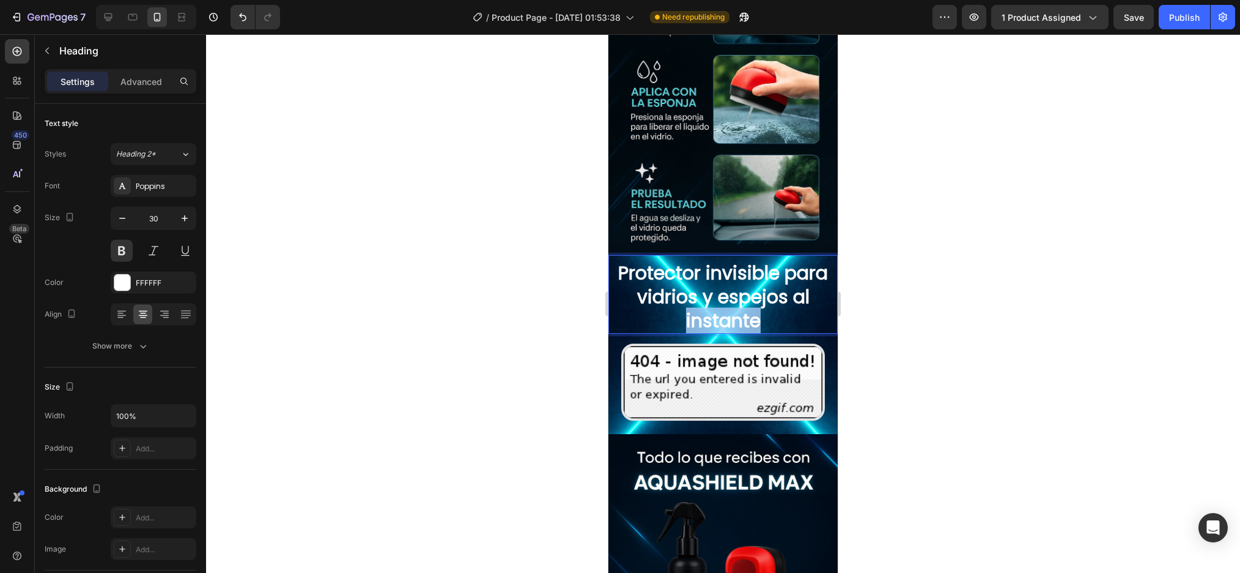
click at [737, 261] on p "Protector invisible para vidrios y espejos al instante" at bounding box center [722, 297] width 227 height 72
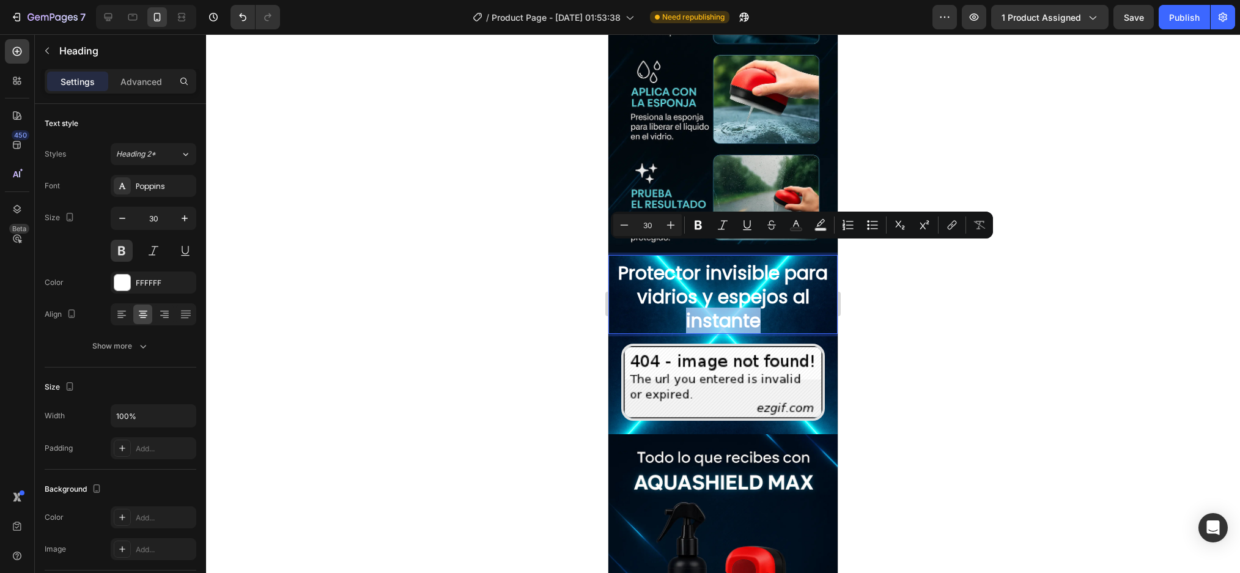
copy p "instante"
drag, startPoint x: 721, startPoint y: 254, endPoint x: 1575, endPoint y: 278, distance: 854.9
click at [721, 261] on p "Protector invisible para vidrios y espejos al instante" at bounding box center [722, 297] width 227 height 72
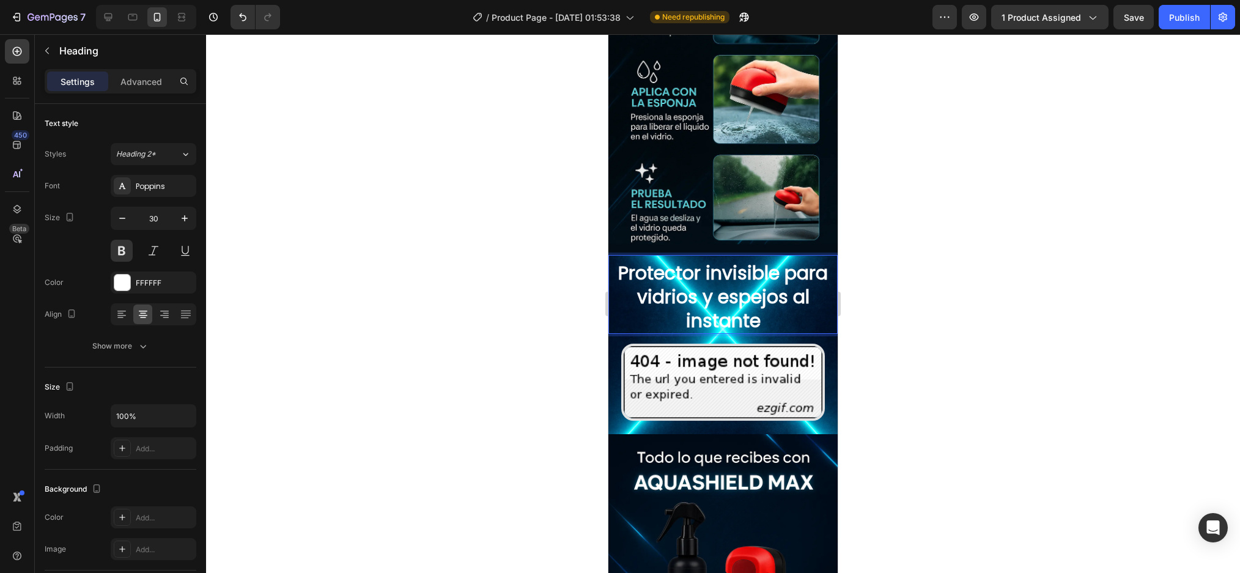
click at [974, 259] on div at bounding box center [723, 303] width 1034 height 539
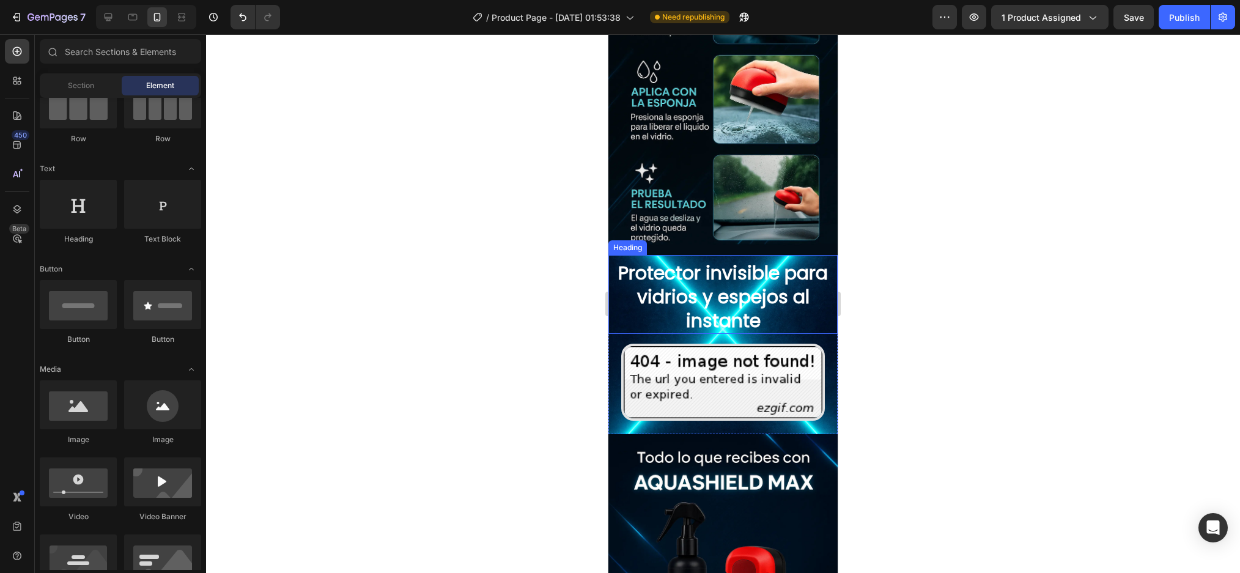
click at [771, 261] on p "Protector invisible para vidrios y espejos al instante" at bounding box center [722, 297] width 227 height 72
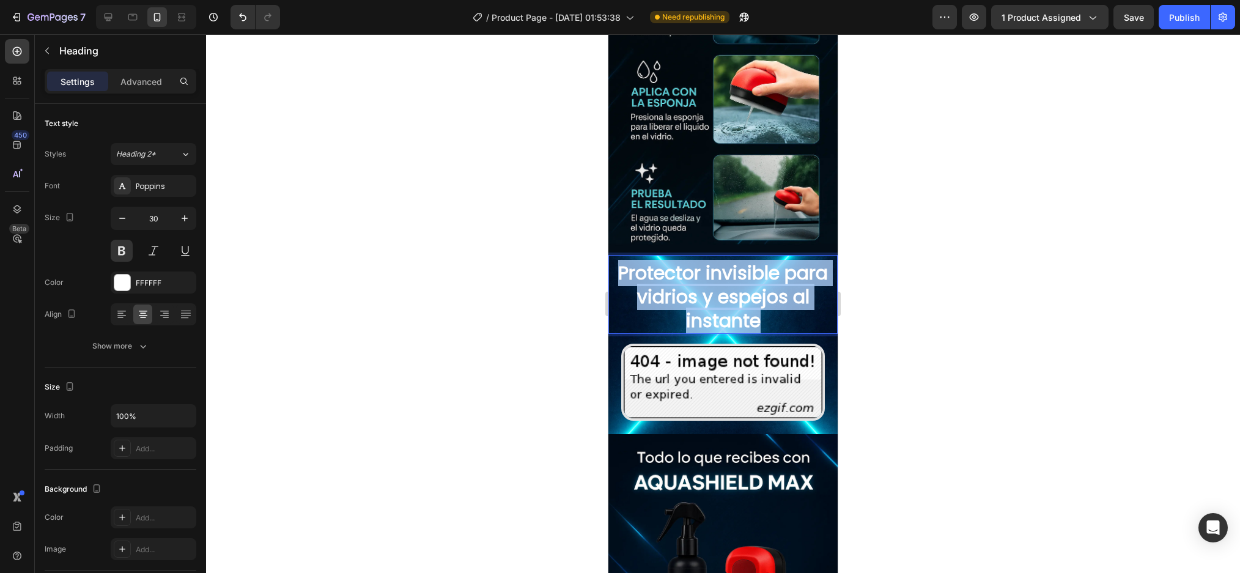
click at [771, 261] on p "Protector invisible para vidrios y espejos al instante" at bounding box center [722, 297] width 227 height 72
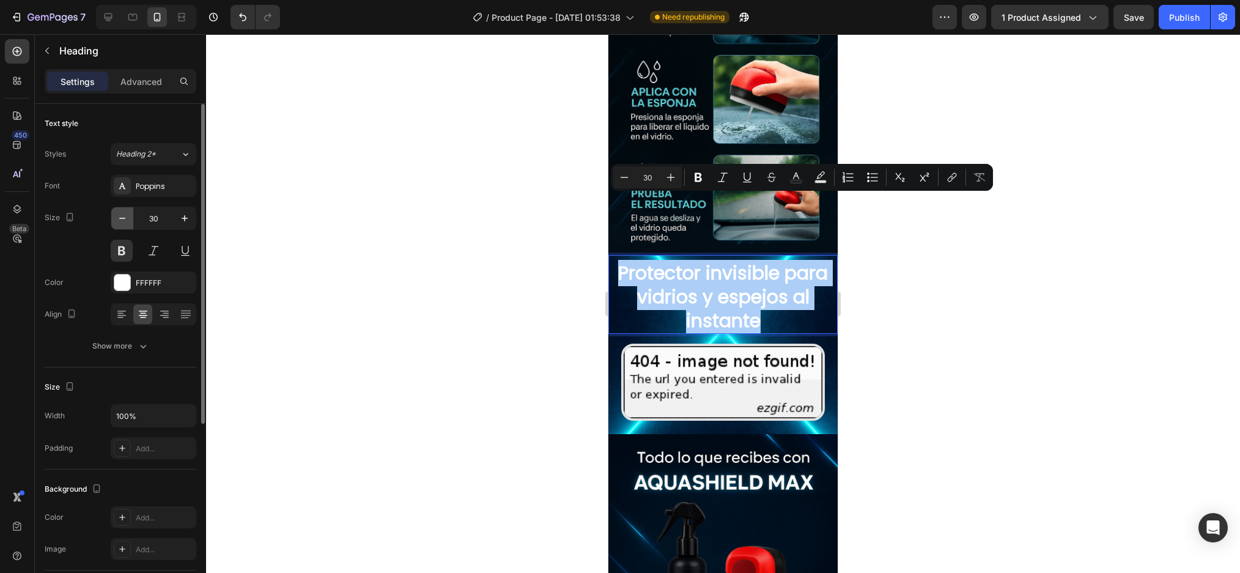
click at [120, 210] on button "button" at bounding box center [122, 218] width 22 height 22
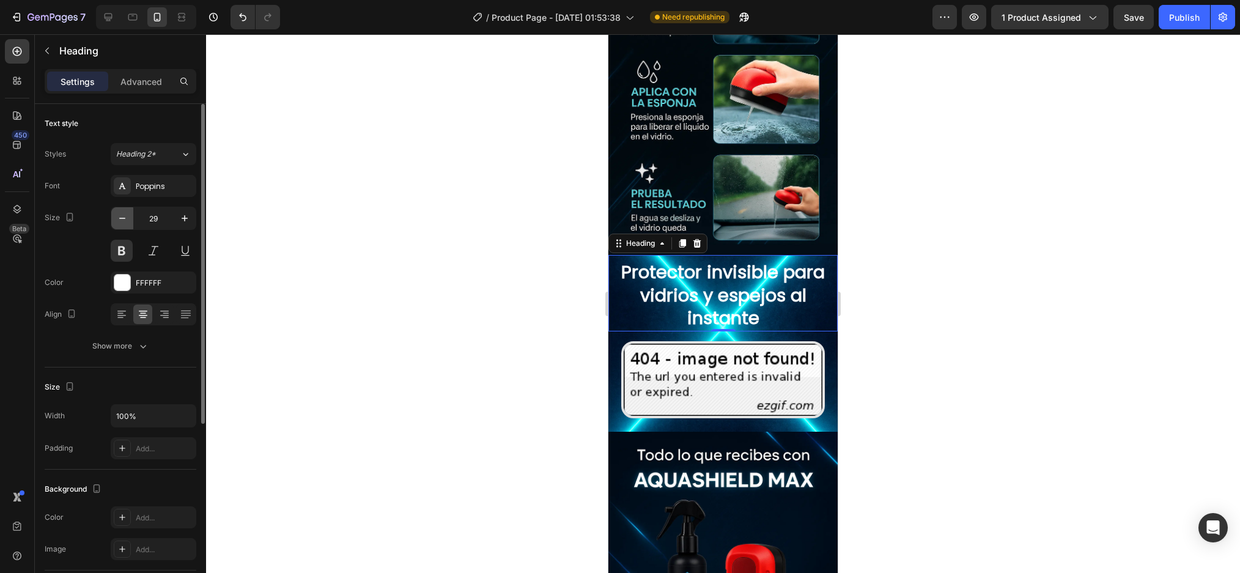
click at [119, 210] on button "button" at bounding box center [122, 218] width 22 height 22
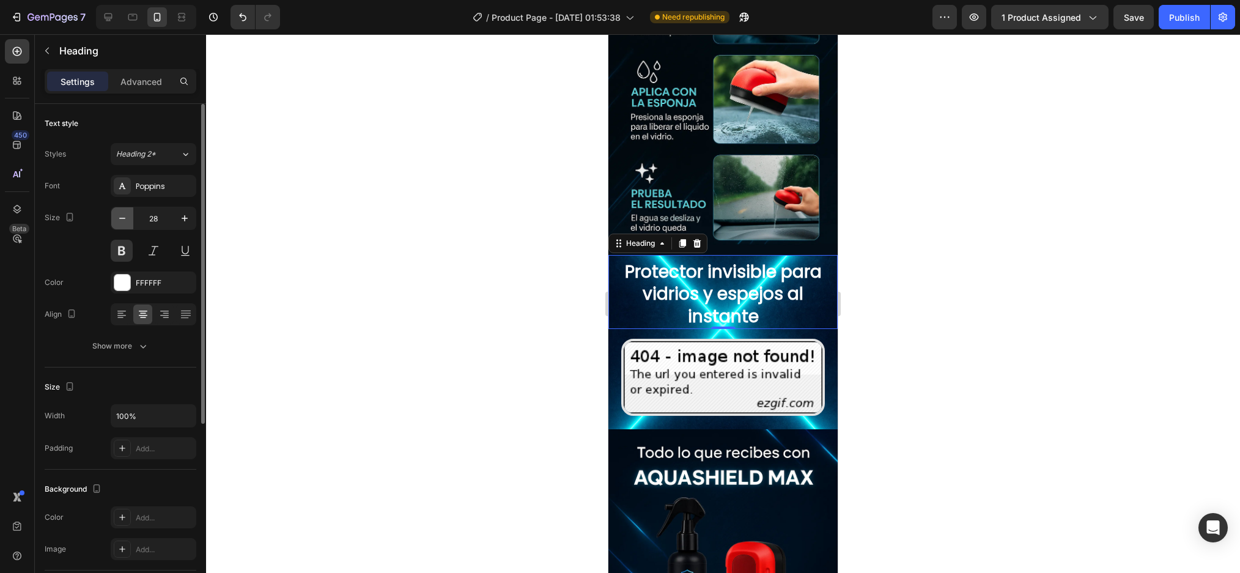
click at [119, 210] on button "button" at bounding box center [122, 218] width 22 height 22
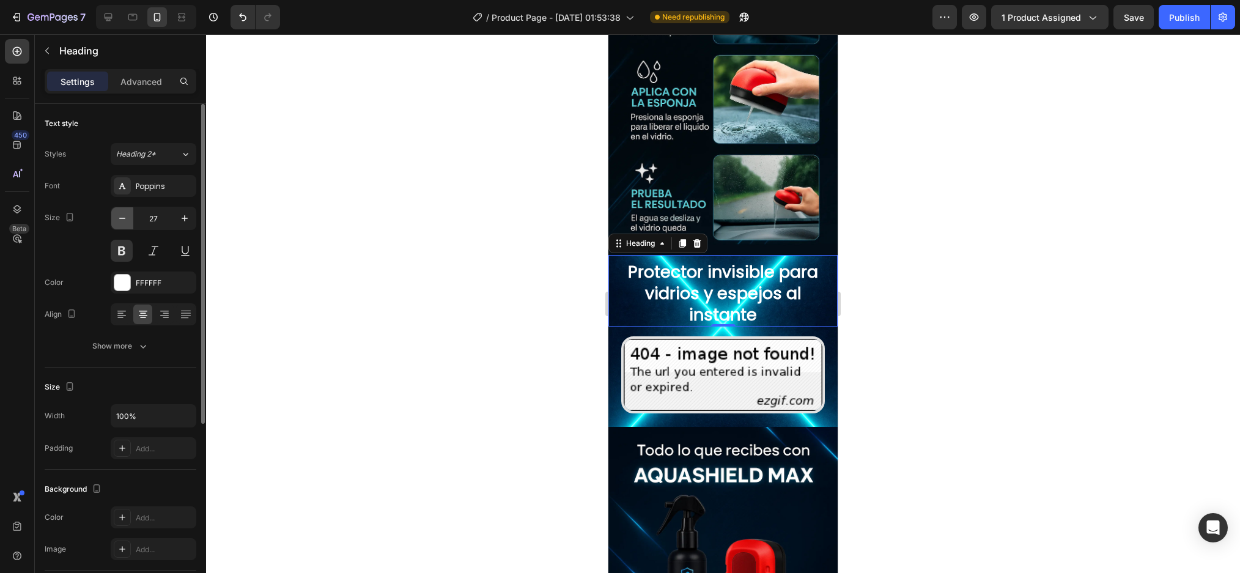
click at [119, 210] on button "button" at bounding box center [122, 218] width 22 height 22
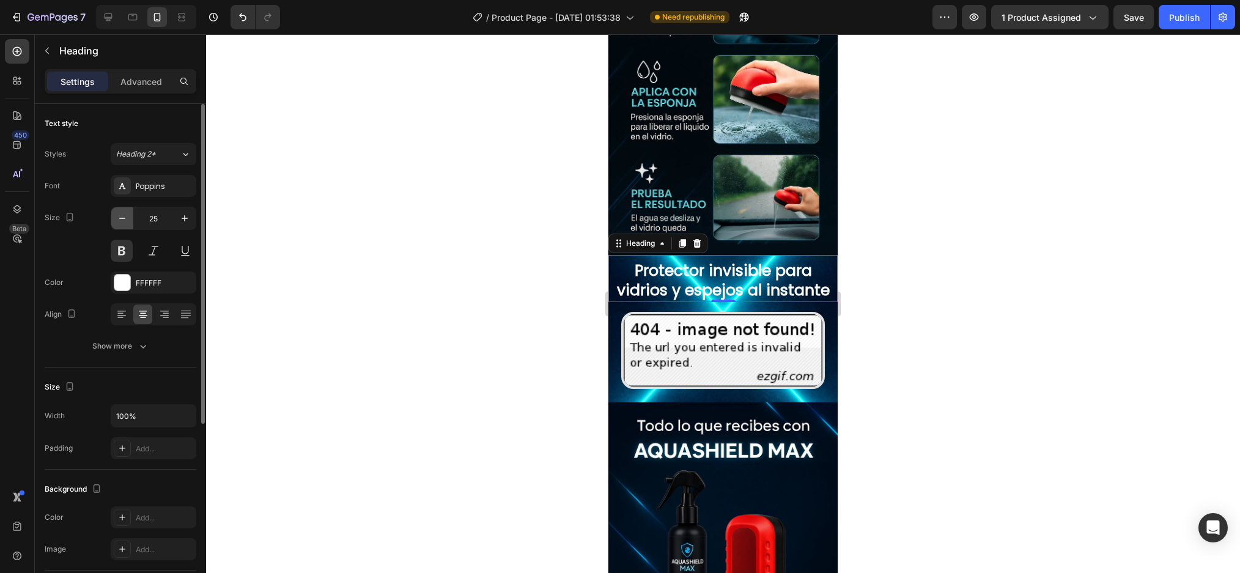
click at [125, 221] on icon "button" at bounding box center [122, 218] width 12 height 12
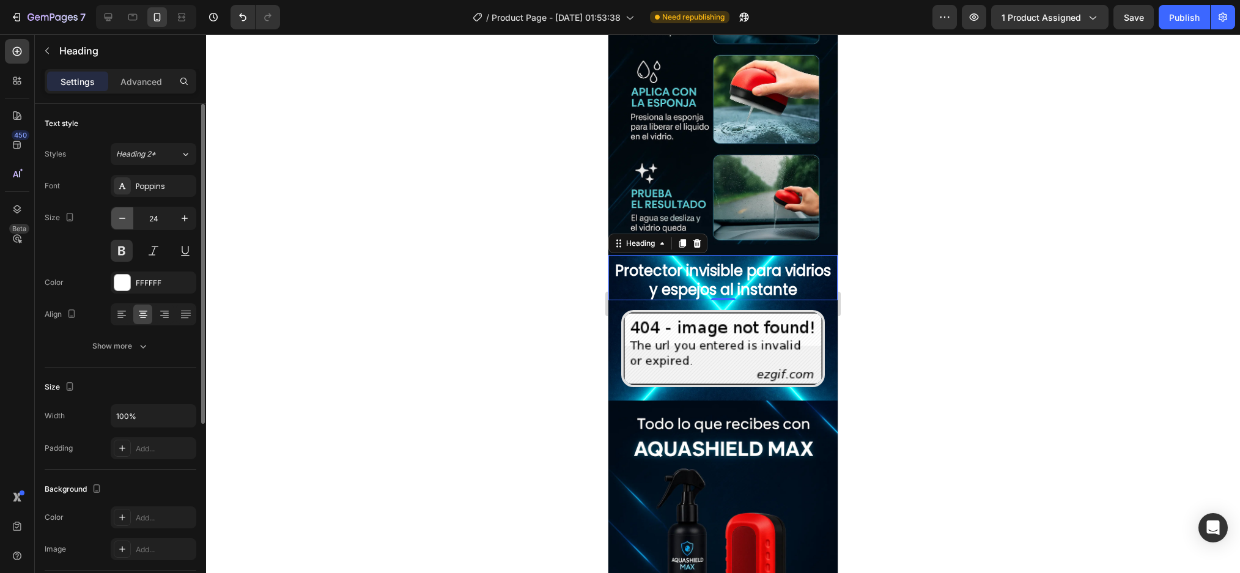
click at [125, 221] on icon "button" at bounding box center [122, 218] width 12 height 12
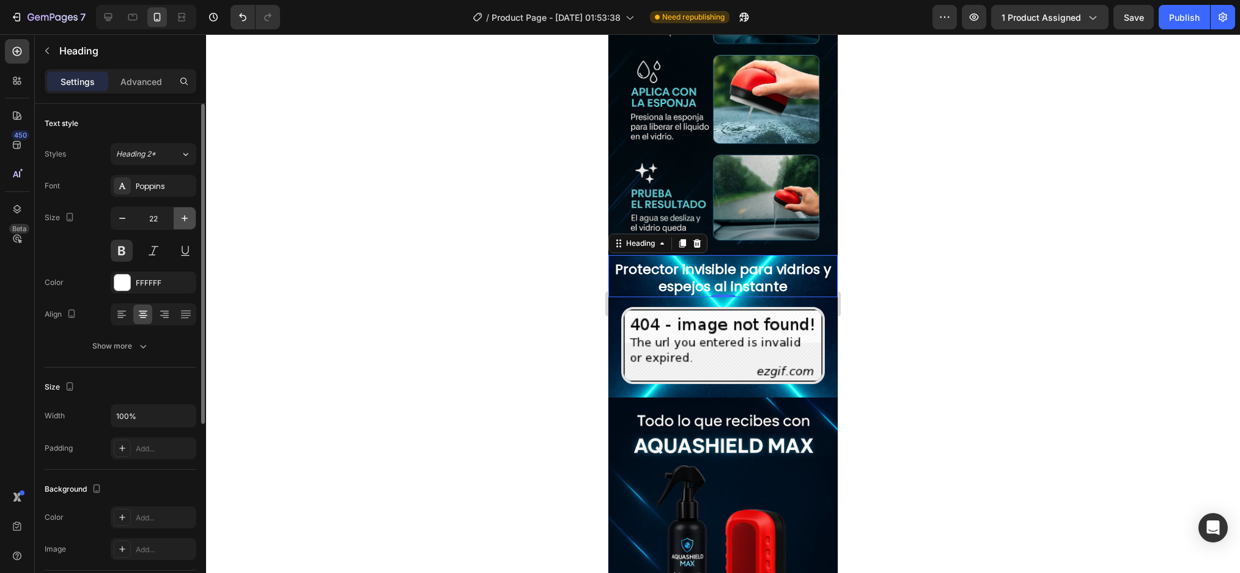
click at [180, 219] on icon "button" at bounding box center [184, 218] width 12 height 12
type input "23"
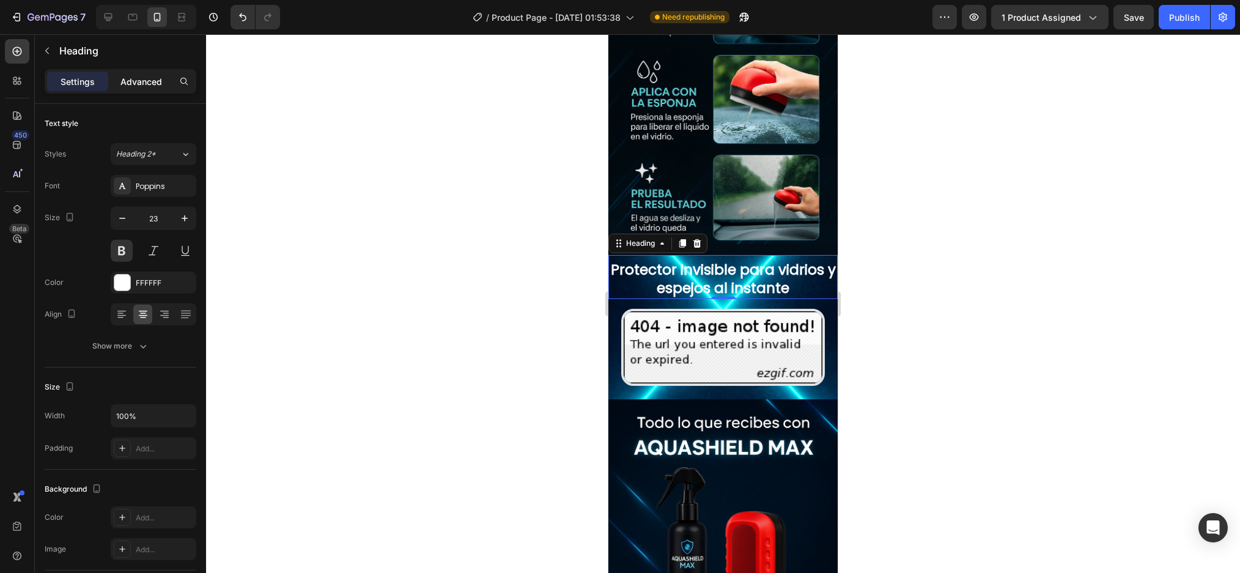
click at [145, 76] on p "Advanced" at bounding box center [141, 81] width 42 height 13
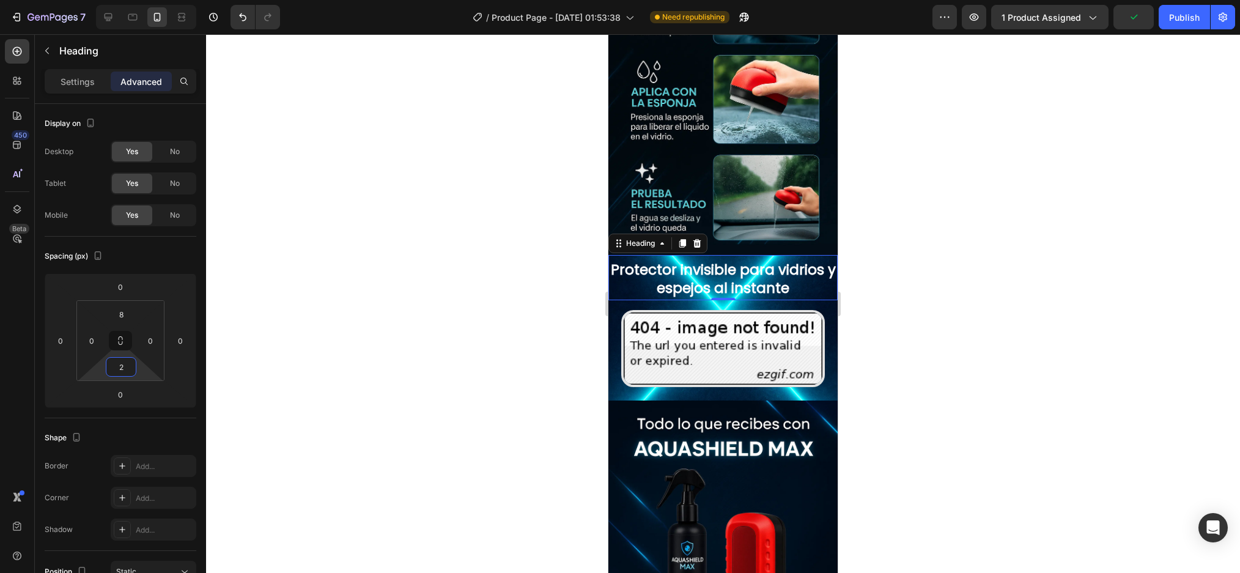
type input "4"
click at [118, 0] on html "7 Version history / Product Page - Aug 27, 01:53:38 Need republishing Preview 1…" at bounding box center [620, 0] width 1240 height 0
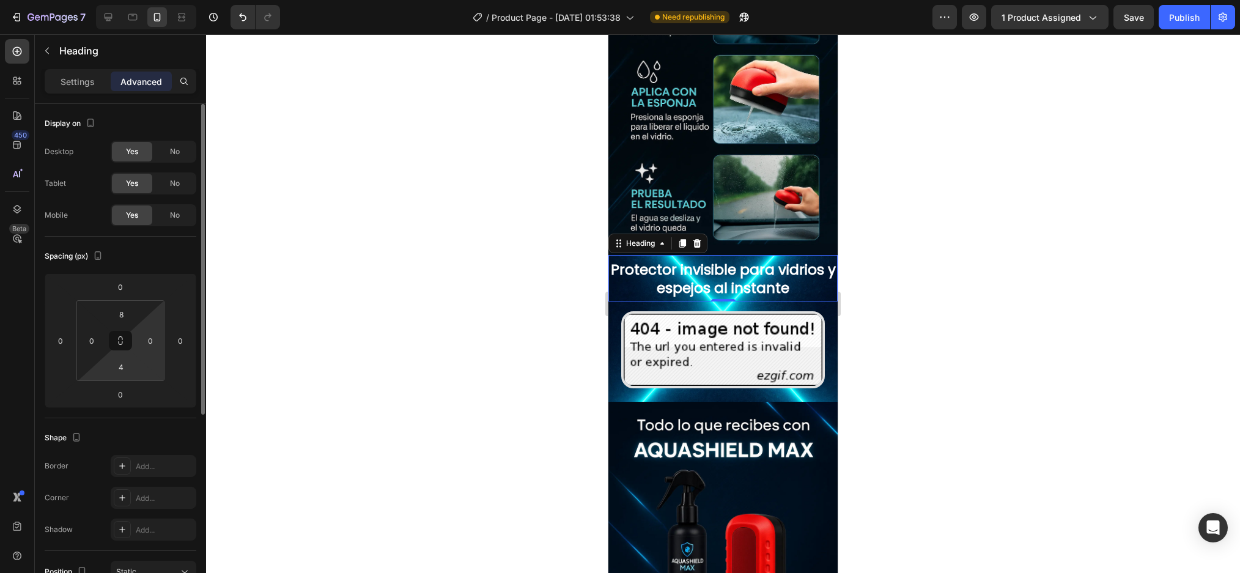
click at [151, 330] on div "8 0 4 0" at bounding box center [120, 340] width 88 height 81
type input "22"
drag, startPoint x: 151, startPoint y: 329, endPoint x: 149, endPoint y: 322, distance: 7.2
click at [149, 0] on html "7 Version history / Product Page - Aug 27, 01:53:38 Need republishing Preview 1…" at bounding box center [620, 0] width 1240 height 0
click at [147, 339] on input "22" at bounding box center [150, 340] width 18 height 18
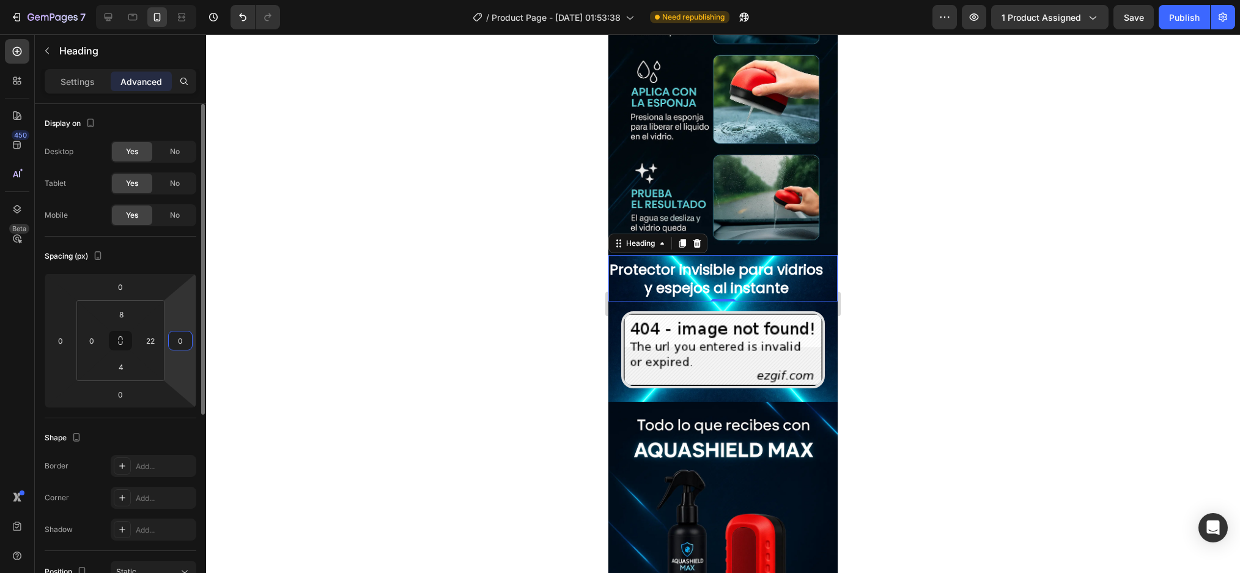
click at [180, 337] on input "0" at bounding box center [180, 340] width 18 height 18
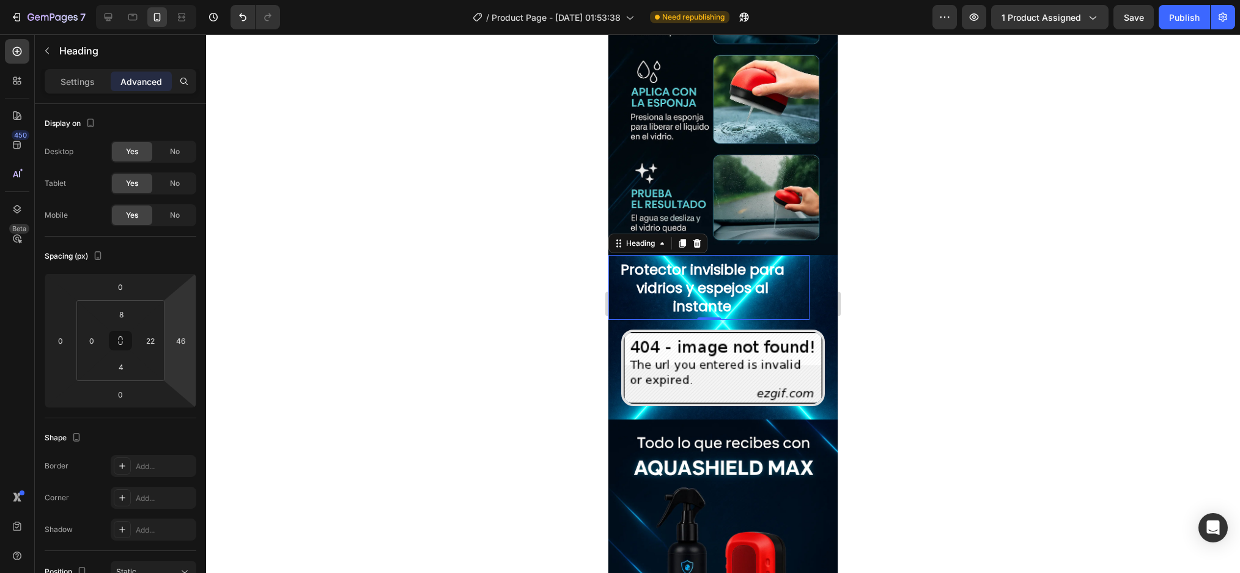
drag, startPoint x: 177, startPoint y: 329, endPoint x: 177, endPoint y: 315, distance: 14.1
click at [177, 0] on html "7 Version history / Product Page - Aug 27, 01:53:38 Need republishing Preview 1…" at bounding box center [620, 0] width 1240 height 0
type input "0"
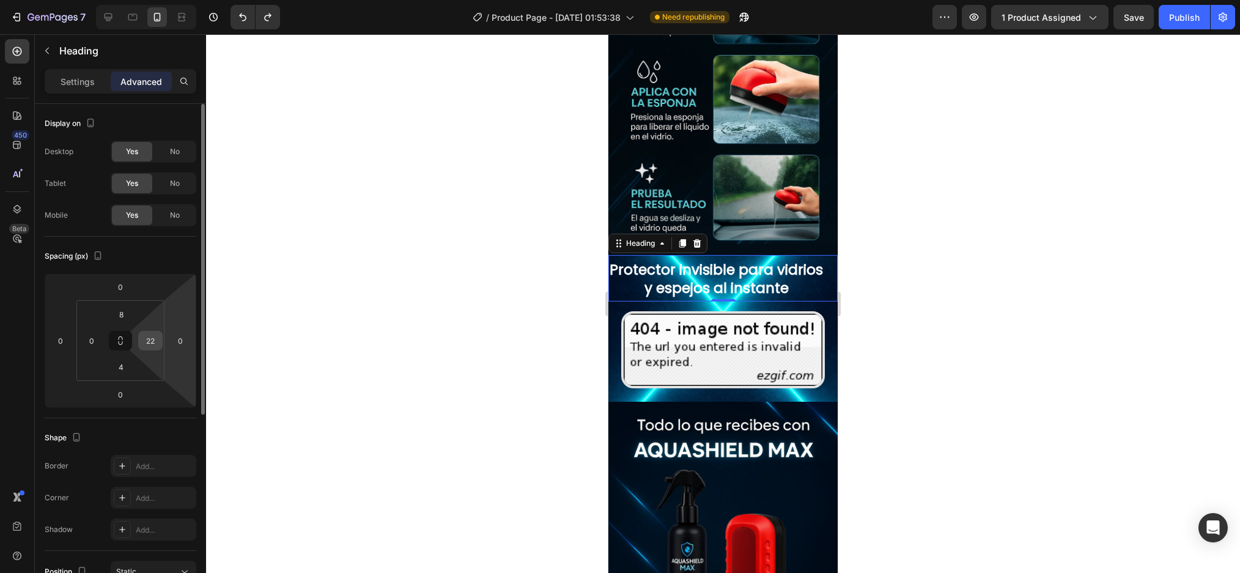
type input "0"
click at [175, 345] on input "0" at bounding box center [180, 340] width 18 height 18
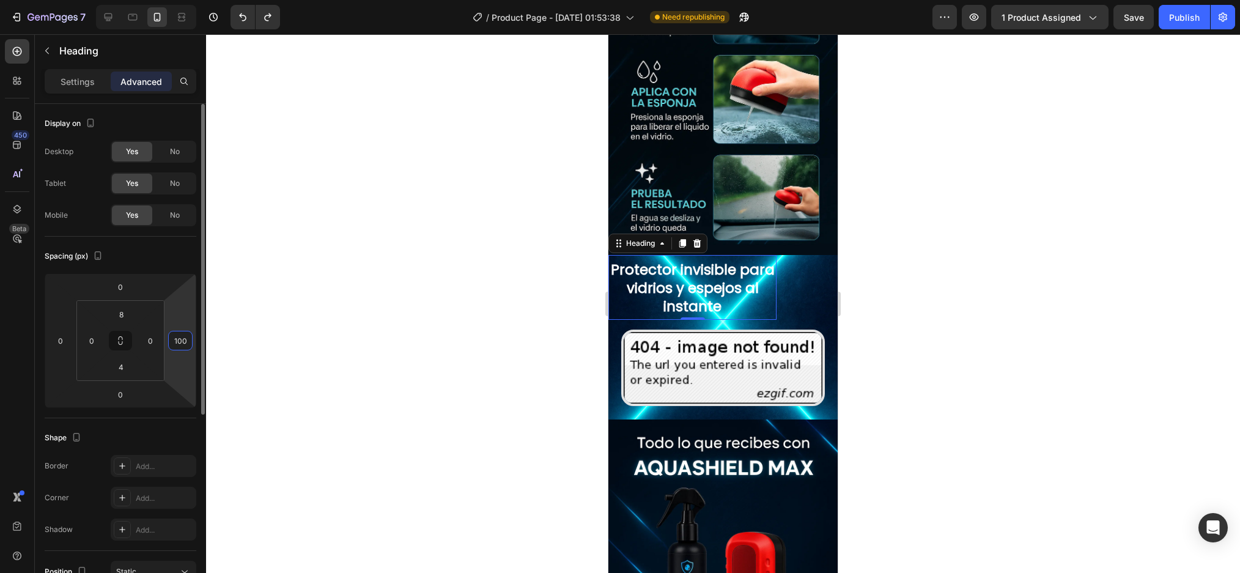
click at [177, 345] on input "100" at bounding box center [180, 340] width 18 height 18
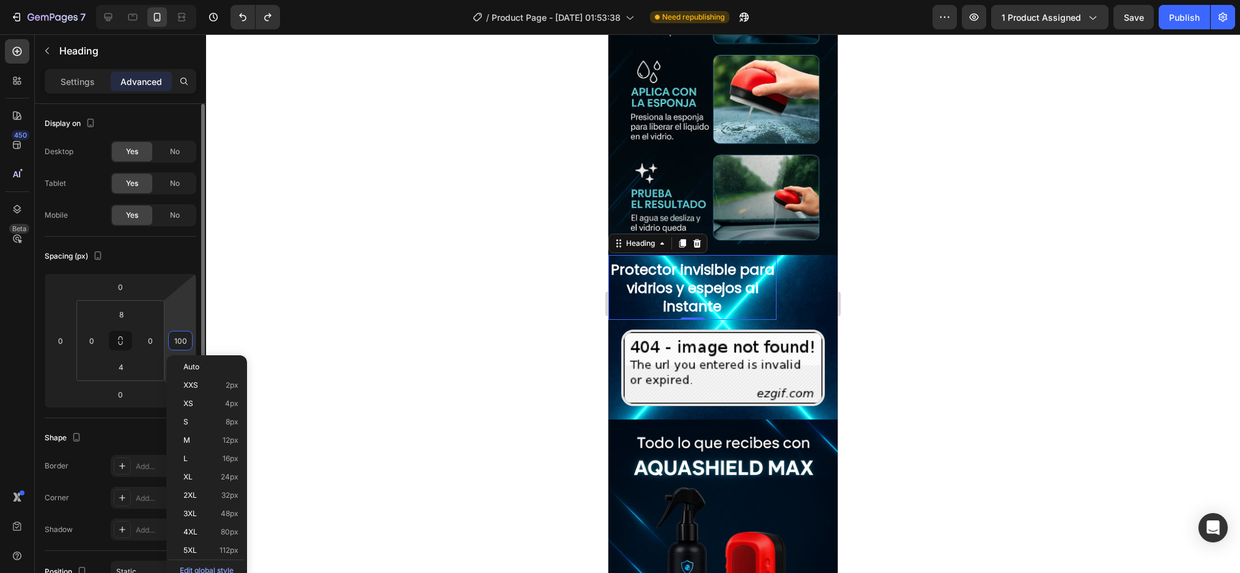
click at [177, 345] on input "100" at bounding box center [180, 340] width 18 height 18
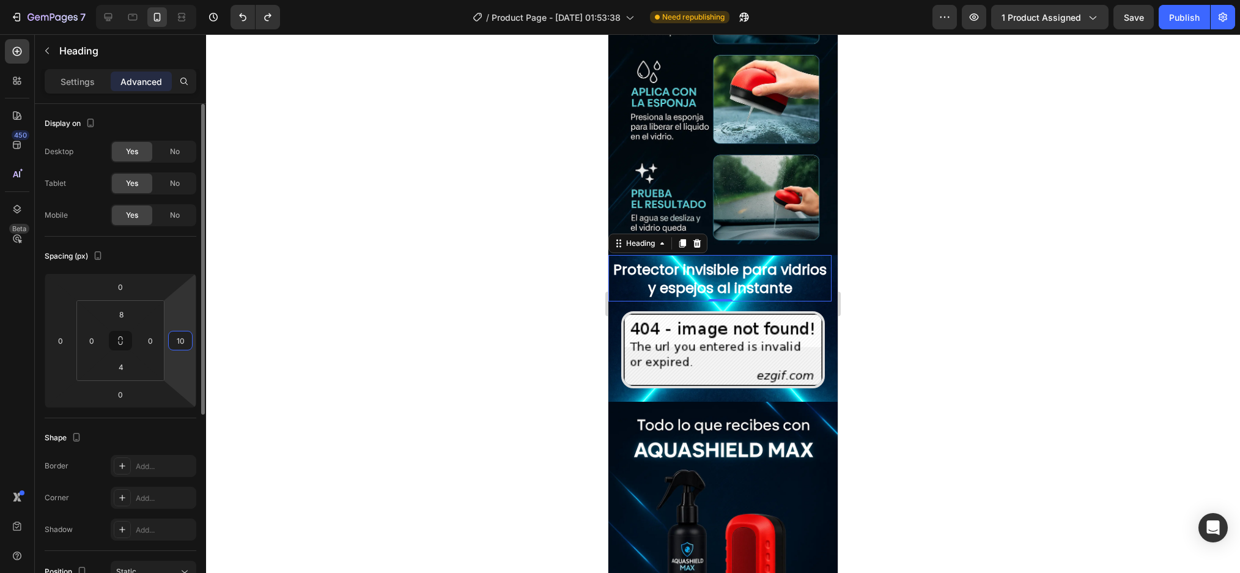
click at [186, 338] on input "10" at bounding box center [180, 340] width 18 height 18
type input "20"
click at [56, 339] on input "0" at bounding box center [60, 340] width 18 height 18
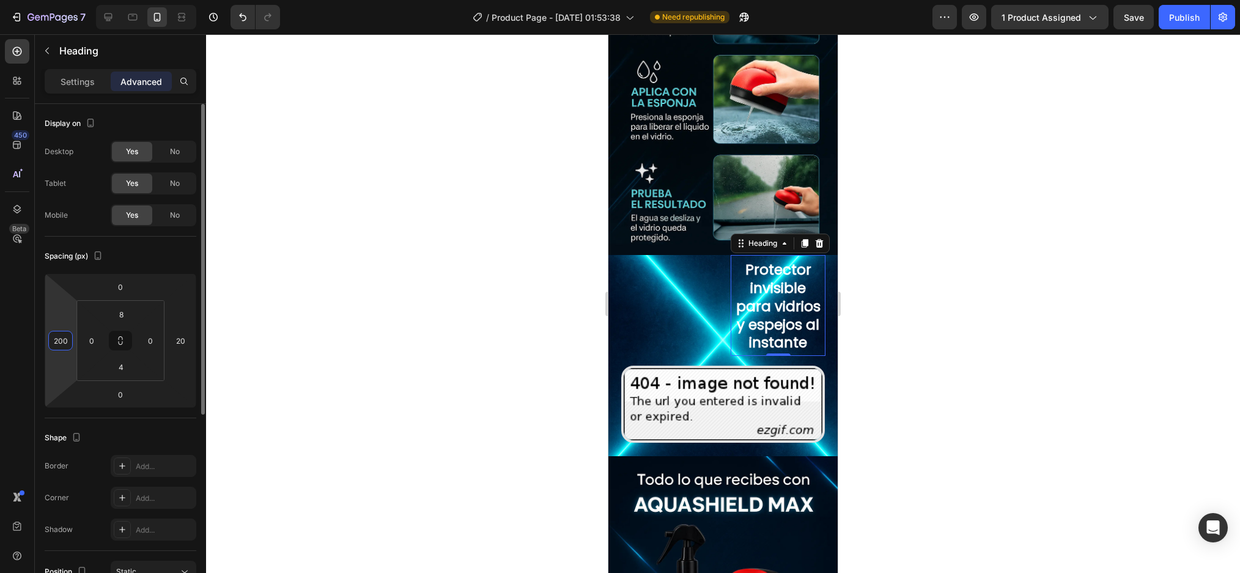
click at [61, 347] on input "200" at bounding box center [60, 340] width 18 height 18
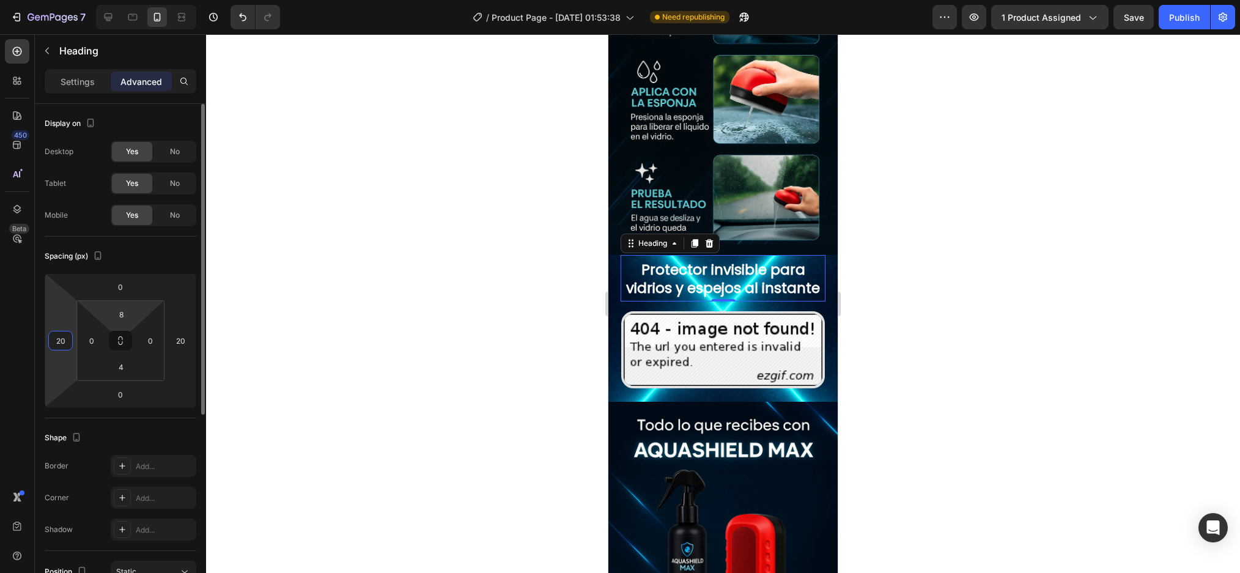
type input "20"
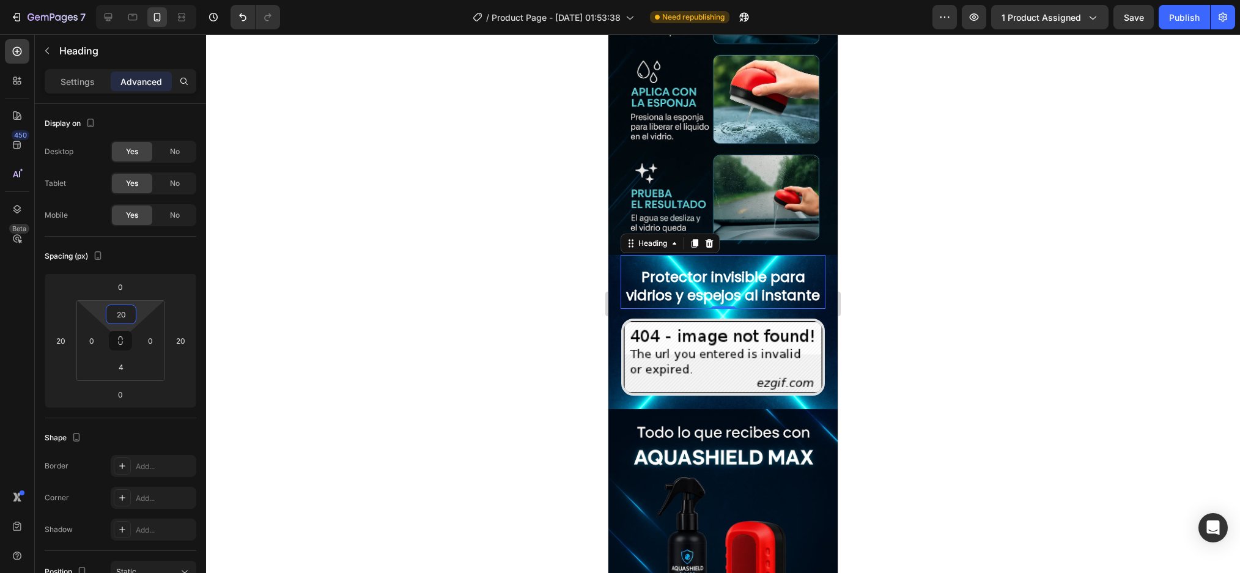
type input "16"
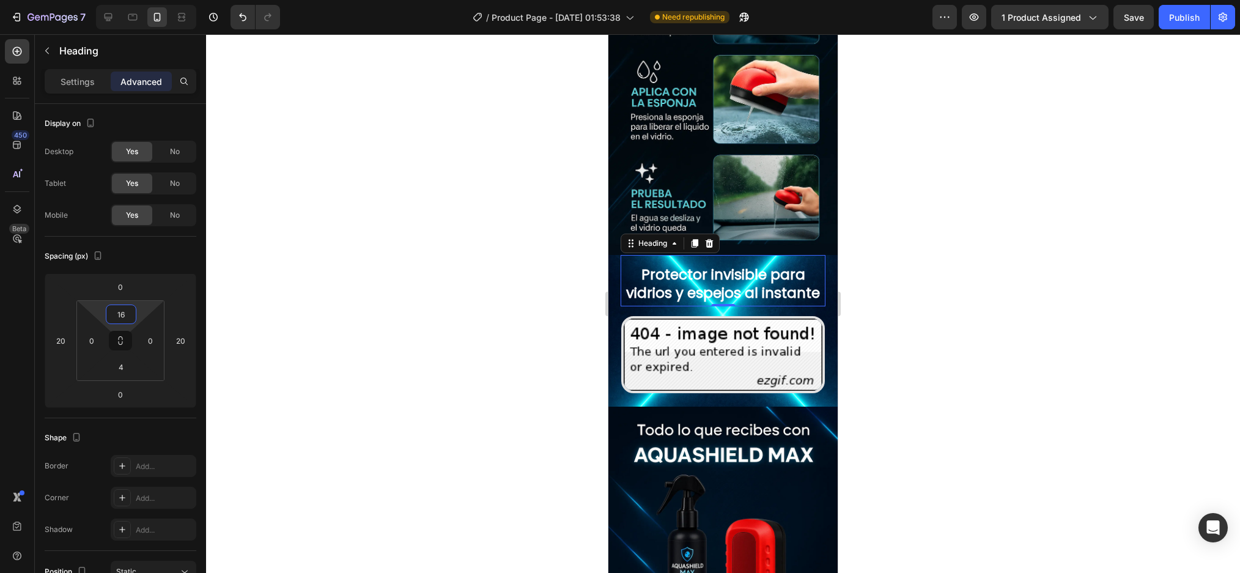
click at [123, 0] on html "7 Version history / Product Page - Aug 27, 01:53:38 Need republishing Preview 1…" at bounding box center [620, 0] width 1240 height 0
click at [963, 410] on div at bounding box center [723, 303] width 1034 height 539
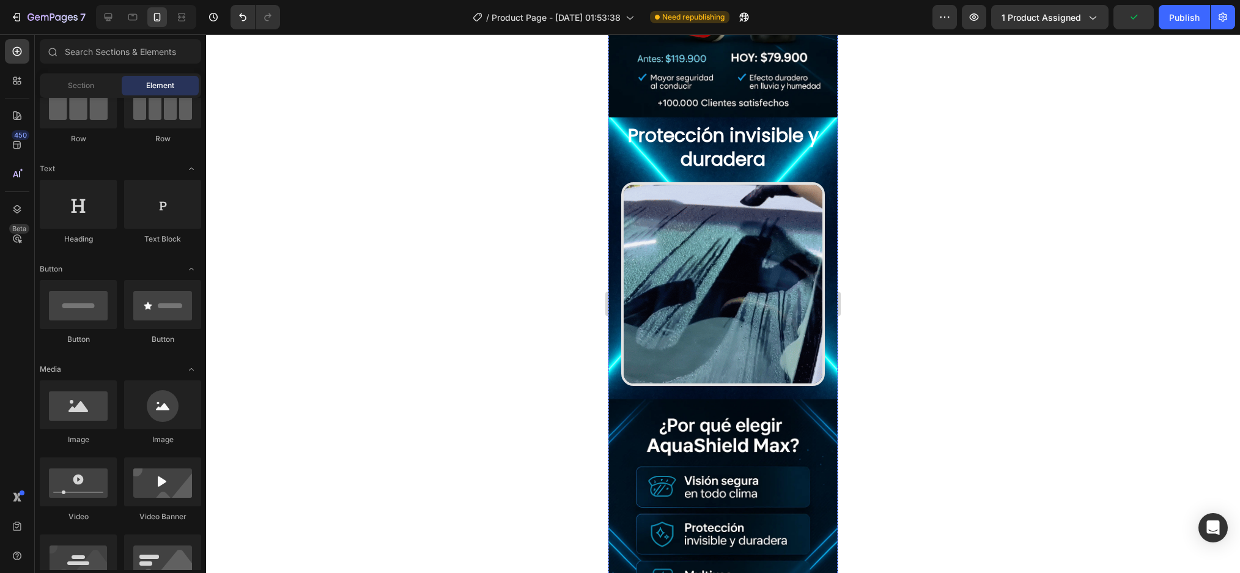
scroll to position [251, 0]
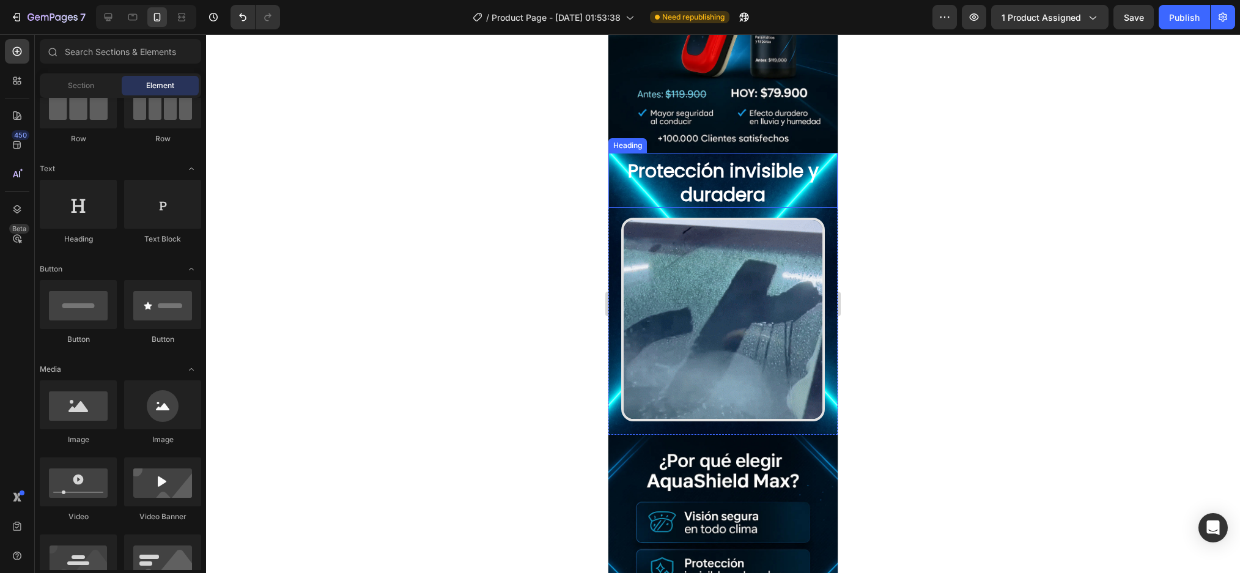
click at [759, 180] on p "Protección invisible y duradera" at bounding box center [722, 183] width 227 height 48
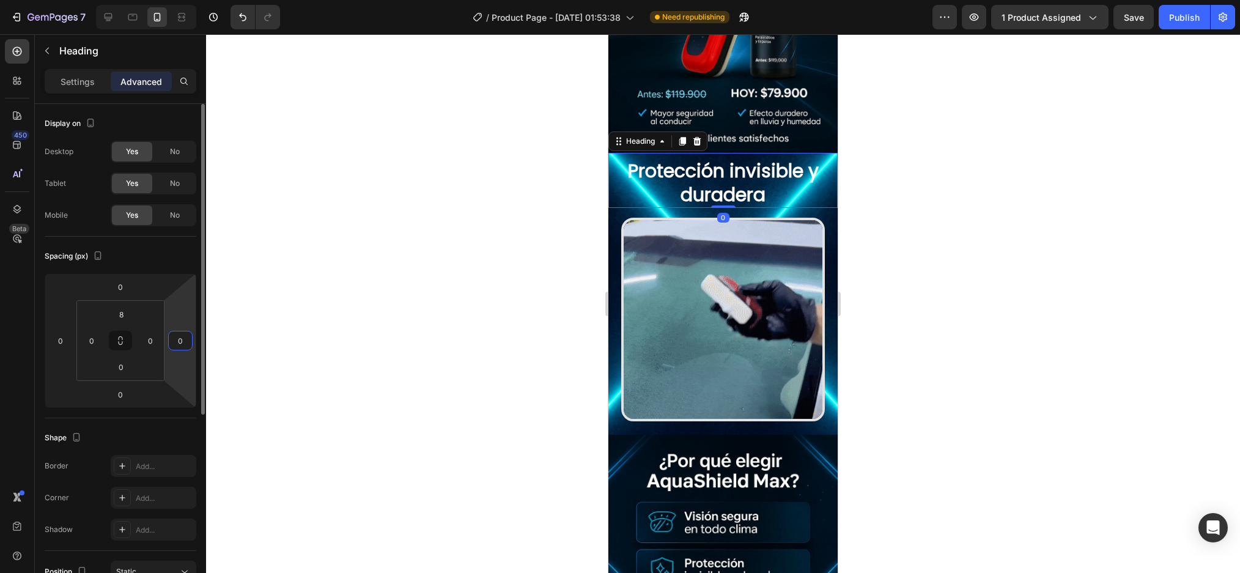
click at [185, 342] on input "0" at bounding box center [180, 340] width 18 height 18
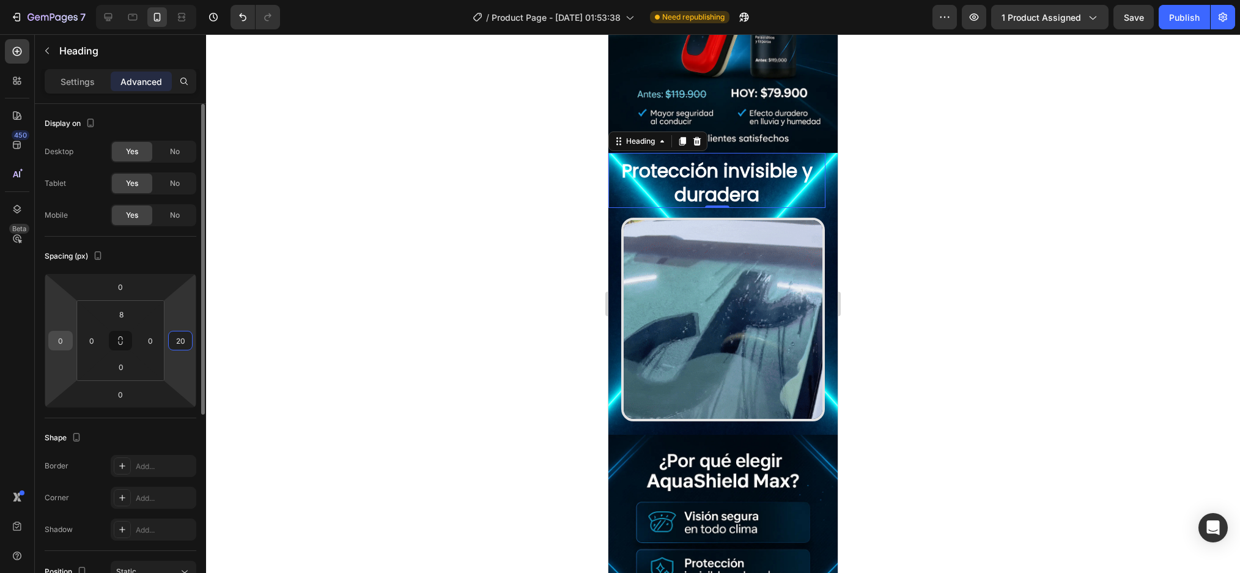
type input "20"
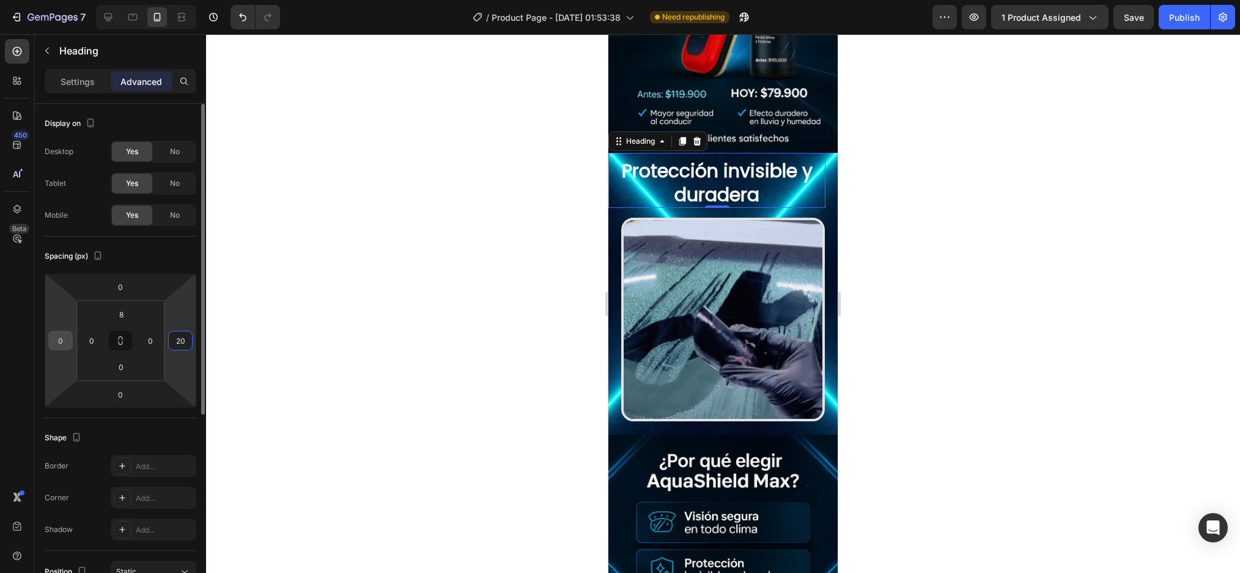
click at [52, 336] on input "0" at bounding box center [60, 340] width 18 height 18
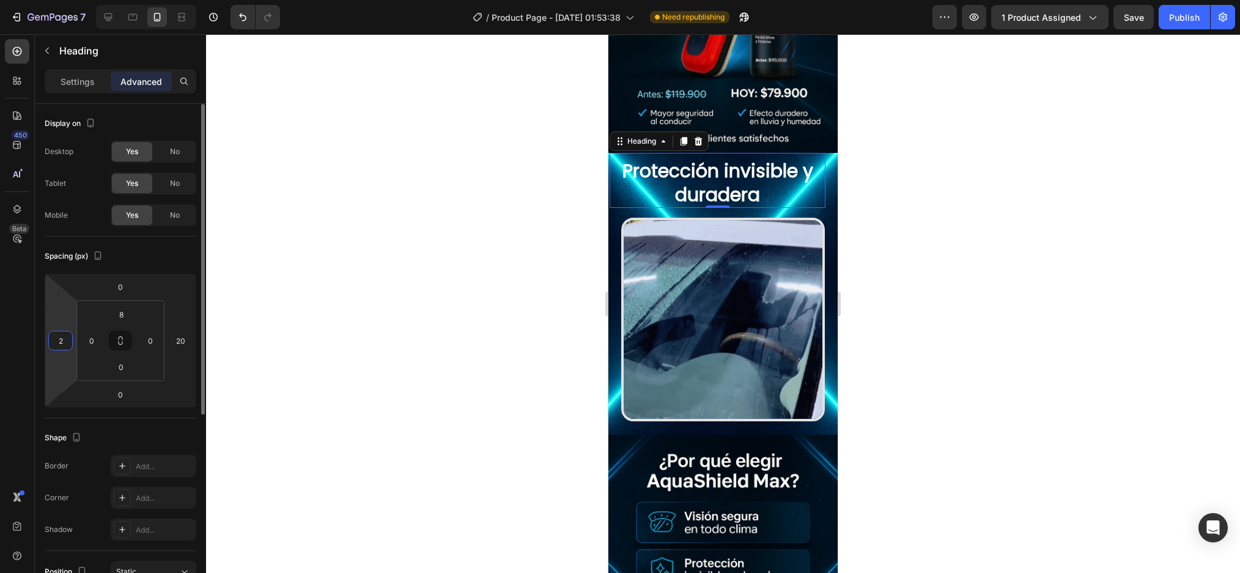
type input "20"
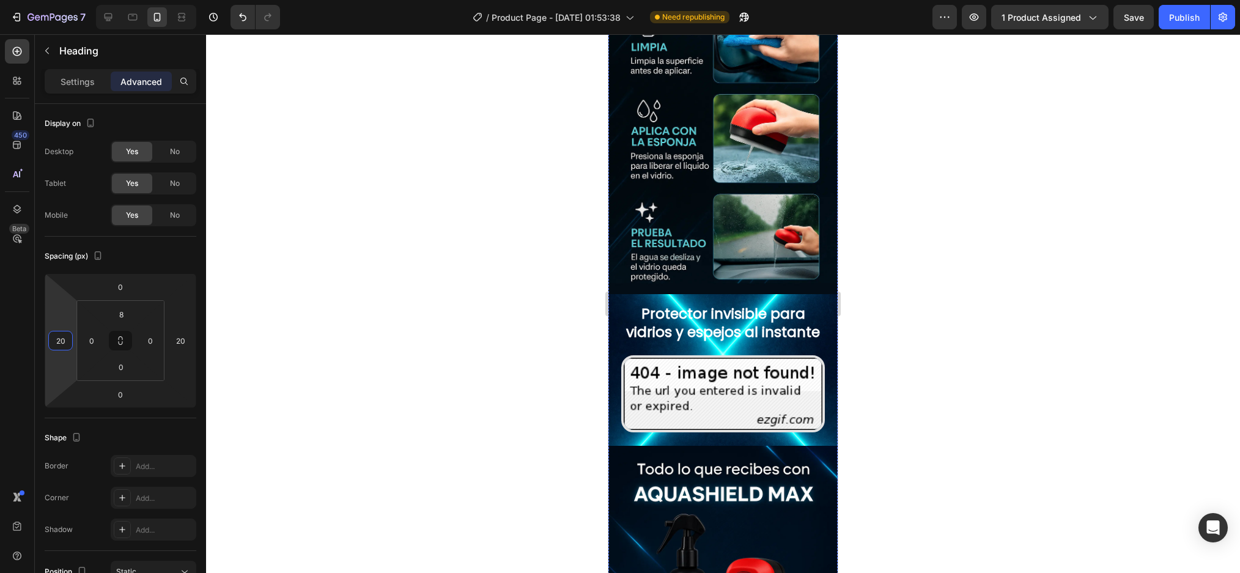
scroll to position [1412, 0]
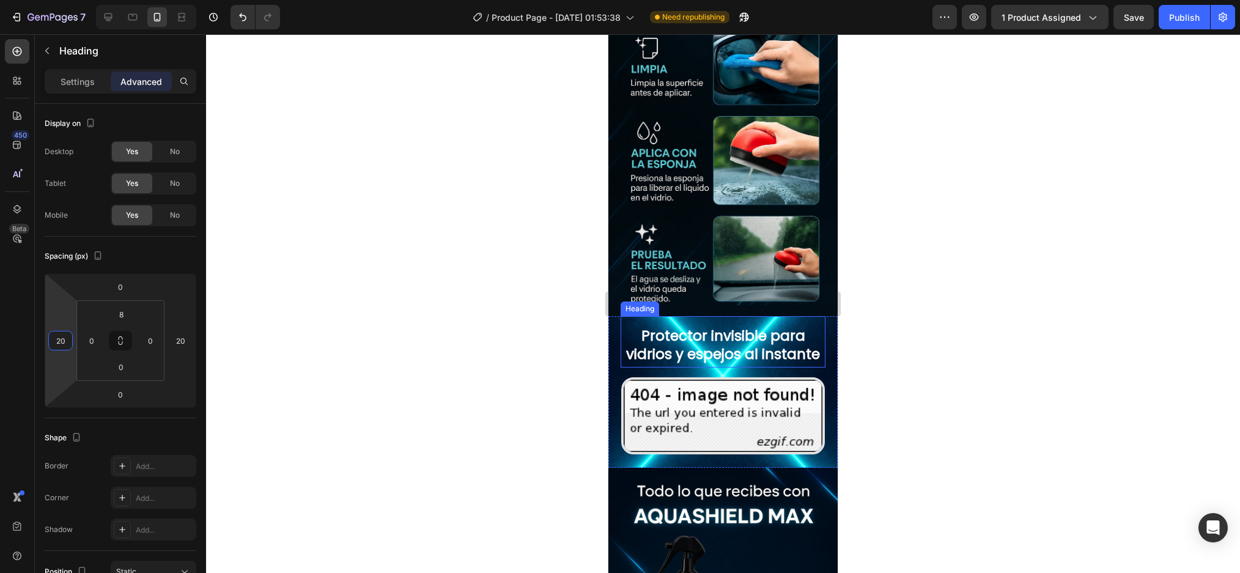
click at [750, 327] on p "Protector invisible para vidrios y espejos al instante" at bounding box center [723, 345] width 202 height 37
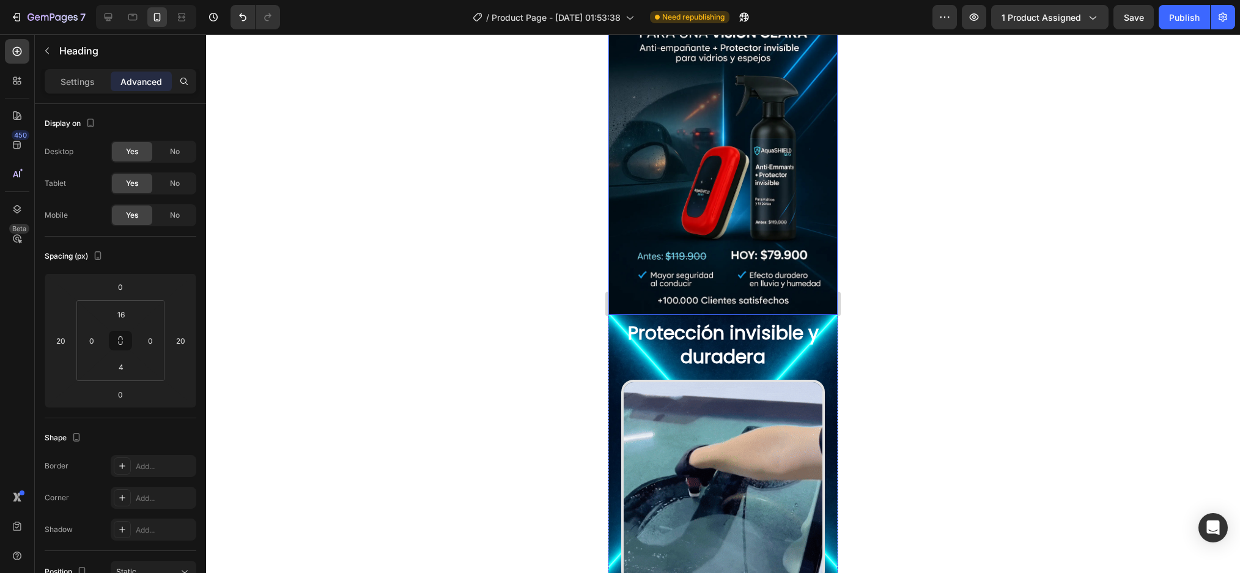
scroll to position [67, 0]
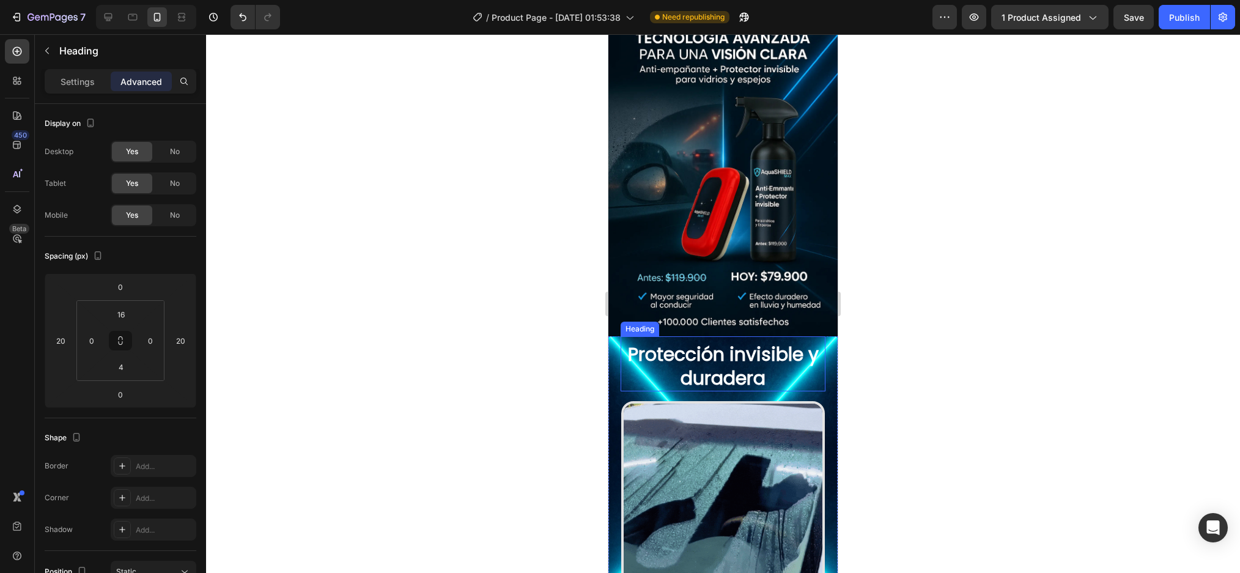
click at [743, 348] on p "Protección invisible y duradera" at bounding box center [723, 366] width 202 height 48
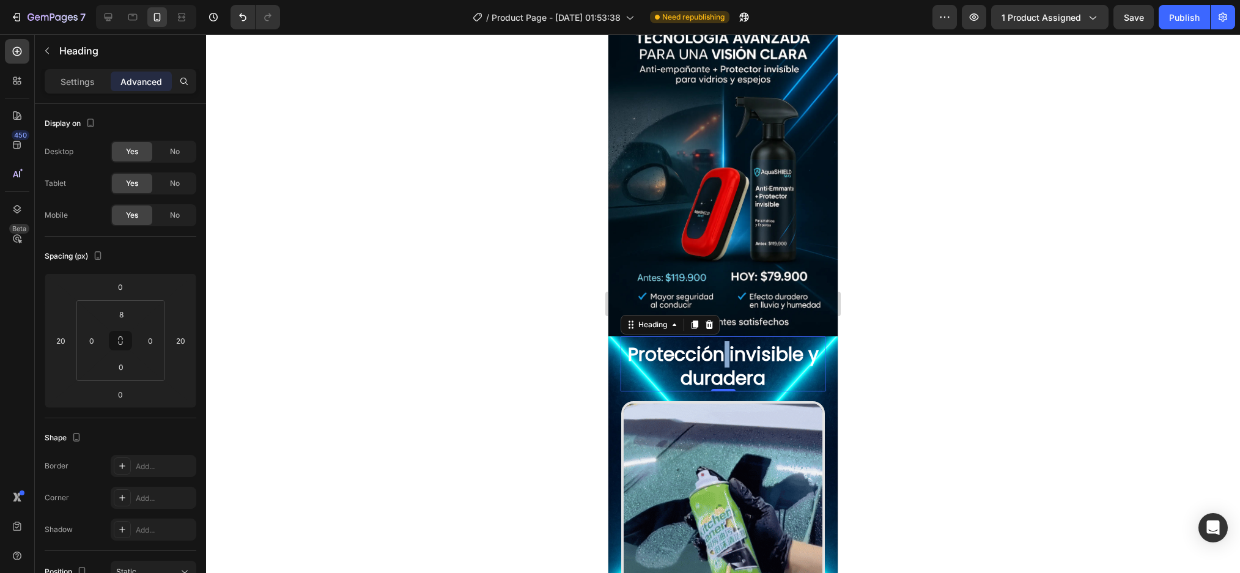
click at [718, 342] on p "Protección invisible y duradera" at bounding box center [723, 366] width 202 height 48
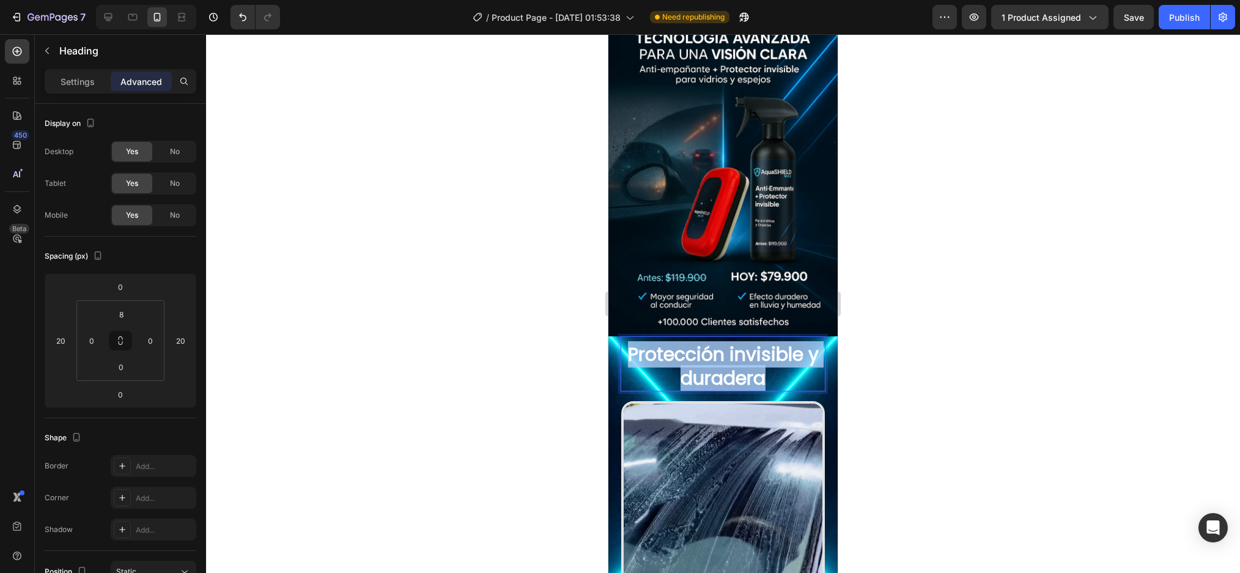
click at [718, 342] on p "Protección invisible y duradera" at bounding box center [723, 366] width 202 height 48
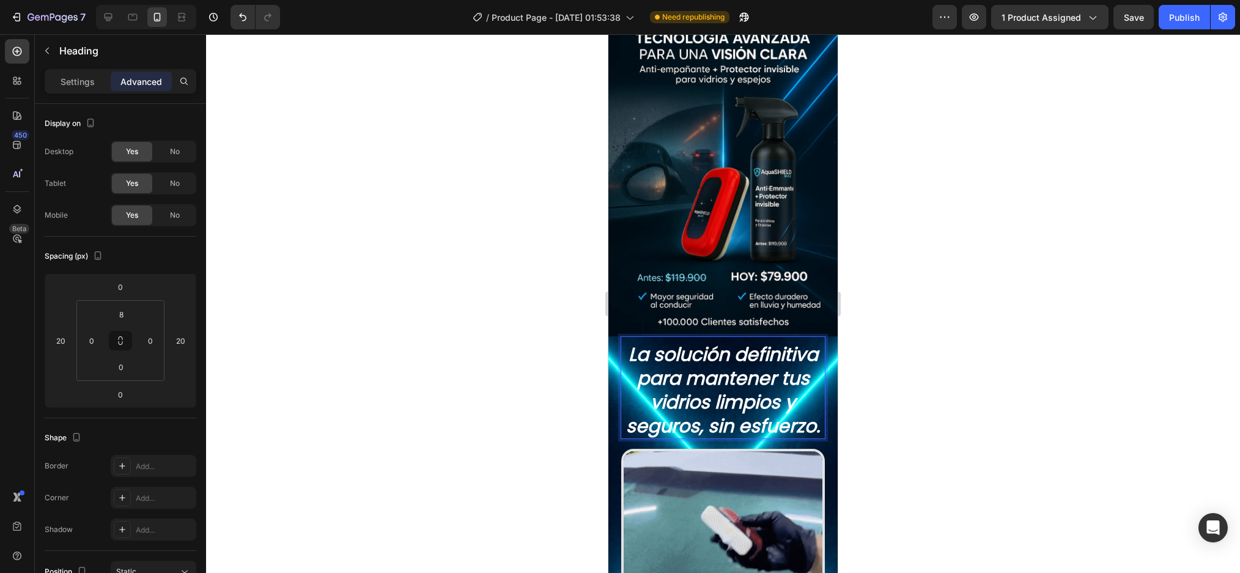
click at [761, 410] on icon "La solución definitiva para mantener tus vidrios limpios y seguros, sin esfuerz…" at bounding box center [723, 390] width 194 height 98
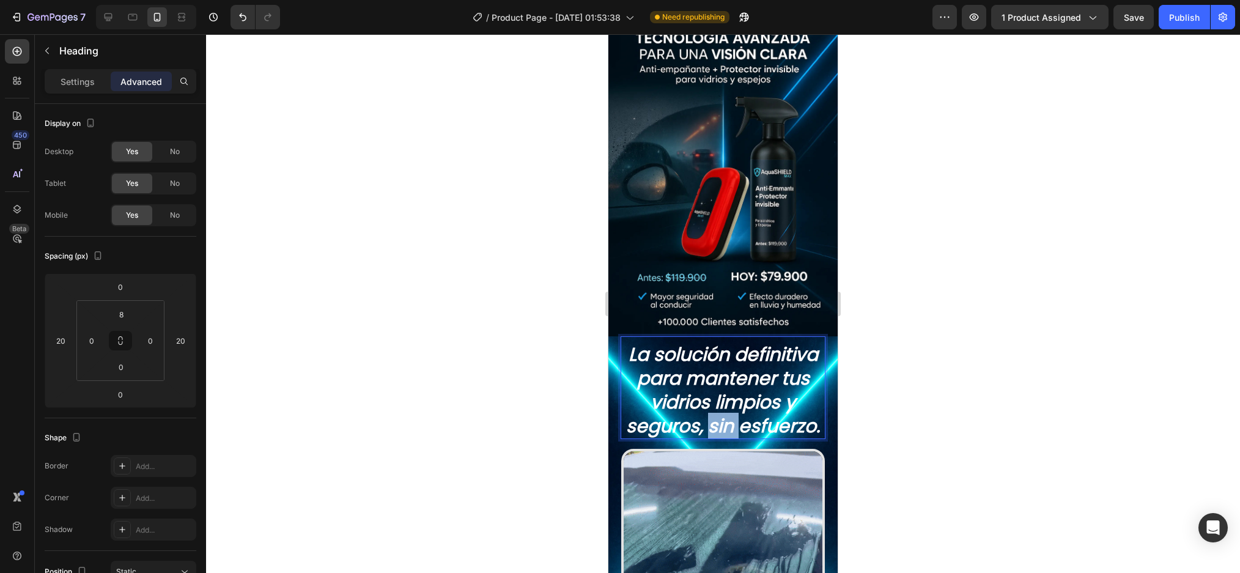
click at [761, 410] on icon "La solución definitiva para mantener tus vidrios limpios y seguros, sin esfuerz…" at bounding box center [723, 390] width 194 height 98
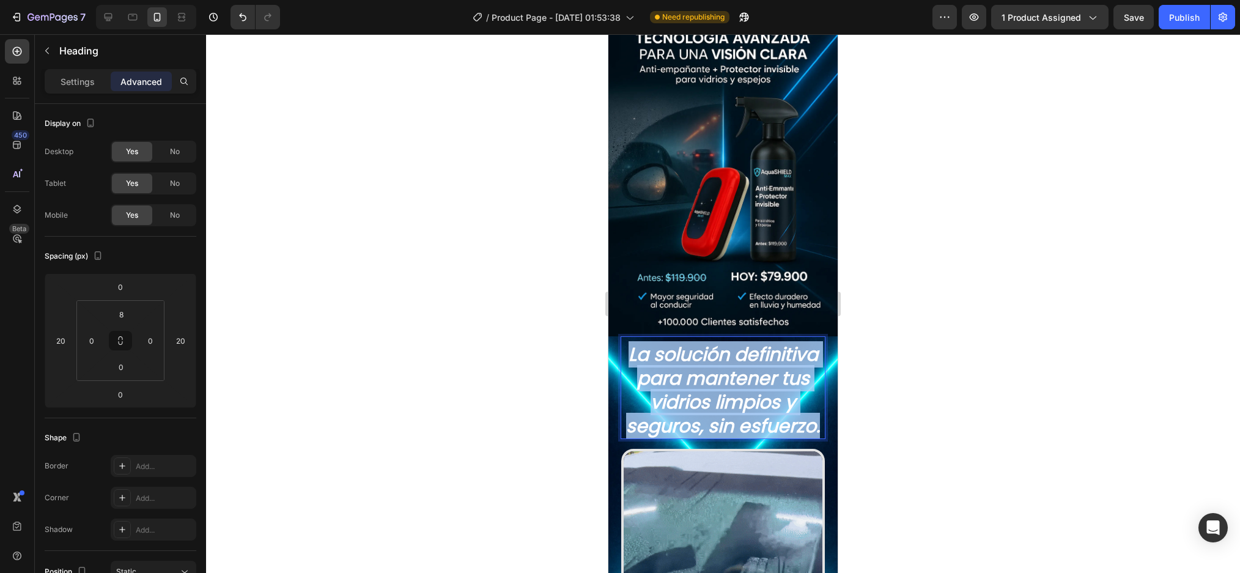
click at [761, 410] on icon "La solución definitiva para mantener tus vidrios limpios y seguros, sin esfuerz…" at bounding box center [723, 390] width 194 height 98
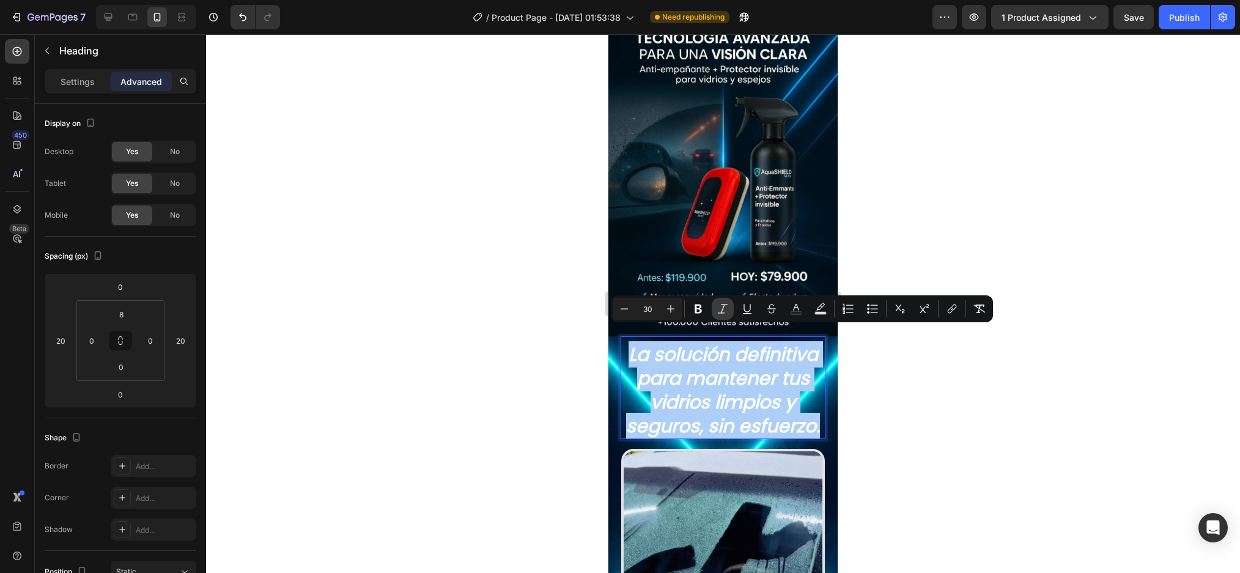
click at [719, 315] on button "Italic" at bounding box center [723, 309] width 22 height 22
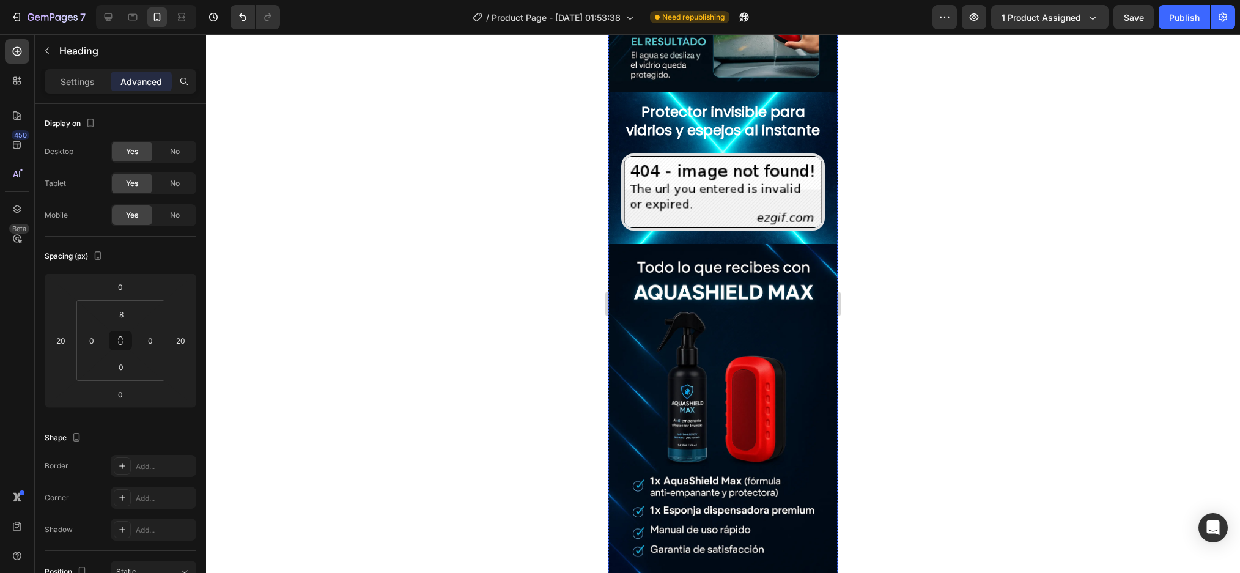
scroll to position [1657, 0]
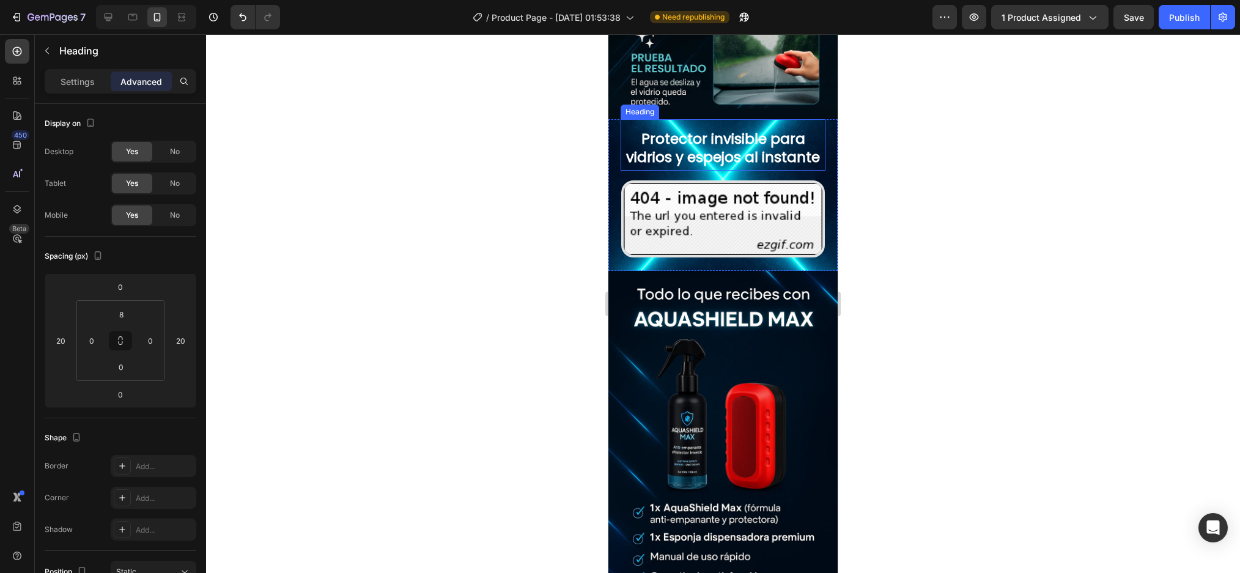
click at [713, 130] on p "Protector invisible para vidrios y espejos al instante" at bounding box center [723, 148] width 202 height 37
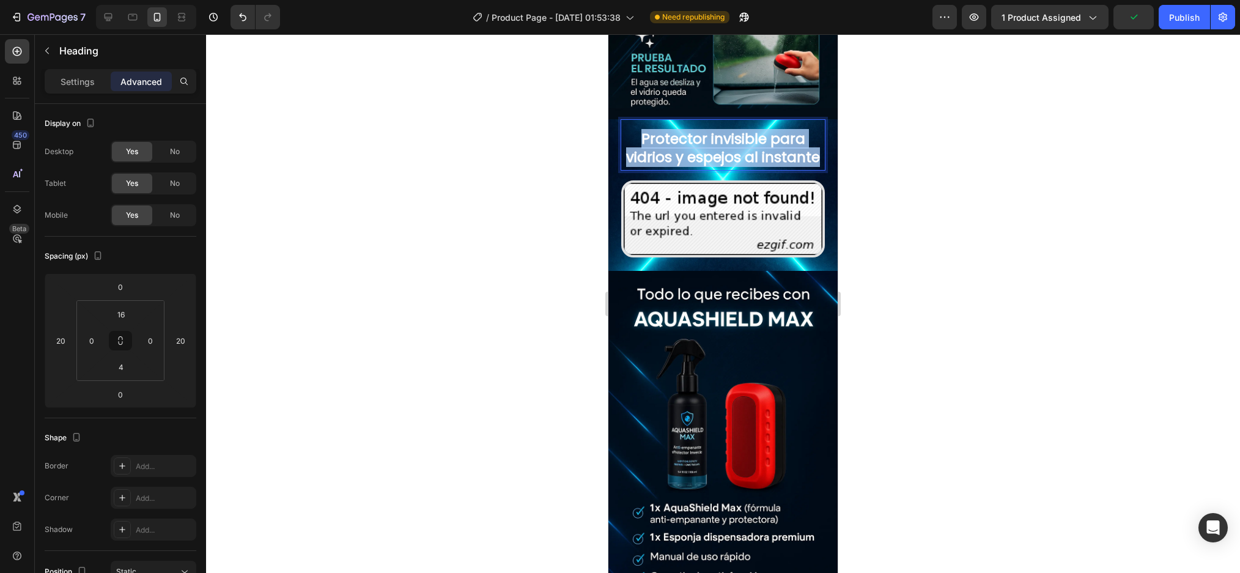
click at [713, 130] on p "Protector invisible para vidrios y espejos al instante" at bounding box center [723, 148] width 202 height 37
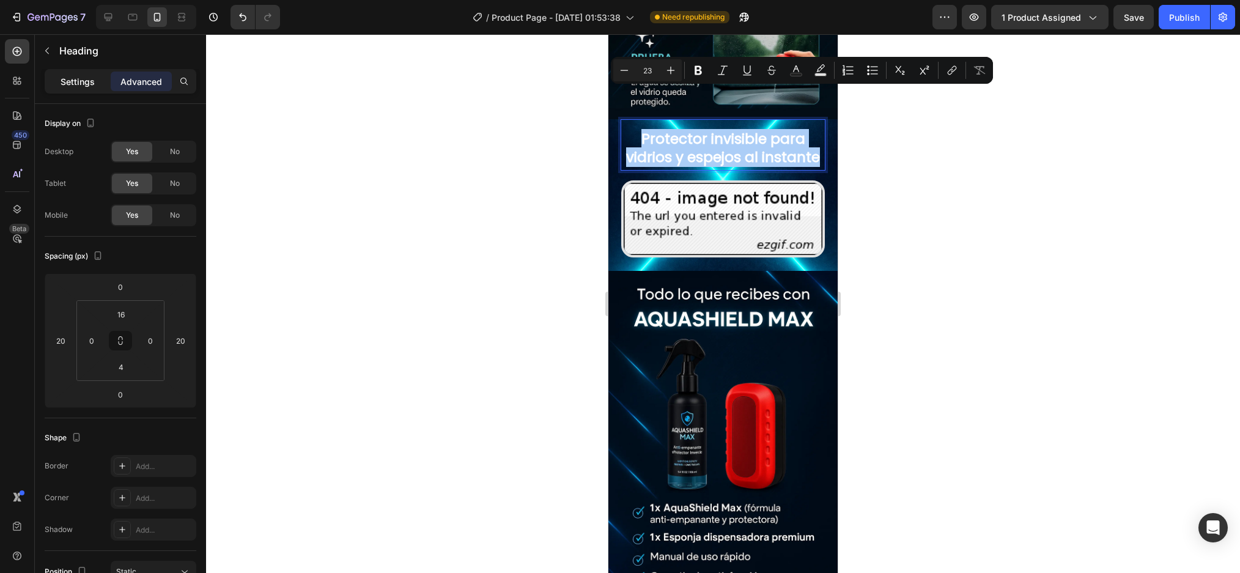
click at [84, 81] on p "Settings" at bounding box center [78, 81] width 34 height 13
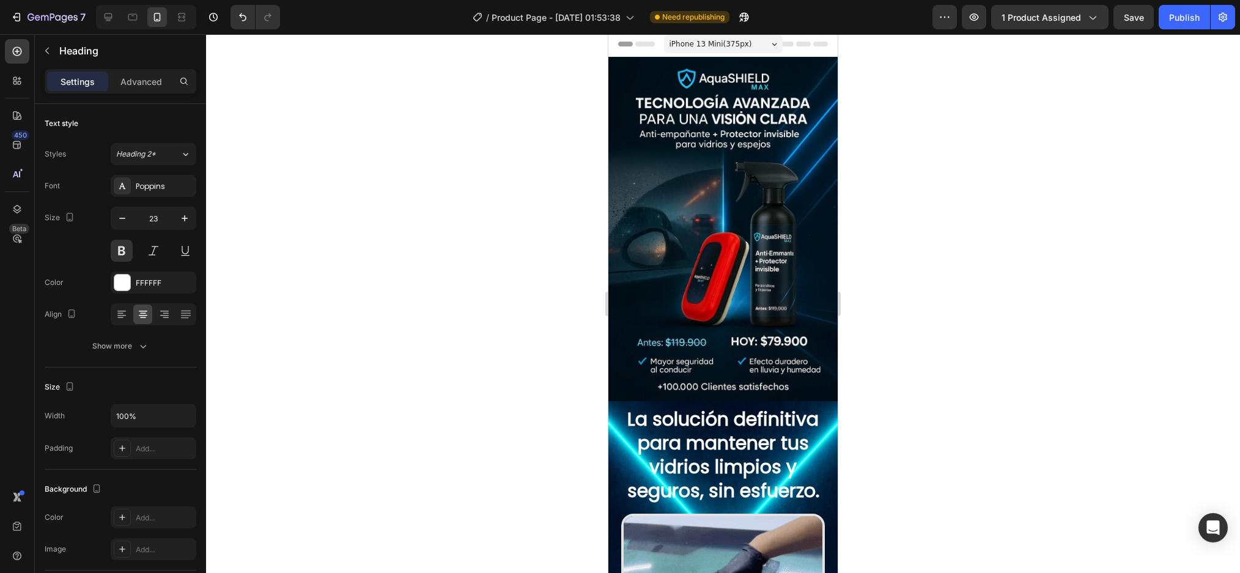
scroll to position [0, 0]
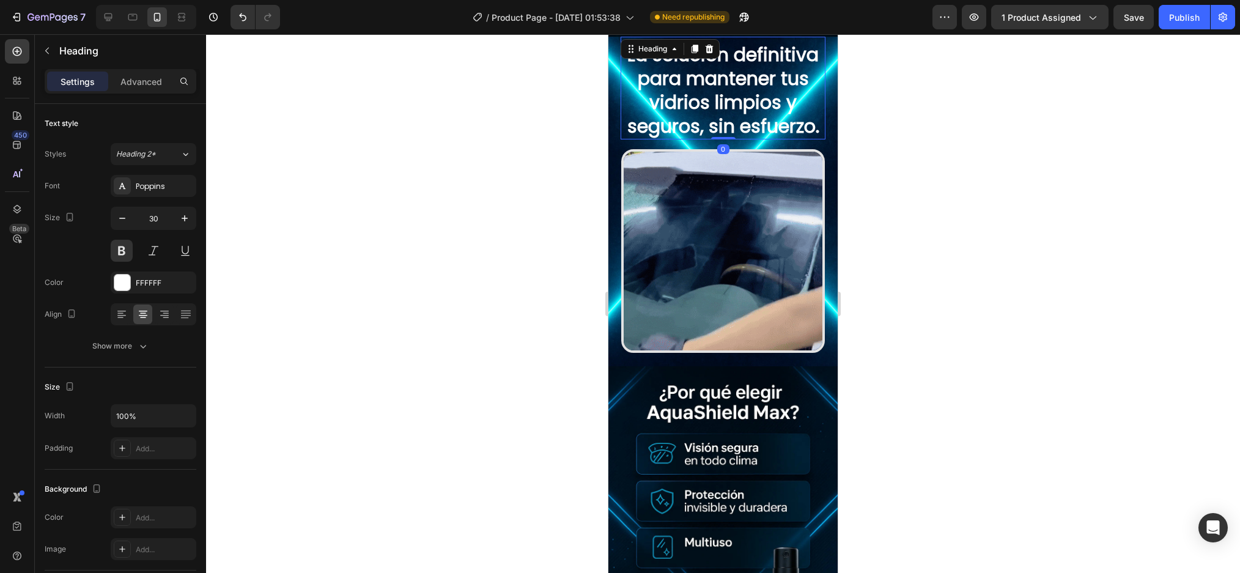
click at [725, 103] on p "La solución definitiva para mantener tus vidrios limpios y seguros, sin esfuerz…" at bounding box center [723, 90] width 202 height 95
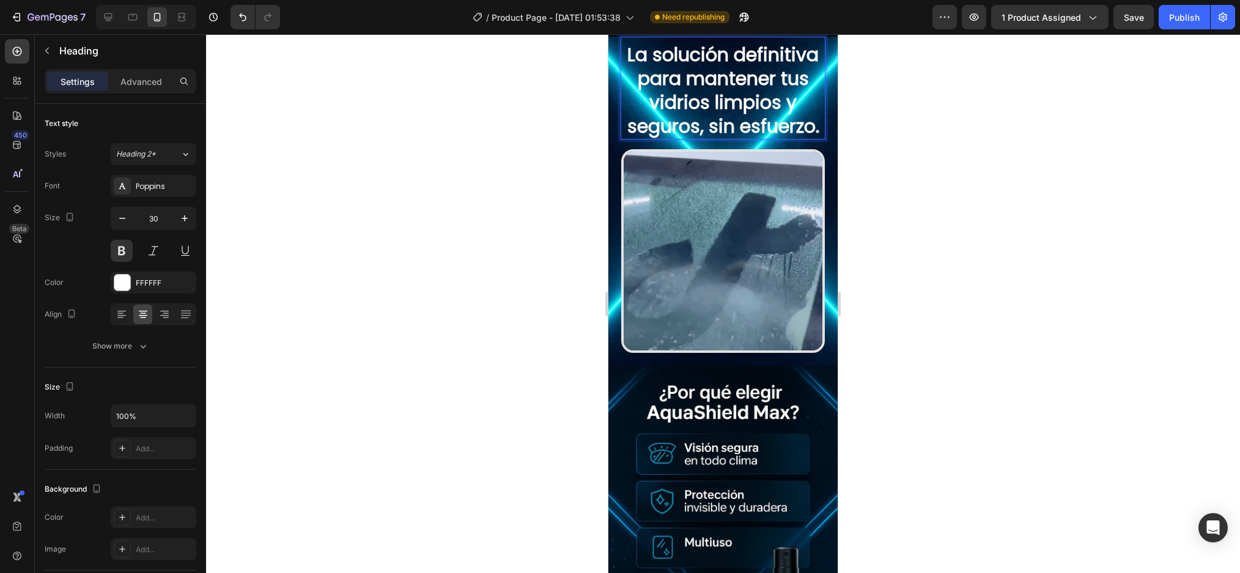
scroll to position [360, 0]
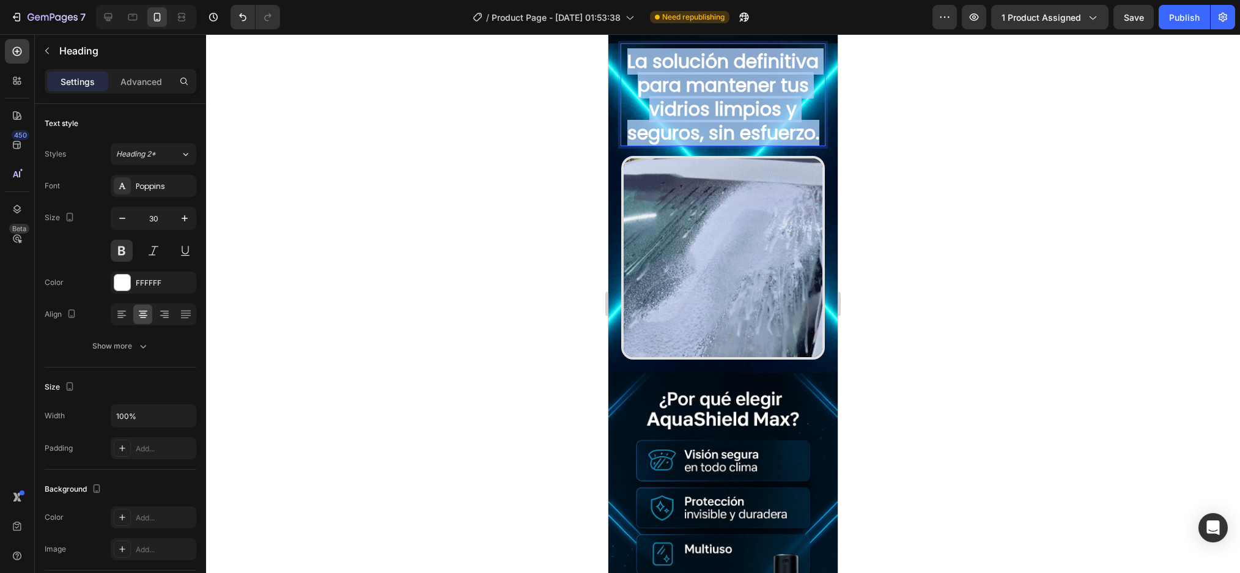
click at [725, 103] on p "La solución definitiva para mantener tus vidrios limpios y seguros, sin esfuerz…" at bounding box center [723, 97] width 202 height 95
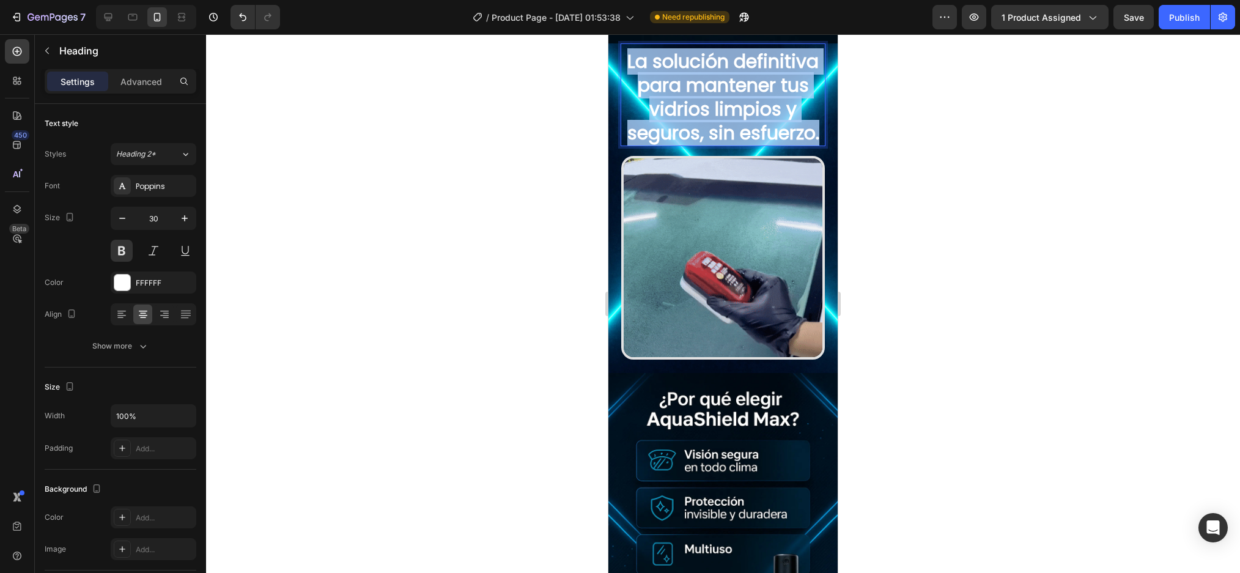
click at [725, 103] on p "La solución definitiva para mantener tus vidrios limpios y seguros, sin esfuerz…" at bounding box center [723, 97] width 202 height 95
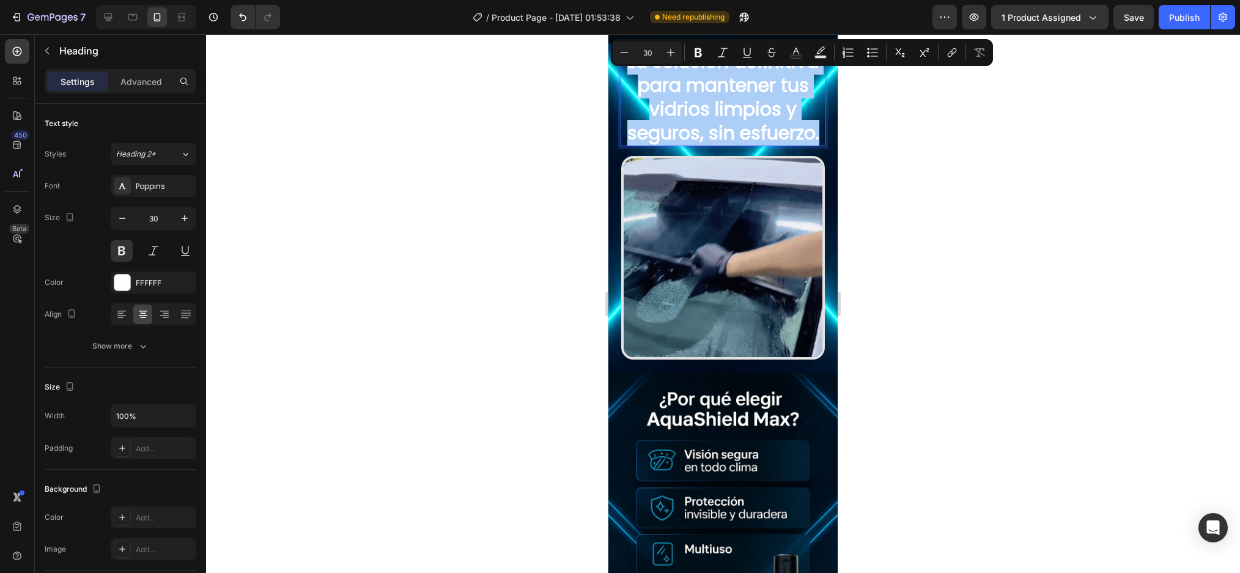
click at [649, 48] on input "30" at bounding box center [647, 52] width 24 height 15
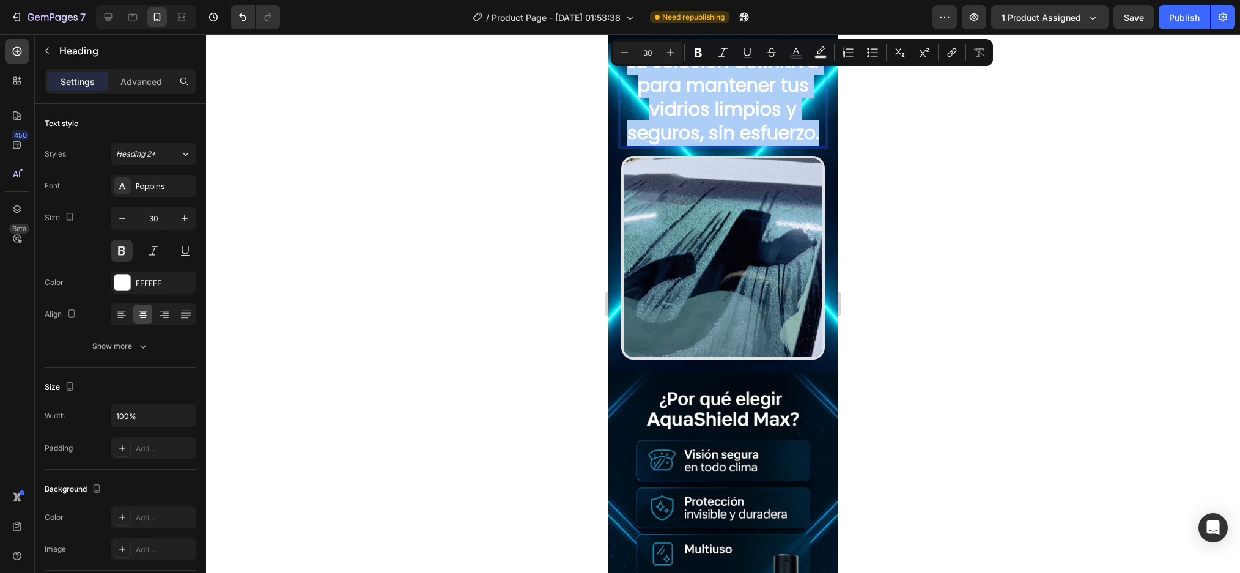
click at [649, 48] on input "30" at bounding box center [647, 52] width 24 height 15
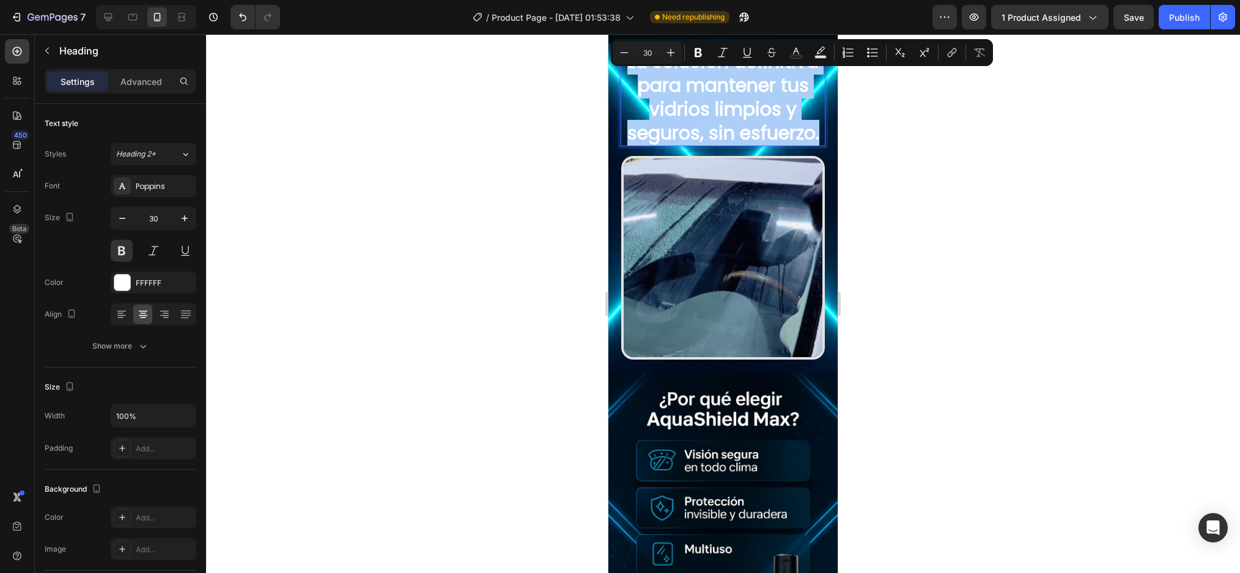
click at [649, 48] on input "30" at bounding box center [647, 52] width 24 height 15
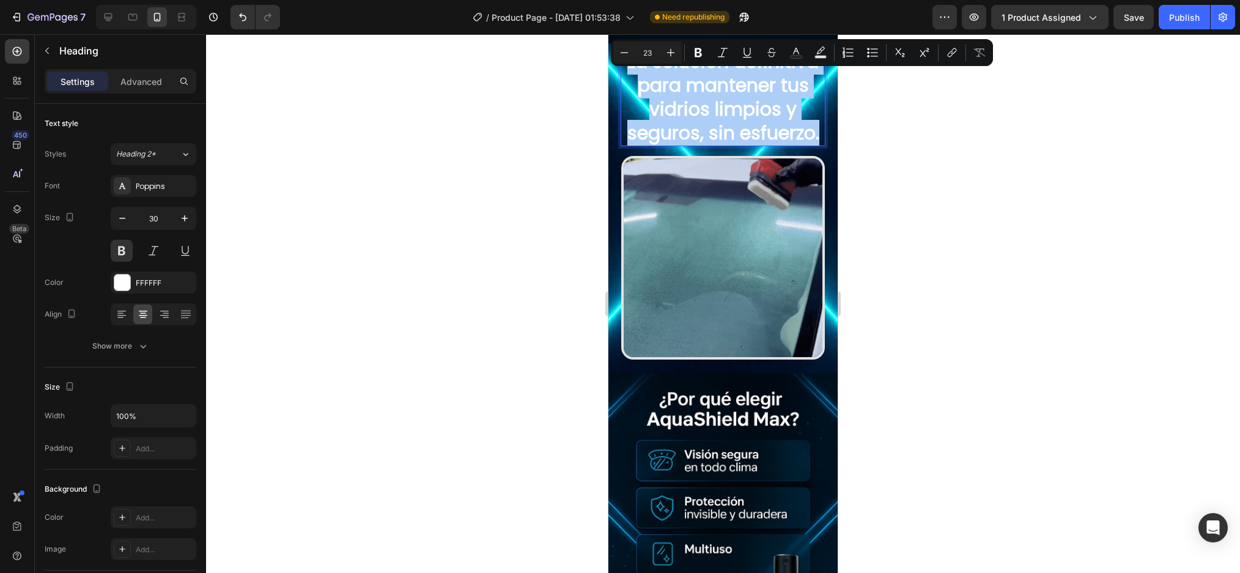
type input "23"
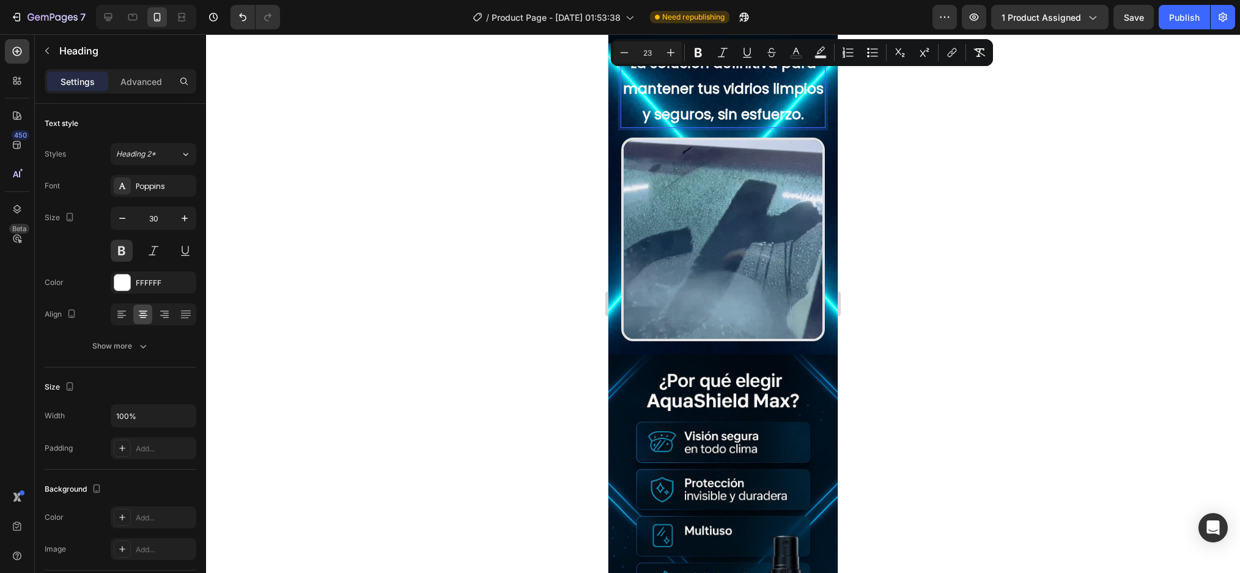
click at [702, 101] on span "La solución definitiva para mantener tus vidrios limpios y seguros, sin esfuerz…" at bounding box center [723, 88] width 201 height 71
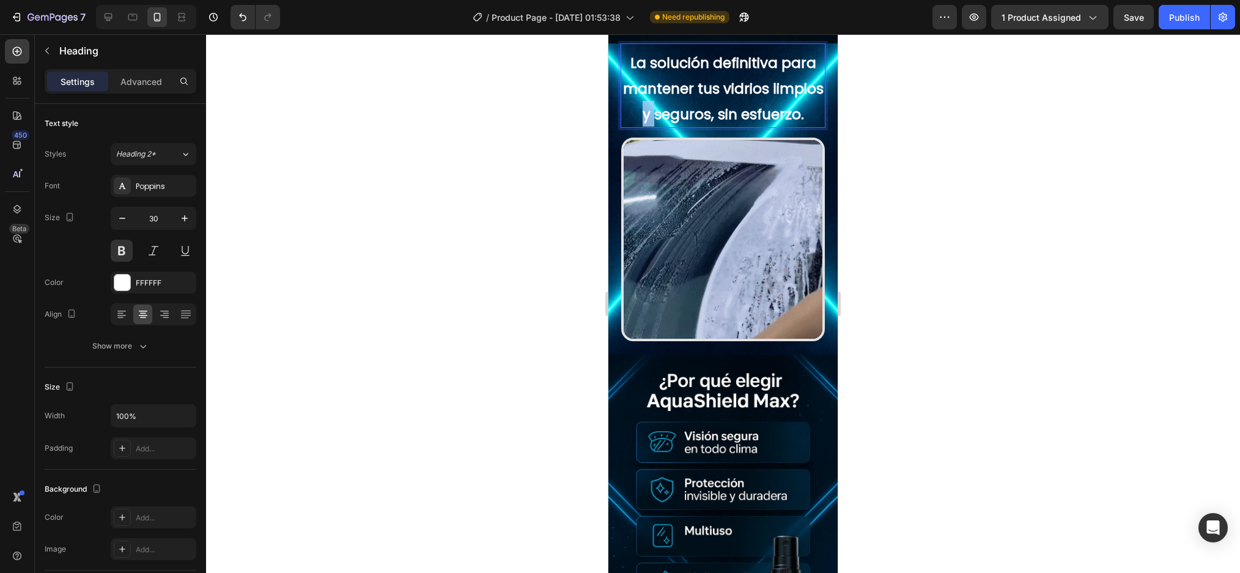
click at [702, 101] on span "La solución definitiva para mantener tus vidrios limpios y seguros, sin esfuerz…" at bounding box center [723, 88] width 201 height 71
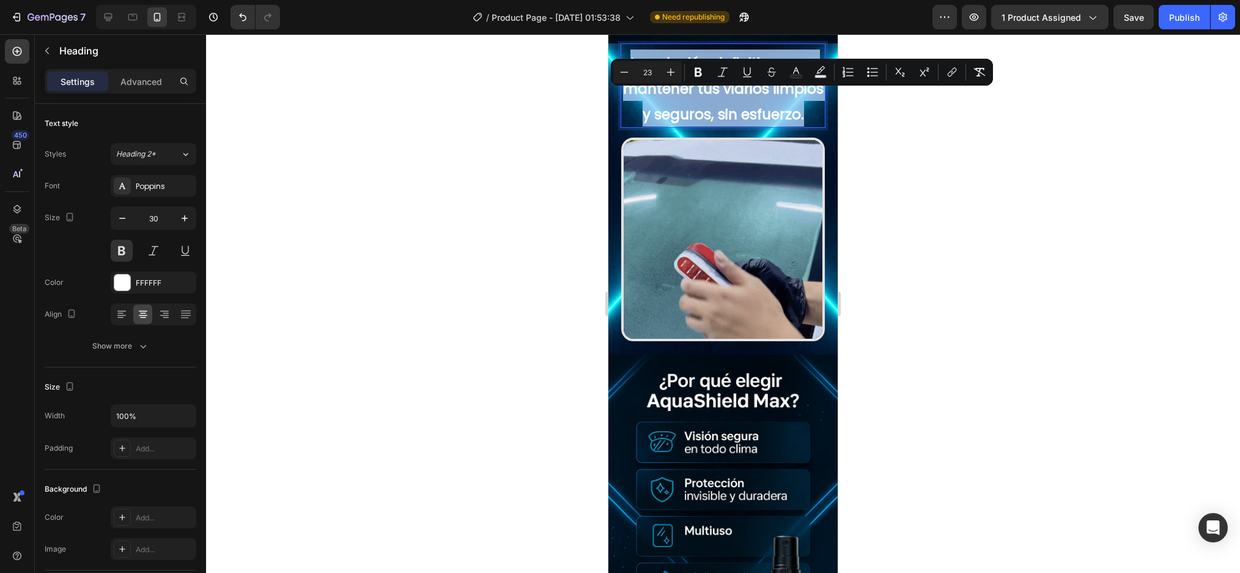
click at [702, 101] on span "La solución definitiva para mantener tus vidrios limpios y seguros, sin esfuerz…" at bounding box center [723, 88] width 201 height 71
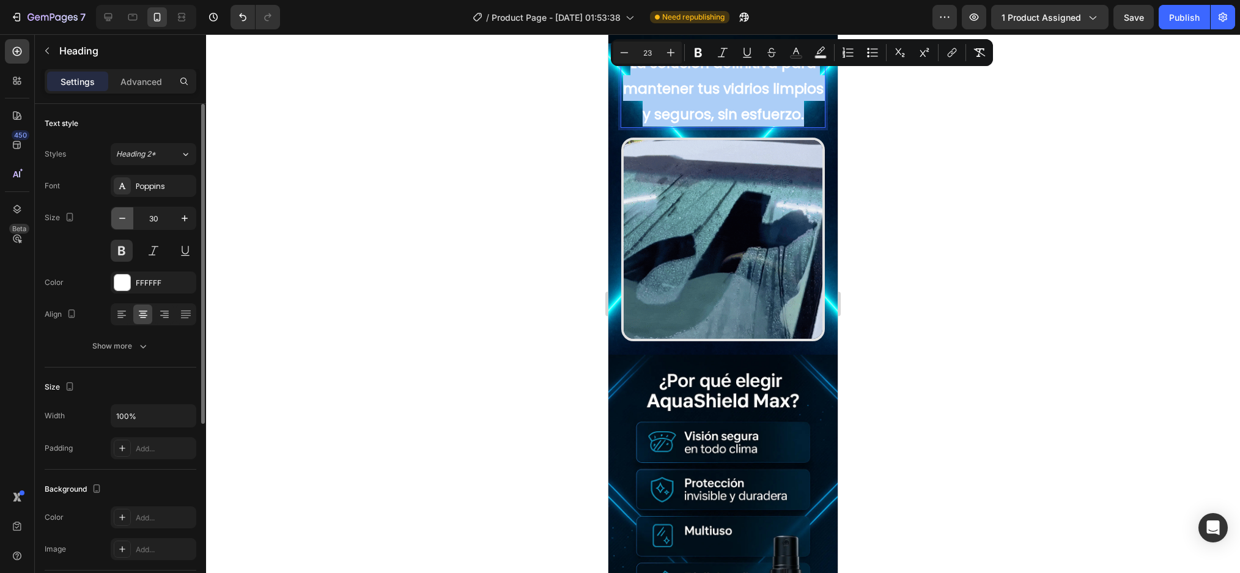
click at [127, 212] on icon "button" at bounding box center [122, 218] width 12 height 12
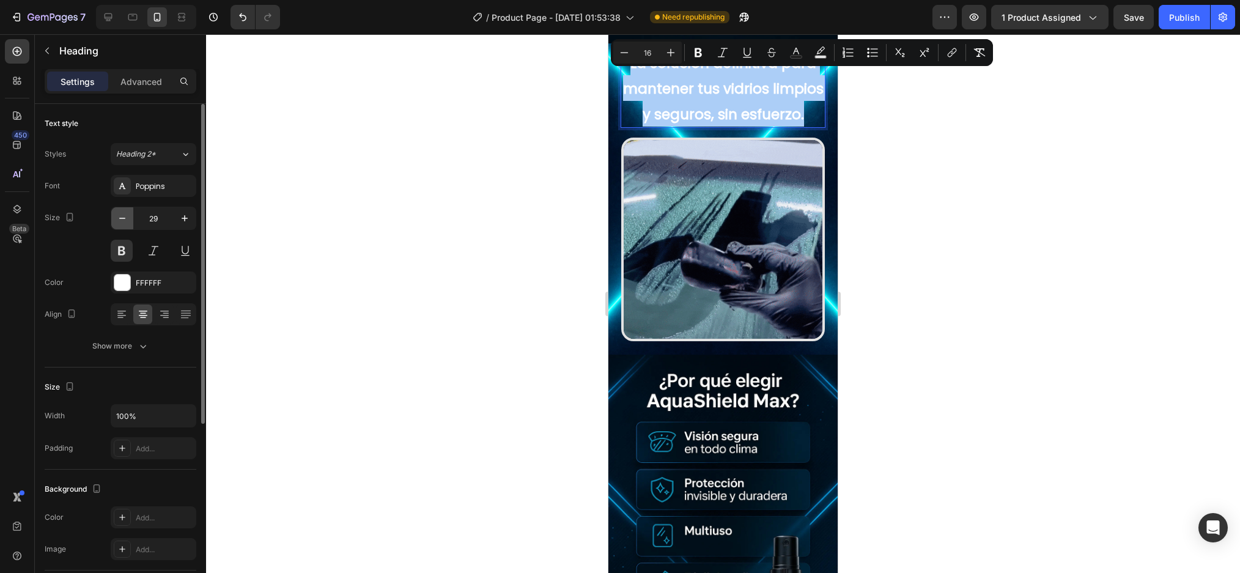
click at [127, 212] on icon "button" at bounding box center [122, 218] width 12 height 12
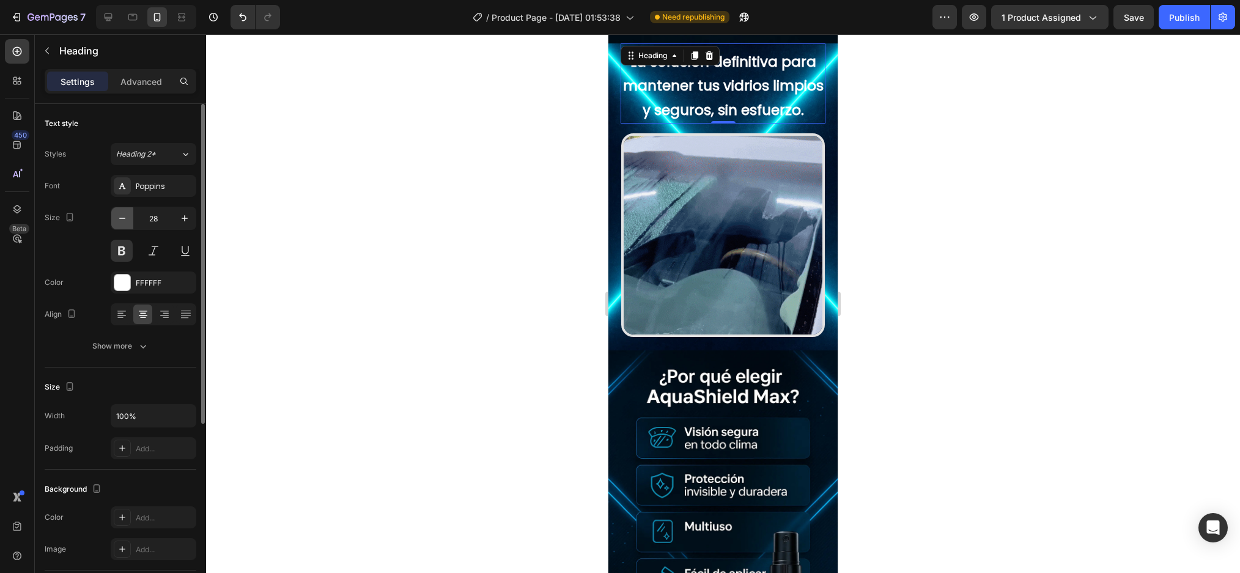
click at [127, 212] on icon "button" at bounding box center [122, 218] width 12 height 12
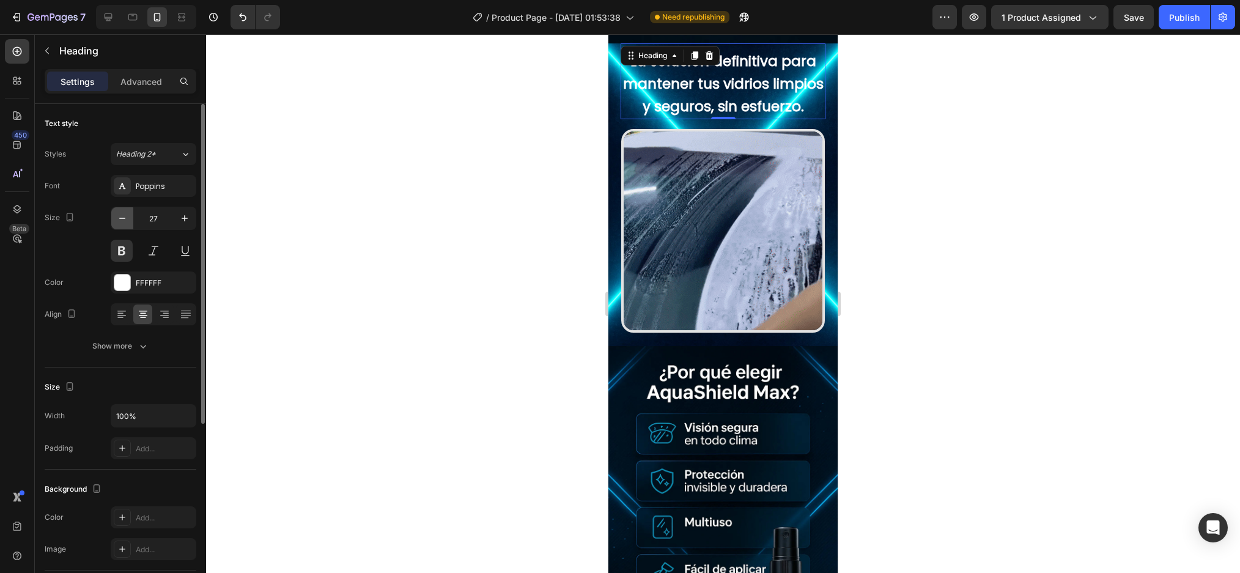
click at [127, 212] on icon "button" at bounding box center [122, 218] width 12 height 12
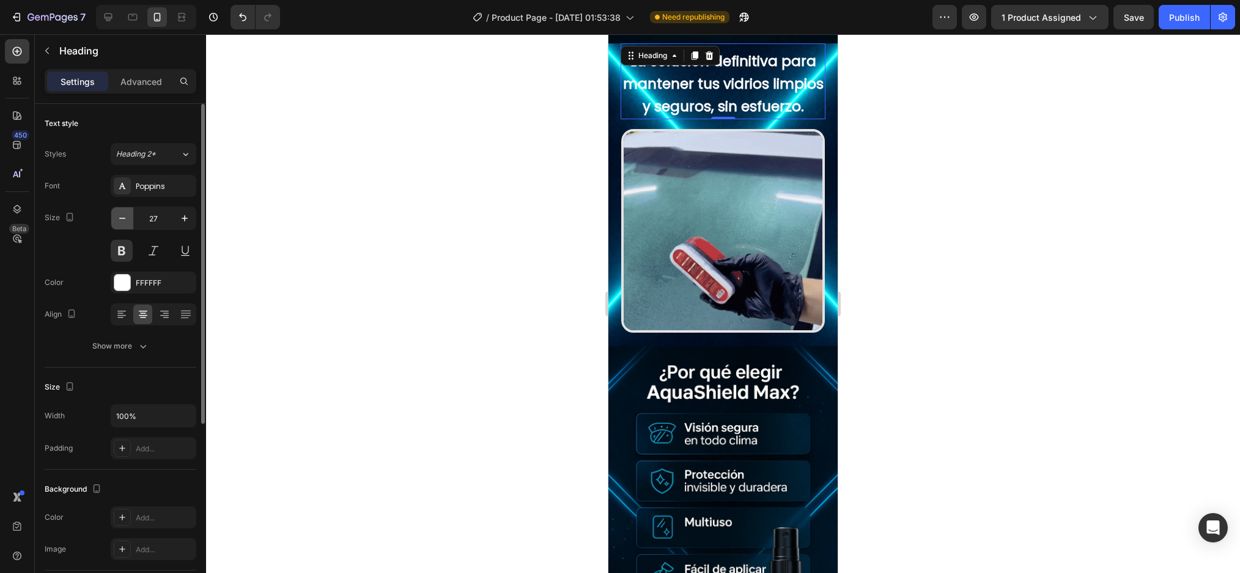
click at [127, 212] on icon "button" at bounding box center [122, 218] width 12 height 12
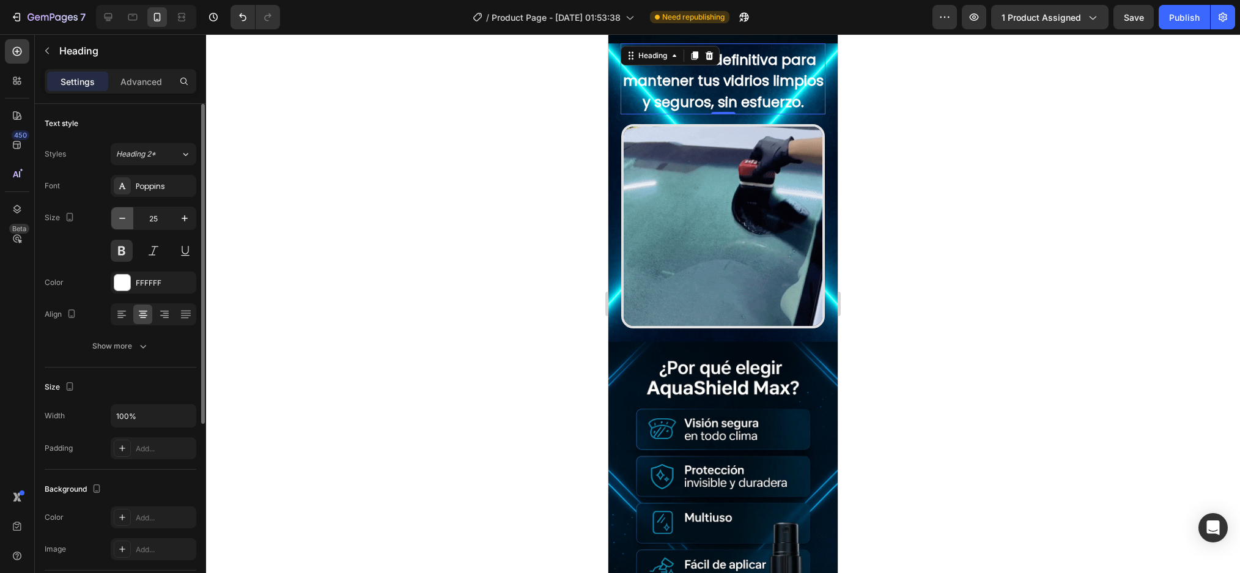
click at [127, 212] on icon "button" at bounding box center [122, 218] width 12 height 12
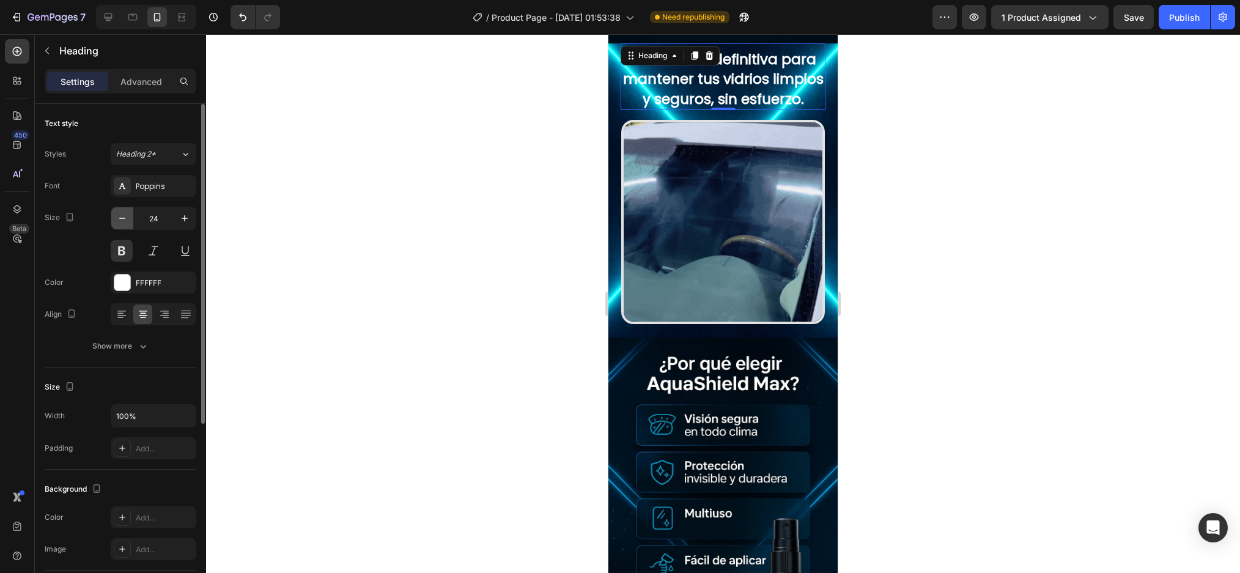
click at [127, 212] on icon "button" at bounding box center [122, 218] width 12 height 12
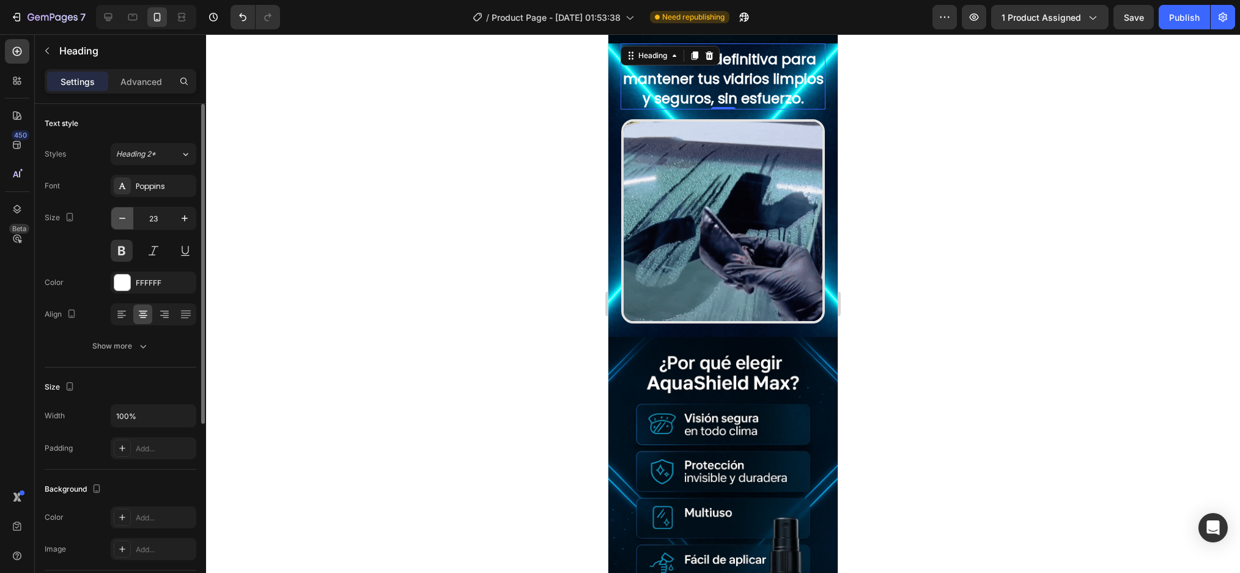
click at [127, 212] on icon "button" at bounding box center [122, 218] width 12 height 12
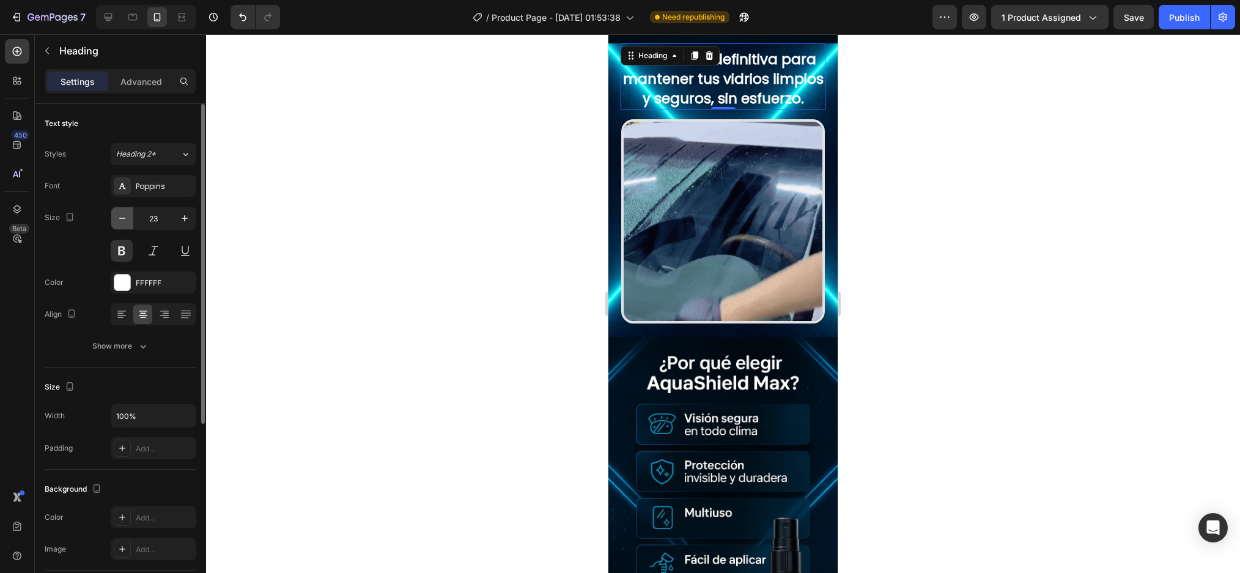
type input "22"
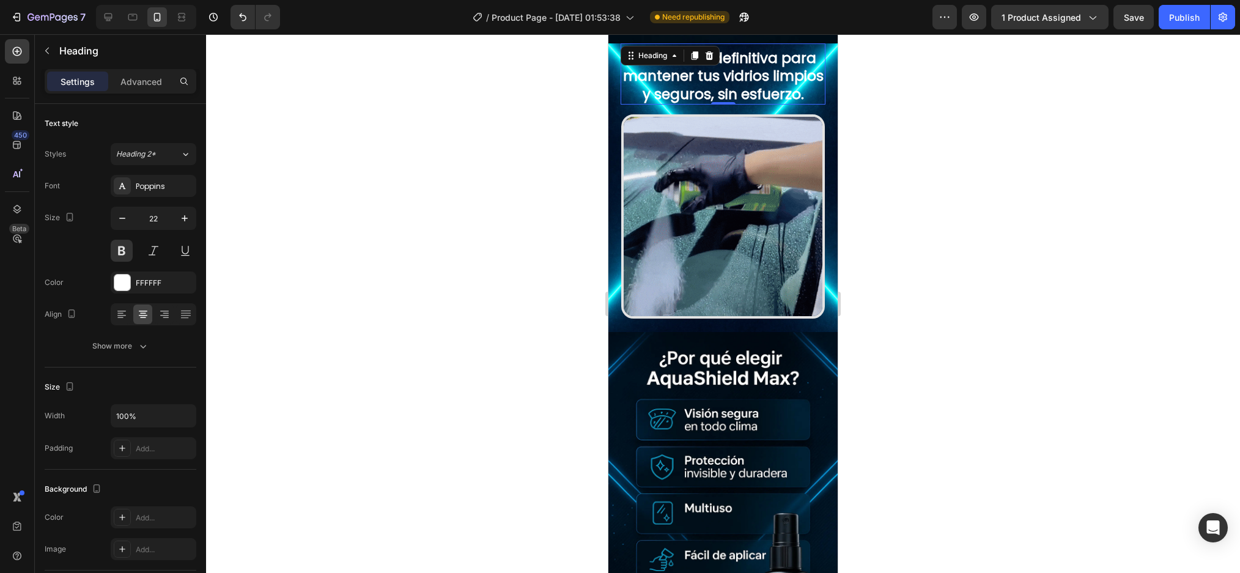
click at [908, 232] on div at bounding box center [723, 303] width 1034 height 539
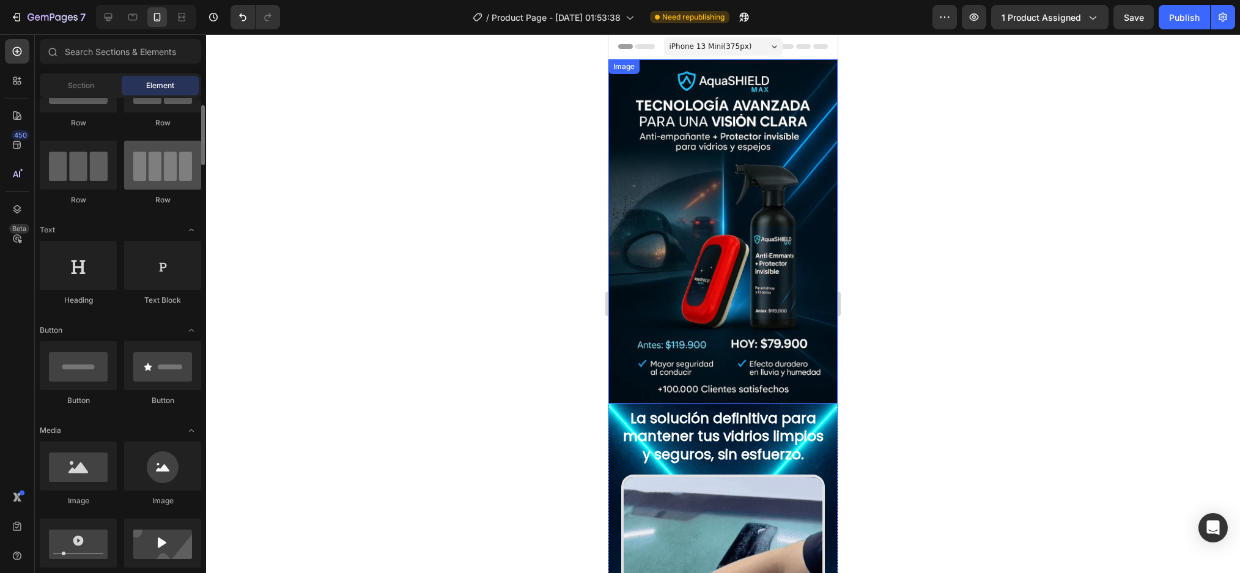
scroll to position [0, 0]
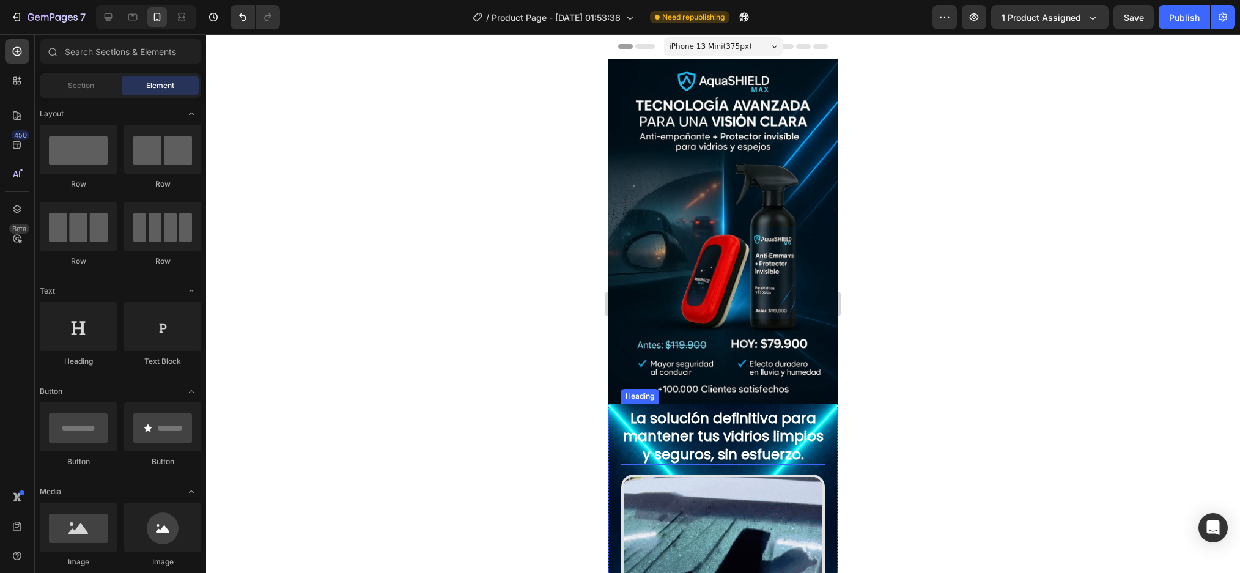
click at [680, 403] on div "⁠⁠⁠⁠⁠⁠⁠ La solución definitiva para mantener tus vidrios limpios y seguros, sin…" at bounding box center [722, 434] width 205 height 62
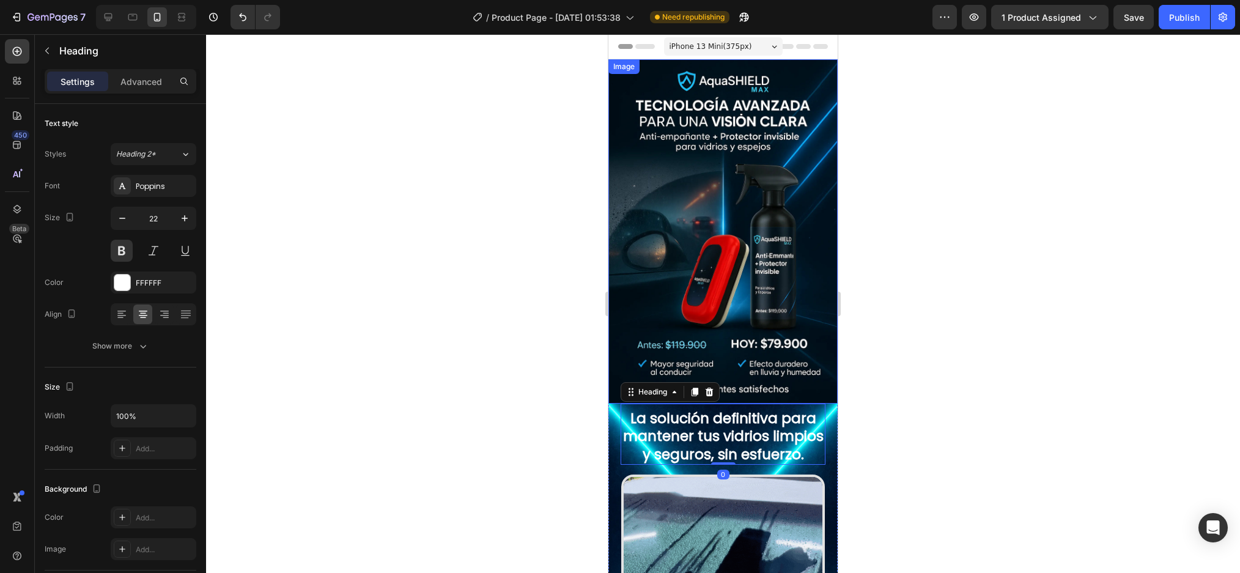
click at [613, 366] on img at bounding box center [722, 231] width 229 height 344
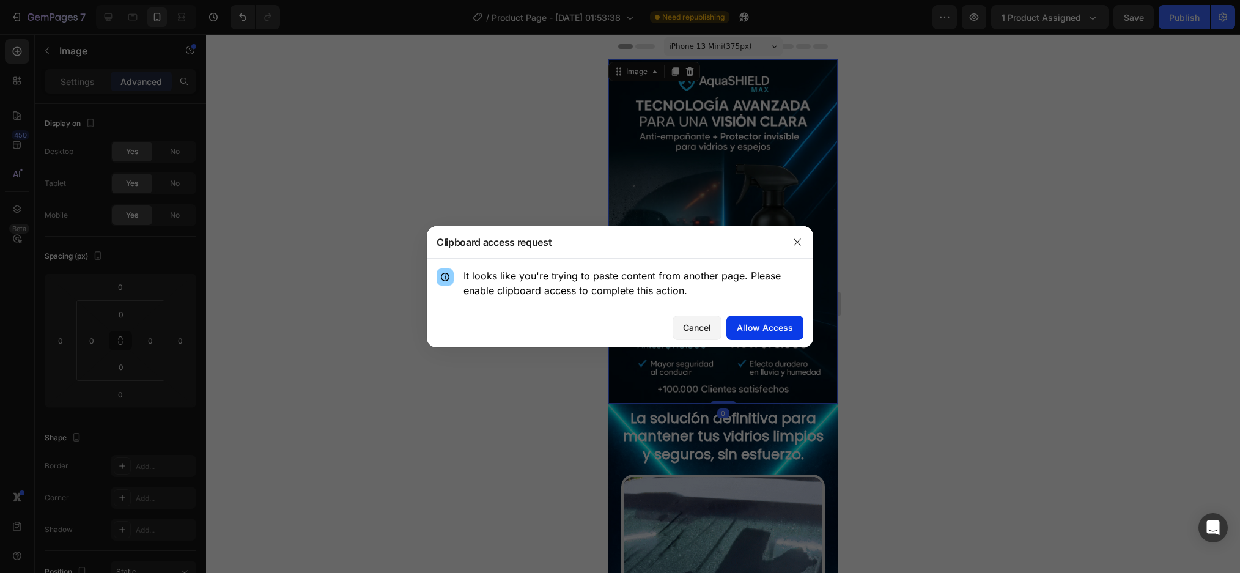
click at [772, 324] on div "Allow Access" at bounding box center [765, 327] width 56 height 13
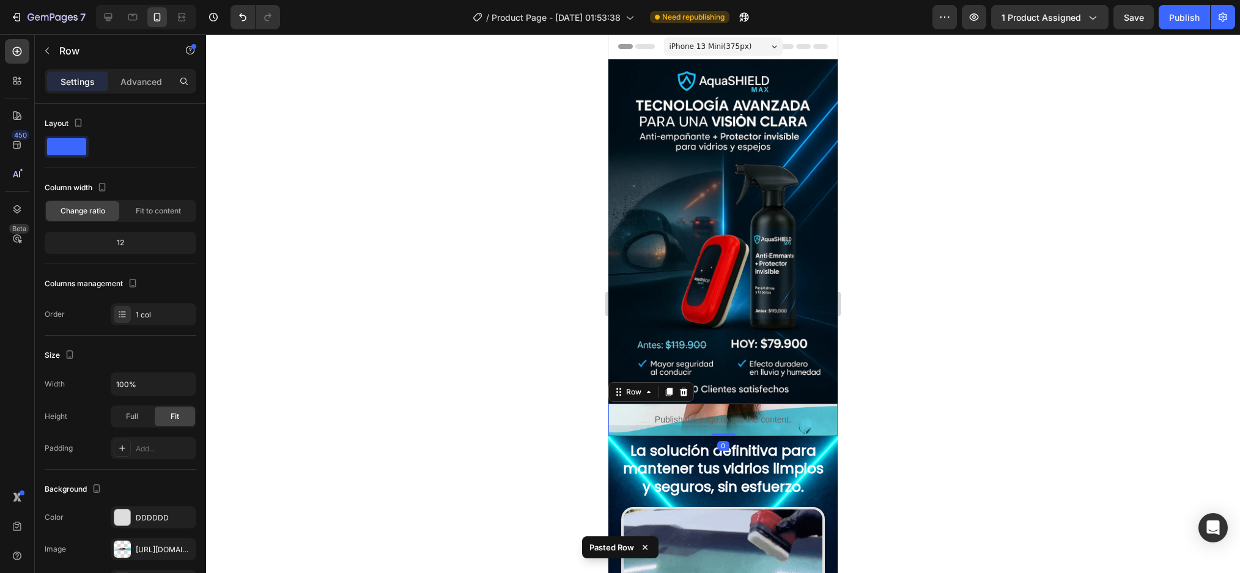
click at [816, 403] on div "Publish the page to see the content. Custom Code" at bounding box center [722, 419] width 229 height 32
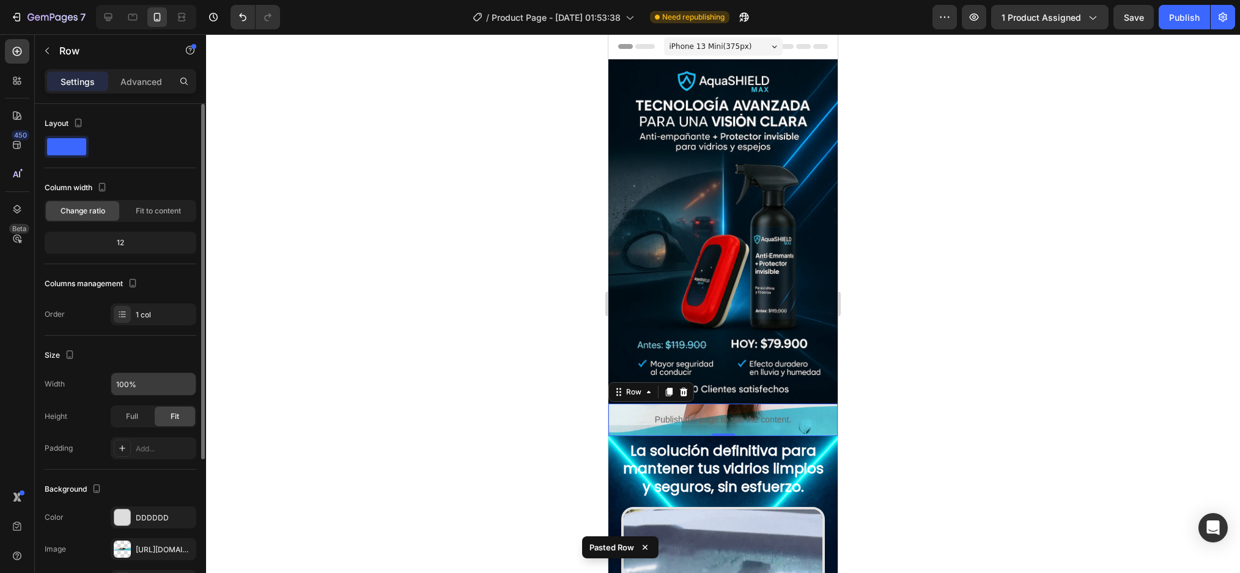
scroll to position [210, 0]
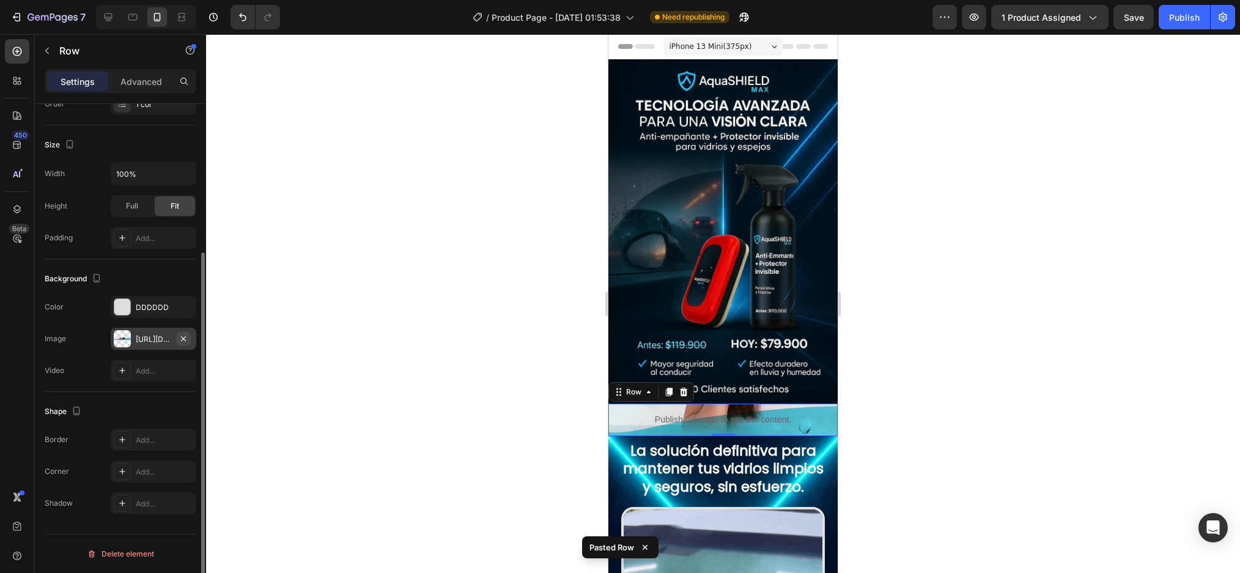
click at [181, 334] on icon "button" at bounding box center [183, 339] width 10 height 10
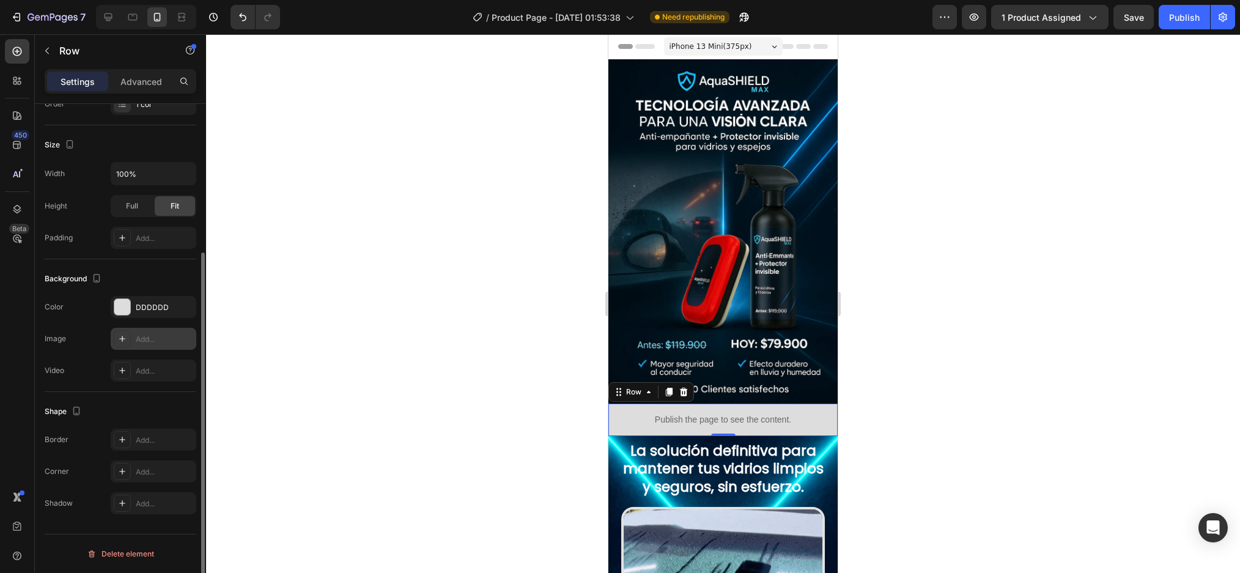
click at [119, 340] on icon at bounding box center [122, 339] width 10 height 10
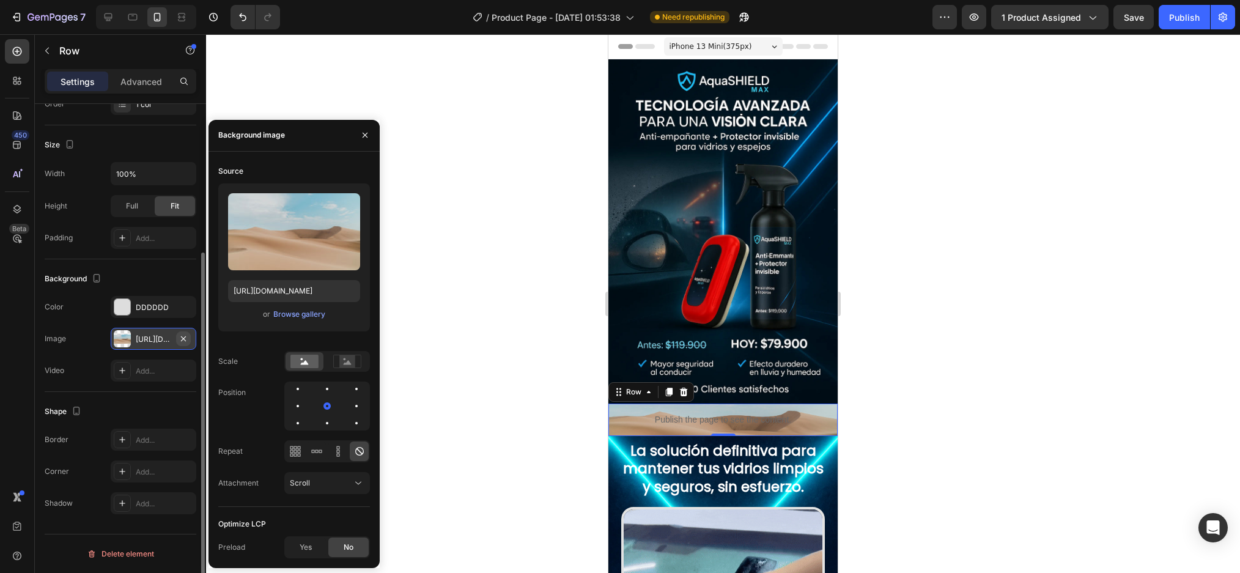
click at [188, 335] on button "button" at bounding box center [183, 338] width 15 height 15
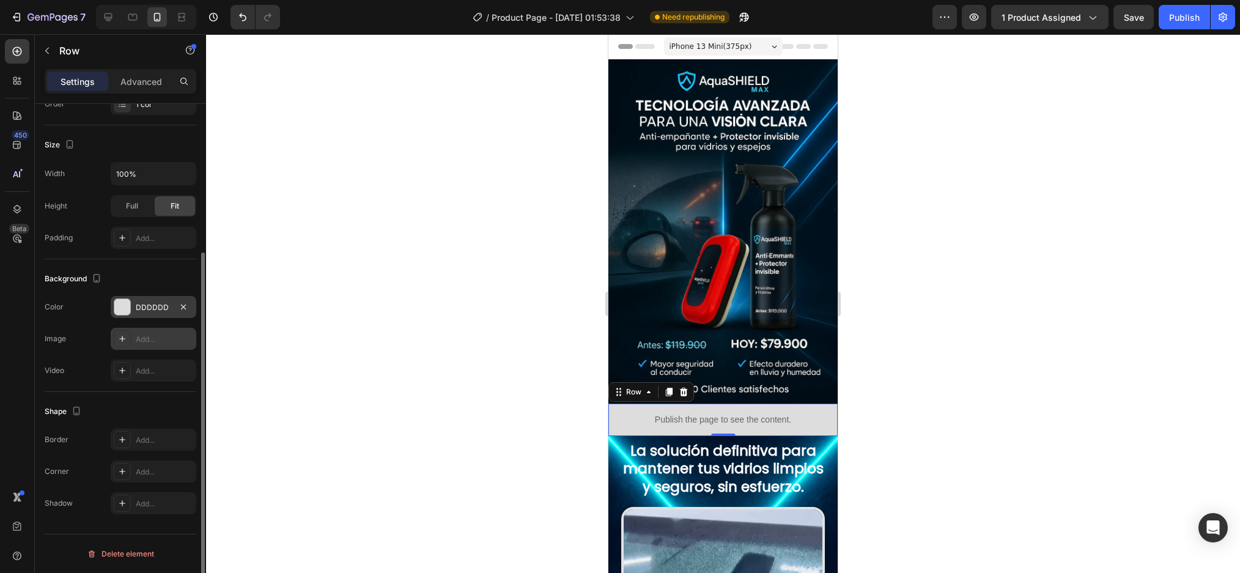
click at [127, 304] on div at bounding box center [122, 307] width 16 height 16
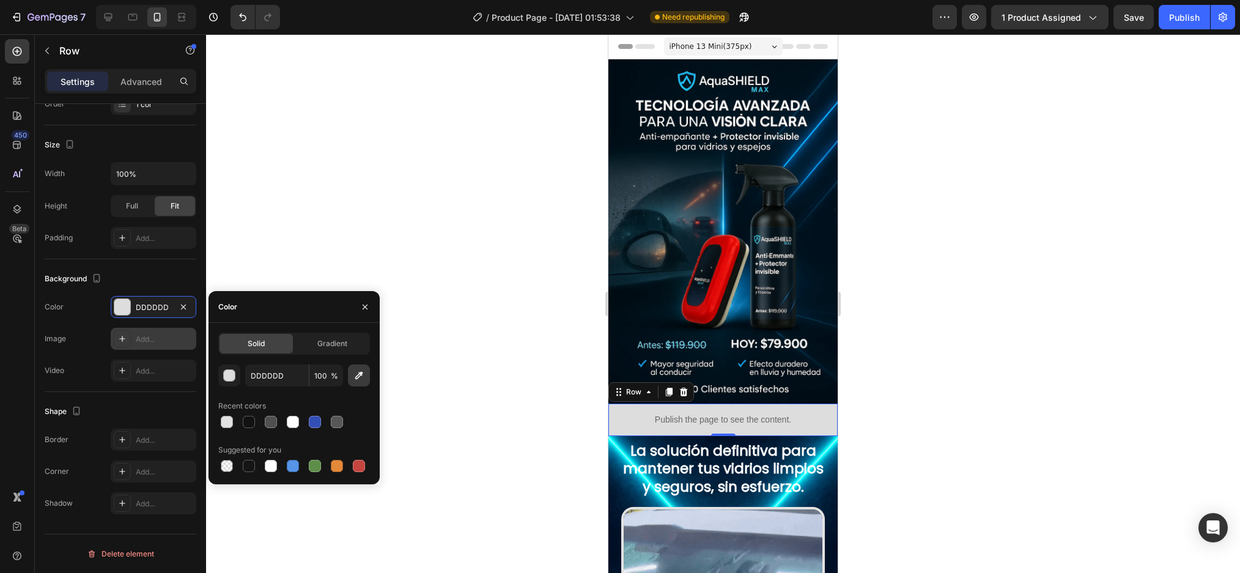
click at [366, 376] on button "button" at bounding box center [359, 375] width 22 height 22
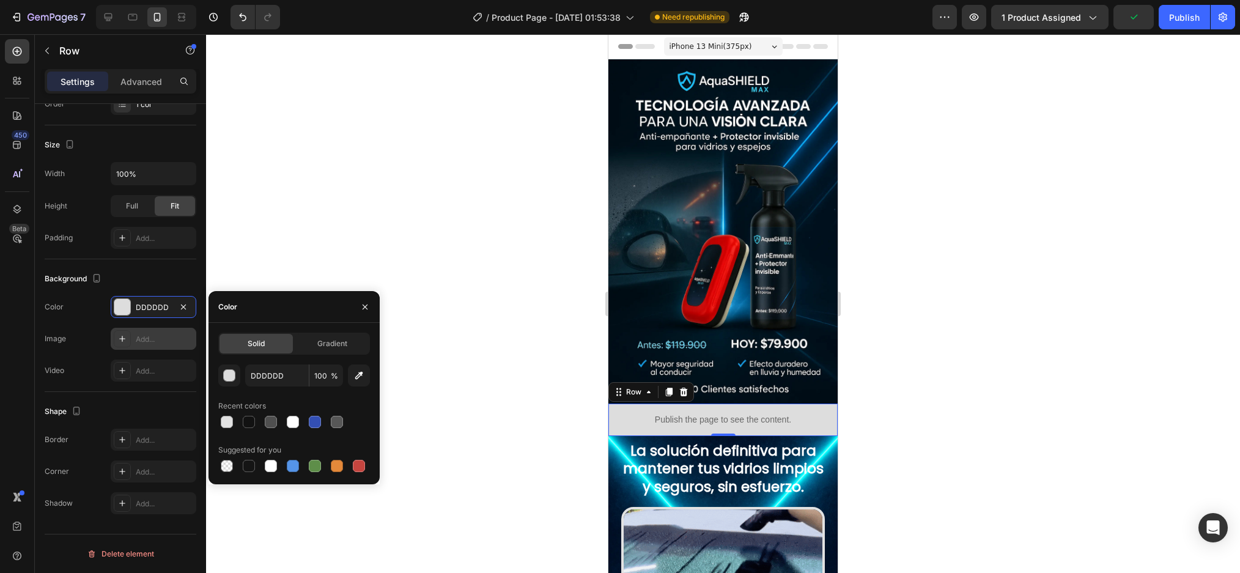
type input "000C15"
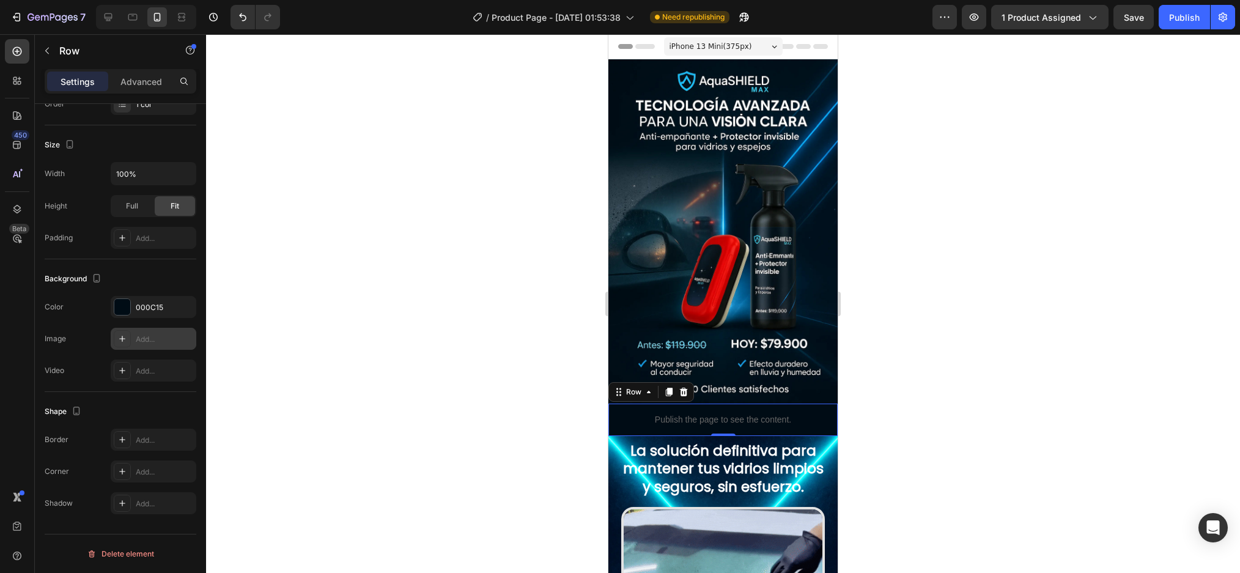
click at [872, 397] on div at bounding box center [723, 303] width 1034 height 539
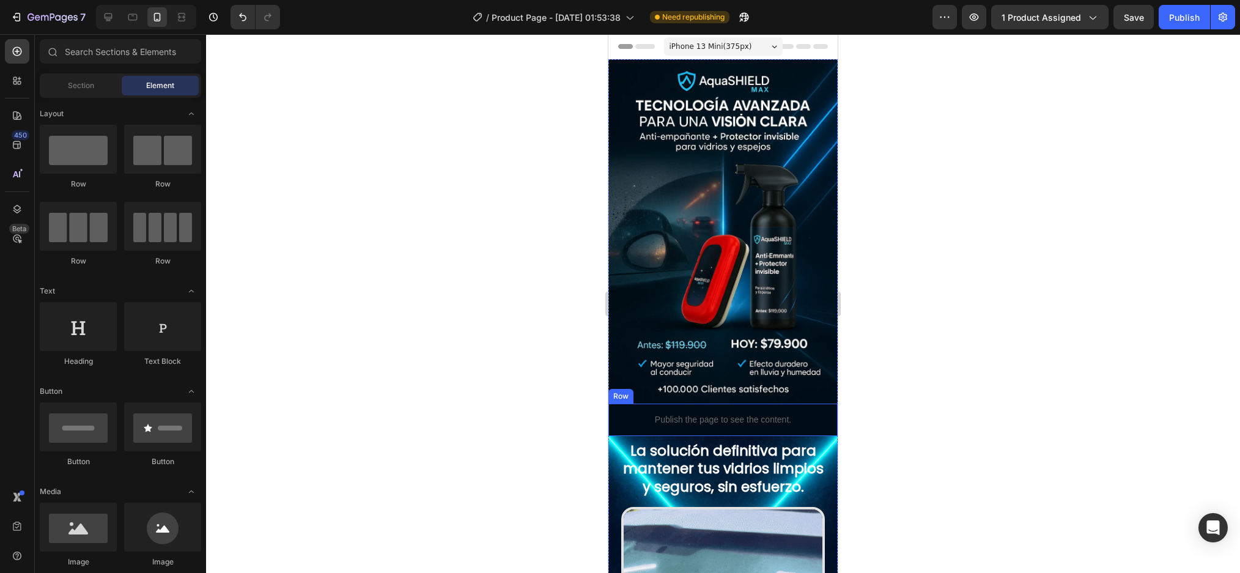
click at [804, 407] on div "Publish the page to see the content. Custom Code" at bounding box center [722, 419] width 229 height 32
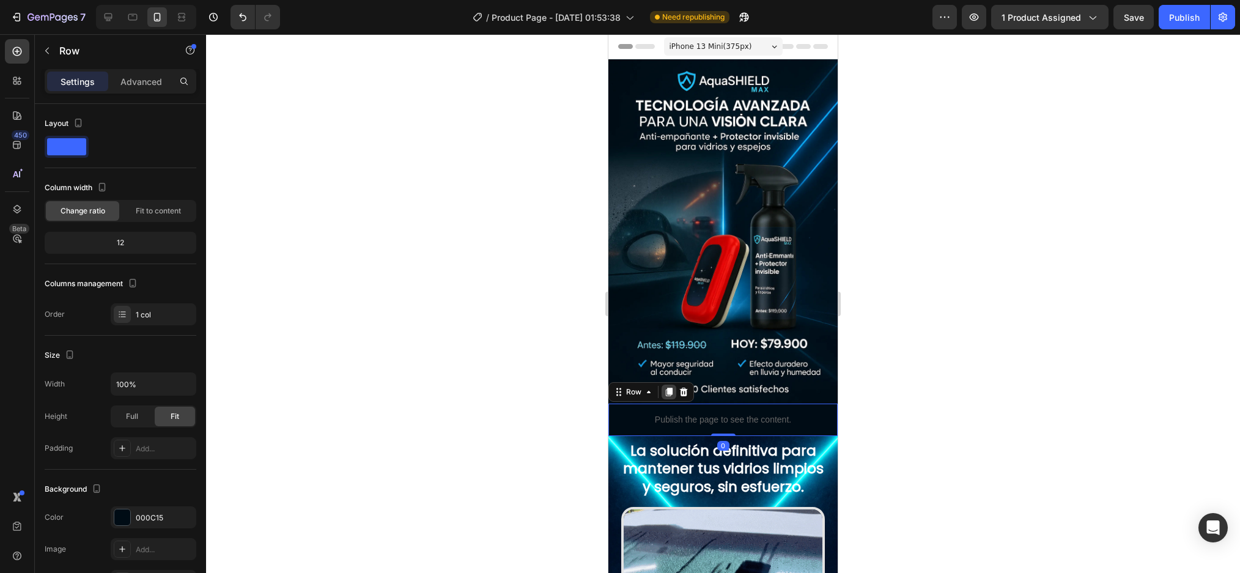
click at [664, 387] on icon at bounding box center [669, 392] width 10 height 10
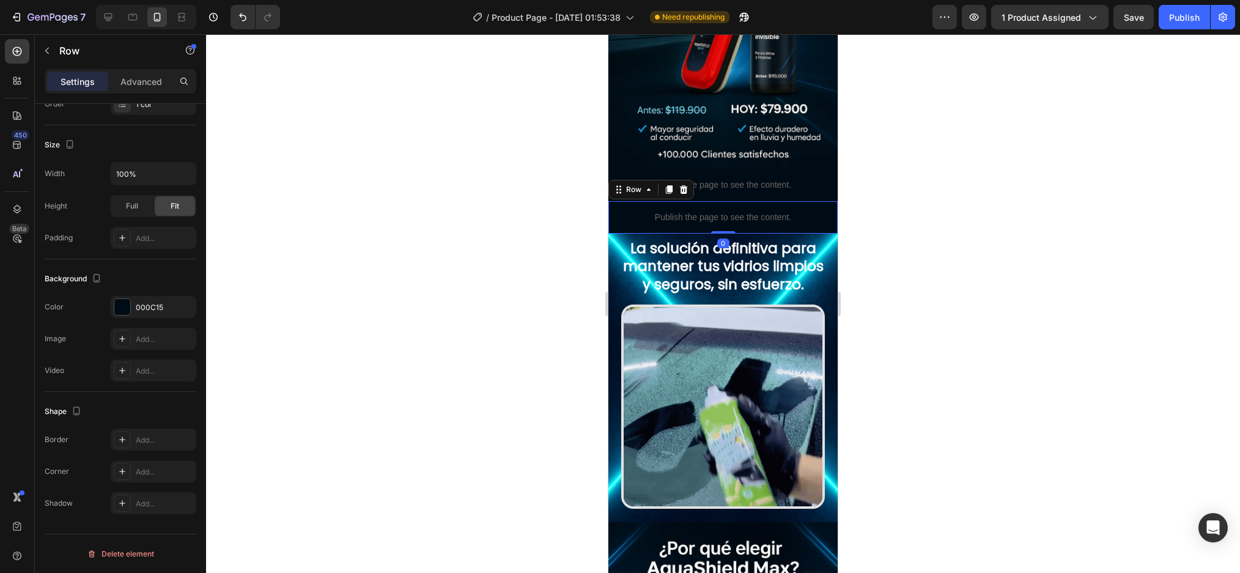
scroll to position [367, 0]
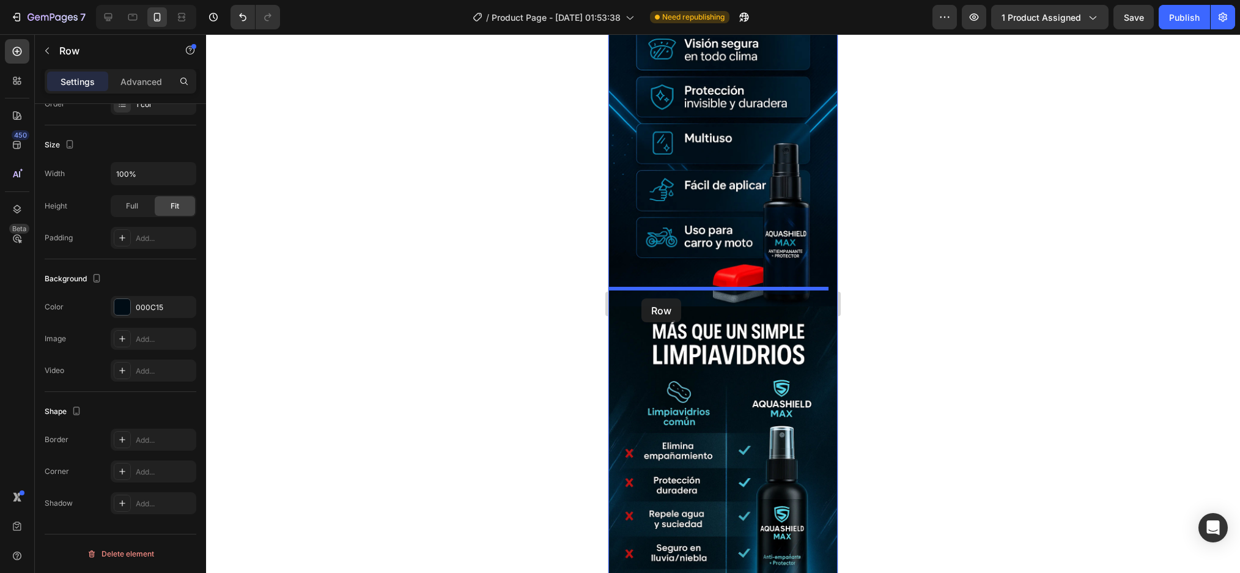
drag, startPoint x: 624, startPoint y: 45, endPoint x: 641, endPoint y: 298, distance: 253.7
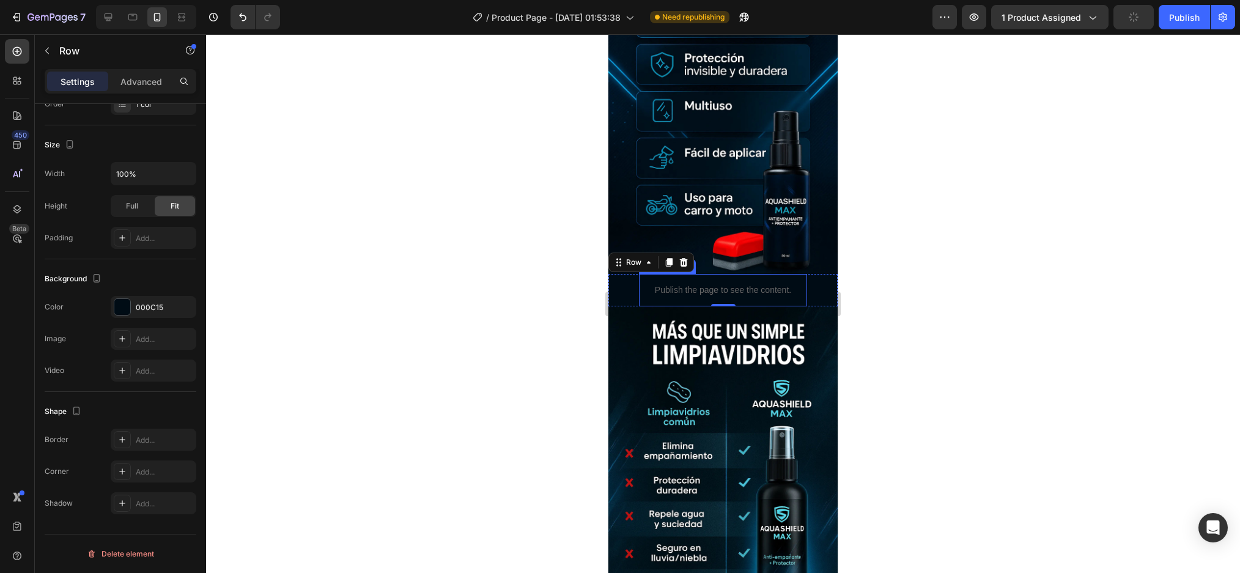
scroll to position [762, 0]
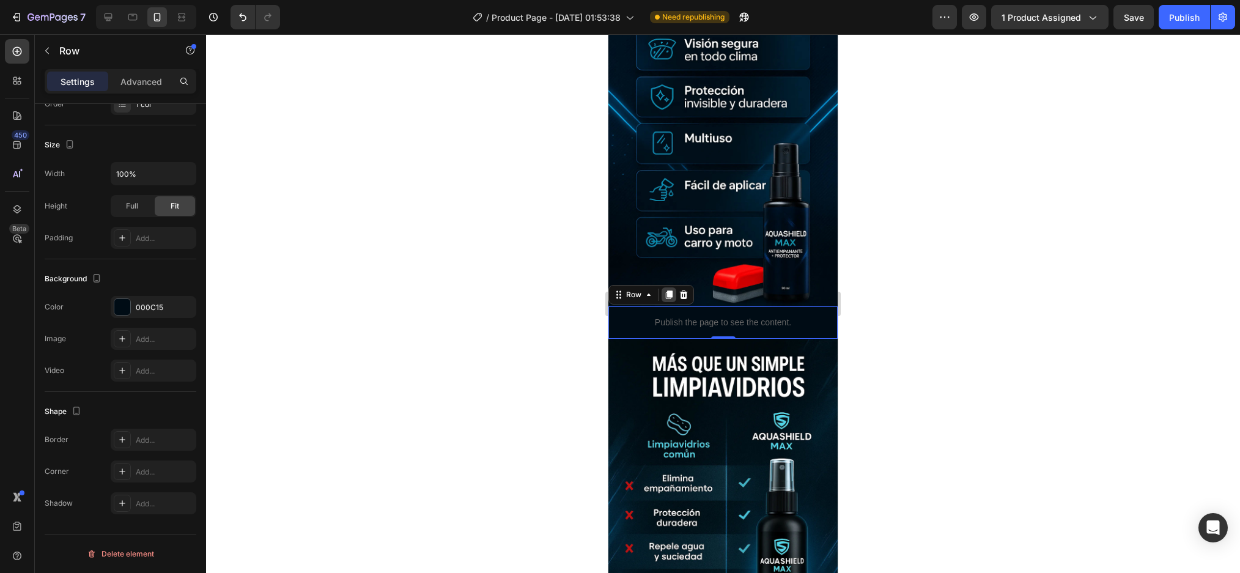
click at [669, 290] on icon at bounding box center [669, 295] width 10 height 10
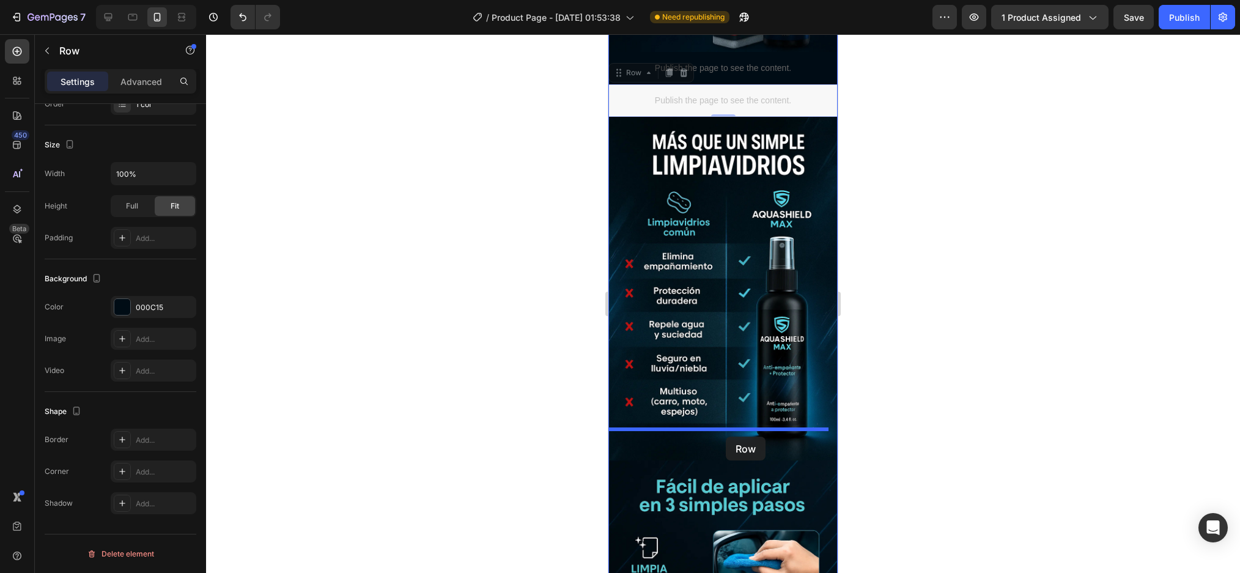
scroll to position [885, 0]
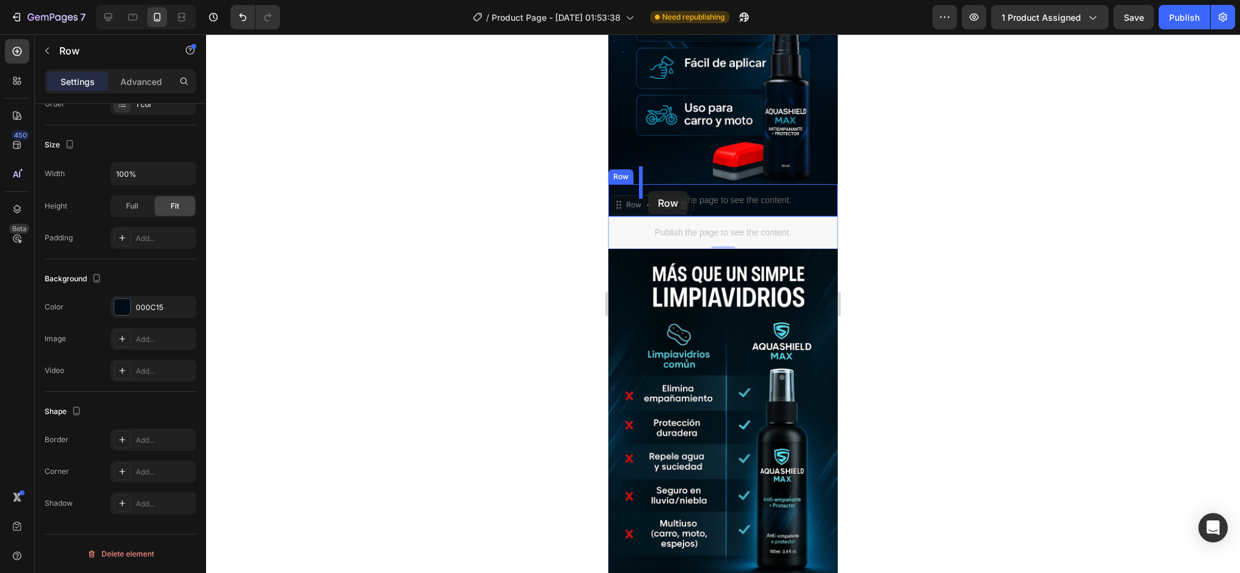
drag, startPoint x: 627, startPoint y: 189, endPoint x: 648, endPoint y: 191, distance: 21.4
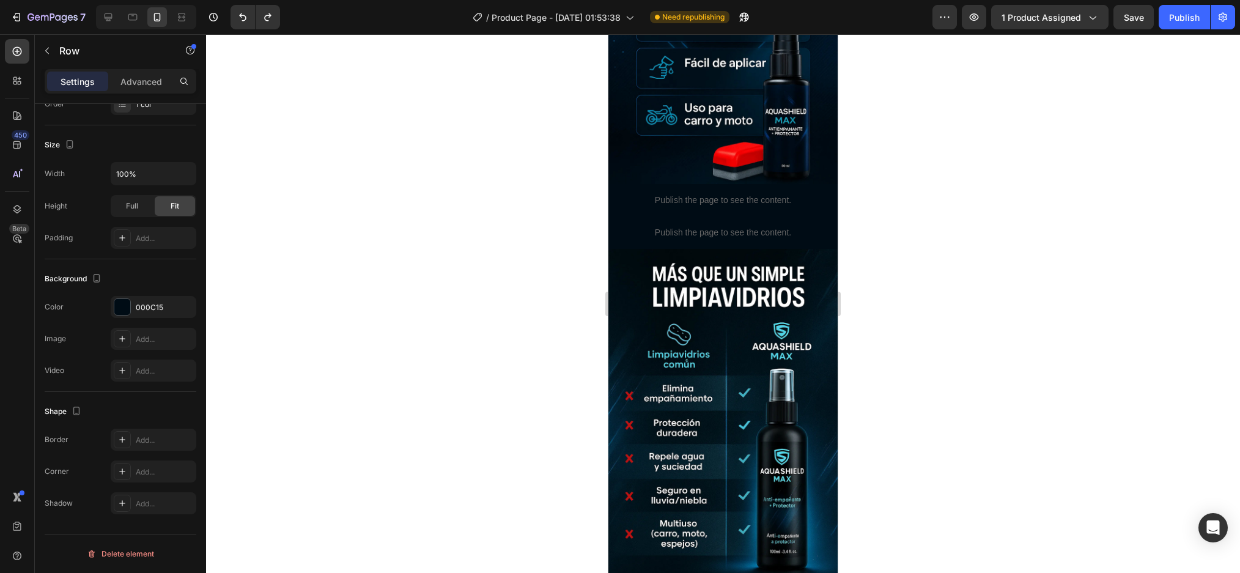
click at [631, 216] on div "Publish the page to see the content. Custom Code" at bounding box center [722, 232] width 229 height 32
click at [625, 216] on div "Publish the page to see the content. Custom Code" at bounding box center [722, 232] width 229 height 32
click at [637, 216] on div "Publish the page to see the content. Custom Code" at bounding box center [722, 232] width 229 height 32
click at [825, 216] on div "Publish the page to see the content. Custom Code" at bounding box center [722, 232] width 229 height 32
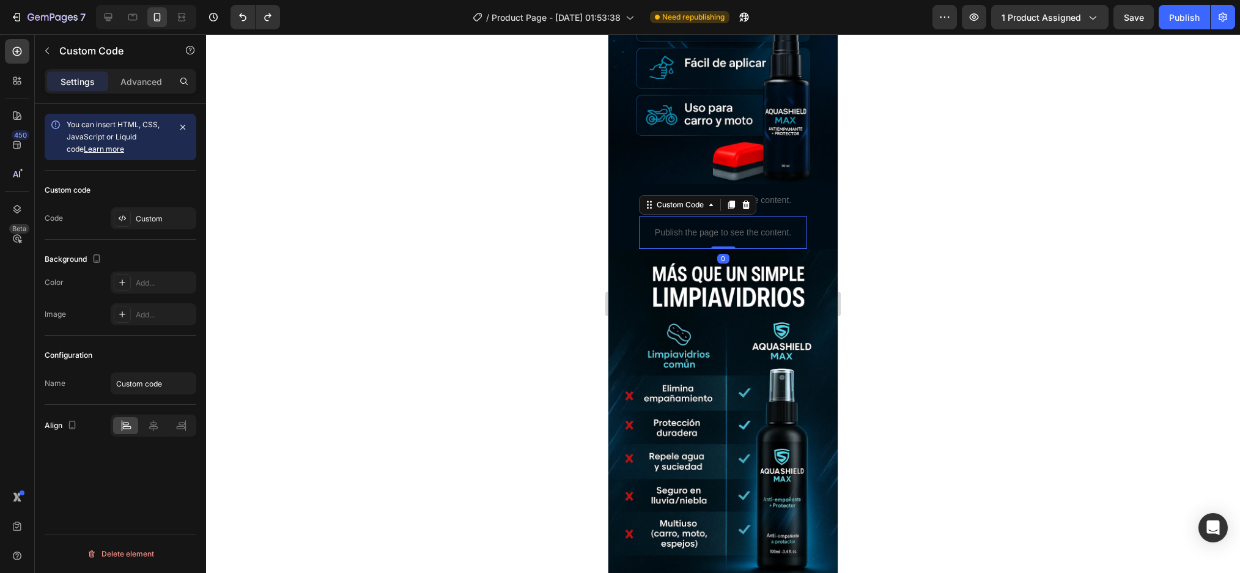
click at [782, 226] on p "Publish the page to see the content." at bounding box center [723, 232] width 168 height 13
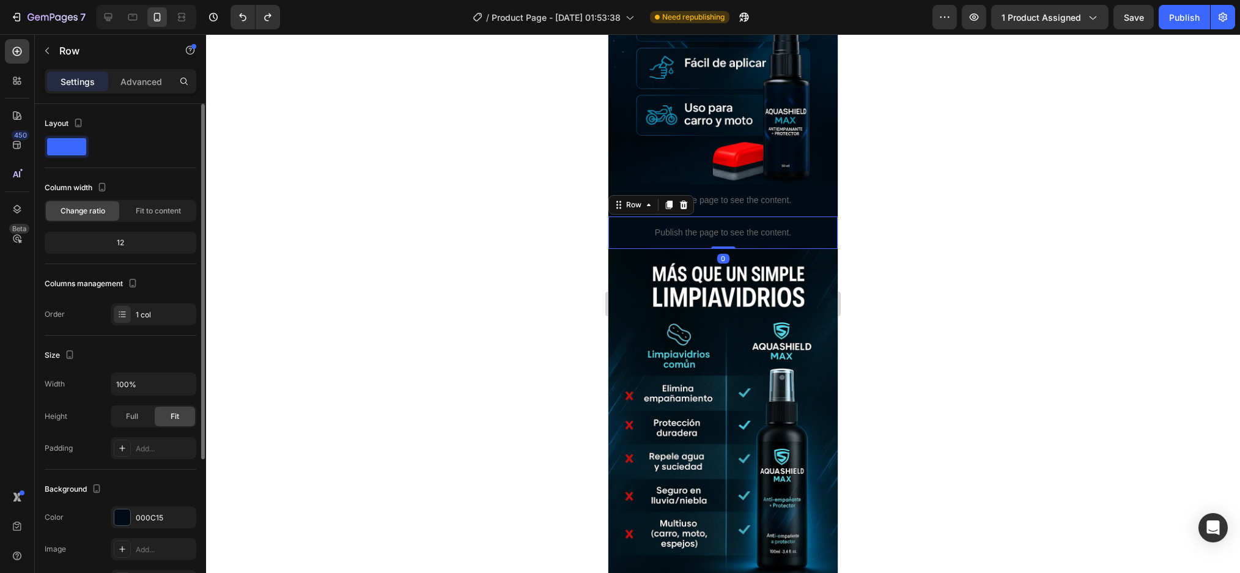
click at [806, 216] on div "Publish the page to see the content. Custom Code" at bounding box center [722, 232] width 229 height 32
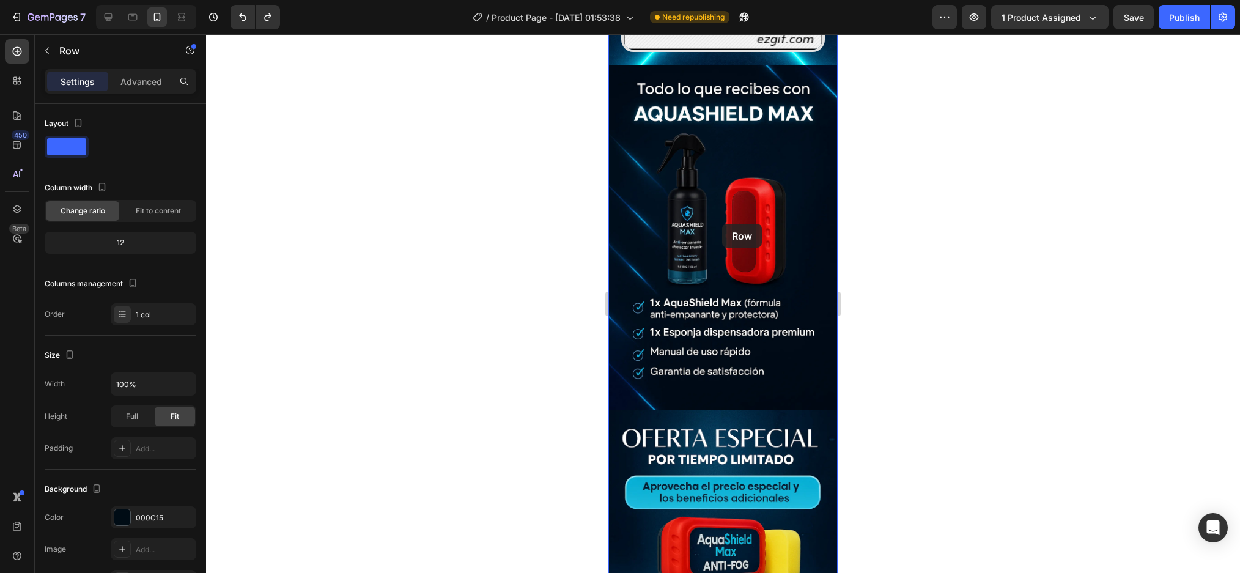
scroll to position [1924, 0]
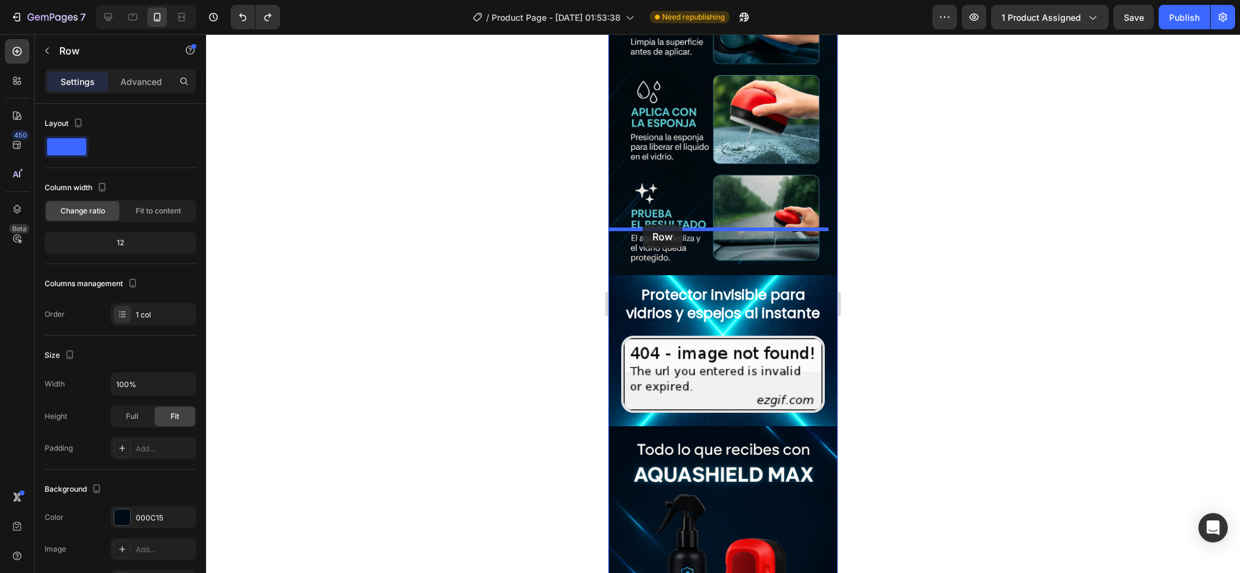
drag, startPoint x: 621, startPoint y: 186, endPoint x: 642, endPoint y: 224, distance: 43.5
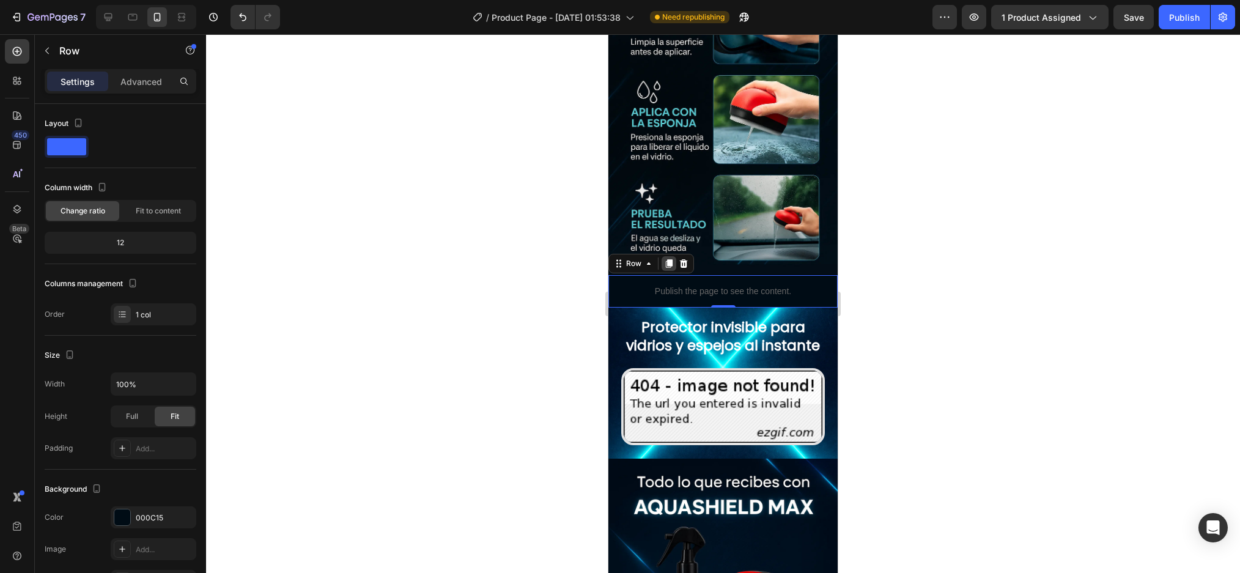
click at [666, 259] on icon at bounding box center [669, 263] width 7 height 9
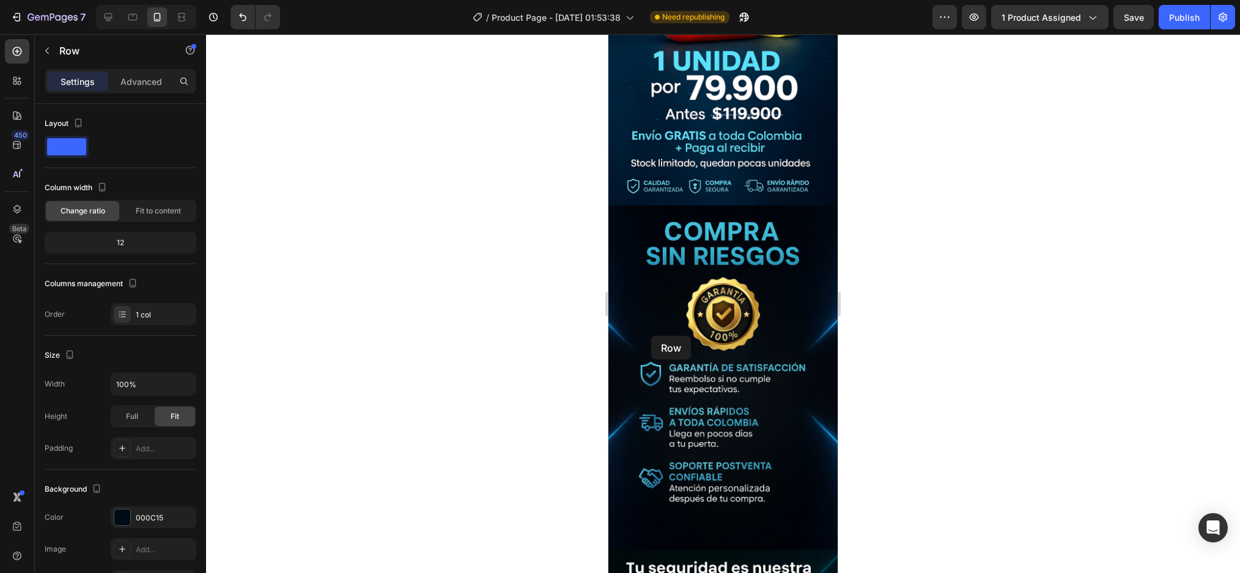
scroll to position [2503, 0]
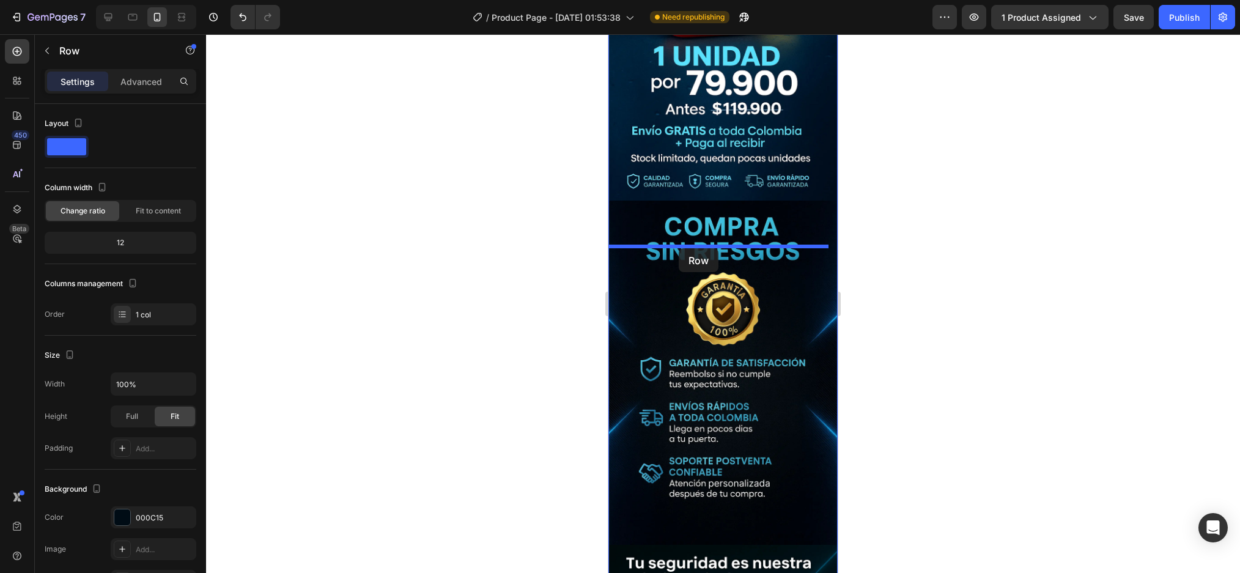
drag, startPoint x: 638, startPoint y: 249, endPoint x: 679, endPoint y: 248, distance: 41.0
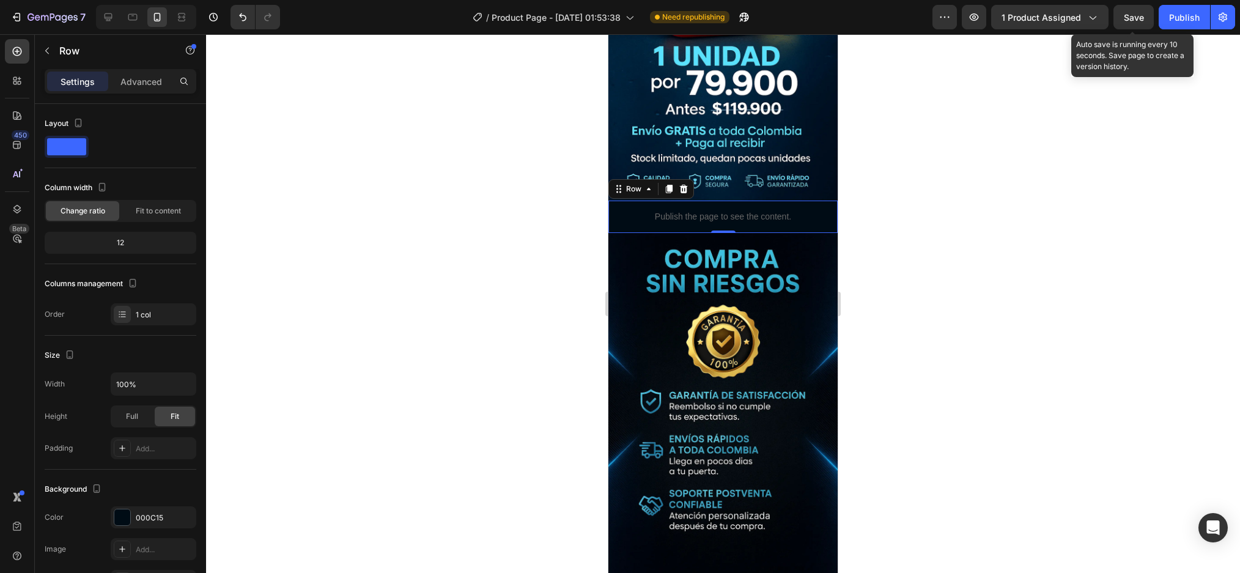
click at [1135, 21] on span "Save" at bounding box center [1134, 17] width 20 height 10
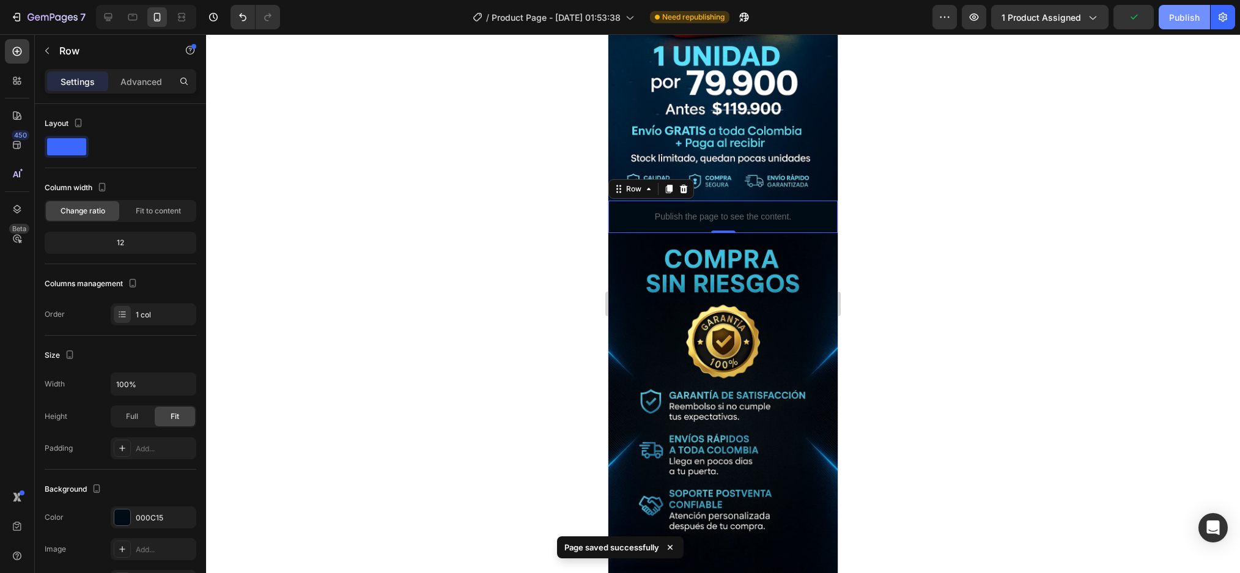
click at [1191, 14] on div "Publish" at bounding box center [1184, 17] width 31 height 13
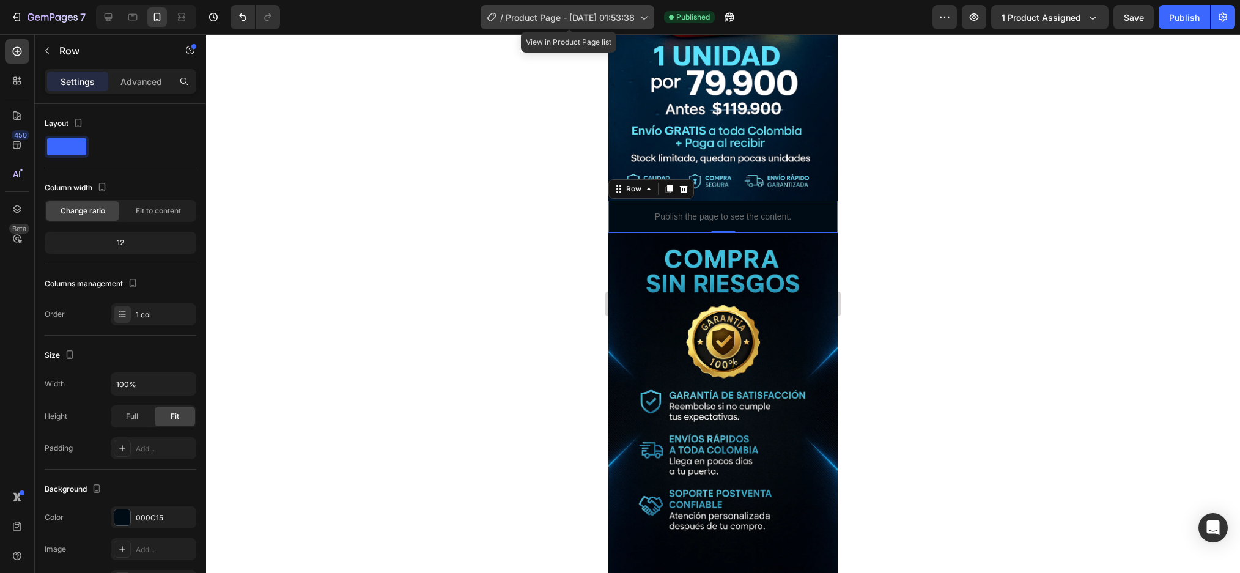
click at [595, 17] on span "Product Page - [DATE] 01:53:38" at bounding box center [570, 17] width 129 height 13
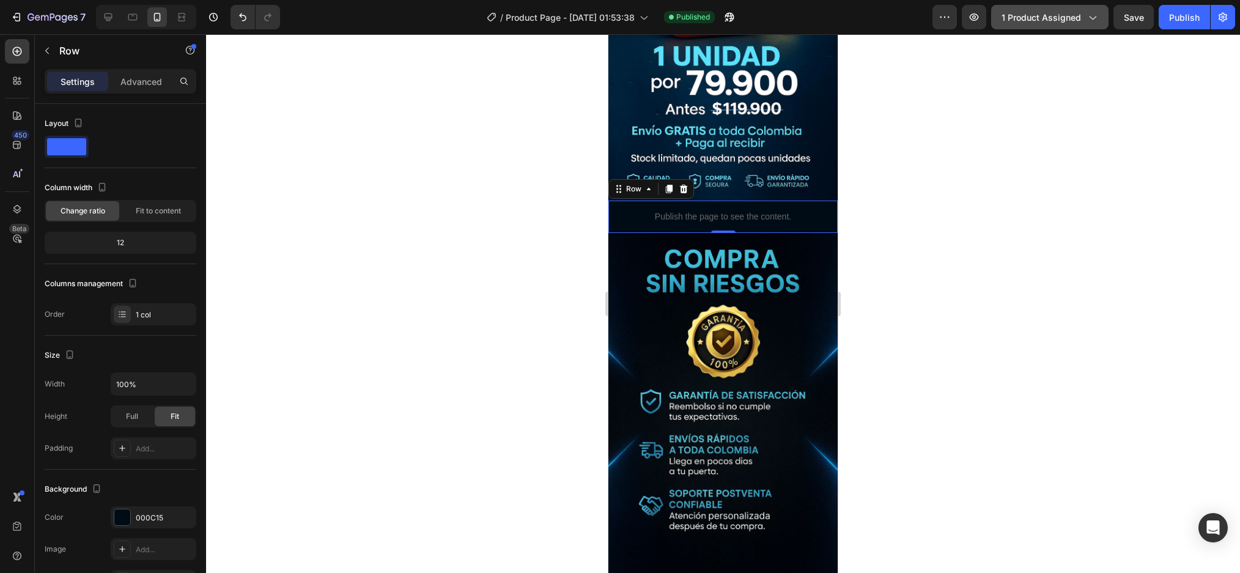
click at [1091, 11] on div "1 product assigned" at bounding box center [1049, 17] width 97 height 13
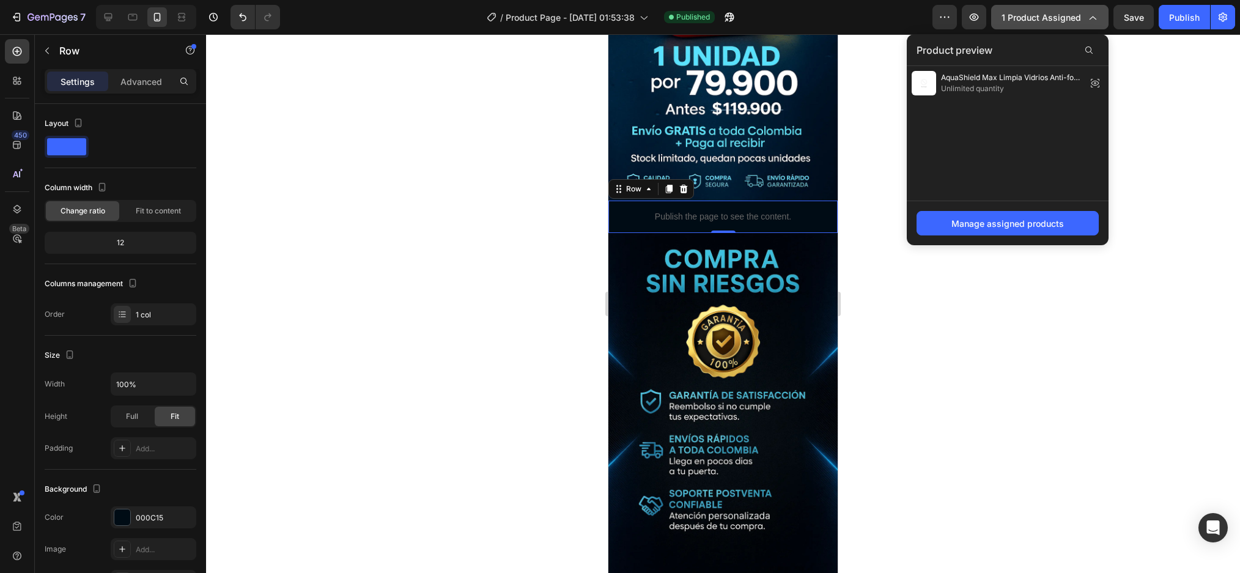
click at [1091, 11] on div "1 product assigned" at bounding box center [1049, 17] width 97 height 13
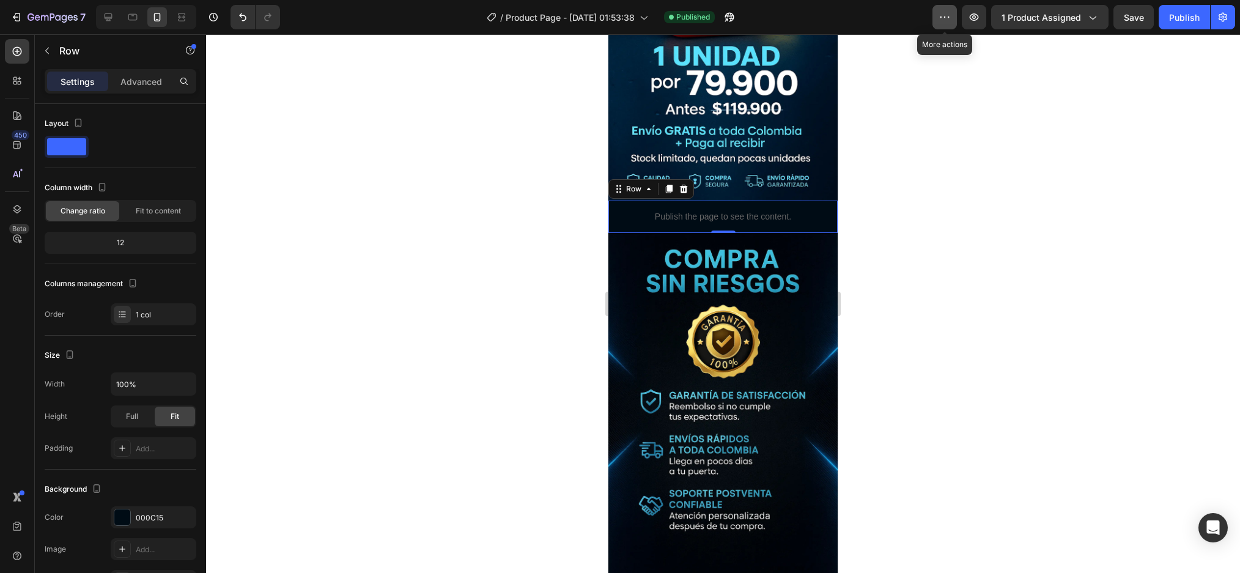
click at [946, 13] on icon "button" at bounding box center [944, 17] width 12 height 12
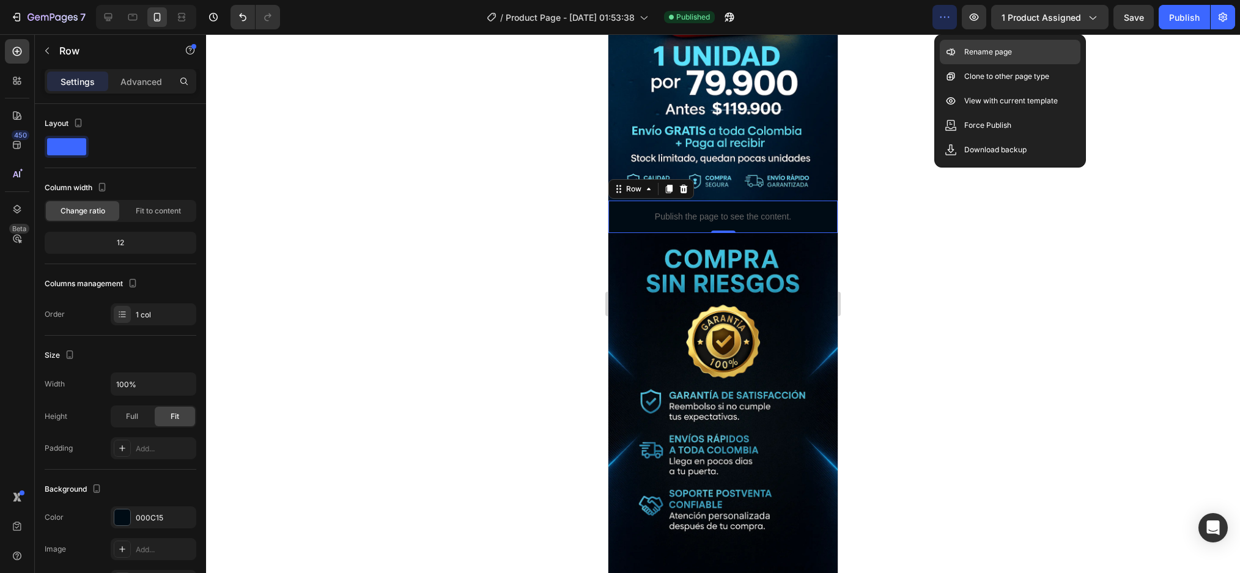
click at [968, 64] on div "Rename page" at bounding box center [1010, 76] width 141 height 24
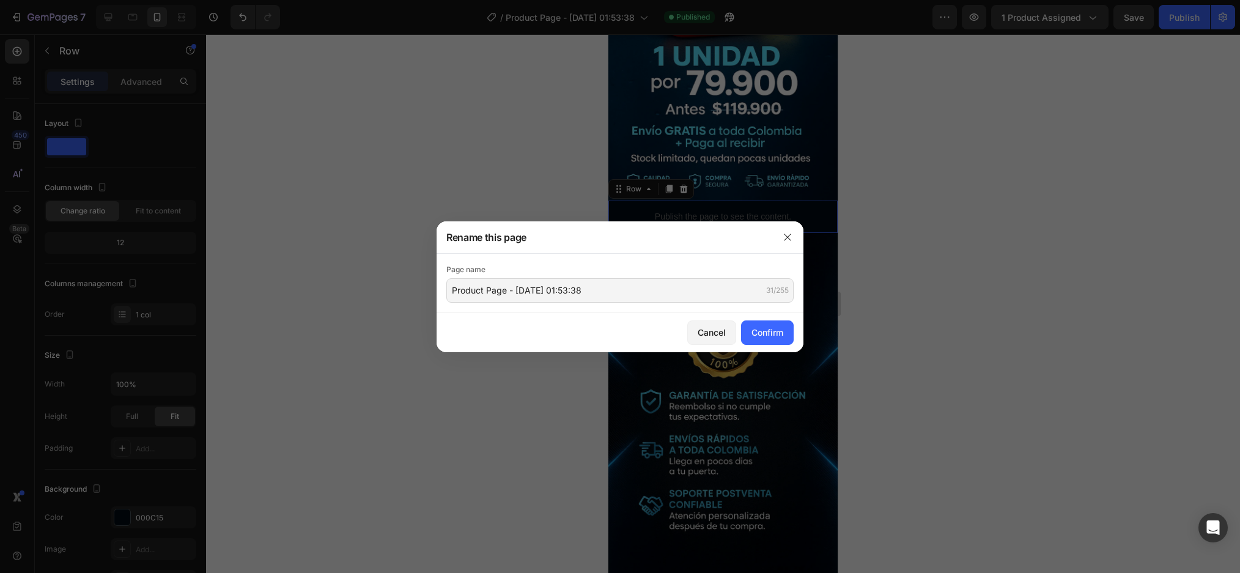
click at [521, 303] on div "Page name Product Page - Aug 27, 01:53:38 31/255" at bounding box center [619, 283] width 367 height 59
click at [530, 283] on input "Product Page - [DATE] 01:53:38" at bounding box center [619, 290] width 347 height 24
paste input "AquaShield Max Limpia Vidrios Anti-fog Glass Cleaning"
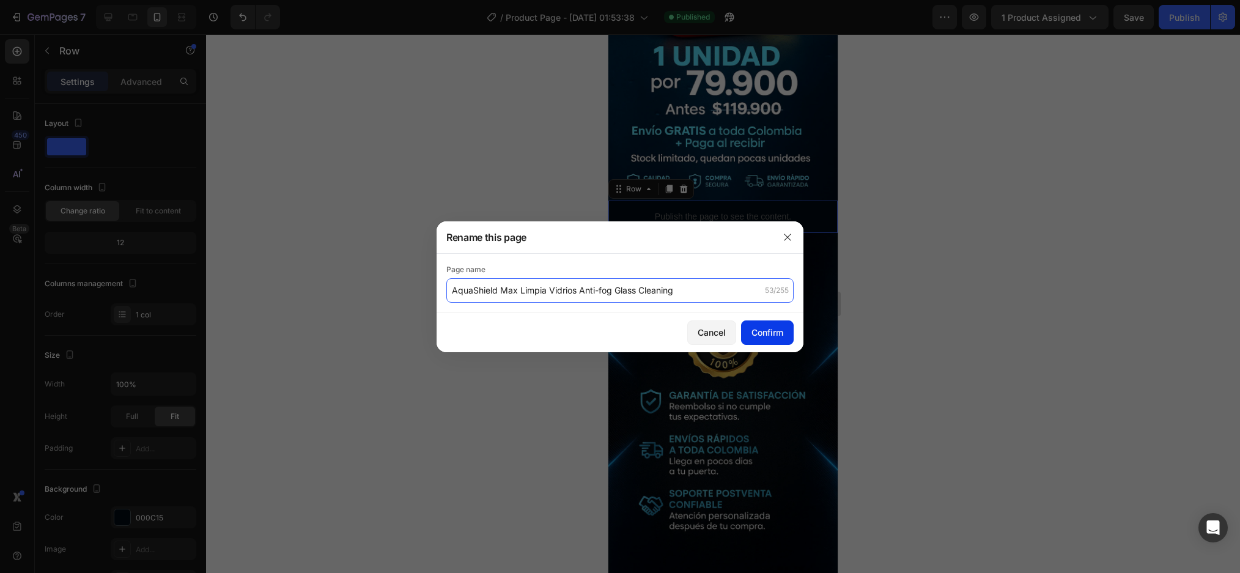
type input "AquaShield Max Limpia Vidrios Anti-fog Glass Cleaning"
click at [773, 323] on button "Confirm" at bounding box center [767, 332] width 53 height 24
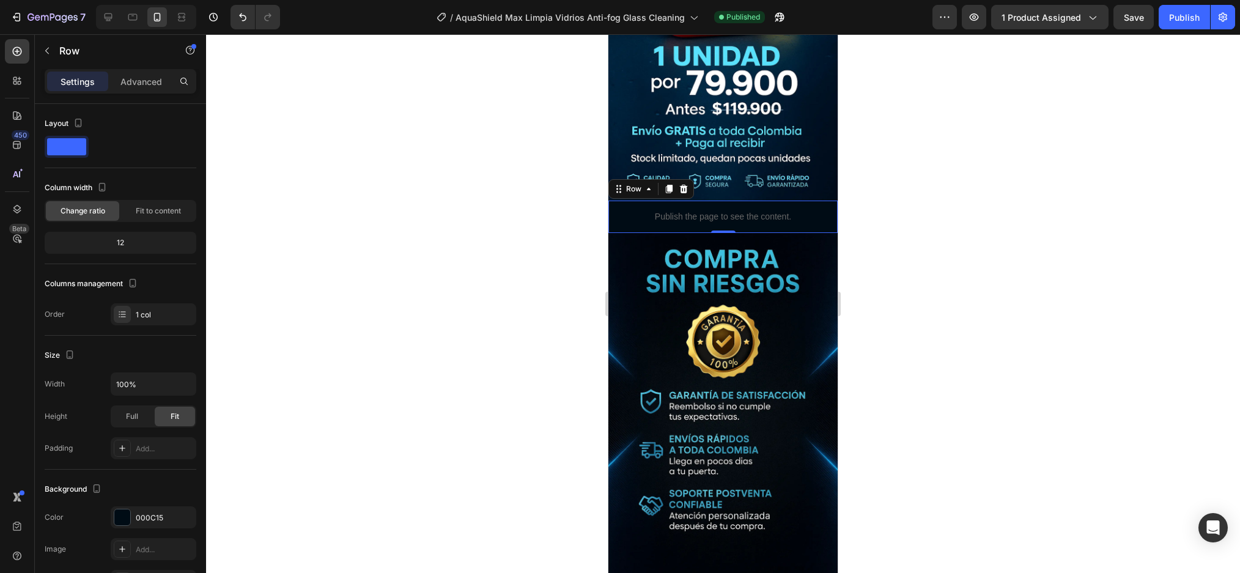
click at [1122, 215] on div at bounding box center [723, 303] width 1034 height 539
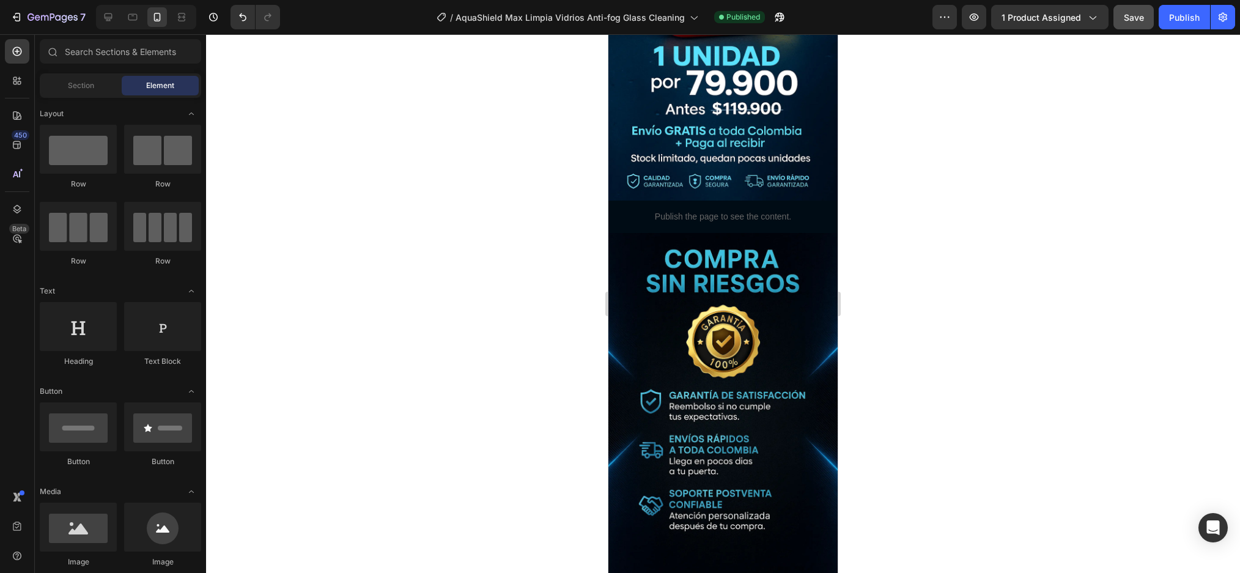
click at [1133, 9] on button "Save" at bounding box center [1133, 17] width 40 height 24
click at [1198, 15] on div "Publish" at bounding box center [1184, 17] width 31 height 13
click at [1178, 18] on div "Publish" at bounding box center [1184, 17] width 31 height 13
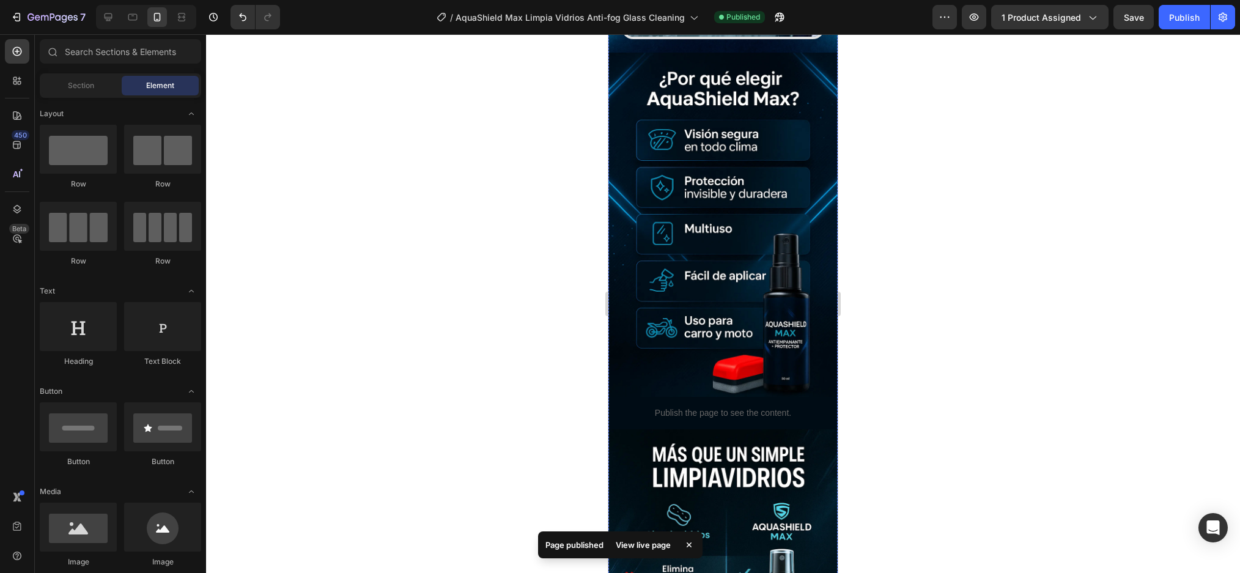
scroll to position [575, 0]
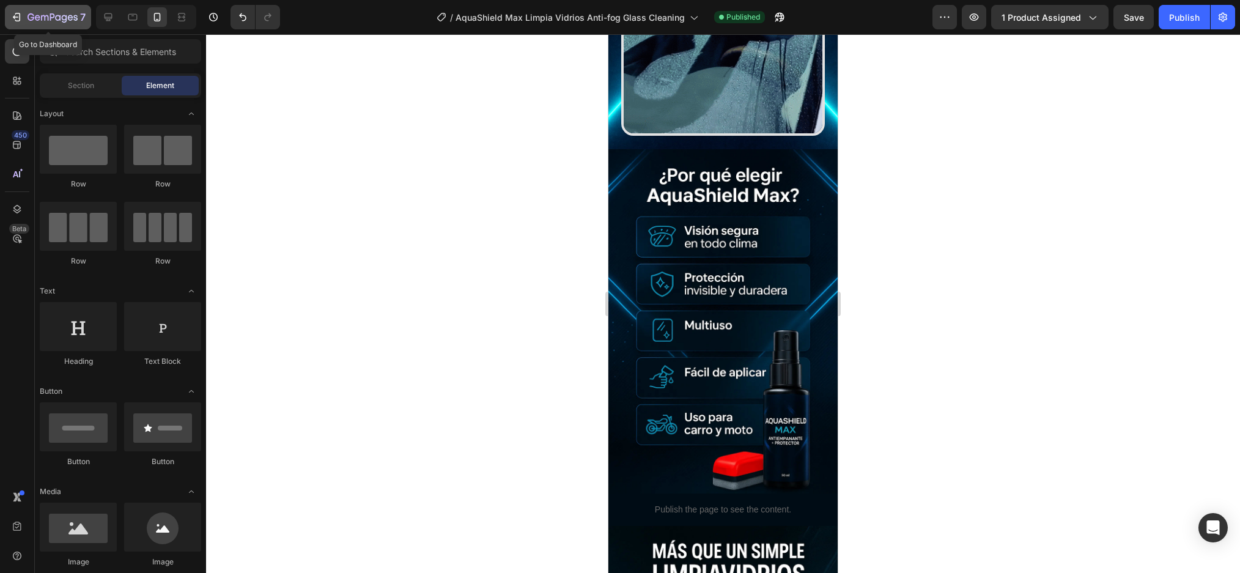
click at [14, 15] on icon "button" at bounding box center [16, 17] width 12 height 12
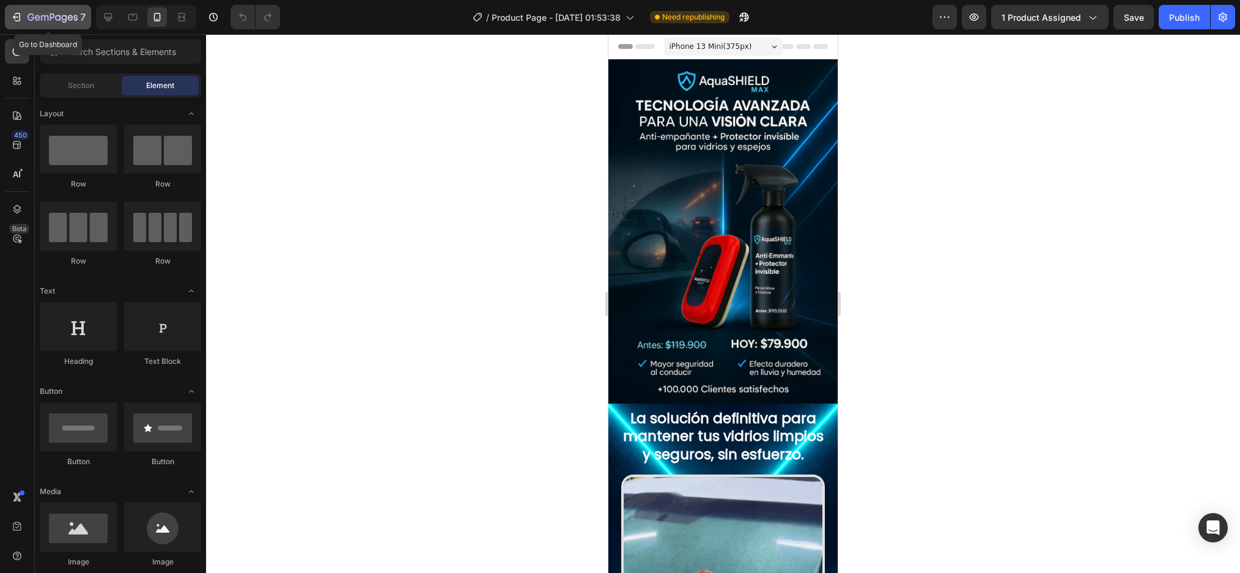
click at [18, 21] on icon "button" at bounding box center [18, 17] width 6 height 9
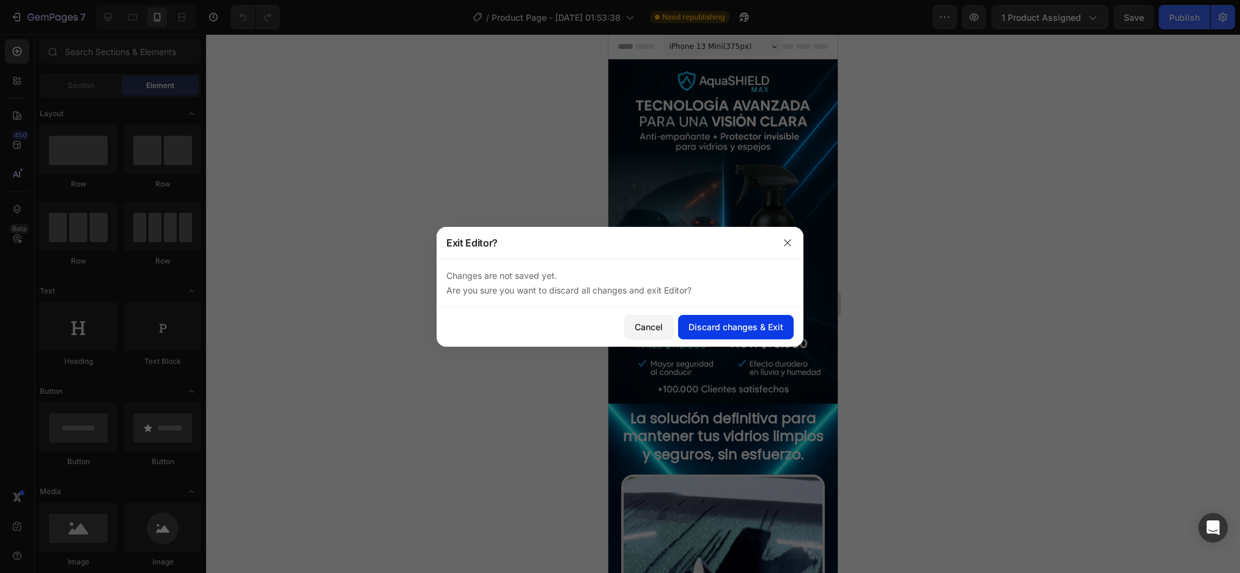
click at [688, 326] on button "Discard changes & Exit" at bounding box center [736, 327] width 116 height 24
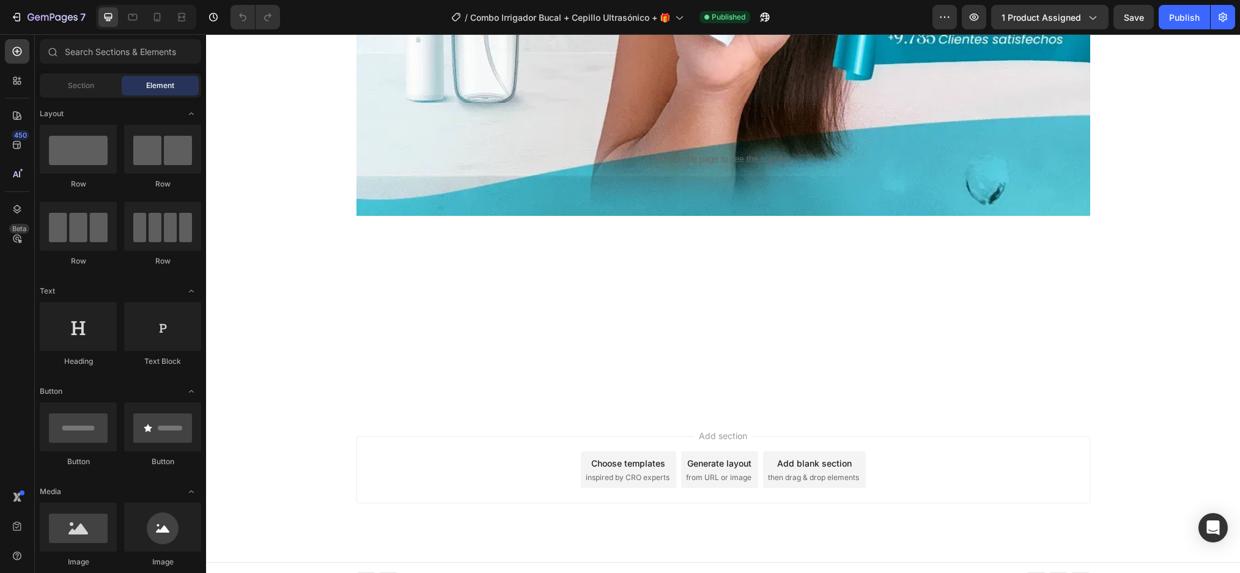
scroll to position [705, 0]
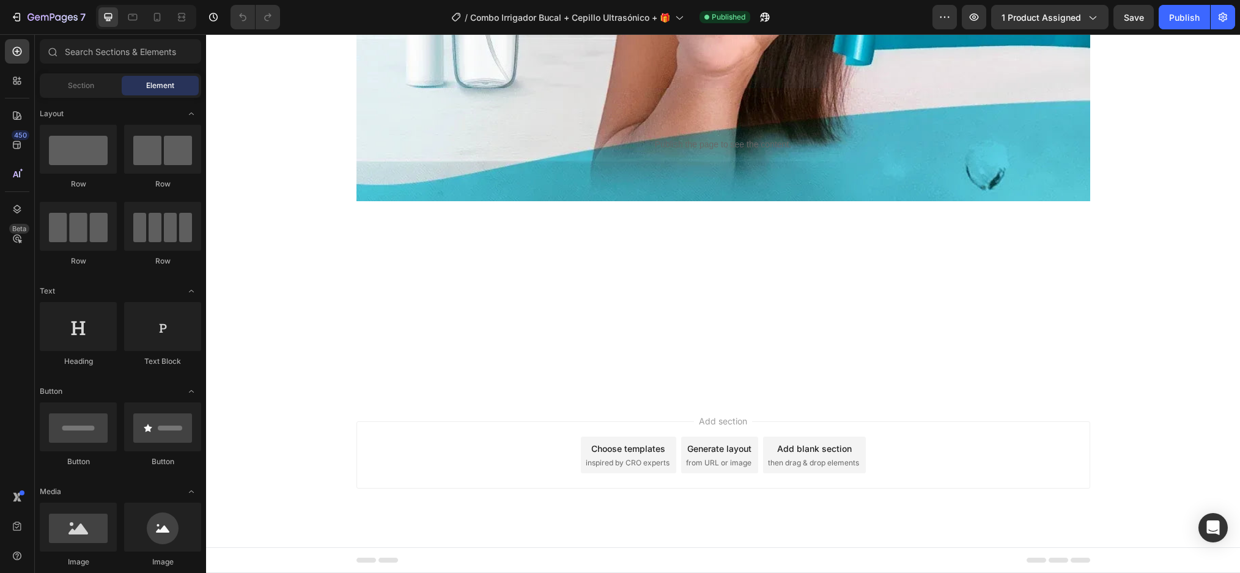
click at [156, 27] on div at bounding box center [146, 17] width 100 height 24
click at [156, 18] on icon at bounding box center [157, 17] width 12 height 12
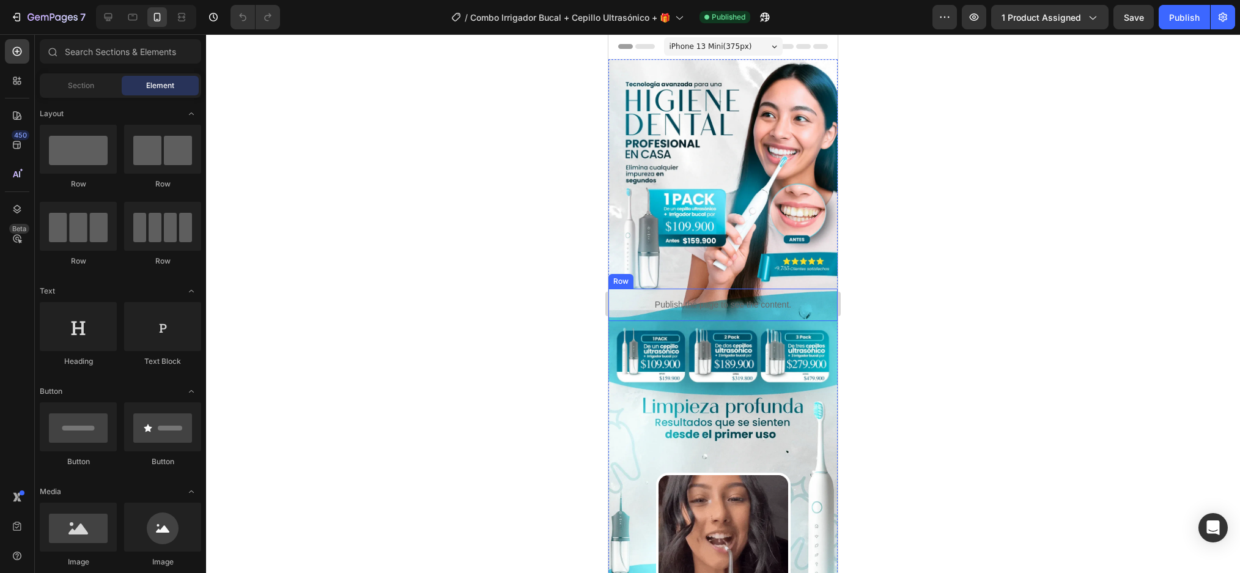
click at [822, 289] on div "Publish the page to see the content. Custom Code" at bounding box center [722, 305] width 229 height 32
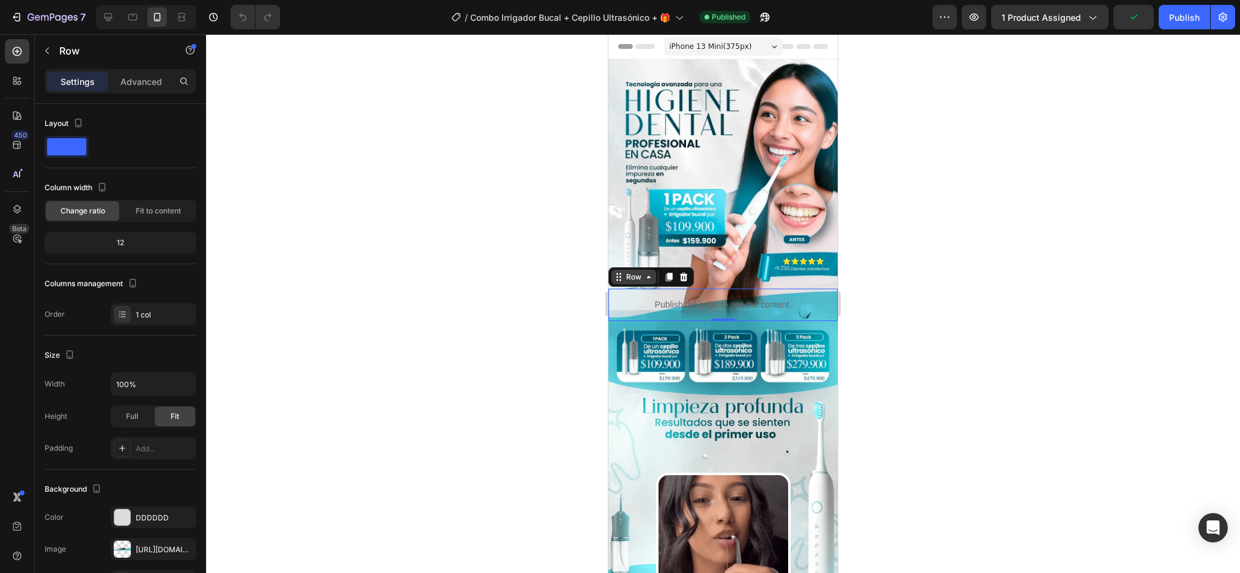
click at [646, 270] on div "Row" at bounding box center [633, 277] width 45 height 15
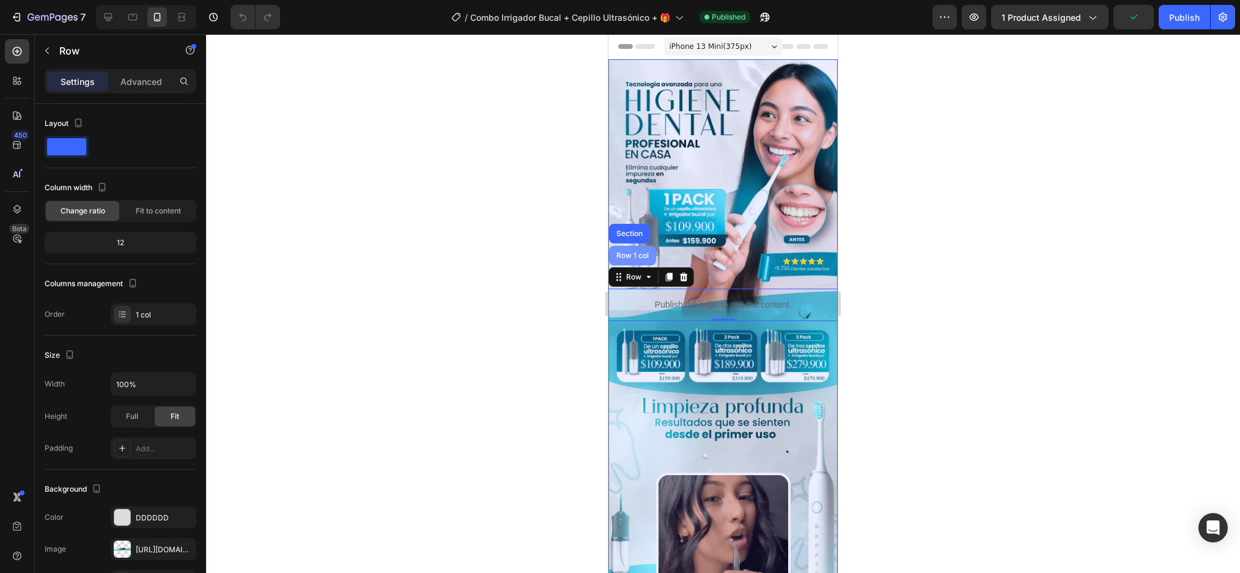
click at [637, 252] on div "Row 1 col" at bounding box center [632, 255] width 37 height 7
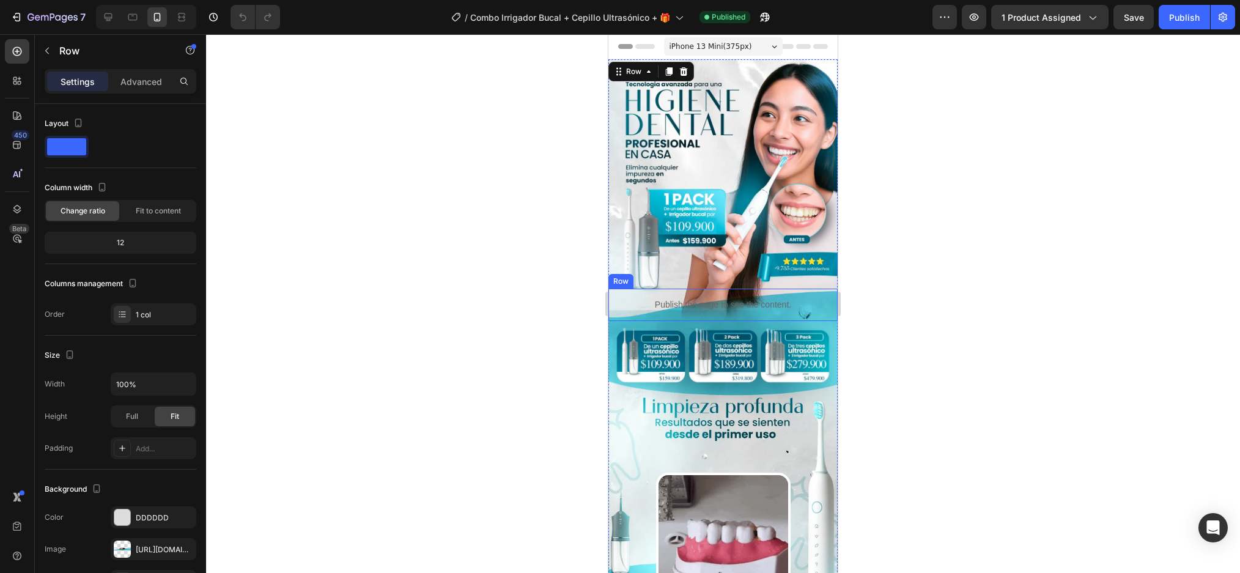
click at [618, 289] on div "Publish the page to see the content. Custom Code" at bounding box center [722, 305] width 229 height 32
